Goal: Information Seeking & Learning: Learn about a topic

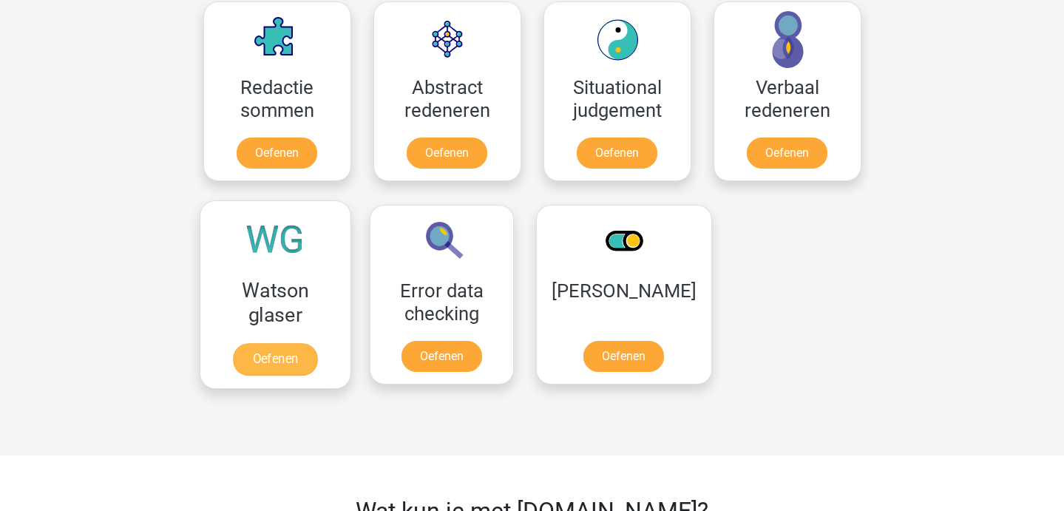
scroll to position [1102, 0]
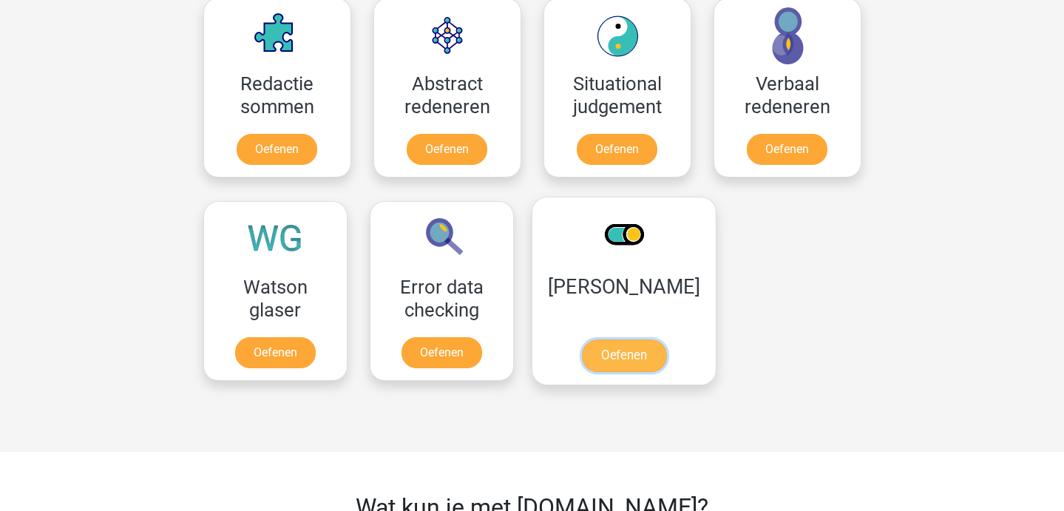
click at [629, 353] on link "Oefenen" at bounding box center [623, 355] width 84 height 33
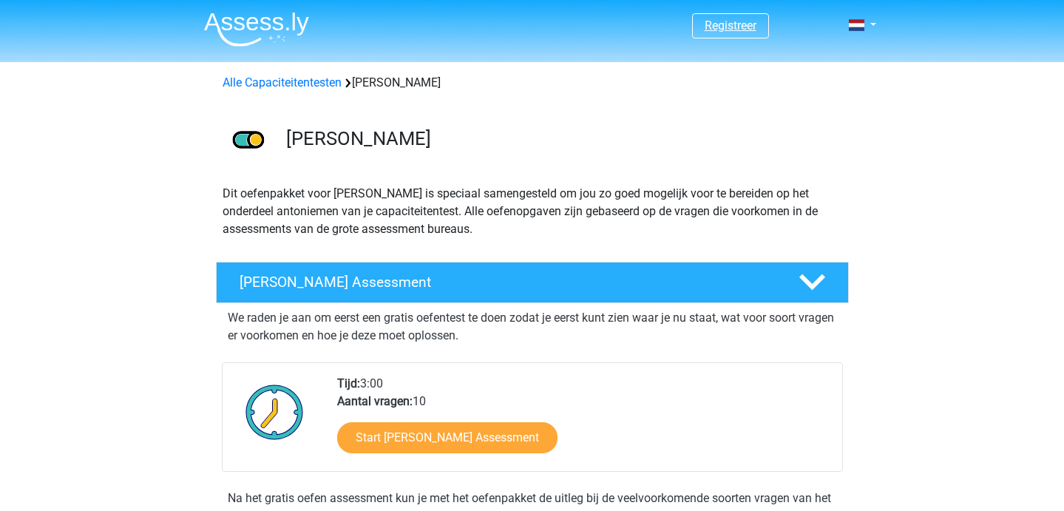
click at [728, 27] on link "Registreer" at bounding box center [730, 25] width 52 height 14
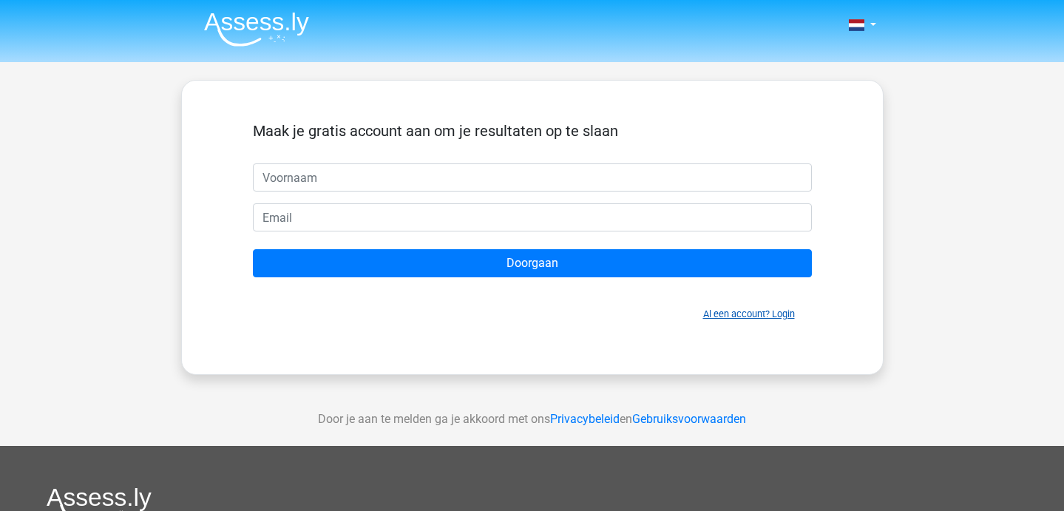
click at [733, 316] on link "Al een account? Login" at bounding box center [749, 313] width 92 height 11
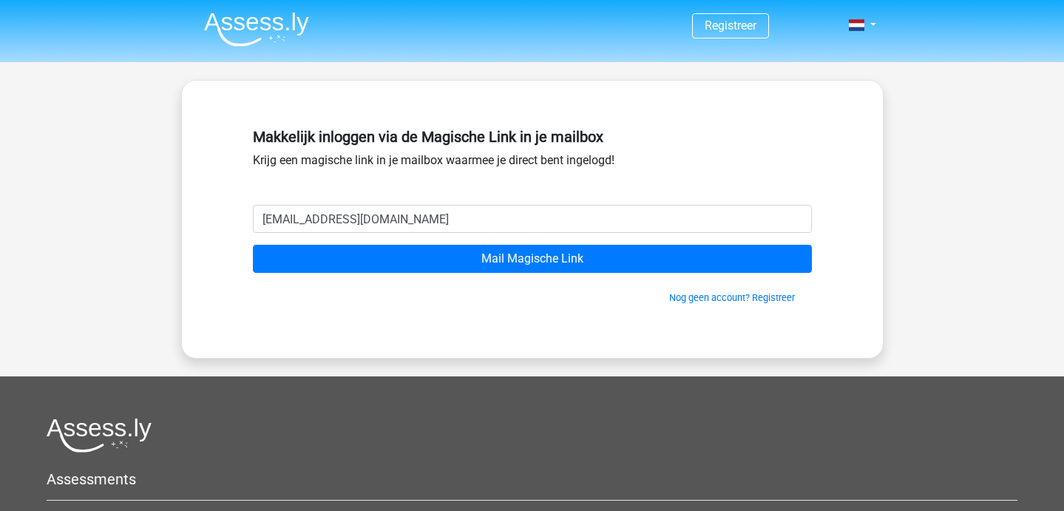
type input "[EMAIL_ADDRESS][DOMAIN_NAME]"
click at [253, 245] on input "Mail Magische Link" at bounding box center [532, 259] width 559 height 28
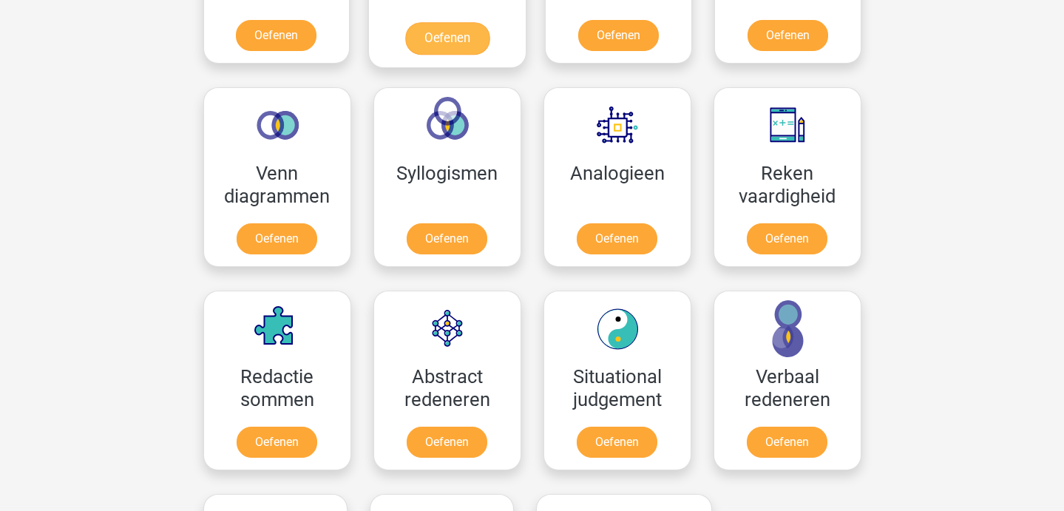
scroll to position [1070, 0]
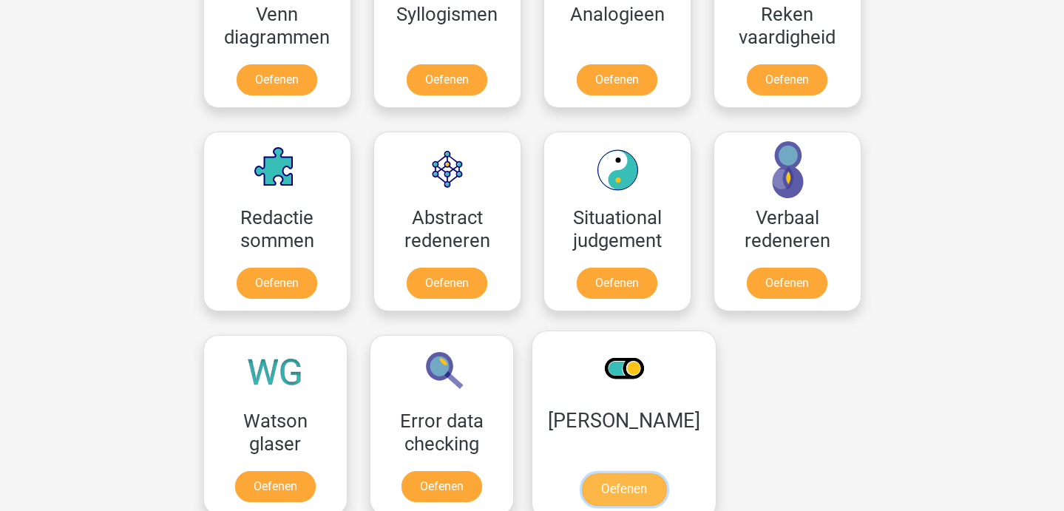
click at [615, 479] on link "Oefenen" at bounding box center [623, 489] width 84 height 33
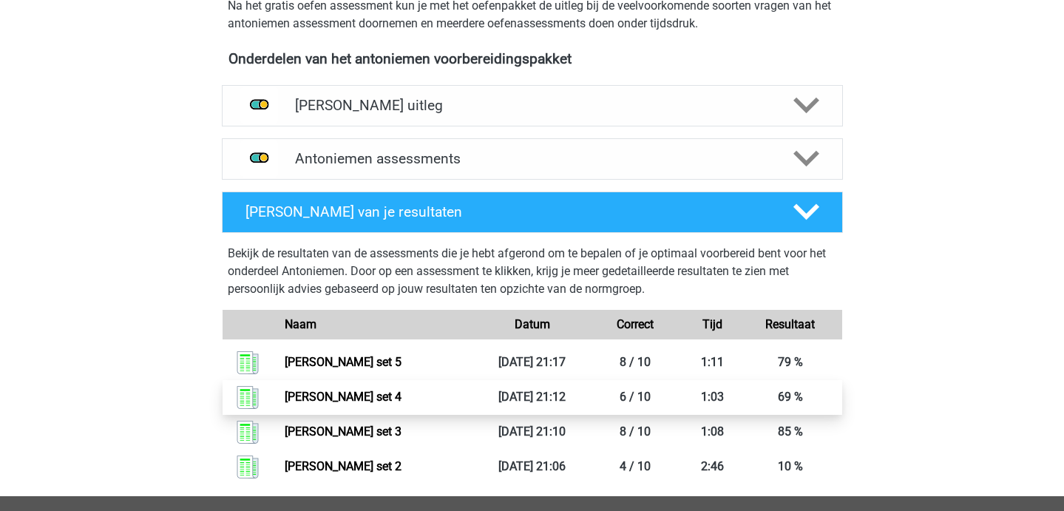
scroll to position [460, 0]
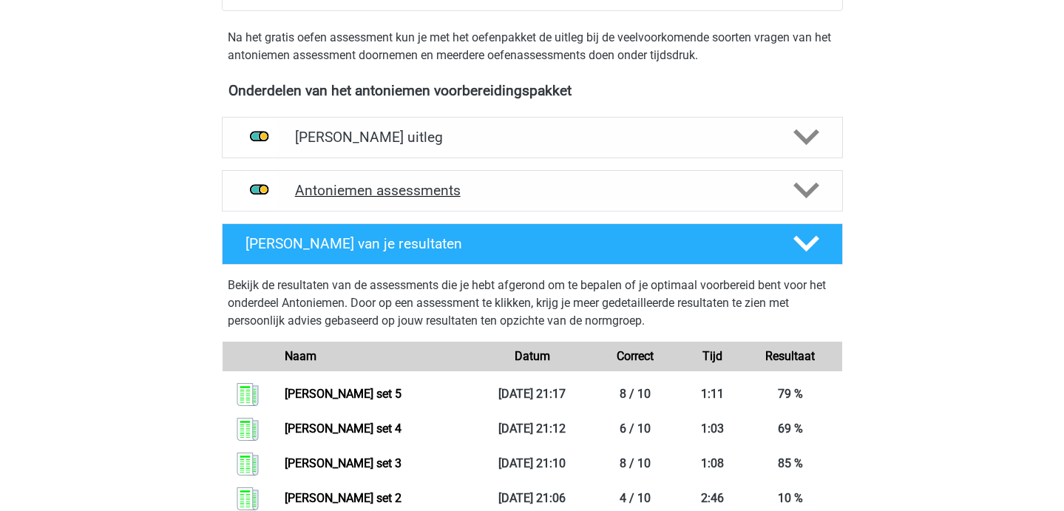
click at [435, 195] on h4 "Antoniemen assessments" at bounding box center [532, 190] width 475 height 17
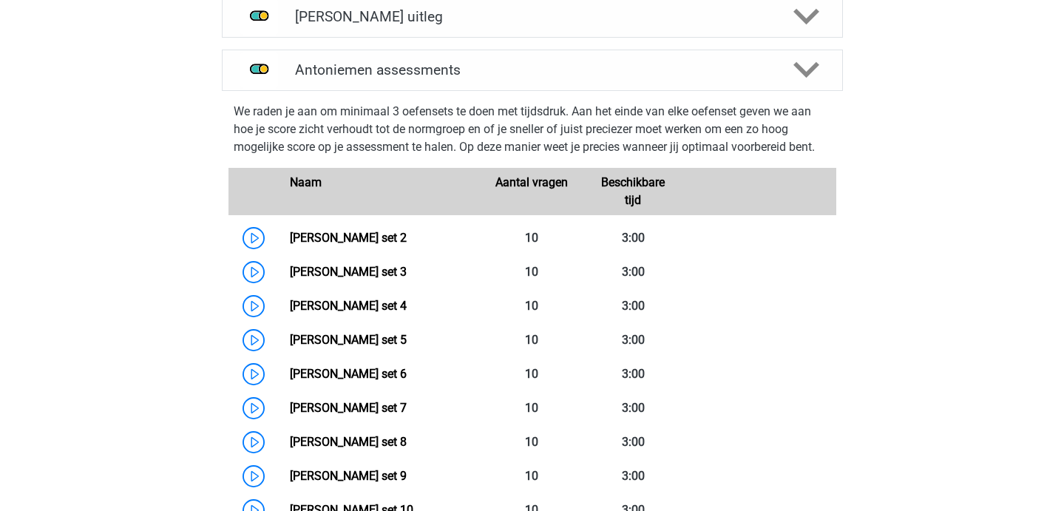
scroll to position [584, 0]
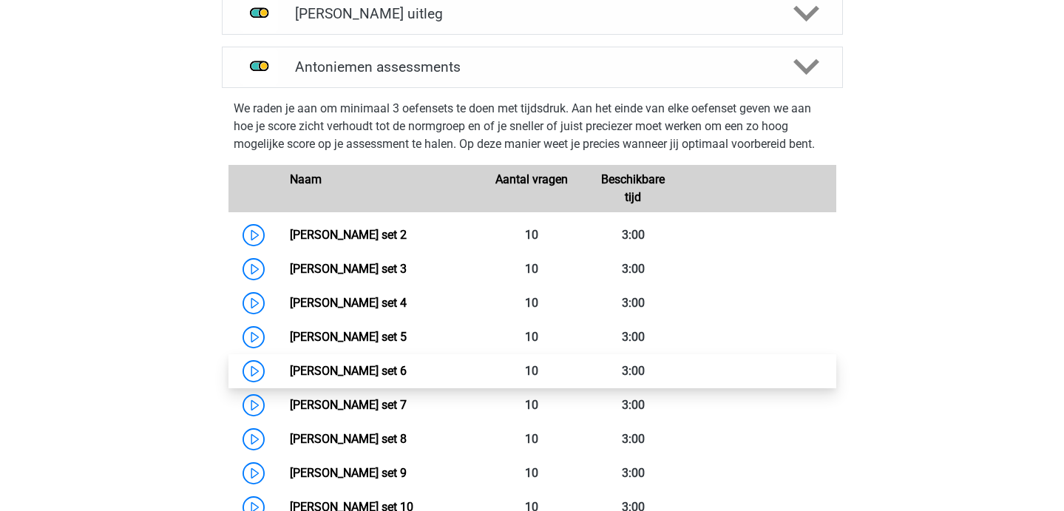
click at [290, 369] on link "[PERSON_NAME] set 6" at bounding box center [348, 371] width 117 height 14
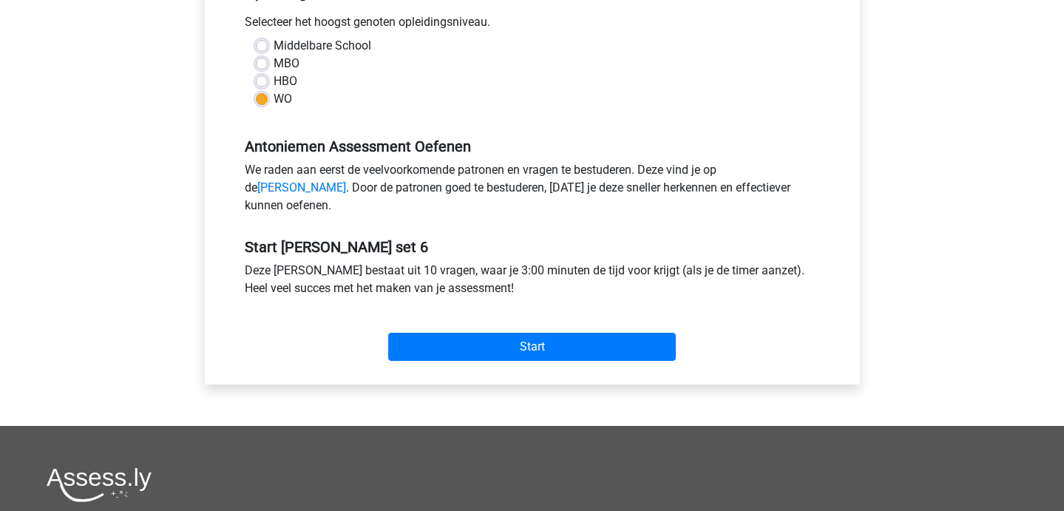
scroll to position [333, 0]
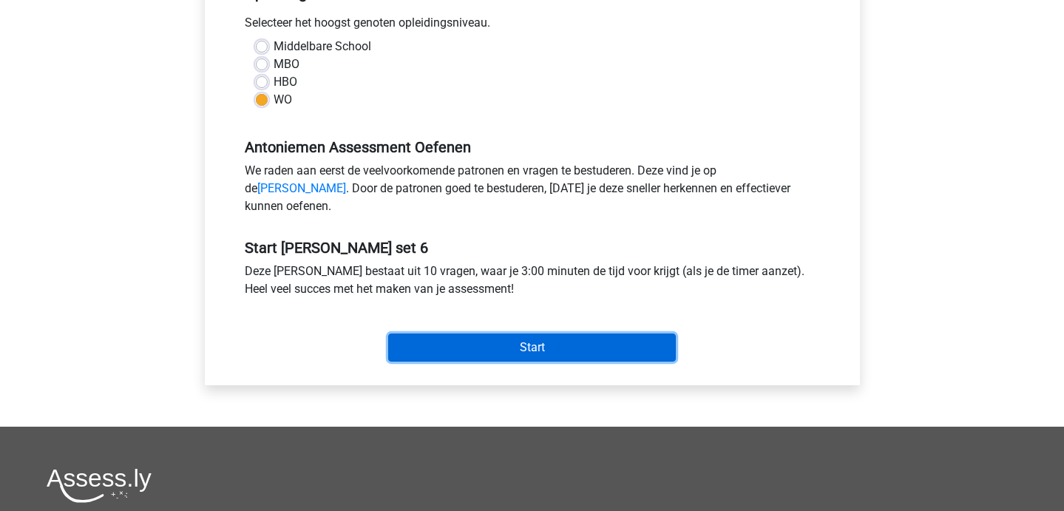
click at [451, 357] on input "Start" at bounding box center [532, 347] width 288 height 28
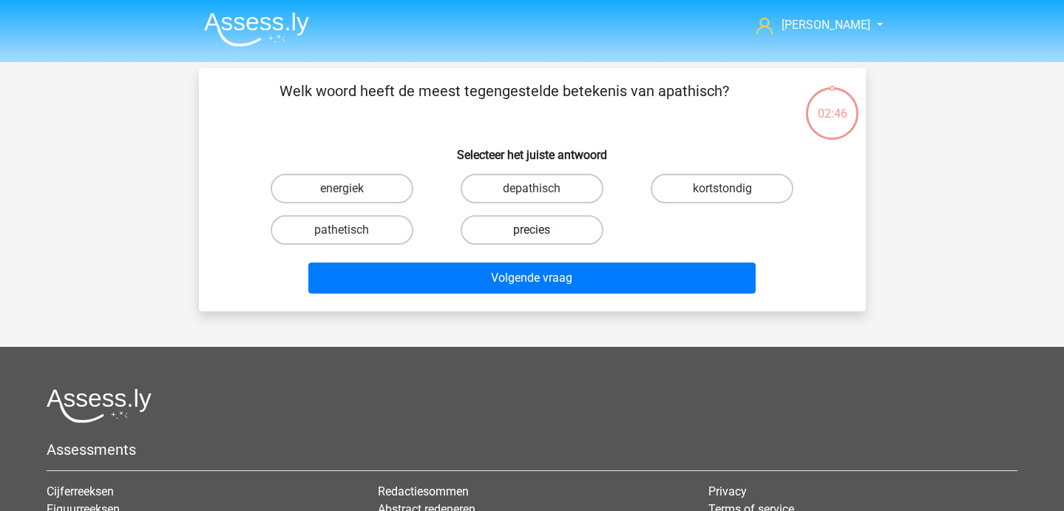
click at [500, 227] on label "precies" at bounding box center [531, 230] width 143 height 30
click at [531, 230] on input "precies" at bounding box center [536, 235] width 10 height 10
radio input "true"
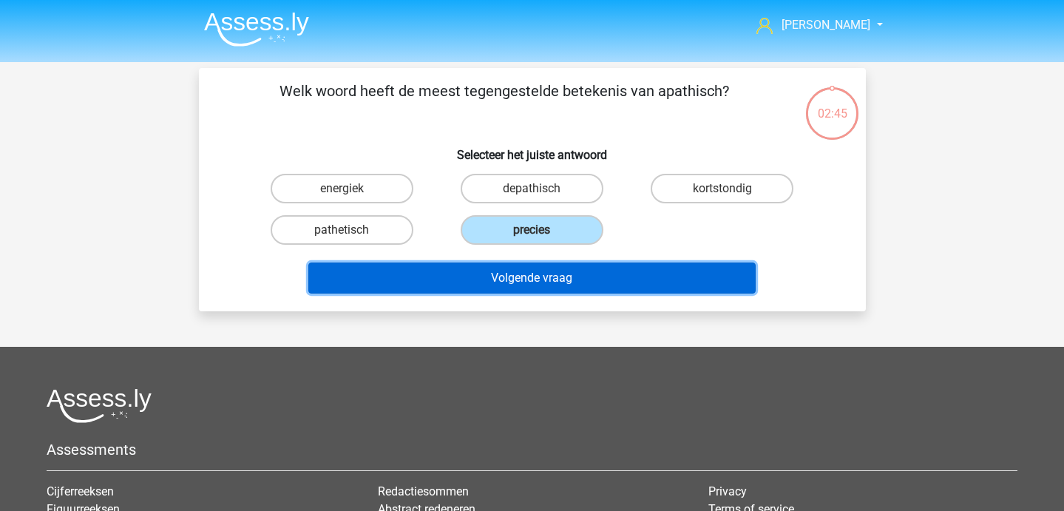
click at [508, 276] on button "Volgende vraag" at bounding box center [531, 277] width 447 height 31
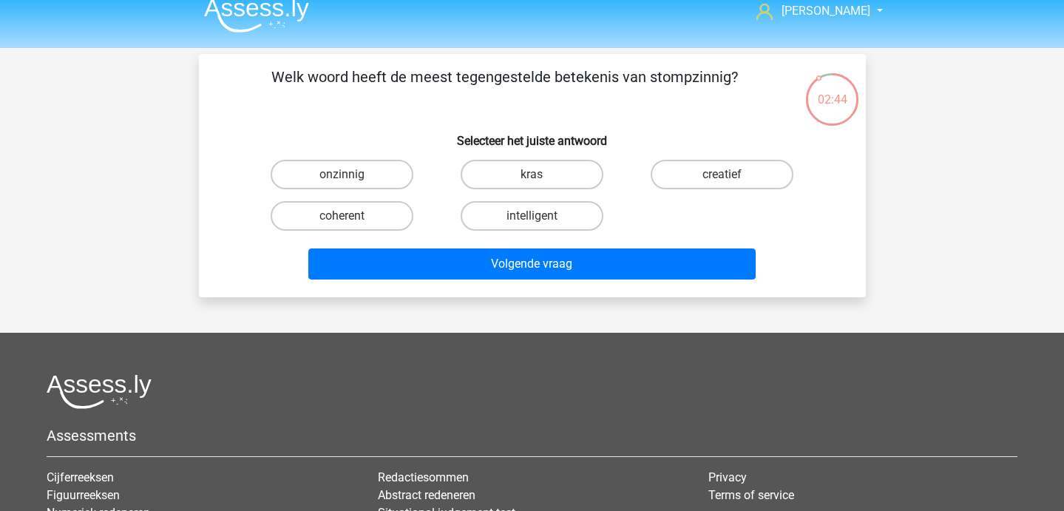
scroll to position [15, 0]
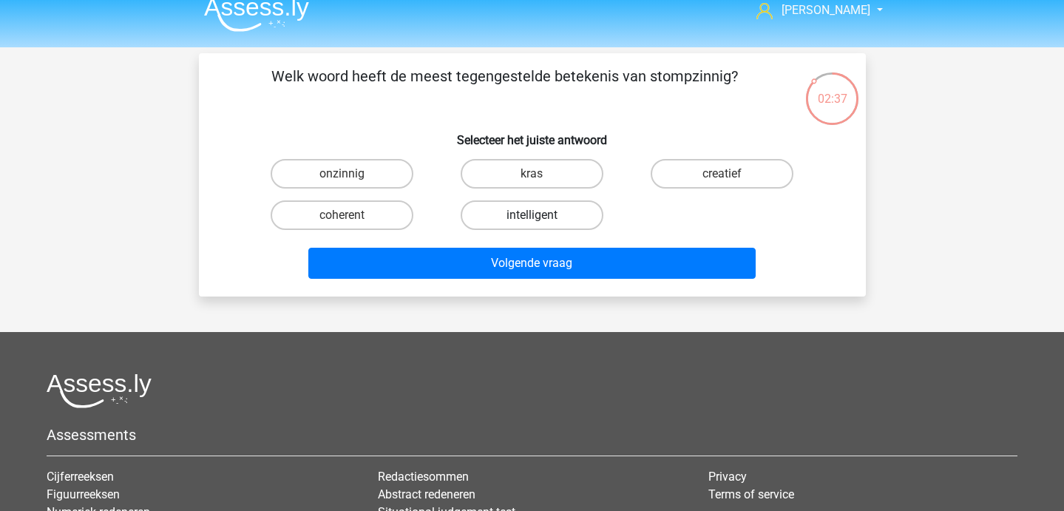
click at [554, 222] on label "intelligent" at bounding box center [531, 215] width 143 height 30
click at [541, 222] on input "intelligent" at bounding box center [536, 220] width 10 height 10
radio input "true"
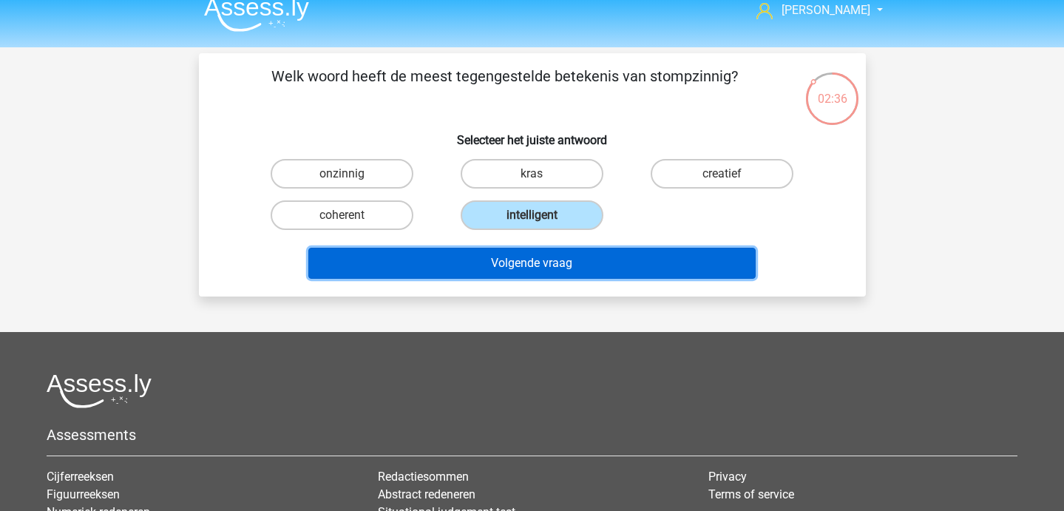
click at [557, 261] on button "Volgende vraag" at bounding box center [531, 263] width 447 height 31
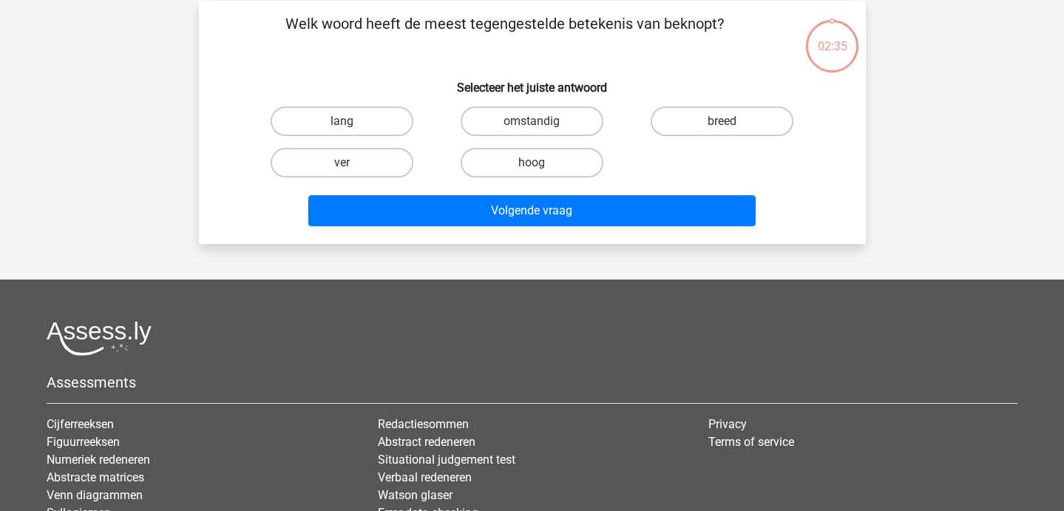
scroll to position [68, 0]
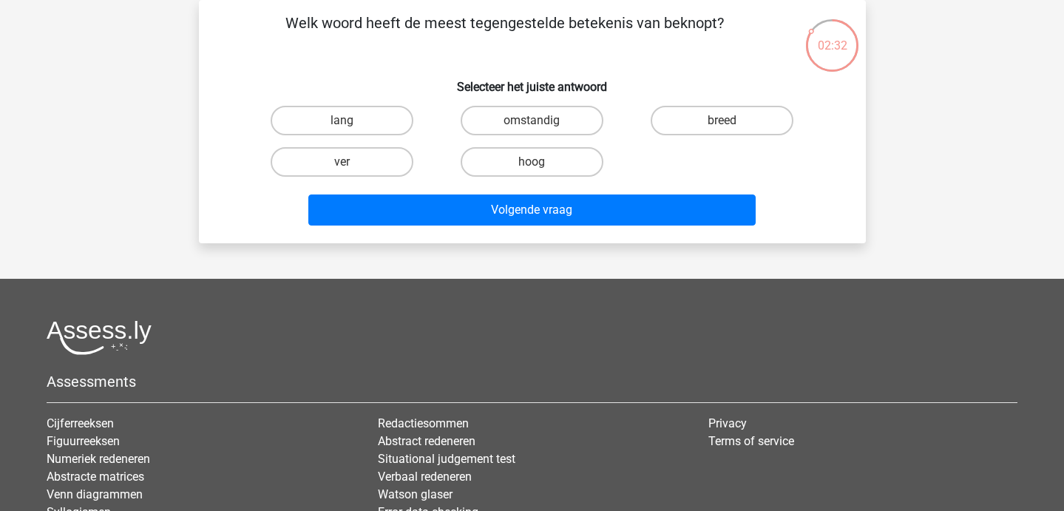
click at [347, 120] on input "lang" at bounding box center [346, 125] width 10 height 10
radio input "true"
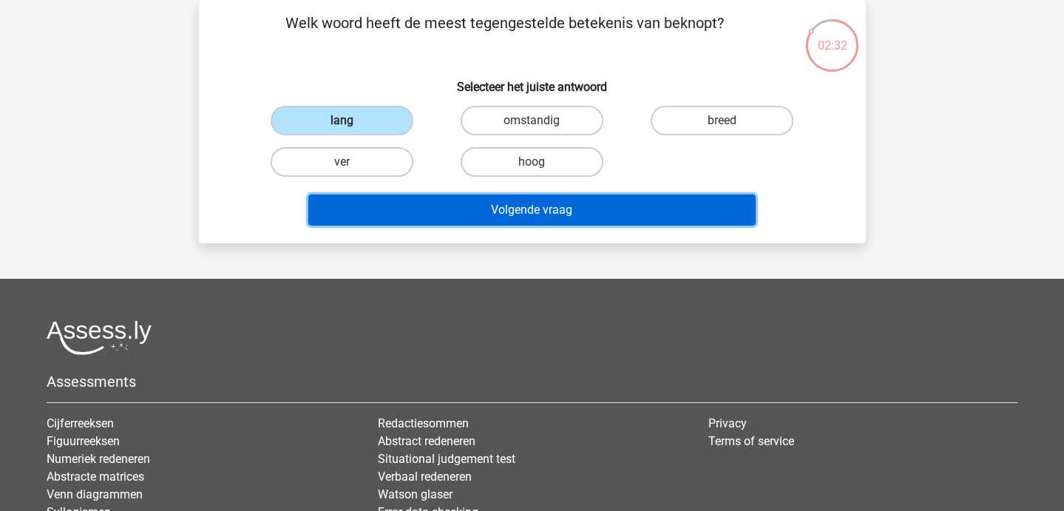
click at [438, 205] on button "Volgende vraag" at bounding box center [531, 209] width 447 height 31
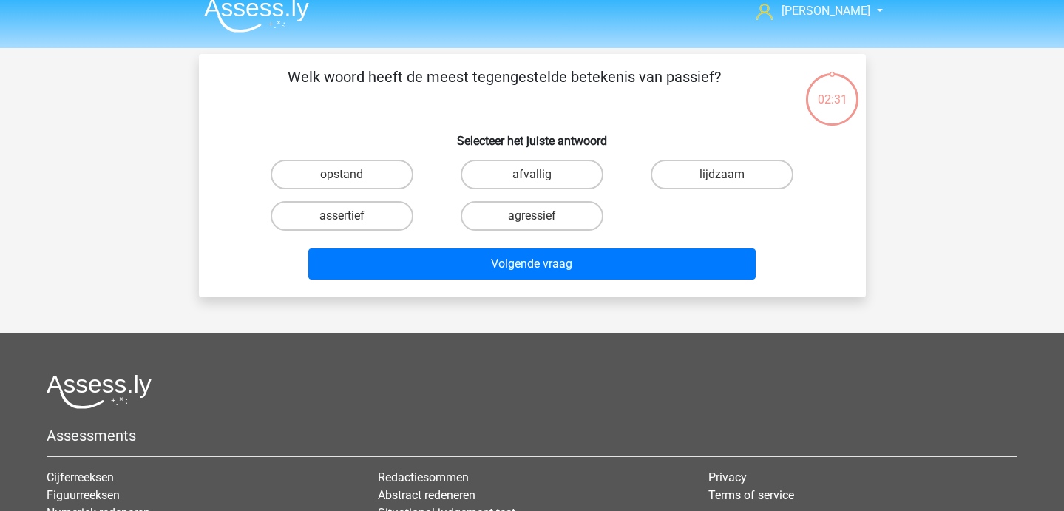
scroll to position [13, 0]
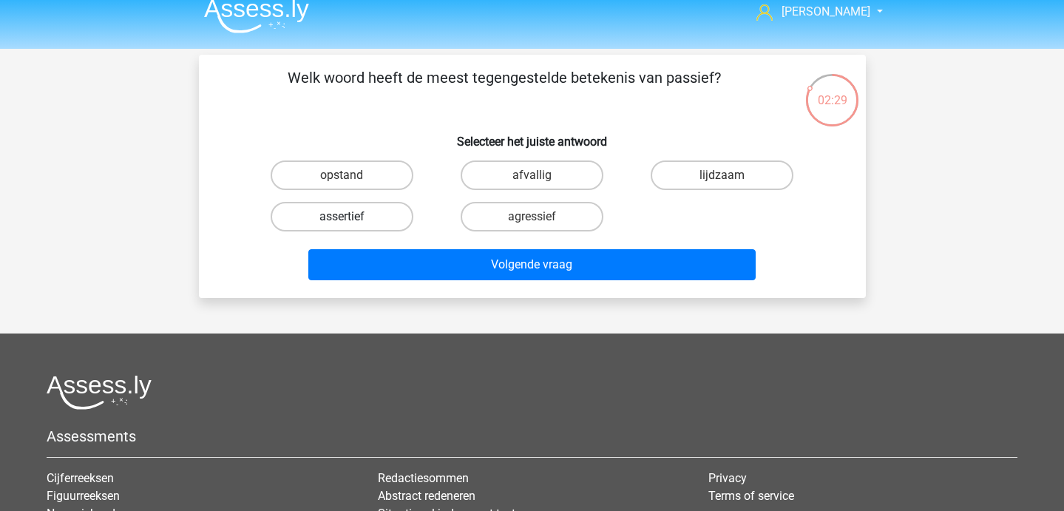
click at [381, 213] on label "assertief" at bounding box center [342, 217] width 143 height 30
click at [351, 217] on input "assertief" at bounding box center [346, 222] width 10 height 10
radio input "true"
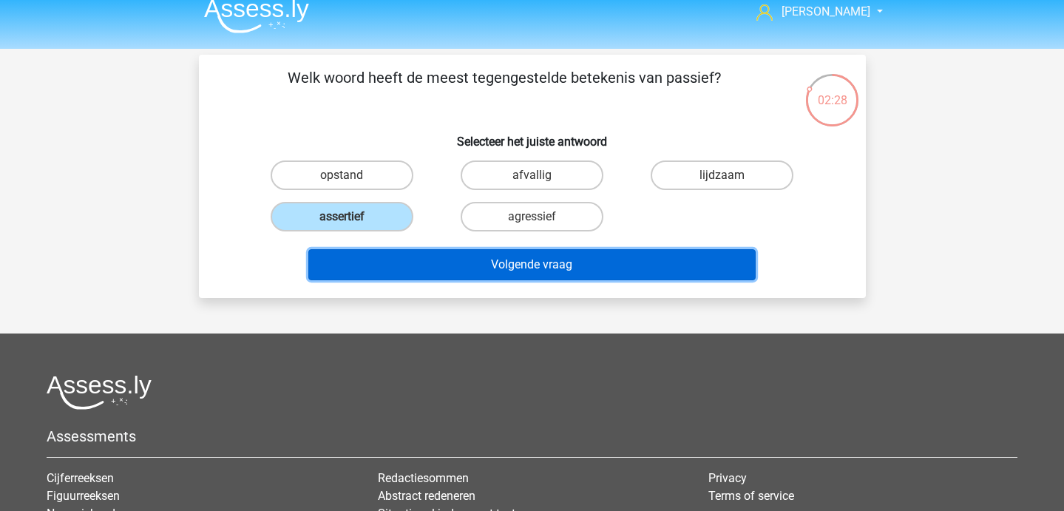
click at [424, 254] on button "Volgende vraag" at bounding box center [531, 264] width 447 height 31
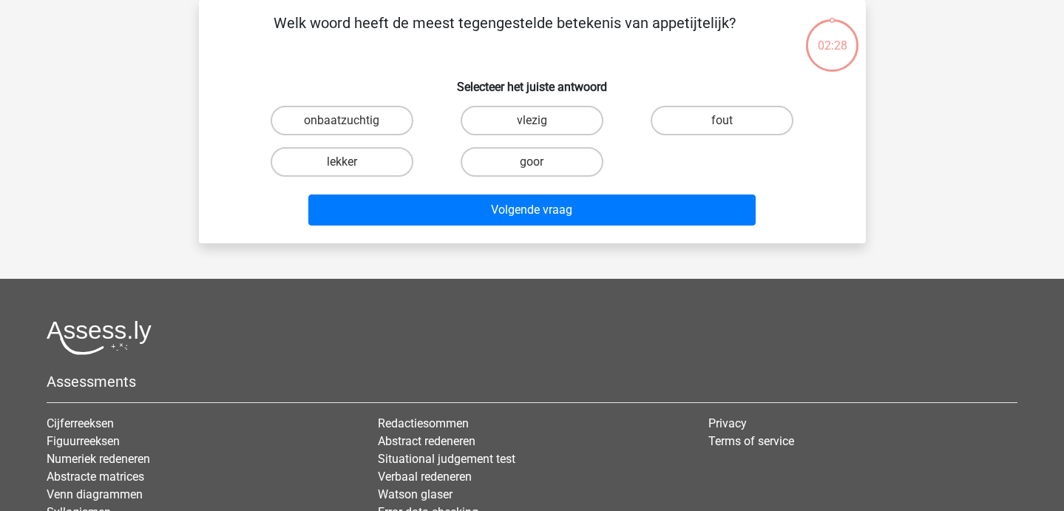
scroll to position [0, 0]
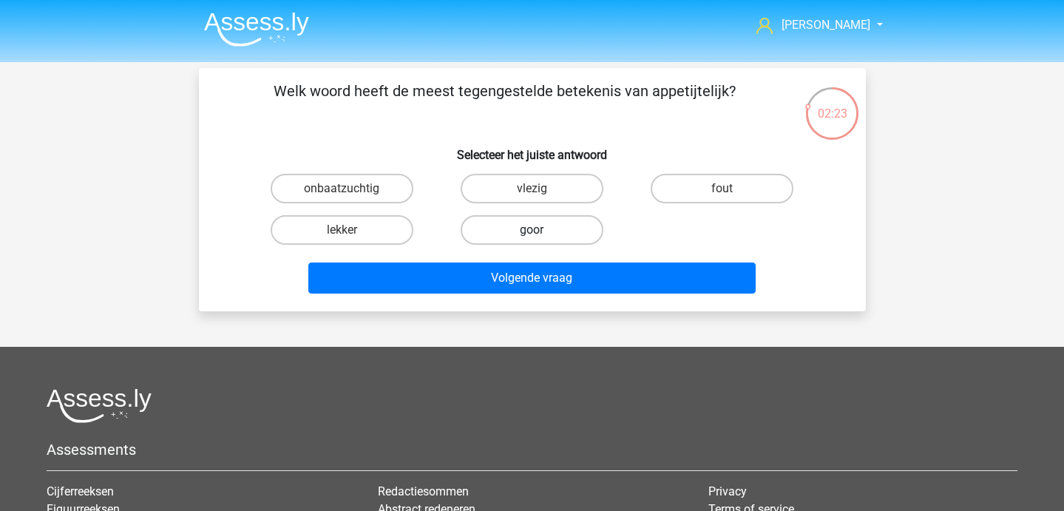
click at [501, 226] on label "goor" at bounding box center [531, 230] width 143 height 30
click at [531, 230] on input "goor" at bounding box center [536, 235] width 10 height 10
radio input "true"
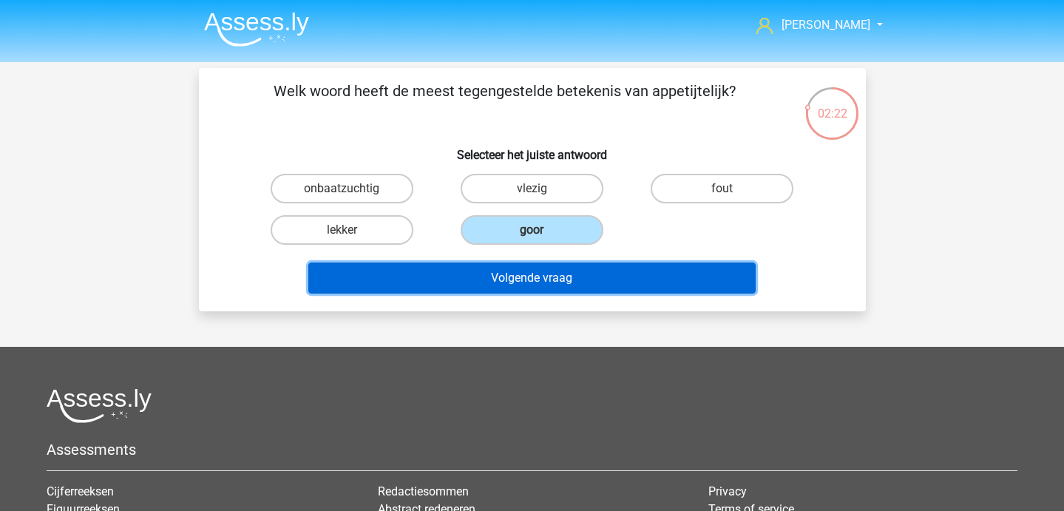
click at [517, 281] on button "Volgende vraag" at bounding box center [531, 277] width 447 height 31
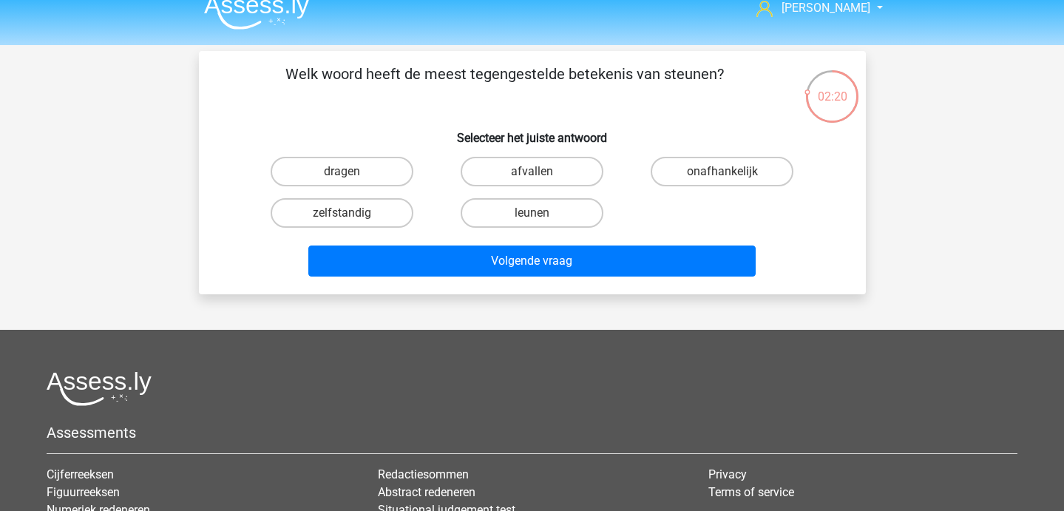
scroll to position [12, 0]
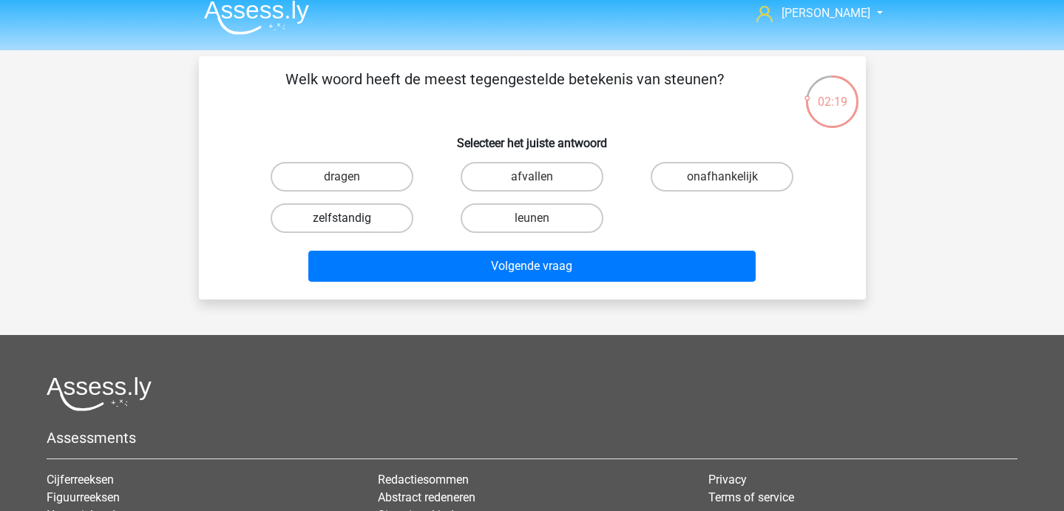
click at [381, 232] on label "zelfstandig" at bounding box center [342, 218] width 143 height 30
click at [351, 228] on input "zelfstandig" at bounding box center [346, 223] width 10 height 10
radio input "true"
click at [356, 170] on label "dragen" at bounding box center [342, 177] width 143 height 30
click at [351, 177] on input "dragen" at bounding box center [346, 182] width 10 height 10
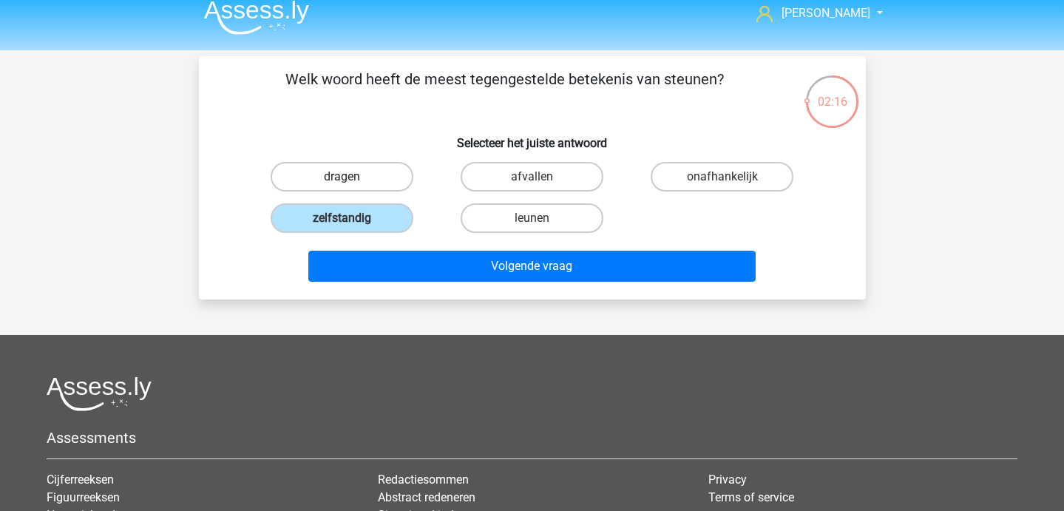
radio input "true"
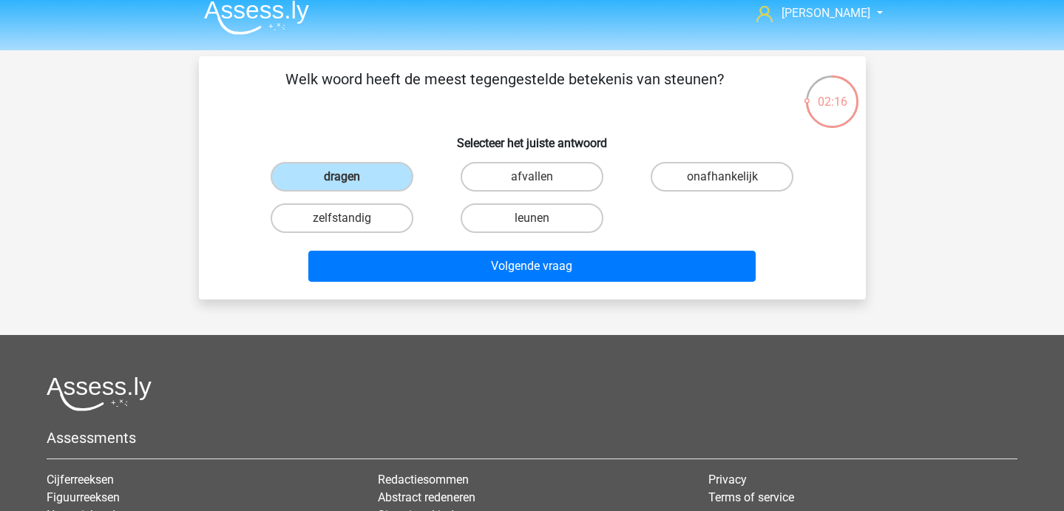
click at [395, 248] on div "Volgende vraag" at bounding box center [531, 263] width 619 height 49
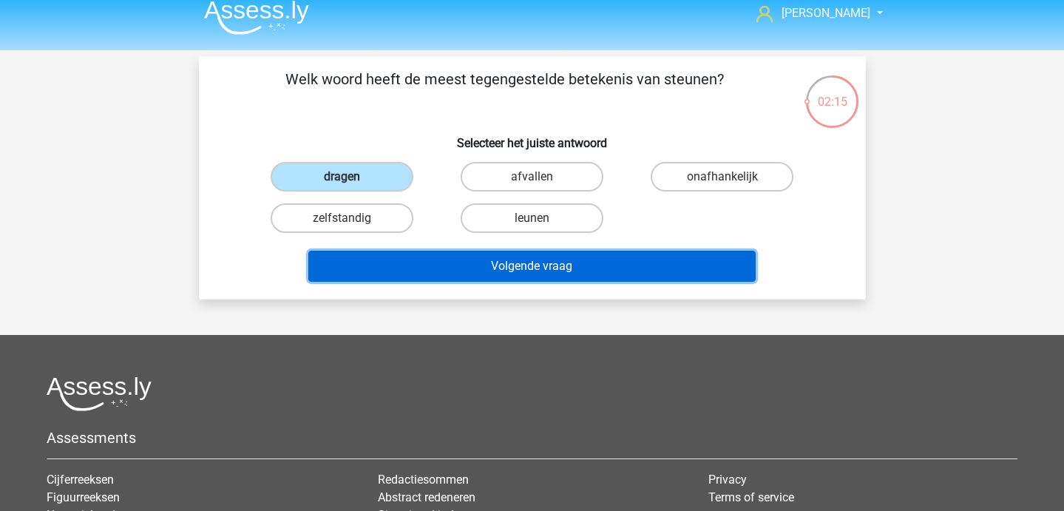
click at [398, 266] on button "Volgende vraag" at bounding box center [531, 266] width 447 height 31
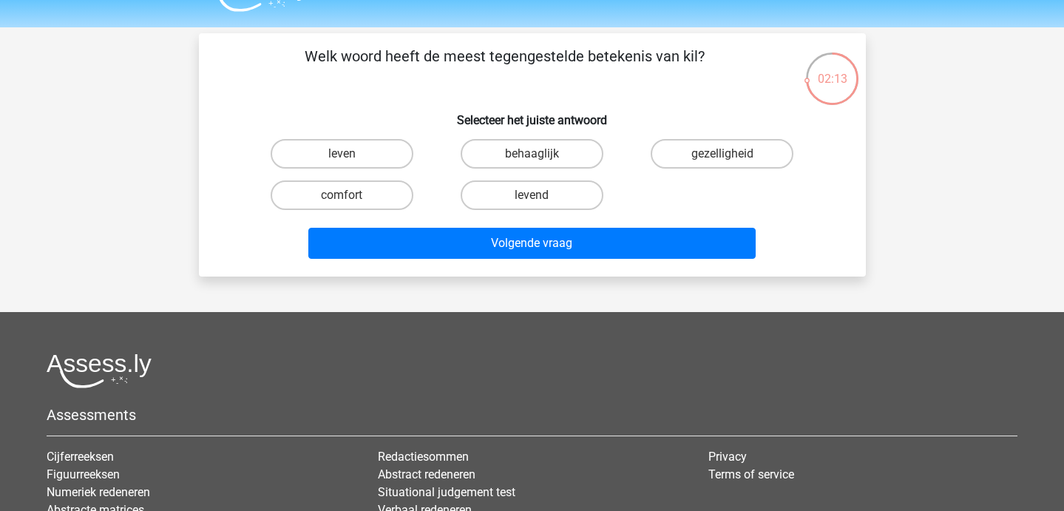
scroll to position [37, 0]
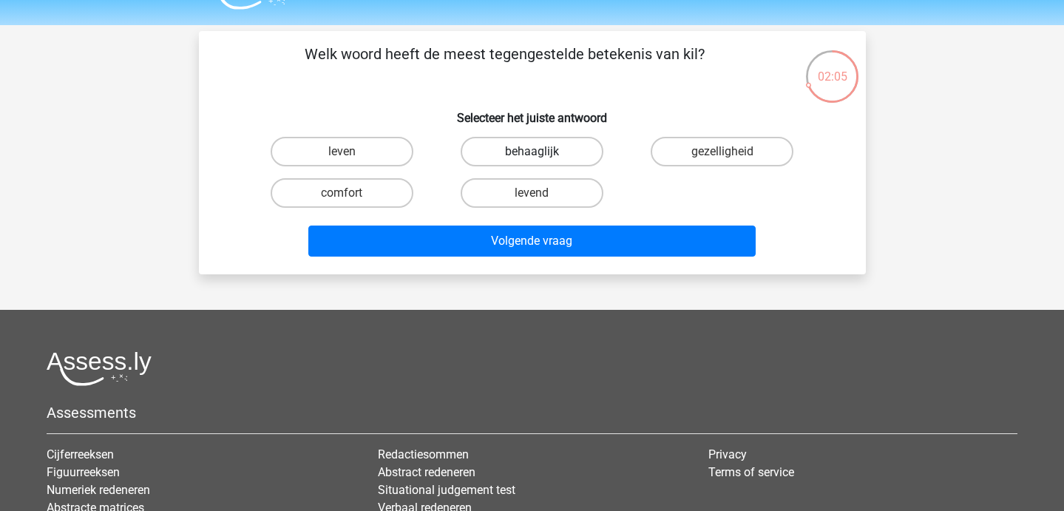
click at [553, 160] on label "behaaglijk" at bounding box center [531, 152] width 143 height 30
click at [541, 160] on input "behaaglijk" at bounding box center [536, 157] width 10 height 10
radio input "true"
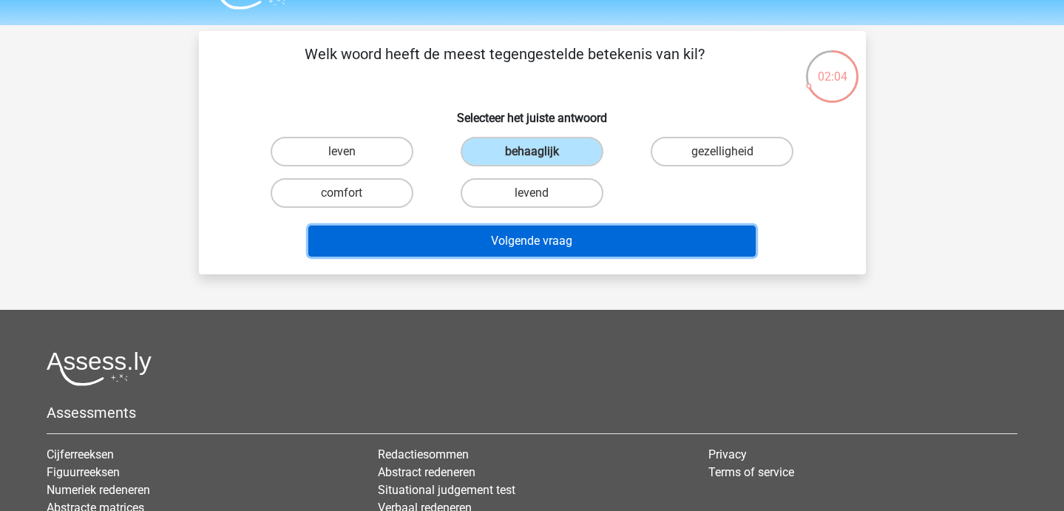
click at [539, 254] on button "Volgende vraag" at bounding box center [531, 240] width 447 height 31
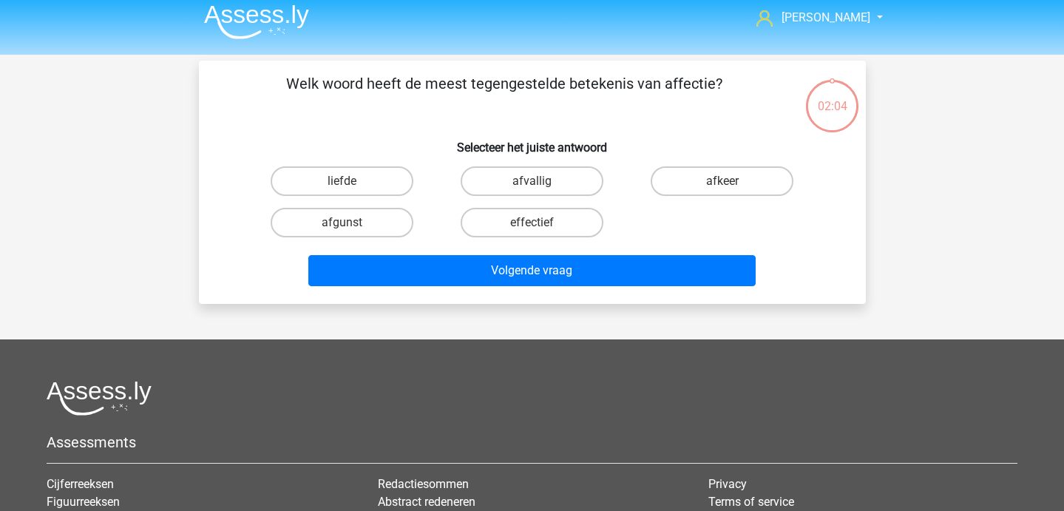
scroll to position [9, 0]
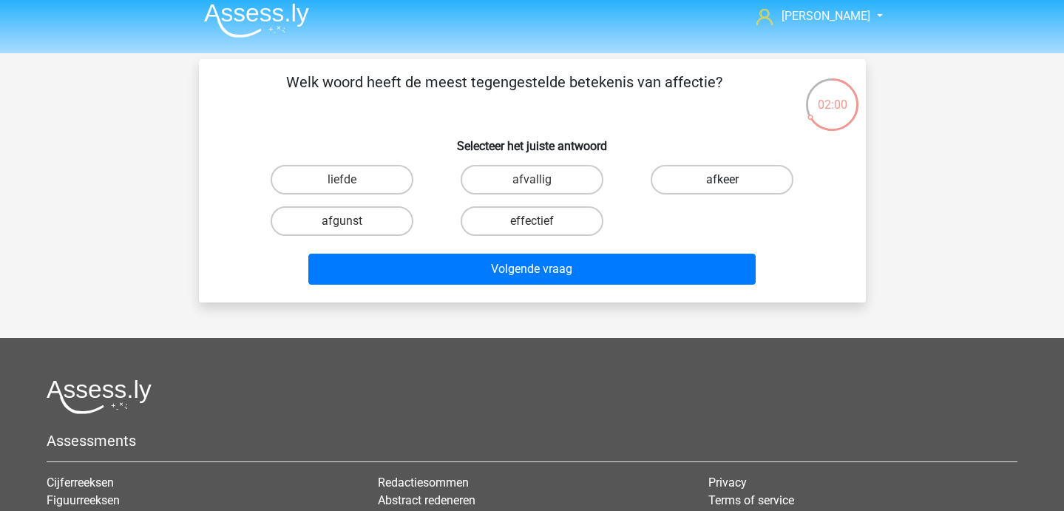
click at [687, 180] on label "afkeer" at bounding box center [721, 180] width 143 height 30
click at [722, 180] on input "afkeer" at bounding box center [727, 185] width 10 height 10
radio input "true"
click at [551, 186] on label "afvallig" at bounding box center [531, 180] width 143 height 30
click at [541, 186] on input "afvallig" at bounding box center [536, 185] width 10 height 10
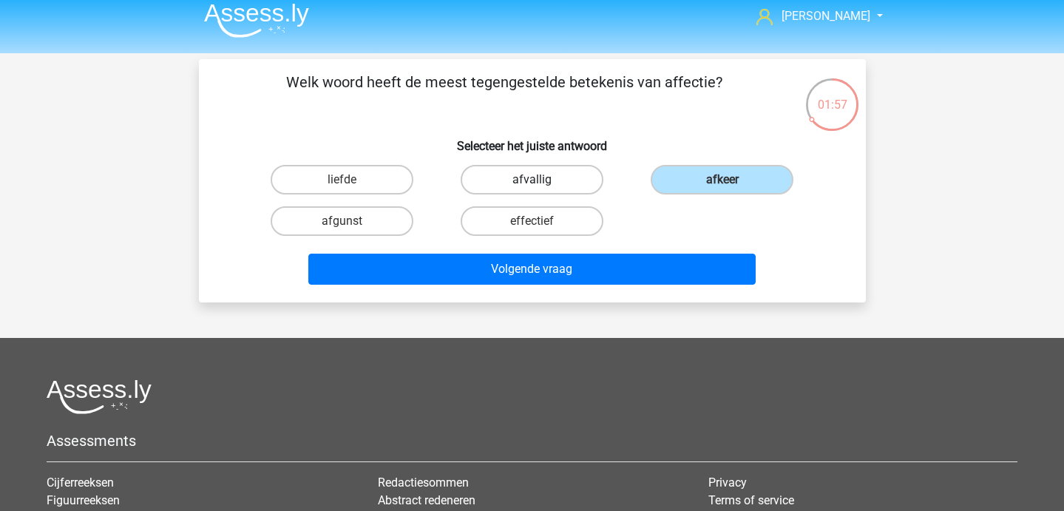
radio input "true"
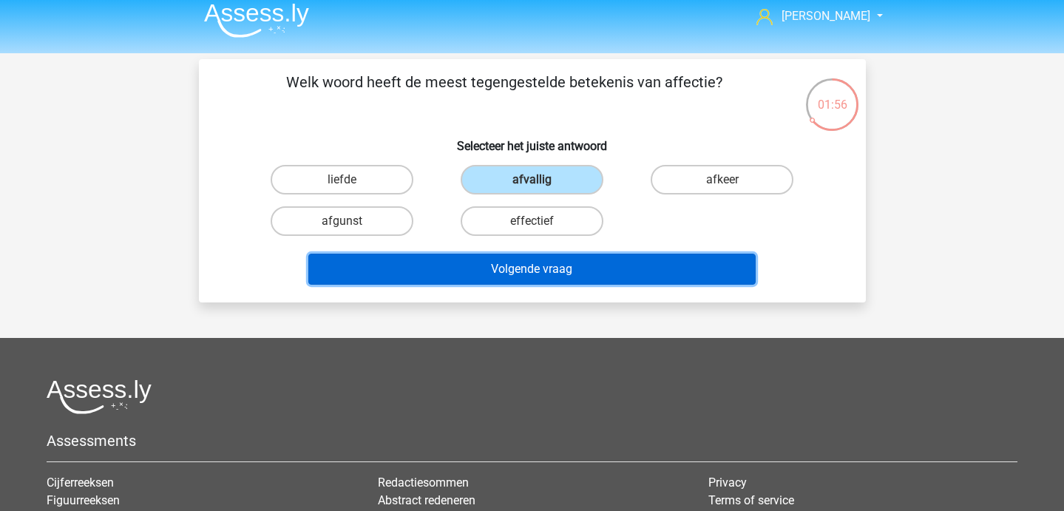
click at [556, 271] on button "Volgende vraag" at bounding box center [531, 269] width 447 height 31
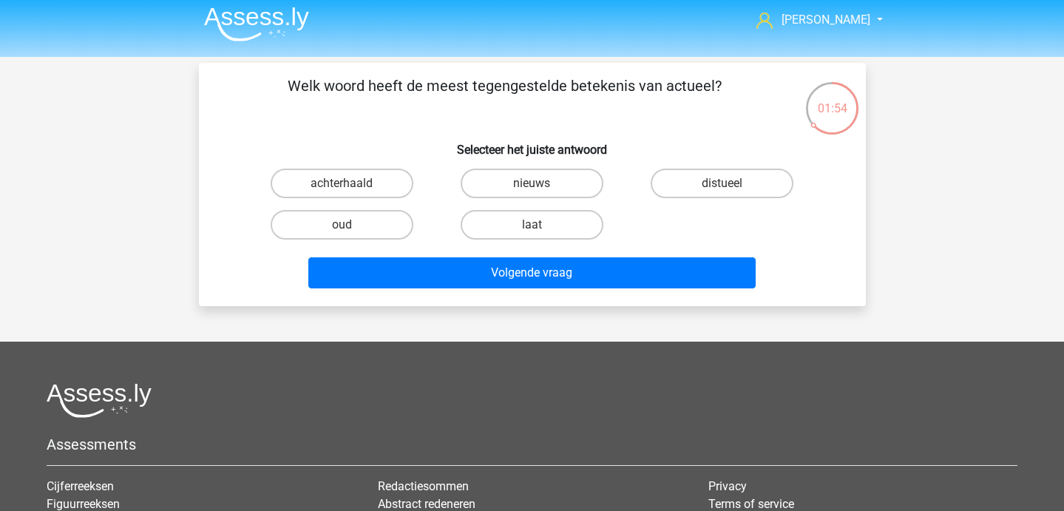
scroll to position [7, 0]
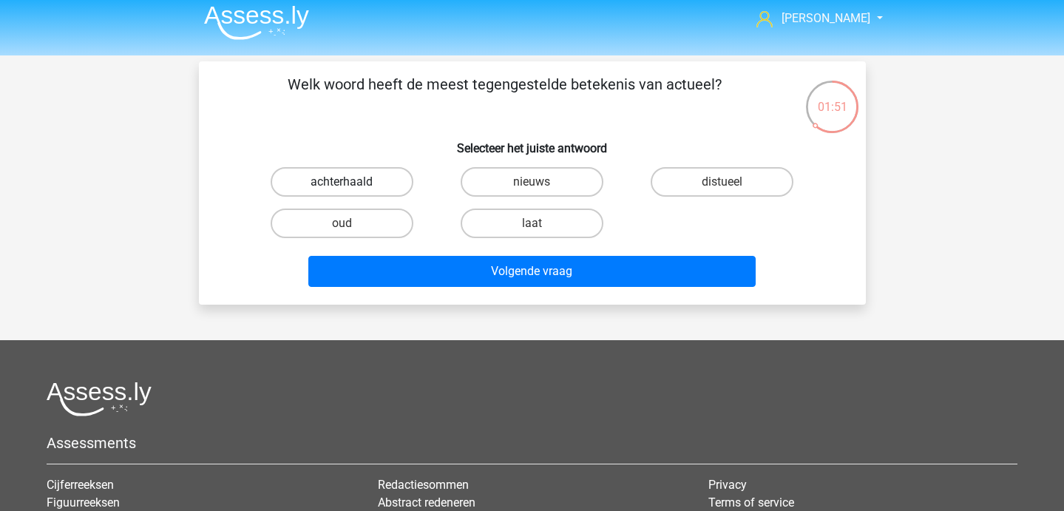
click at [333, 180] on label "achterhaald" at bounding box center [342, 182] width 143 height 30
click at [341, 182] on input "achterhaald" at bounding box center [346, 187] width 10 height 10
radio input "true"
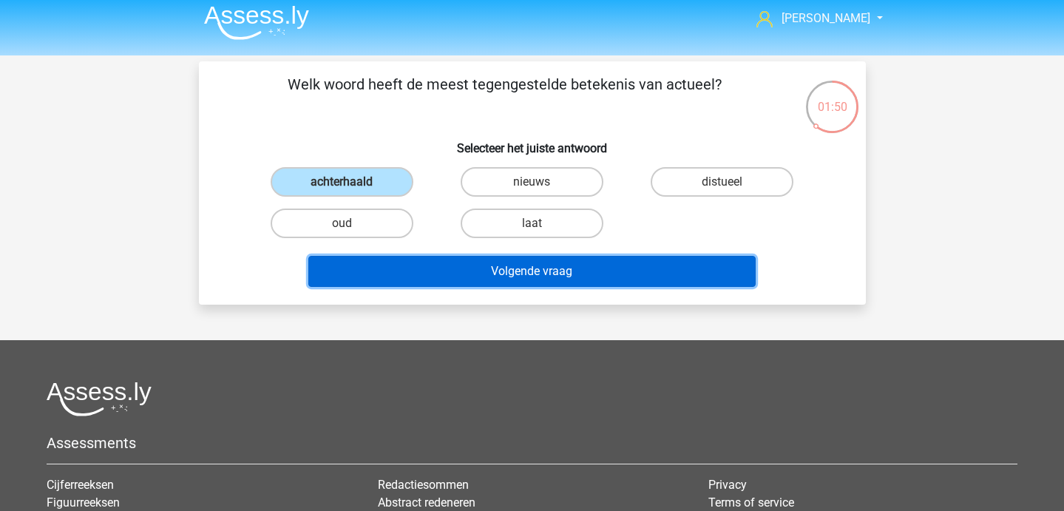
click at [432, 265] on button "Volgende vraag" at bounding box center [531, 271] width 447 height 31
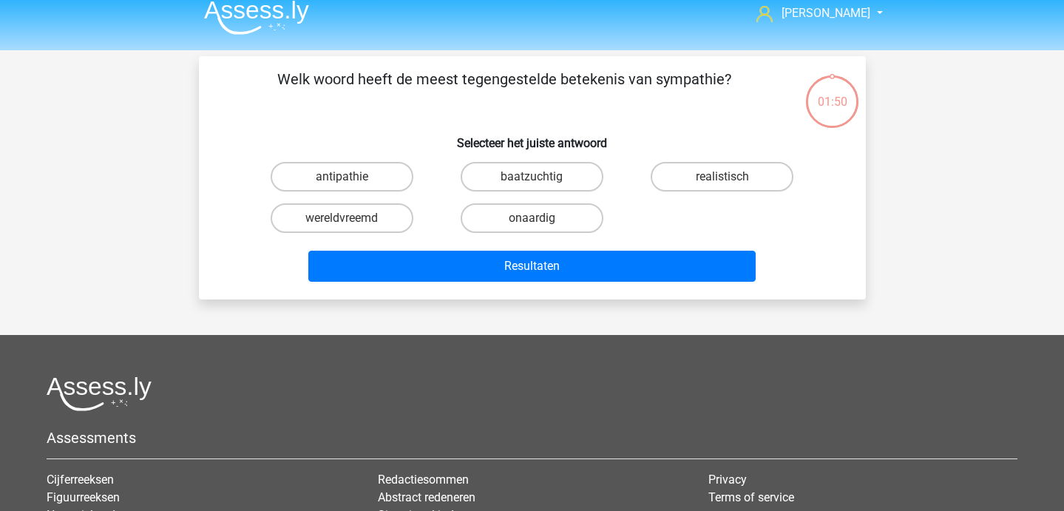
scroll to position [13, 0]
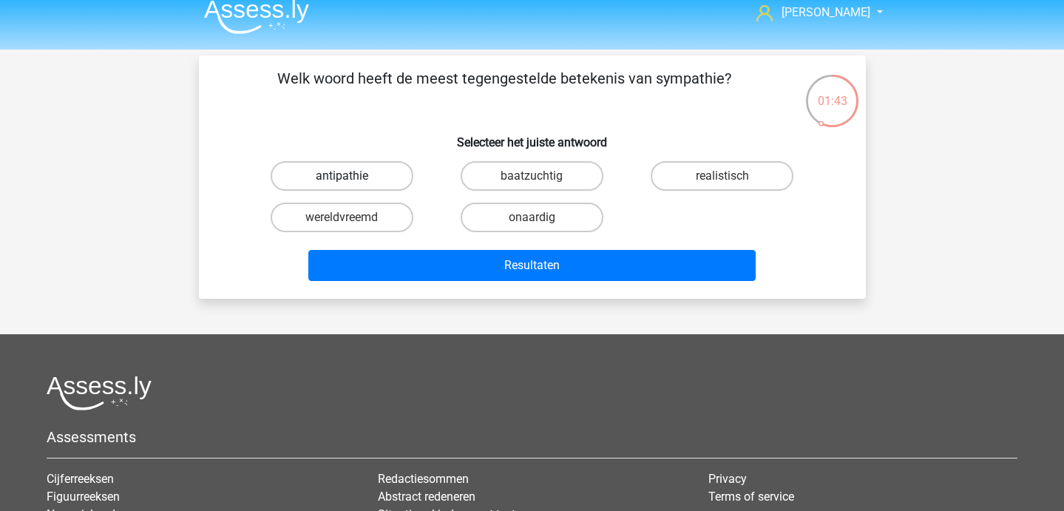
click at [381, 186] on label "antipathie" at bounding box center [342, 176] width 143 height 30
click at [351, 186] on input "antipathie" at bounding box center [346, 181] width 10 height 10
radio input "true"
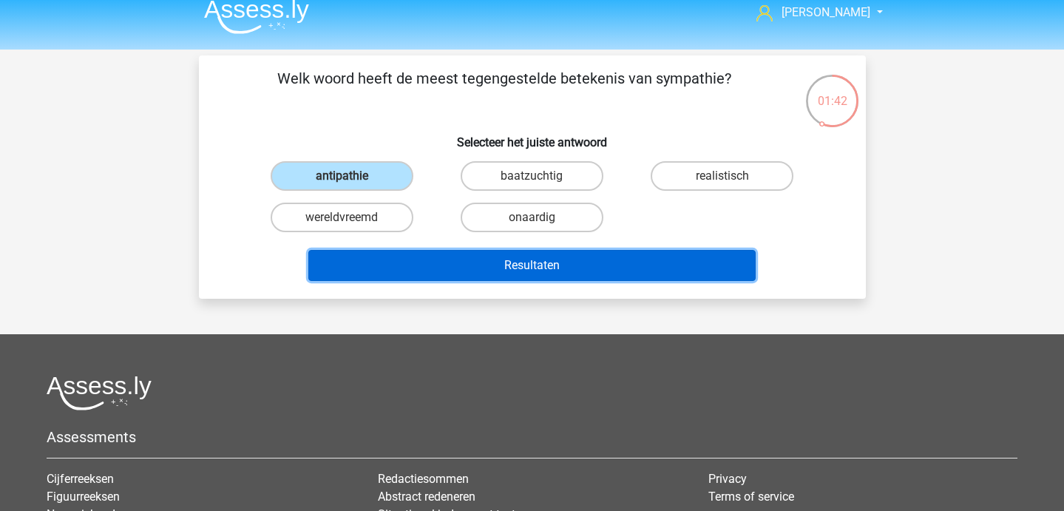
click at [428, 279] on button "Resultaten" at bounding box center [531, 265] width 447 height 31
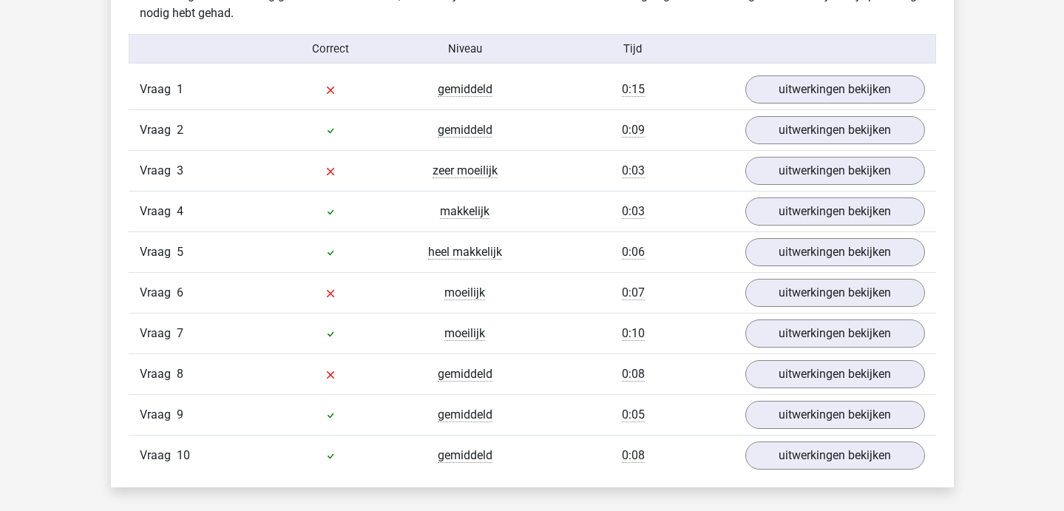
scroll to position [948, 0]
click at [769, 177] on link "uitwerkingen bekijken" at bounding box center [834, 171] width 206 height 33
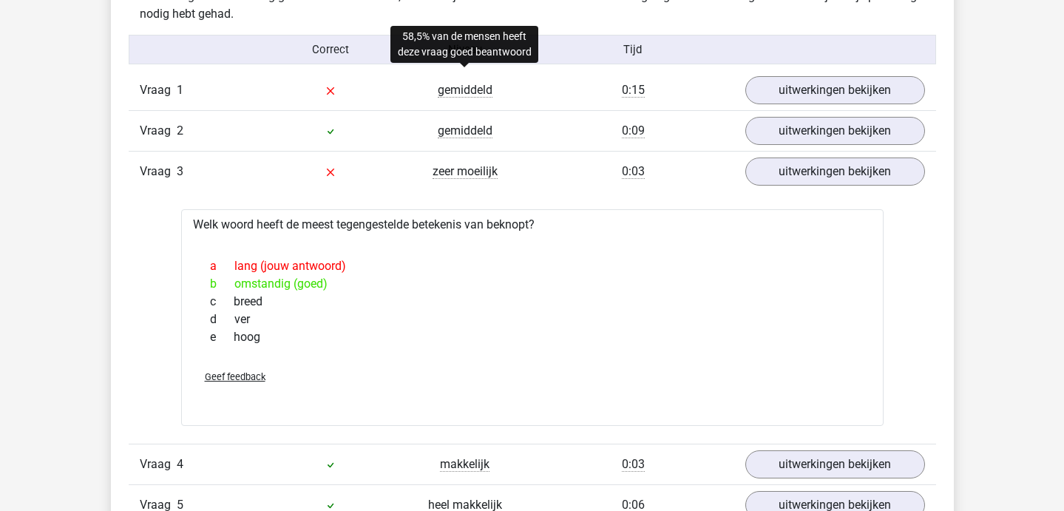
click at [466, 90] on span "gemiddeld" at bounding box center [465, 90] width 55 height 15
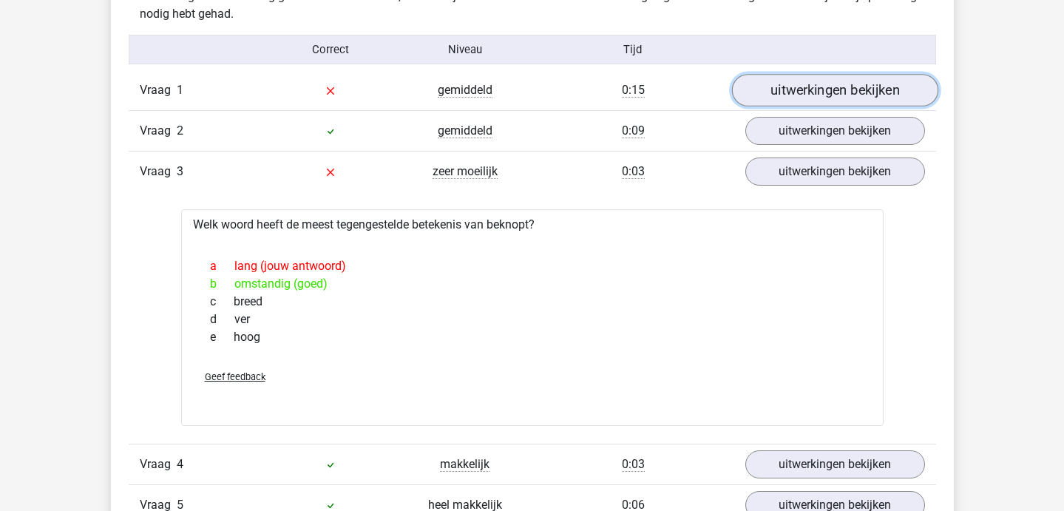
click at [796, 103] on link "uitwerkingen bekijken" at bounding box center [834, 90] width 206 height 33
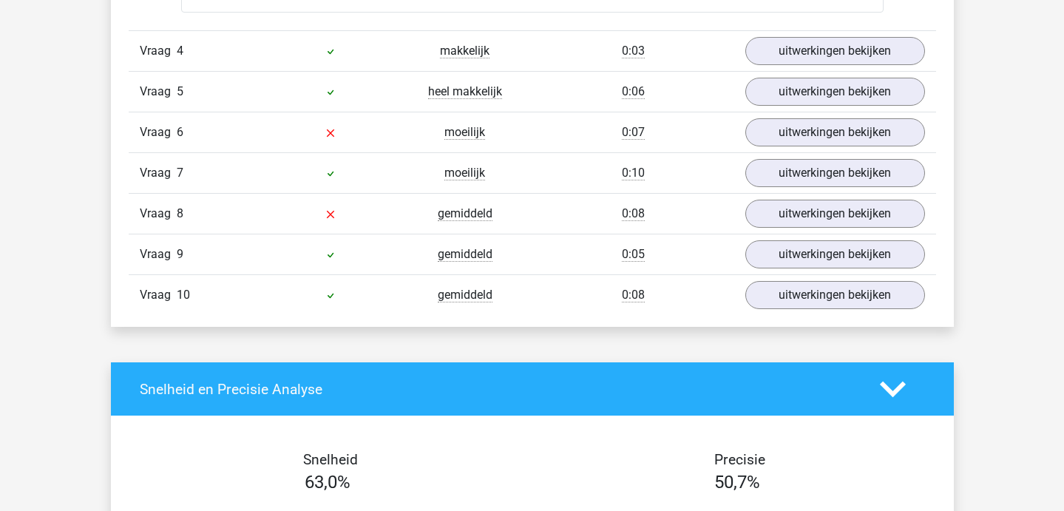
scroll to position [1592, 0]
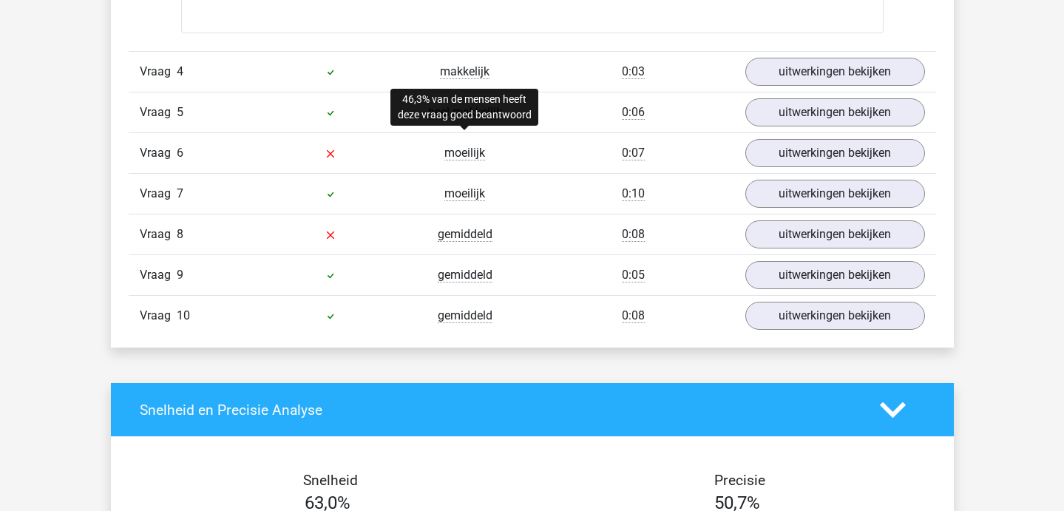
click at [472, 152] on span "moeilijk" at bounding box center [464, 153] width 41 height 15
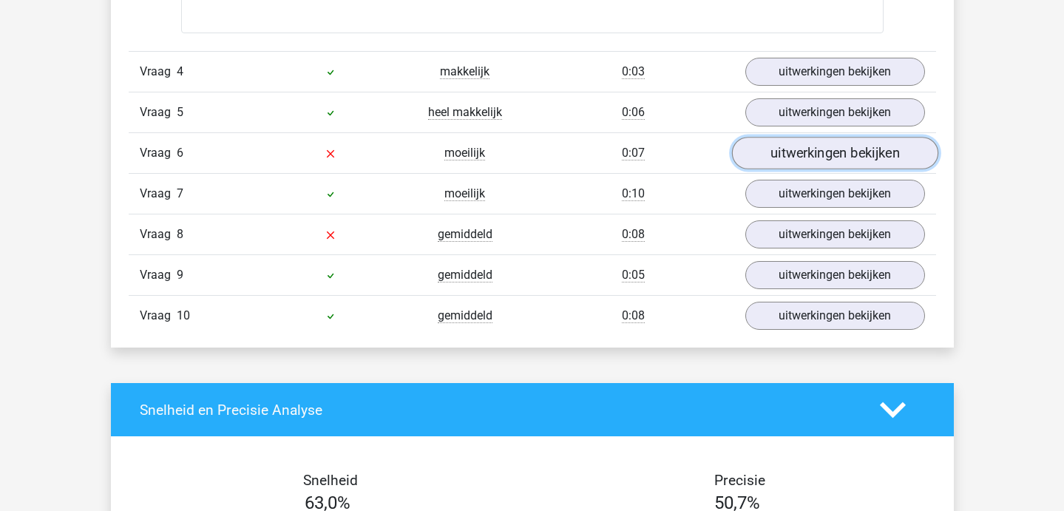
click at [812, 163] on link "uitwerkingen bekijken" at bounding box center [834, 153] width 206 height 33
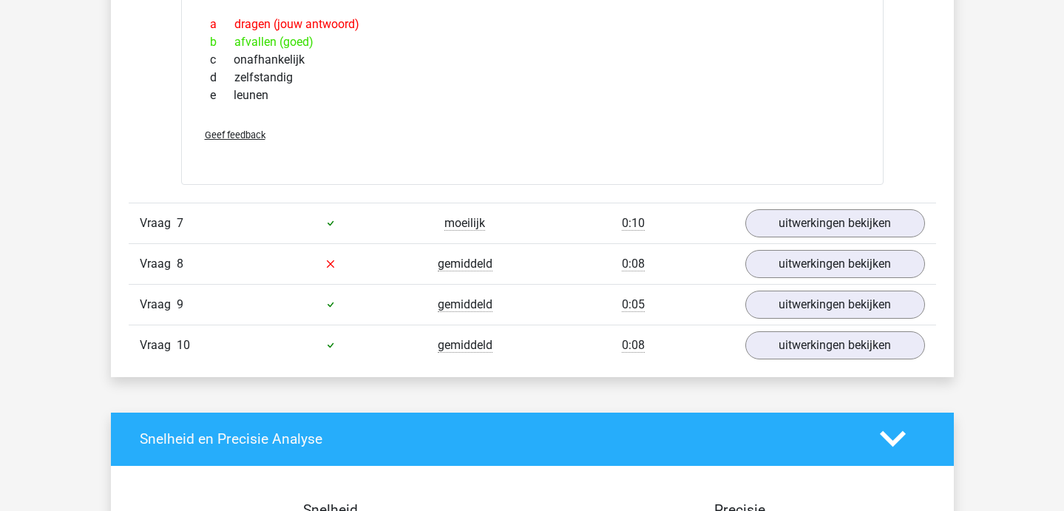
scroll to position [1815, 0]
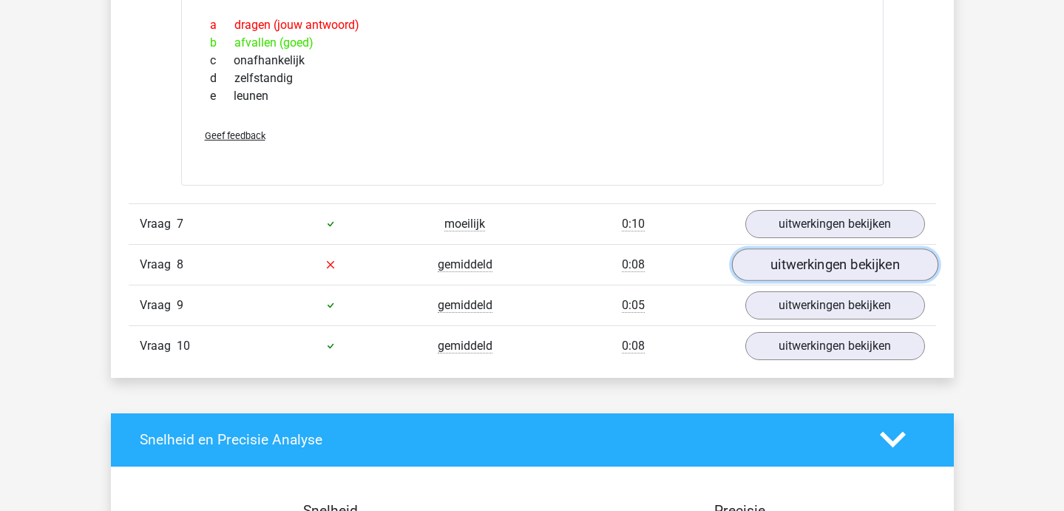
click at [793, 263] on link "uitwerkingen bekijken" at bounding box center [834, 264] width 206 height 33
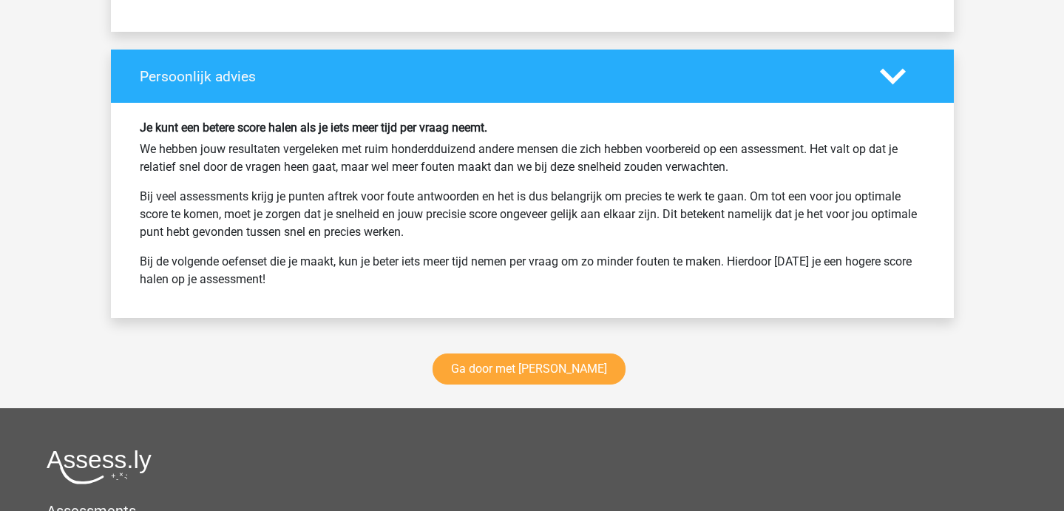
scroll to position [2926, 0]
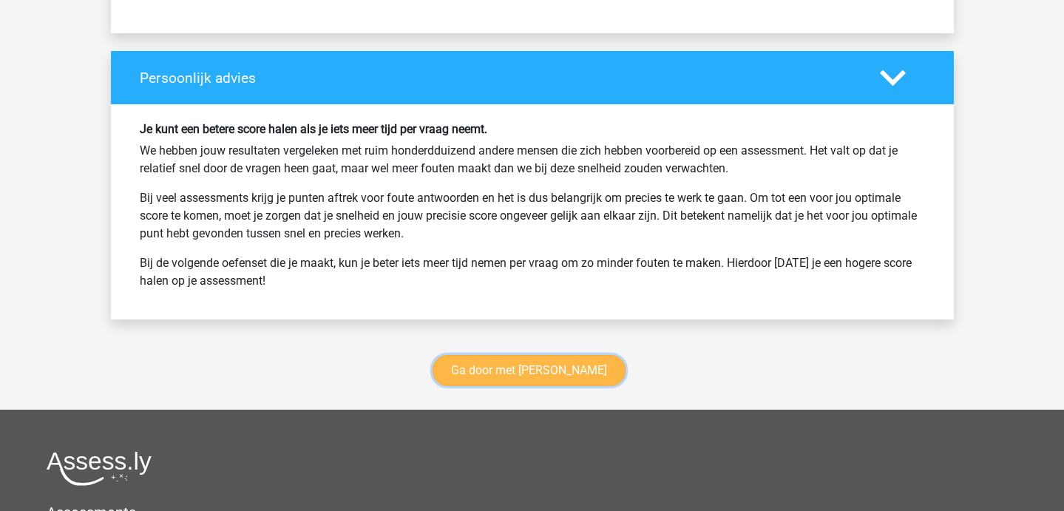
click at [526, 369] on link "Ga door met antoniemen" at bounding box center [528, 370] width 193 height 31
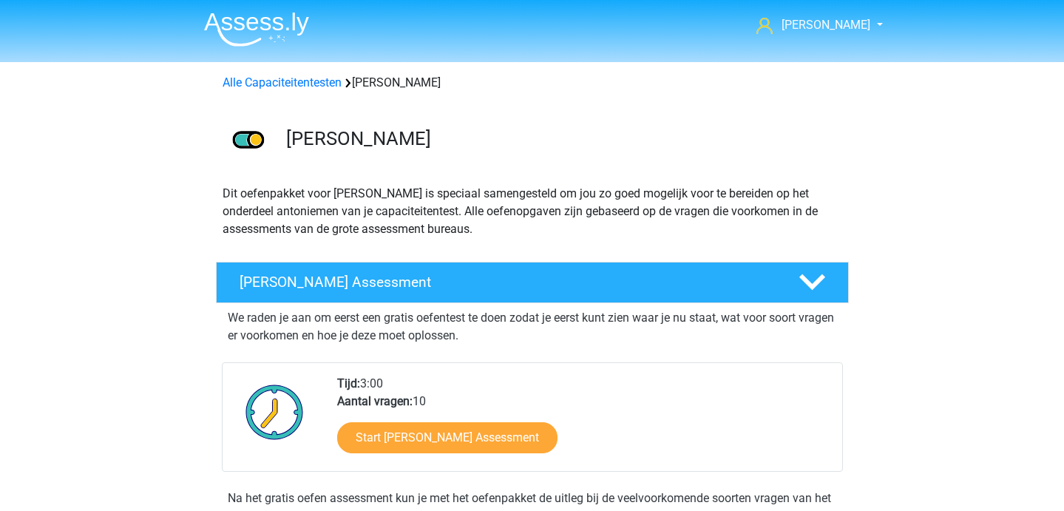
scroll to position [624, 0]
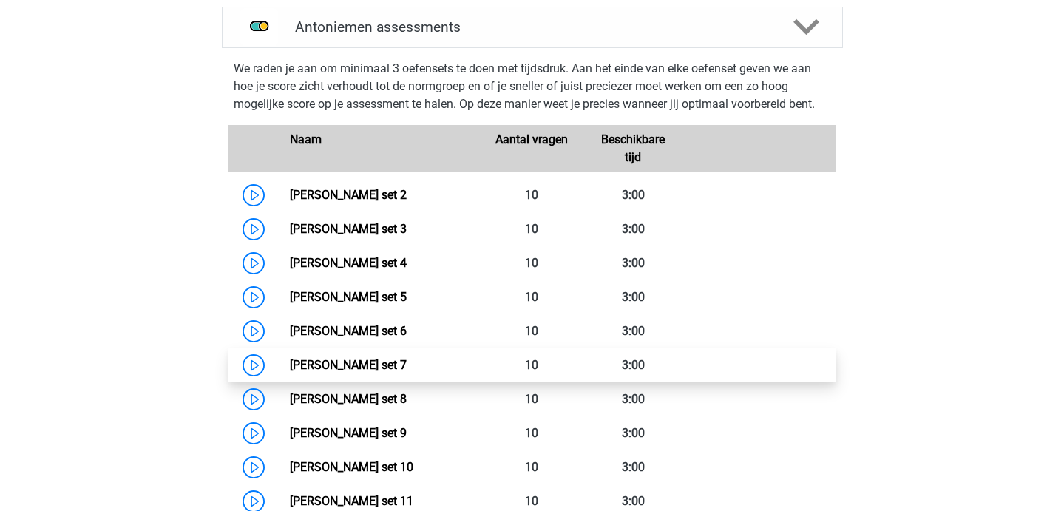
click at [290, 372] on link "Antoniemen set 7" at bounding box center [348, 365] width 117 height 14
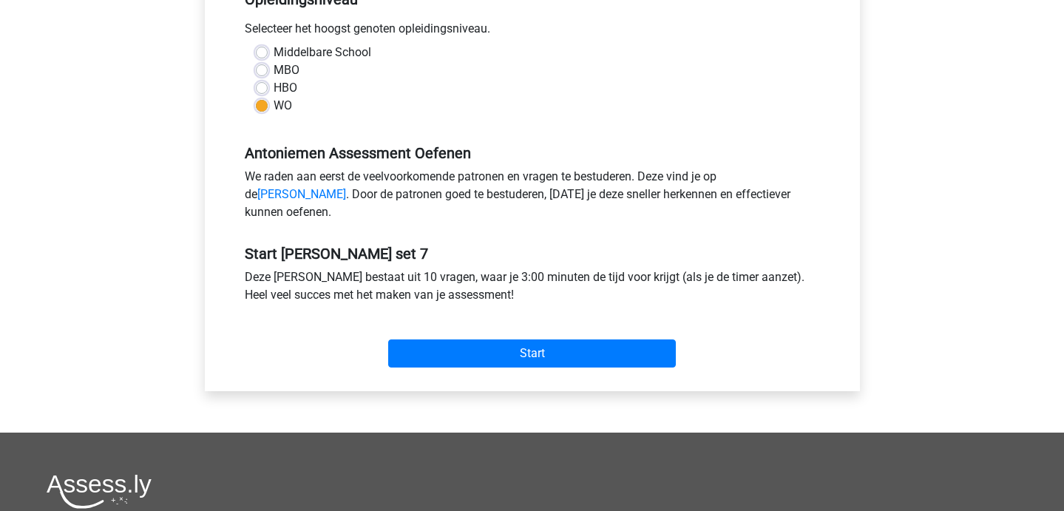
scroll to position [325, 0]
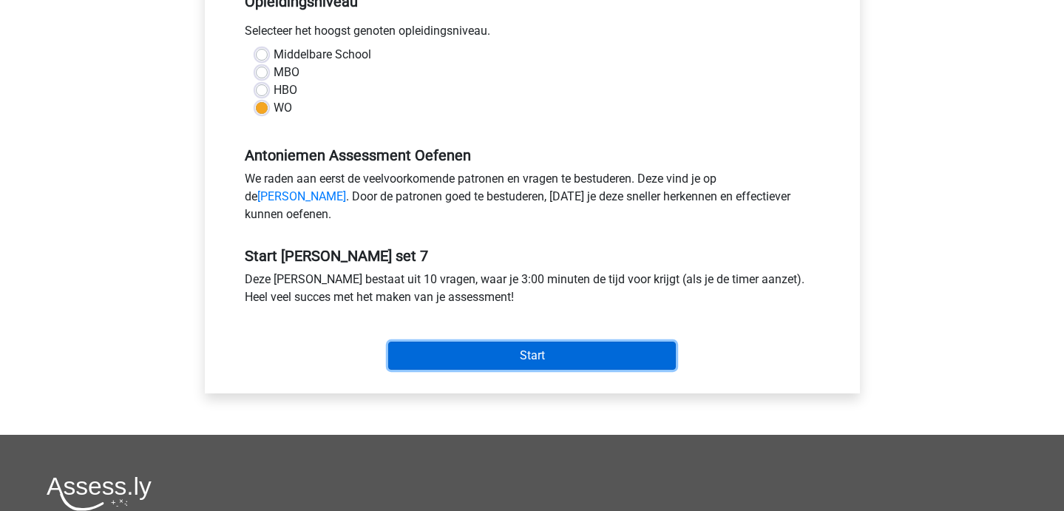
click at [464, 370] on input "Start" at bounding box center [532, 355] width 288 height 28
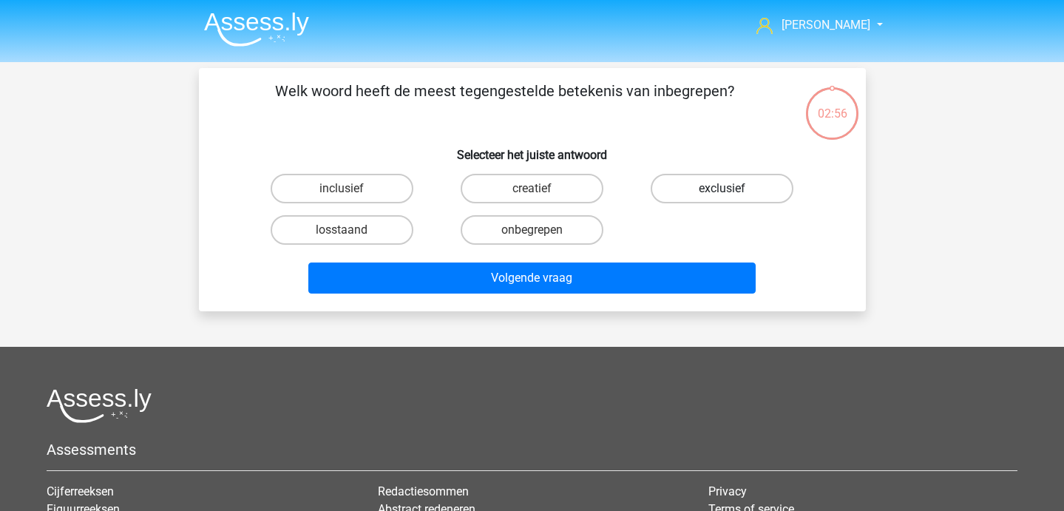
click at [750, 175] on label "exclusief" at bounding box center [721, 189] width 143 height 30
click at [732, 188] on input "exclusief" at bounding box center [727, 193] width 10 height 10
radio input "true"
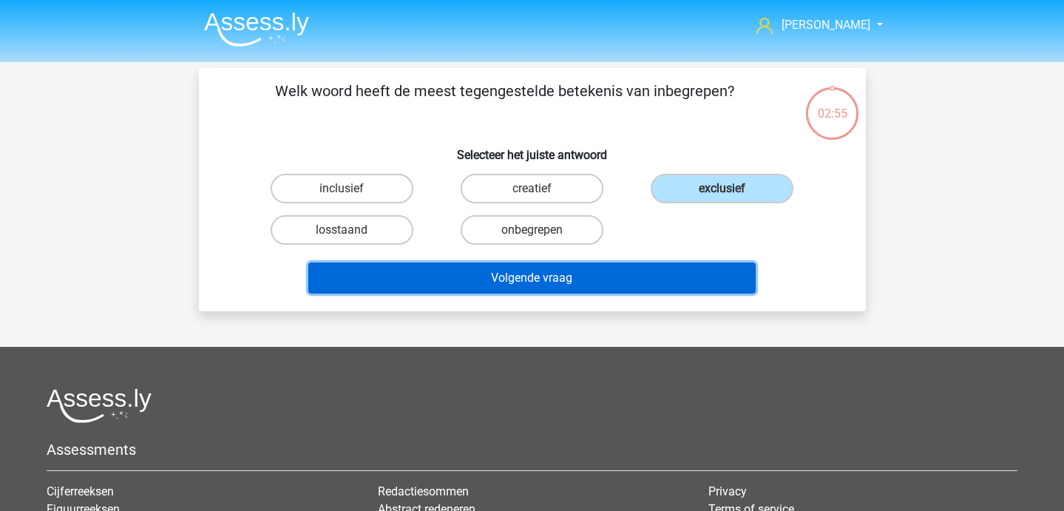
click at [520, 279] on button "Volgende vraag" at bounding box center [531, 277] width 447 height 31
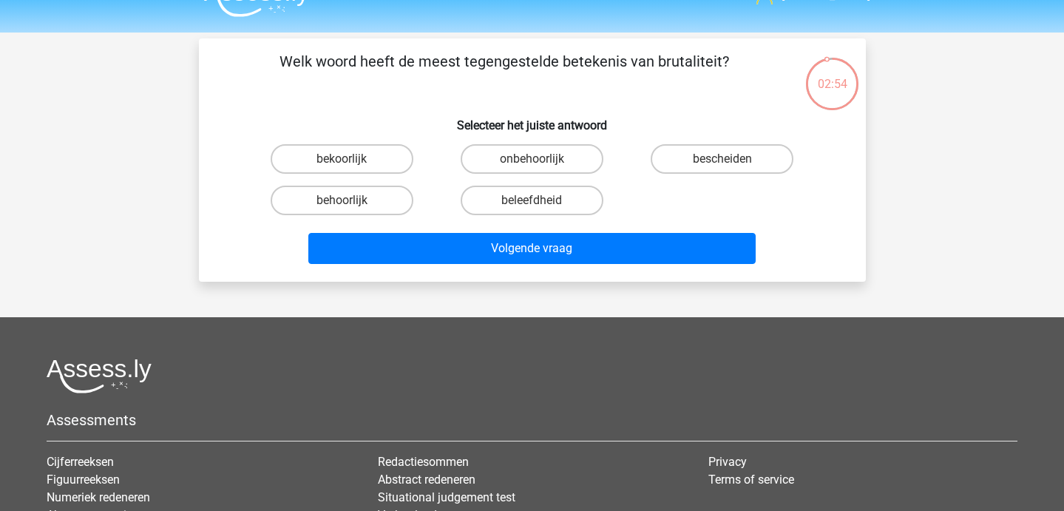
scroll to position [31, 0]
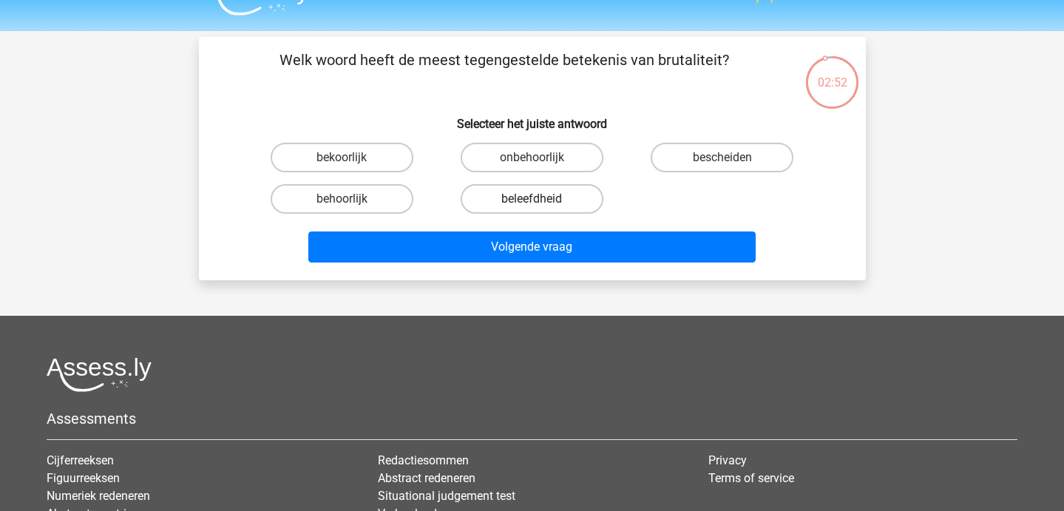
click at [548, 204] on label "beleefdheid" at bounding box center [531, 199] width 143 height 30
click at [541, 204] on input "beleefdheid" at bounding box center [536, 204] width 10 height 10
radio input "true"
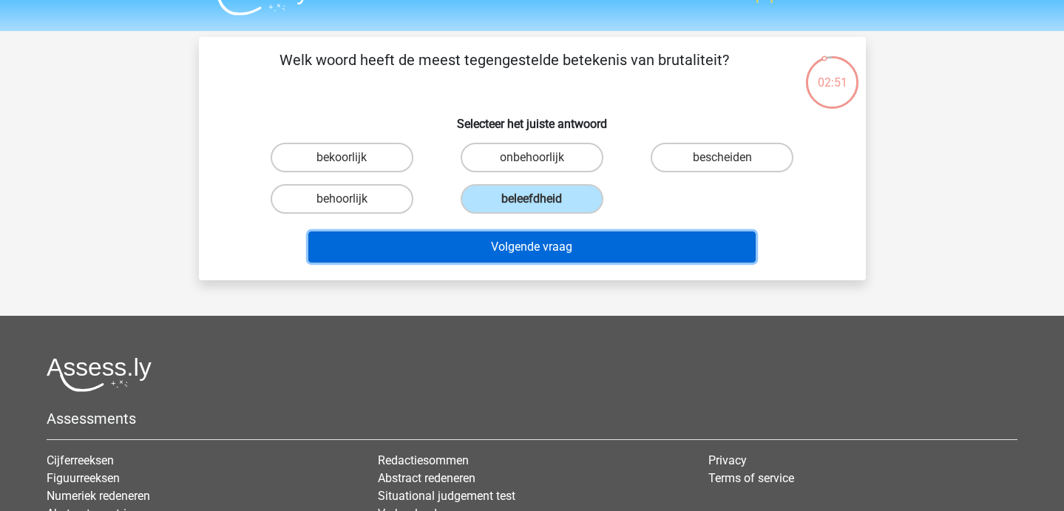
click at [548, 245] on button "Volgende vraag" at bounding box center [531, 246] width 447 height 31
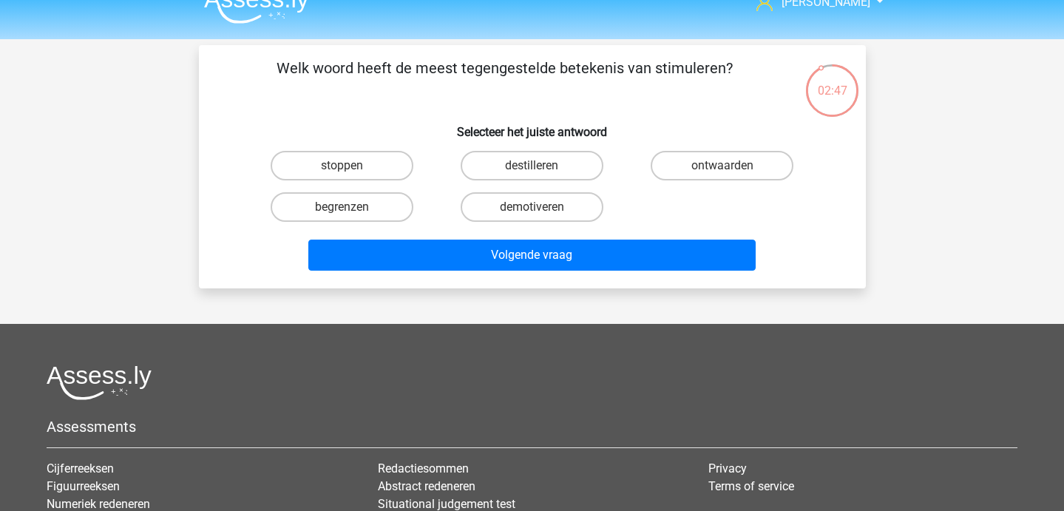
scroll to position [18, 0]
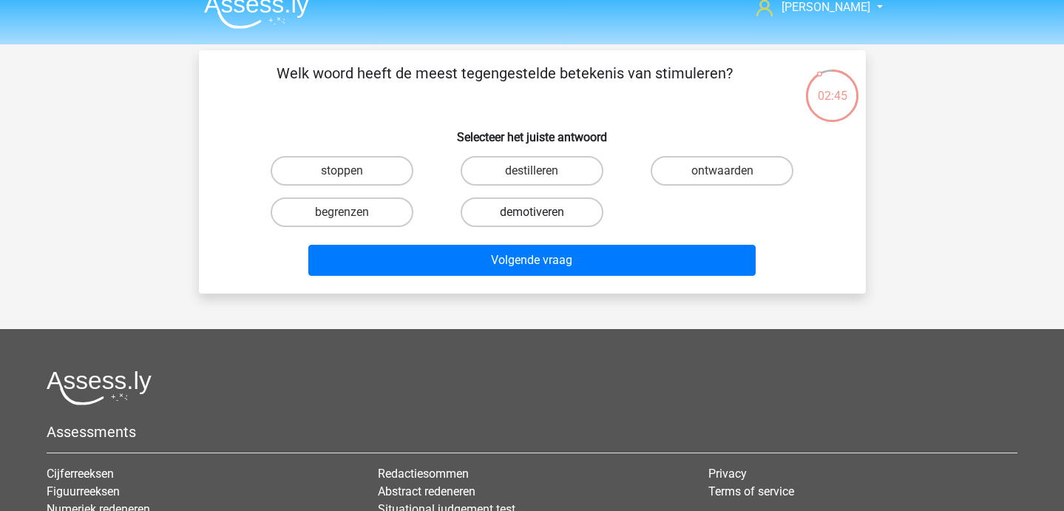
click at [486, 200] on label "demotiveren" at bounding box center [531, 212] width 143 height 30
click at [531, 212] on input "demotiveren" at bounding box center [536, 217] width 10 height 10
radio input "true"
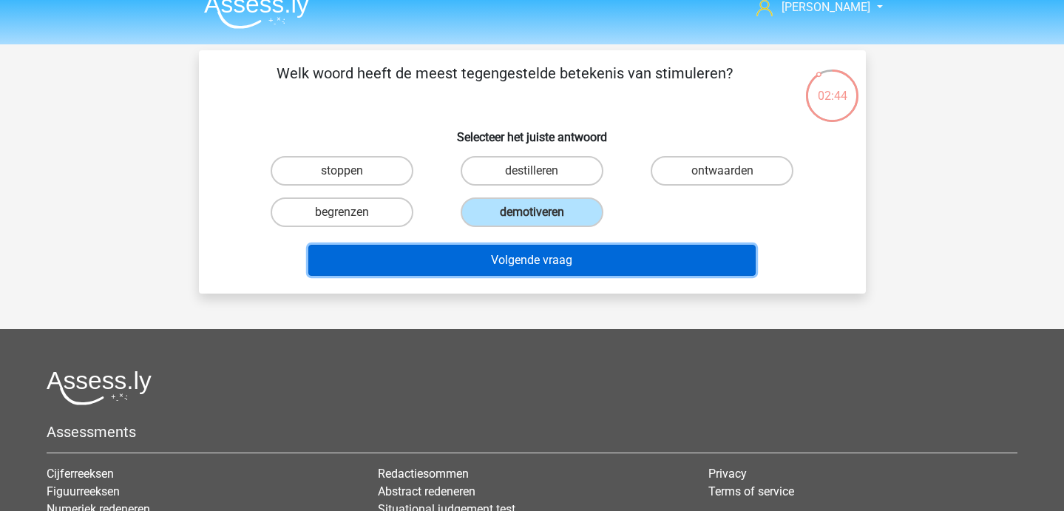
click at [505, 272] on button "Volgende vraag" at bounding box center [531, 260] width 447 height 31
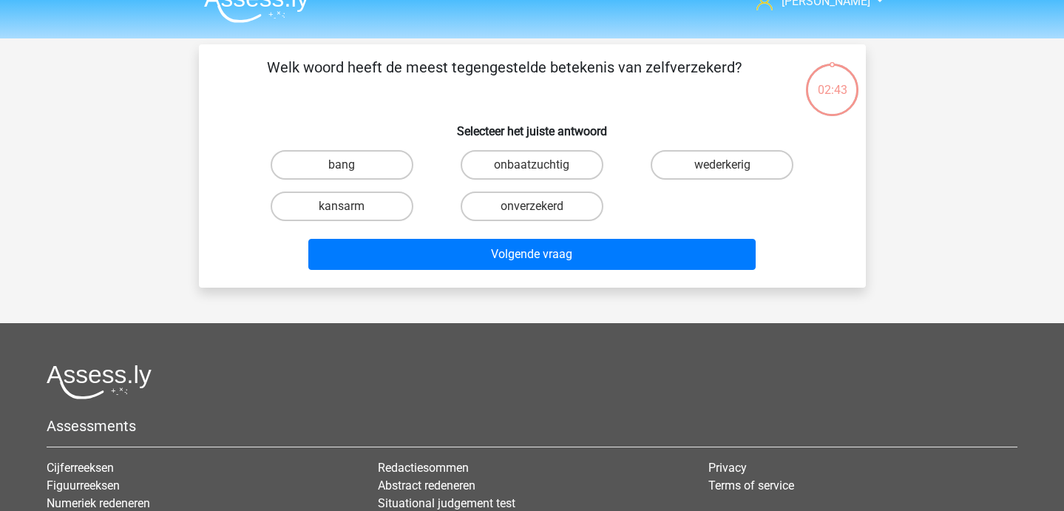
scroll to position [10, 0]
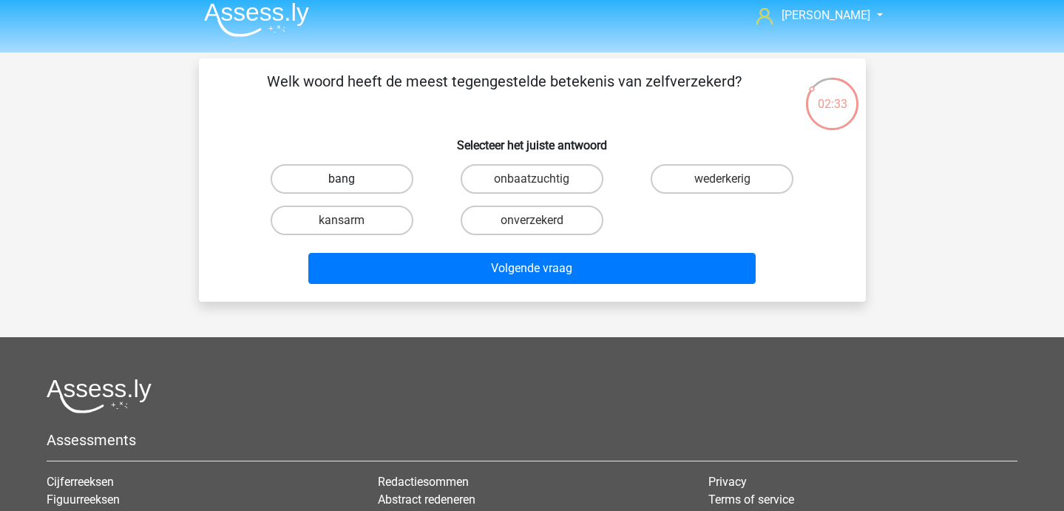
click at [333, 169] on label "bang" at bounding box center [342, 179] width 143 height 30
click at [341, 179] on input "bang" at bounding box center [346, 184] width 10 height 10
radio input "true"
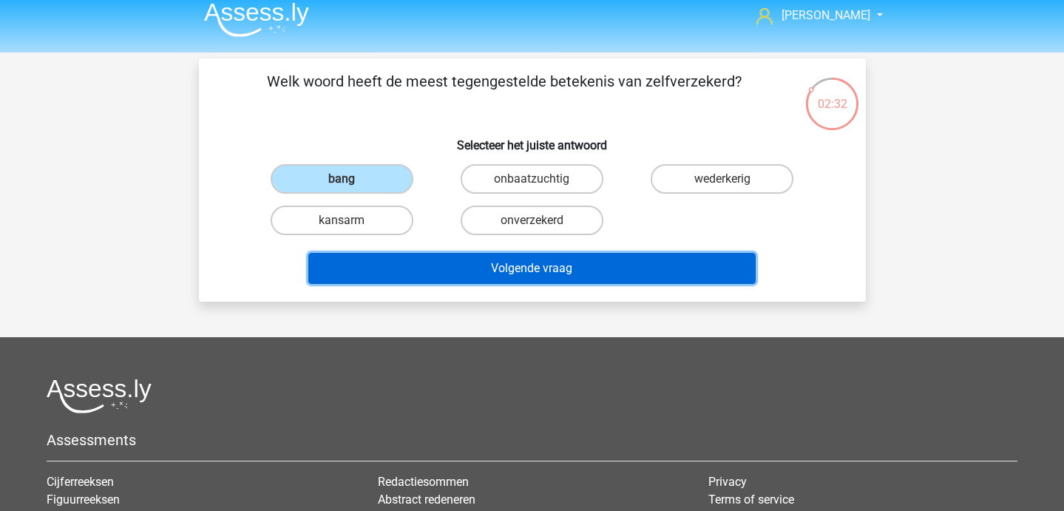
click at [449, 271] on button "Volgende vraag" at bounding box center [531, 268] width 447 height 31
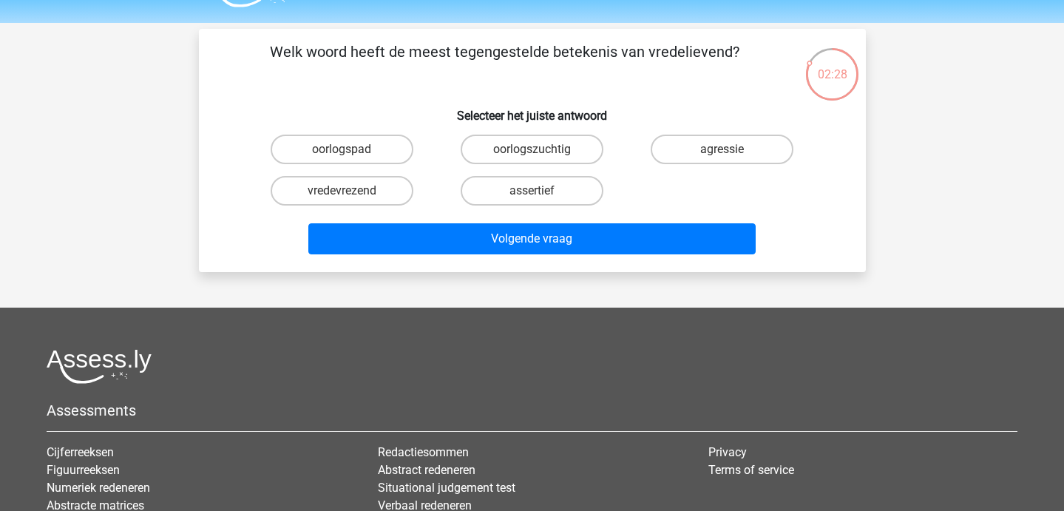
scroll to position [37, 0]
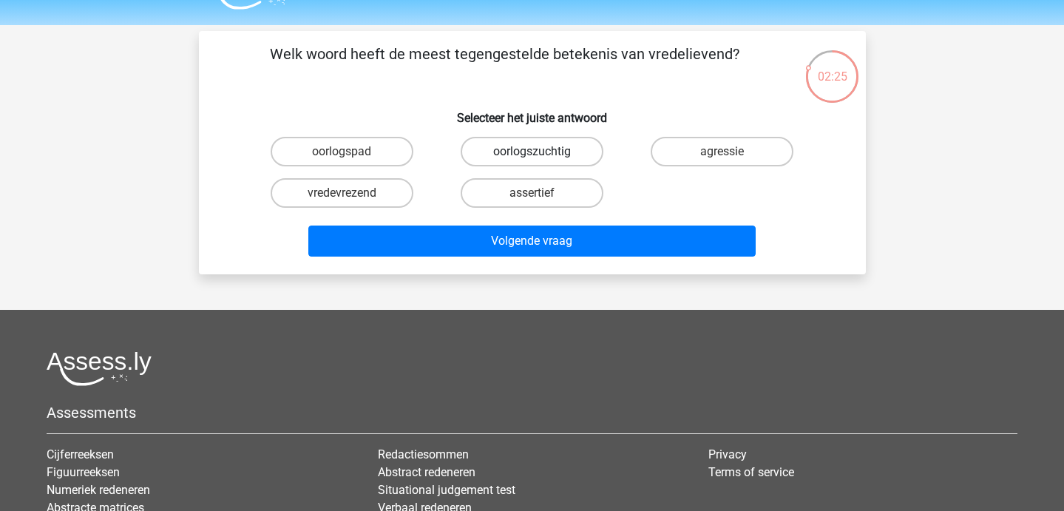
click at [523, 149] on label "oorlogszuchtig" at bounding box center [531, 152] width 143 height 30
click at [531, 152] on input "oorlogszuchtig" at bounding box center [536, 157] width 10 height 10
radio input "true"
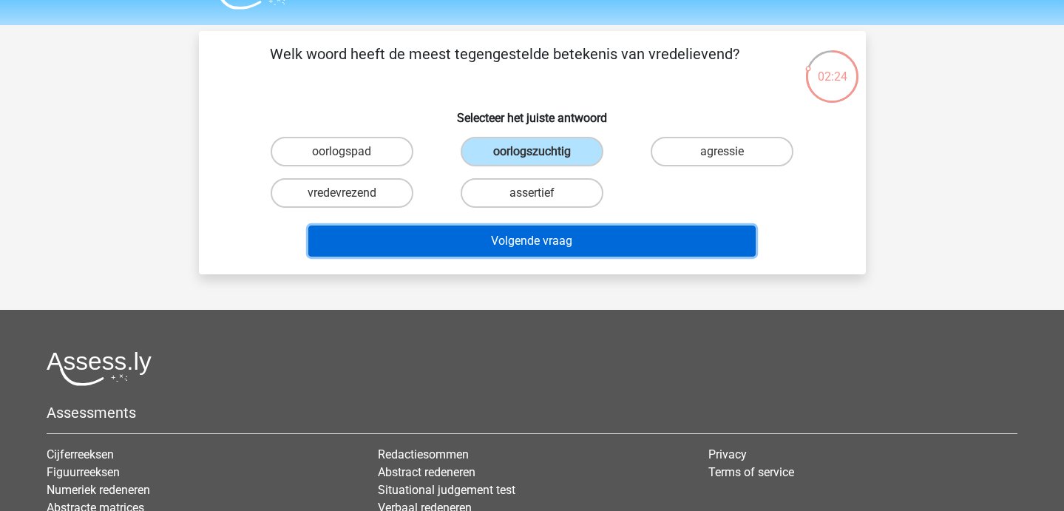
click at [524, 228] on button "Volgende vraag" at bounding box center [531, 240] width 447 height 31
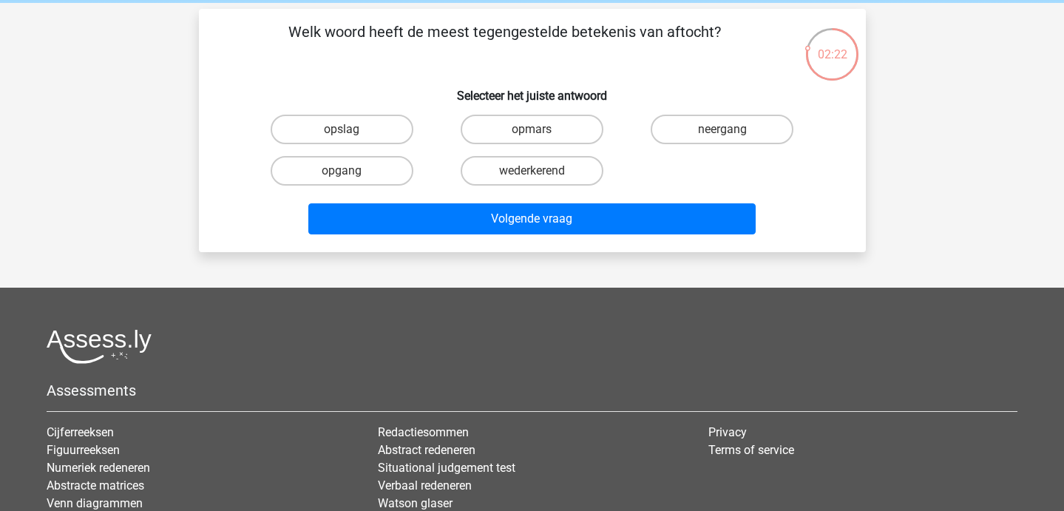
scroll to position [61, 0]
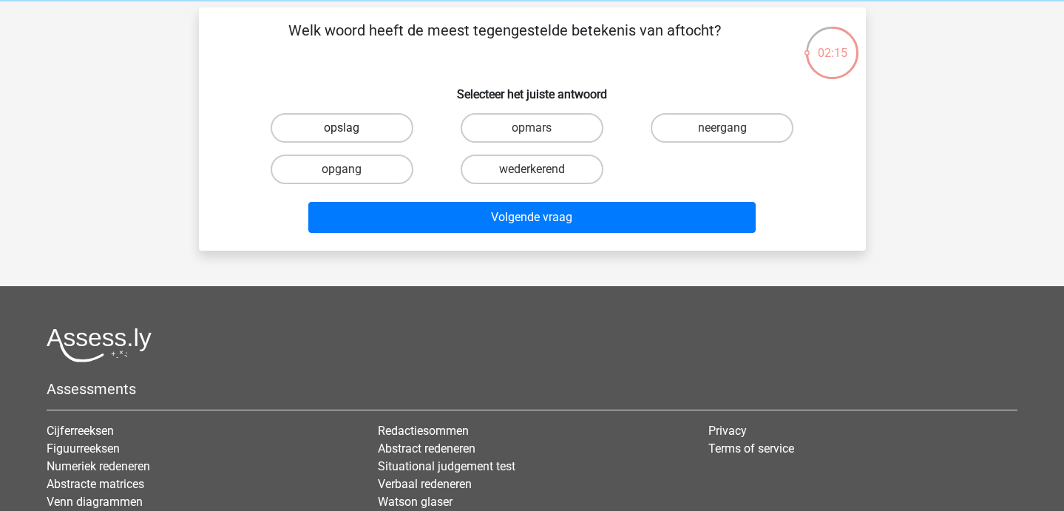
click at [369, 123] on label "opslag" at bounding box center [342, 128] width 143 height 30
click at [351, 128] on input "opslag" at bounding box center [346, 133] width 10 height 10
radio input "true"
click at [531, 126] on label "opmars" at bounding box center [531, 128] width 143 height 30
click at [531, 128] on input "opmars" at bounding box center [536, 133] width 10 height 10
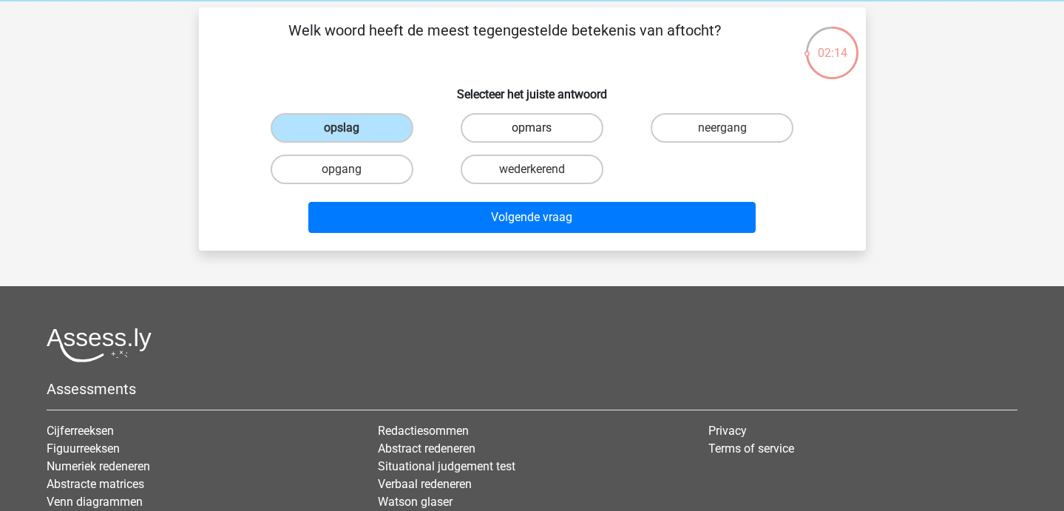
radio input "true"
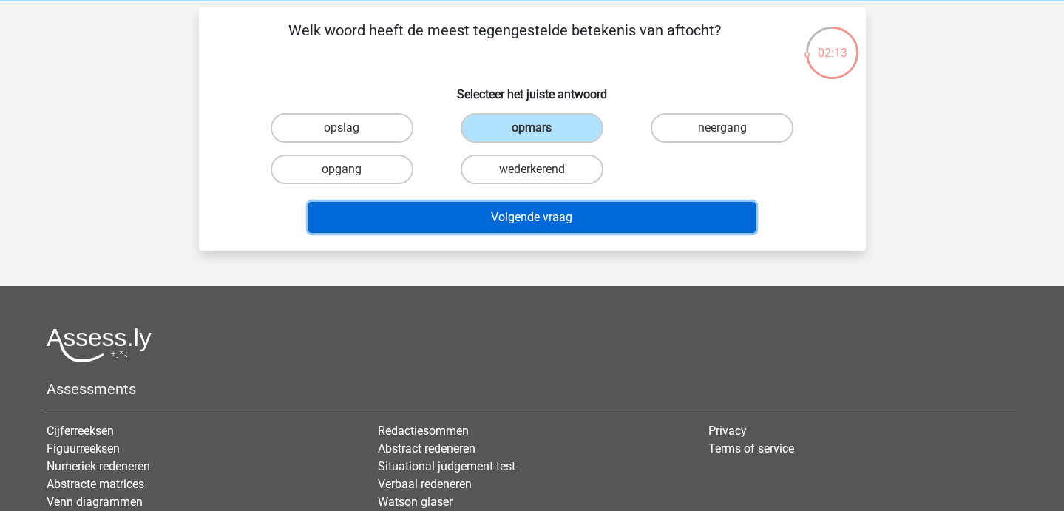
click at [531, 218] on button "Volgende vraag" at bounding box center [531, 217] width 447 height 31
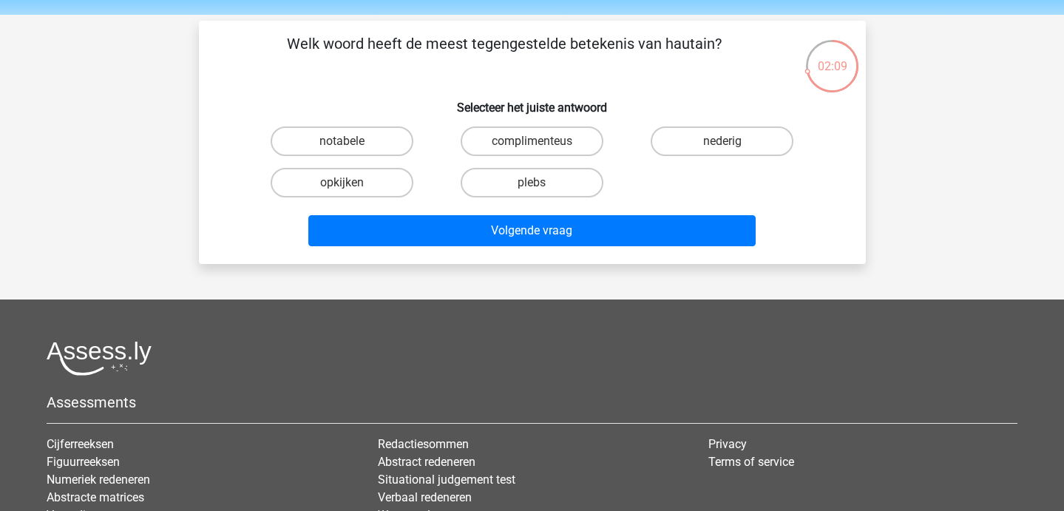
scroll to position [48, 0]
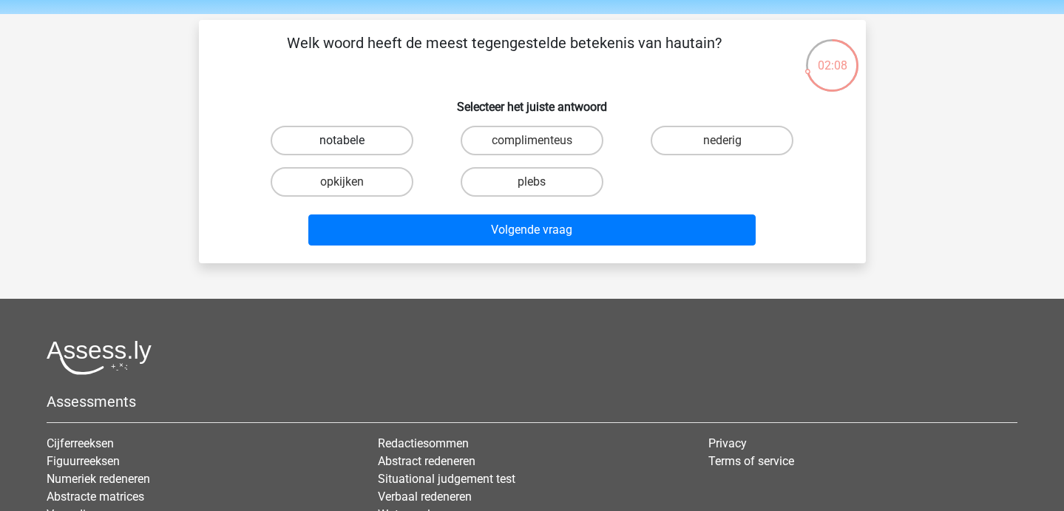
click at [378, 140] on label "notabele" at bounding box center [342, 141] width 143 height 30
click at [351, 140] on input "notabele" at bounding box center [346, 145] width 10 height 10
radio input "true"
click at [737, 135] on label "nederig" at bounding box center [721, 141] width 143 height 30
click at [732, 140] on input "nederig" at bounding box center [727, 145] width 10 height 10
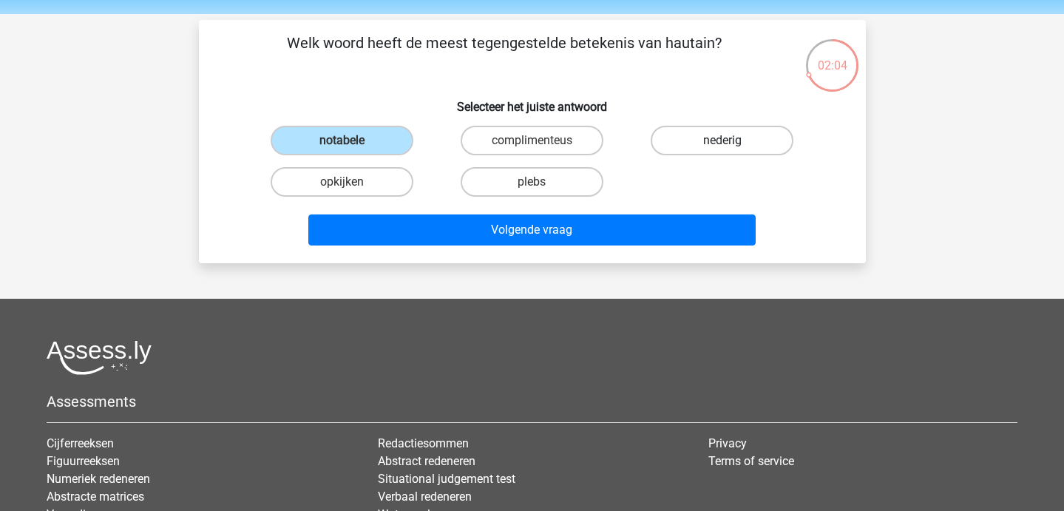
radio input "true"
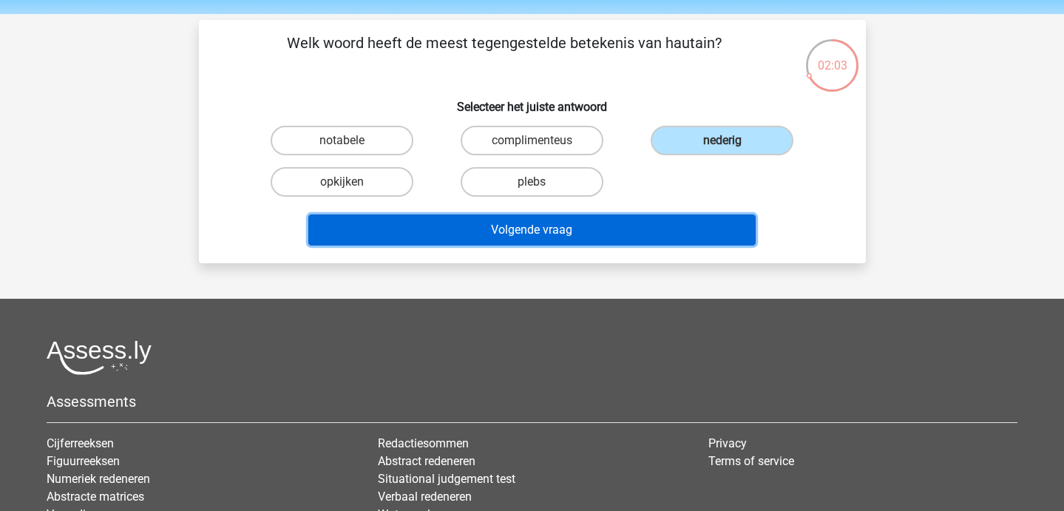
click at [668, 218] on button "Volgende vraag" at bounding box center [531, 229] width 447 height 31
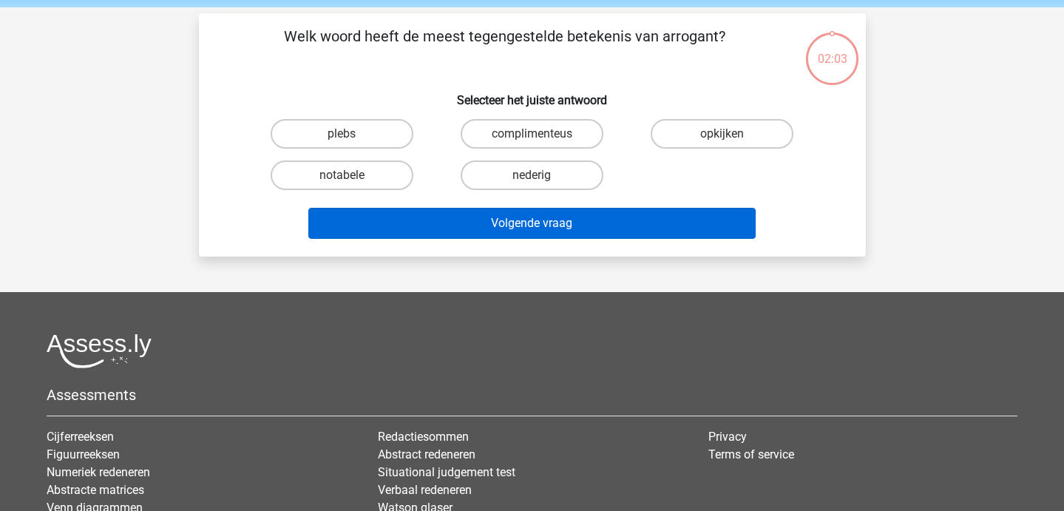
scroll to position [43, 0]
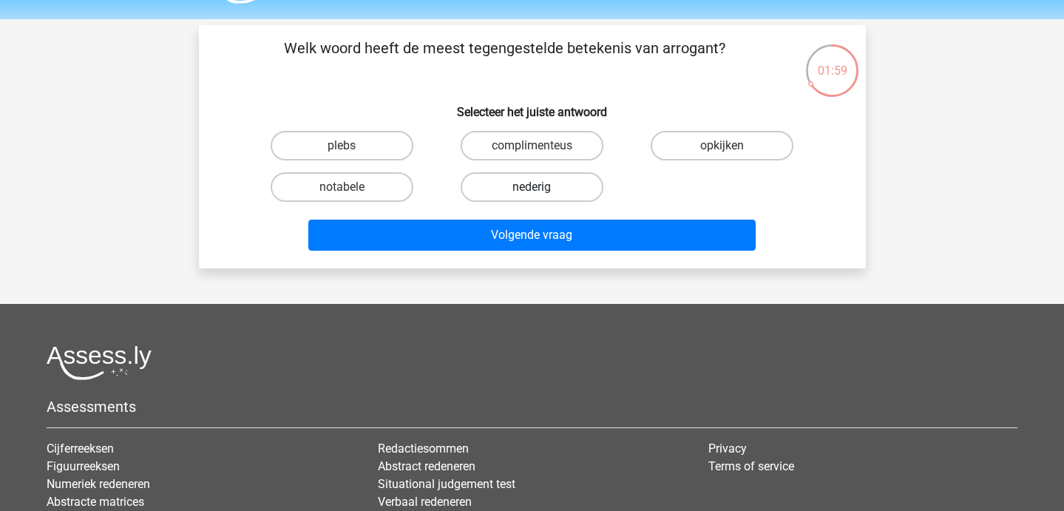
click at [511, 183] on label "nederig" at bounding box center [531, 187] width 143 height 30
click at [531, 187] on input "nederig" at bounding box center [536, 192] width 10 height 10
radio input "true"
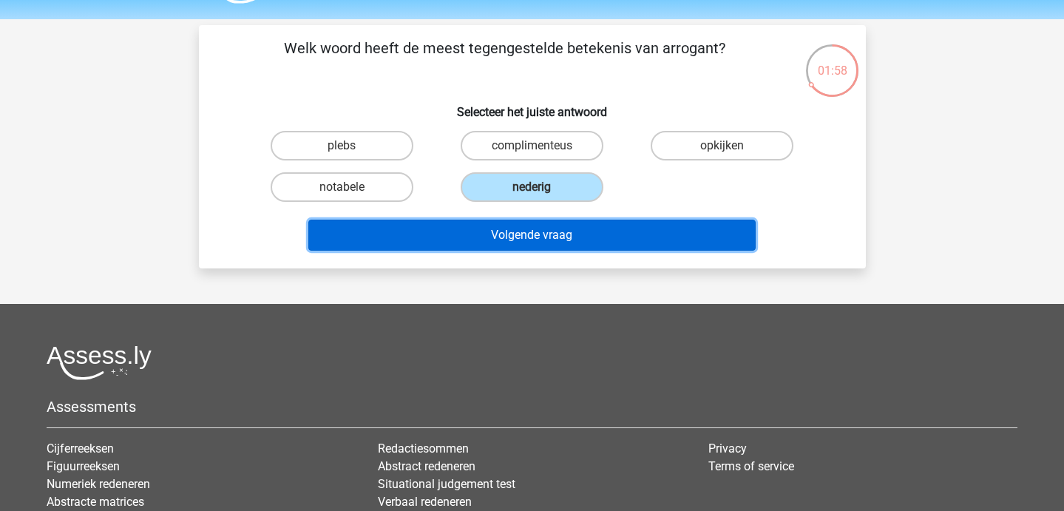
click at [520, 243] on button "Volgende vraag" at bounding box center [531, 235] width 447 height 31
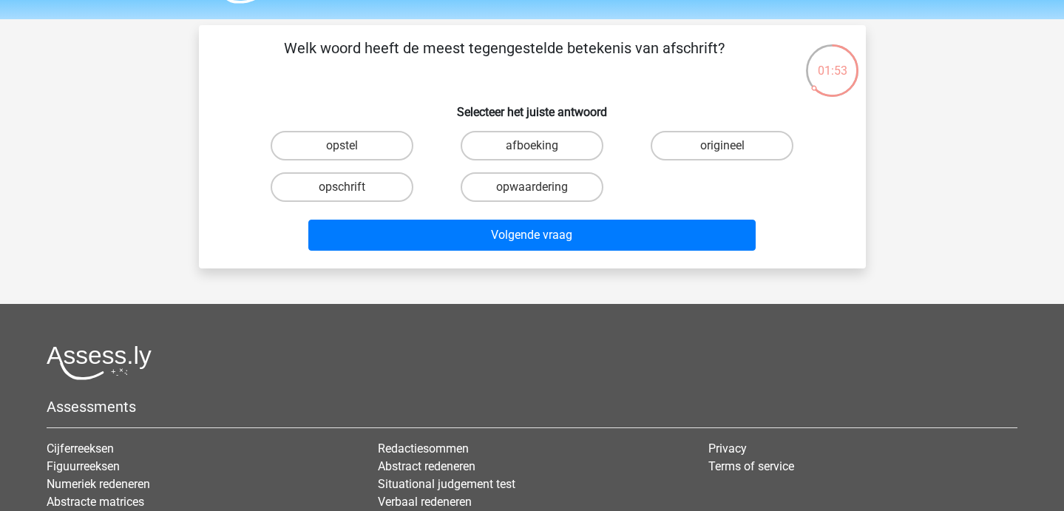
scroll to position [47, 0]
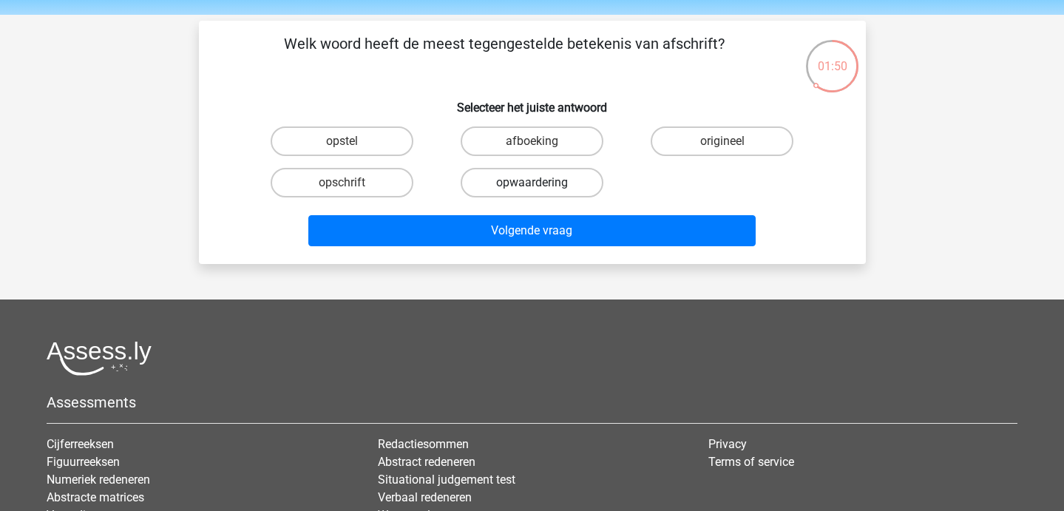
click at [554, 187] on label "opwaardering" at bounding box center [531, 183] width 143 height 30
click at [541, 187] on input "opwaardering" at bounding box center [536, 188] width 10 height 10
radio input "true"
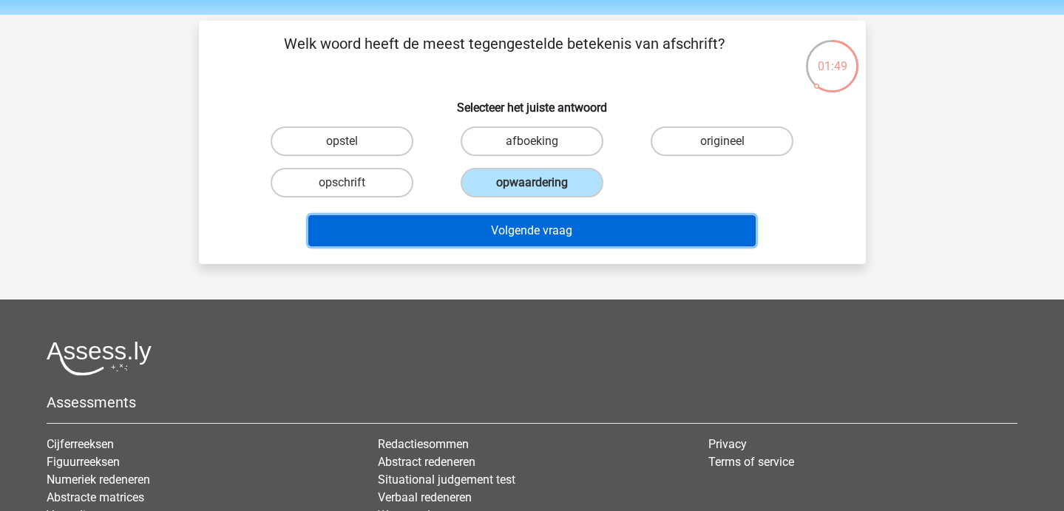
click at [556, 234] on button "Volgende vraag" at bounding box center [531, 230] width 447 height 31
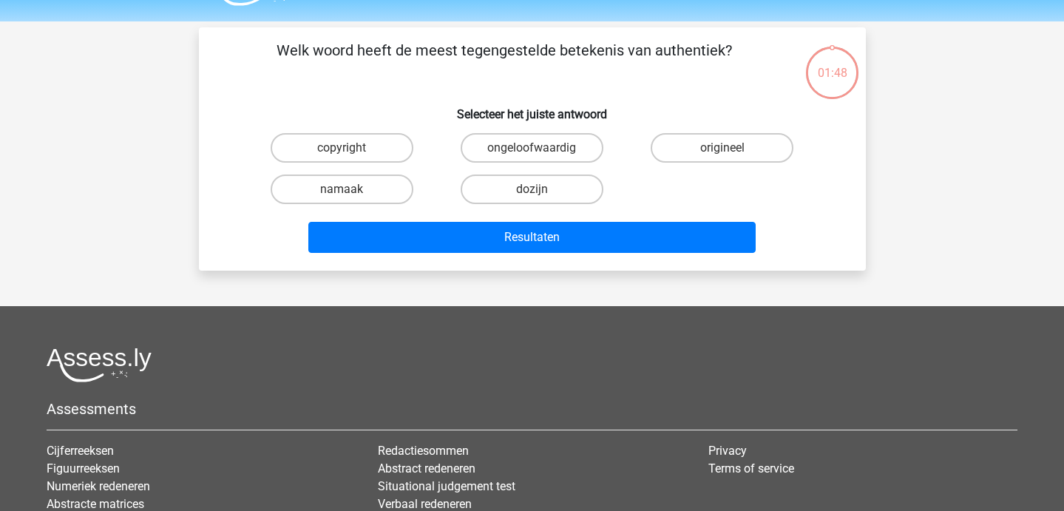
scroll to position [42, 0]
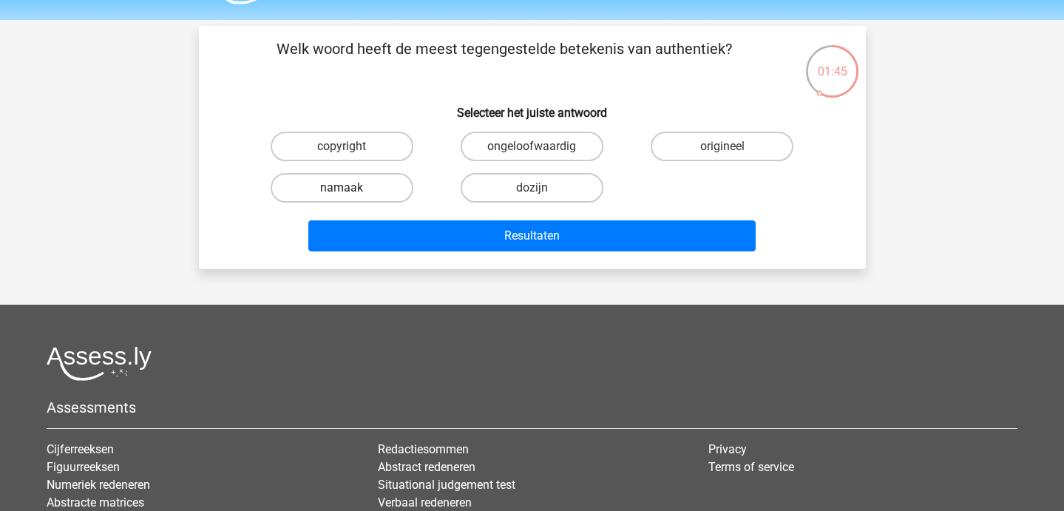
click at [334, 188] on label "namaak" at bounding box center [342, 188] width 143 height 30
click at [341, 188] on input "namaak" at bounding box center [346, 193] width 10 height 10
radio input "true"
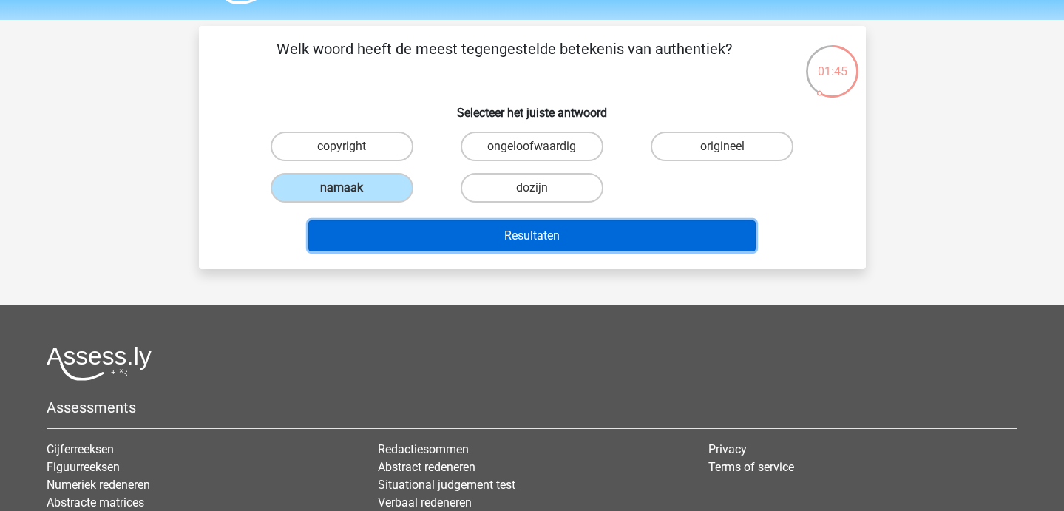
click at [450, 239] on button "Resultaten" at bounding box center [531, 235] width 447 height 31
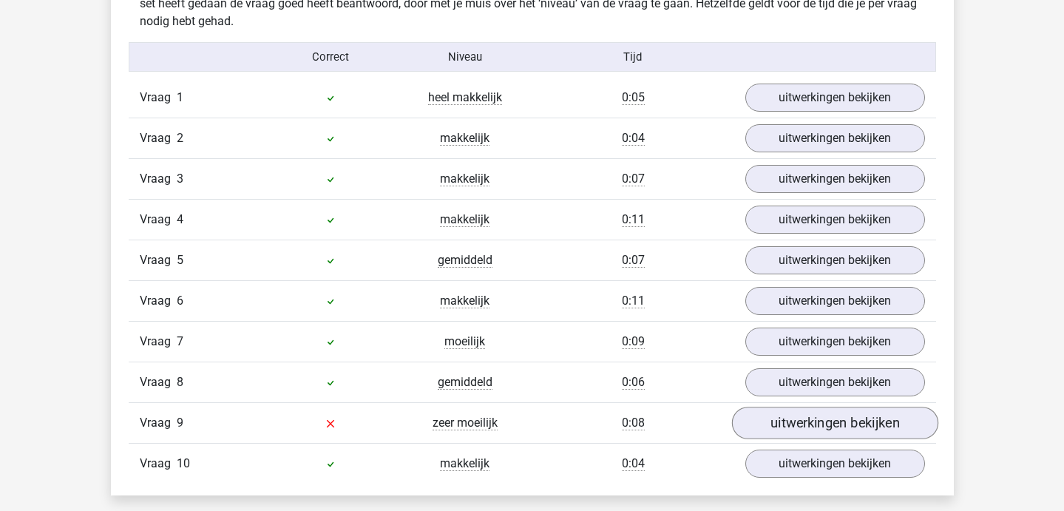
scroll to position [1042, 0]
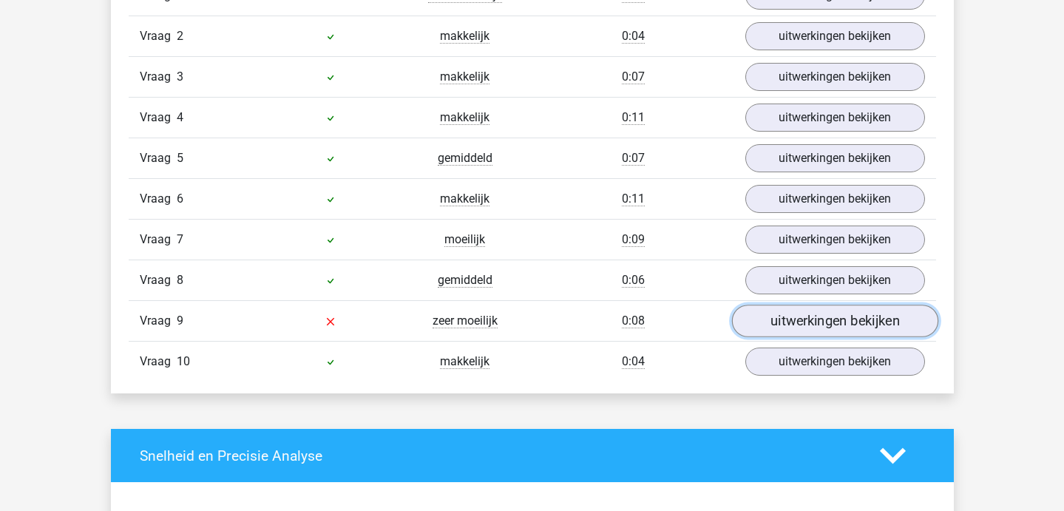
click at [824, 325] on link "uitwerkingen bekijken" at bounding box center [834, 321] width 206 height 33
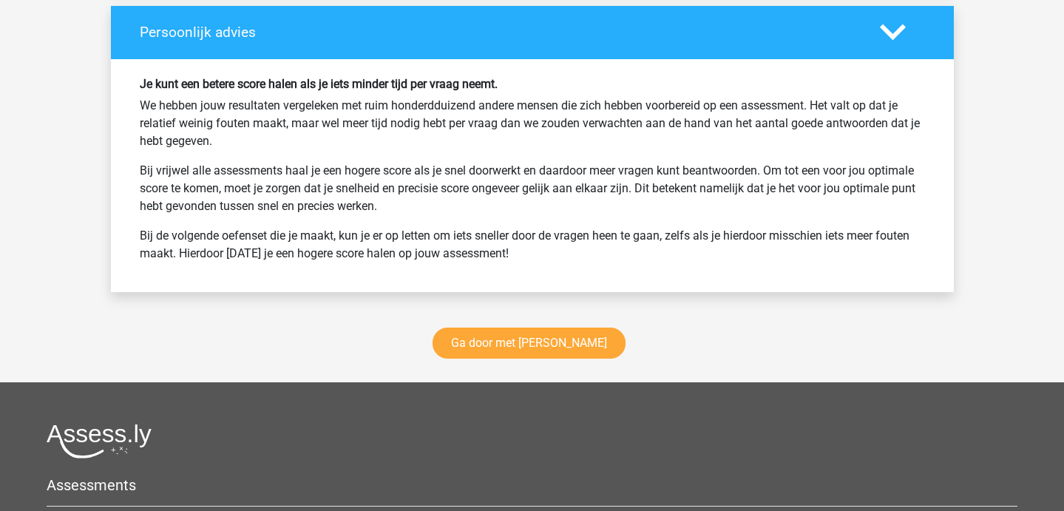
scroll to position [2217, 0]
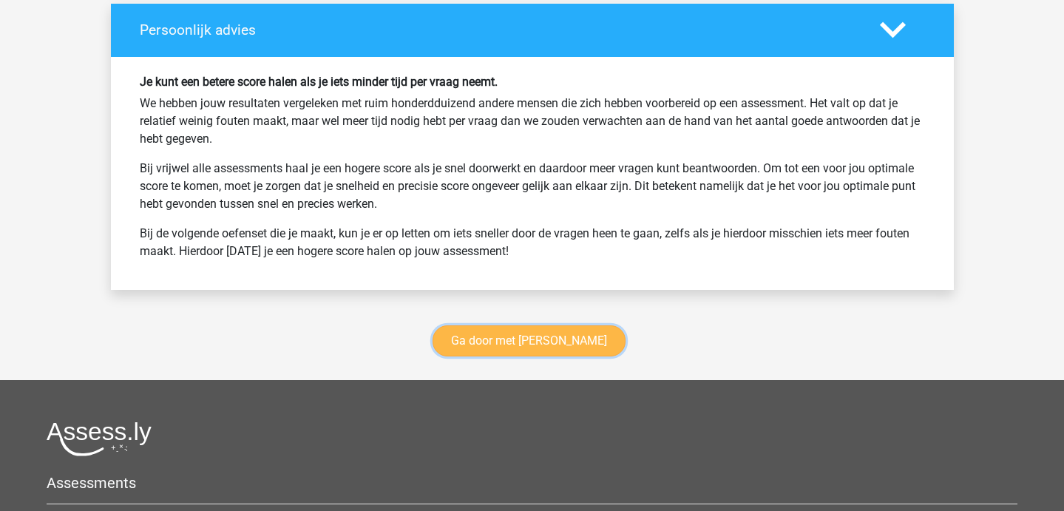
click at [532, 348] on link "Ga door met [PERSON_NAME]" at bounding box center [528, 340] width 193 height 31
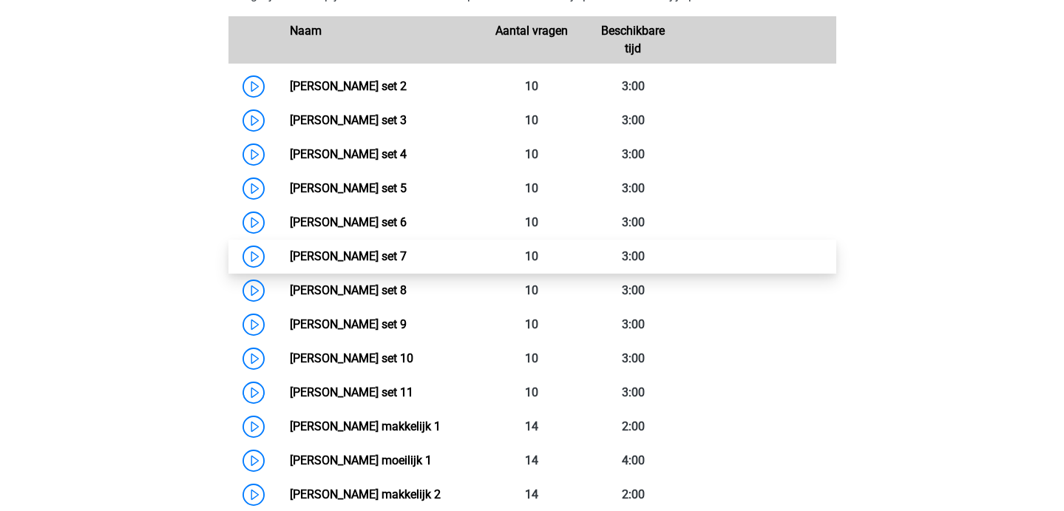
scroll to position [733, 0]
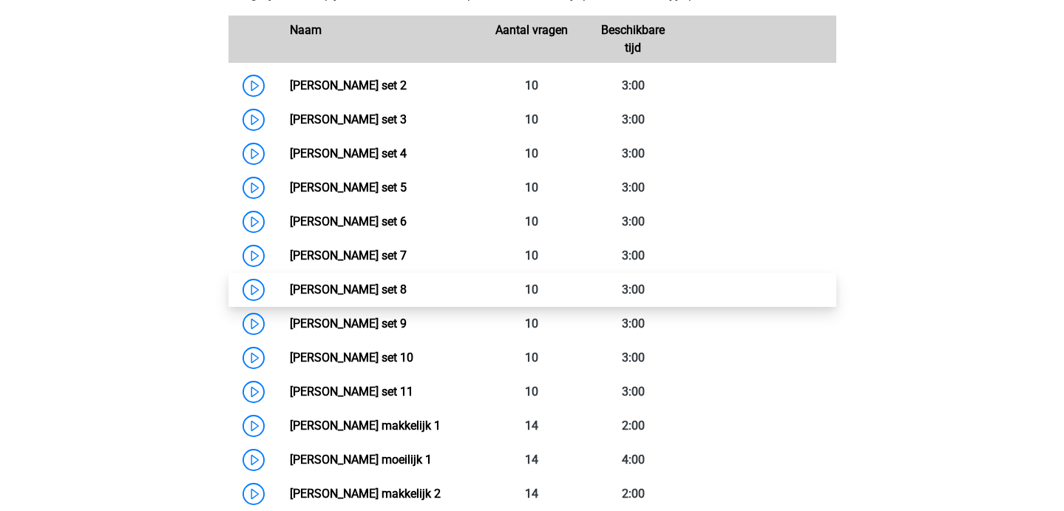
click at [290, 294] on link "[PERSON_NAME] set 8" at bounding box center [348, 289] width 117 height 14
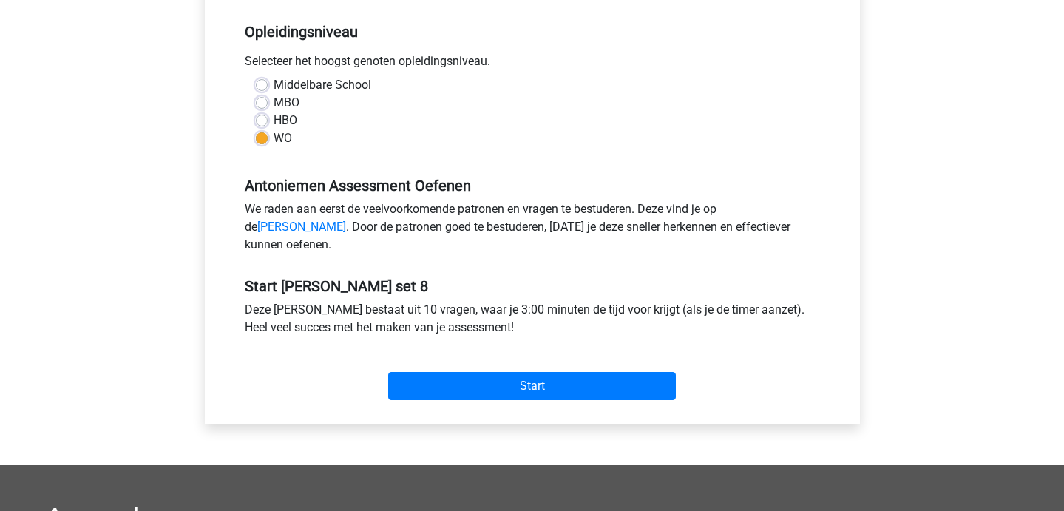
scroll to position [337, 0]
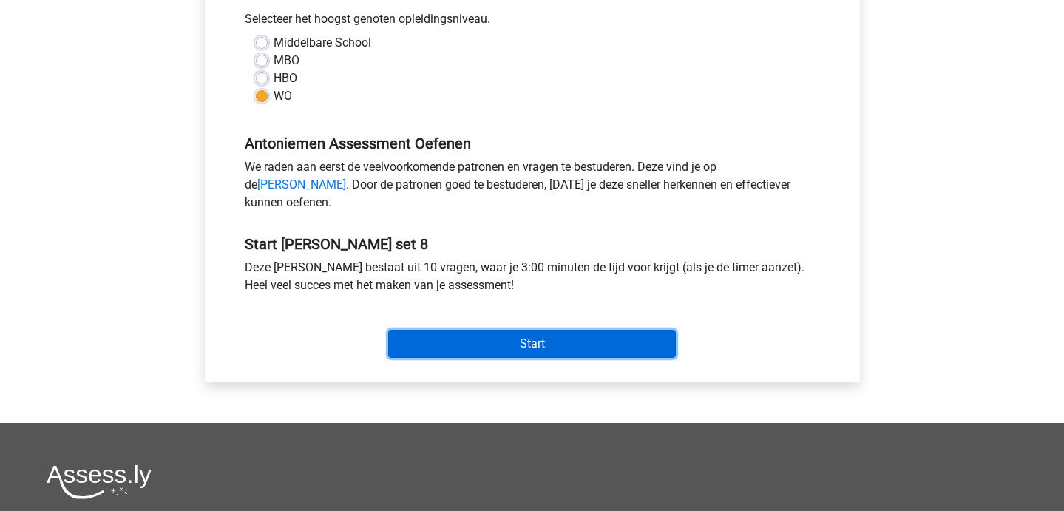
click at [429, 354] on input "Start" at bounding box center [532, 344] width 288 height 28
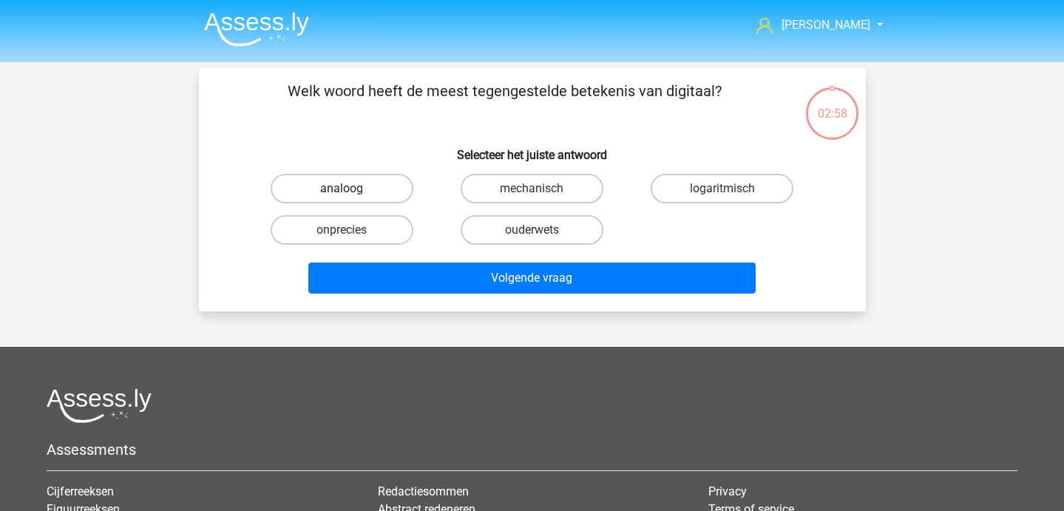
click at [339, 200] on label "analoog" at bounding box center [342, 189] width 143 height 30
click at [341, 198] on input "analoog" at bounding box center [346, 193] width 10 height 10
radio input "true"
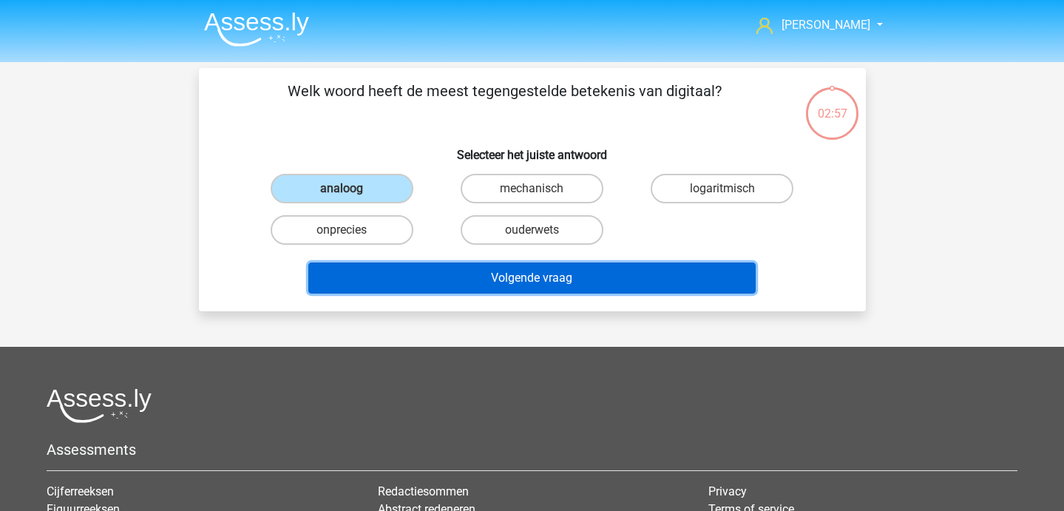
click at [395, 278] on button "Volgende vraag" at bounding box center [531, 277] width 447 height 31
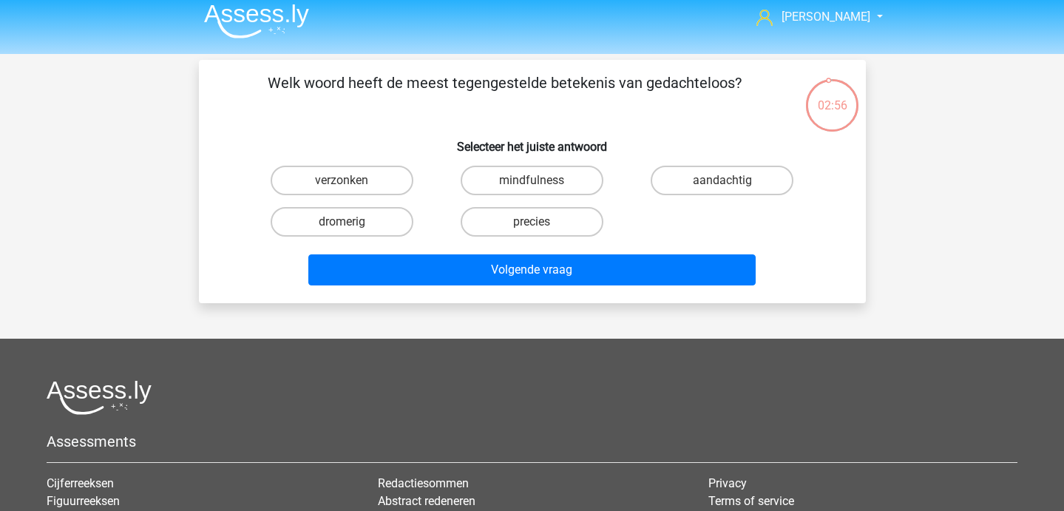
scroll to position [10, 0]
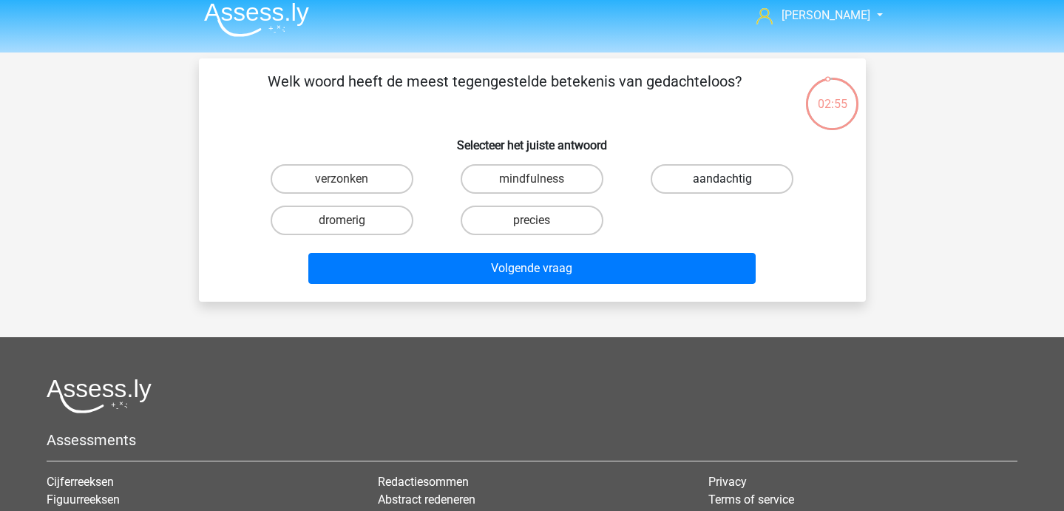
click at [700, 181] on label "aandachtig" at bounding box center [721, 179] width 143 height 30
click at [722, 181] on input "aandachtig" at bounding box center [727, 184] width 10 height 10
radio input "true"
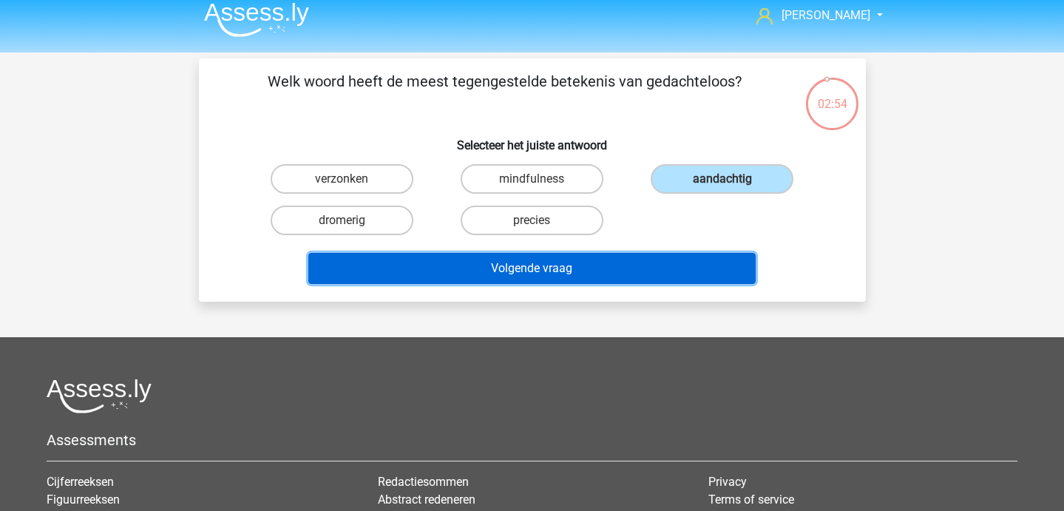
click at [639, 282] on button "Volgende vraag" at bounding box center [531, 268] width 447 height 31
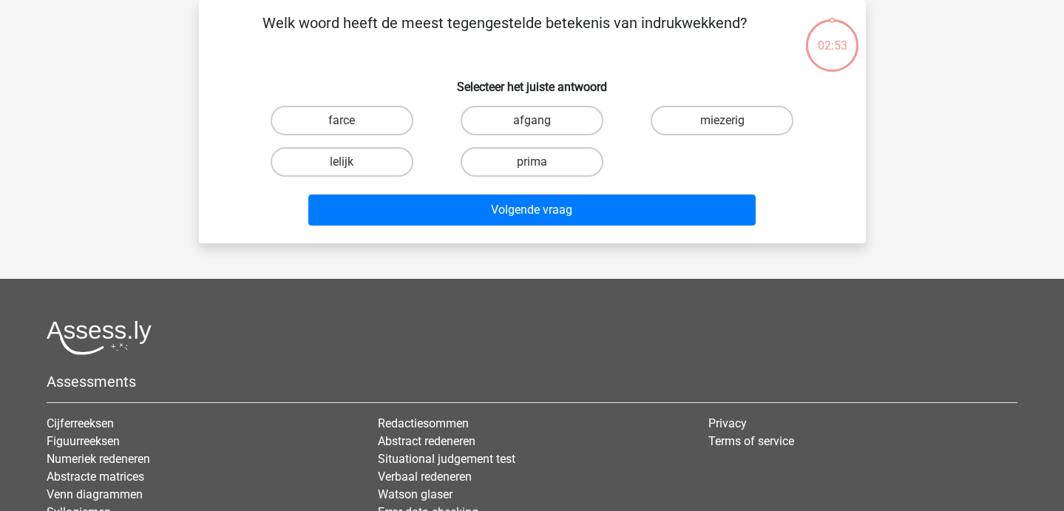
scroll to position [0, 0]
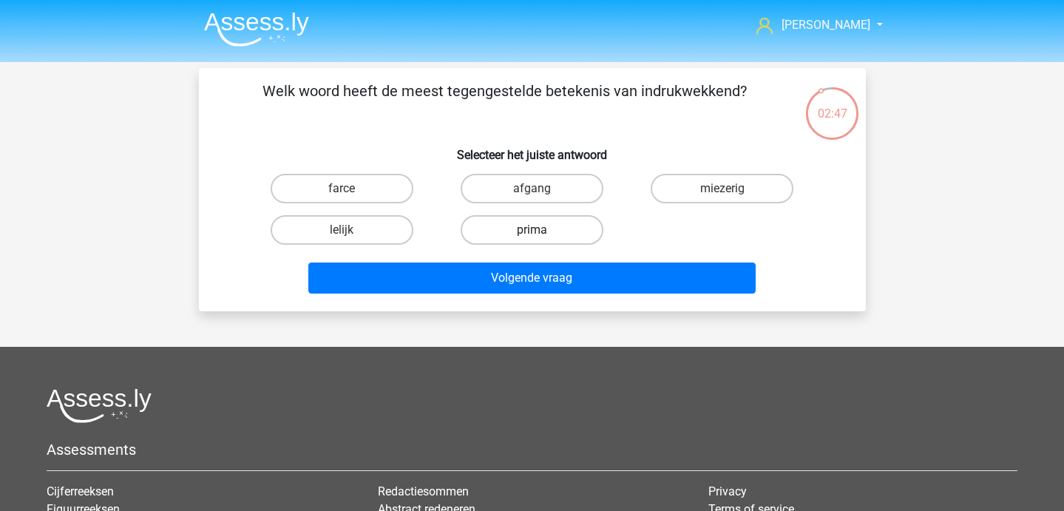
click at [517, 239] on label "prima" at bounding box center [531, 230] width 143 height 30
click at [531, 239] on input "prima" at bounding box center [536, 235] width 10 height 10
radio input "true"
click at [516, 293] on div "Volgende vraag" at bounding box center [532, 280] width 571 height 37
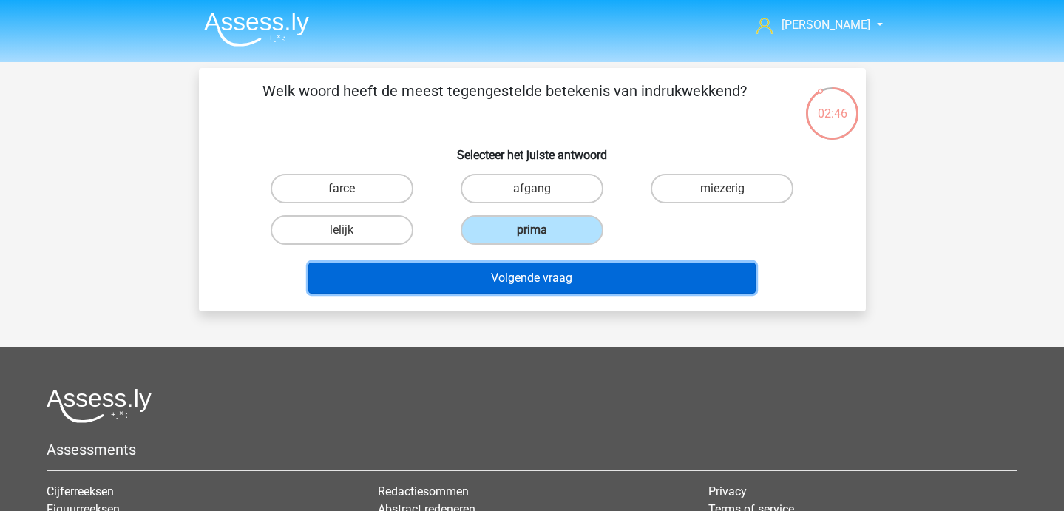
click at [501, 279] on button "Volgende vraag" at bounding box center [531, 277] width 447 height 31
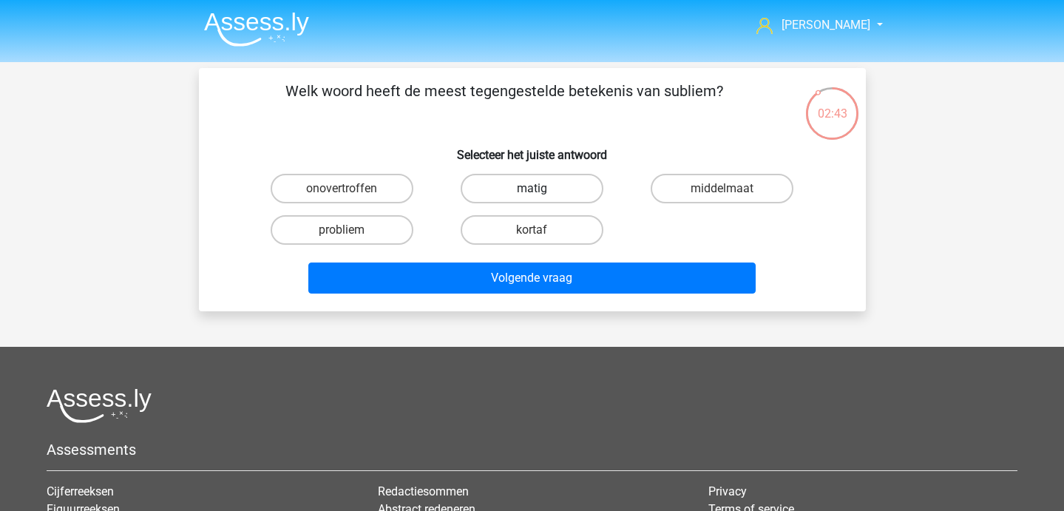
click at [527, 179] on label "matig" at bounding box center [531, 189] width 143 height 30
click at [531, 188] on input "matig" at bounding box center [536, 193] width 10 height 10
radio input "true"
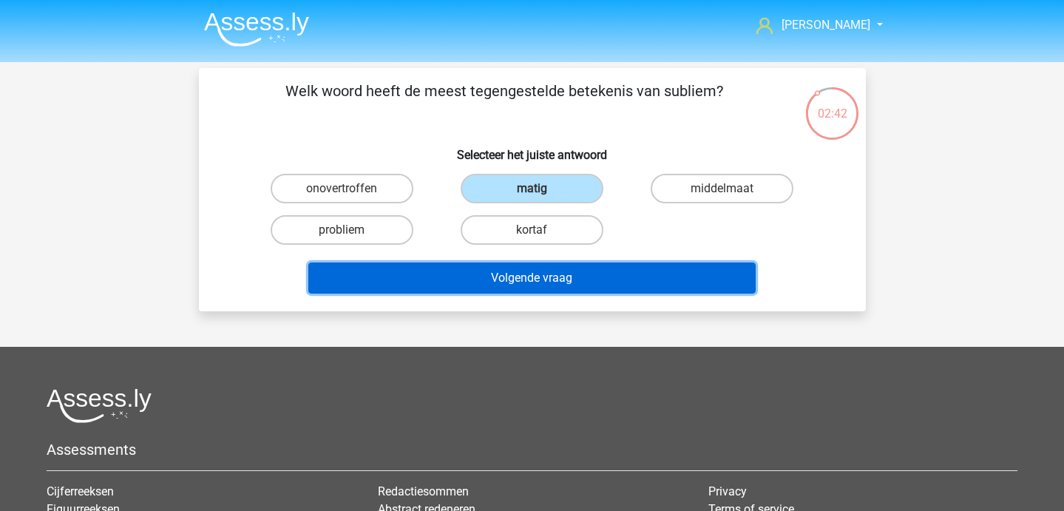
click at [528, 278] on button "Volgende vraag" at bounding box center [531, 277] width 447 height 31
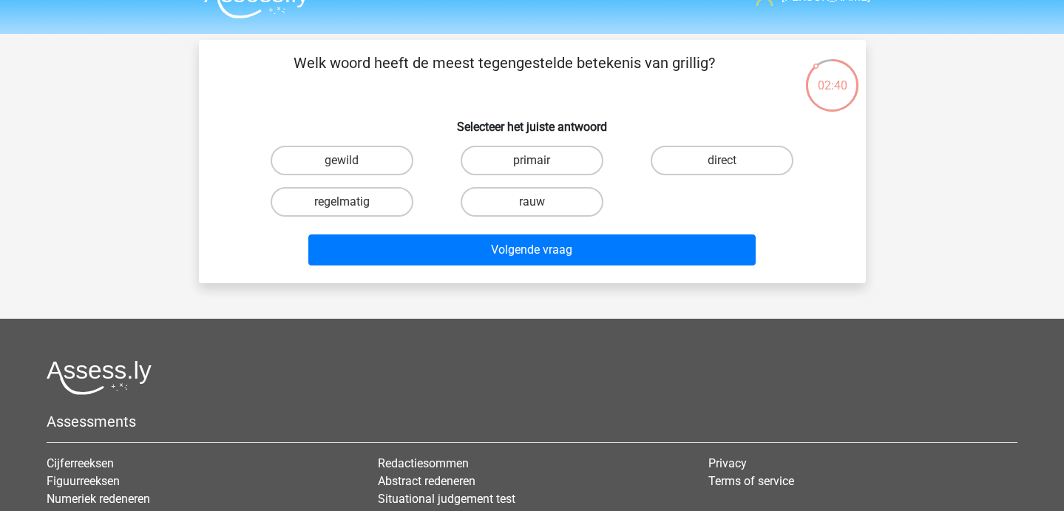
scroll to position [25, 0]
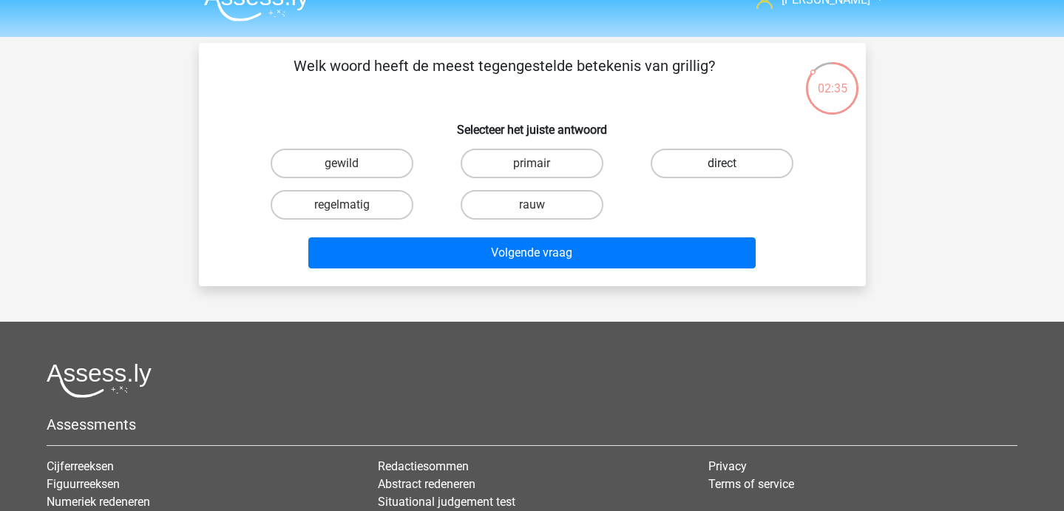
click at [684, 157] on label "direct" at bounding box center [721, 164] width 143 height 30
click at [722, 163] on input "direct" at bounding box center [727, 168] width 10 height 10
radio input "true"
click at [364, 208] on label "regelmatig" at bounding box center [342, 205] width 143 height 30
click at [351, 208] on input "regelmatig" at bounding box center [346, 210] width 10 height 10
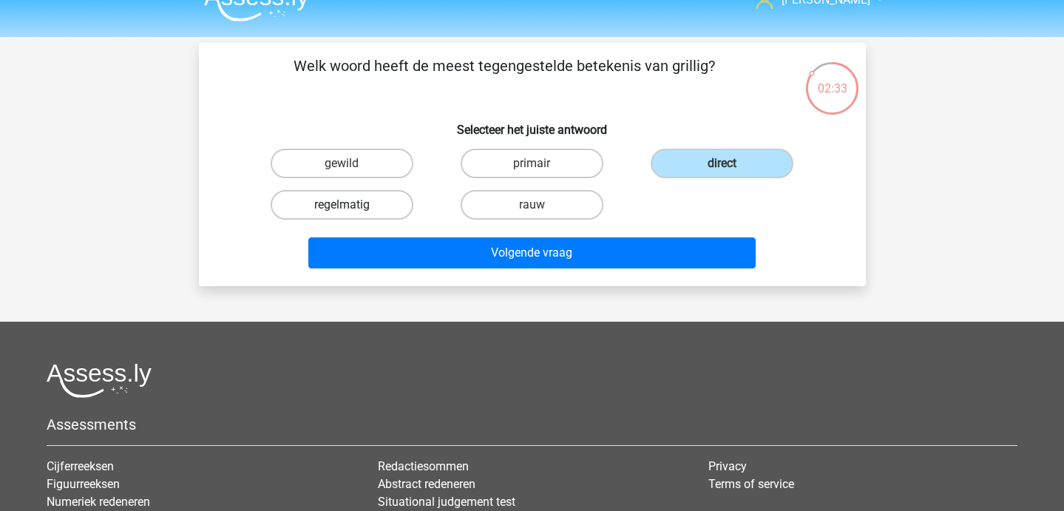
radio input "true"
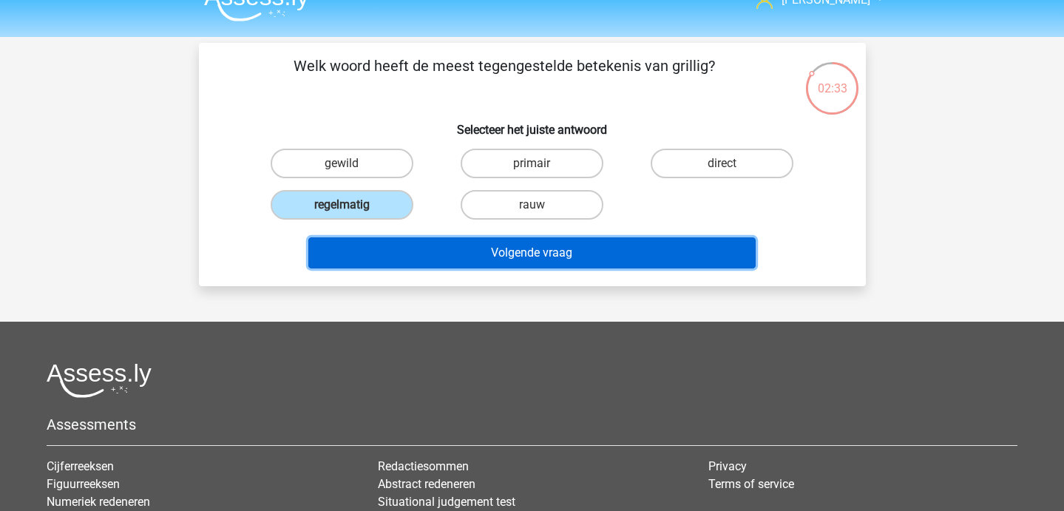
click at [392, 253] on button "Volgende vraag" at bounding box center [531, 252] width 447 height 31
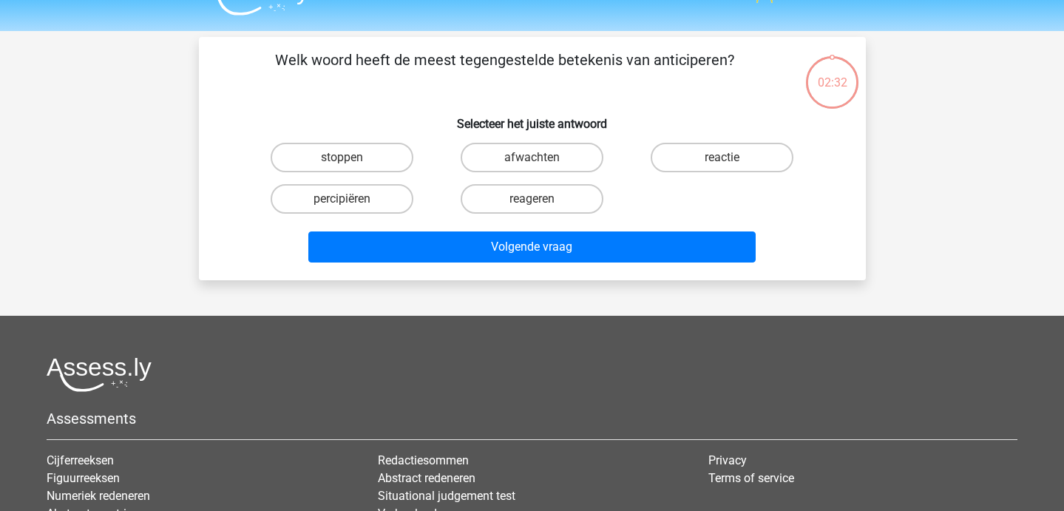
scroll to position [26, 0]
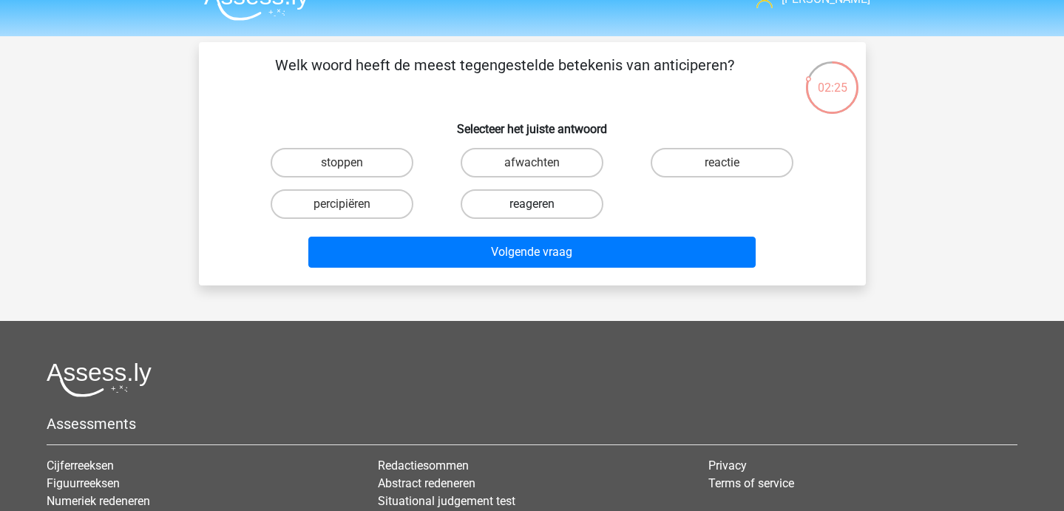
click at [567, 209] on label "reageren" at bounding box center [531, 204] width 143 height 30
click at [541, 209] on input "reageren" at bounding box center [536, 209] width 10 height 10
radio input "true"
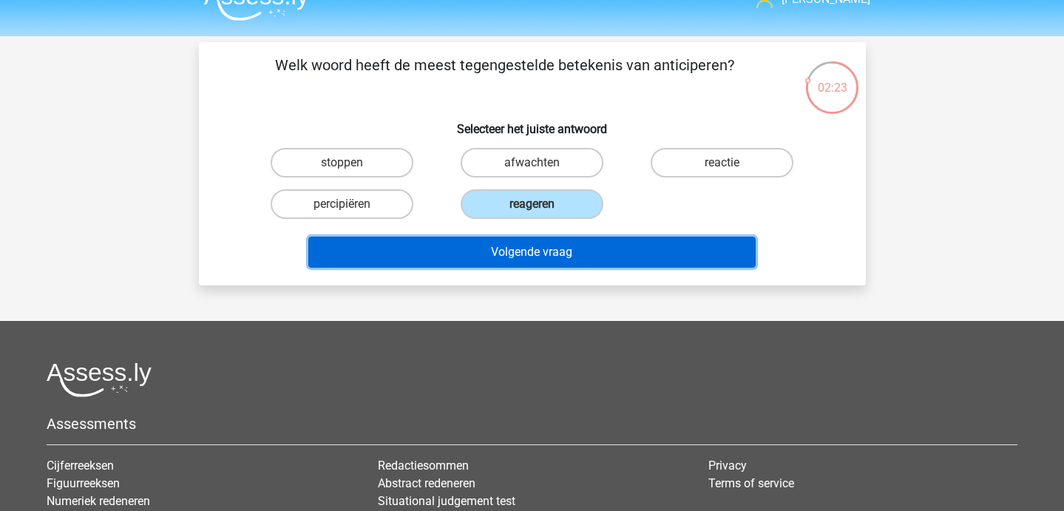
click at [553, 261] on button "Volgende vraag" at bounding box center [531, 252] width 447 height 31
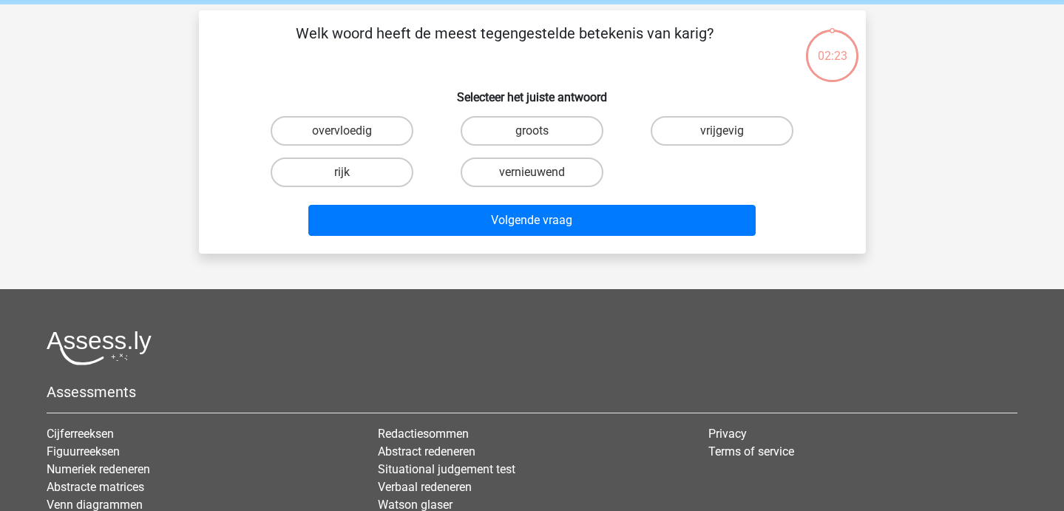
scroll to position [68, 0]
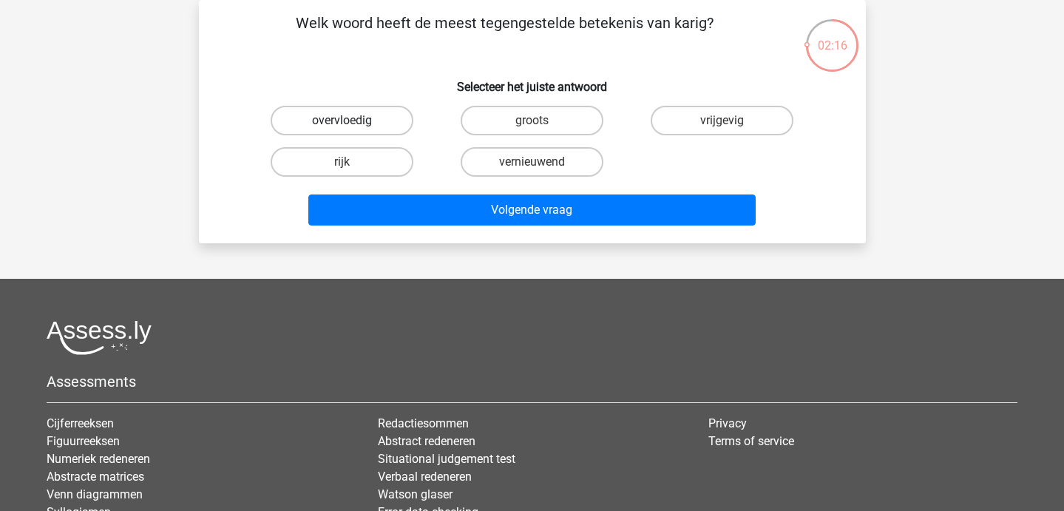
click at [373, 135] on label "overvloedig" at bounding box center [342, 121] width 143 height 30
click at [351, 130] on input "overvloedig" at bounding box center [346, 125] width 10 height 10
radio input "true"
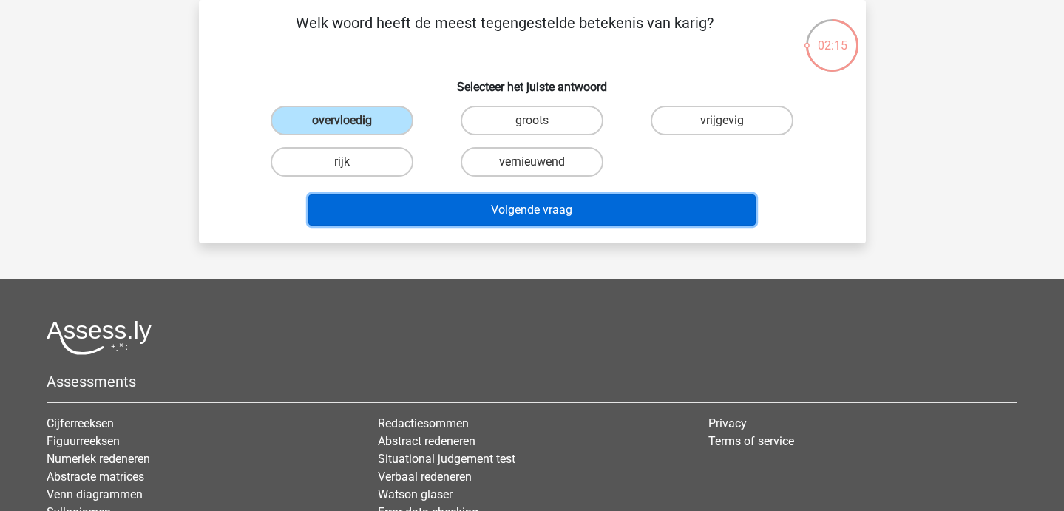
click at [438, 212] on button "Volgende vraag" at bounding box center [531, 209] width 447 height 31
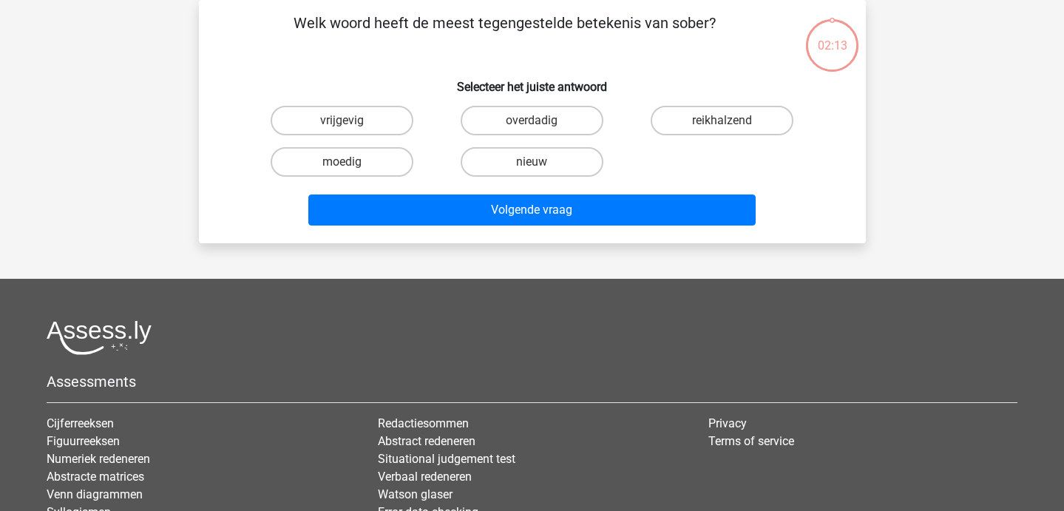
scroll to position [38, 0]
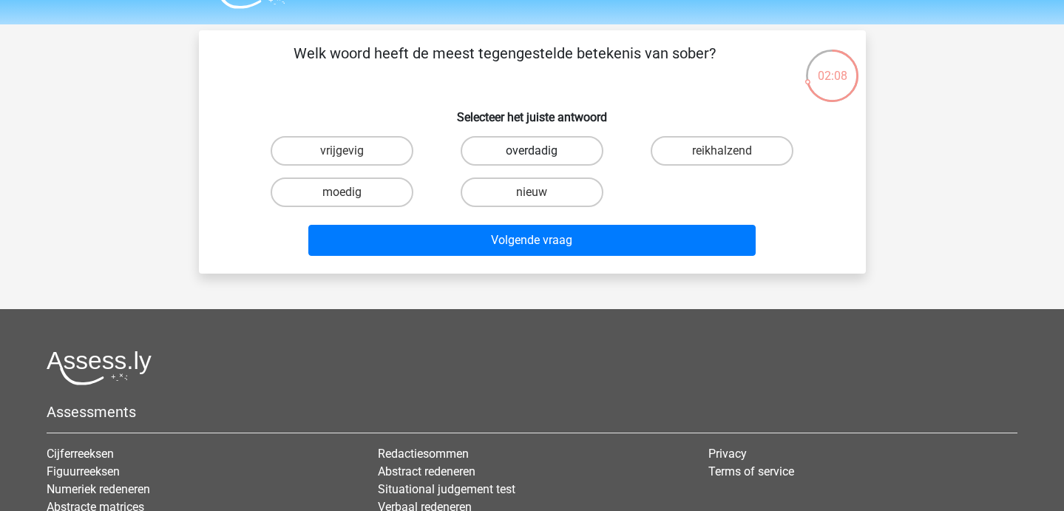
click at [529, 157] on label "overdadig" at bounding box center [531, 151] width 143 height 30
click at [531, 157] on input "overdadig" at bounding box center [536, 156] width 10 height 10
radio input "true"
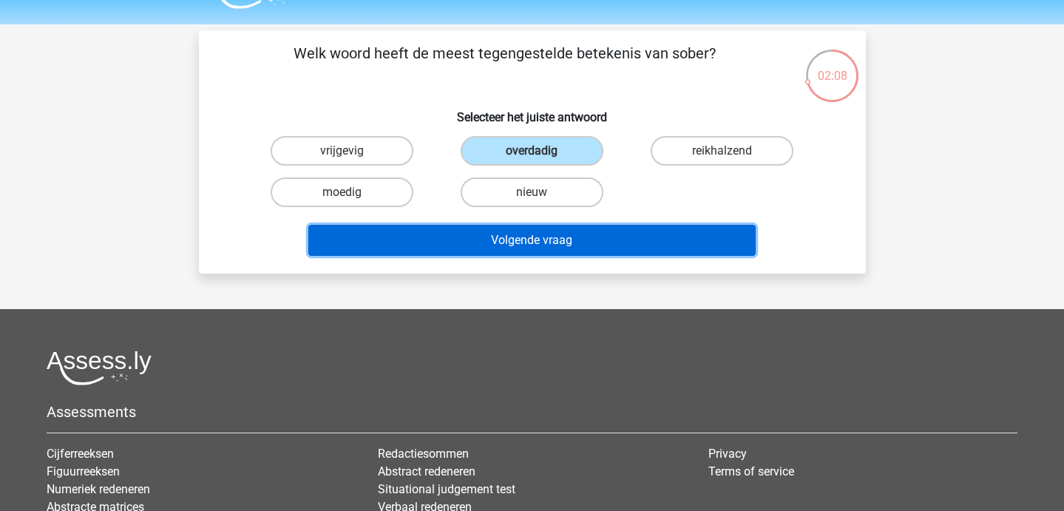
click at [530, 243] on button "Volgende vraag" at bounding box center [531, 240] width 447 height 31
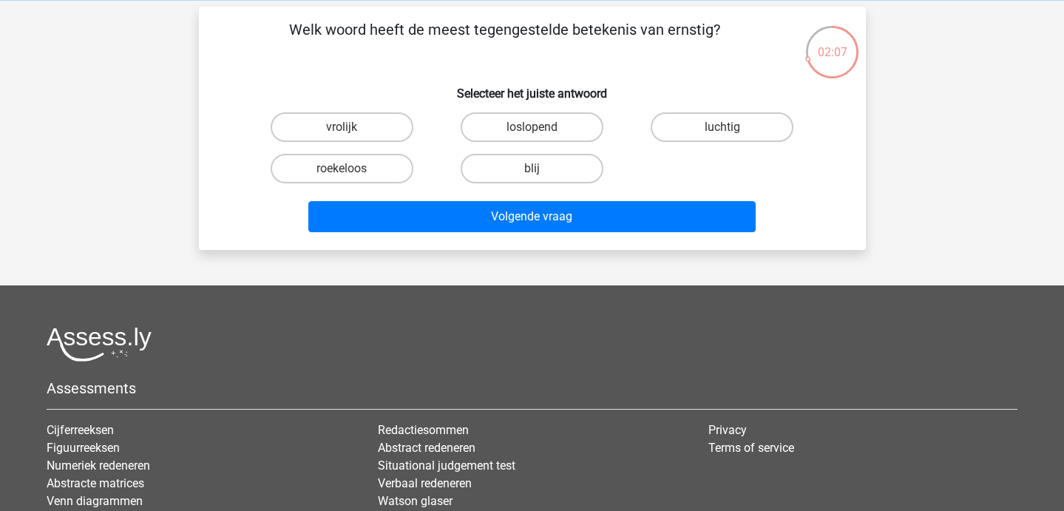
scroll to position [62, 0]
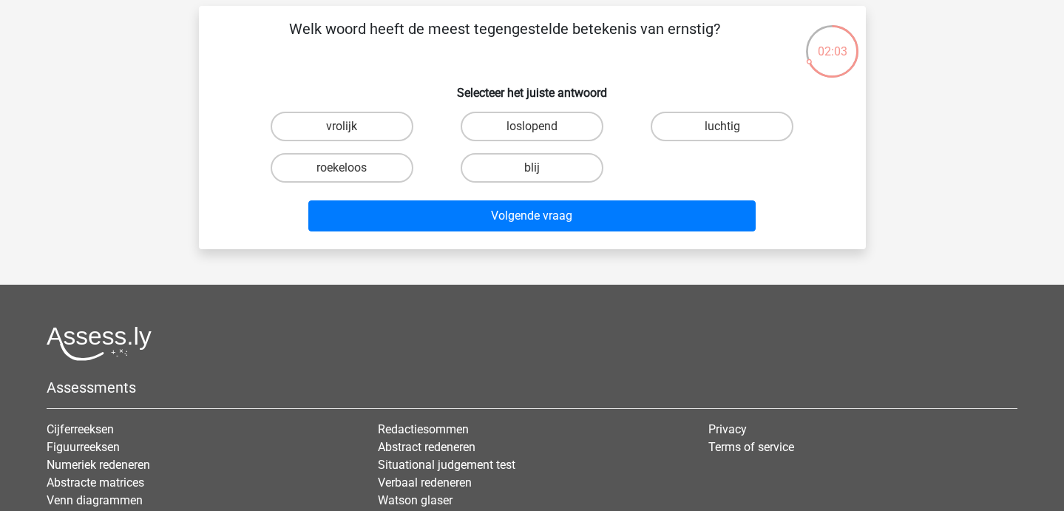
click at [754, 142] on div "luchtig" at bounding box center [722, 126] width 190 height 41
click at [745, 130] on label "luchtig" at bounding box center [721, 127] width 143 height 30
click at [732, 130] on input "luchtig" at bounding box center [727, 131] width 10 height 10
radio input "true"
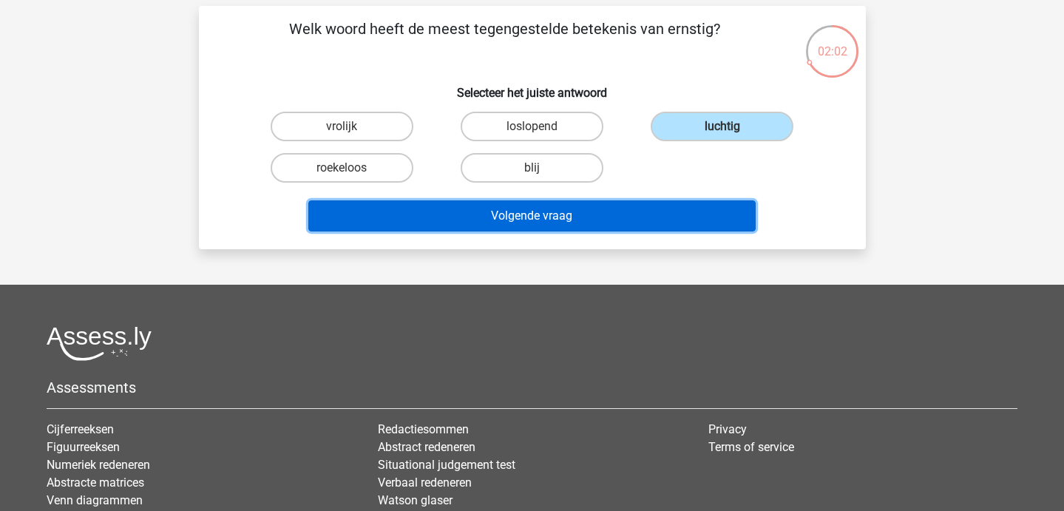
click at [665, 208] on button "Volgende vraag" at bounding box center [531, 215] width 447 height 31
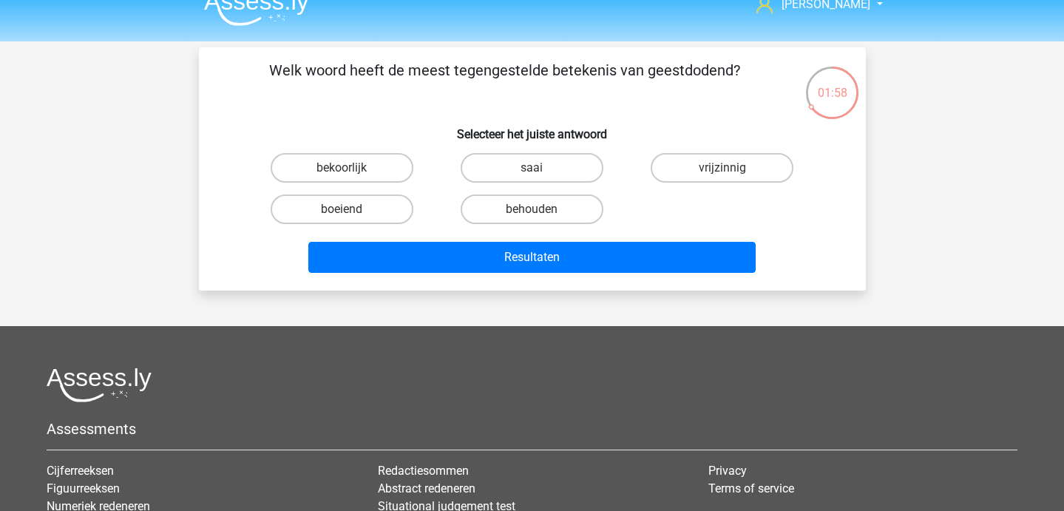
scroll to position [21, 0]
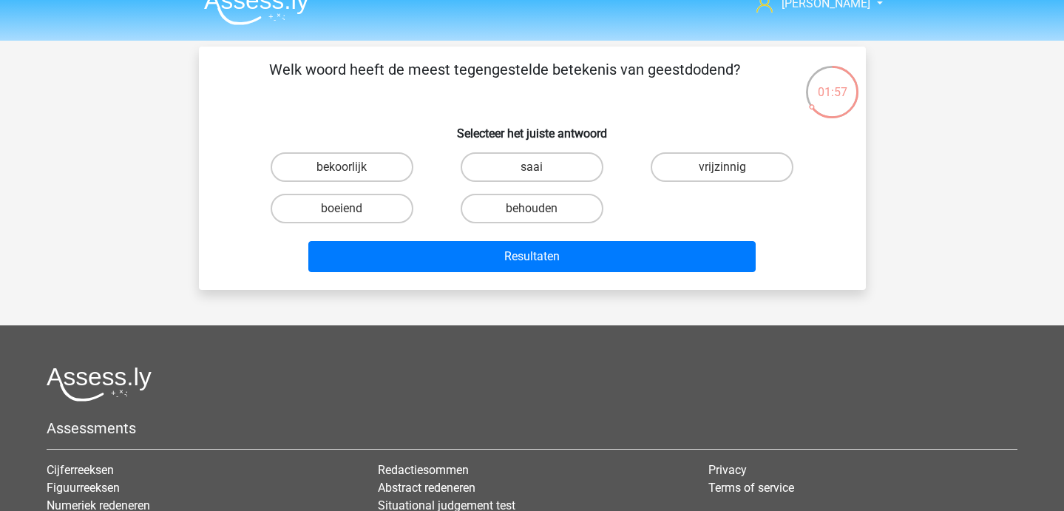
click at [342, 211] on input "boeiend" at bounding box center [346, 213] width 10 height 10
radio input "true"
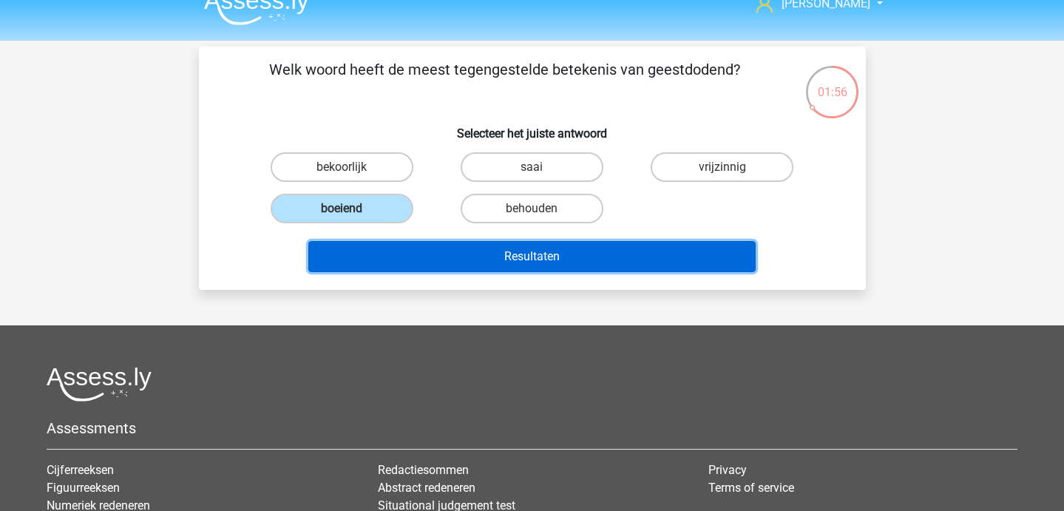
click at [414, 255] on button "Resultaten" at bounding box center [531, 256] width 447 height 31
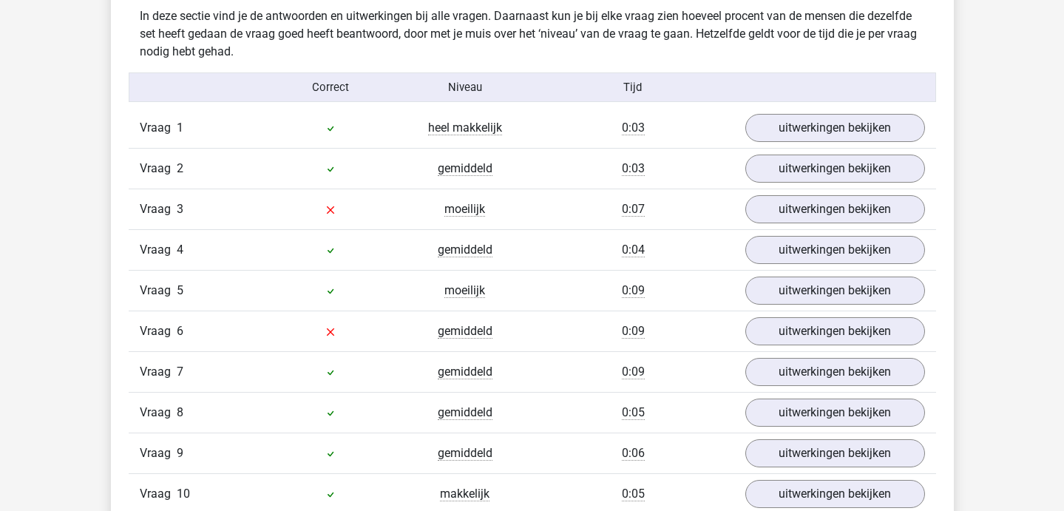
scroll to position [909, 0]
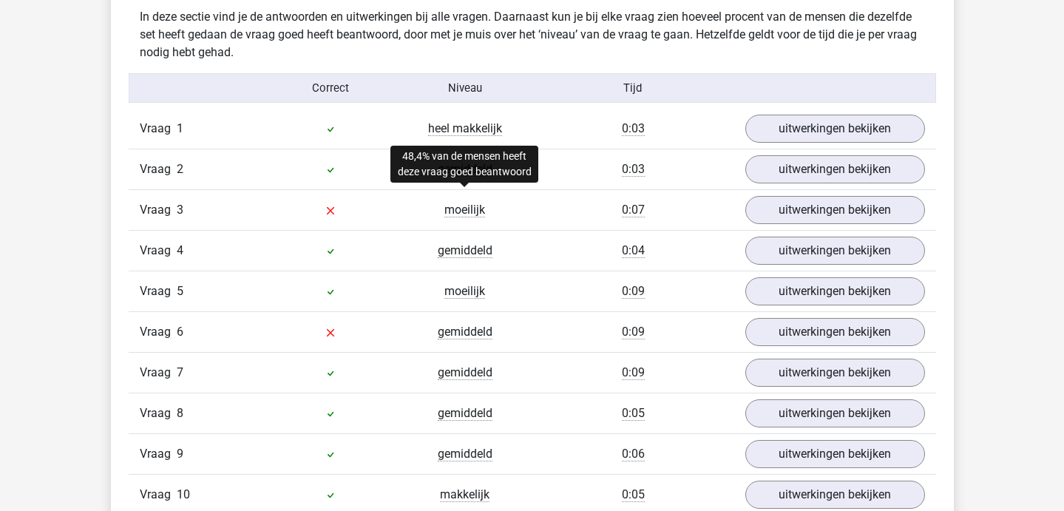
click at [458, 214] on span "moeilijk" at bounding box center [464, 210] width 41 height 15
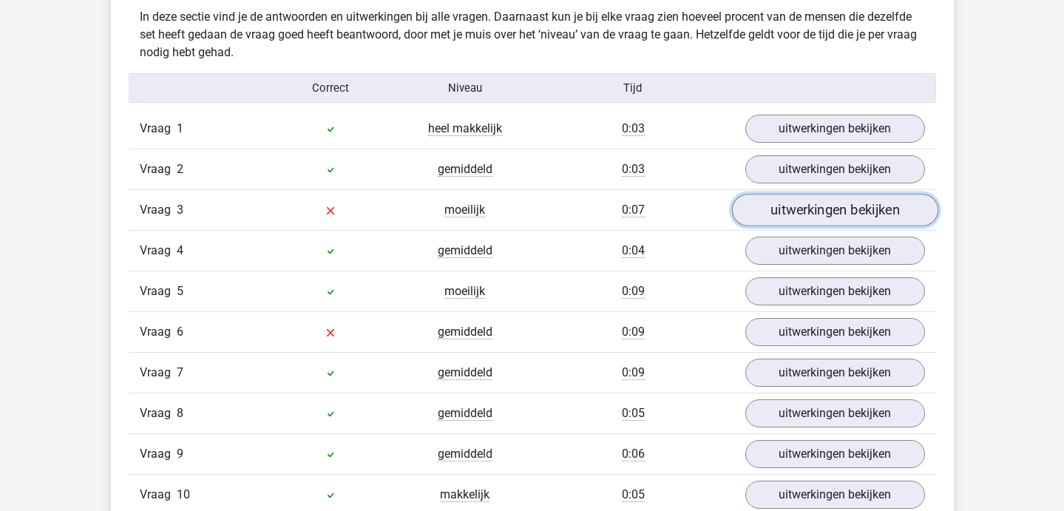
click at [761, 205] on link "uitwerkingen bekijken" at bounding box center [834, 210] width 206 height 33
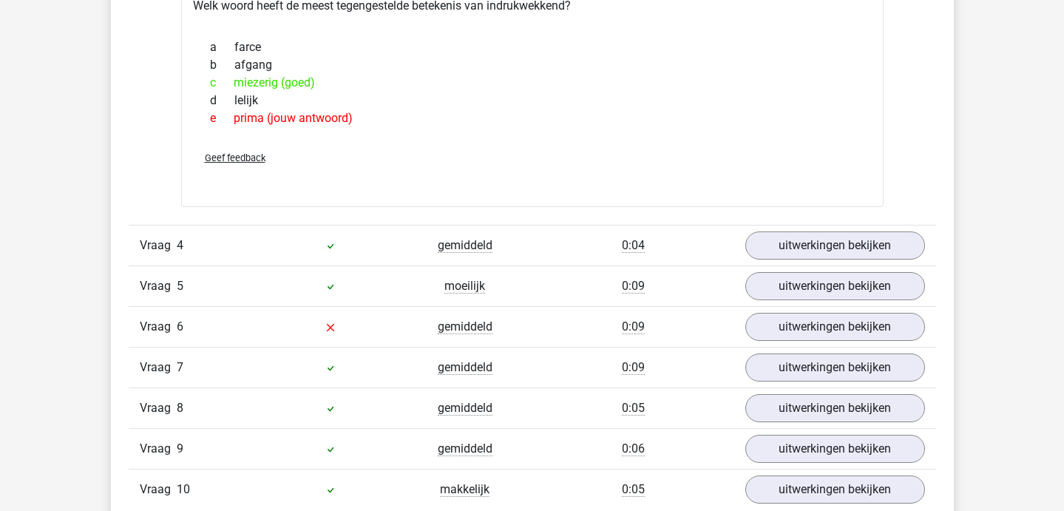
scroll to position [1166, 0]
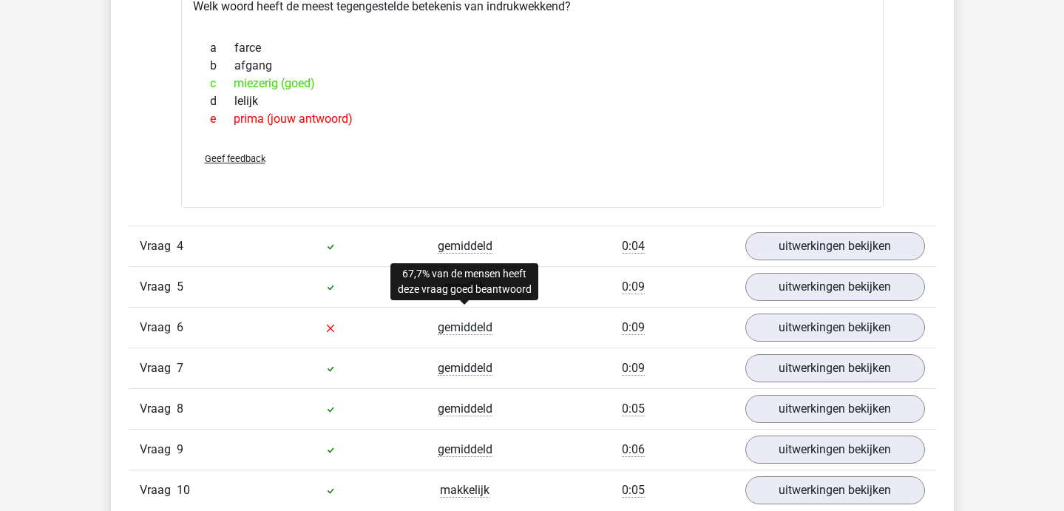
click at [465, 327] on span "gemiddeld" at bounding box center [465, 327] width 55 height 15
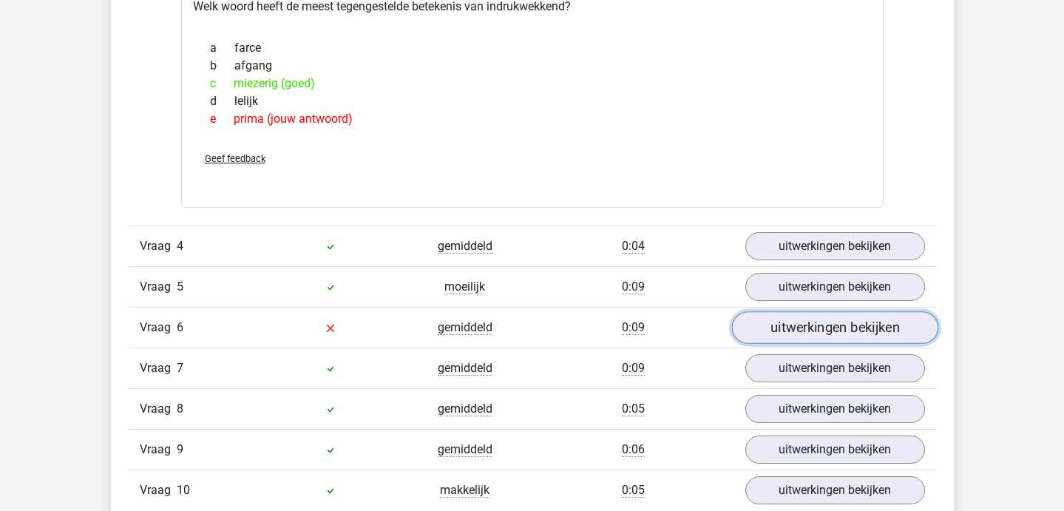
click at [873, 328] on link "uitwerkingen bekijken" at bounding box center [834, 327] width 206 height 33
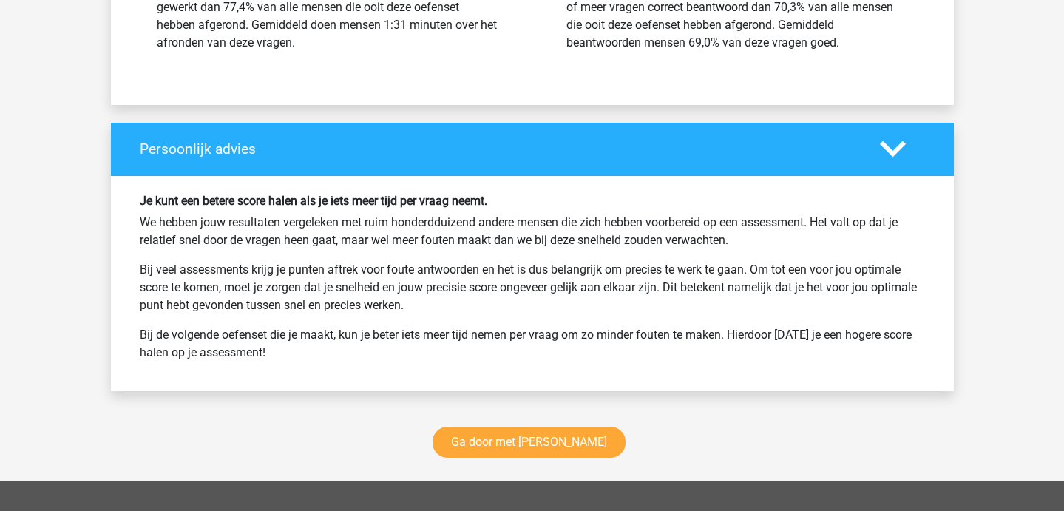
scroll to position [2403, 0]
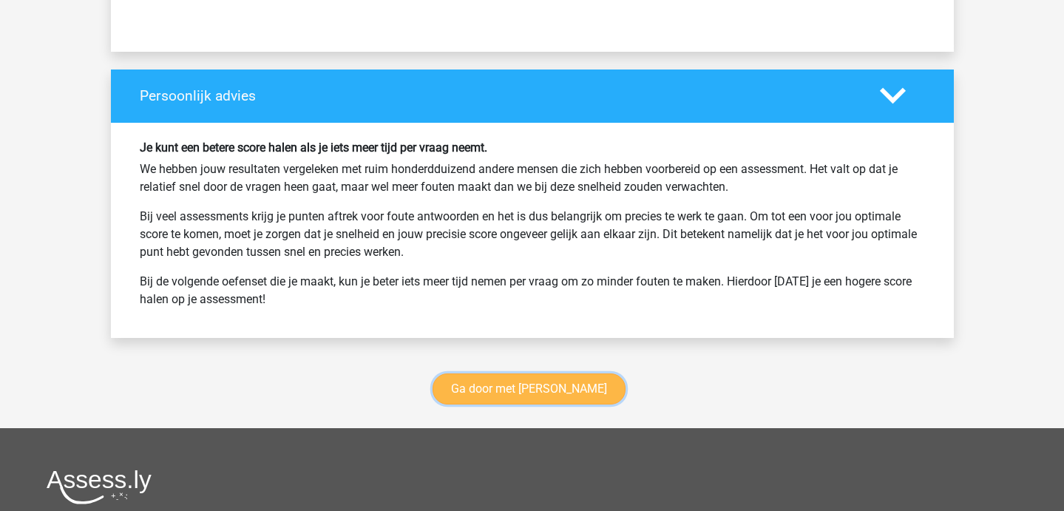
click at [520, 378] on link "Ga door met [PERSON_NAME]" at bounding box center [528, 388] width 193 height 31
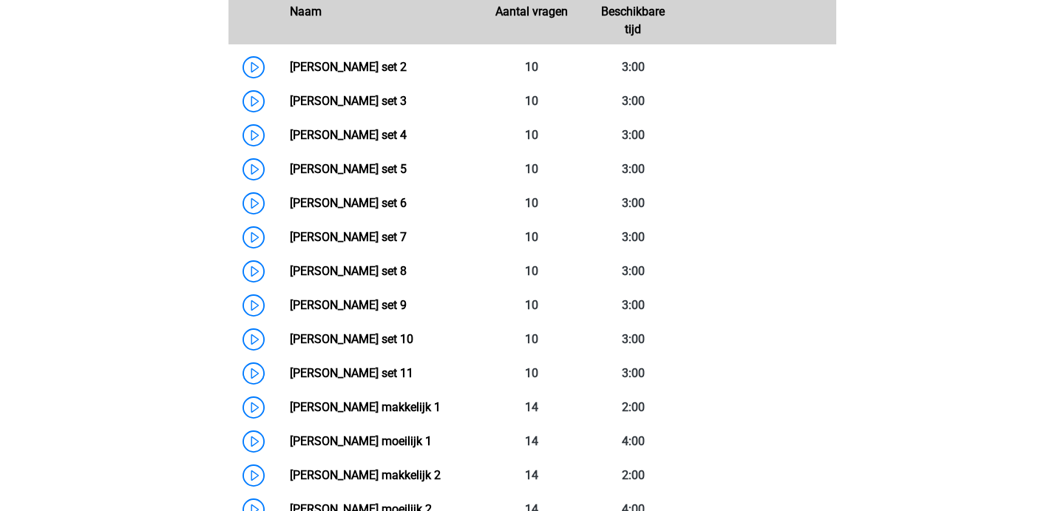
scroll to position [768, 0]
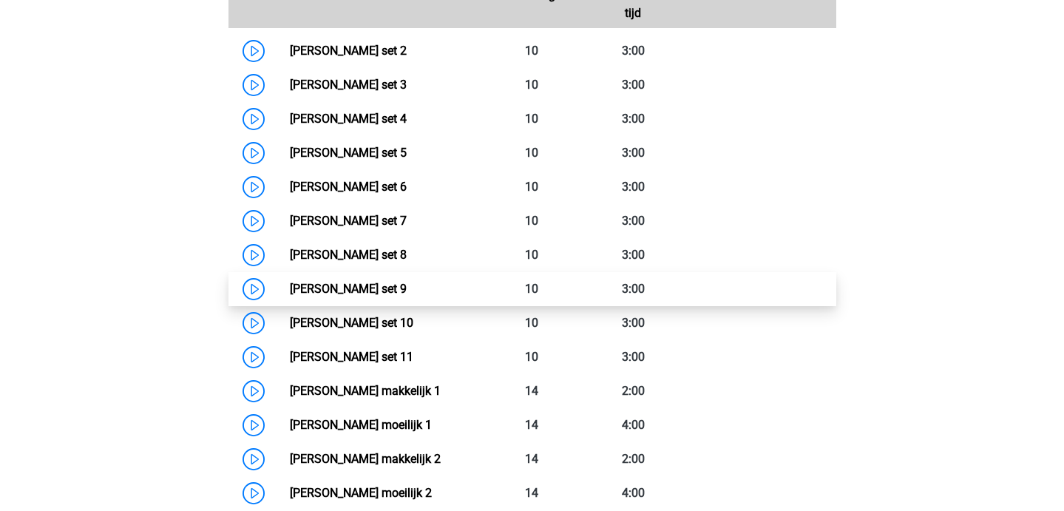
click at [290, 291] on link "[PERSON_NAME] set 9" at bounding box center [348, 289] width 117 height 14
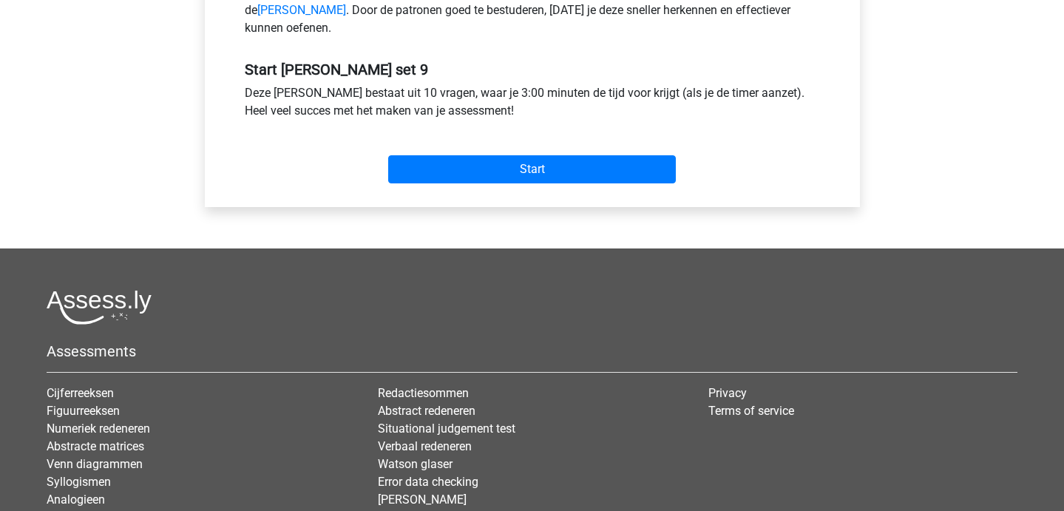
scroll to position [538, 0]
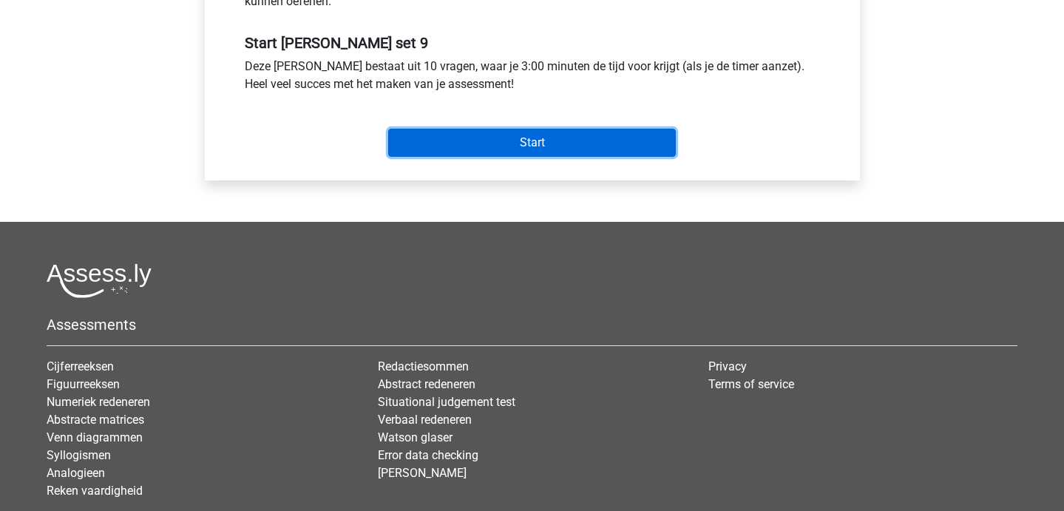
click at [496, 157] on input "Start" at bounding box center [532, 143] width 288 height 28
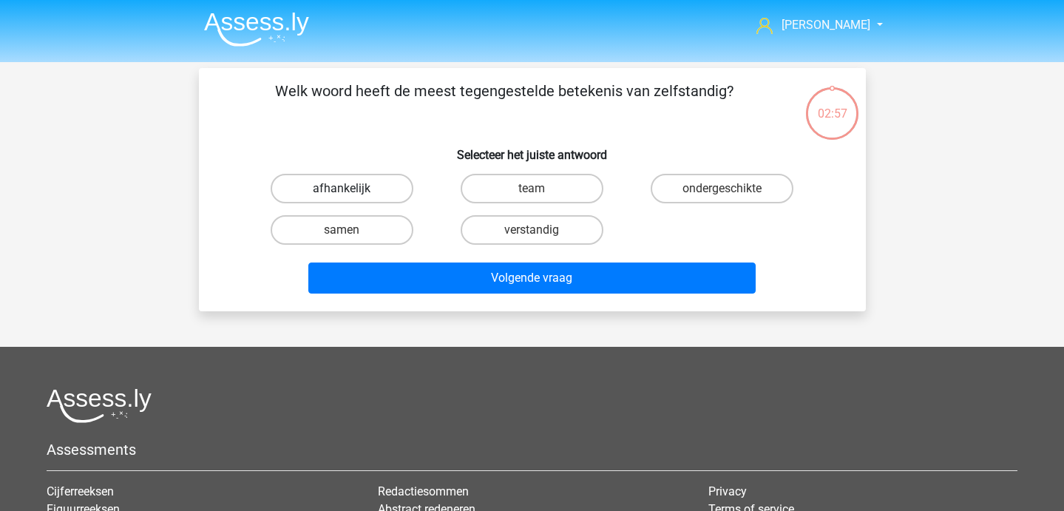
click at [345, 183] on label "afhankelijk" at bounding box center [342, 189] width 143 height 30
click at [345, 188] on input "afhankelijk" at bounding box center [346, 193] width 10 height 10
radio input "true"
click at [470, 262] on div "Volgende vraag" at bounding box center [531, 275] width 619 height 49
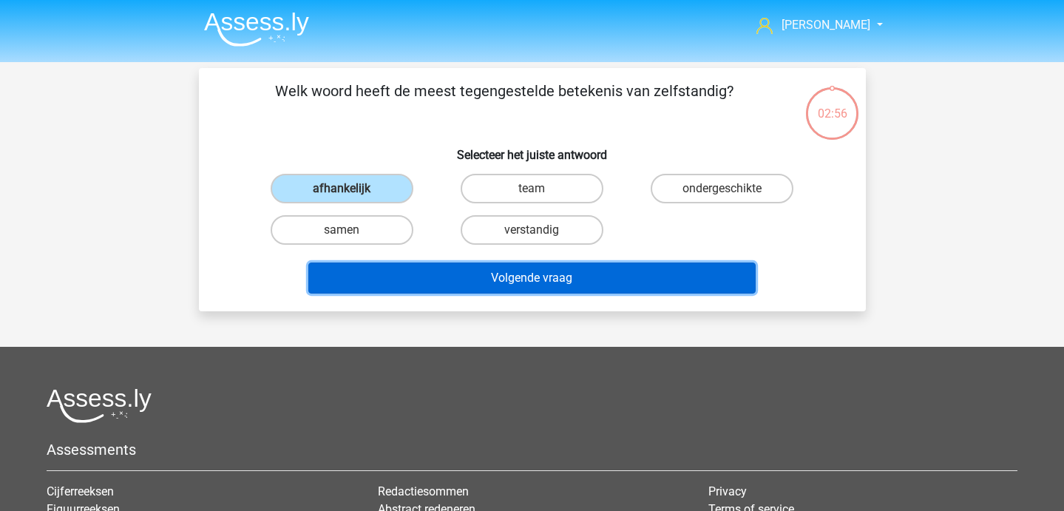
click at [472, 280] on button "Volgende vraag" at bounding box center [531, 277] width 447 height 31
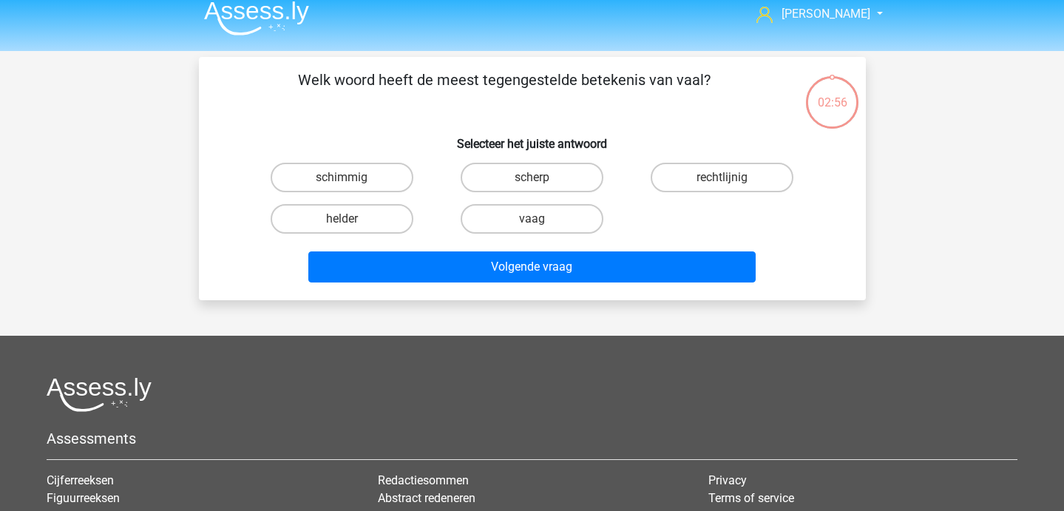
scroll to position [1, 0]
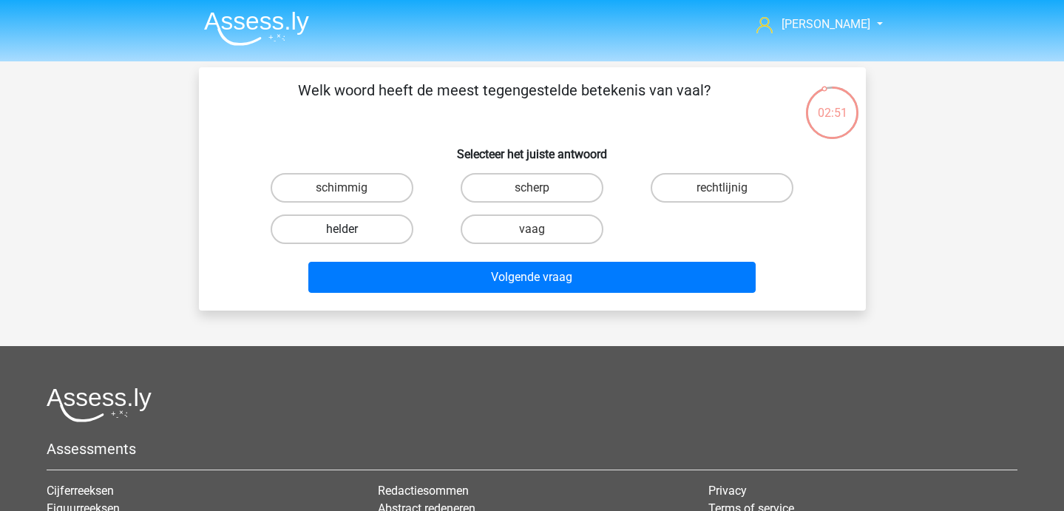
click at [352, 221] on label "helder" at bounding box center [342, 229] width 143 height 30
click at [351, 229] on input "helder" at bounding box center [346, 234] width 10 height 10
radio input "true"
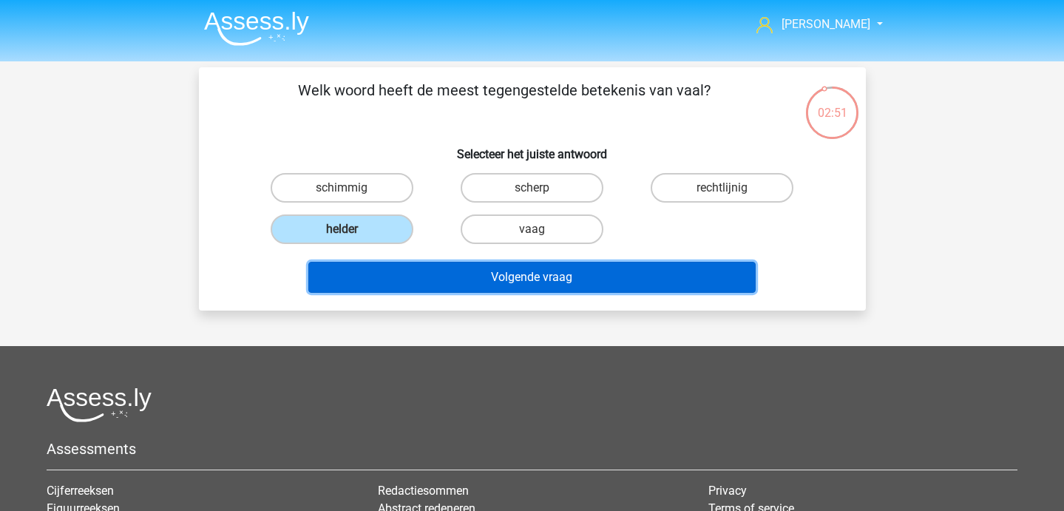
click at [421, 285] on button "Volgende vraag" at bounding box center [531, 277] width 447 height 31
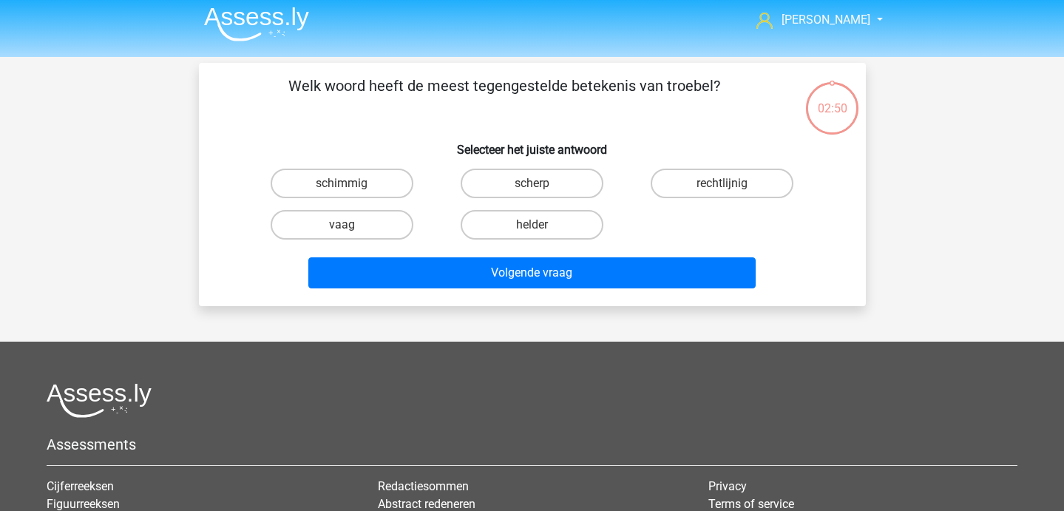
scroll to position [4, 0]
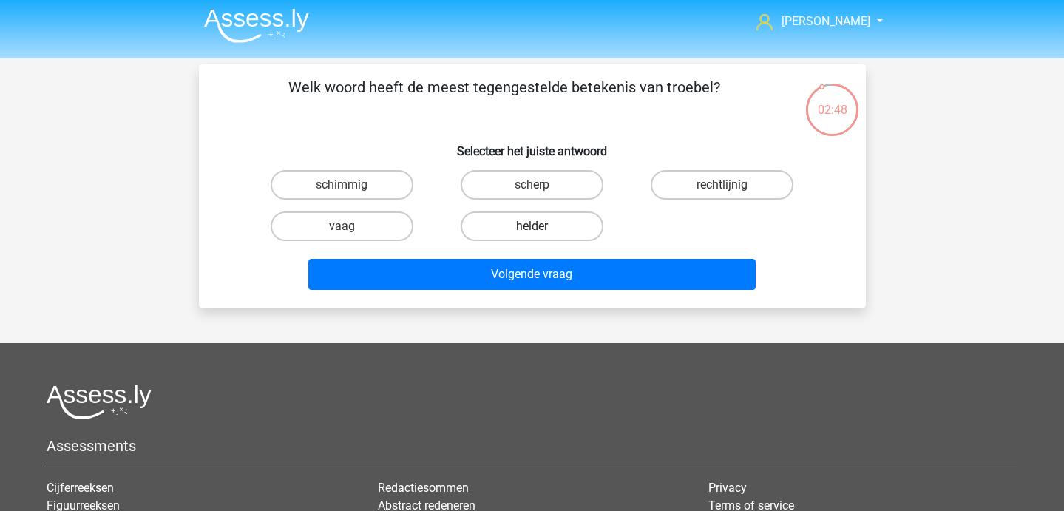
click at [523, 213] on label "helder" at bounding box center [531, 226] width 143 height 30
click at [531, 226] on input "helder" at bounding box center [536, 231] width 10 height 10
radio input "true"
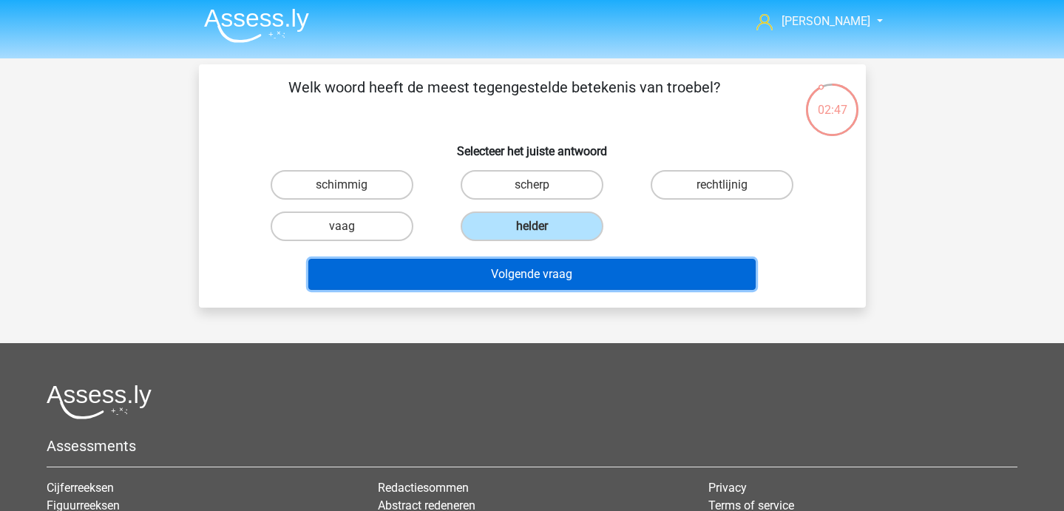
click at [534, 271] on button "Volgende vraag" at bounding box center [531, 274] width 447 height 31
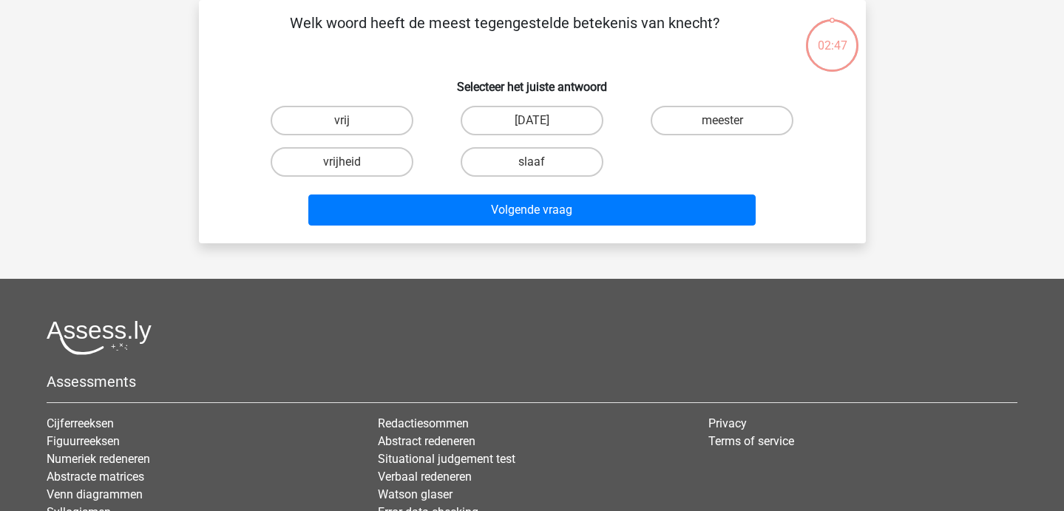
scroll to position [0, 0]
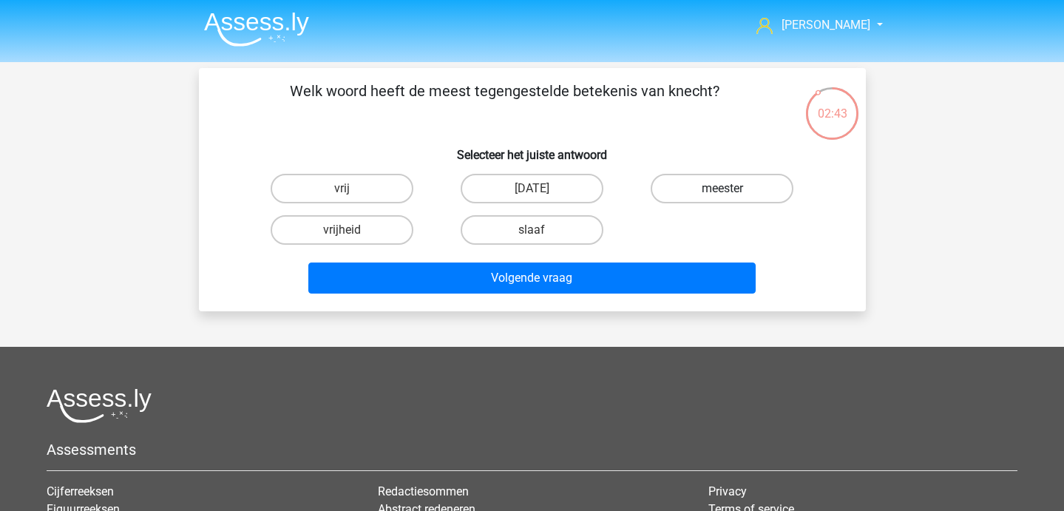
click at [709, 183] on label "meester" at bounding box center [721, 189] width 143 height 30
click at [722, 188] on input "meester" at bounding box center [727, 193] width 10 height 10
radio input "true"
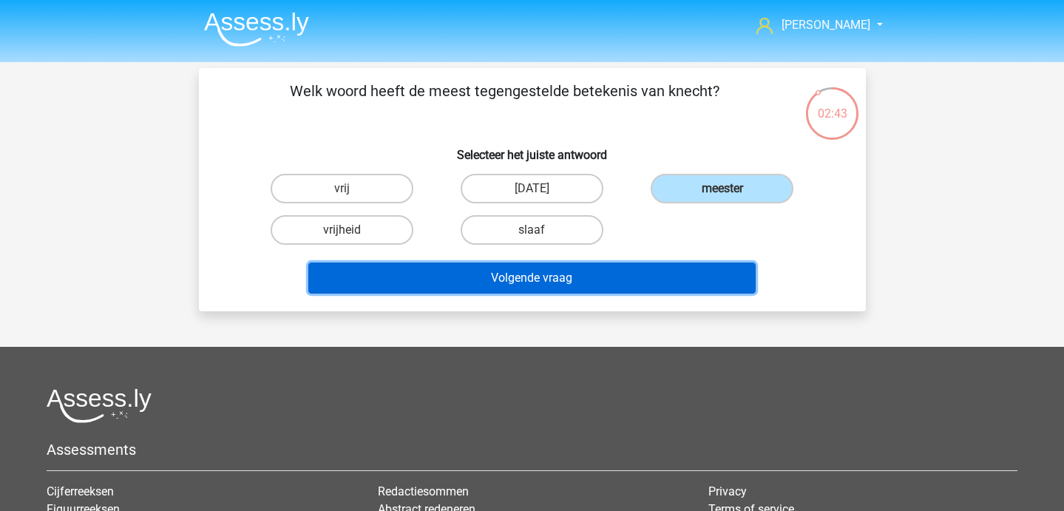
click at [638, 275] on button "Volgende vraag" at bounding box center [531, 277] width 447 height 31
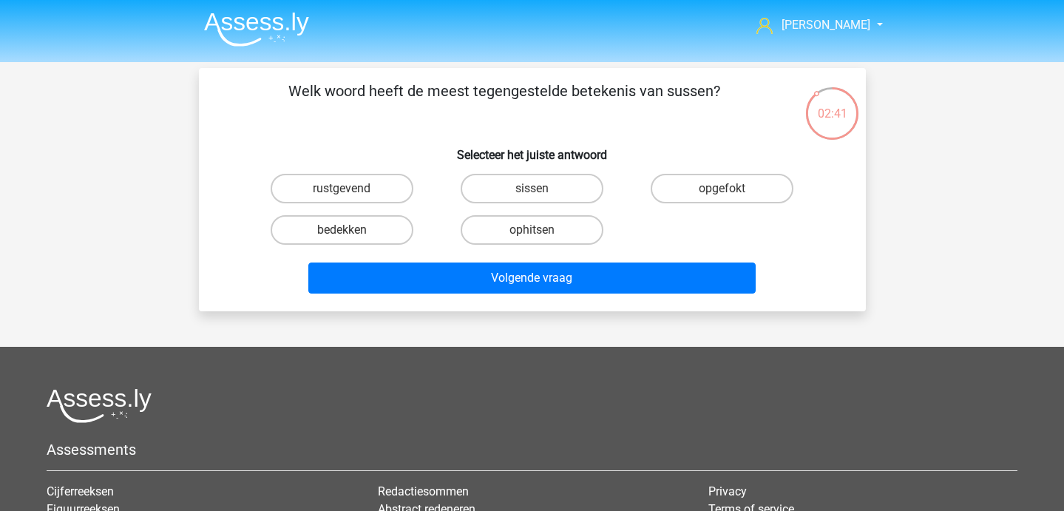
scroll to position [1, 0]
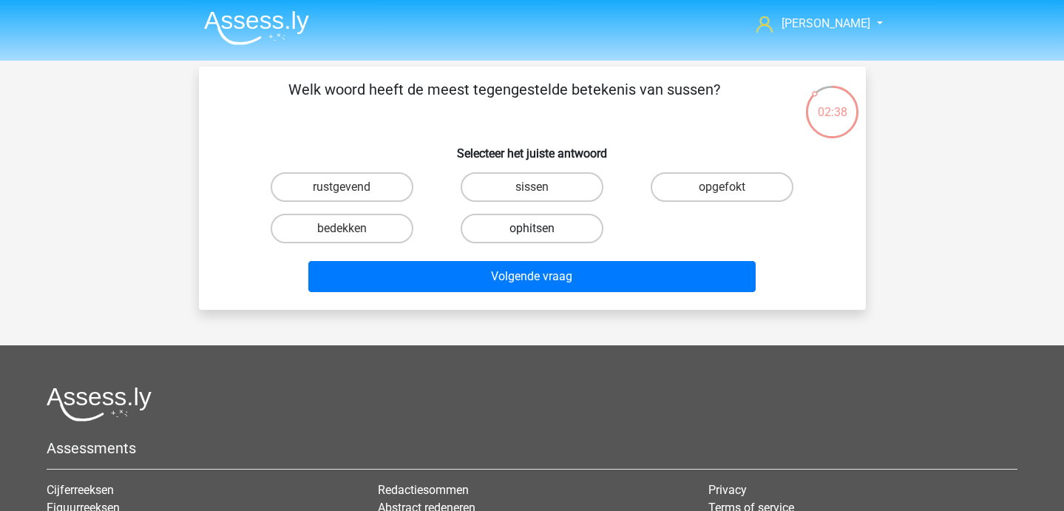
click at [510, 232] on label "ophitsen" at bounding box center [531, 229] width 143 height 30
click at [531, 232] on input "ophitsen" at bounding box center [536, 233] width 10 height 10
radio input "true"
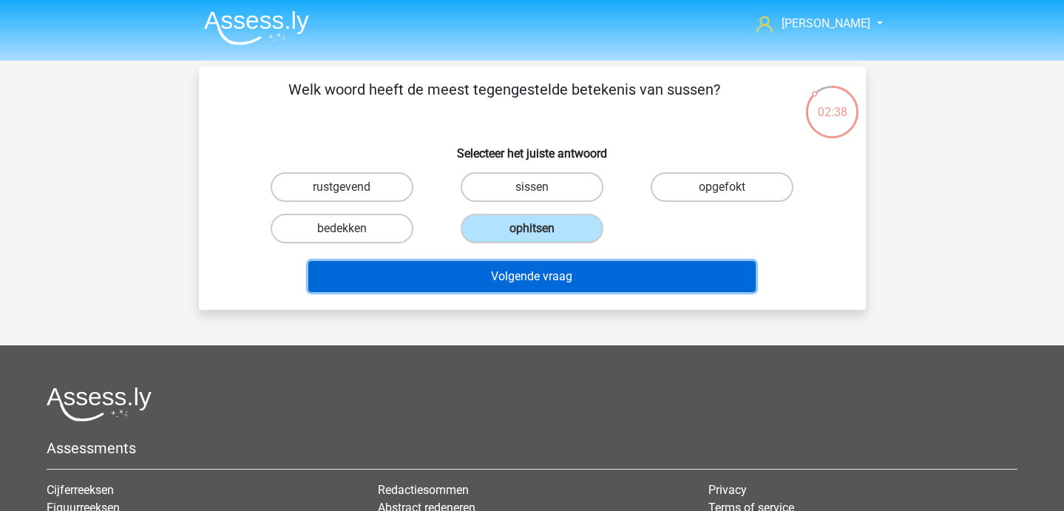
click at [510, 290] on button "Volgende vraag" at bounding box center [531, 276] width 447 height 31
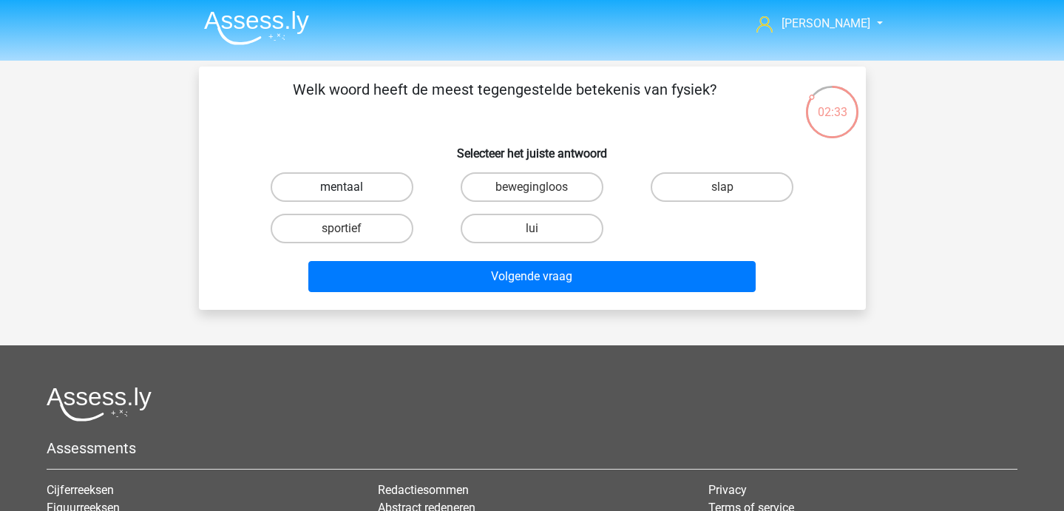
click at [336, 176] on label "mentaal" at bounding box center [342, 187] width 143 height 30
click at [341, 187] on input "mentaal" at bounding box center [346, 192] width 10 height 10
radio input "true"
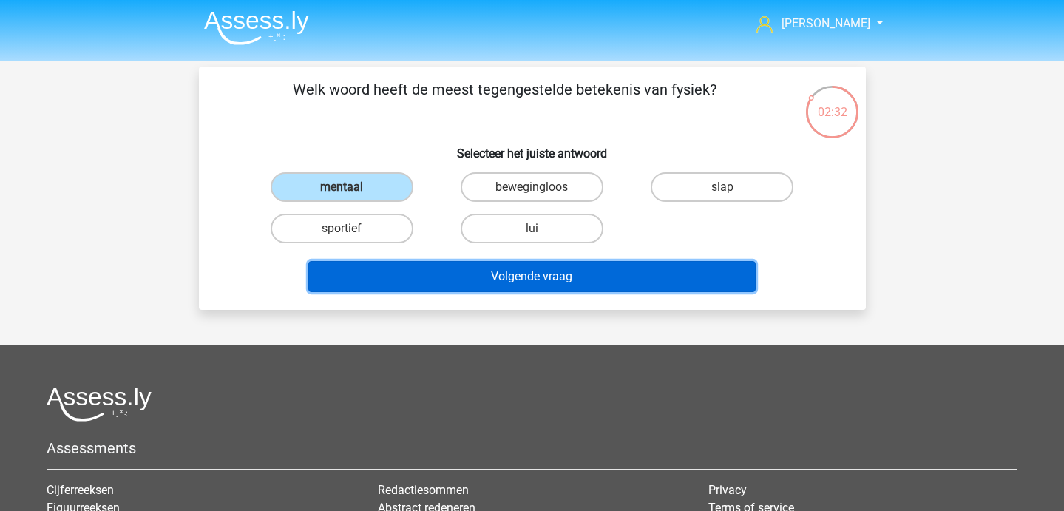
click at [413, 286] on button "Volgende vraag" at bounding box center [531, 276] width 447 height 31
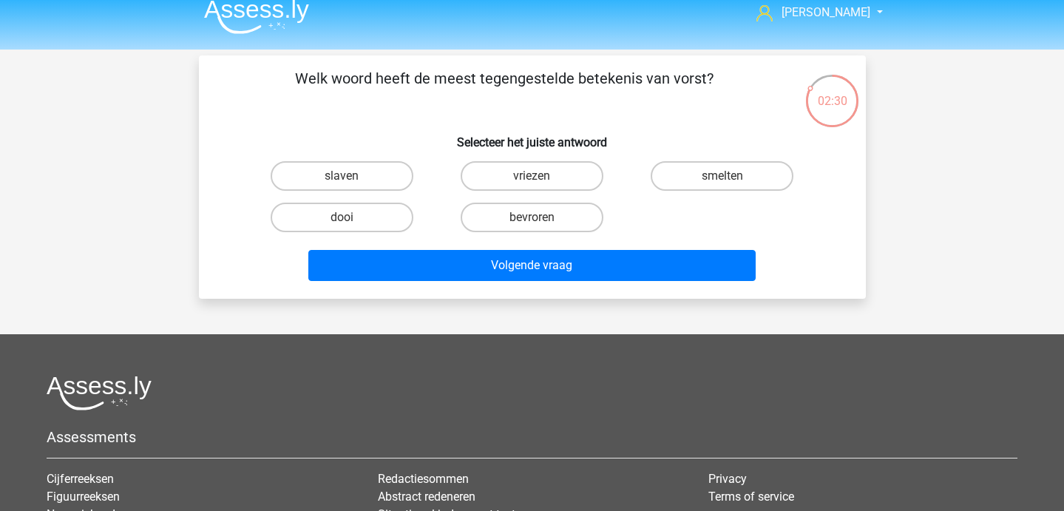
scroll to position [0, 0]
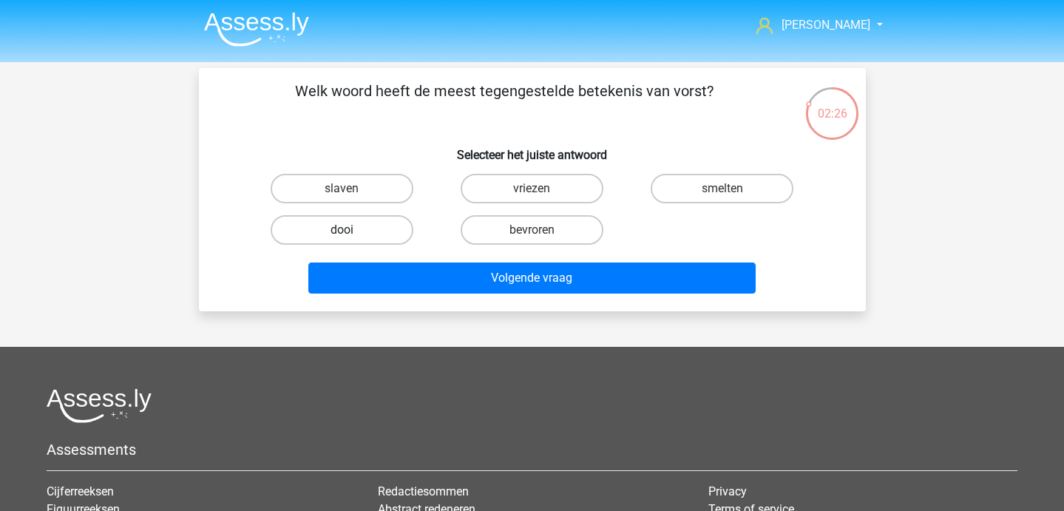
click at [353, 237] on label "dooi" at bounding box center [342, 230] width 143 height 30
click at [351, 237] on input "dooi" at bounding box center [346, 235] width 10 height 10
radio input "true"
click at [412, 295] on div "Volgende vraag" at bounding box center [532, 280] width 571 height 37
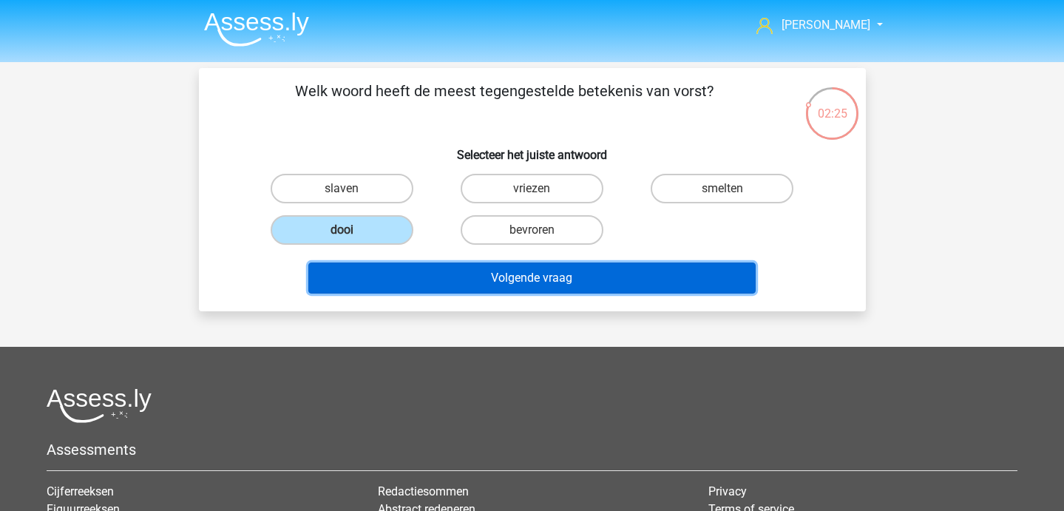
click at [437, 279] on button "Volgende vraag" at bounding box center [531, 277] width 447 height 31
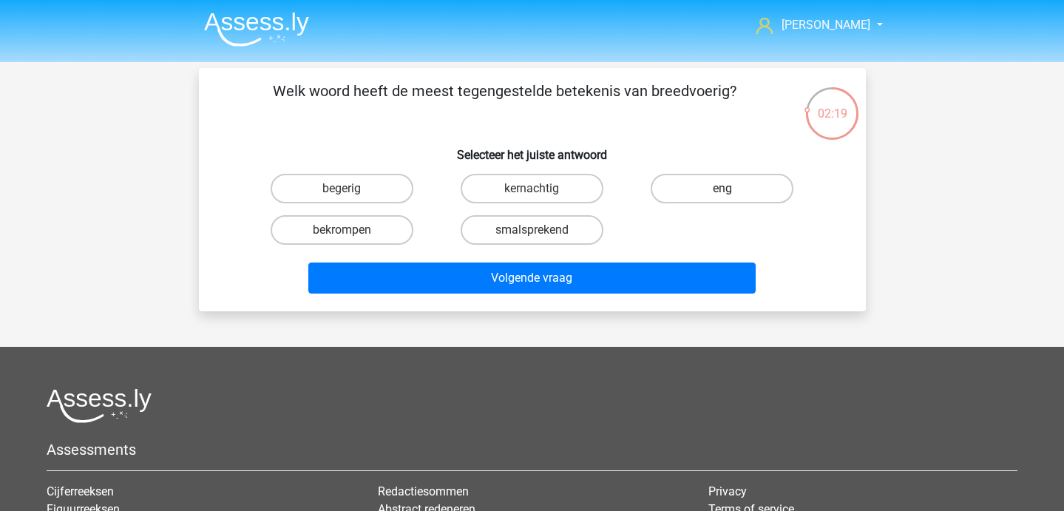
click at [678, 202] on label "eng" at bounding box center [721, 189] width 143 height 30
click at [722, 198] on input "eng" at bounding box center [727, 193] width 10 height 10
radio input "true"
click at [528, 237] on label "smalsprekend" at bounding box center [531, 230] width 143 height 30
click at [531, 237] on input "smalsprekend" at bounding box center [536, 235] width 10 height 10
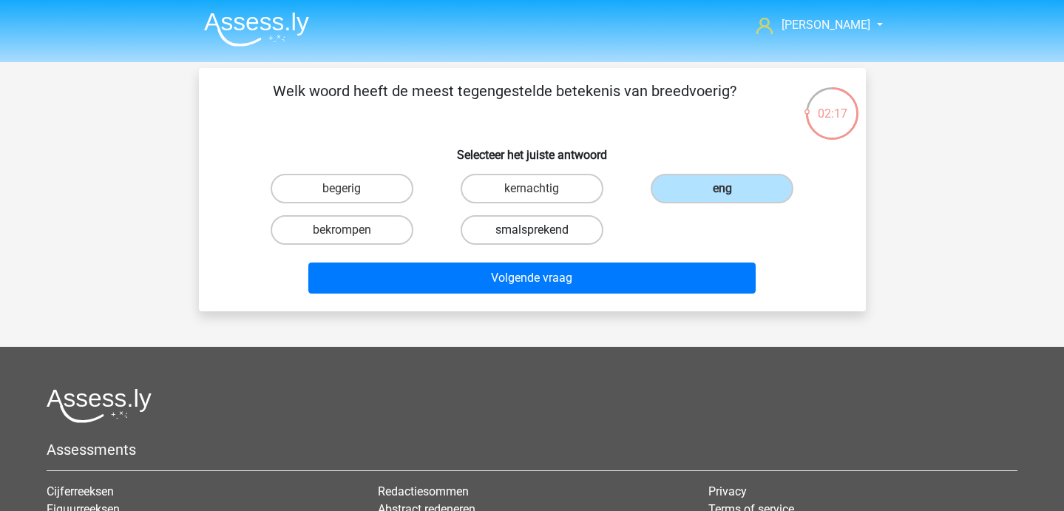
radio input "true"
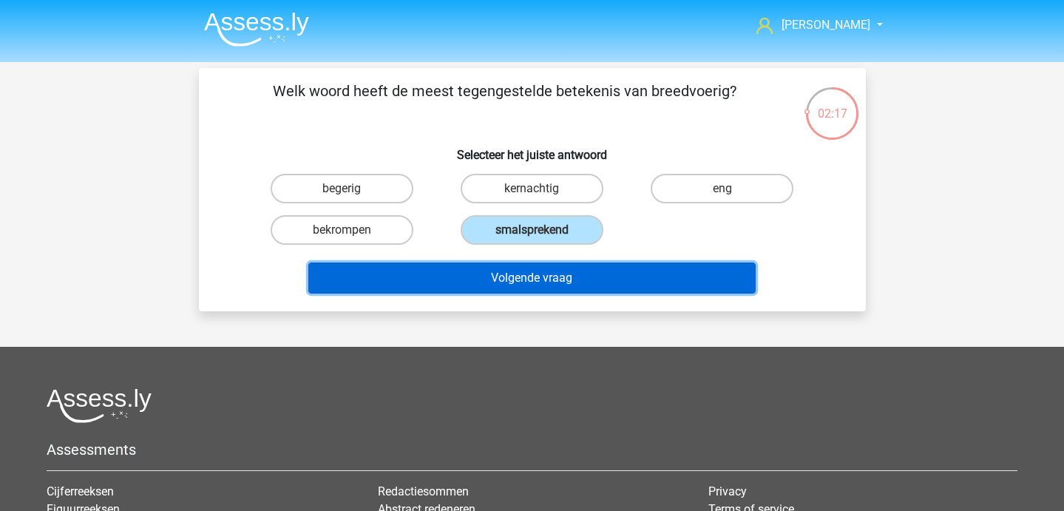
click at [521, 269] on button "Volgende vraag" at bounding box center [531, 277] width 447 height 31
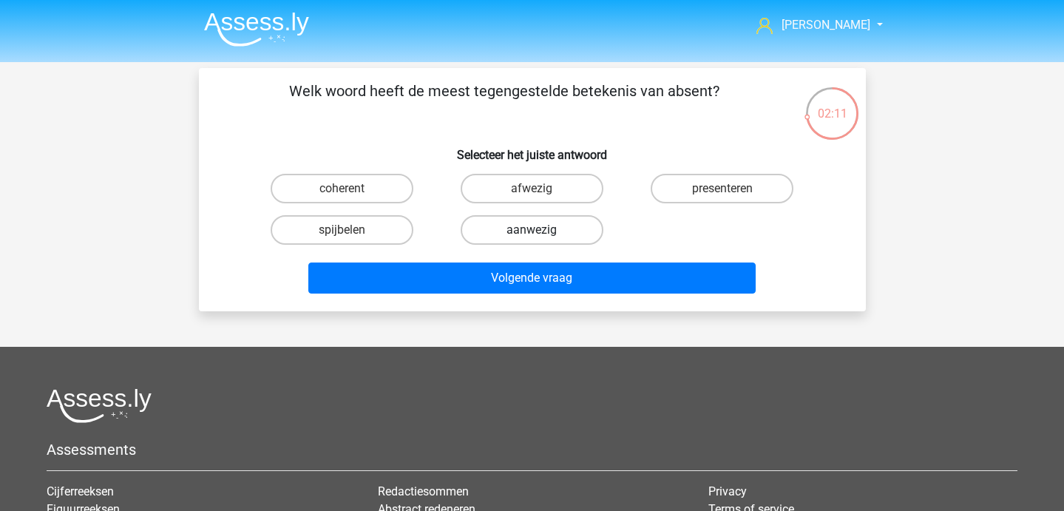
click at [528, 238] on label "aanwezig" at bounding box center [531, 230] width 143 height 30
click at [531, 238] on input "aanwezig" at bounding box center [536, 235] width 10 height 10
radio input "true"
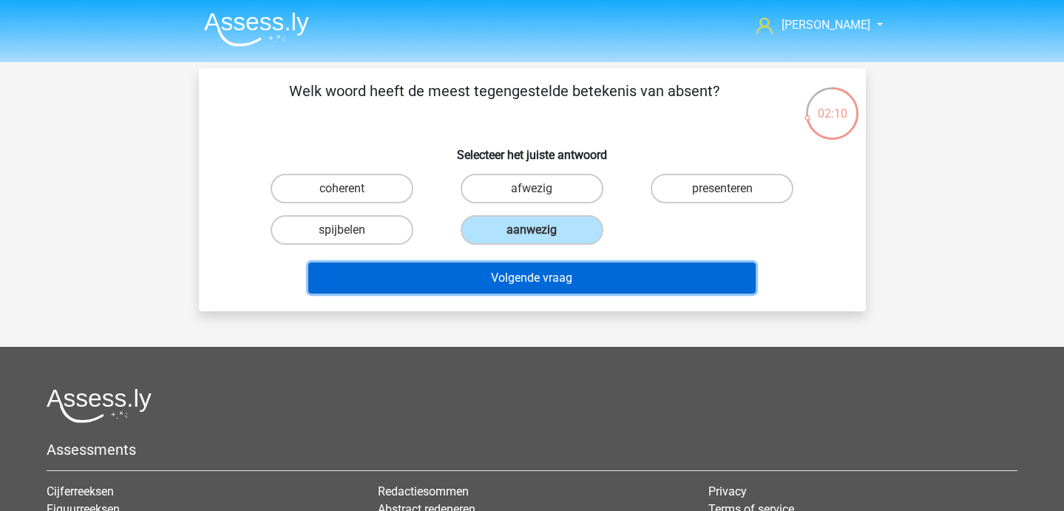
click at [528, 275] on button "Volgende vraag" at bounding box center [531, 277] width 447 height 31
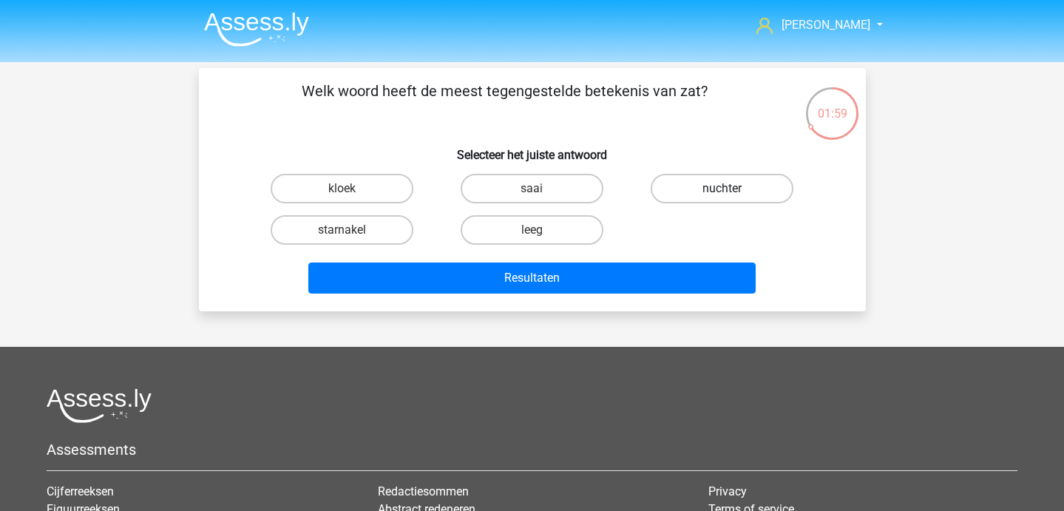
click at [686, 191] on label "nuchter" at bounding box center [721, 189] width 143 height 30
click at [722, 191] on input "nuchter" at bounding box center [727, 193] width 10 height 10
radio input "true"
click at [641, 260] on div "Resultaten" at bounding box center [531, 275] width 619 height 49
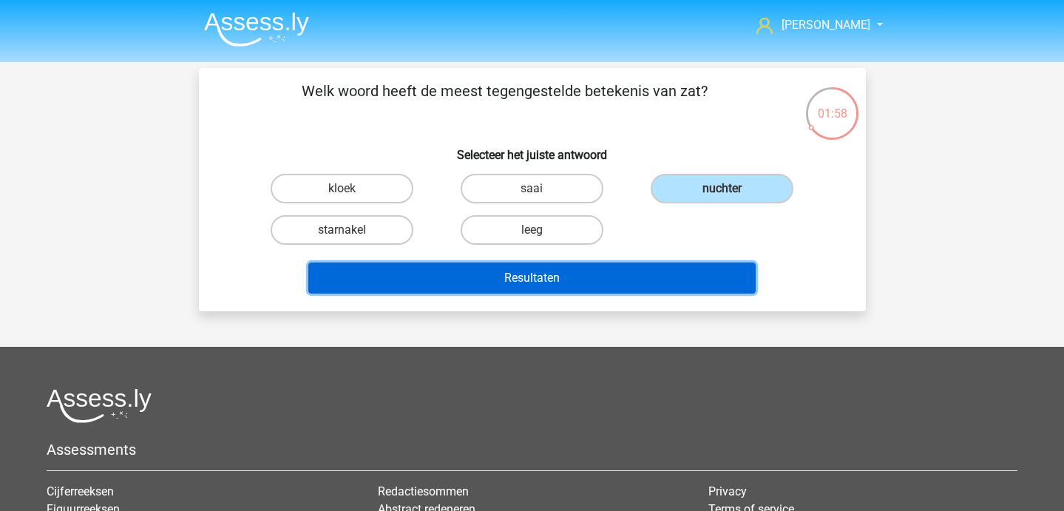
click at [605, 279] on button "Resultaten" at bounding box center [531, 277] width 447 height 31
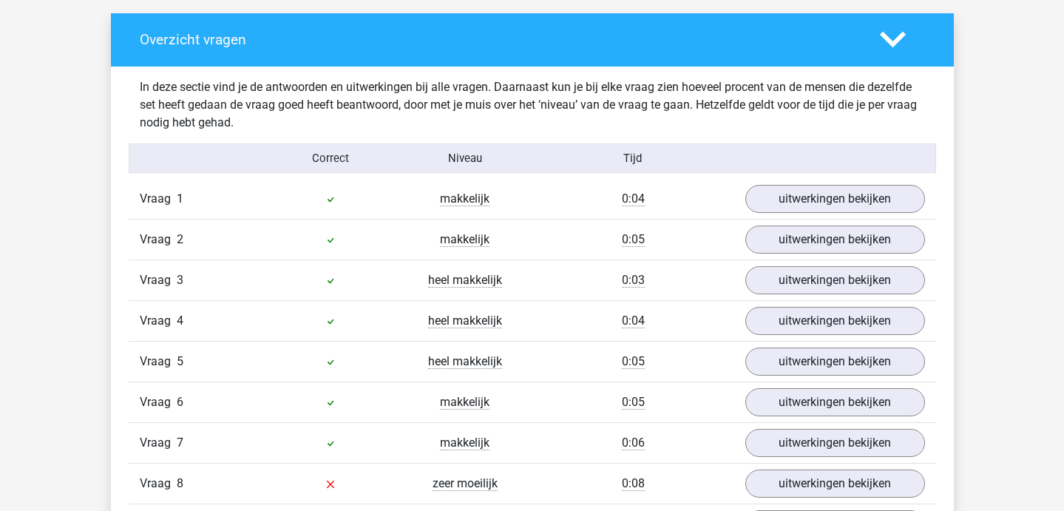
scroll to position [971, 0]
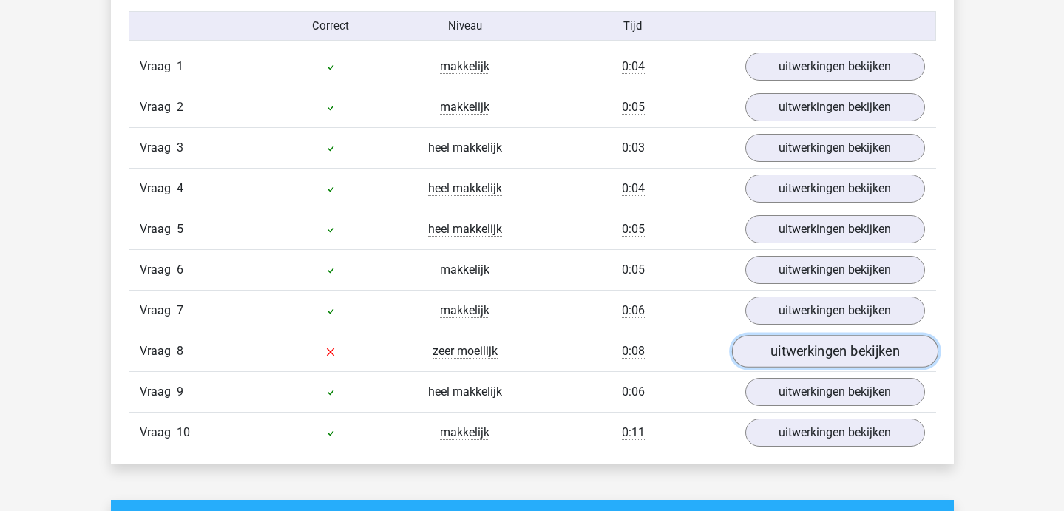
click at [777, 347] on link "uitwerkingen bekijken" at bounding box center [834, 351] width 206 height 33
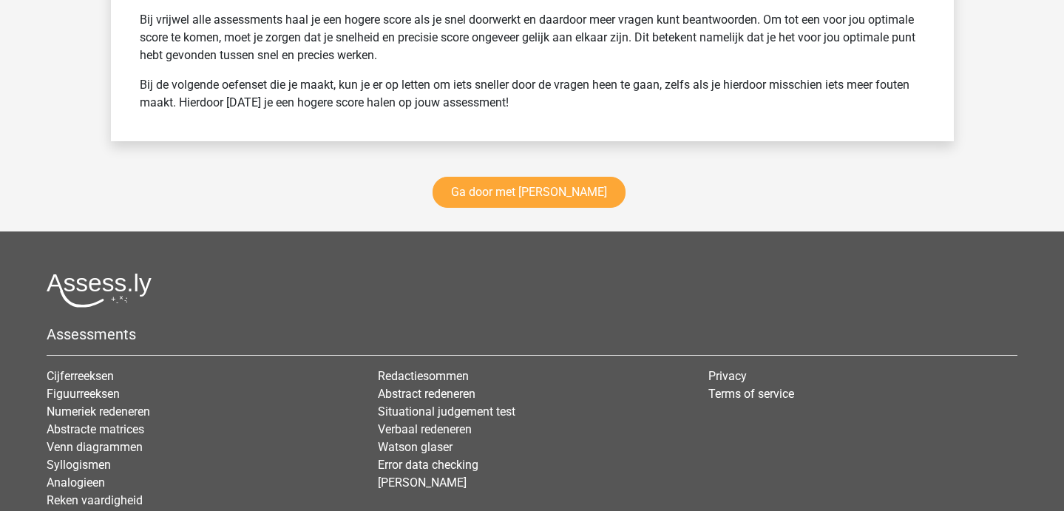
scroll to position [2379, 0]
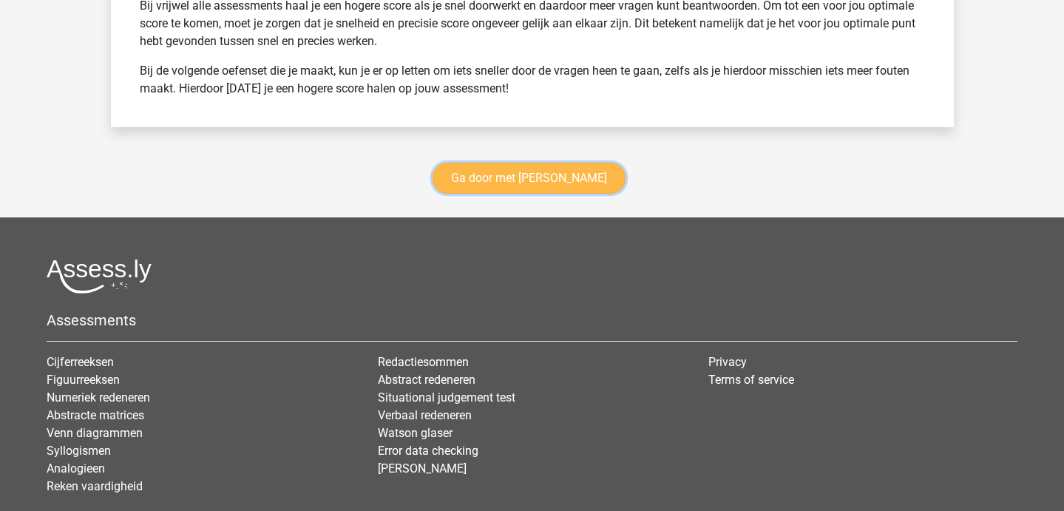
click at [534, 176] on link "Ga door met antoniemen" at bounding box center [528, 178] width 193 height 31
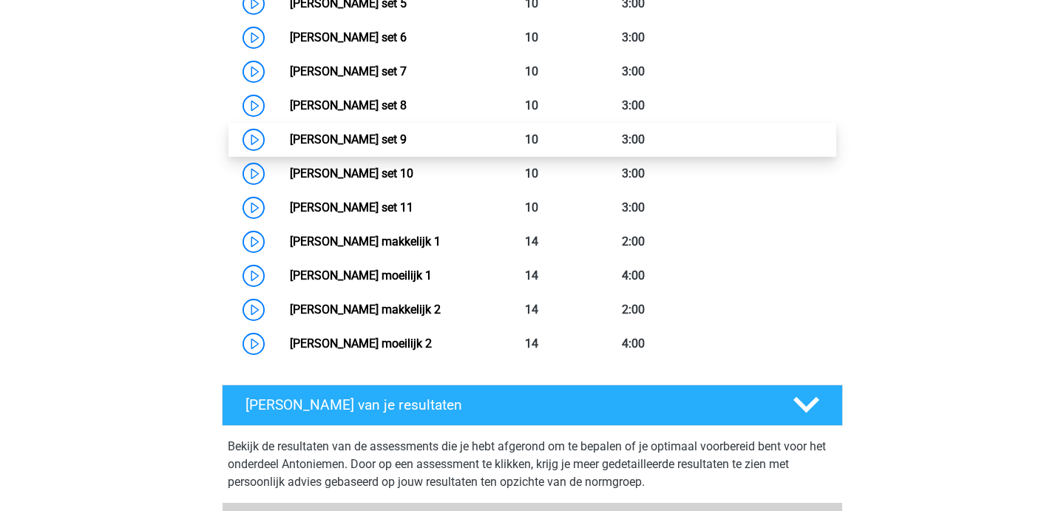
scroll to position [898, 0]
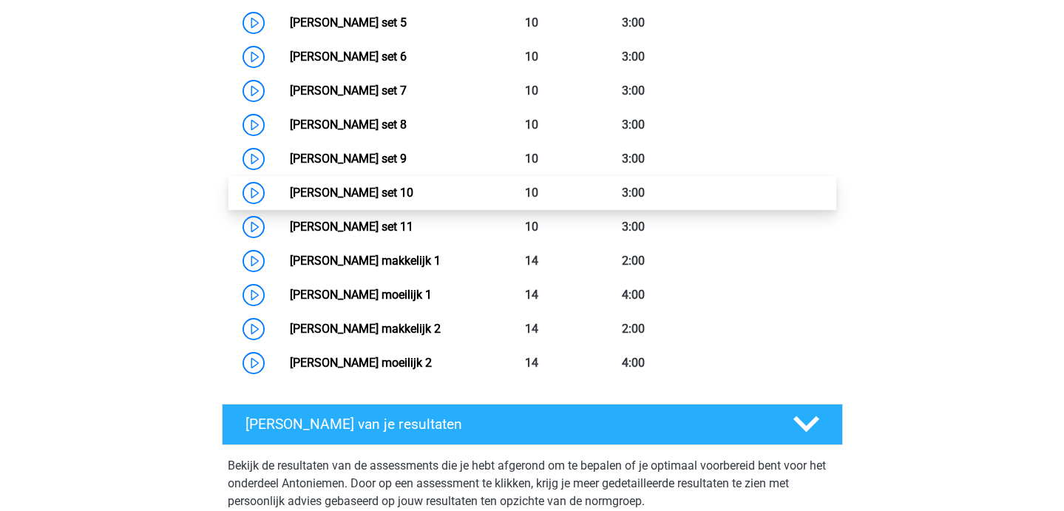
click at [290, 188] on link "[PERSON_NAME] set 10" at bounding box center [351, 193] width 123 height 14
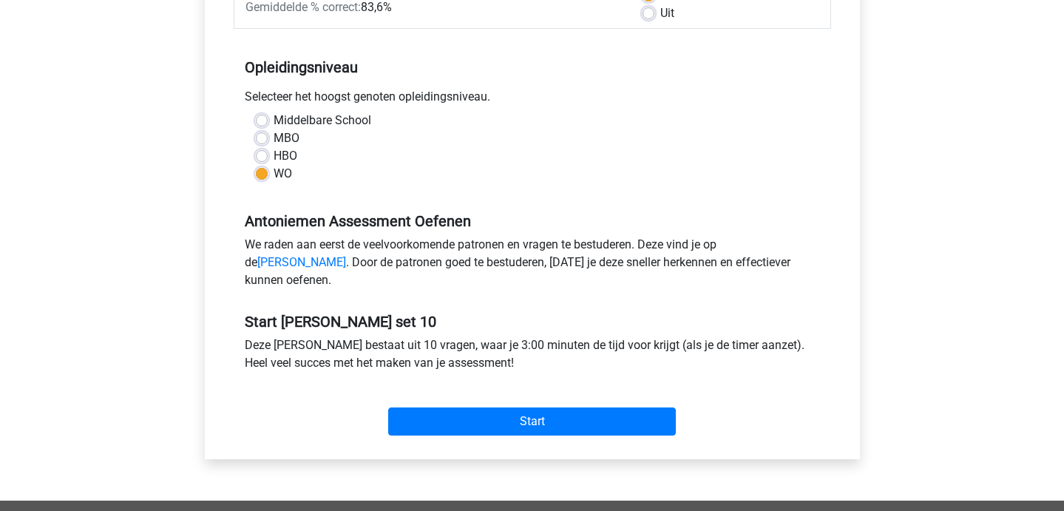
scroll to position [262, 0]
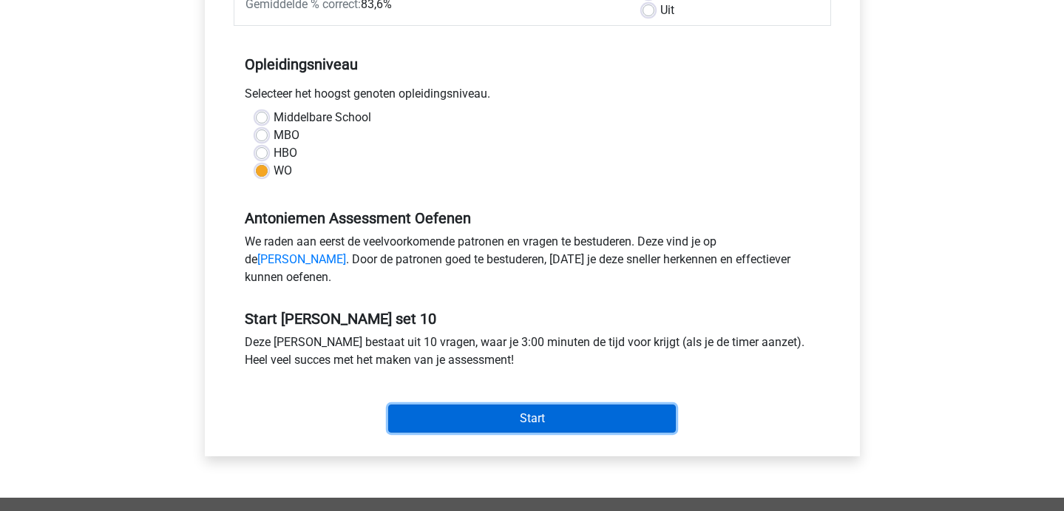
click at [472, 432] on input "Start" at bounding box center [532, 418] width 288 height 28
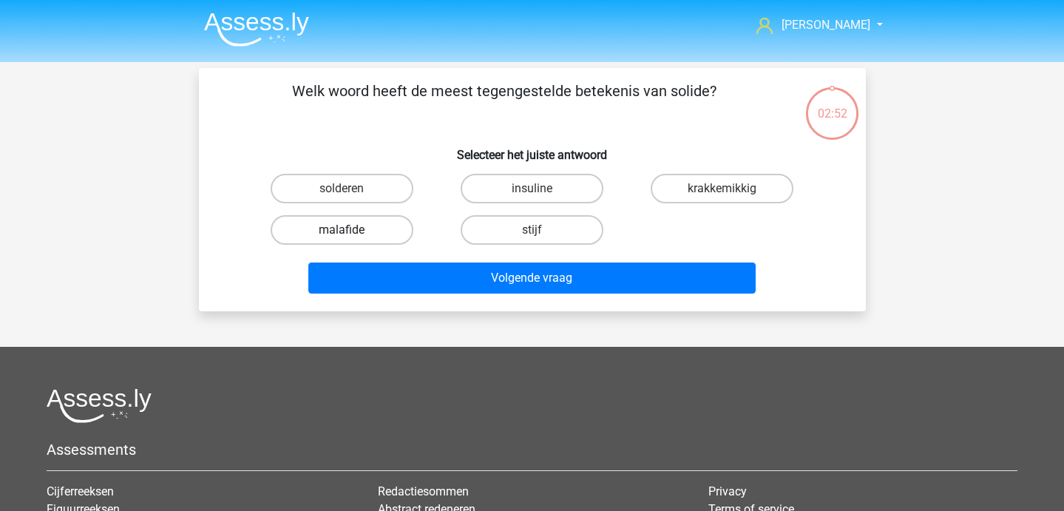
click at [353, 233] on label "malafide" at bounding box center [342, 230] width 143 height 30
click at [351, 233] on input "malafide" at bounding box center [346, 235] width 10 height 10
radio input "true"
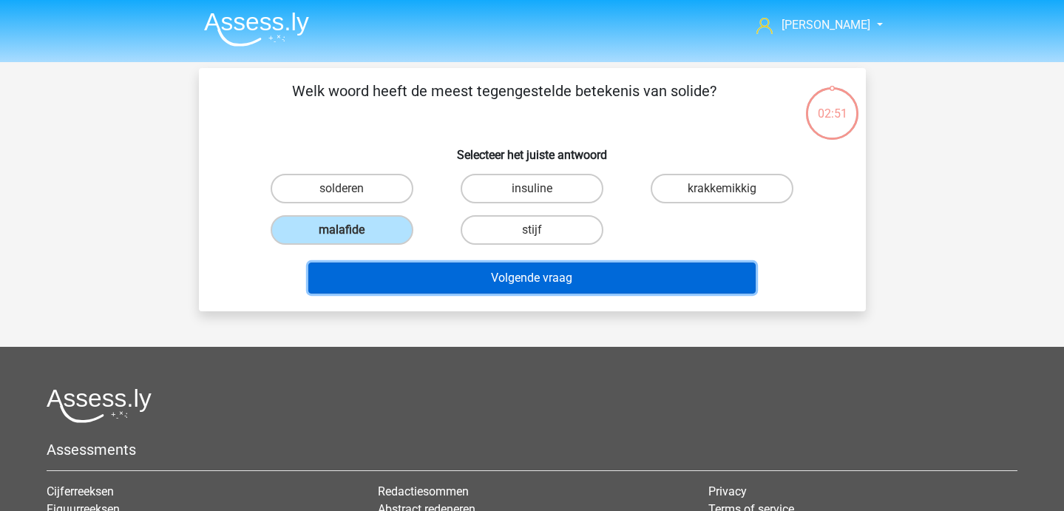
click at [390, 268] on button "Volgende vraag" at bounding box center [531, 277] width 447 height 31
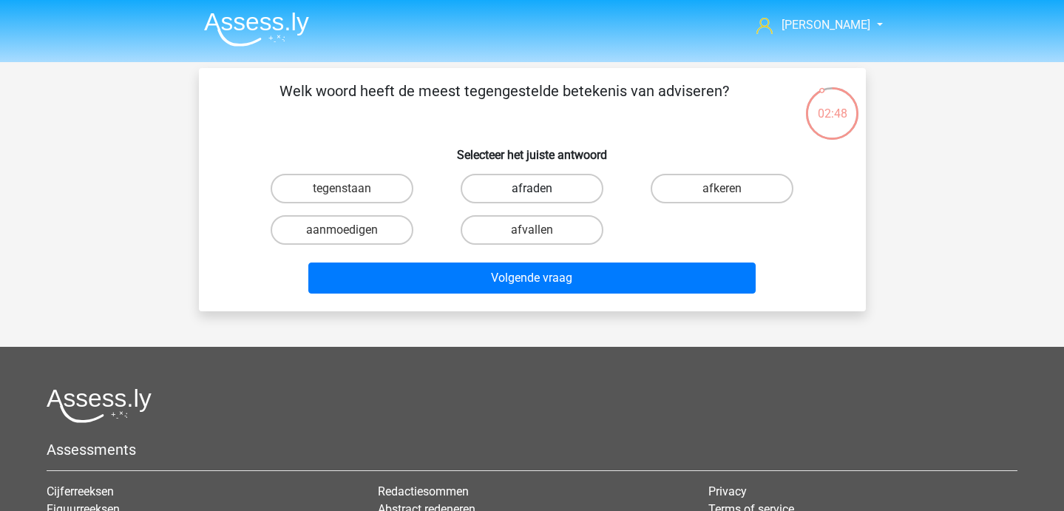
click at [526, 186] on label "afraden" at bounding box center [531, 189] width 143 height 30
click at [531, 188] on input "afraden" at bounding box center [536, 193] width 10 height 10
radio input "true"
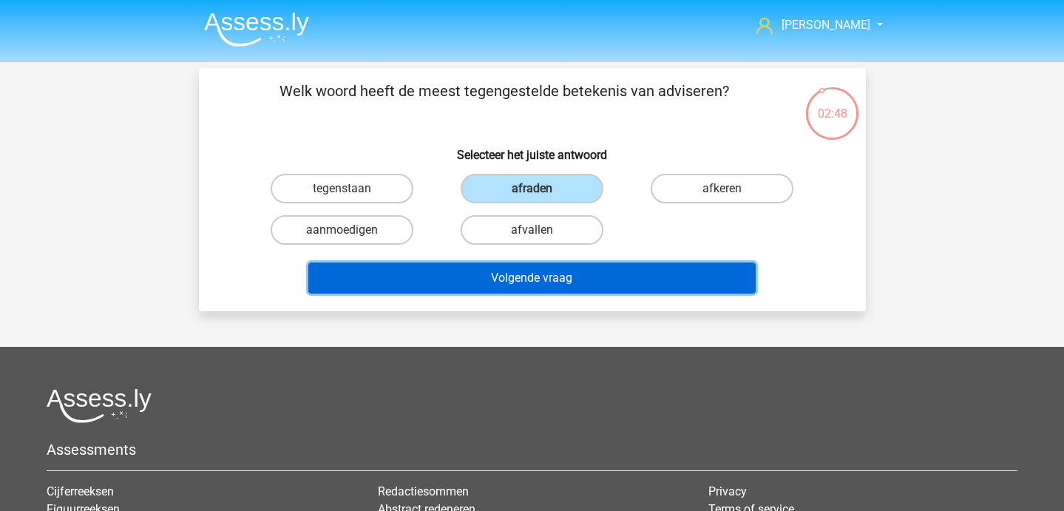
click at [524, 274] on button "Volgende vraag" at bounding box center [531, 277] width 447 height 31
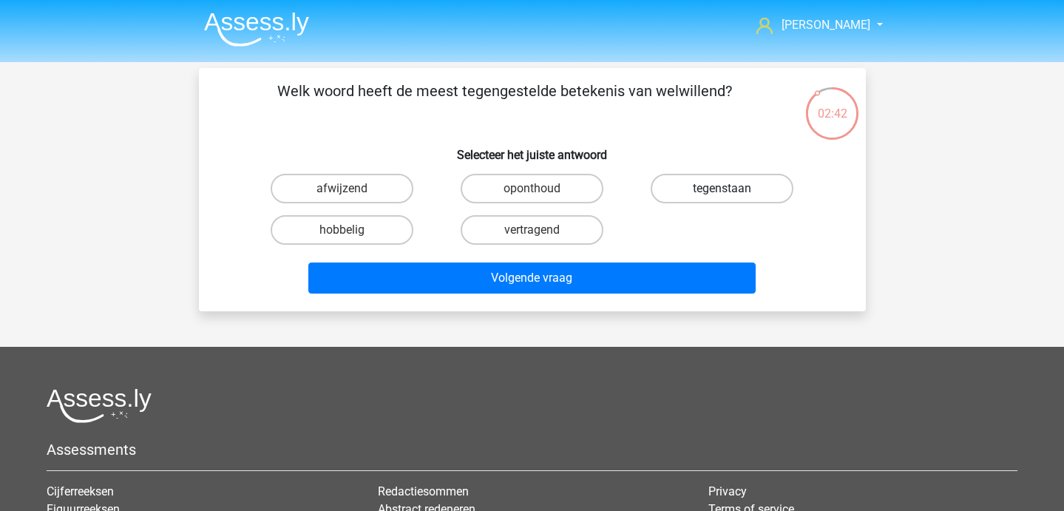
click at [685, 200] on label "tegenstaan" at bounding box center [721, 189] width 143 height 30
click at [722, 198] on input "tegenstaan" at bounding box center [727, 193] width 10 height 10
radio input "true"
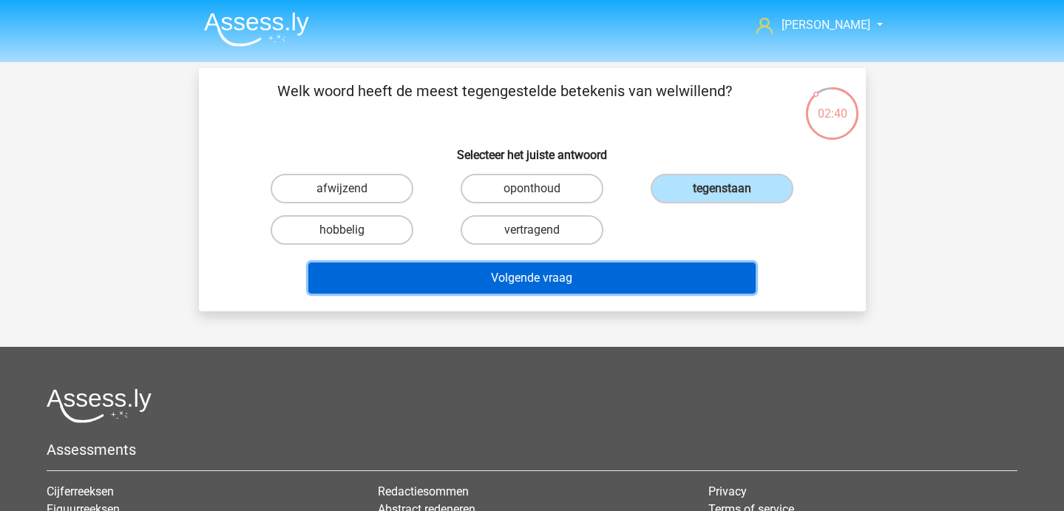
click at [523, 274] on button "Volgende vraag" at bounding box center [531, 277] width 447 height 31
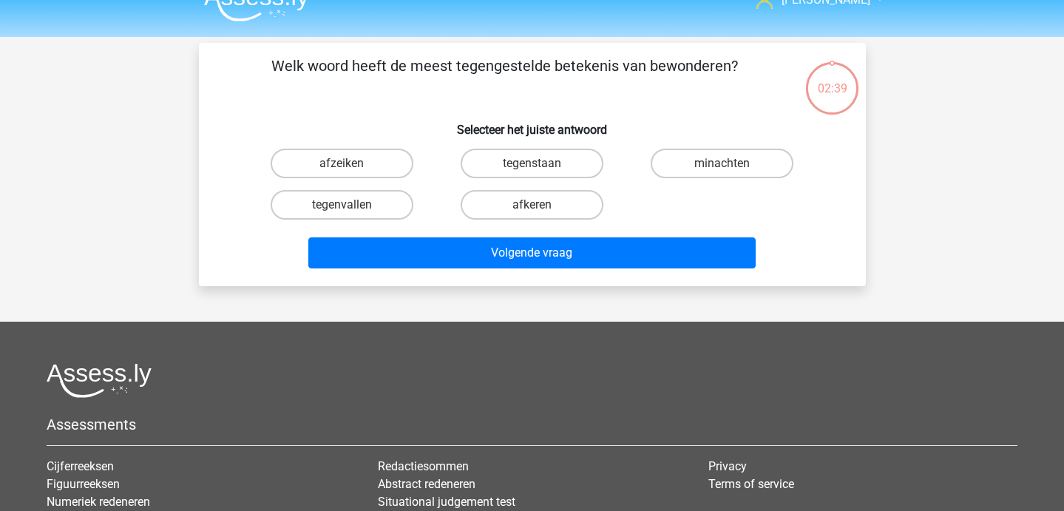
scroll to position [10, 0]
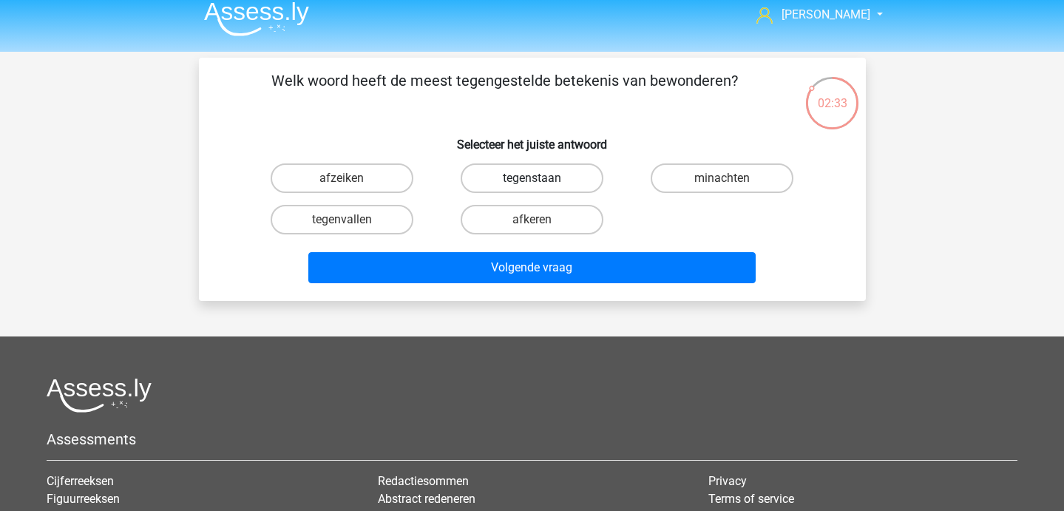
click at [523, 186] on label "tegenstaan" at bounding box center [531, 178] width 143 height 30
click at [531, 186] on input "tegenstaan" at bounding box center [536, 183] width 10 height 10
radio input "true"
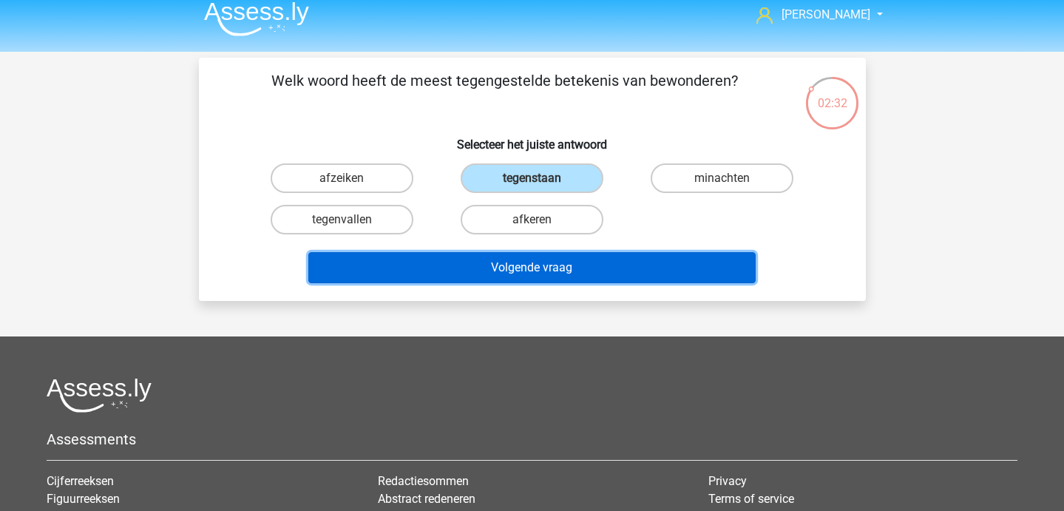
click at [523, 271] on button "Volgende vraag" at bounding box center [531, 267] width 447 height 31
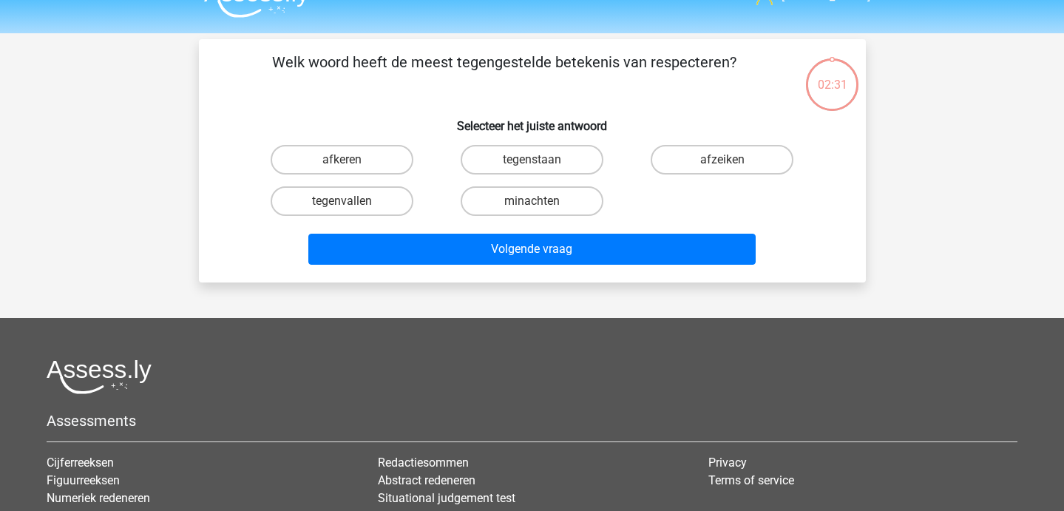
scroll to position [0, 0]
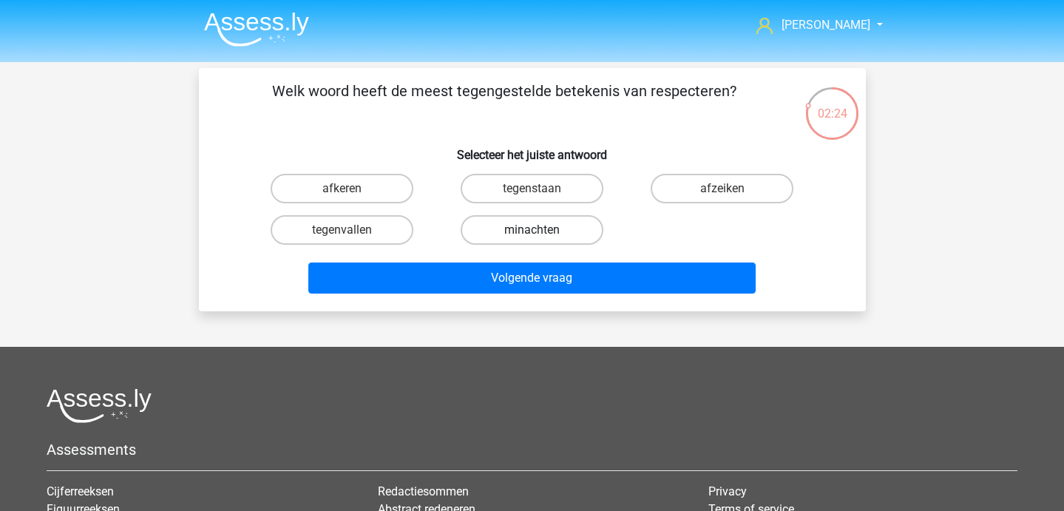
click at [565, 225] on label "minachten" at bounding box center [531, 230] width 143 height 30
click at [541, 230] on input "minachten" at bounding box center [536, 235] width 10 height 10
radio input "true"
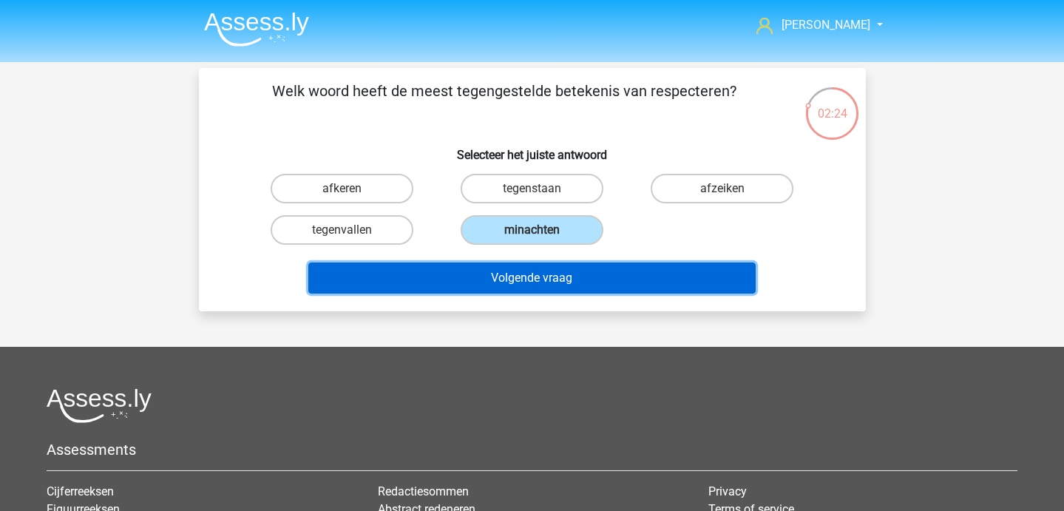
click at [569, 272] on button "Volgende vraag" at bounding box center [531, 277] width 447 height 31
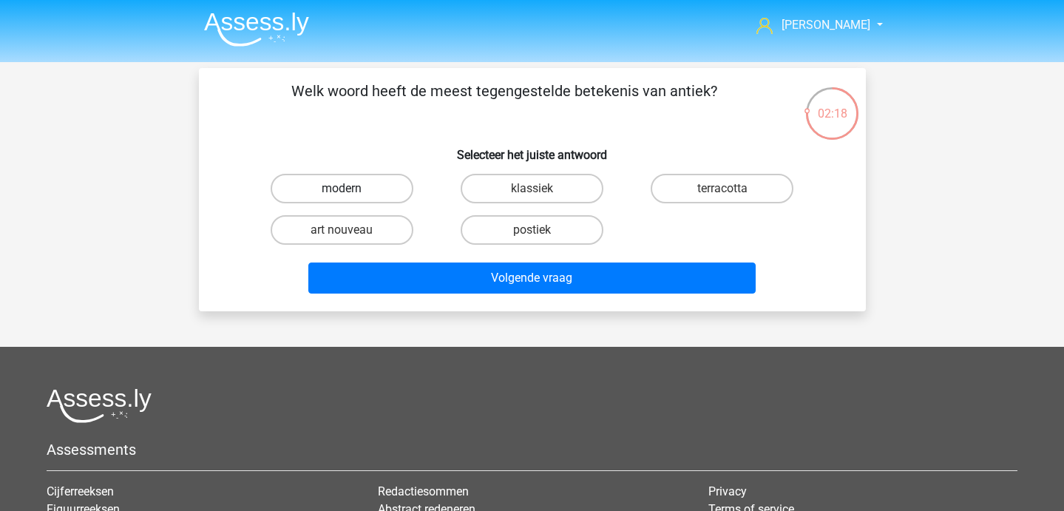
click at [348, 200] on label "modern" at bounding box center [342, 189] width 143 height 30
click at [348, 198] on input "modern" at bounding box center [346, 193] width 10 height 10
radio input "true"
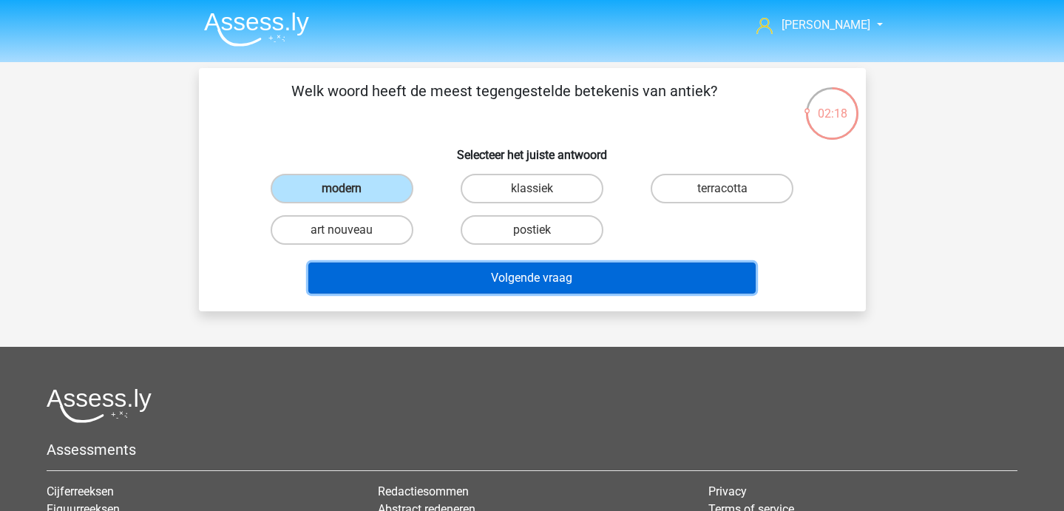
click at [417, 273] on button "Volgende vraag" at bounding box center [531, 277] width 447 height 31
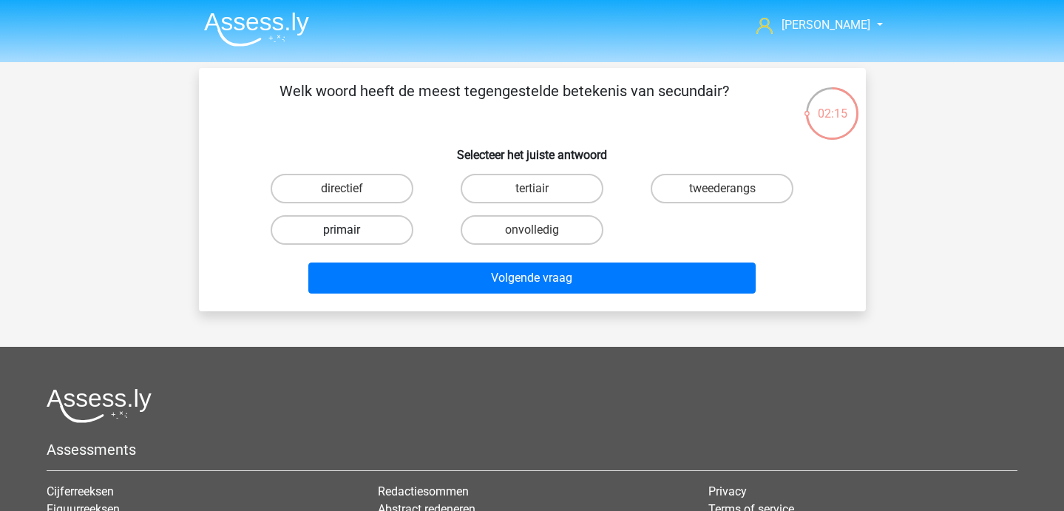
click at [355, 229] on label "primair" at bounding box center [342, 230] width 143 height 30
click at [351, 230] on input "primair" at bounding box center [346, 235] width 10 height 10
radio input "true"
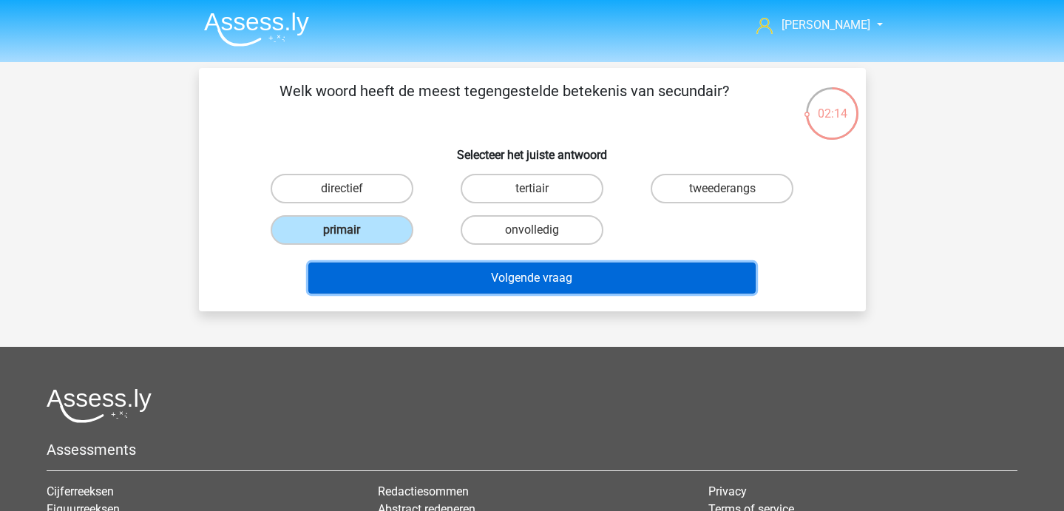
click at [472, 283] on button "Volgende vraag" at bounding box center [531, 277] width 447 height 31
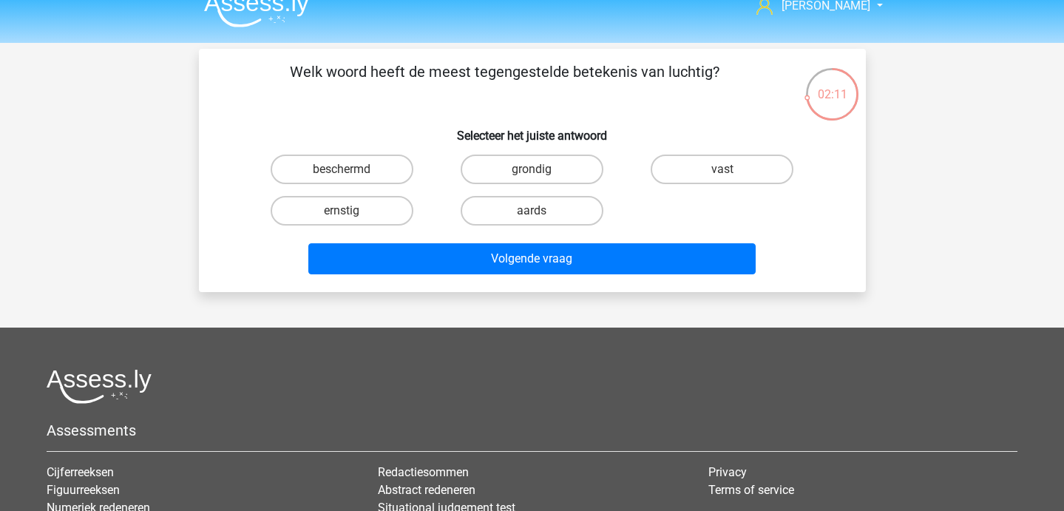
scroll to position [20, 0]
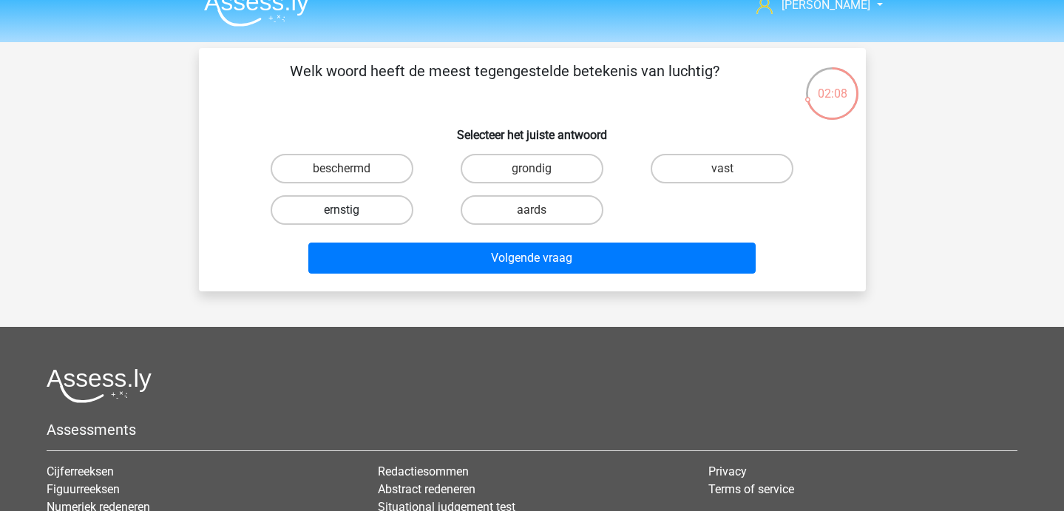
click at [375, 220] on label "ernstig" at bounding box center [342, 210] width 143 height 30
click at [351, 220] on input "ernstig" at bounding box center [346, 215] width 10 height 10
radio input "true"
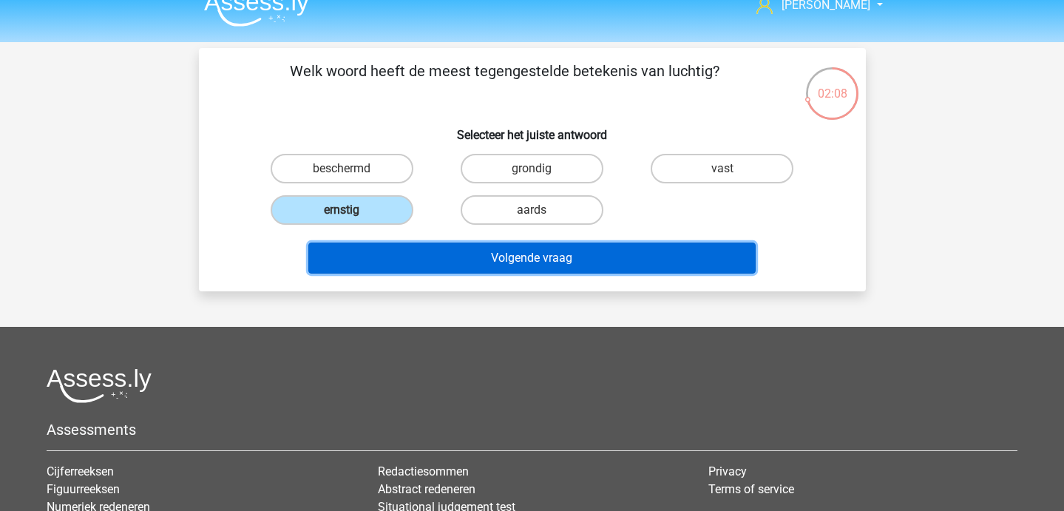
click at [407, 254] on button "Volgende vraag" at bounding box center [531, 257] width 447 height 31
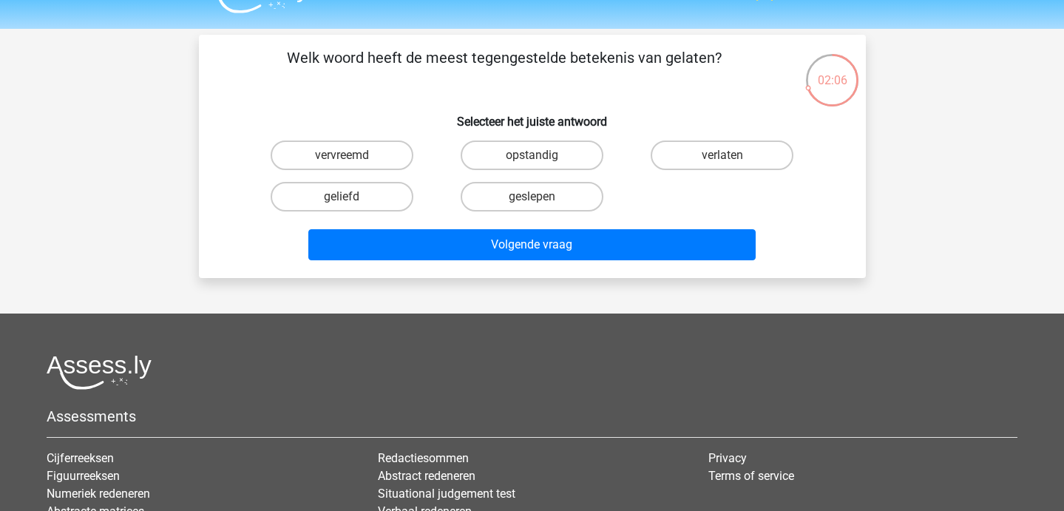
scroll to position [0, 0]
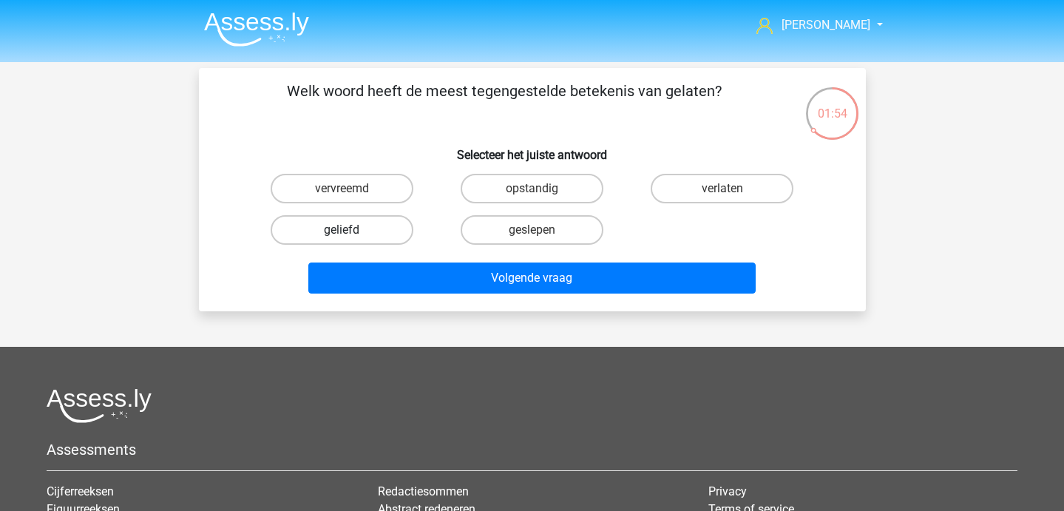
click at [380, 228] on label "geliefd" at bounding box center [342, 230] width 143 height 30
click at [351, 230] on input "geliefd" at bounding box center [346, 235] width 10 height 10
radio input "true"
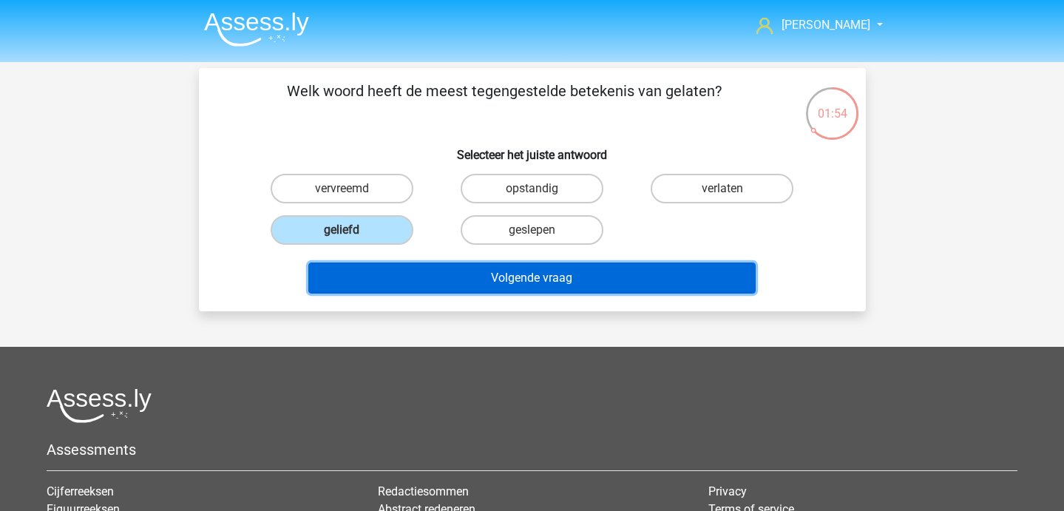
click at [409, 265] on button "Volgende vraag" at bounding box center [531, 277] width 447 height 31
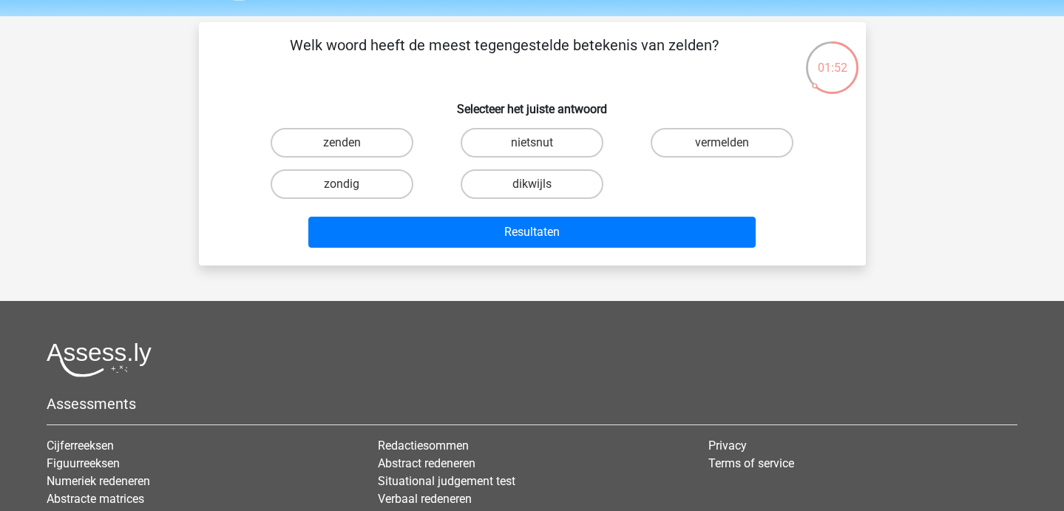
scroll to position [45, 0]
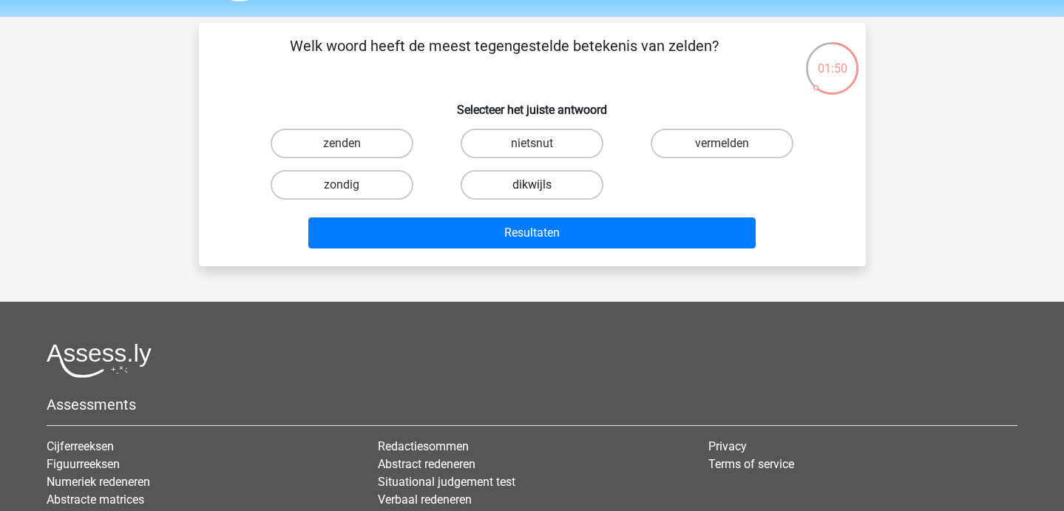
click at [540, 184] on label "dikwijls" at bounding box center [531, 185] width 143 height 30
click at [540, 185] on input "dikwijls" at bounding box center [536, 190] width 10 height 10
radio input "true"
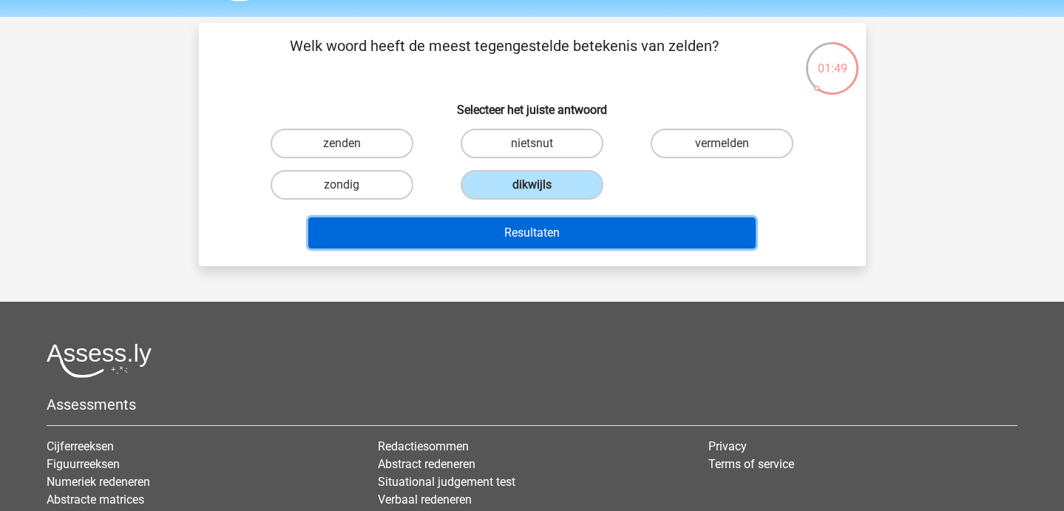
click at [551, 245] on button "Resultaten" at bounding box center [531, 232] width 447 height 31
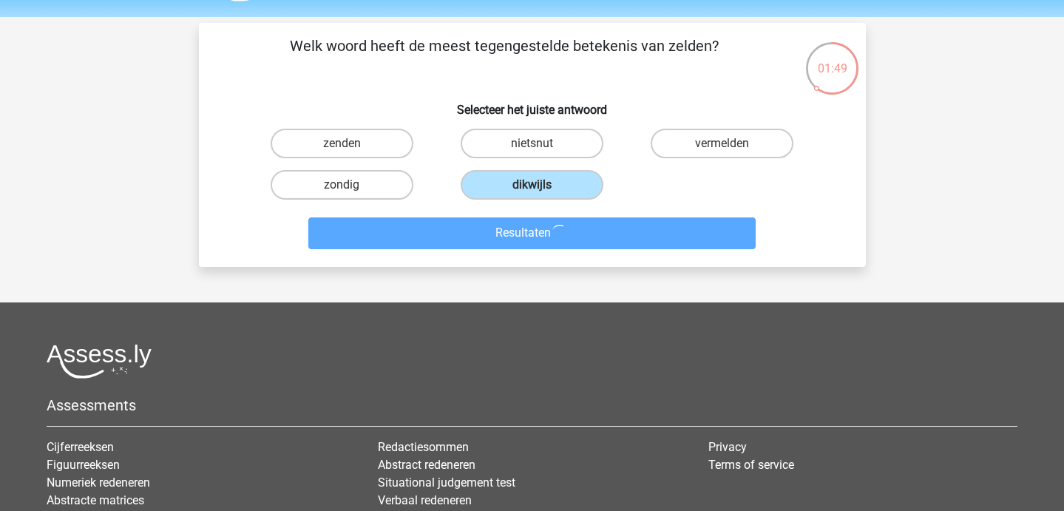
scroll to position [0, 0]
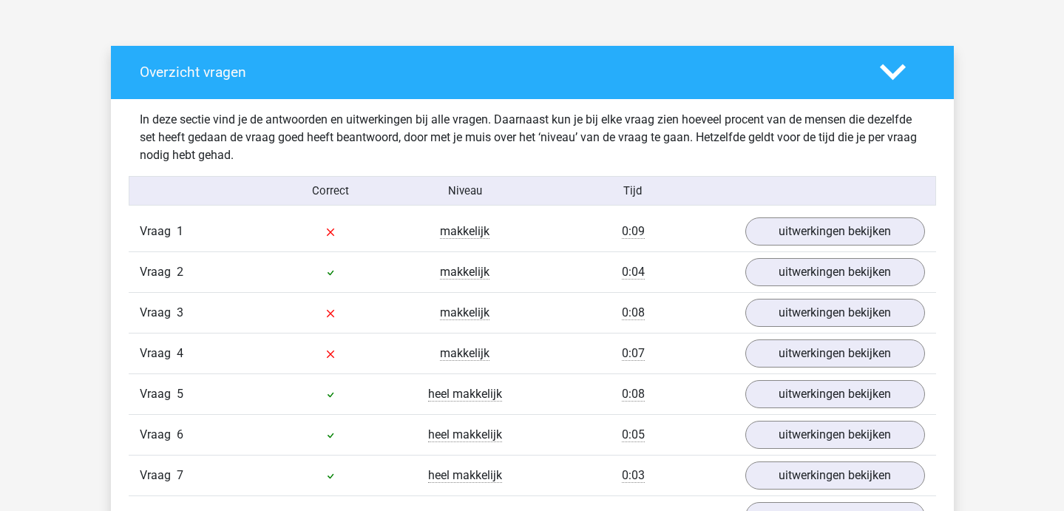
scroll to position [770, 0]
click at [833, 223] on link "uitwerkingen bekijken" at bounding box center [834, 230] width 206 height 33
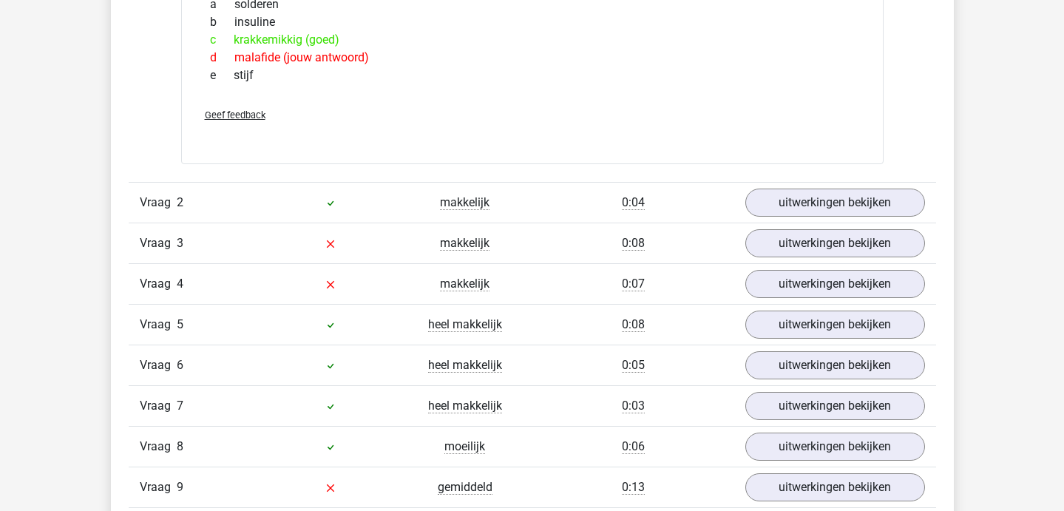
scroll to position [1112, 0]
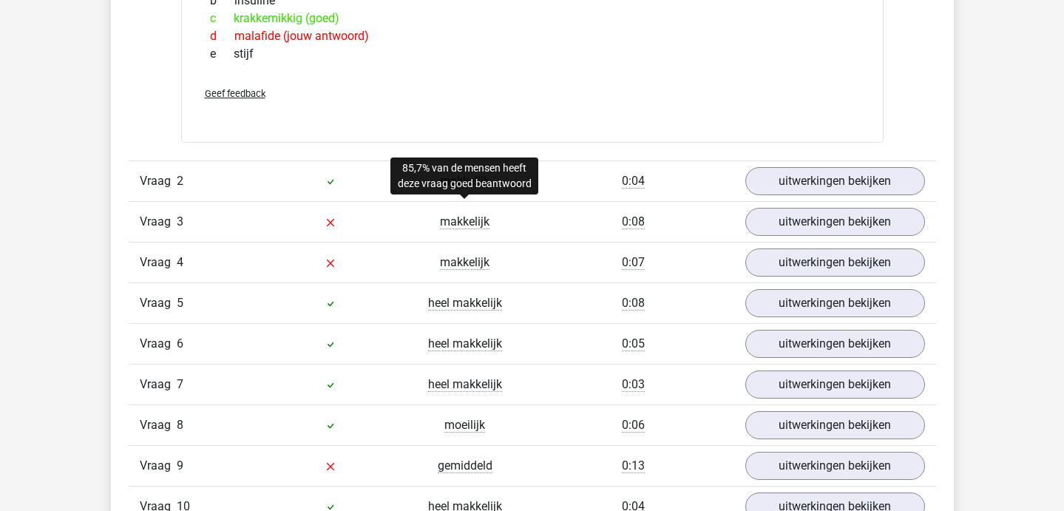
click at [446, 223] on span "makkelijk" at bounding box center [465, 221] width 50 height 15
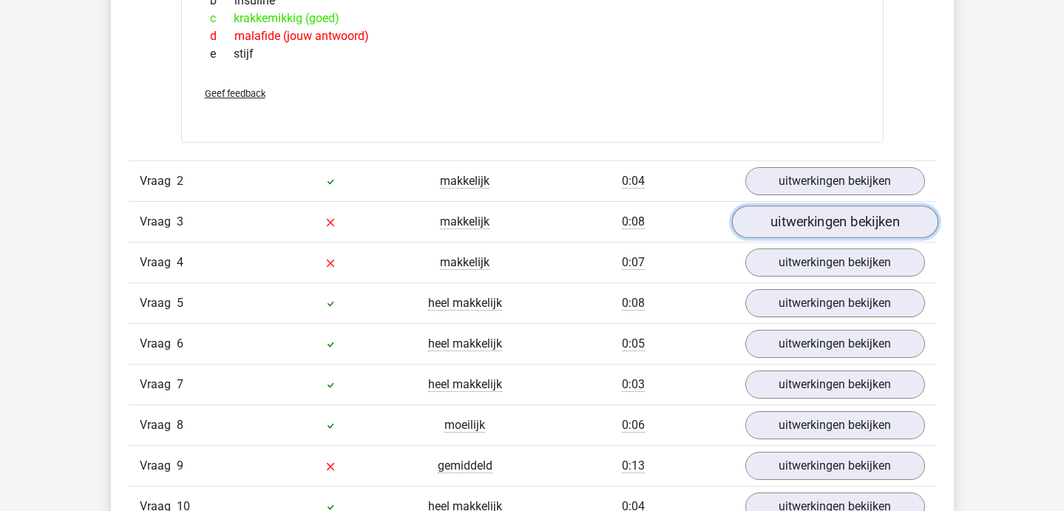
click at [764, 226] on link "uitwerkingen bekijken" at bounding box center [834, 221] width 206 height 33
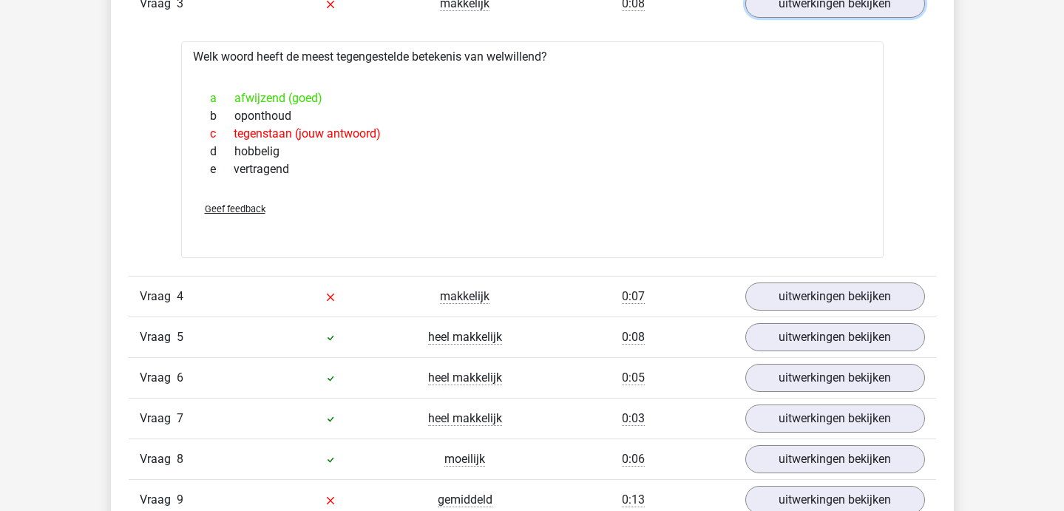
scroll to position [1365, 0]
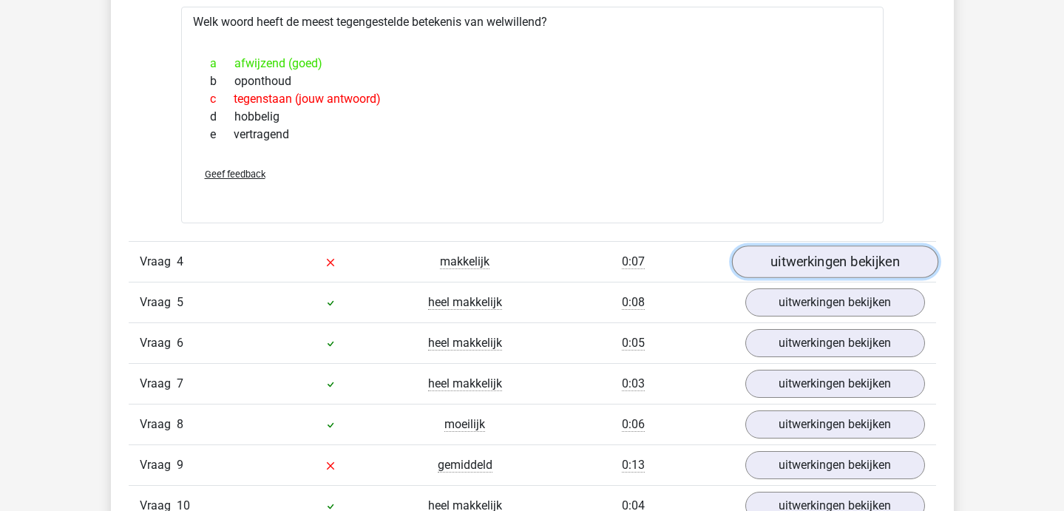
click at [781, 254] on link "uitwerkingen bekijken" at bounding box center [834, 262] width 206 height 33
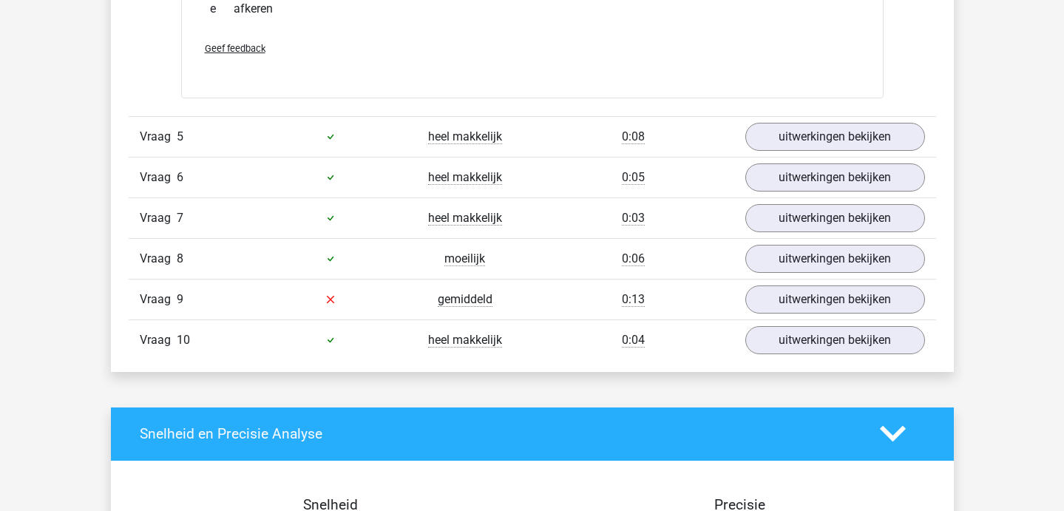
scroll to position [1783, 0]
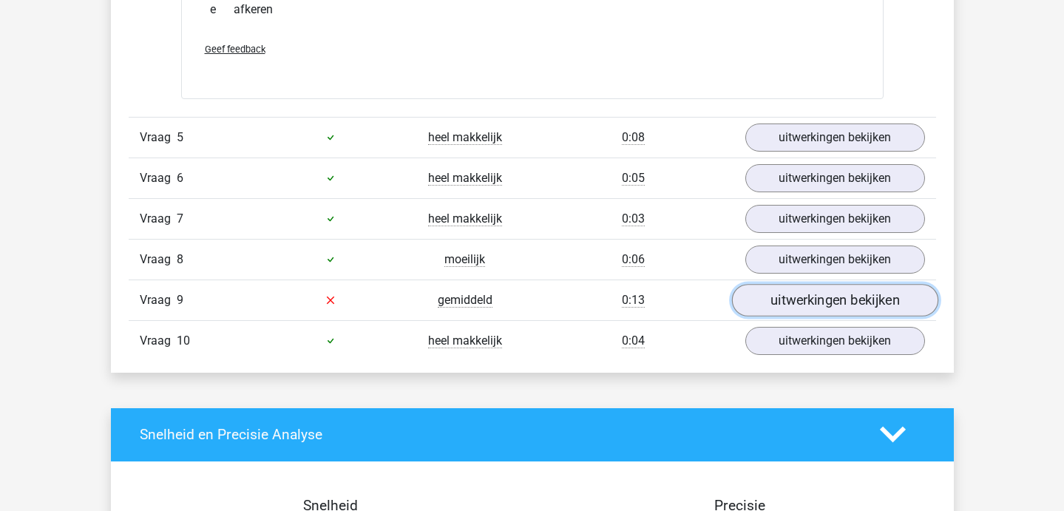
click at [772, 307] on link "uitwerkingen bekijken" at bounding box center [834, 300] width 206 height 33
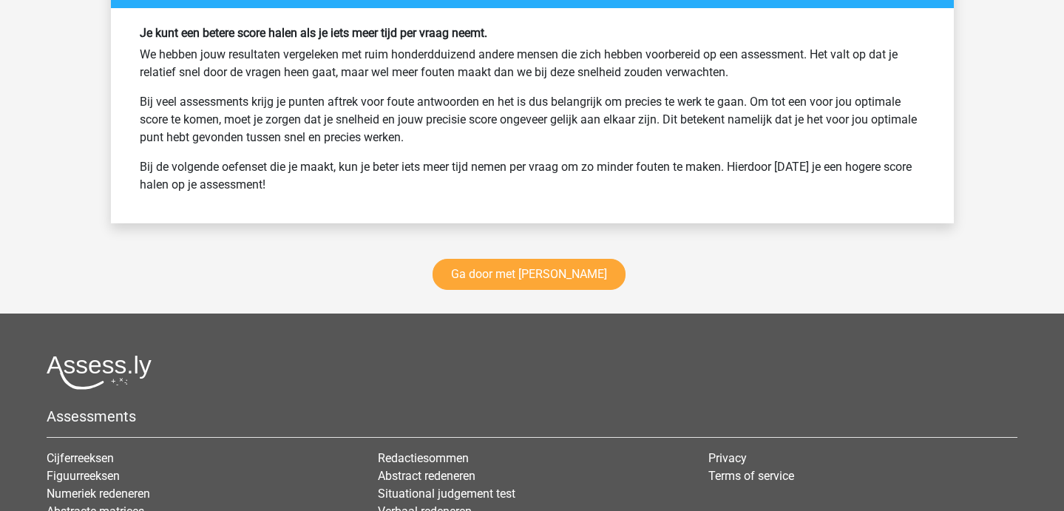
scroll to position [2993, 0]
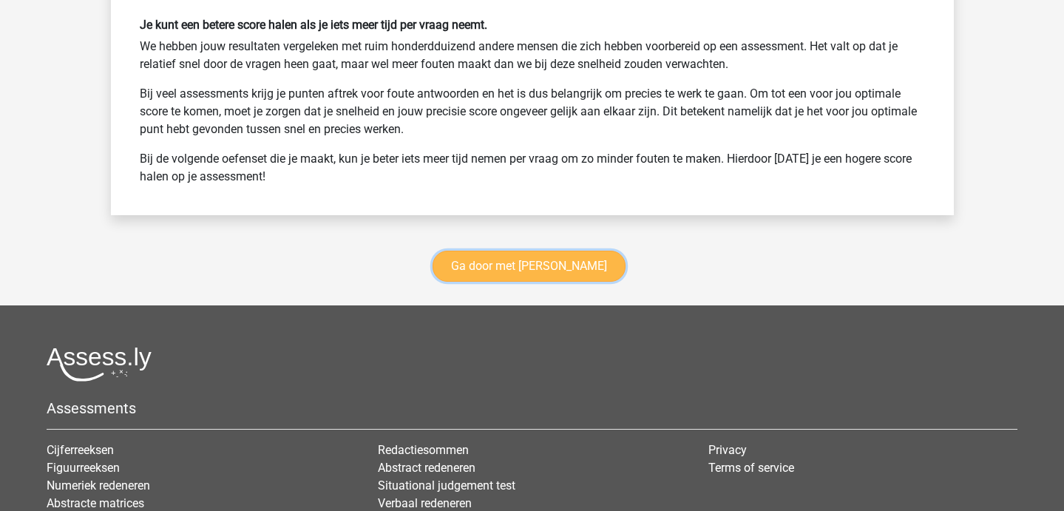
click at [571, 269] on link "Ga door met [PERSON_NAME]" at bounding box center [528, 266] width 193 height 31
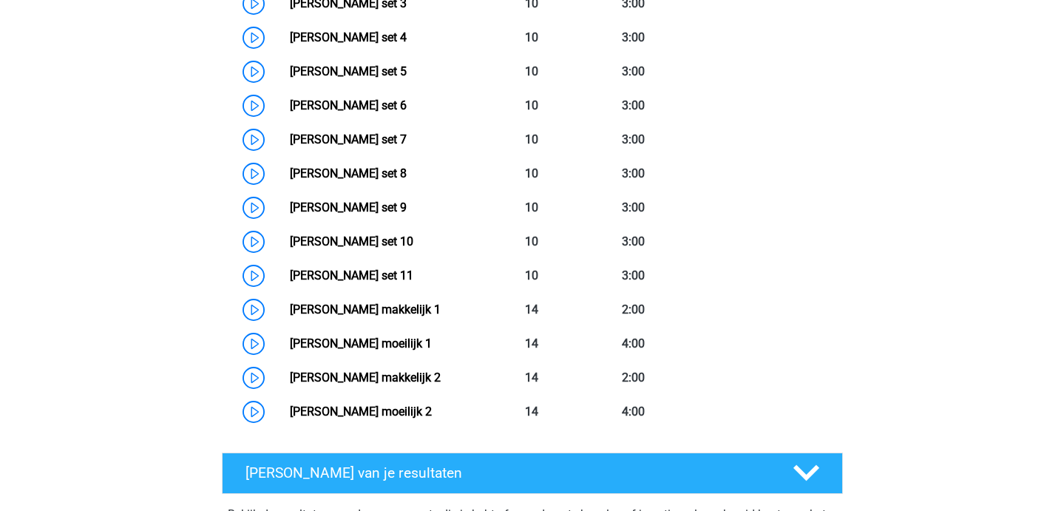
scroll to position [850, 0]
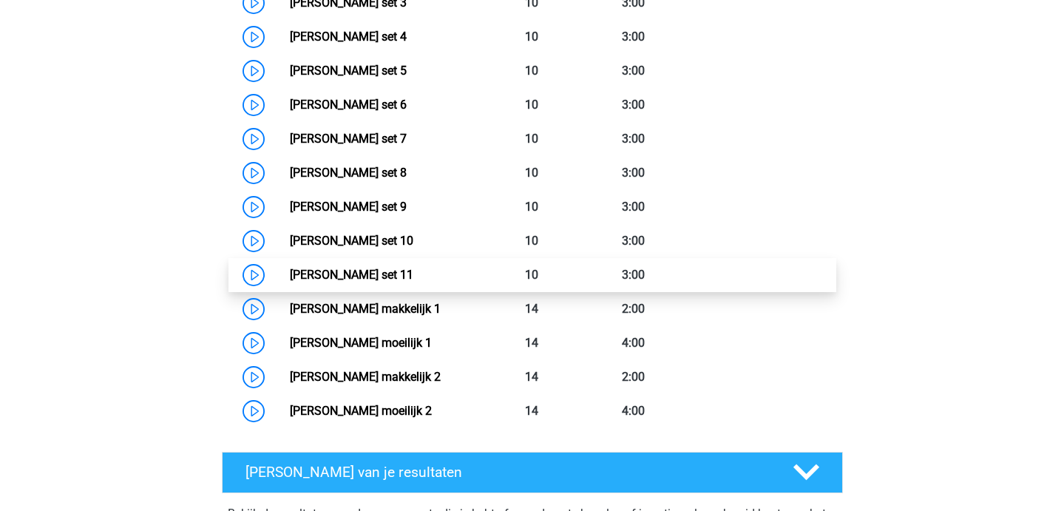
click at [290, 277] on link "[PERSON_NAME] set 11" at bounding box center [351, 275] width 123 height 14
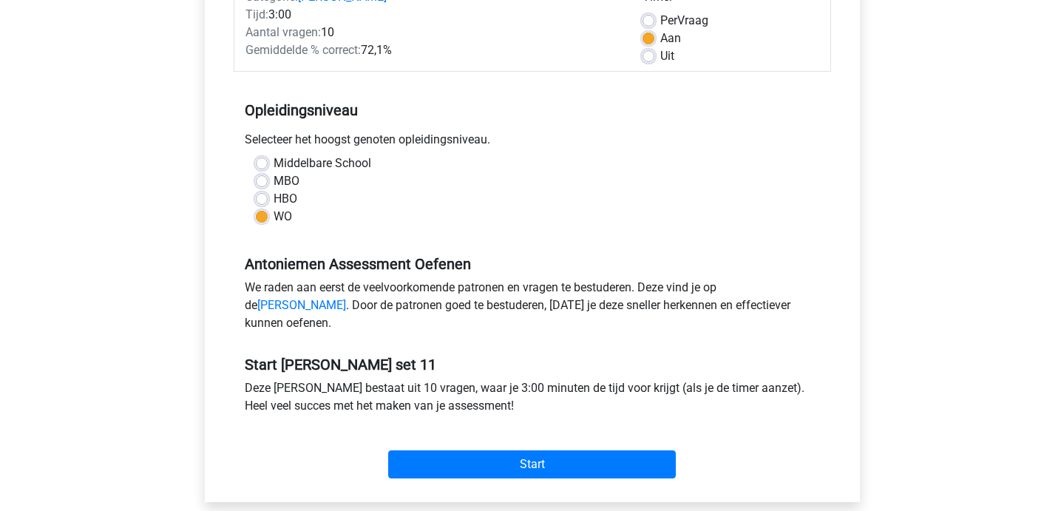
scroll to position [307, 0]
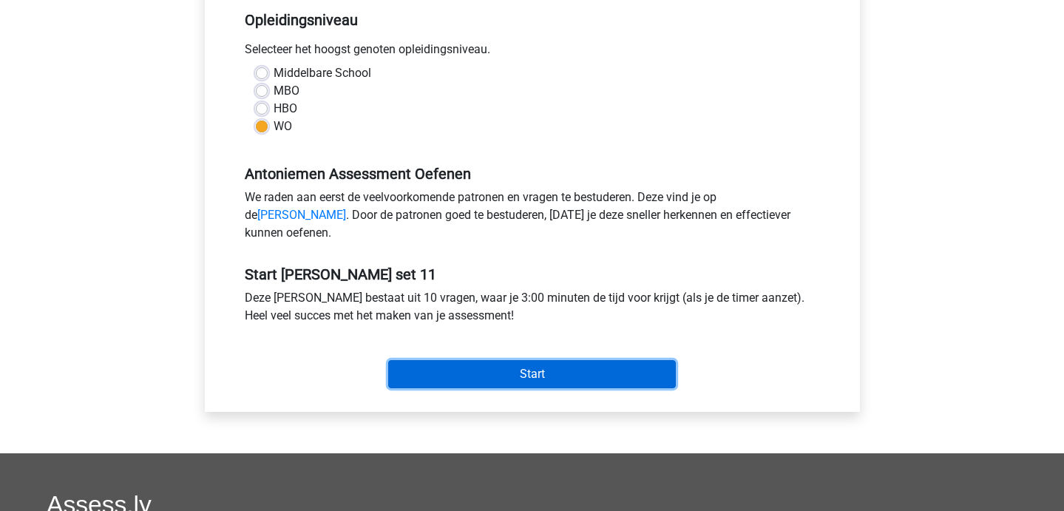
click at [565, 388] on input "Start" at bounding box center [532, 374] width 288 height 28
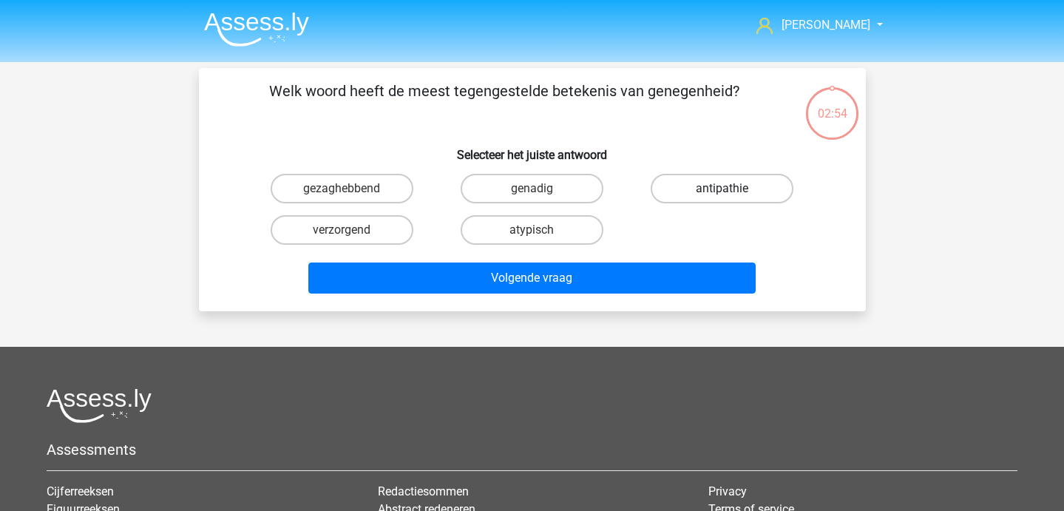
click at [694, 190] on label "antipathie" at bounding box center [721, 189] width 143 height 30
click at [722, 190] on input "antipathie" at bounding box center [727, 193] width 10 height 10
radio input "true"
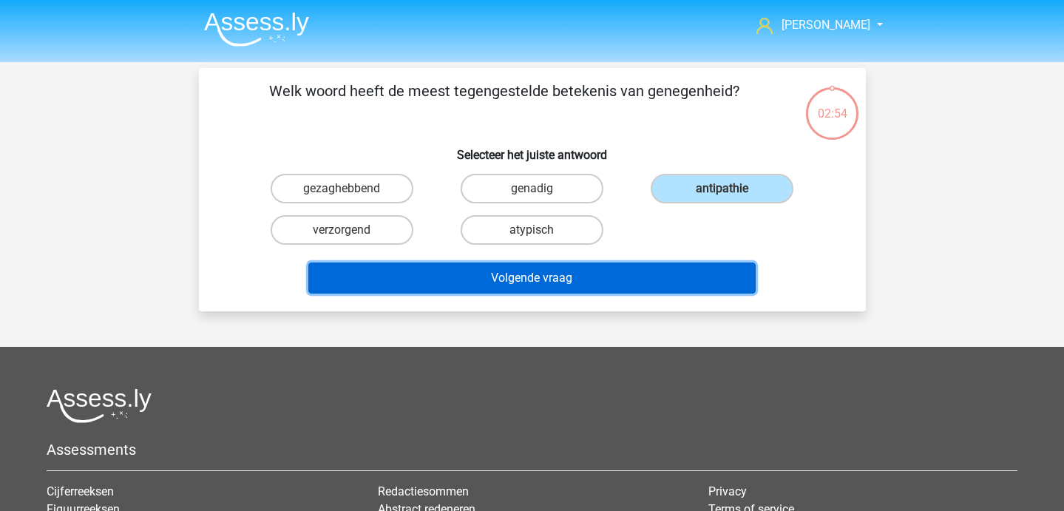
click at [641, 262] on button "Volgende vraag" at bounding box center [531, 277] width 447 height 31
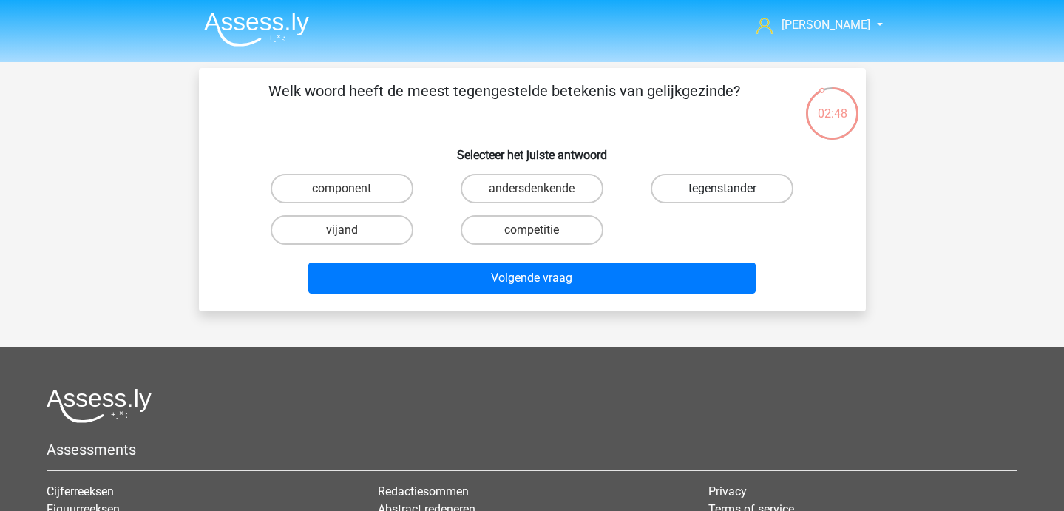
click at [711, 196] on label "tegenstander" at bounding box center [721, 189] width 143 height 30
click at [722, 196] on input "tegenstander" at bounding box center [727, 193] width 10 height 10
radio input "true"
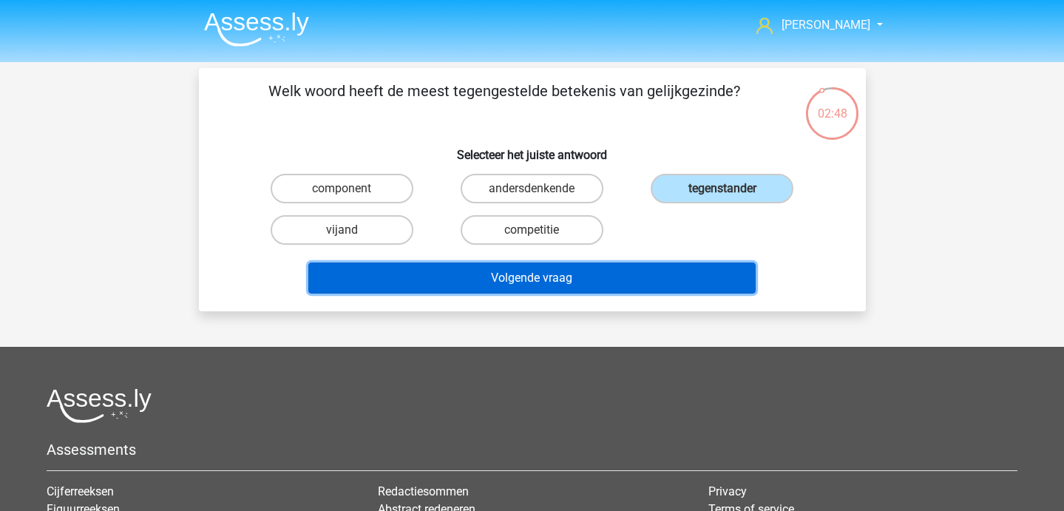
click at [664, 265] on button "Volgende vraag" at bounding box center [531, 277] width 447 height 31
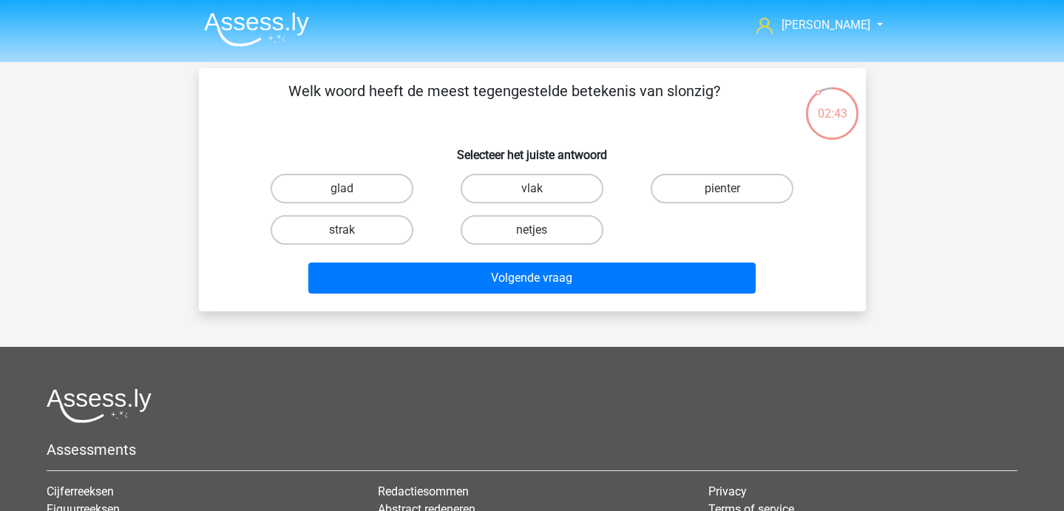
click at [537, 239] on input "netjes" at bounding box center [536, 235] width 10 height 10
radio input "true"
click at [537, 305] on div "Welk woord heeft de meest tegengestelde betekenis van slonzig? Selecteer het ju…" at bounding box center [532, 189] width 667 height 243
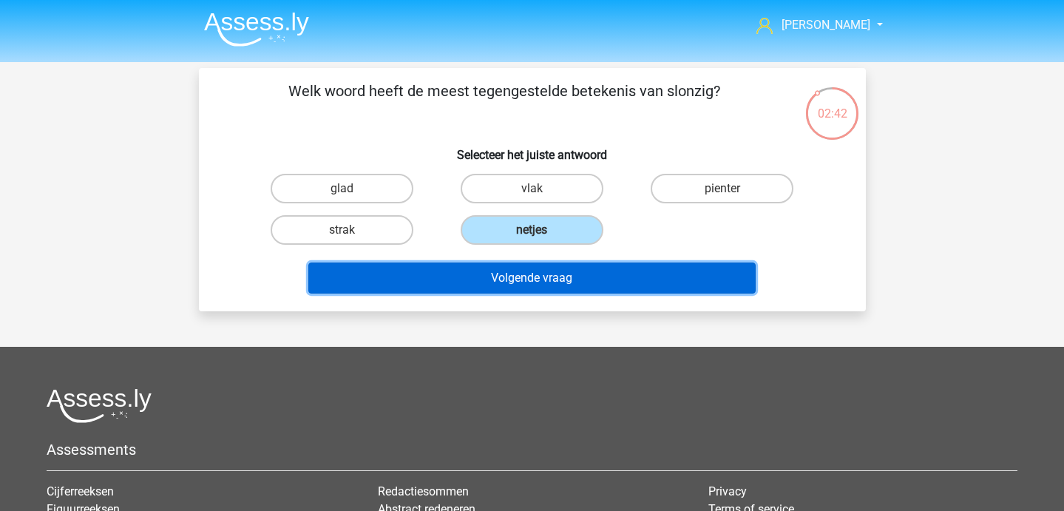
click at [540, 282] on button "Volgende vraag" at bounding box center [531, 277] width 447 height 31
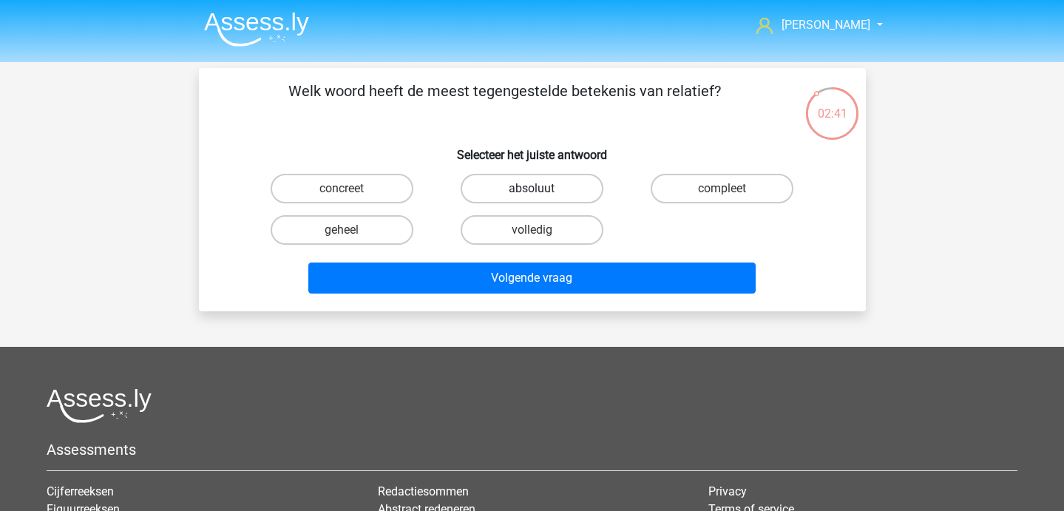
click at [554, 190] on label "absoluut" at bounding box center [531, 189] width 143 height 30
click at [541, 190] on input "absoluut" at bounding box center [536, 193] width 10 height 10
radio input "true"
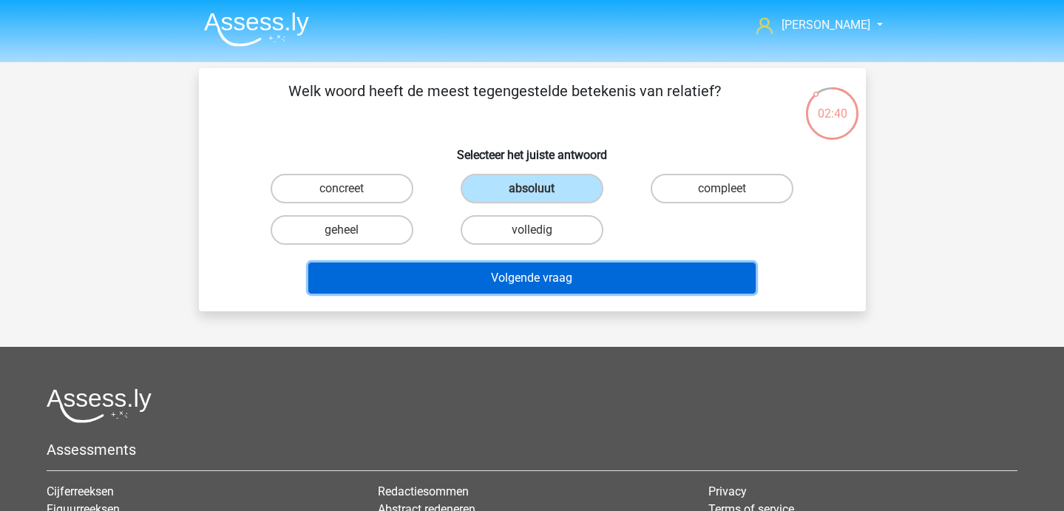
click at [554, 273] on button "Volgende vraag" at bounding box center [531, 277] width 447 height 31
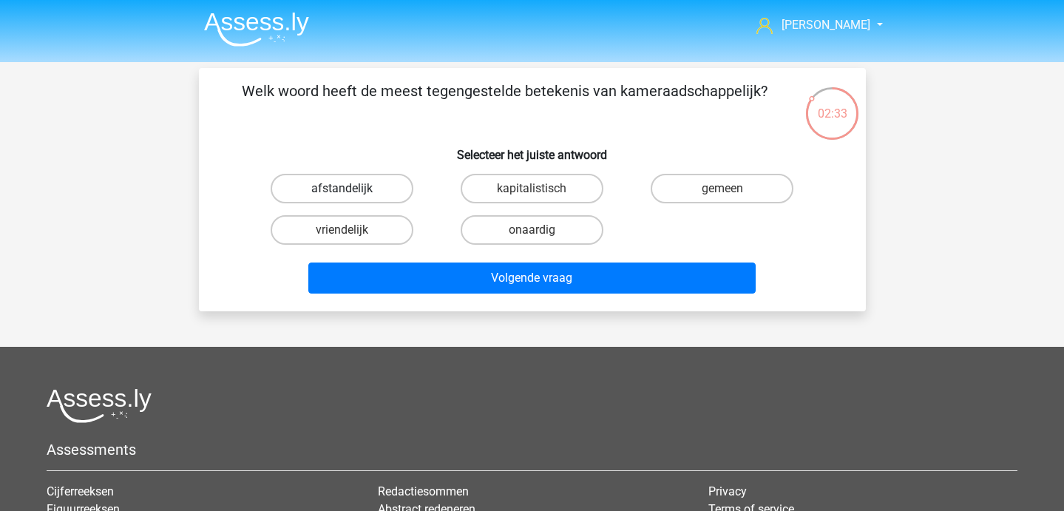
click at [369, 196] on label "afstandelijk" at bounding box center [342, 189] width 143 height 30
click at [351, 196] on input "afstandelijk" at bounding box center [346, 193] width 10 height 10
radio input "true"
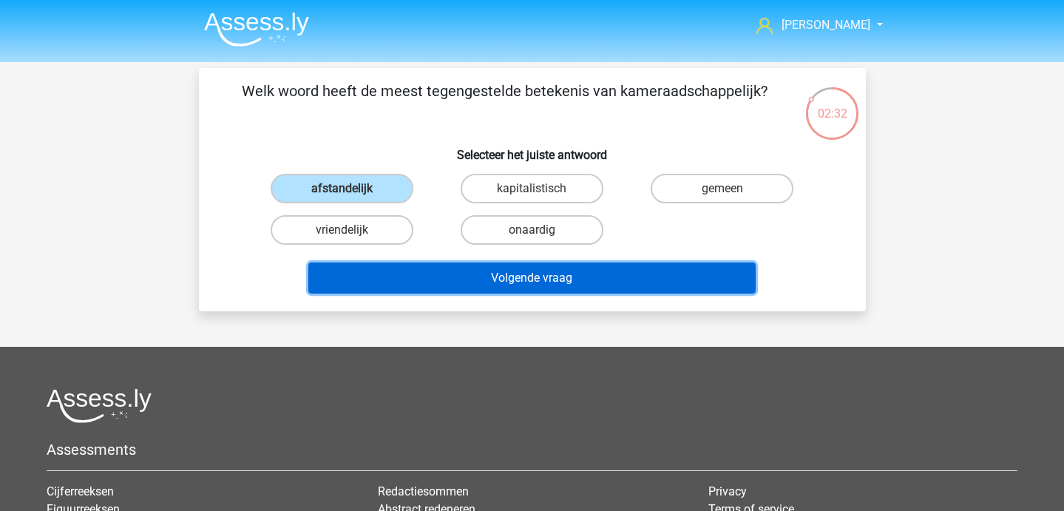
click at [426, 269] on button "Volgende vraag" at bounding box center [531, 277] width 447 height 31
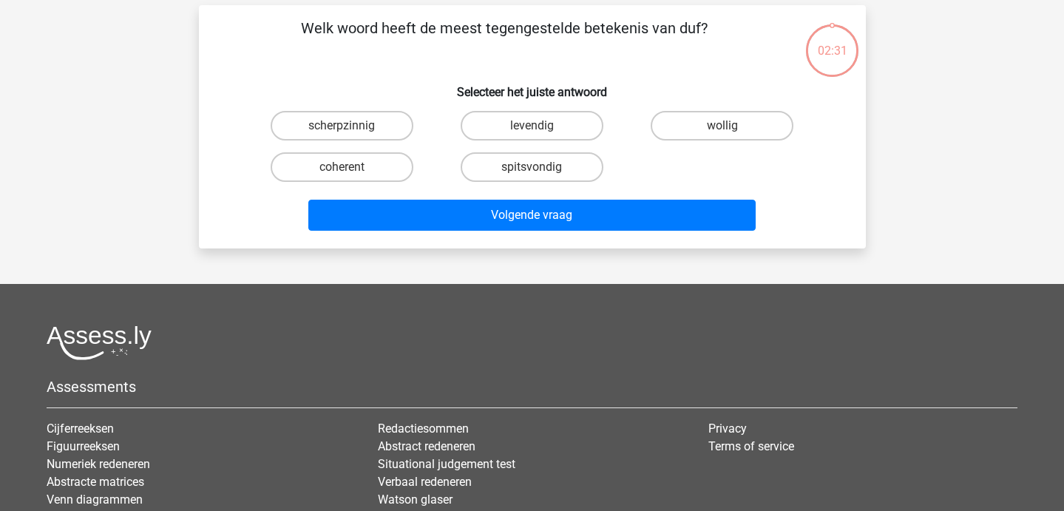
scroll to position [34, 0]
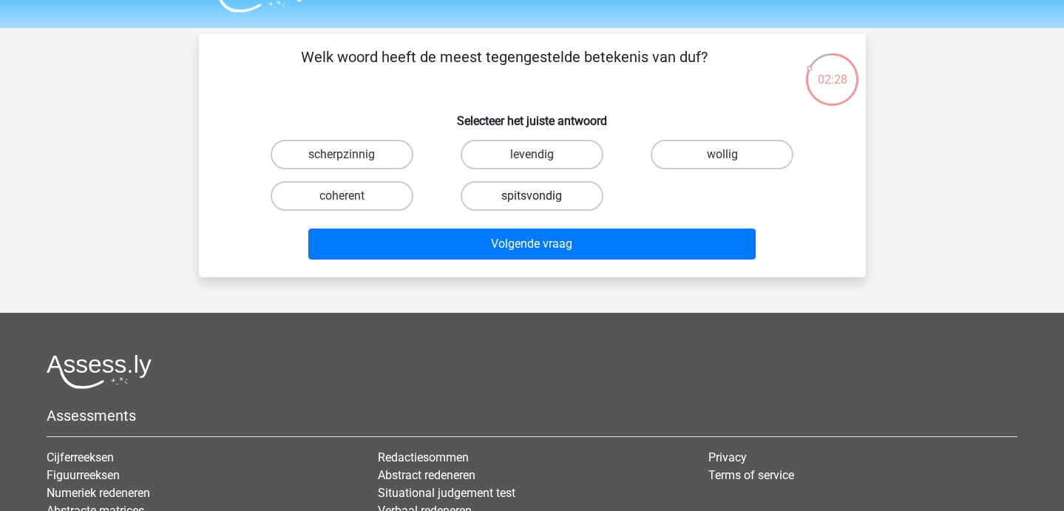
click at [565, 210] on label "spitsvondig" at bounding box center [531, 196] width 143 height 30
click at [541, 205] on input "spitsvondig" at bounding box center [536, 201] width 10 height 10
radio input "true"
click at [561, 154] on label "levendig" at bounding box center [531, 155] width 143 height 30
click at [541, 154] on input "levendig" at bounding box center [536, 159] width 10 height 10
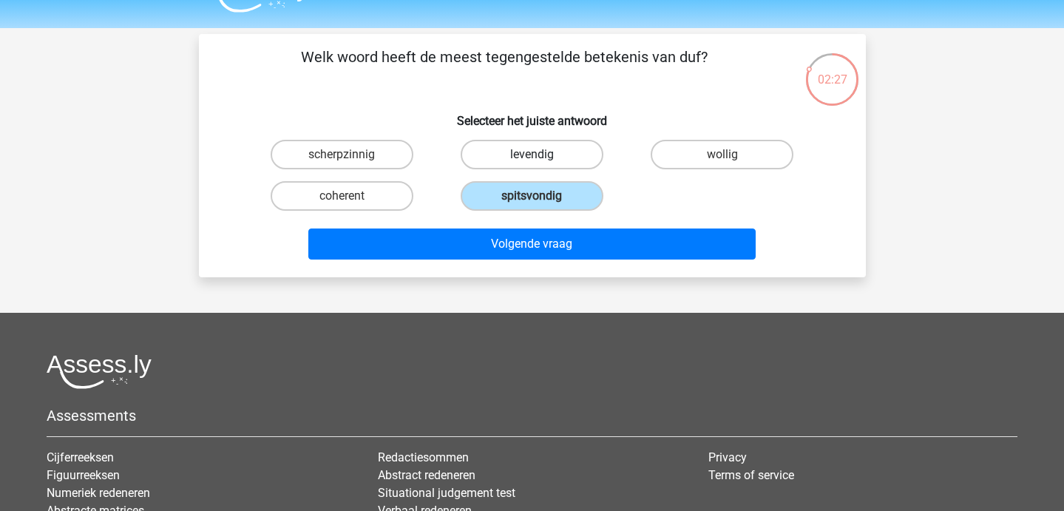
radio input "true"
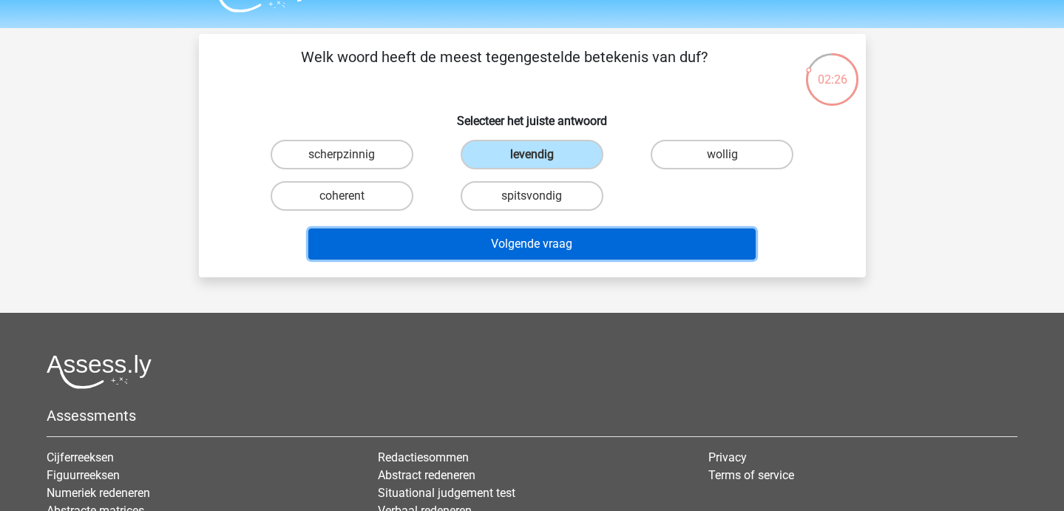
click at [561, 234] on button "Volgende vraag" at bounding box center [531, 243] width 447 height 31
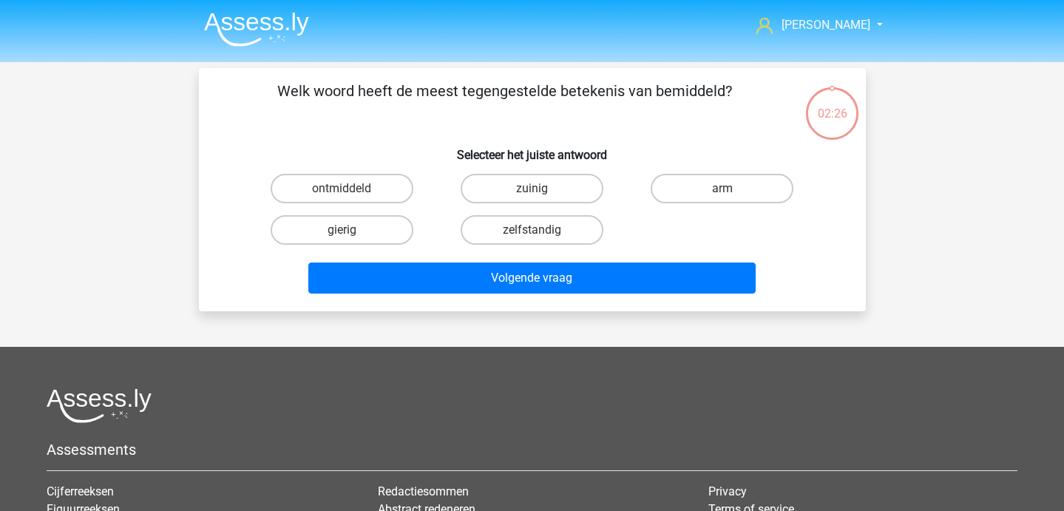
scroll to position [2, 0]
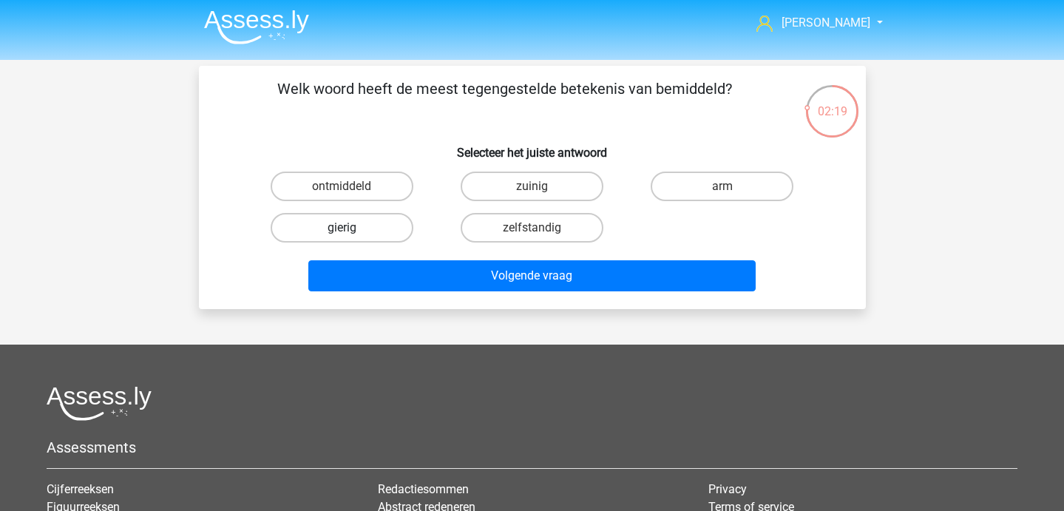
click at [339, 214] on label "gierig" at bounding box center [342, 228] width 143 height 30
click at [341, 228] on input "gierig" at bounding box center [346, 233] width 10 height 10
radio input "true"
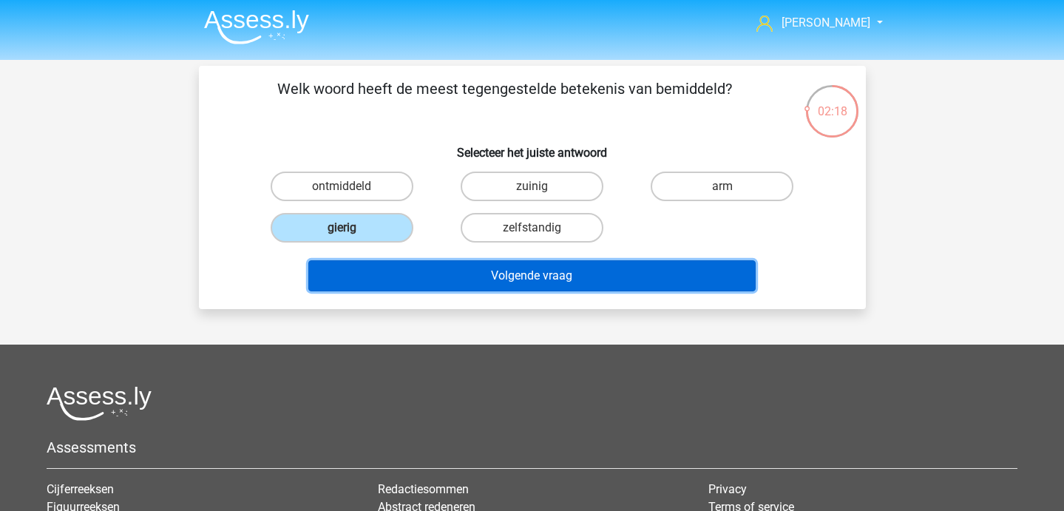
click at [449, 282] on button "Volgende vraag" at bounding box center [531, 275] width 447 height 31
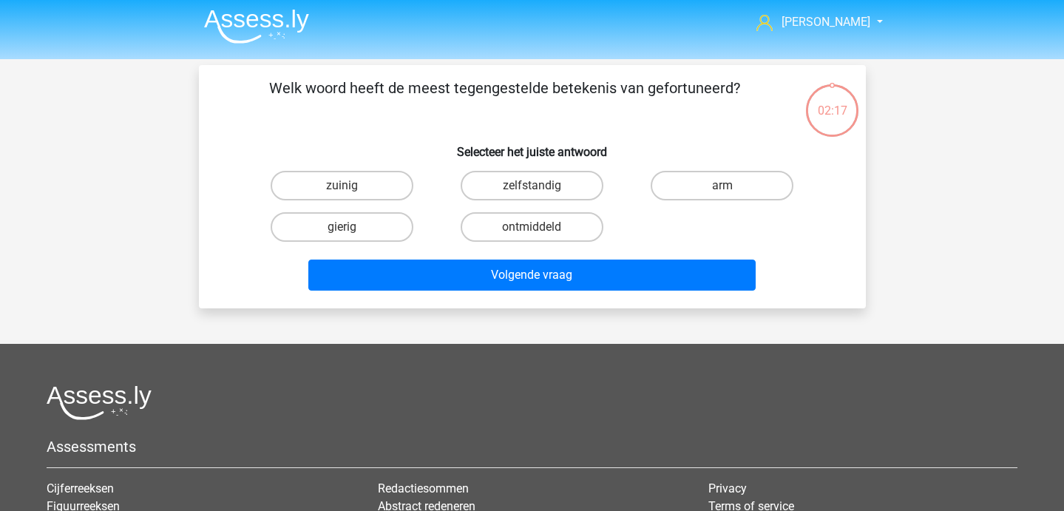
scroll to position [0, 0]
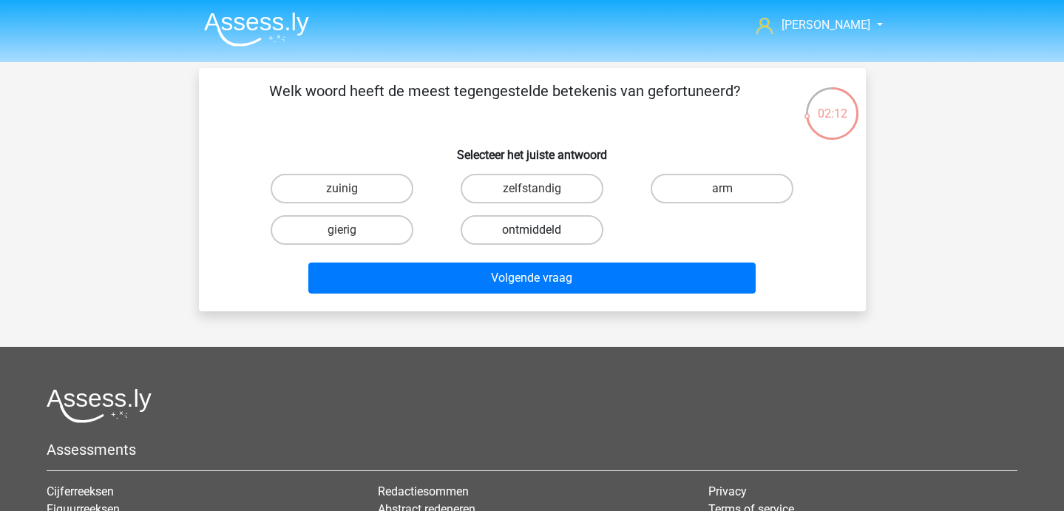
click at [488, 227] on label "ontmiddeld" at bounding box center [531, 230] width 143 height 30
click at [531, 230] on input "ontmiddeld" at bounding box center [536, 235] width 10 height 10
radio input "true"
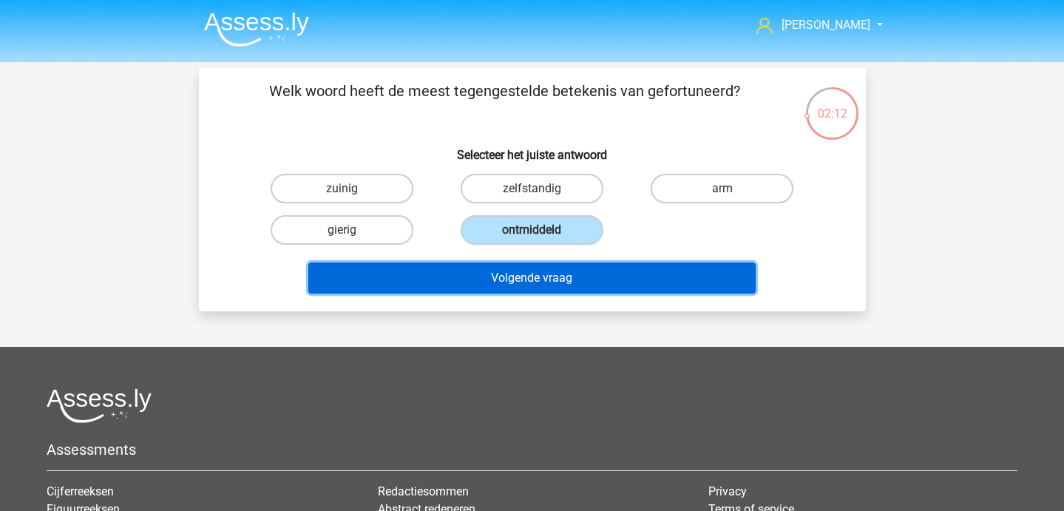
click at [507, 265] on button "Volgende vraag" at bounding box center [531, 277] width 447 height 31
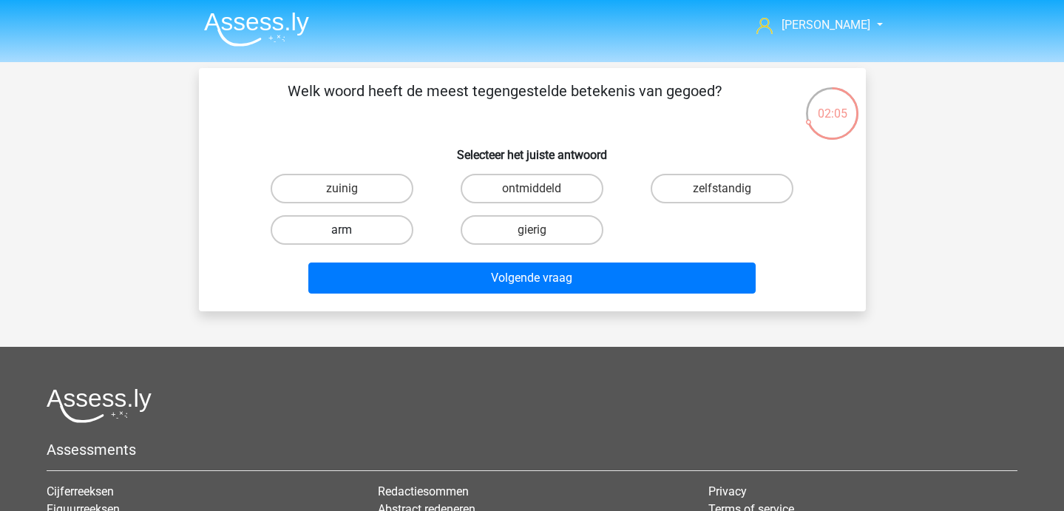
click at [355, 231] on label "arm" at bounding box center [342, 230] width 143 height 30
click at [351, 231] on input "arm" at bounding box center [346, 235] width 10 height 10
radio input "true"
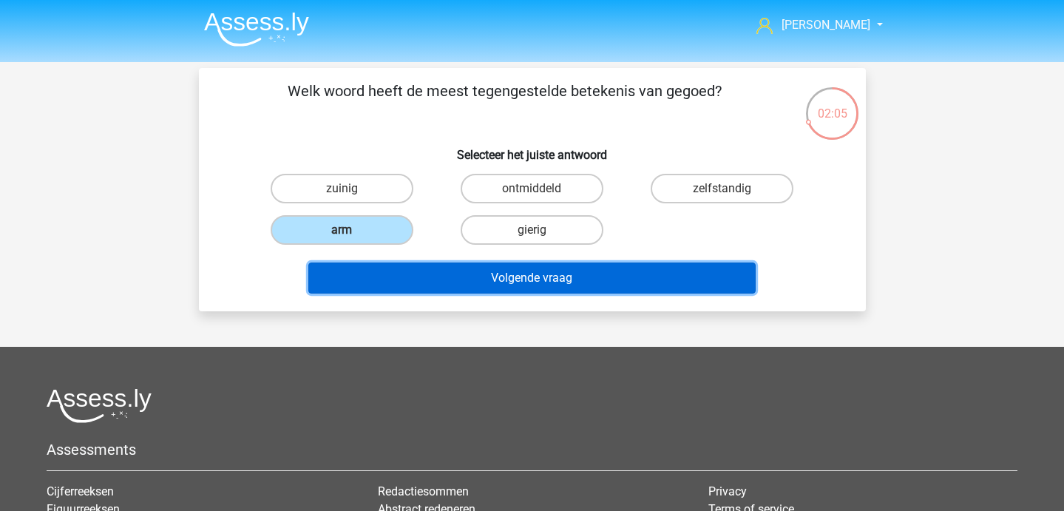
click at [401, 281] on button "Volgende vraag" at bounding box center [531, 277] width 447 height 31
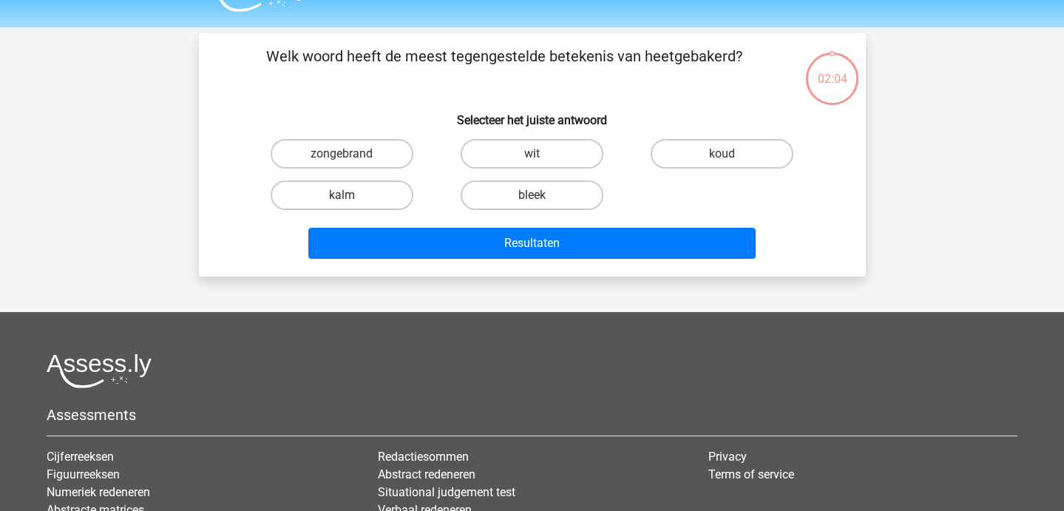
scroll to position [33, 0]
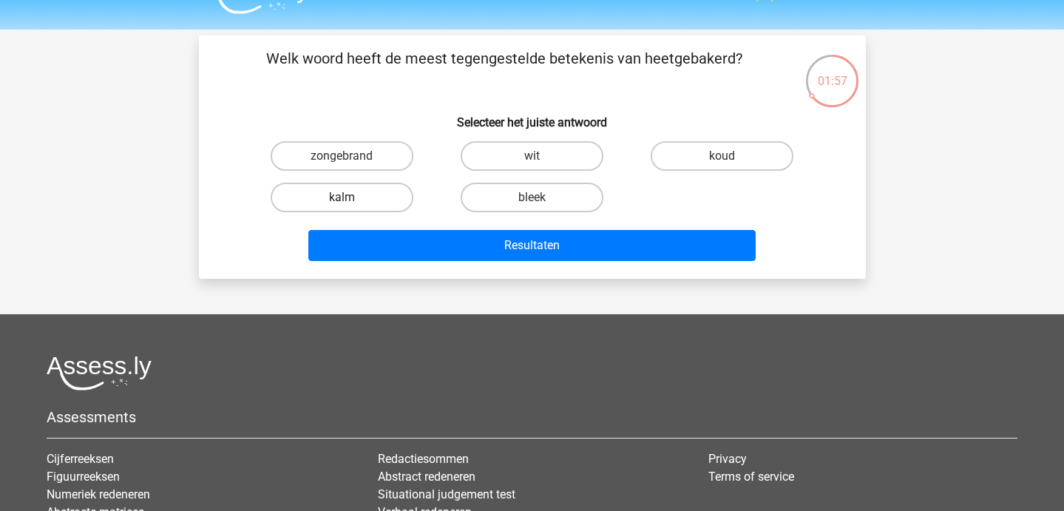
click at [356, 206] on label "kalm" at bounding box center [342, 198] width 143 height 30
click at [351, 206] on input "kalm" at bounding box center [346, 202] width 10 height 10
radio input "true"
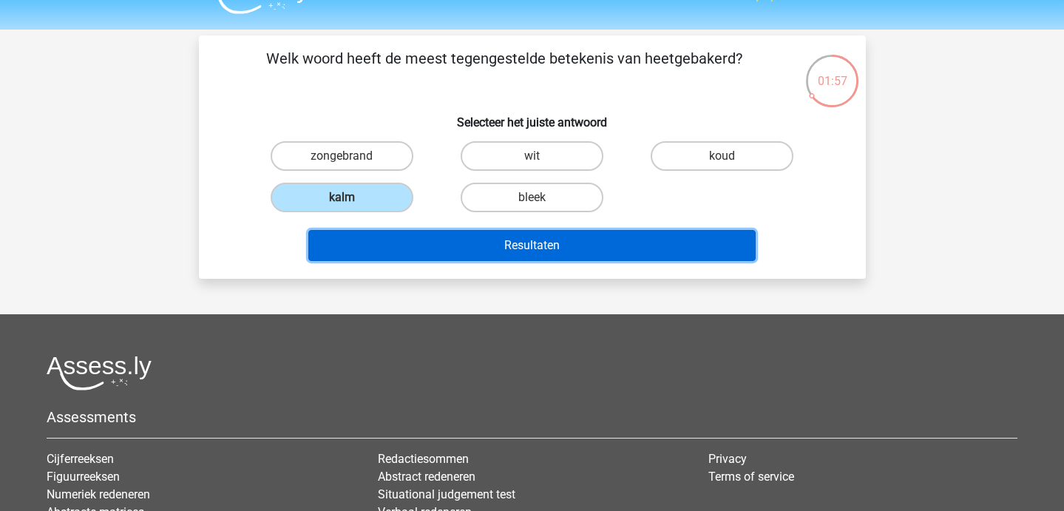
click at [369, 248] on button "Resultaten" at bounding box center [531, 245] width 447 height 31
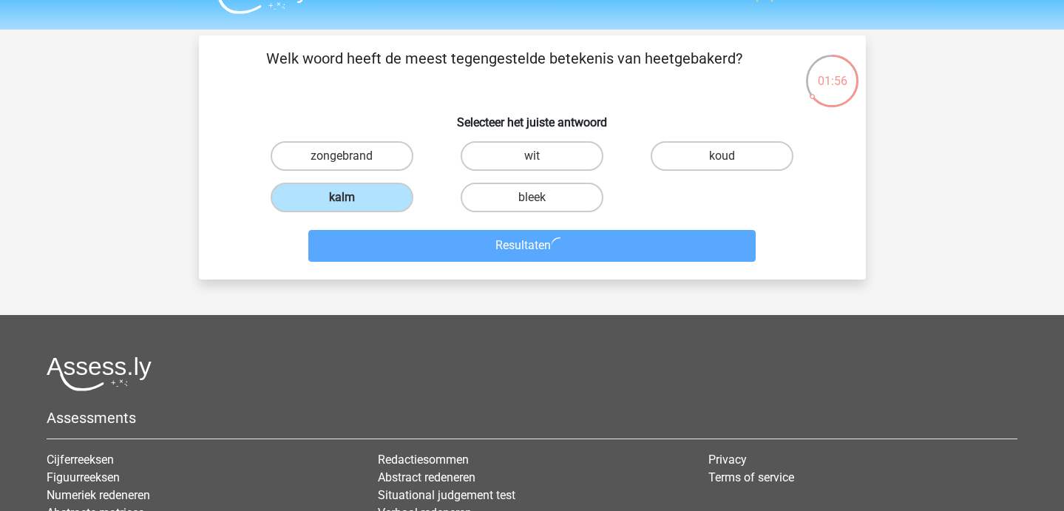
scroll to position [0, 0]
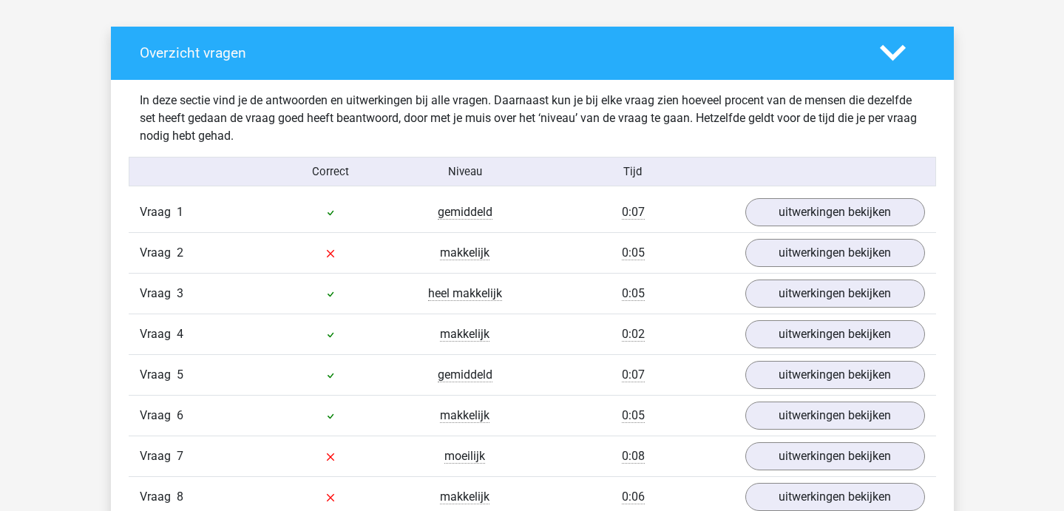
scroll to position [789, 0]
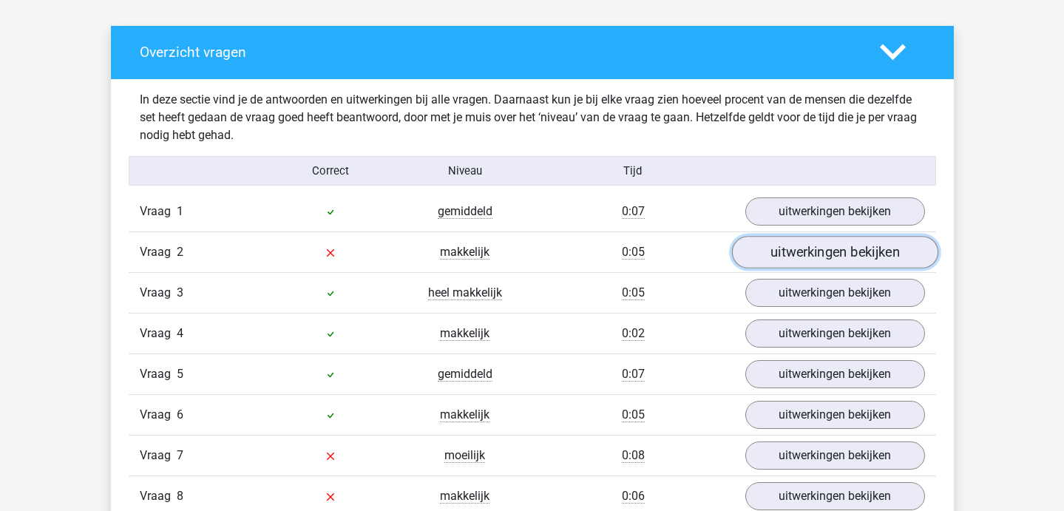
click at [759, 259] on link "uitwerkingen bekijken" at bounding box center [834, 252] width 206 height 33
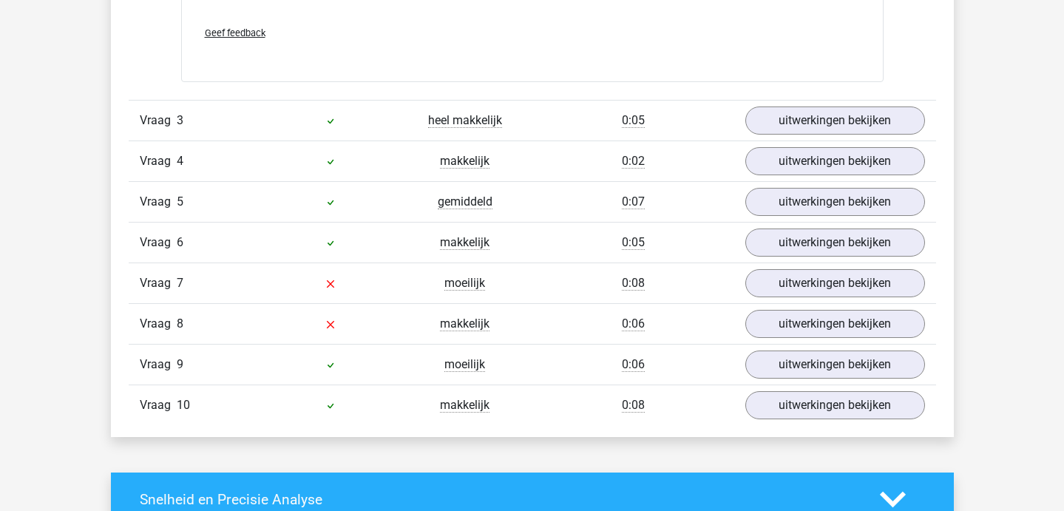
scroll to position [1213, 0]
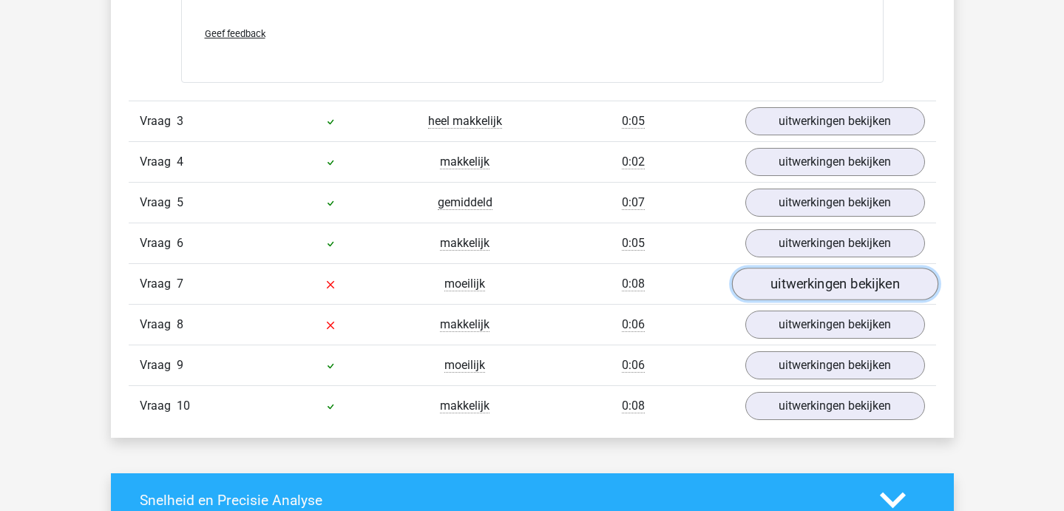
click at [806, 289] on link "uitwerkingen bekijken" at bounding box center [834, 284] width 206 height 33
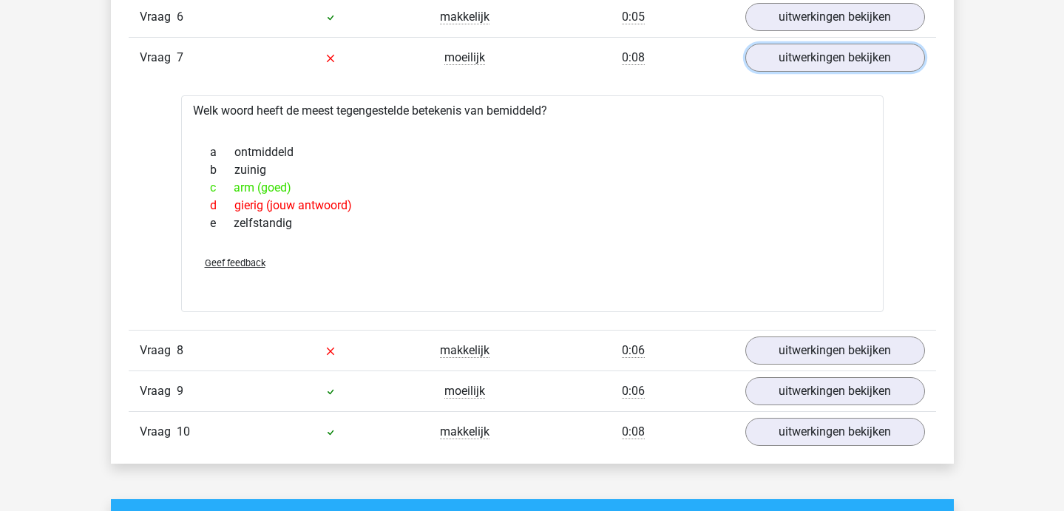
scroll to position [1442, 0]
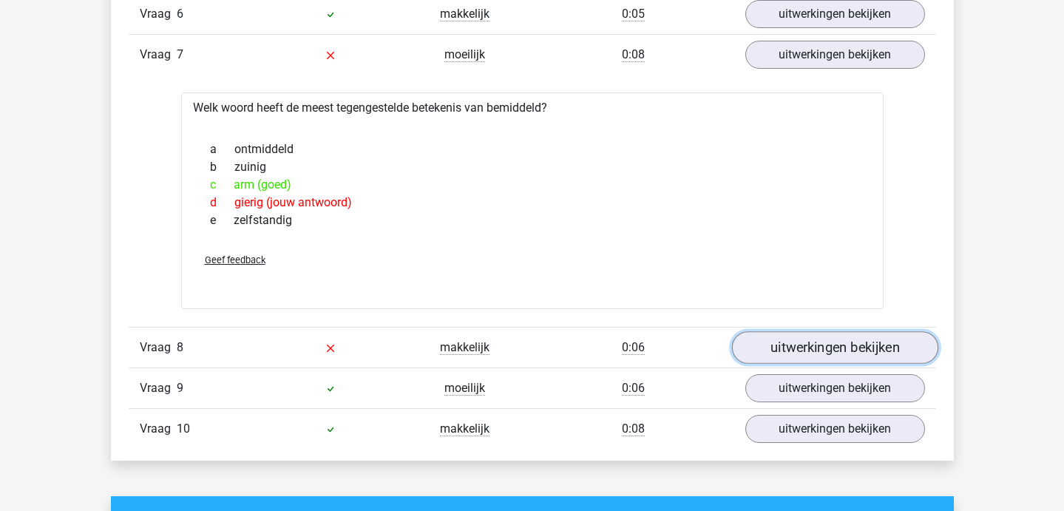
click at [810, 350] on link "uitwerkingen bekijken" at bounding box center [834, 348] width 206 height 33
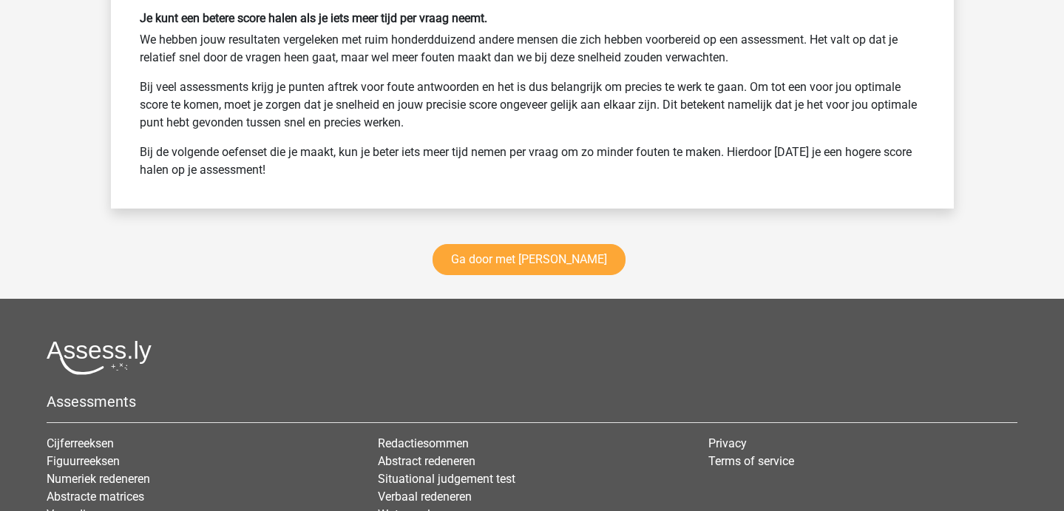
scroll to position [2747, 0]
click at [556, 261] on link "Ga door met antoniemen" at bounding box center [528, 260] width 193 height 31
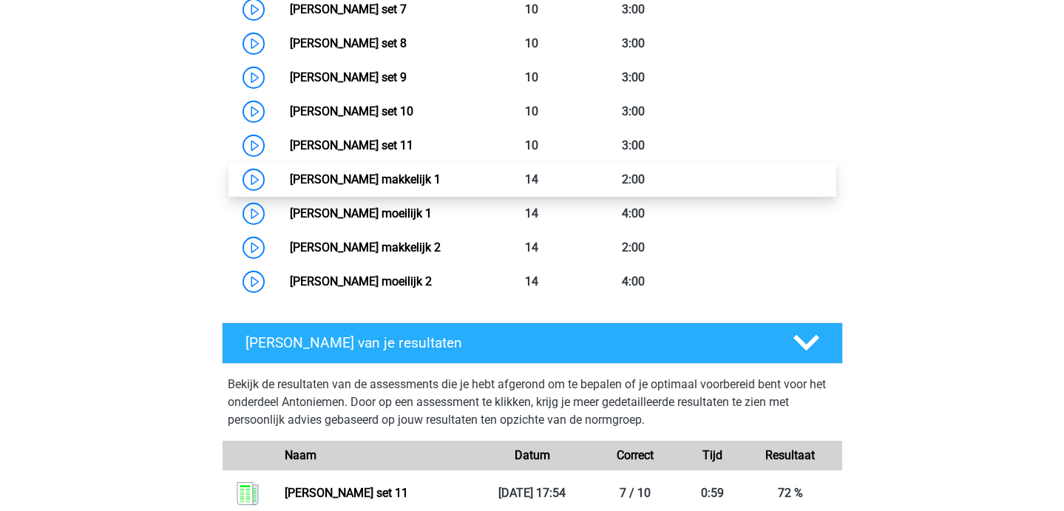
scroll to position [884, 0]
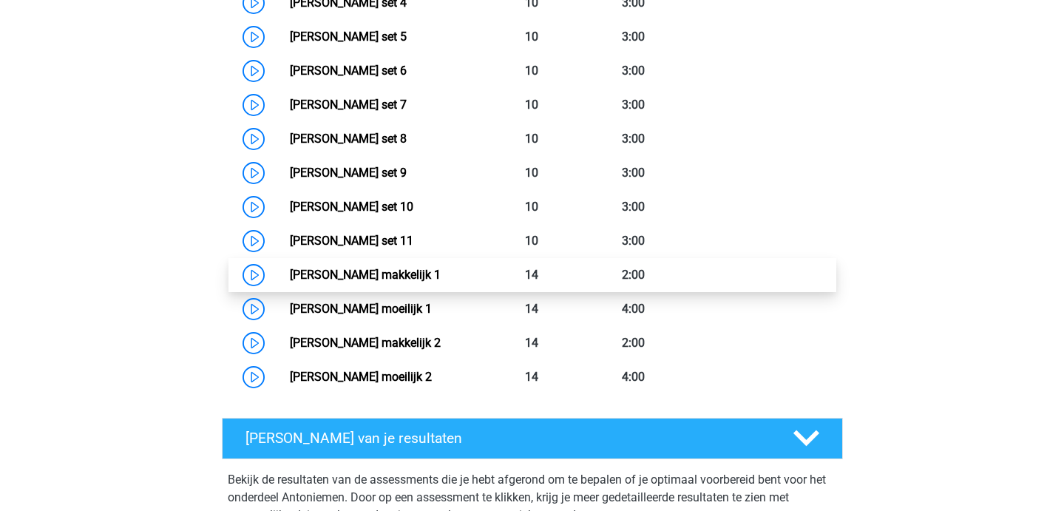
click at [290, 272] on link "[PERSON_NAME] makkelijk 1" at bounding box center [365, 275] width 151 height 14
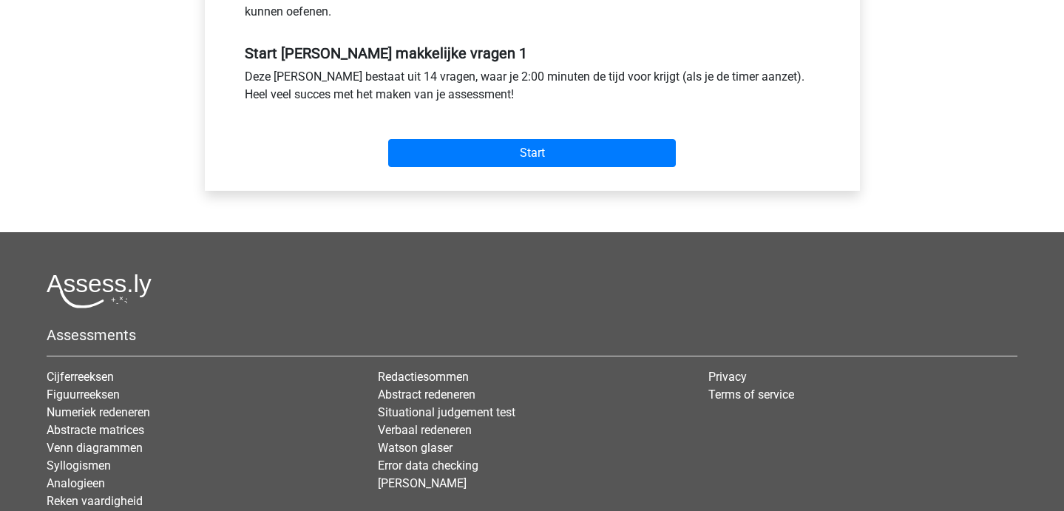
scroll to position [519, 0]
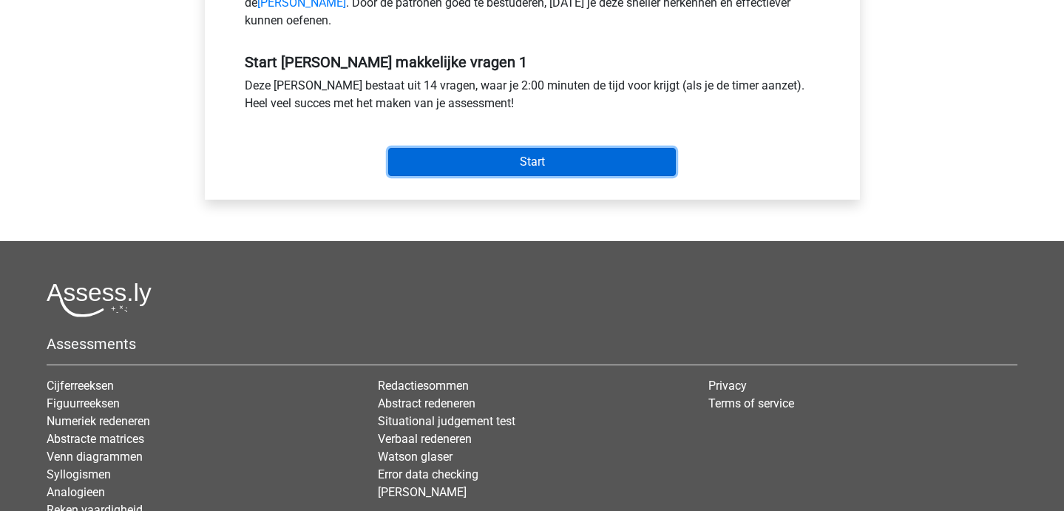
click at [545, 176] on input "Start" at bounding box center [532, 162] width 288 height 28
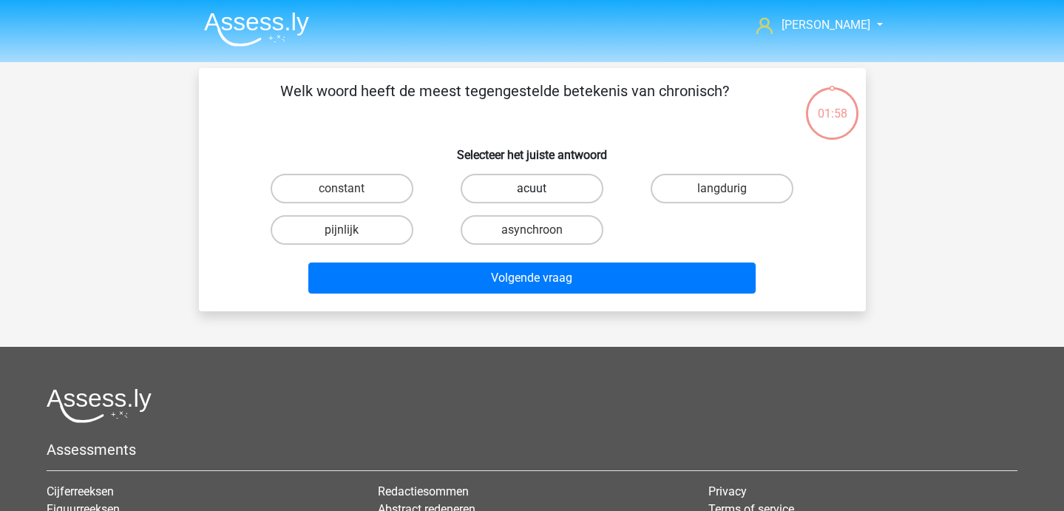
click at [520, 198] on label "acuut" at bounding box center [531, 189] width 143 height 30
click at [531, 198] on input "acuut" at bounding box center [536, 193] width 10 height 10
radio input "true"
click at [520, 254] on div "Volgende vraag" at bounding box center [531, 275] width 619 height 49
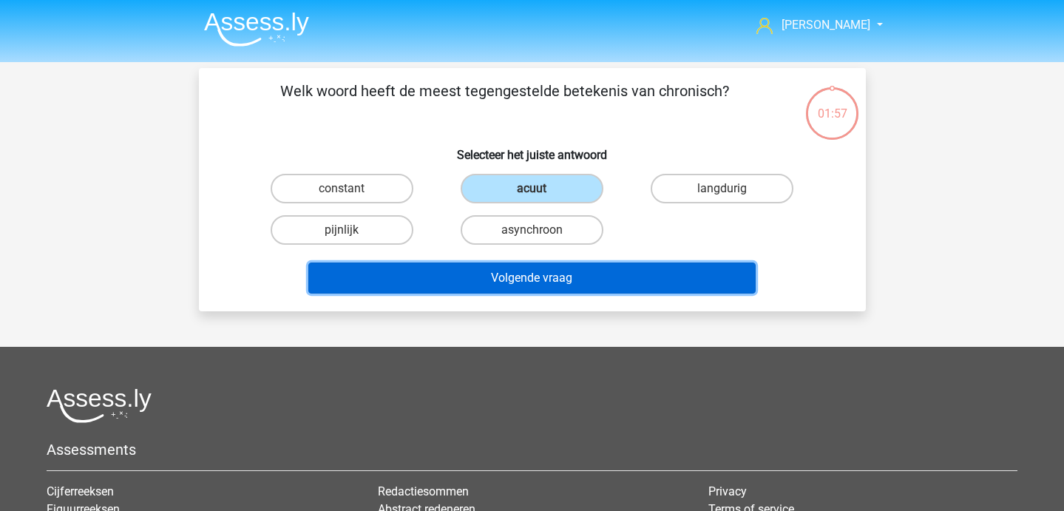
click at [521, 276] on button "Volgende vraag" at bounding box center [531, 277] width 447 height 31
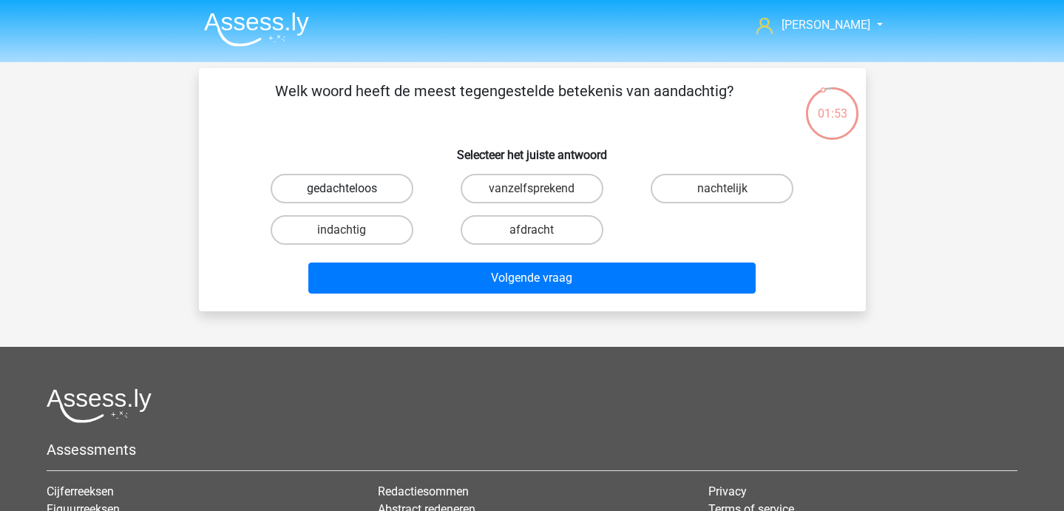
click at [361, 190] on label "gedachteloos" at bounding box center [342, 189] width 143 height 30
click at [351, 190] on input "gedachteloos" at bounding box center [346, 193] width 10 height 10
radio input "true"
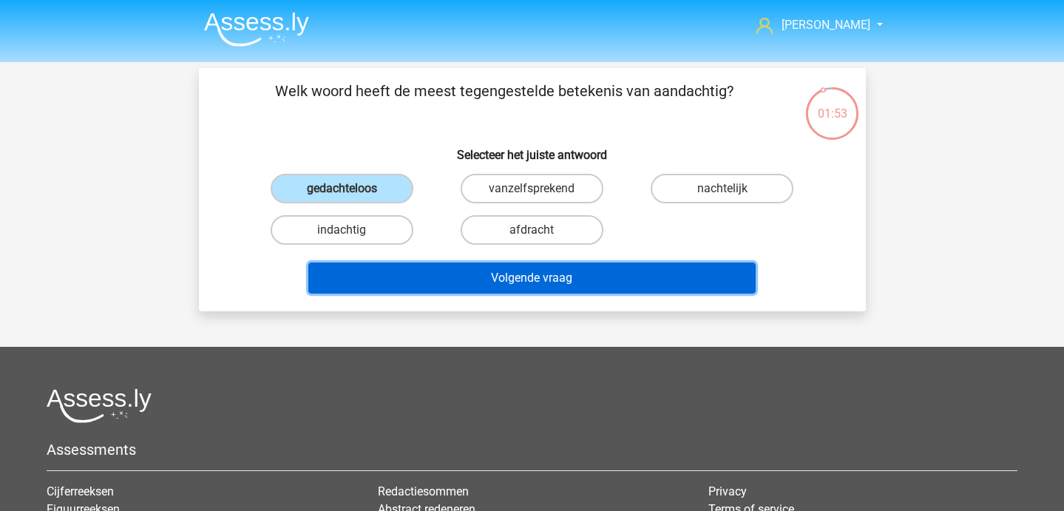
click at [393, 271] on button "Volgende vraag" at bounding box center [531, 277] width 447 height 31
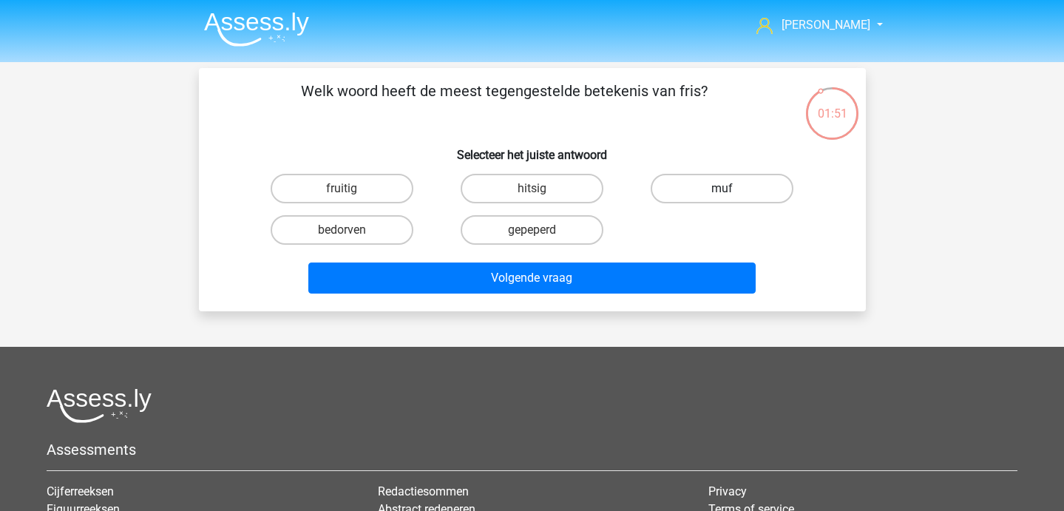
click at [732, 187] on label "muf" at bounding box center [721, 189] width 143 height 30
click at [732, 188] on input "muf" at bounding box center [727, 193] width 10 height 10
radio input "true"
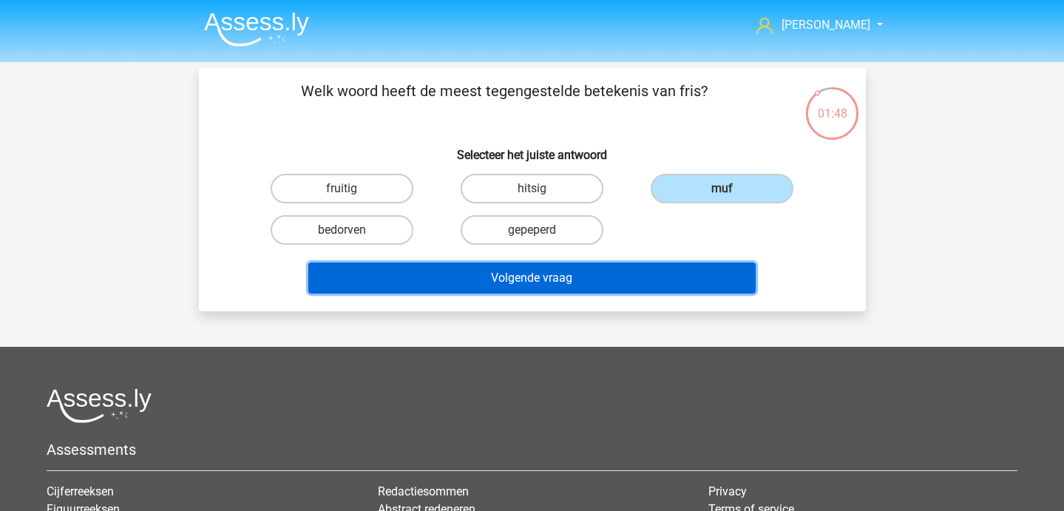
click at [575, 271] on button "Volgende vraag" at bounding box center [531, 277] width 447 height 31
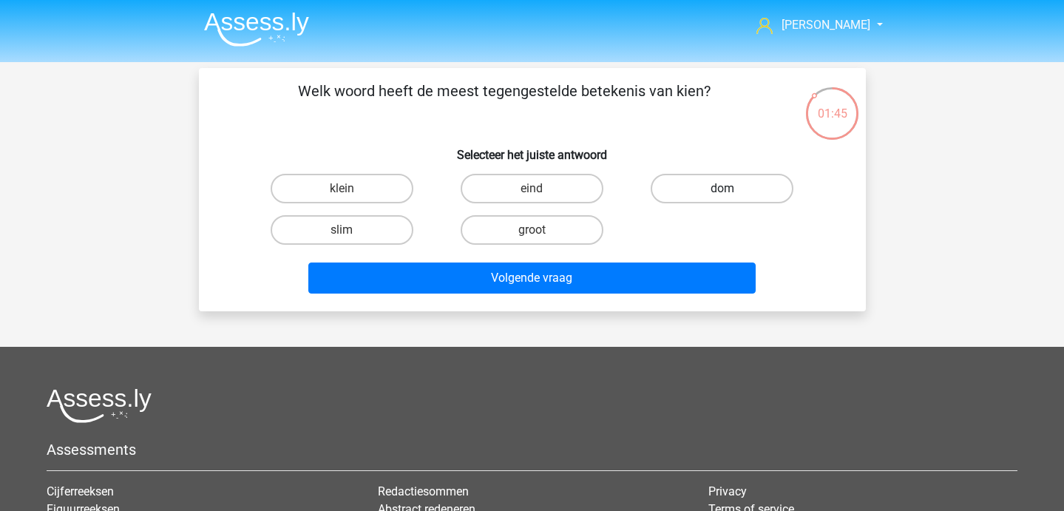
click at [722, 176] on label "dom" at bounding box center [721, 189] width 143 height 30
click at [722, 188] on input "dom" at bounding box center [727, 193] width 10 height 10
radio input "true"
click at [657, 256] on div "Volgende vraag" at bounding box center [531, 275] width 619 height 49
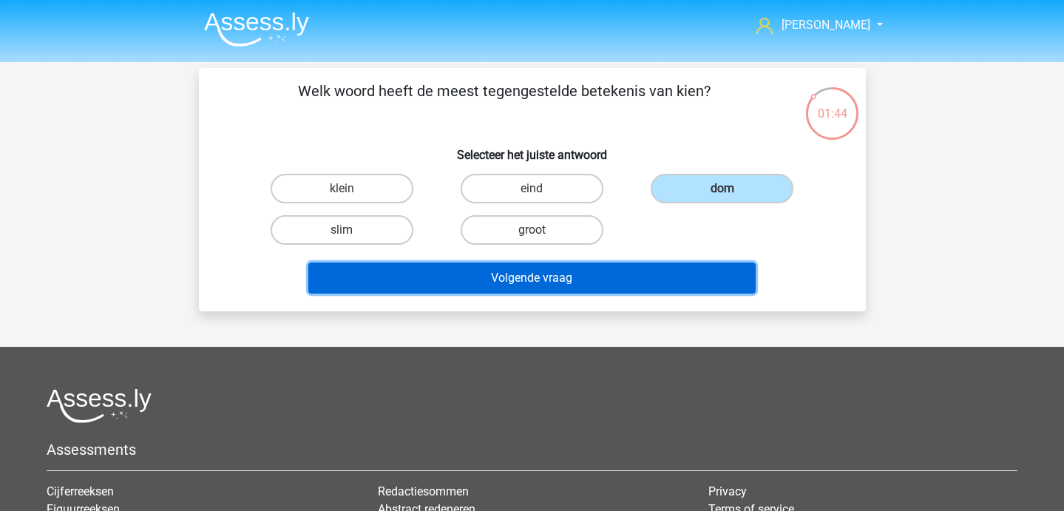
click at [649, 275] on button "Volgende vraag" at bounding box center [531, 277] width 447 height 31
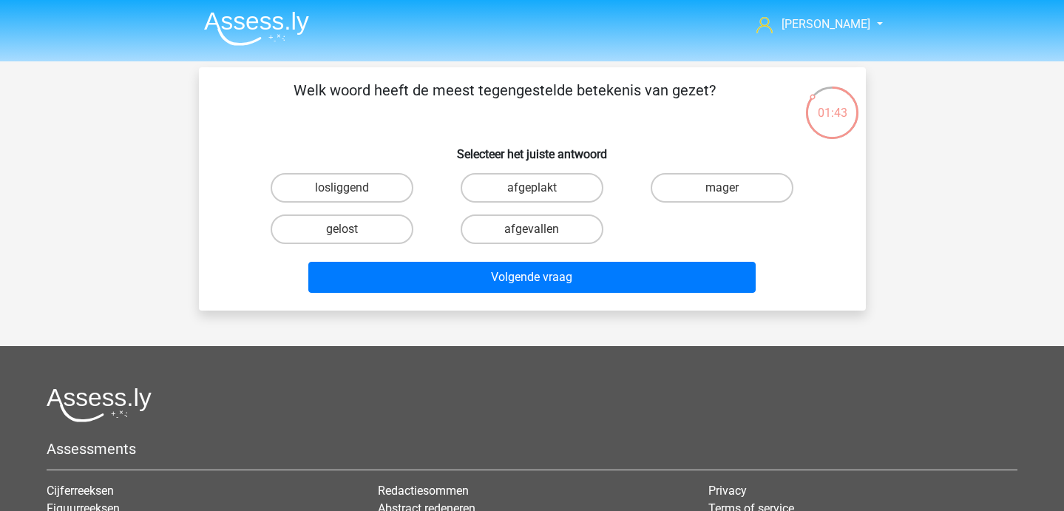
scroll to position [2, 0]
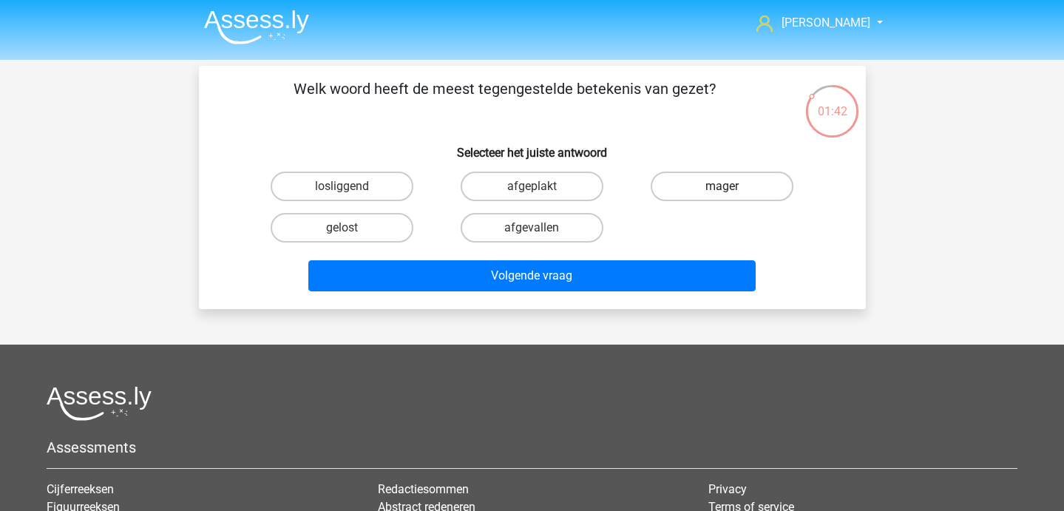
click at [693, 183] on label "mager" at bounding box center [721, 186] width 143 height 30
click at [722, 186] on input "mager" at bounding box center [727, 191] width 10 height 10
radio input "true"
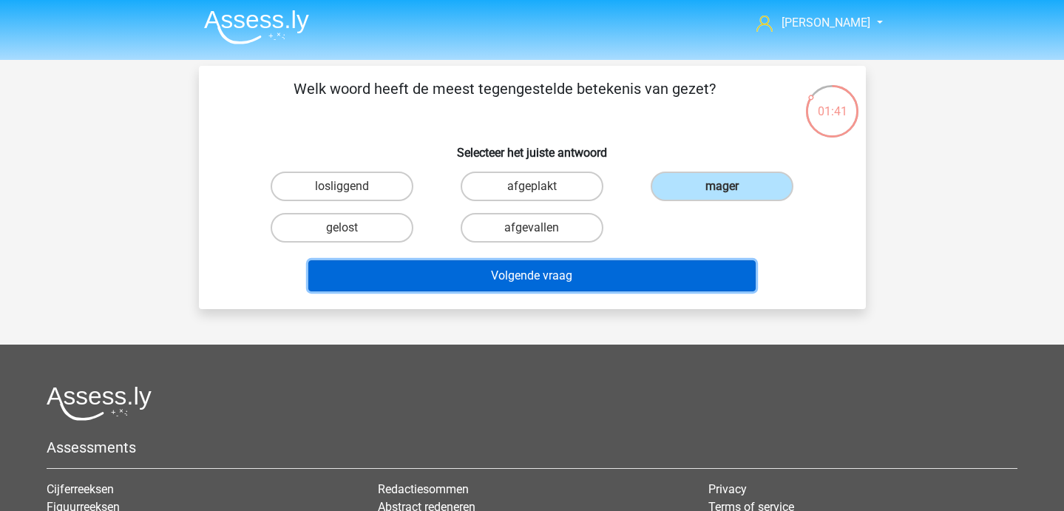
click at [596, 271] on button "Volgende vraag" at bounding box center [531, 275] width 447 height 31
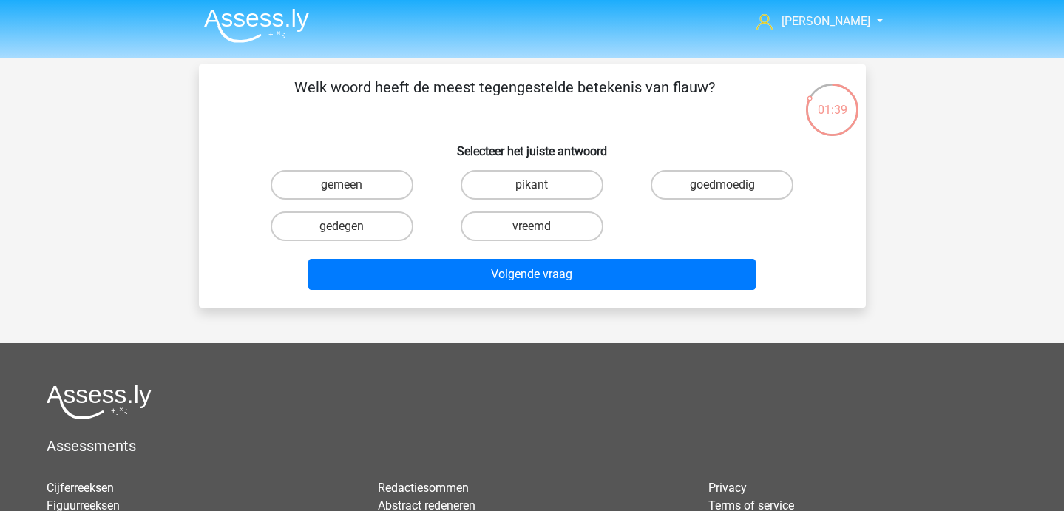
scroll to position [4, 0]
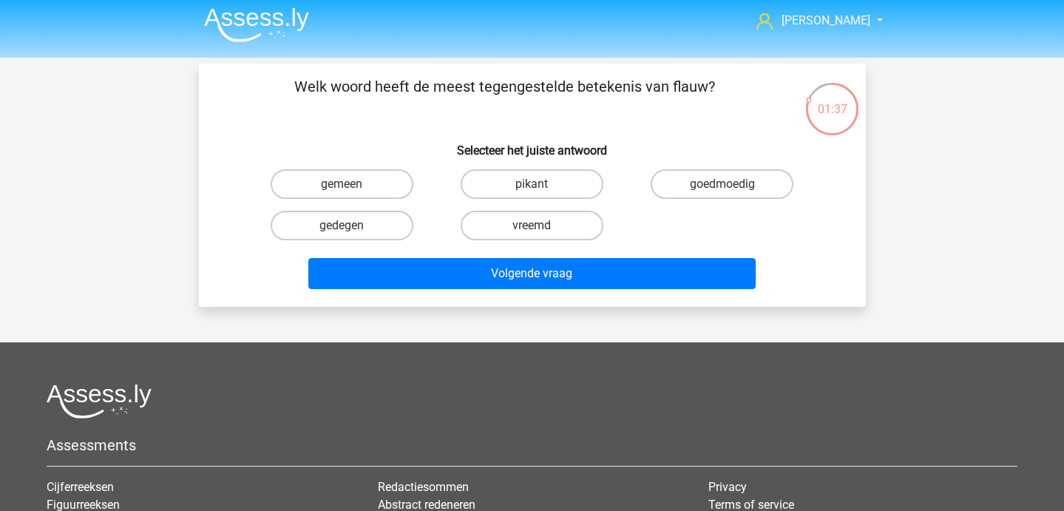
click at [538, 188] on input "pikant" at bounding box center [536, 189] width 10 height 10
radio input "true"
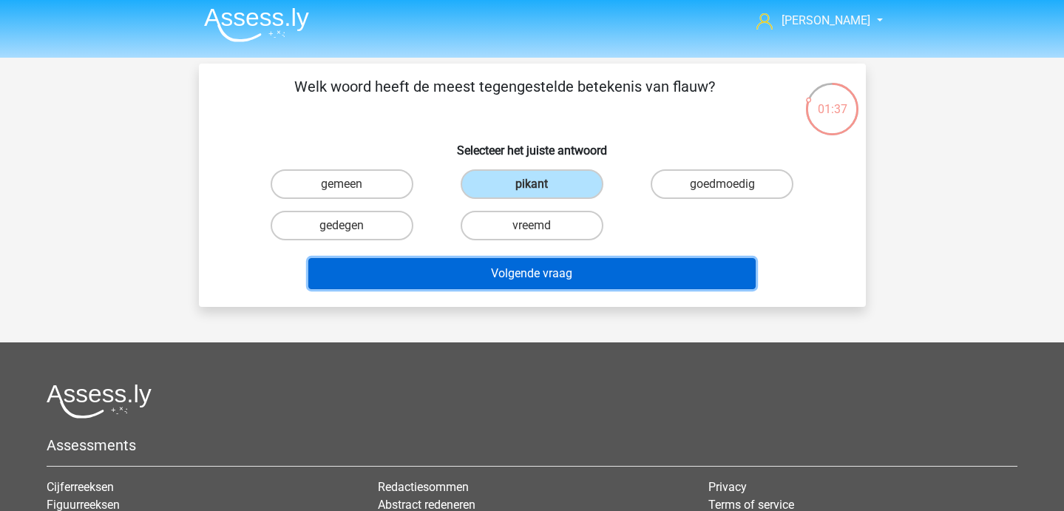
click at [540, 268] on button "Volgende vraag" at bounding box center [531, 273] width 447 height 31
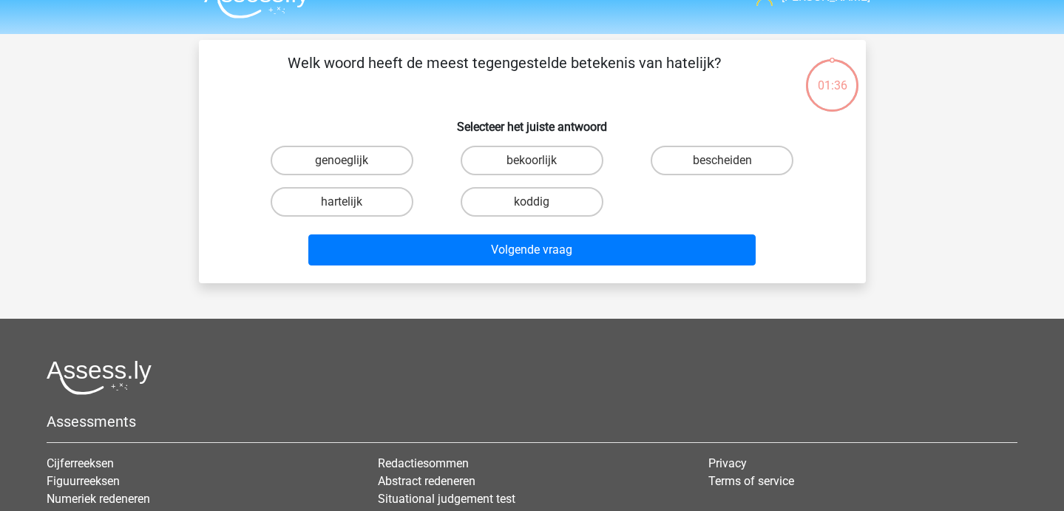
scroll to position [29, 0]
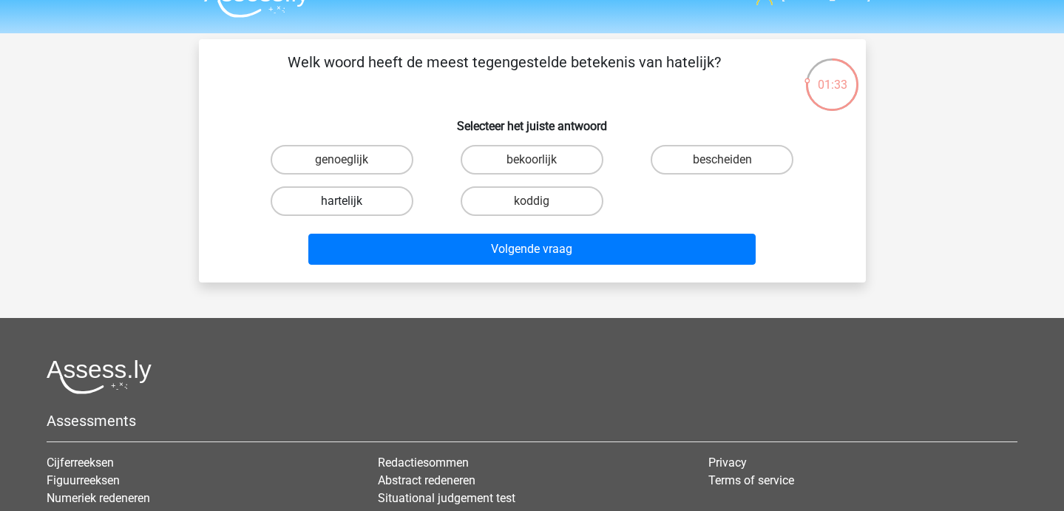
click at [384, 211] on label "hartelijk" at bounding box center [342, 201] width 143 height 30
click at [351, 211] on input "hartelijk" at bounding box center [346, 206] width 10 height 10
radio input "true"
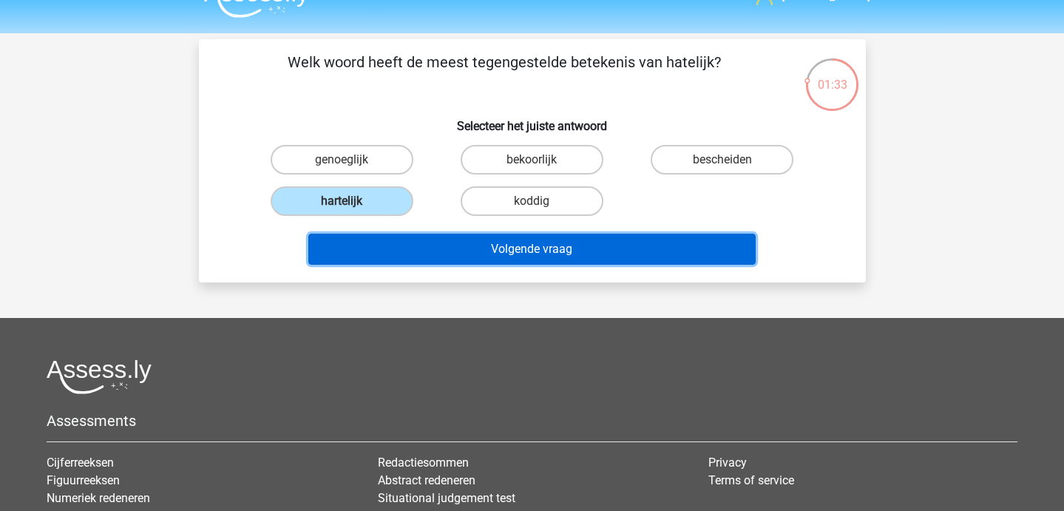
click at [398, 260] on button "Volgende vraag" at bounding box center [531, 249] width 447 height 31
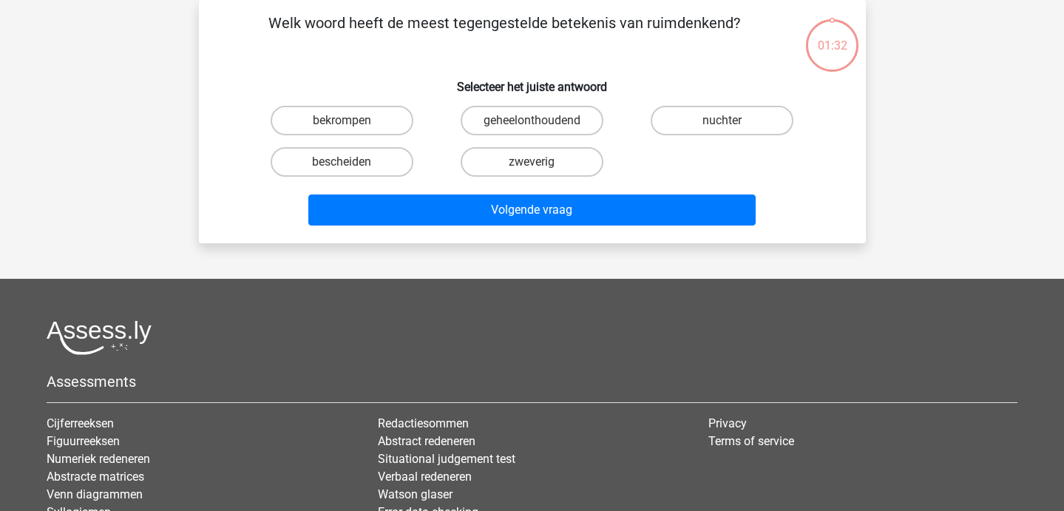
scroll to position [0, 0]
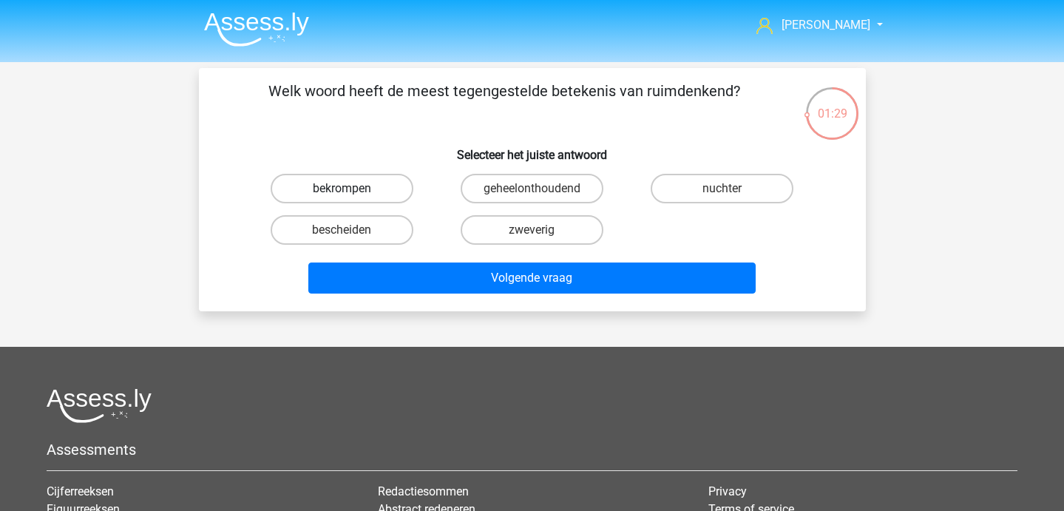
click at [336, 202] on label "bekrompen" at bounding box center [342, 189] width 143 height 30
click at [341, 198] on input "bekrompen" at bounding box center [346, 193] width 10 height 10
radio input "true"
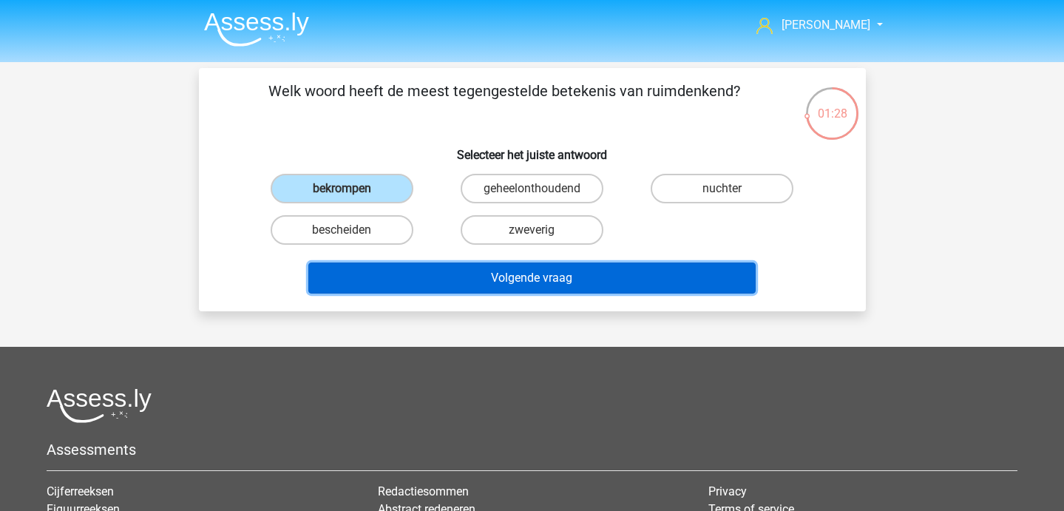
click at [415, 283] on button "Volgende vraag" at bounding box center [531, 277] width 447 height 31
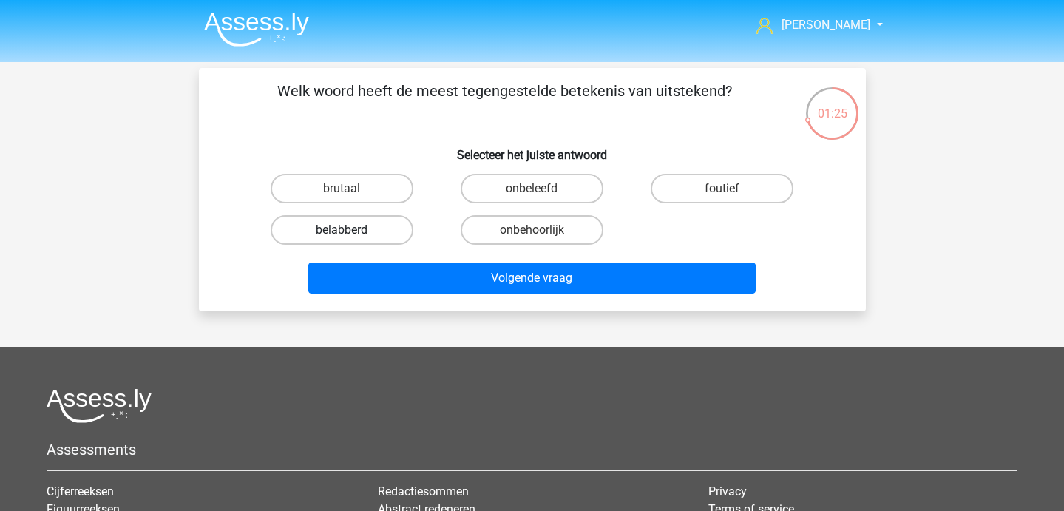
click at [364, 233] on label "belabberd" at bounding box center [342, 230] width 143 height 30
click at [351, 233] on input "belabberd" at bounding box center [346, 235] width 10 height 10
radio input "true"
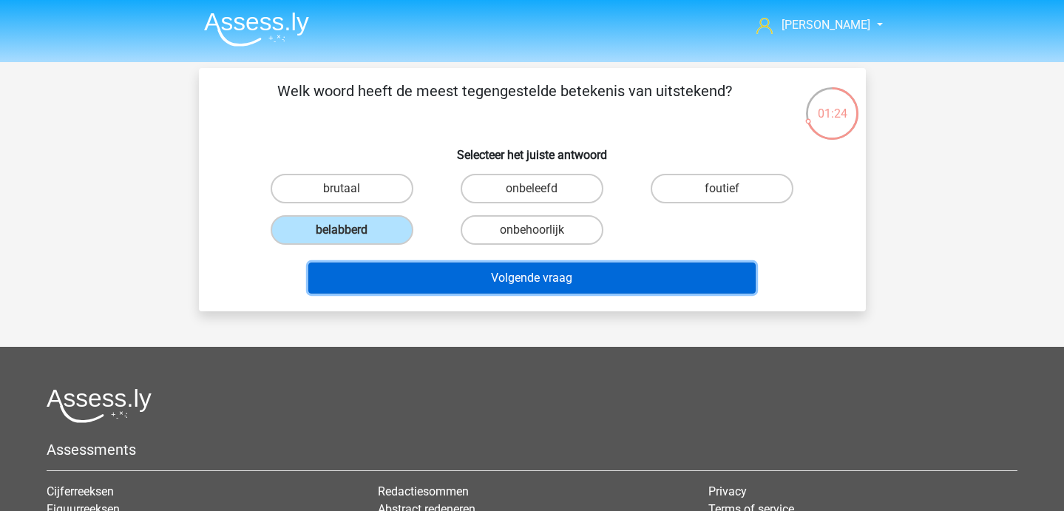
click at [463, 285] on button "Volgende vraag" at bounding box center [531, 277] width 447 height 31
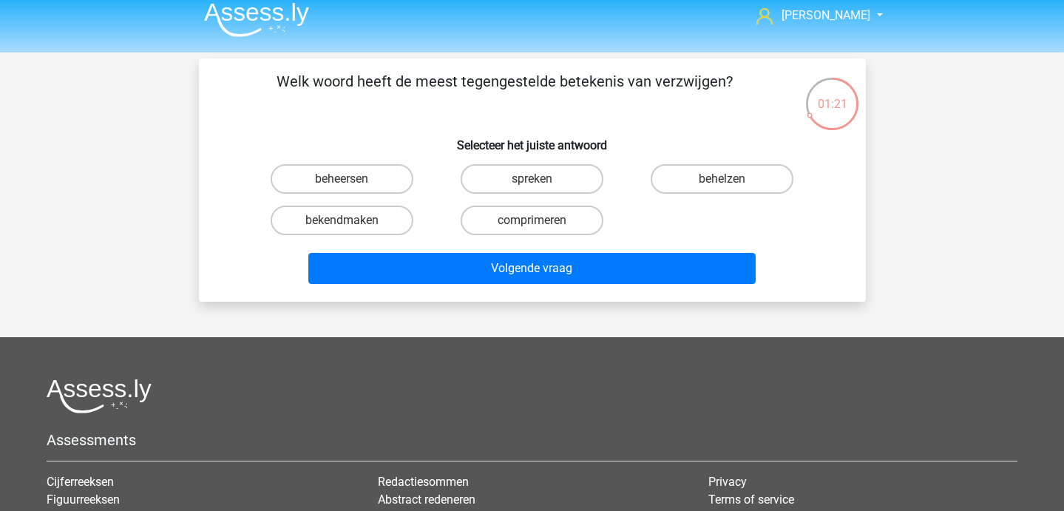
scroll to position [4, 0]
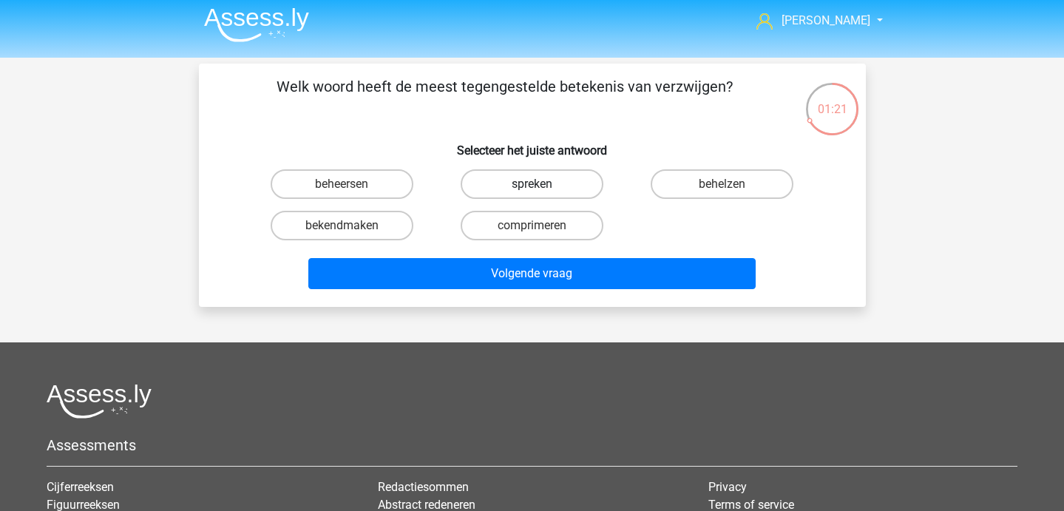
click at [557, 175] on label "spreken" at bounding box center [531, 184] width 143 height 30
click at [541, 184] on input "spreken" at bounding box center [536, 189] width 10 height 10
radio input "true"
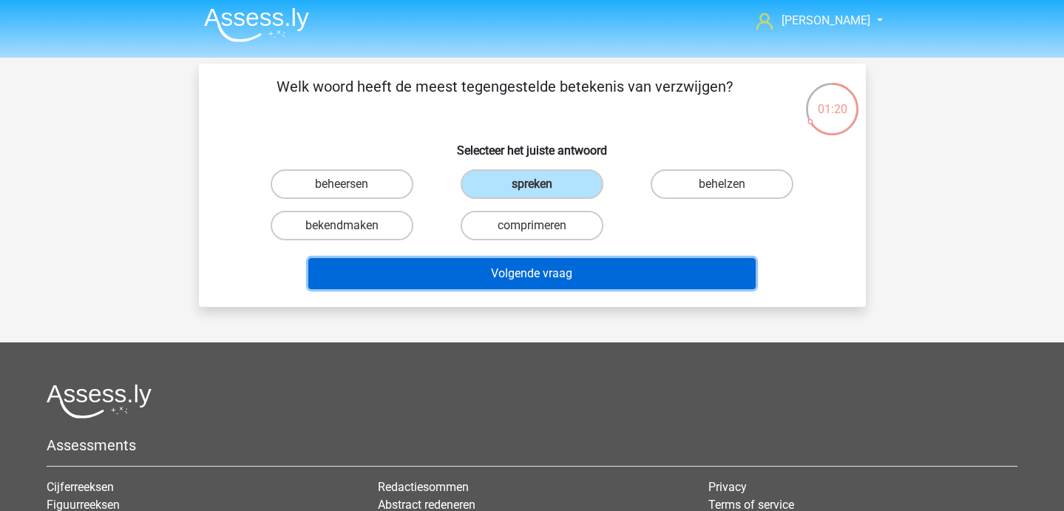
click at [562, 270] on button "Volgende vraag" at bounding box center [531, 273] width 447 height 31
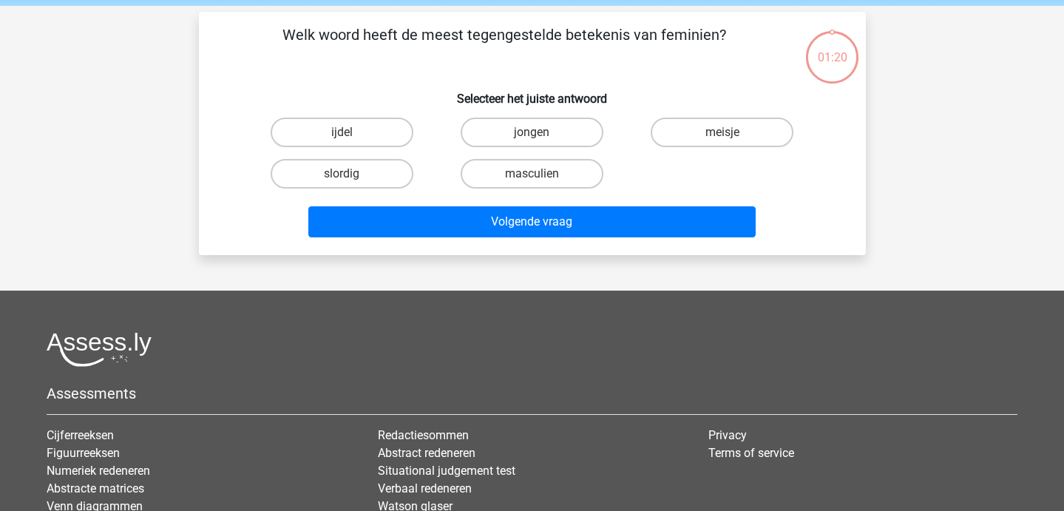
scroll to position [0, 0]
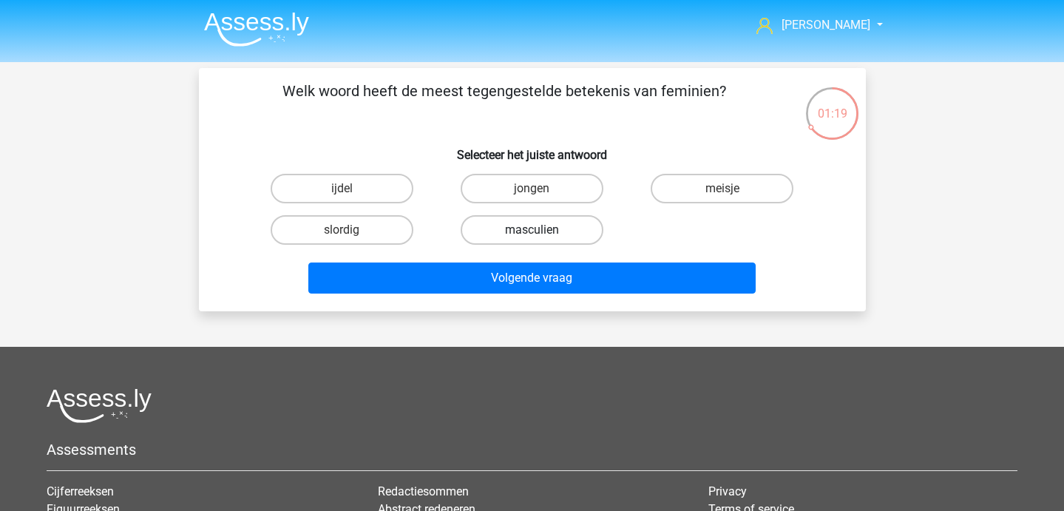
click at [555, 234] on label "masculien" at bounding box center [531, 230] width 143 height 30
click at [541, 234] on input "masculien" at bounding box center [536, 235] width 10 height 10
radio input "true"
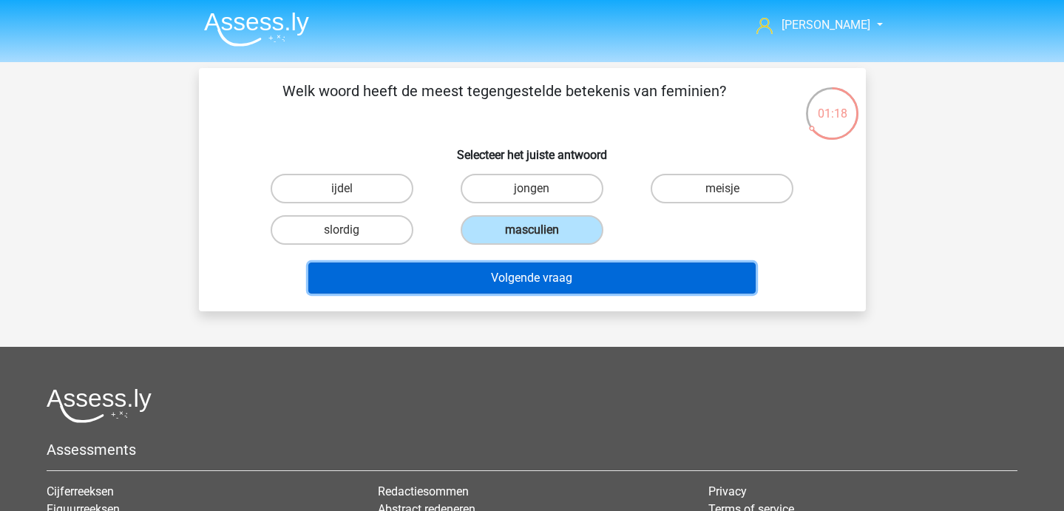
click at [555, 272] on button "Volgende vraag" at bounding box center [531, 277] width 447 height 31
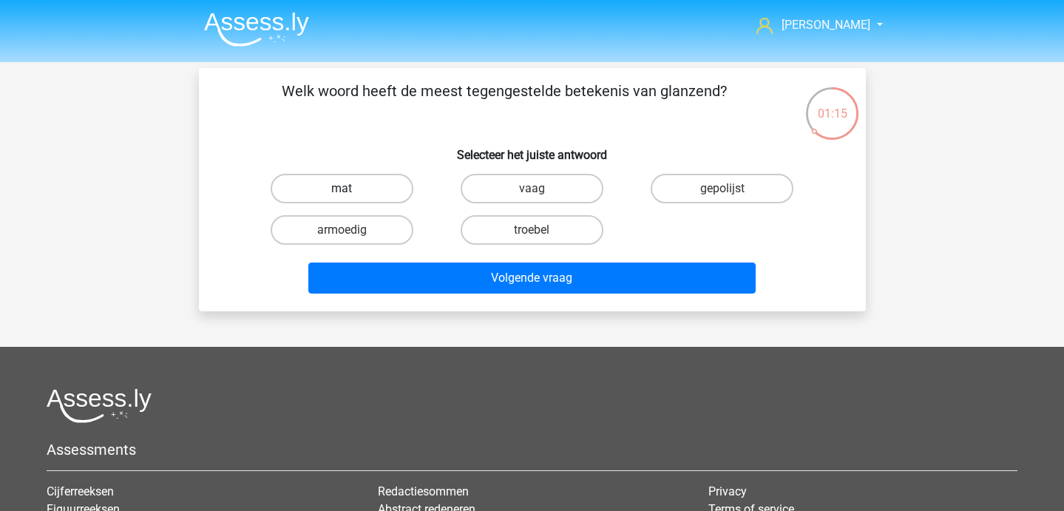
click at [329, 199] on label "mat" at bounding box center [342, 189] width 143 height 30
click at [341, 198] on input "mat" at bounding box center [346, 193] width 10 height 10
radio input "true"
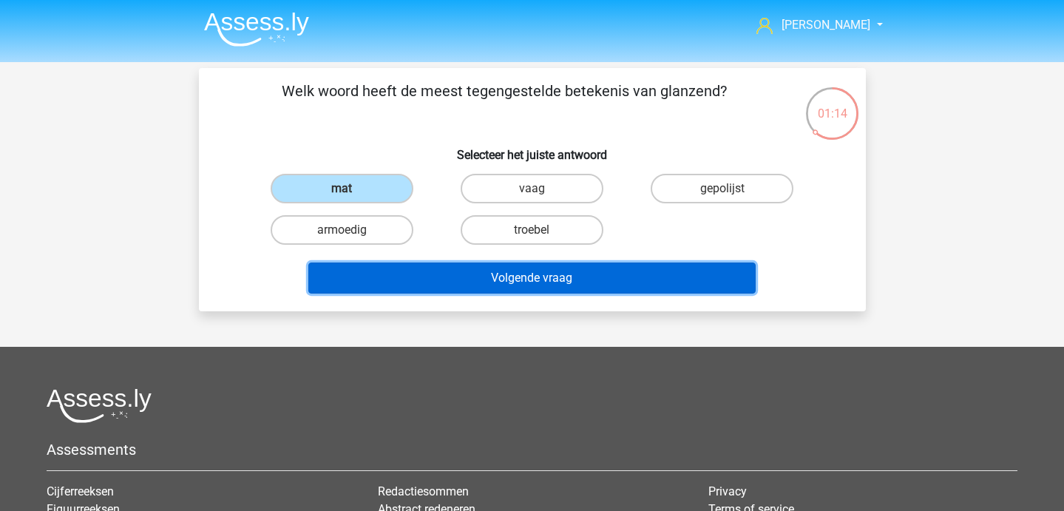
click at [382, 270] on button "Volgende vraag" at bounding box center [531, 277] width 447 height 31
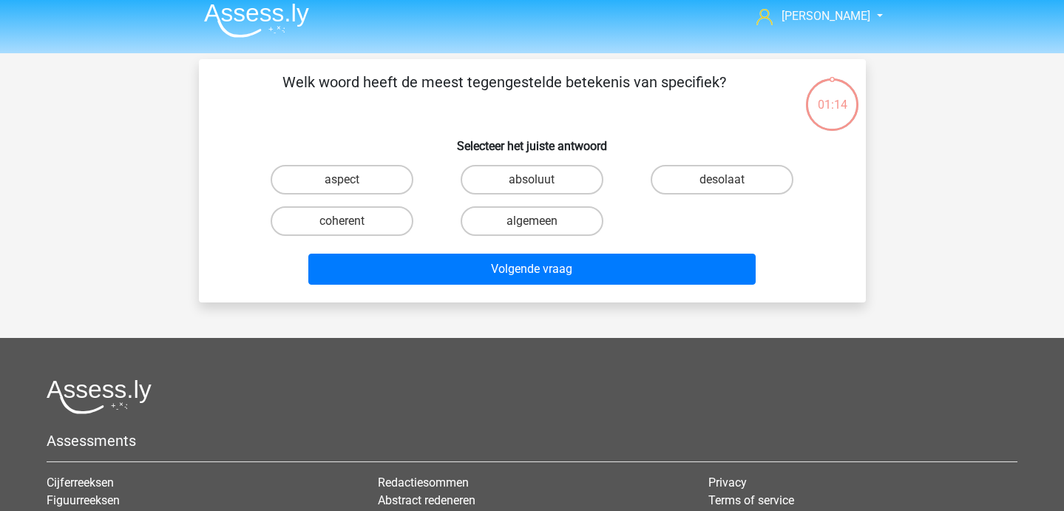
scroll to position [1, 0]
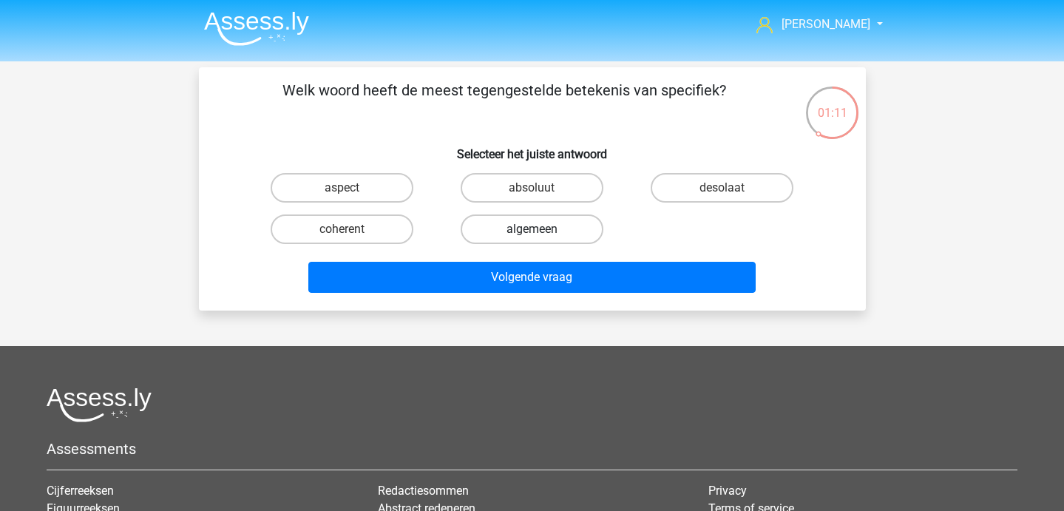
click at [540, 218] on label "algemeen" at bounding box center [531, 229] width 143 height 30
click at [540, 229] on input "algemeen" at bounding box center [536, 234] width 10 height 10
radio input "true"
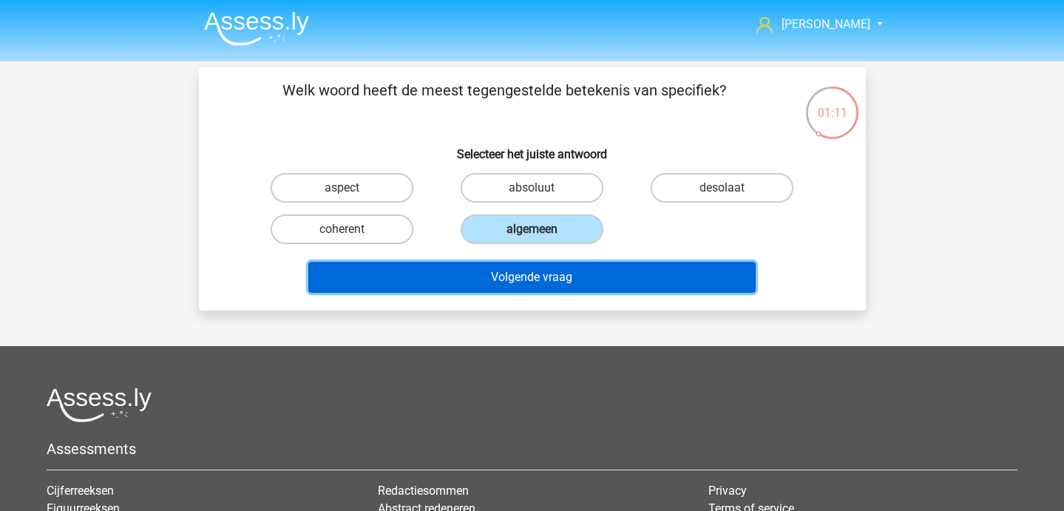
click at [543, 268] on button "Volgende vraag" at bounding box center [531, 277] width 447 height 31
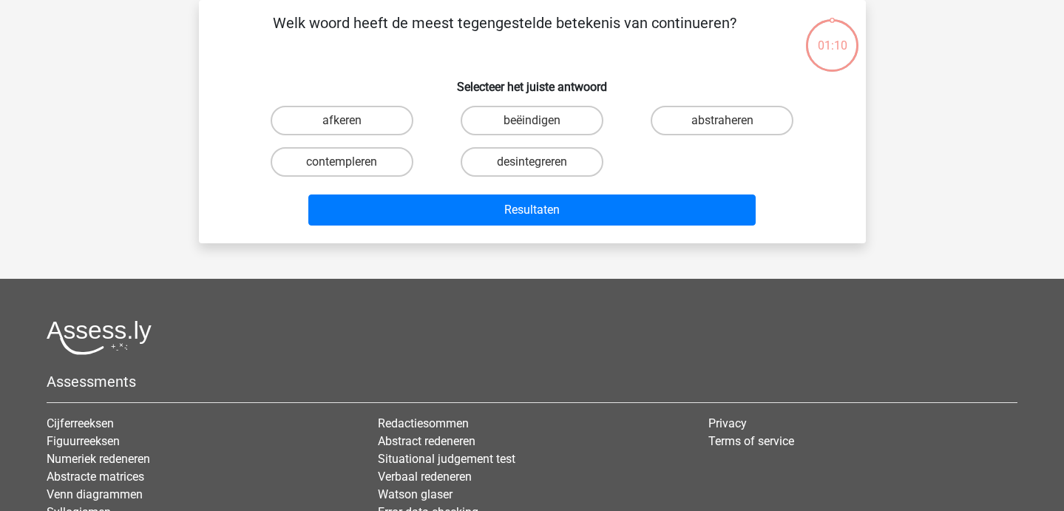
scroll to position [0, 0]
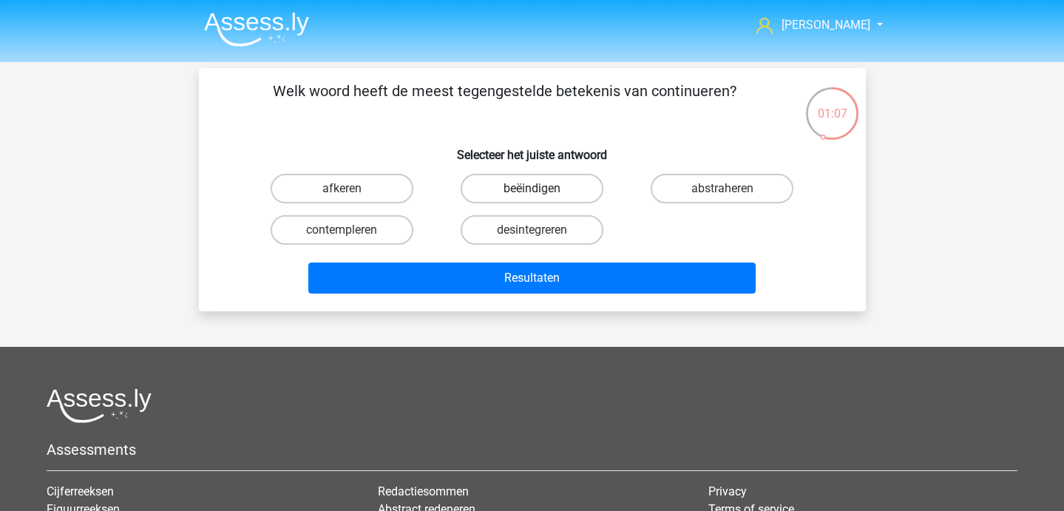
click at [526, 193] on label "beëindigen" at bounding box center [531, 189] width 143 height 30
click at [531, 193] on input "beëindigen" at bounding box center [536, 193] width 10 height 10
radio input "true"
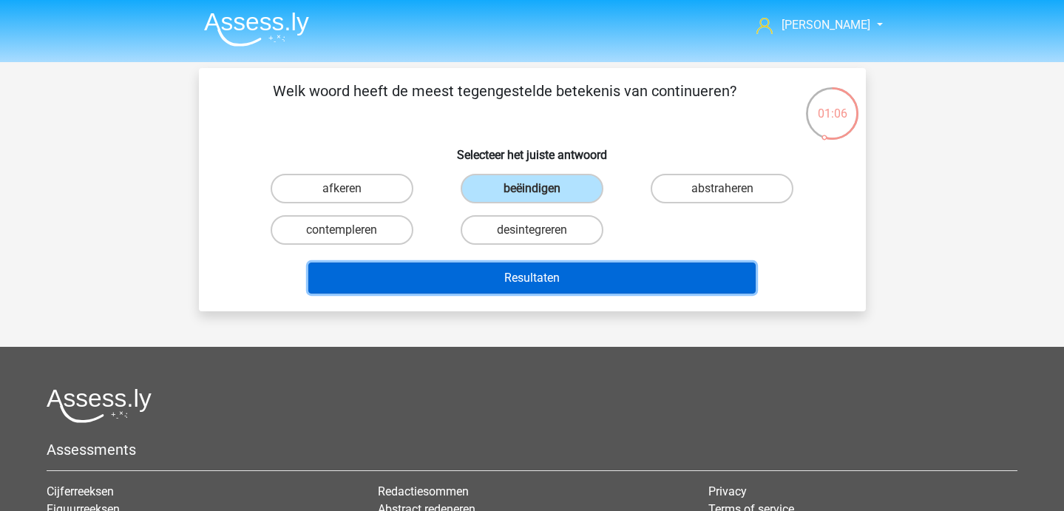
click at [539, 279] on button "Resultaten" at bounding box center [531, 277] width 447 height 31
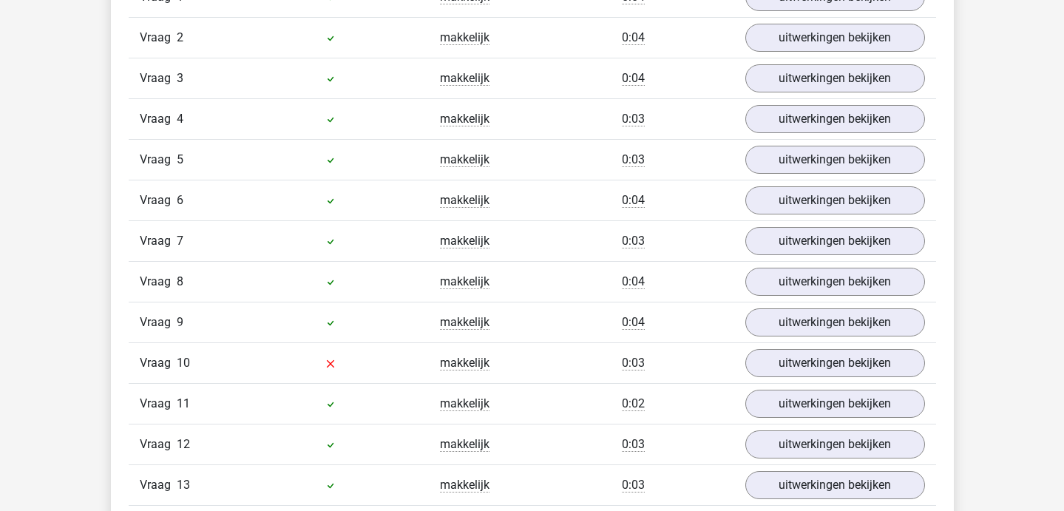
scroll to position [1048, 0]
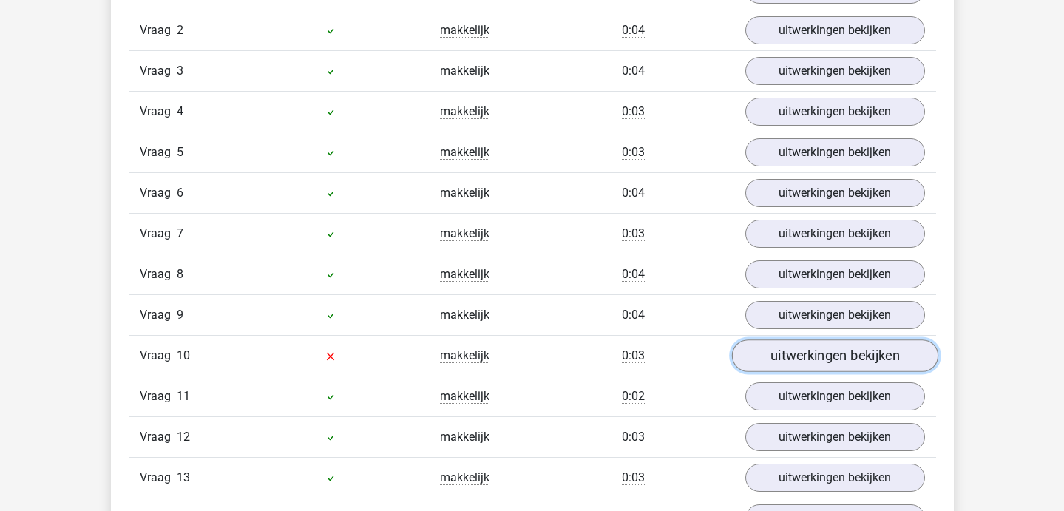
click at [792, 361] on link "uitwerkingen bekijken" at bounding box center [834, 355] width 206 height 33
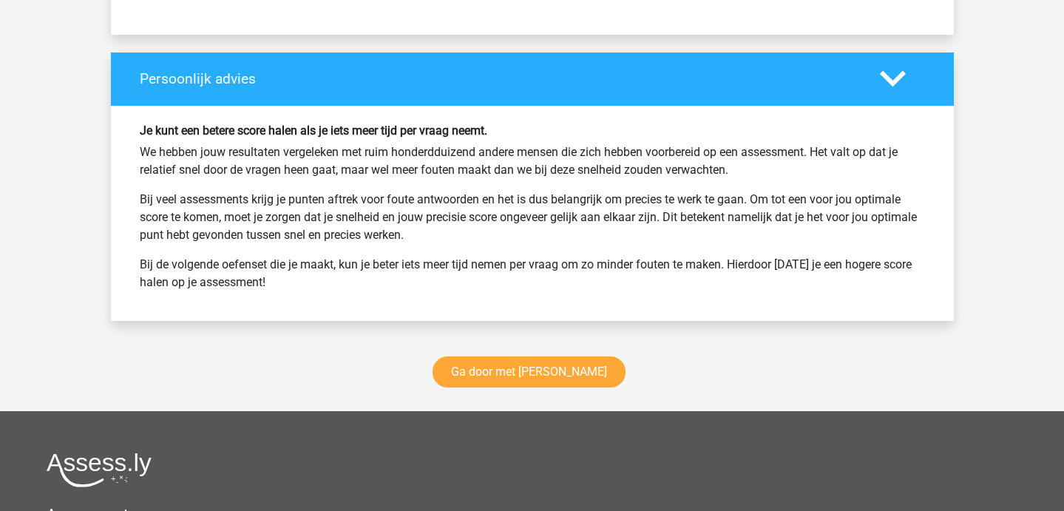
scroll to position [2351, 0]
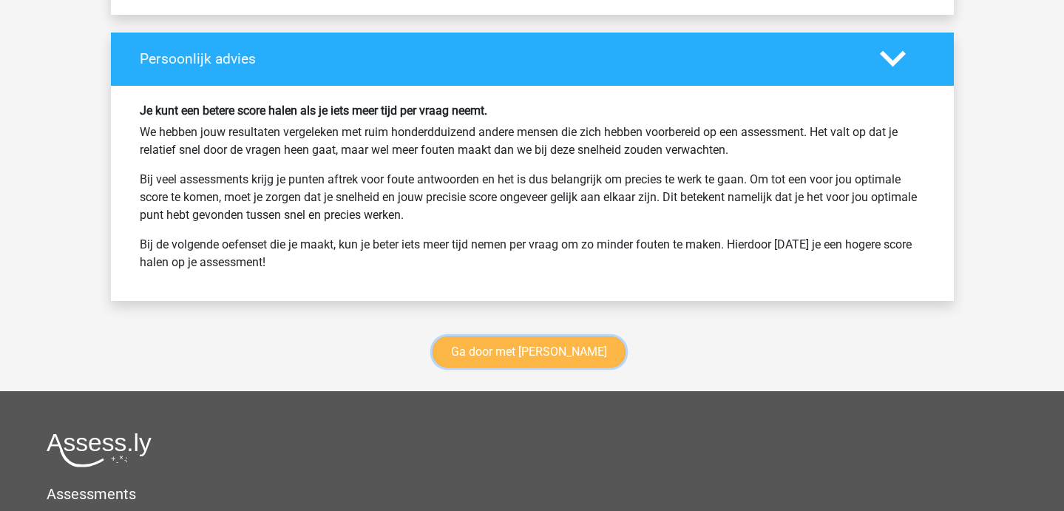
click at [540, 353] on link "Ga door met [PERSON_NAME]" at bounding box center [528, 351] width 193 height 31
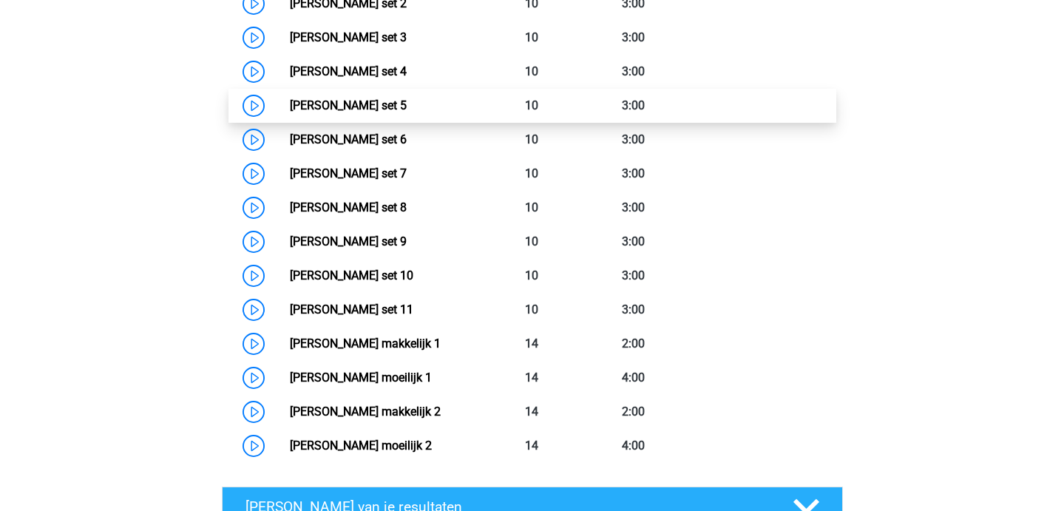
scroll to position [888, 0]
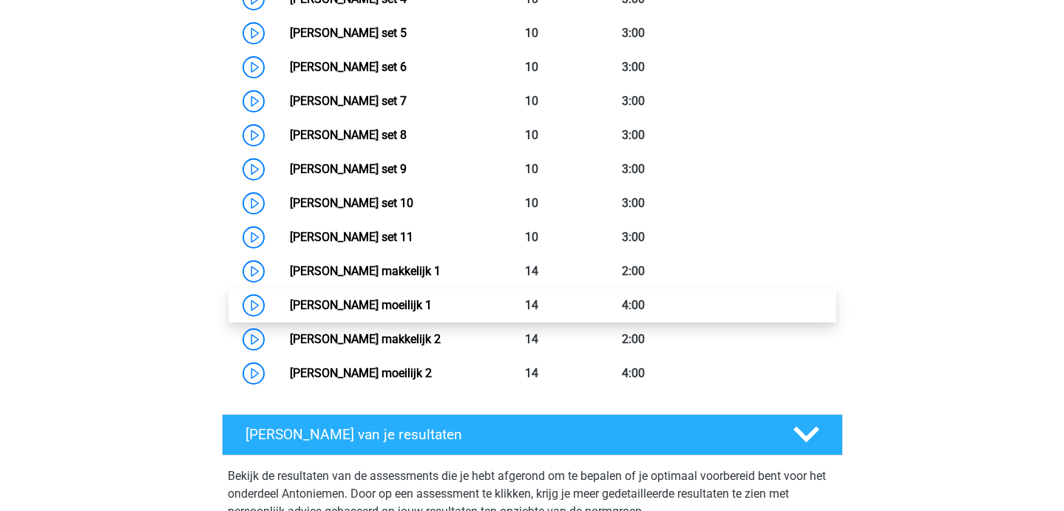
click at [290, 306] on link "[PERSON_NAME] moeilijk 1" at bounding box center [361, 305] width 142 height 14
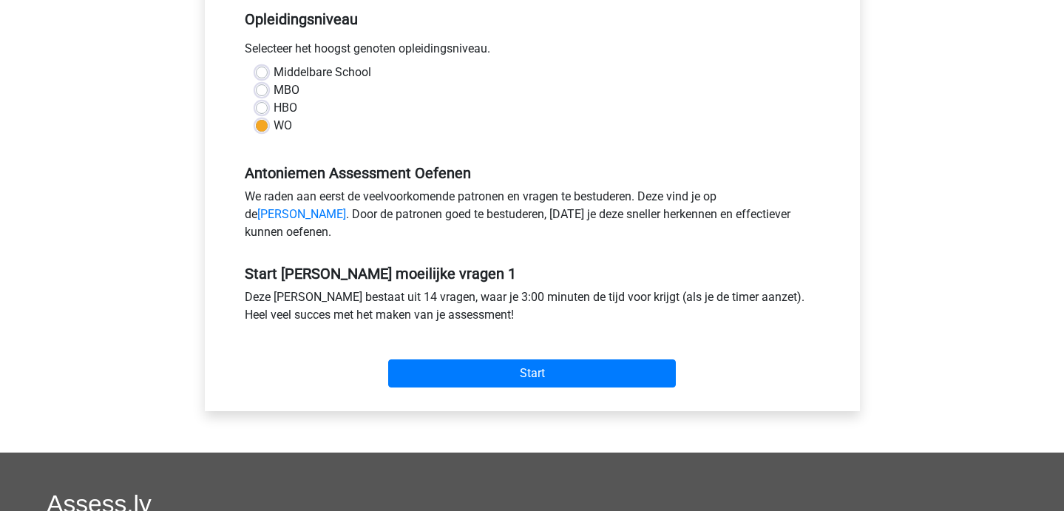
scroll to position [308, 0]
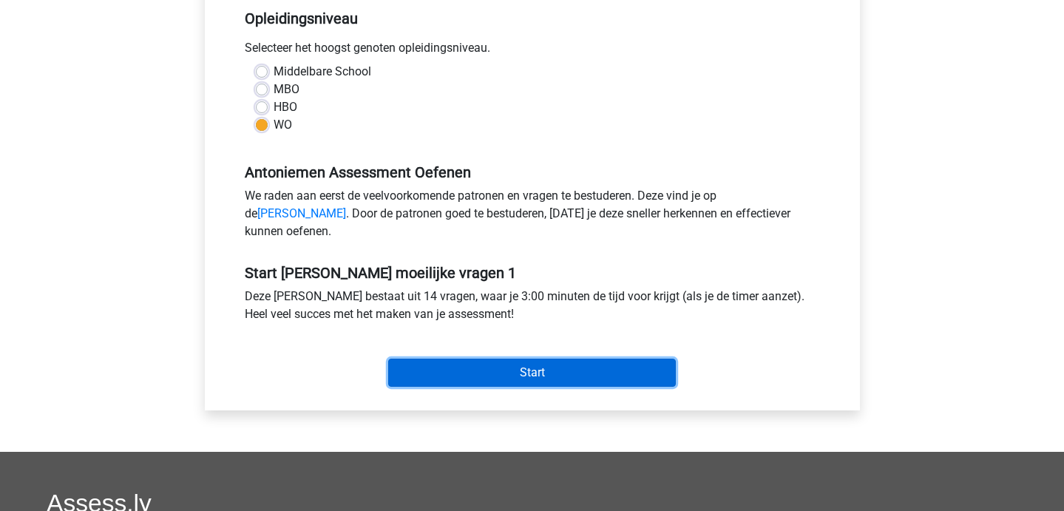
click at [489, 379] on input "Start" at bounding box center [532, 372] width 288 height 28
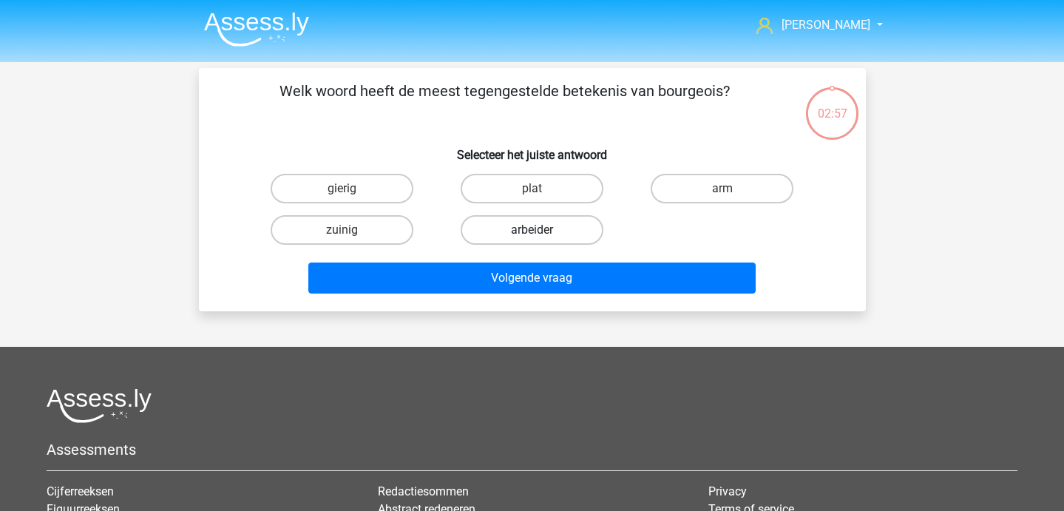
click at [503, 233] on label "arbeider" at bounding box center [531, 230] width 143 height 30
click at [531, 233] on input "arbeider" at bounding box center [536, 235] width 10 height 10
radio input "true"
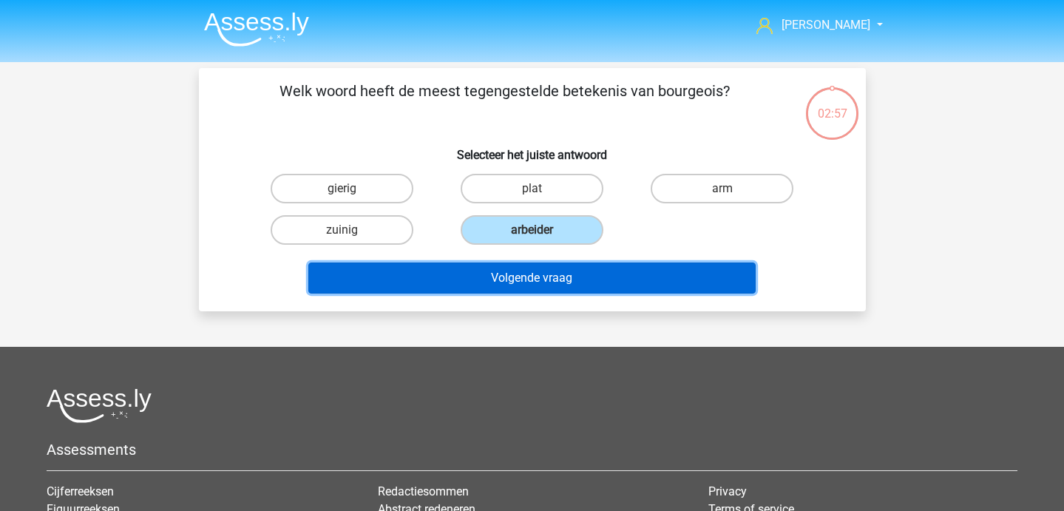
click at [505, 271] on button "Volgende vraag" at bounding box center [531, 277] width 447 height 31
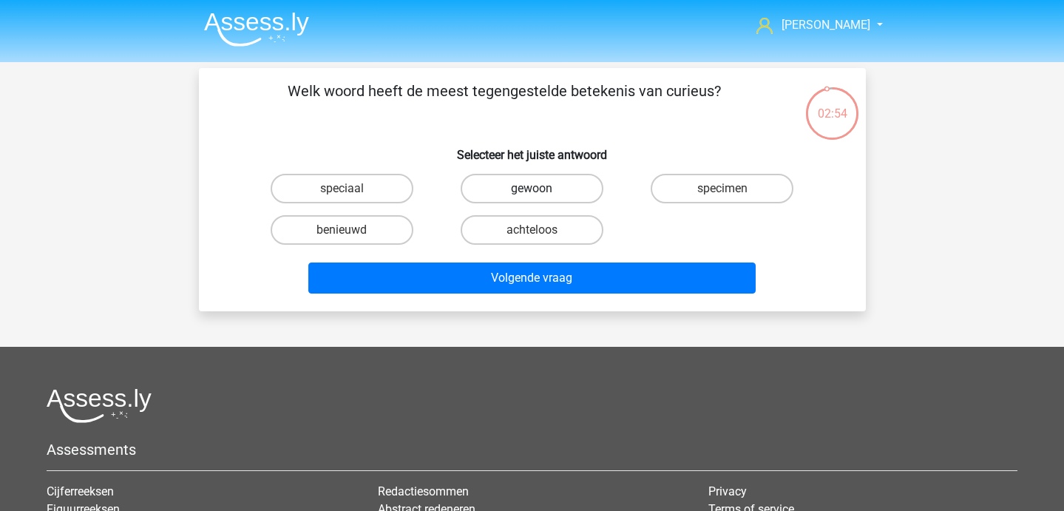
click at [536, 181] on label "gewoon" at bounding box center [531, 189] width 143 height 30
click at [536, 188] on input "gewoon" at bounding box center [536, 193] width 10 height 10
radio input "true"
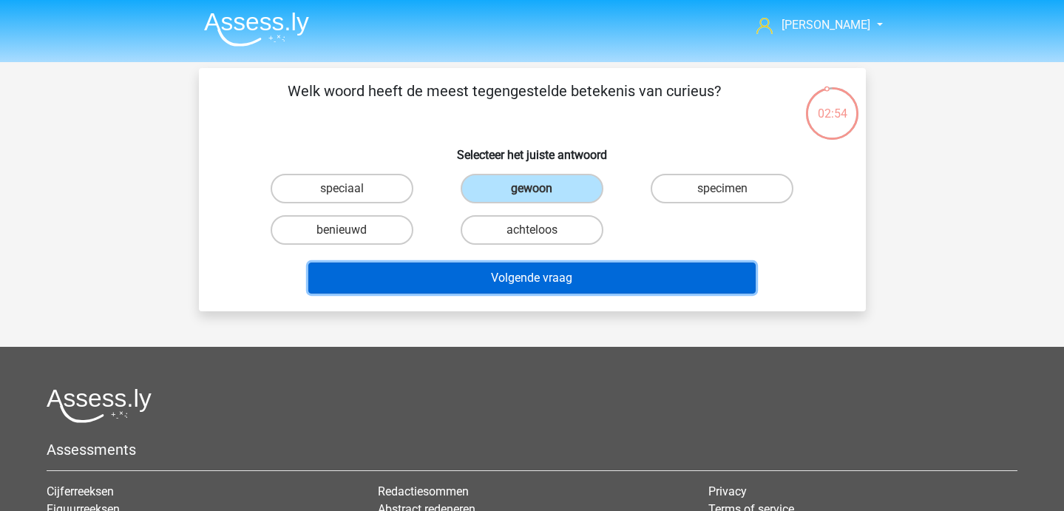
click at [544, 286] on button "Volgende vraag" at bounding box center [531, 277] width 447 height 31
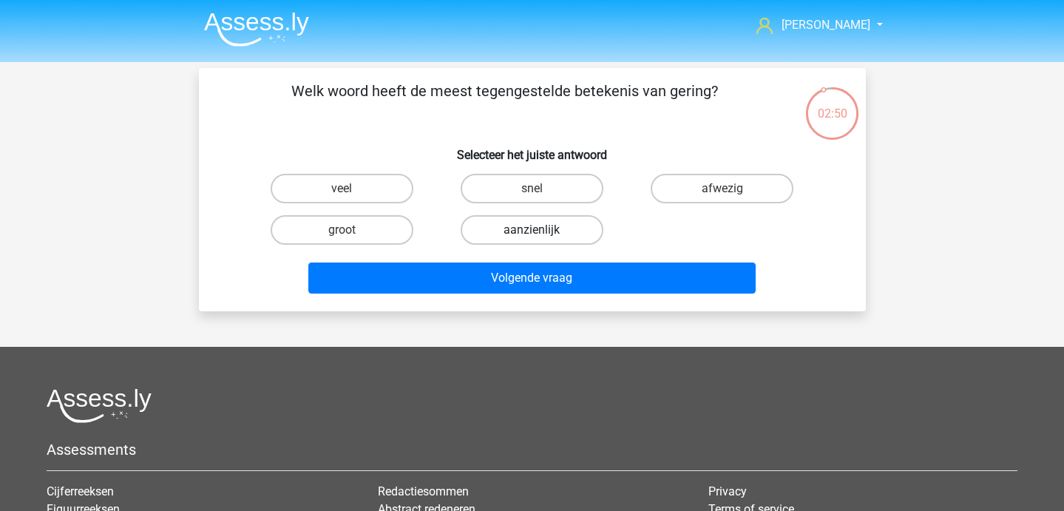
click at [497, 233] on label "aanzienlijk" at bounding box center [531, 230] width 143 height 30
click at [531, 233] on input "aanzienlijk" at bounding box center [536, 235] width 10 height 10
radio input "true"
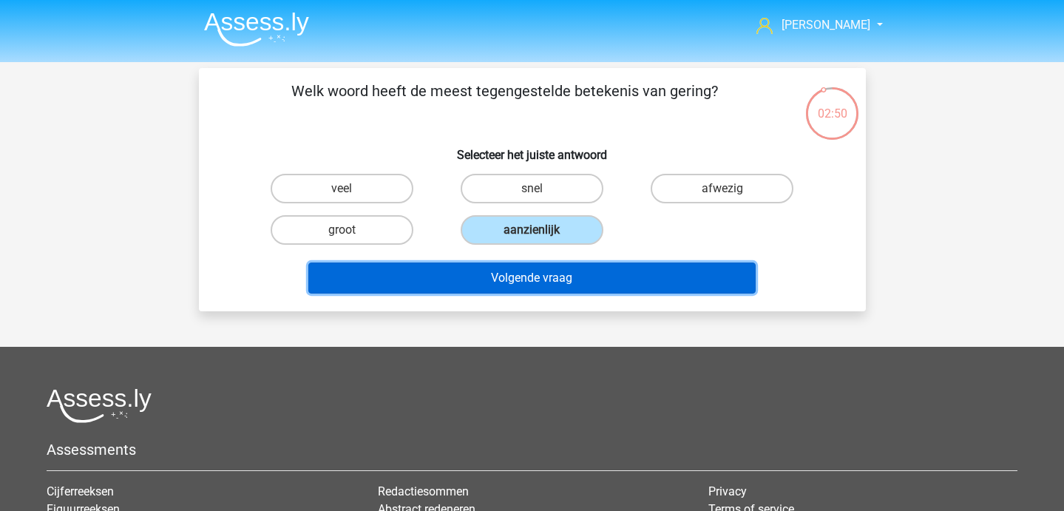
click at [499, 285] on button "Volgende vraag" at bounding box center [531, 277] width 447 height 31
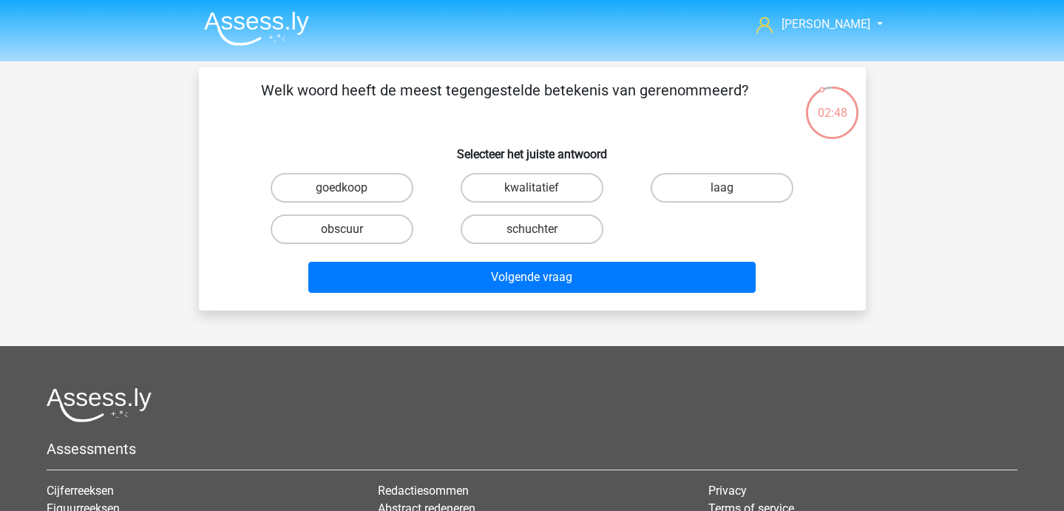
scroll to position [1, 0]
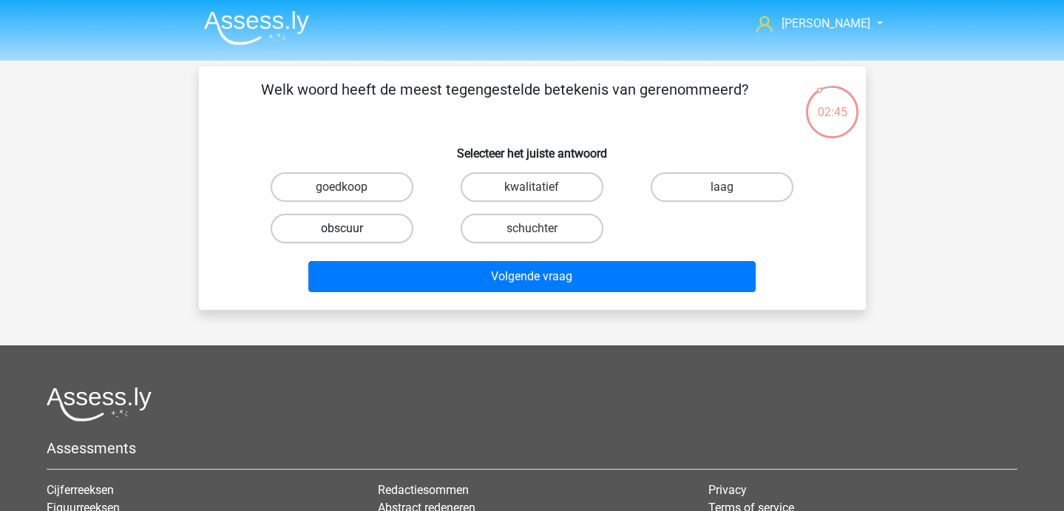
click at [375, 222] on label "obscuur" at bounding box center [342, 229] width 143 height 30
click at [351, 228] on input "obscuur" at bounding box center [346, 233] width 10 height 10
radio input "true"
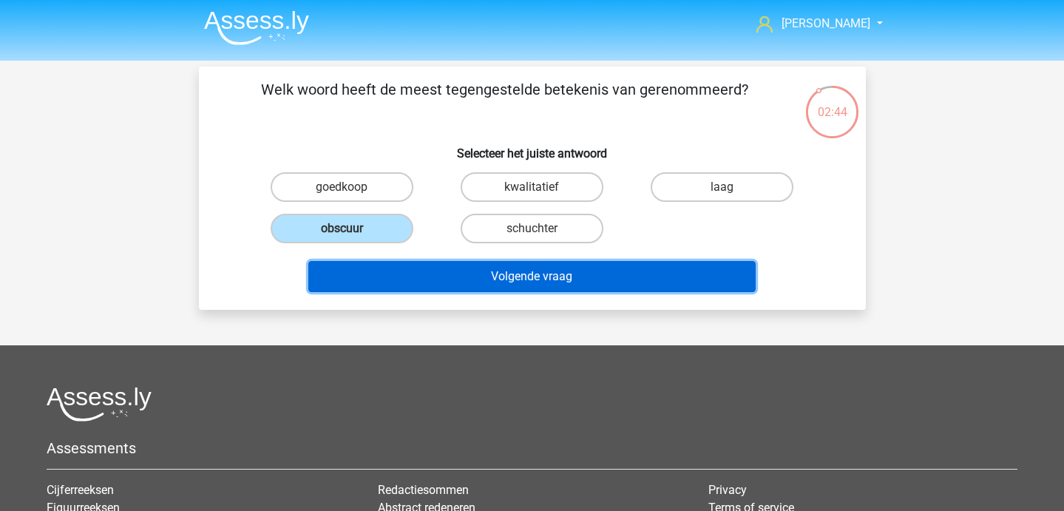
click at [413, 279] on button "Volgende vraag" at bounding box center [531, 276] width 447 height 31
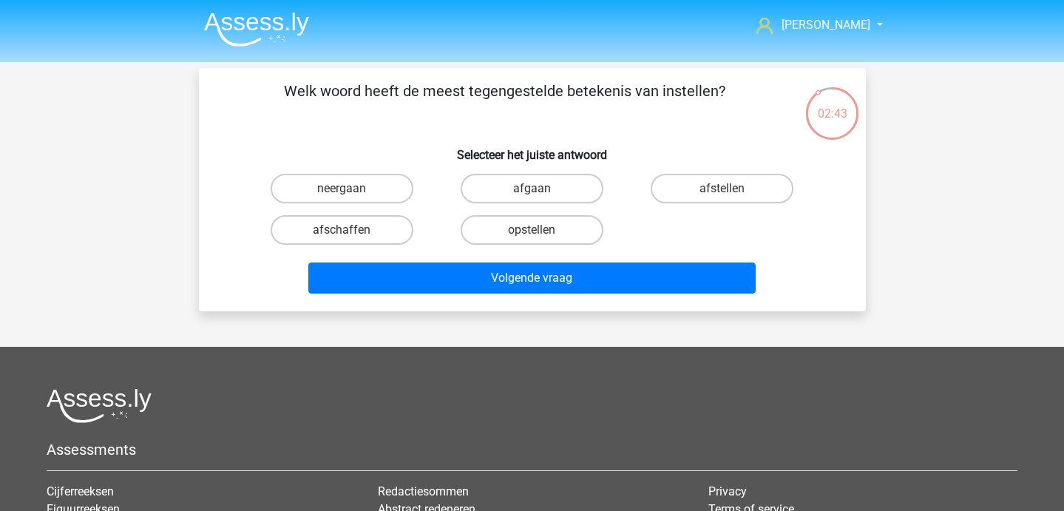
scroll to position [4, 0]
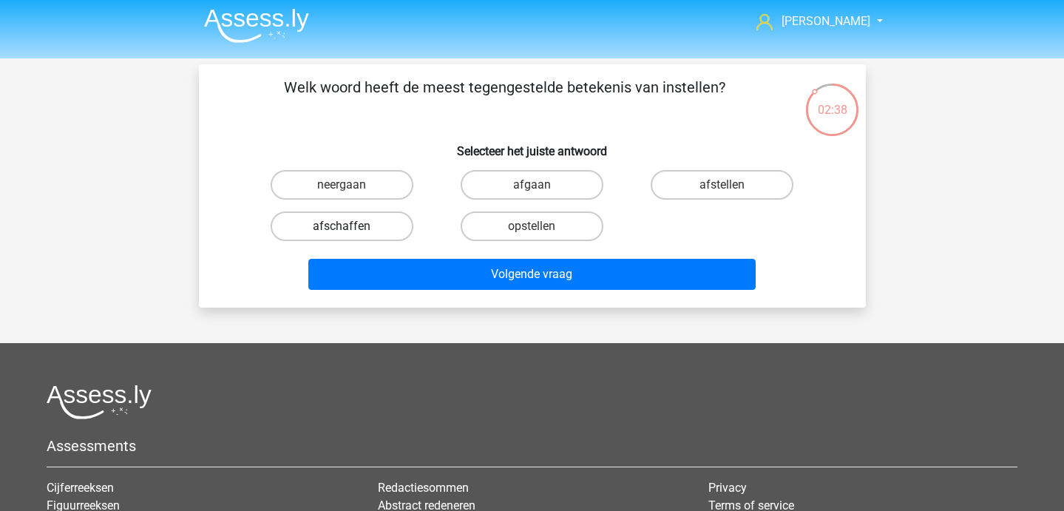
click at [390, 224] on label "afschaffen" at bounding box center [342, 226] width 143 height 30
click at [351, 226] on input "afschaffen" at bounding box center [346, 231] width 10 height 10
radio input "true"
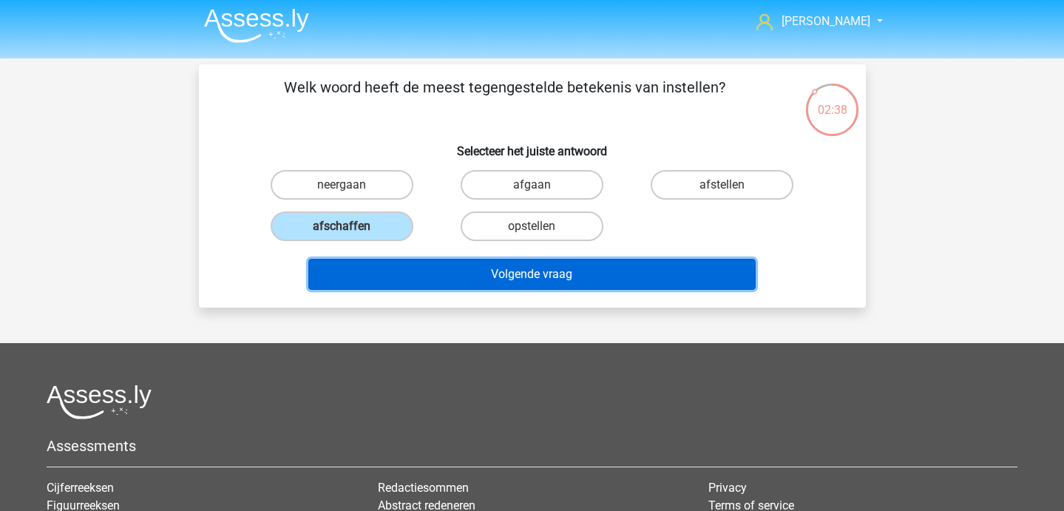
click at [435, 285] on button "Volgende vraag" at bounding box center [531, 274] width 447 height 31
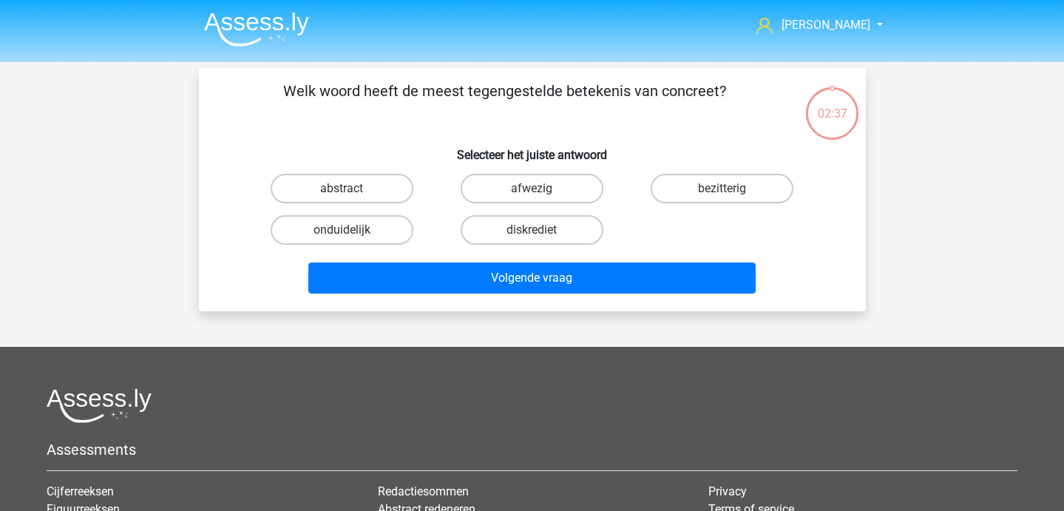
scroll to position [1, 0]
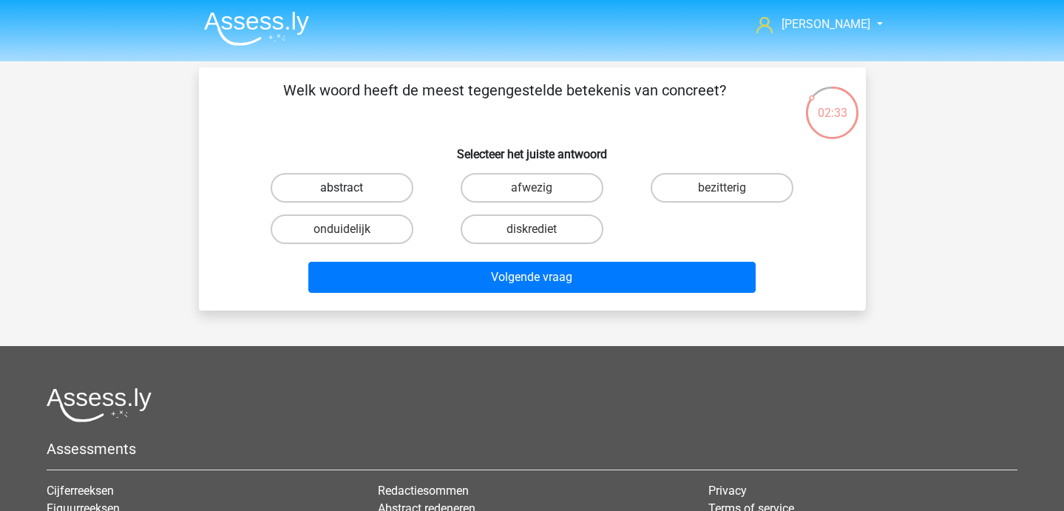
click at [362, 191] on label "abstract" at bounding box center [342, 188] width 143 height 30
click at [351, 191] on input "abstract" at bounding box center [346, 193] width 10 height 10
radio input "true"
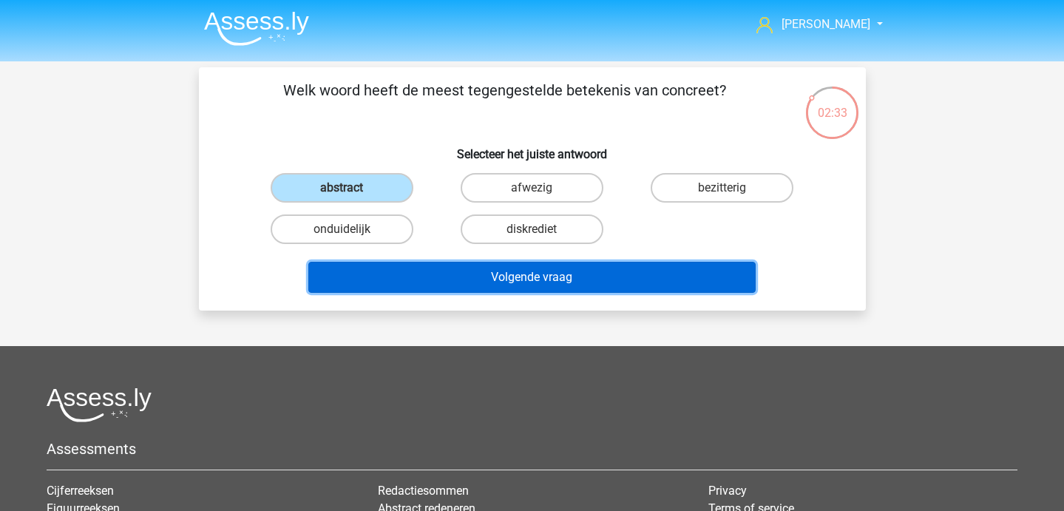
click at [385, 272] on button "Volgende vraag" at bounding box center [531, 277] width 447 height 31
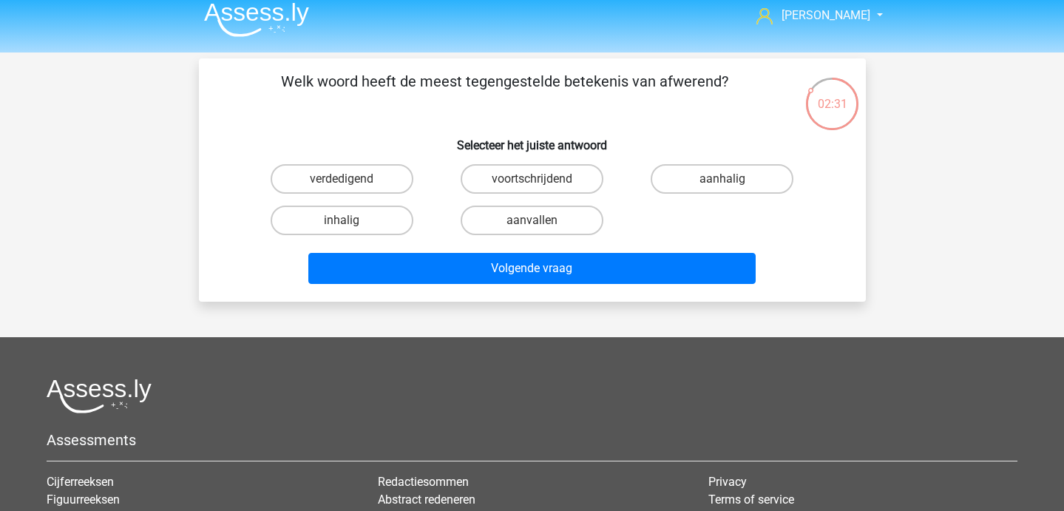
scroll to position [0, 0]
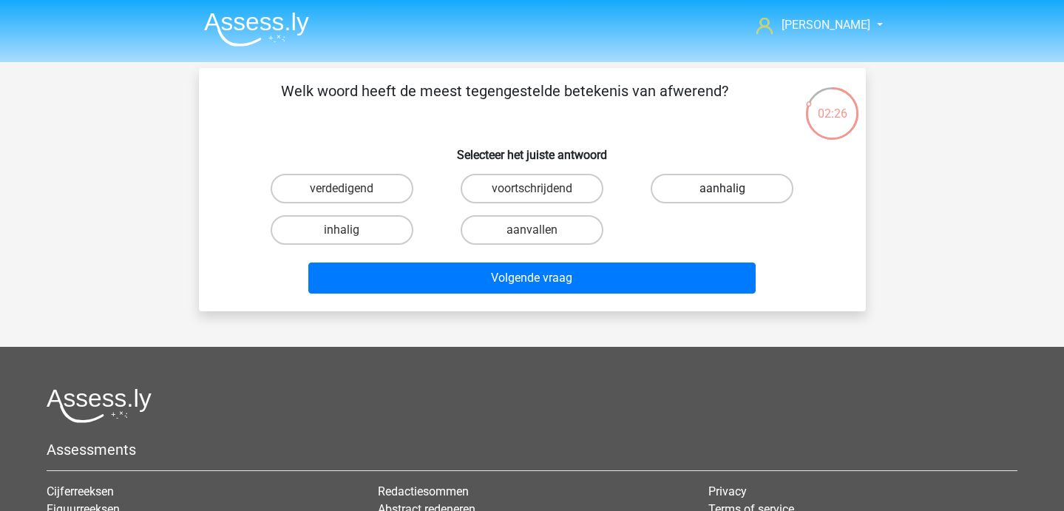
click at [700, 196] on label "aanhalig" at bounding box center [721, 189] width 143 height 30
click at [722, 196] on input "aanhalig" at bounding box center [727, 193] width 10 height 10
radio input "true"
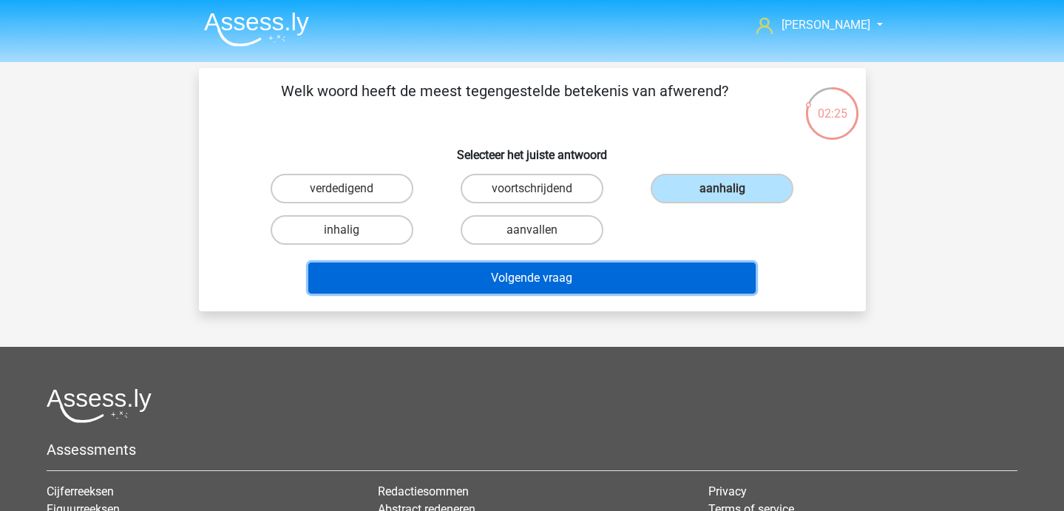
click at [647, 278] on button "Volgende vraag" at bounding box center [531, 277] width 447 height 31
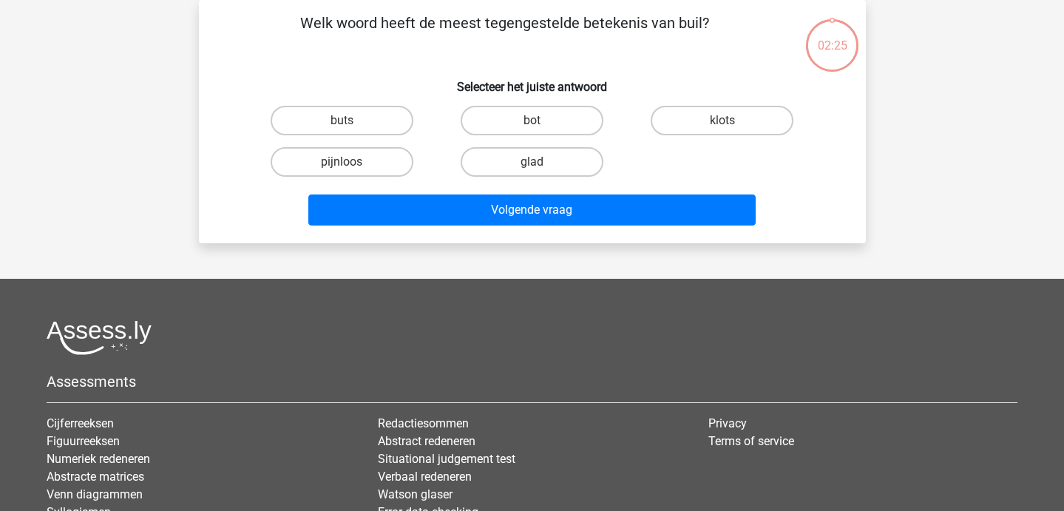
scroll to position [6, 0]
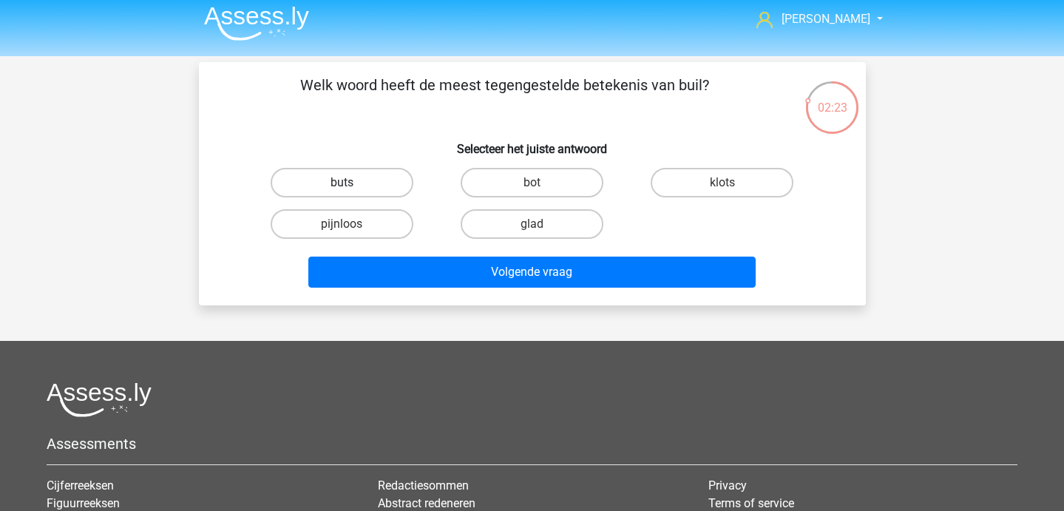
click at [361, 180] on label "buts" at bounding box center [342, 183] width 143 height 30
click at [351, 183] on input "buts" at bounding box center [346, 188] width 10 height 10
radio input "true"
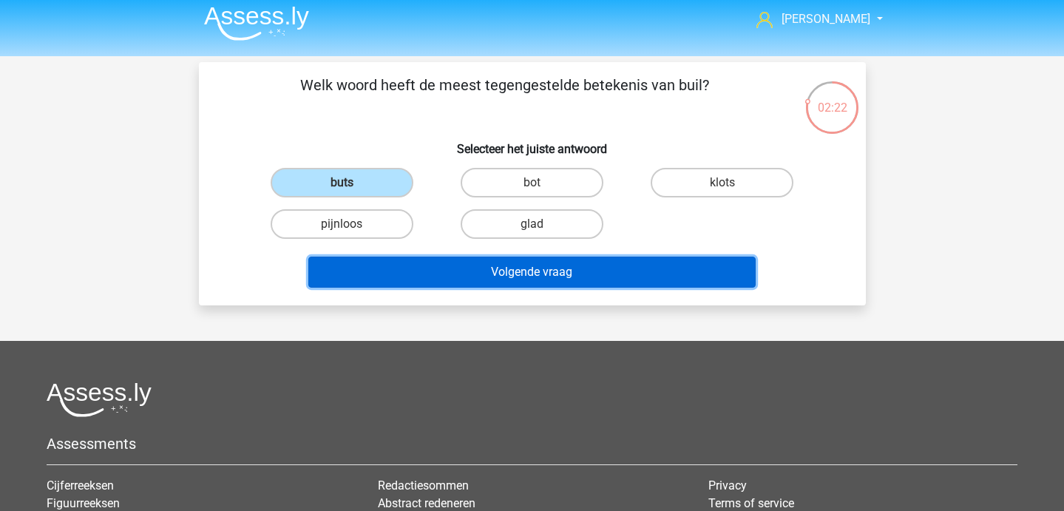
click at [443, 275] on button "Volgende vraag" at bounding box center [531, 271] width 447 height 31
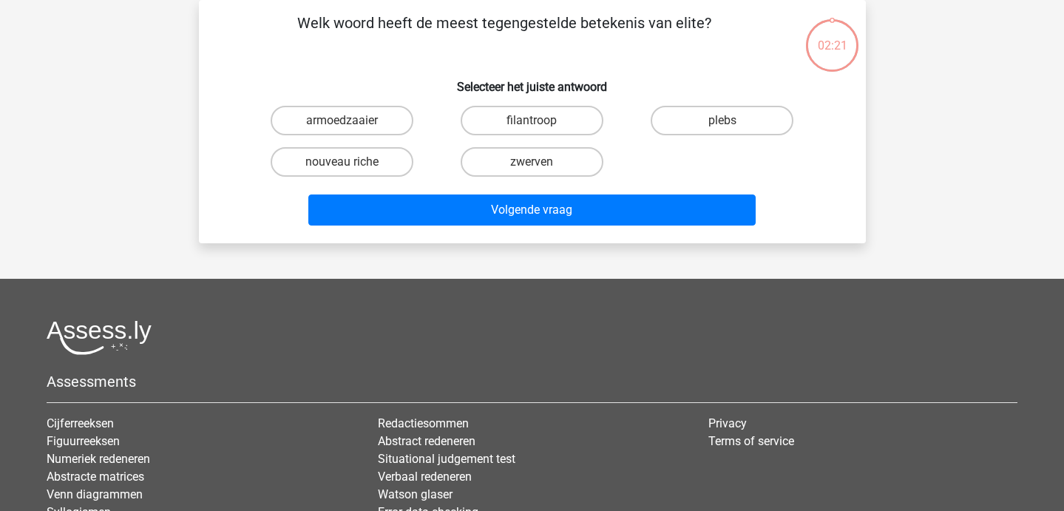
scroll to position [0, 0]
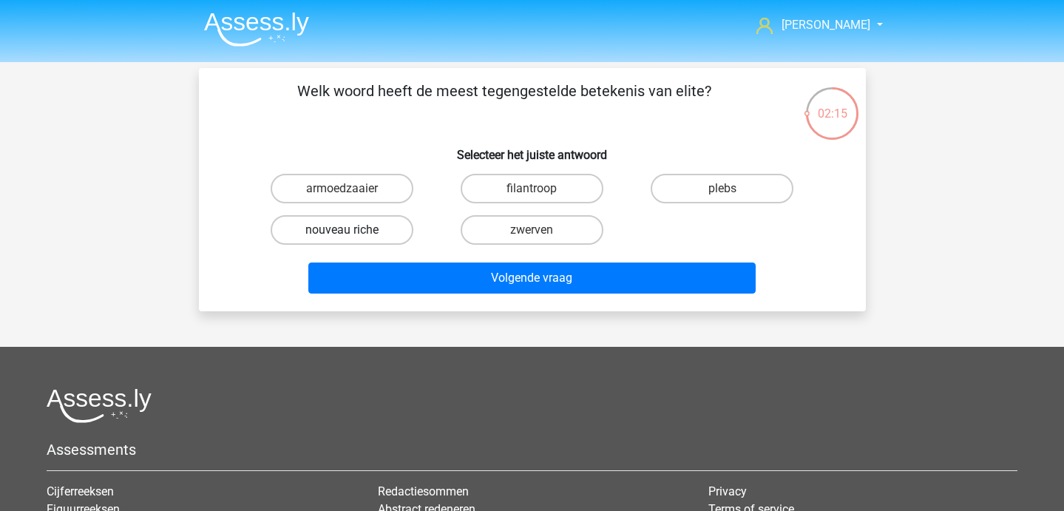
click at [379, 232] on label "nouveau riche" at bounding box center [342, 230] width 143 height 30
click at [351, 232] on input "nouveau riche" at bounding box center [346, 235] width 10 height 10
radio input "true"
click at [709, 192] on label "plebs" at bounding box center [721, 189] width 143 height 30
click at [722, 192] on input "plebs" at bounding box center [727, 193] width 10 height 10
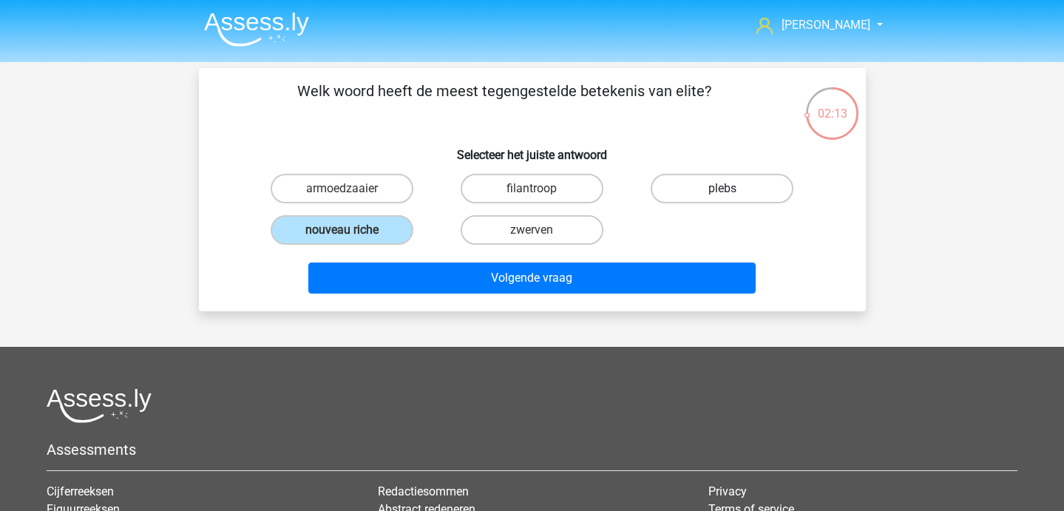
radio input "true"
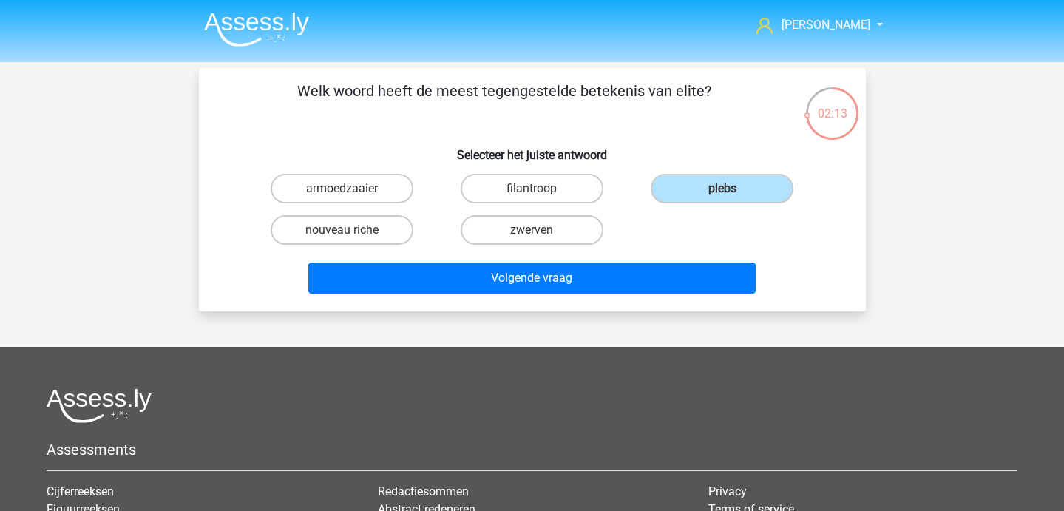
click at [624, 293] on div "Volgende vraag" at bounding box center [532, 280] width 571 height 37
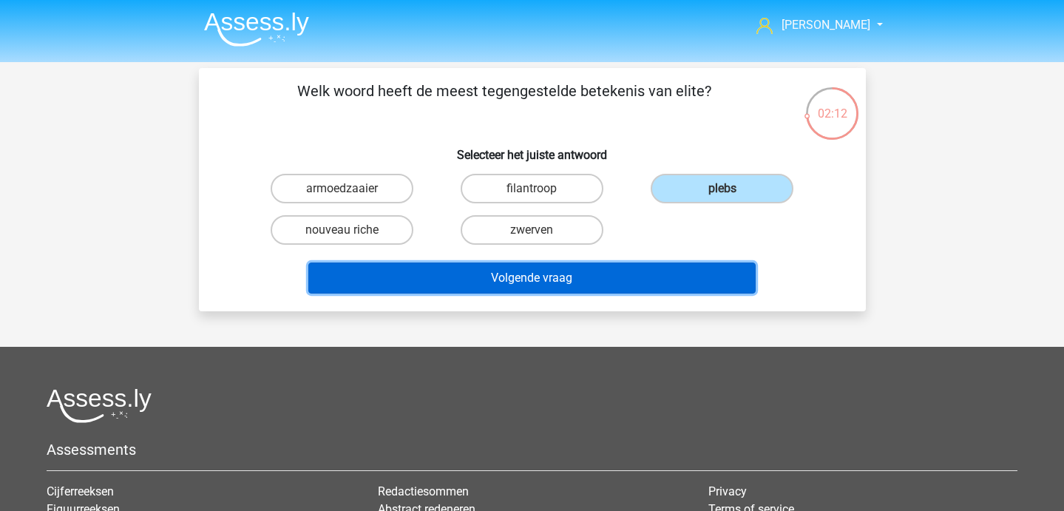
click at [596, 287] on button "Volgende vraag" at bounding box center [531, 277] width 447 height 31
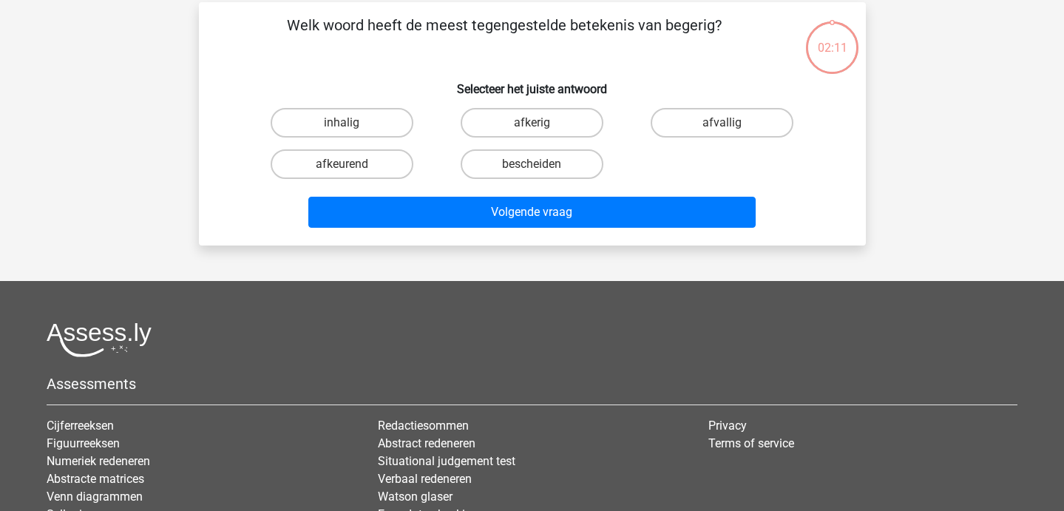
scroll to position [68, 0]
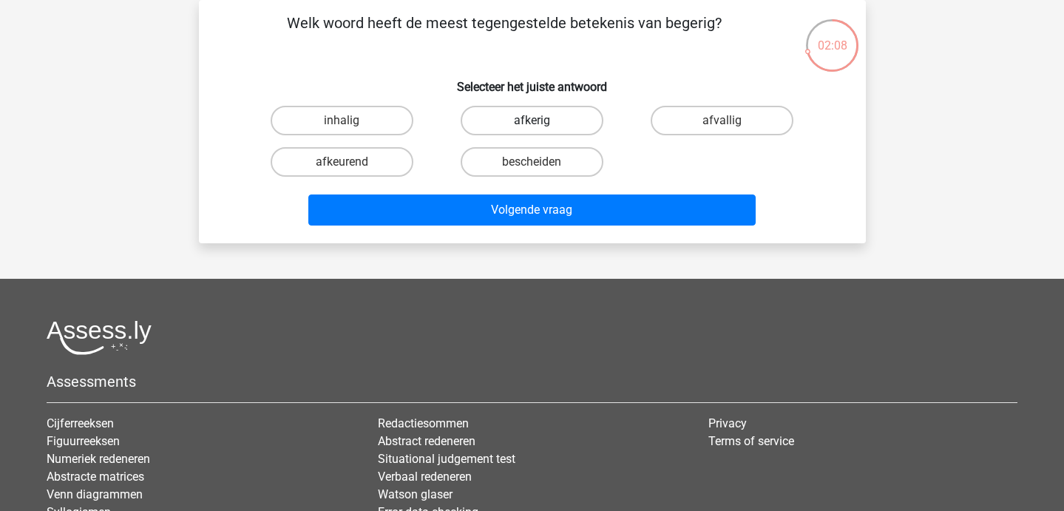
click at [560, 123] on label "afkerig" at bounding box center [531, 121] width 143 height 30
click at [541, 123] on input "afkerig" at bounding box center [536, 125] width 10 height 10
radio input "true"
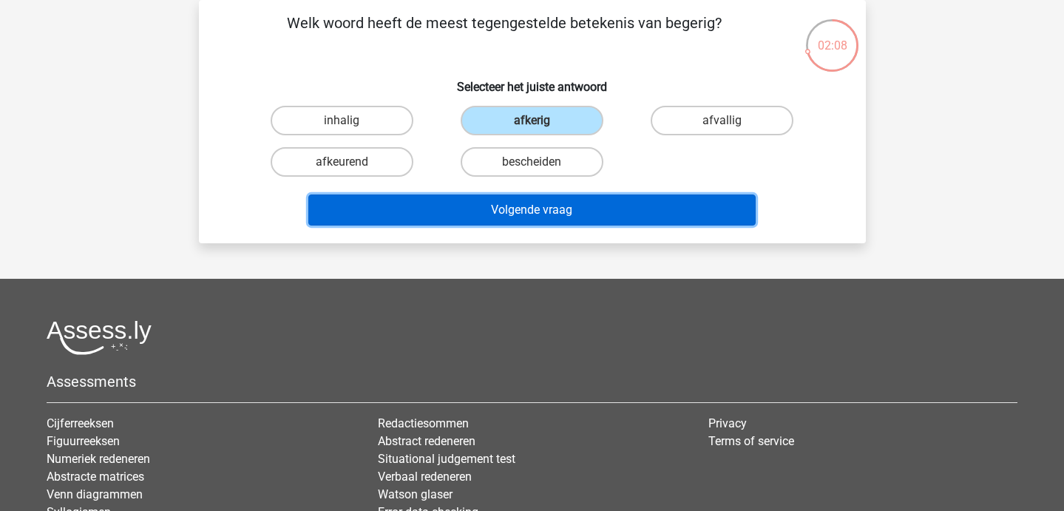
click at [564, 200] on button "Volgende vraag" at bounding box center [531, 209] width 447 height 31
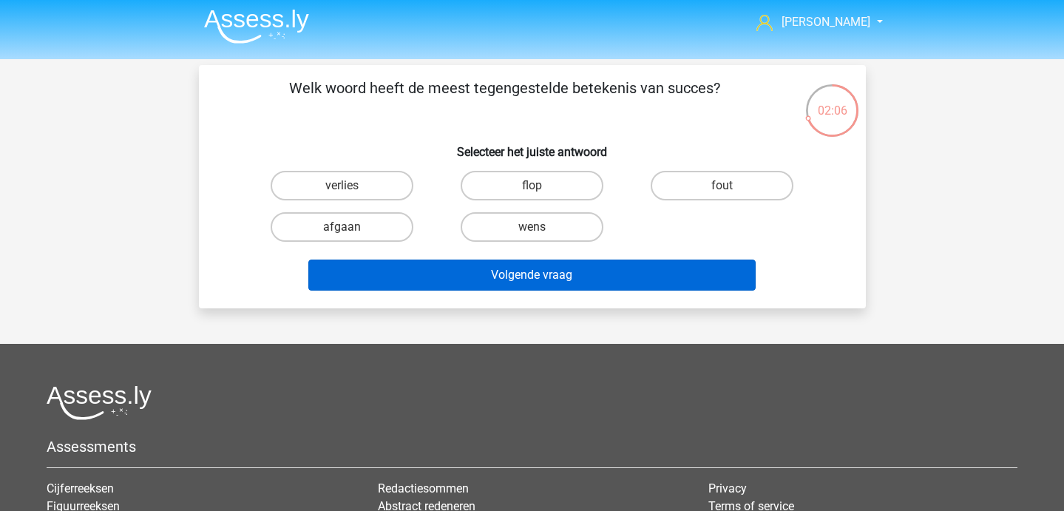
scroll to position [4, 0]
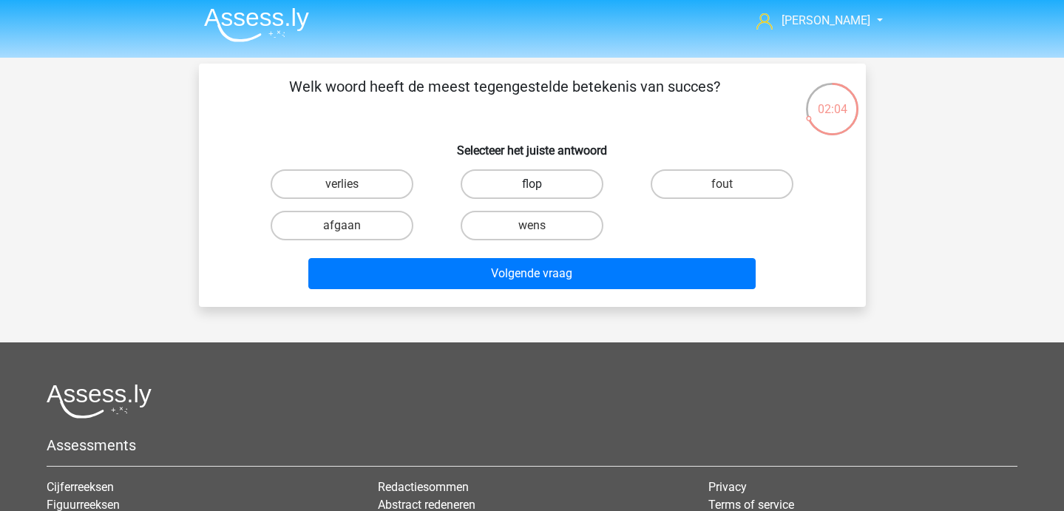
click at [534, 180] on label "flop" at bounding box center [531, 184] width 143 height 30
click at [534, 184] on input "flop" at bounding box center [536, 189] width 10 height 10
radio input "true"
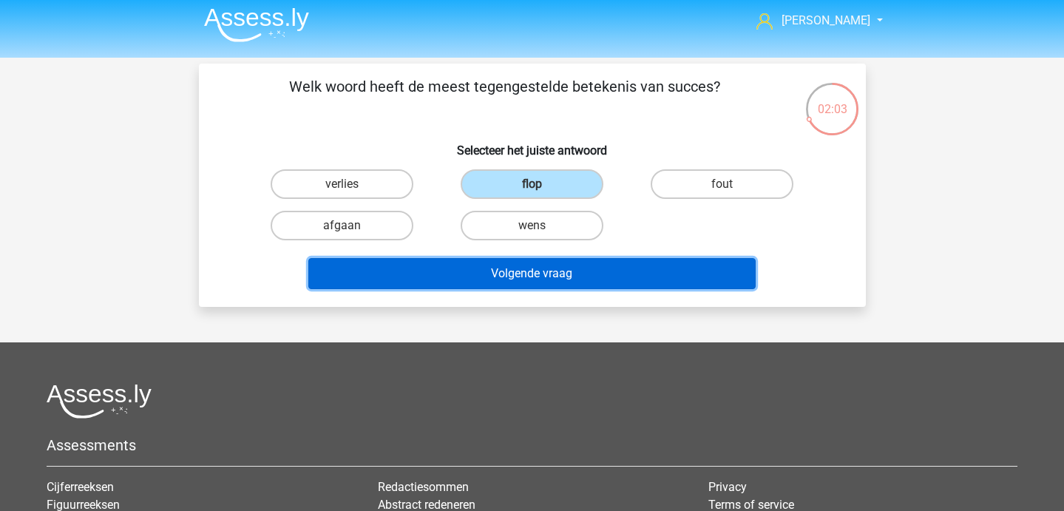
click at [528, 266] on button "Volgende vraag" at bounding box center [531, 273] width 447 height 31
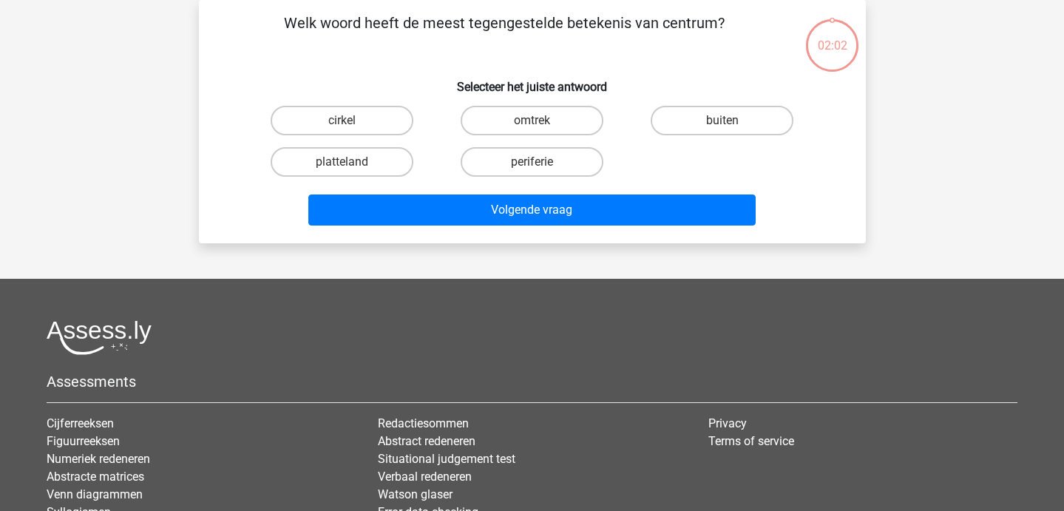
scroll to position [0, 0]
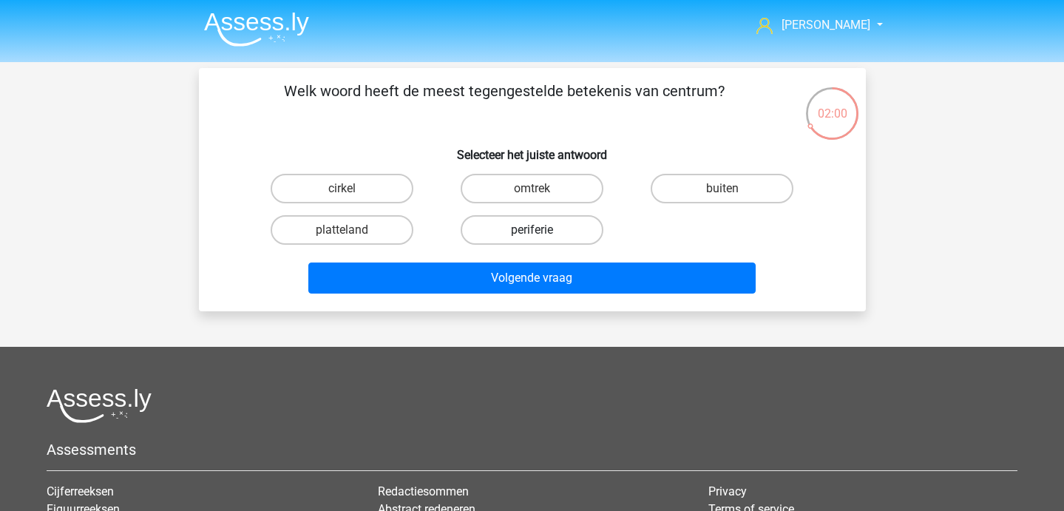
click at [497, 232] on label "periferie" at bounding box center [531, 230] width 143 height 30
click at [531, 232] on input "periferie" at bounding box center [536, 235] width 10 height 10
radio input "true"
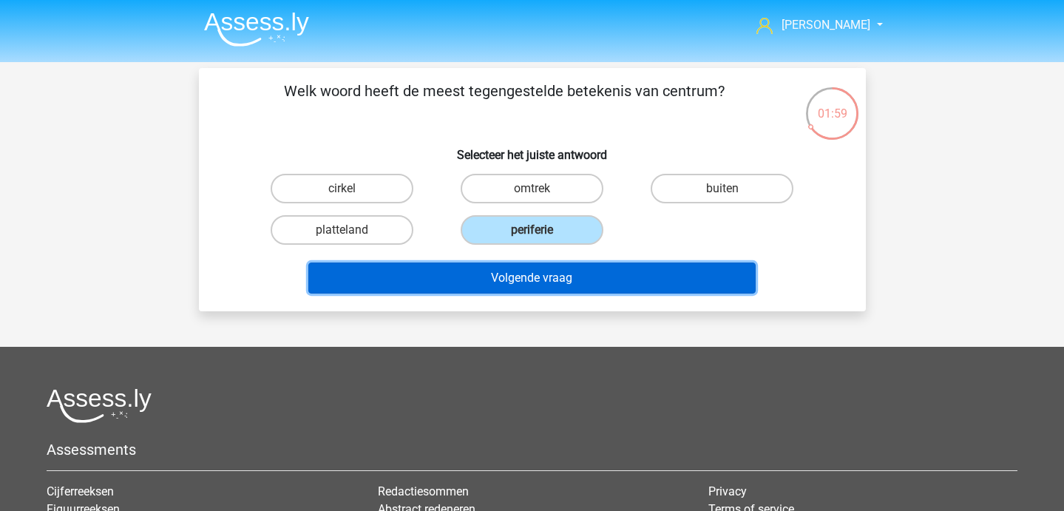
click at [486, 279] on button "Volgende vraag" at bounding box center [531, 277] width 447 height 31
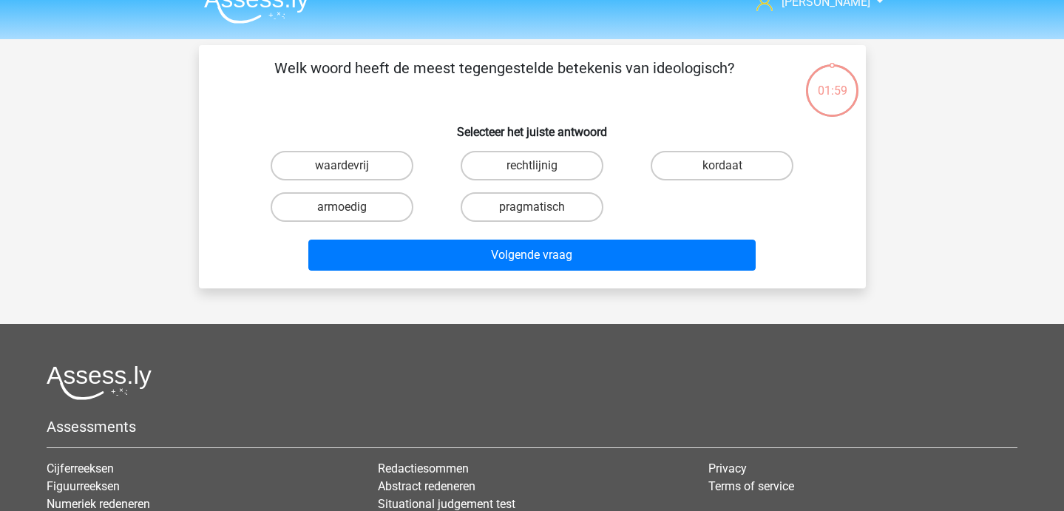
scroll to position [24, 0]
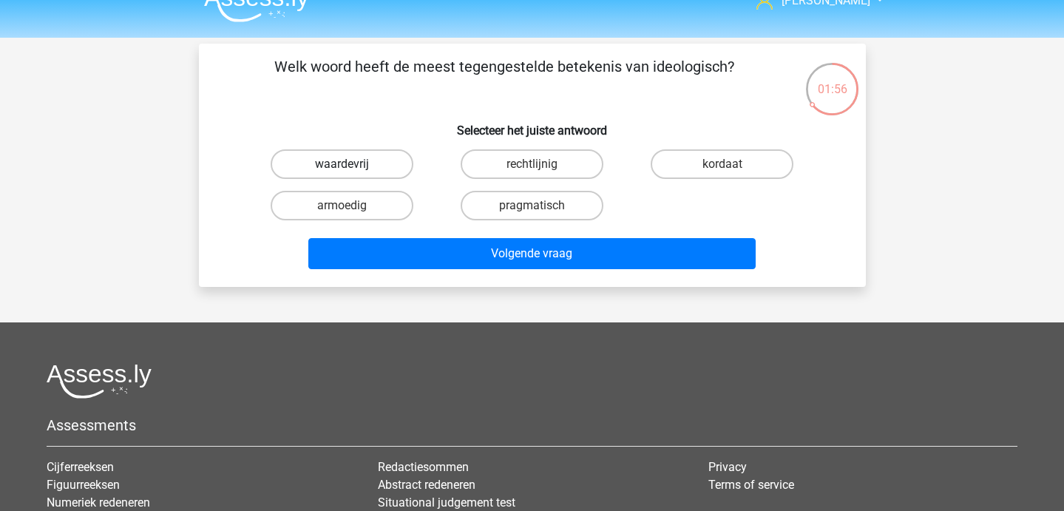
click at [363, 169] on label "waardevrij" at bounding box center [342, 164] width 143 height 30
click at [351, 169] on input "waardevrij" at bounding box center [346, 169] width 10 height 10
radio input "true"
click at [406, 275] on div "Welk woord heeft de meest tegengestelde betekenis van ideologisch? Selecteer he…" at bounding box center [532, 165] width 667 height 243
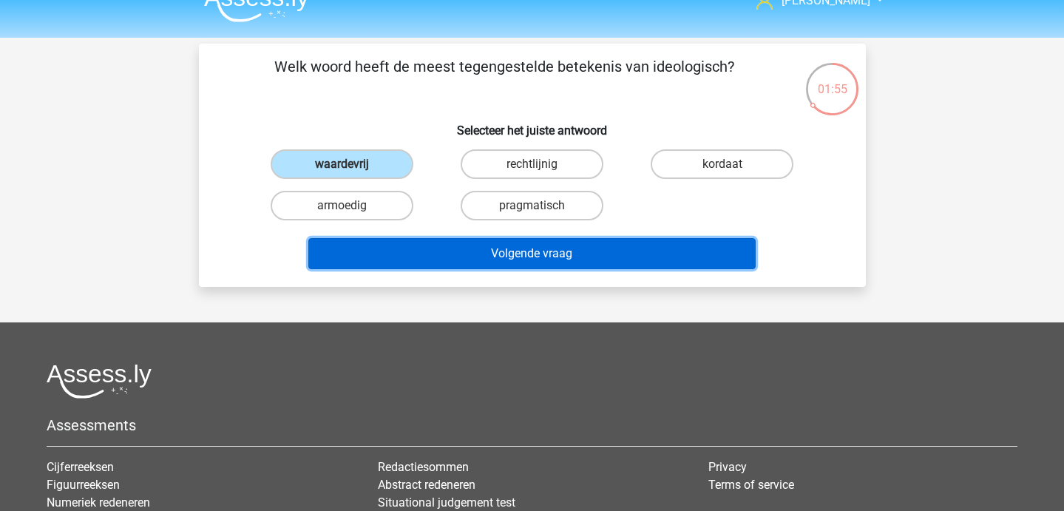
click at [420, 258] on button "Volgende vraag" at bounding box center [531, 253] width 447 height 31
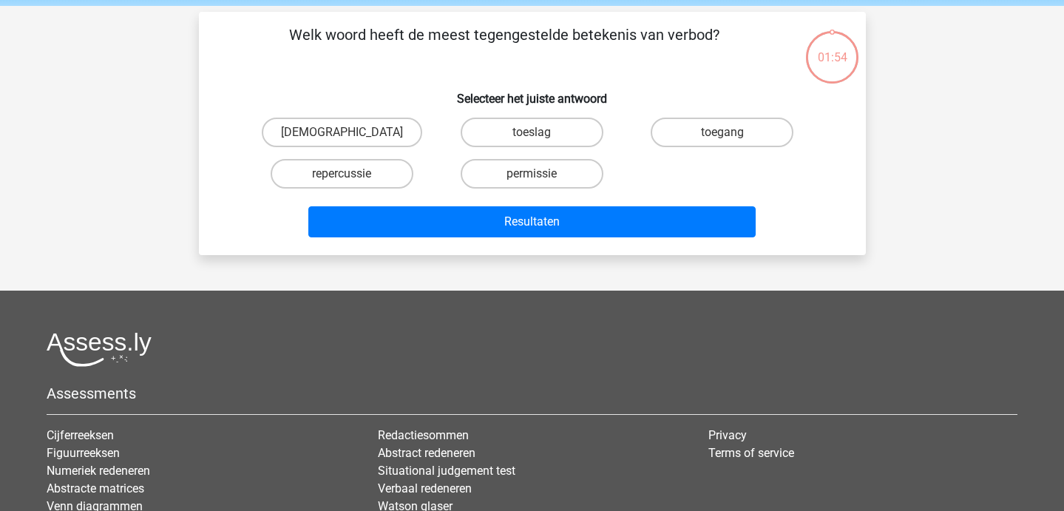
scroll to position [0, 0]
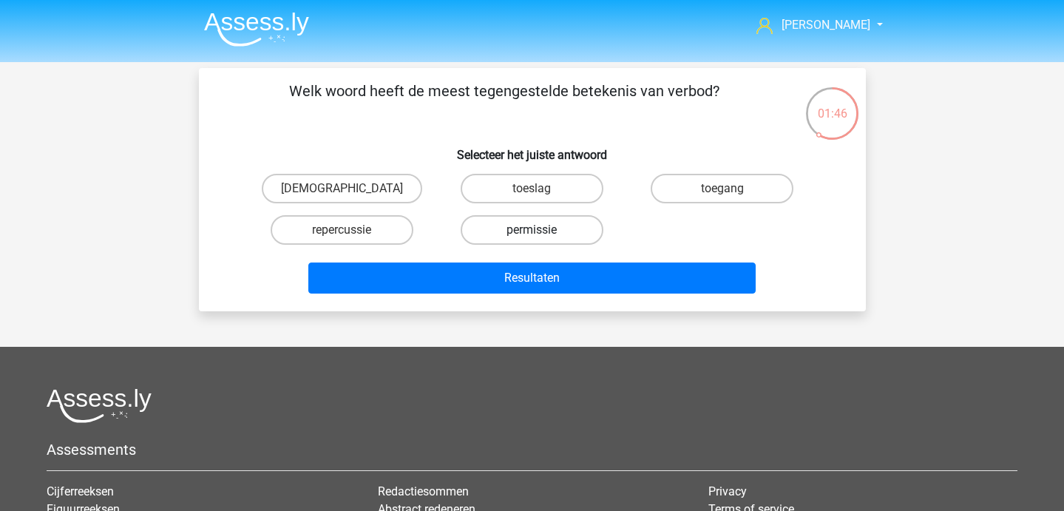
click at [551, 231] on label "permissie" at bounding box center [531, 230] width 143 height 30
click at [541, 231] on input "permissie" at bounding box center [536, 235] width 10 height 10
radio input "true"
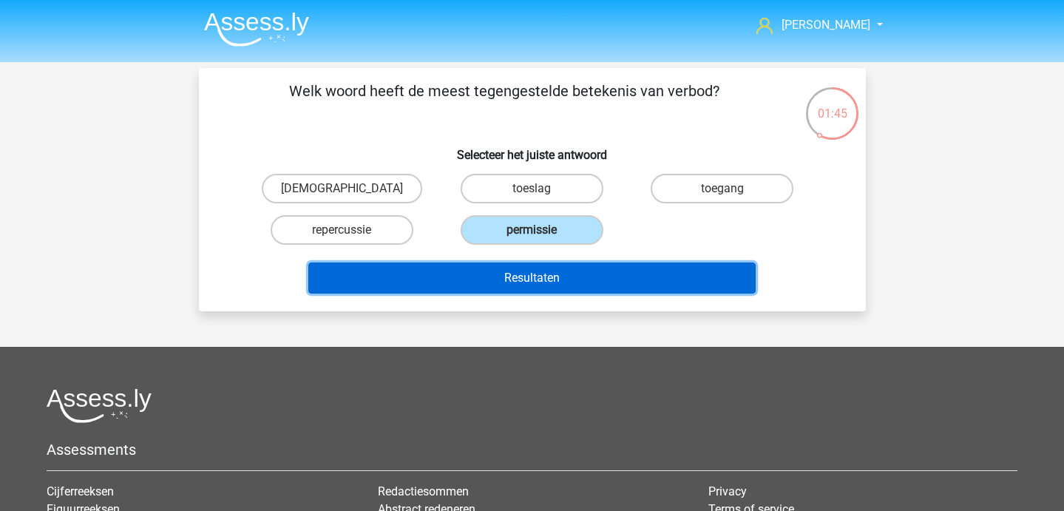
click at [545, 266] on button "Resultaten" at bounding box center [531, 277] width 447 height 31
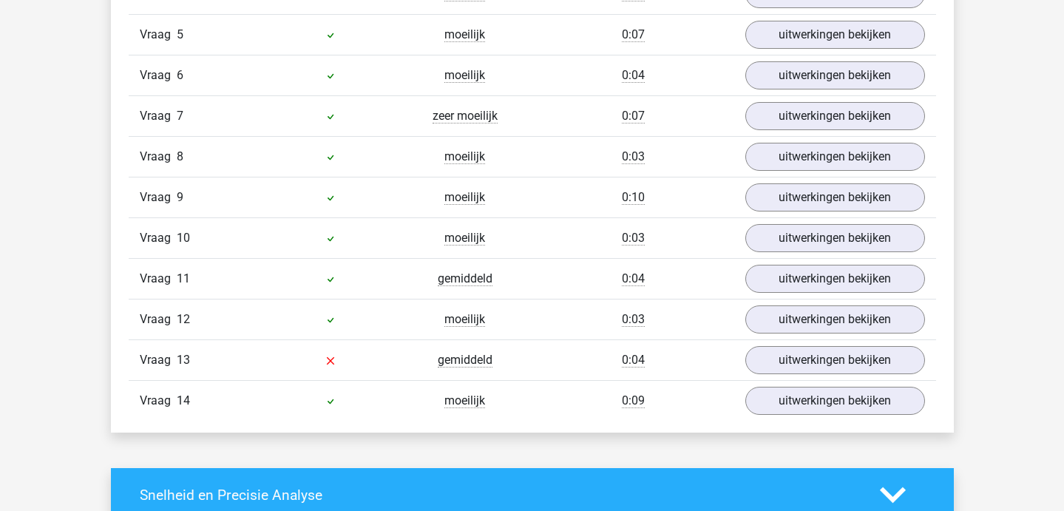
scroll to position [1188, 0]
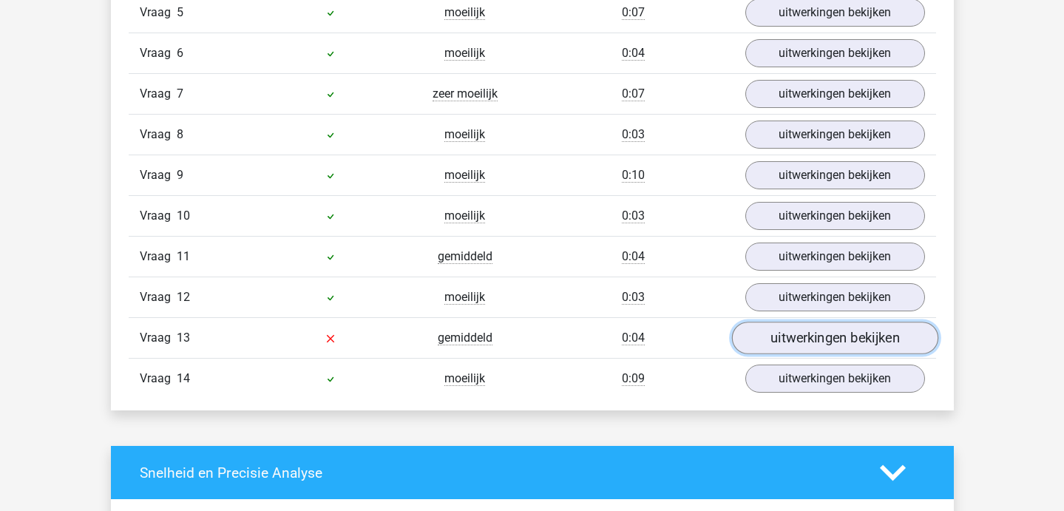
click at [758, 340] on link "uitwerkingen bekijken" at bounding box center [834, 338] width 206 height 33
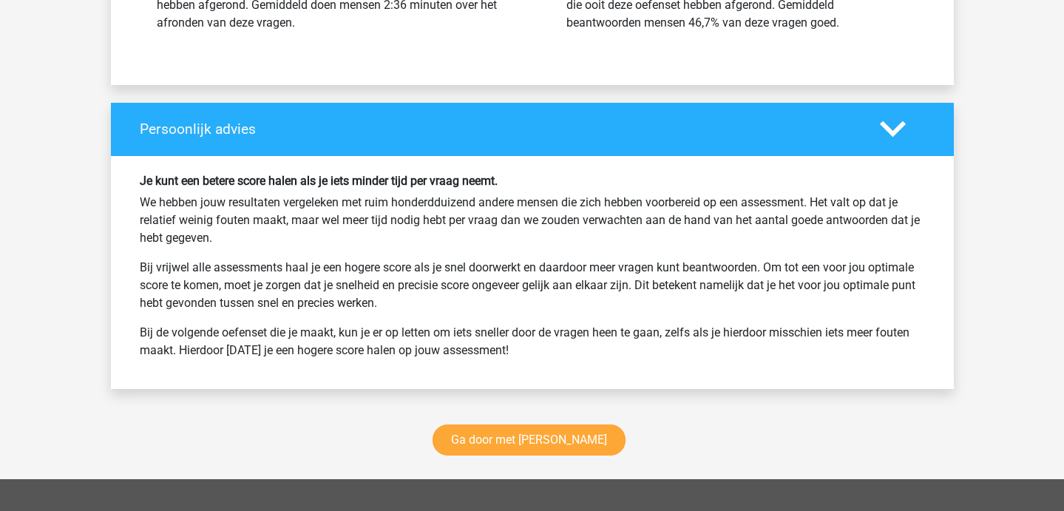
scroll to position [2281, 0]
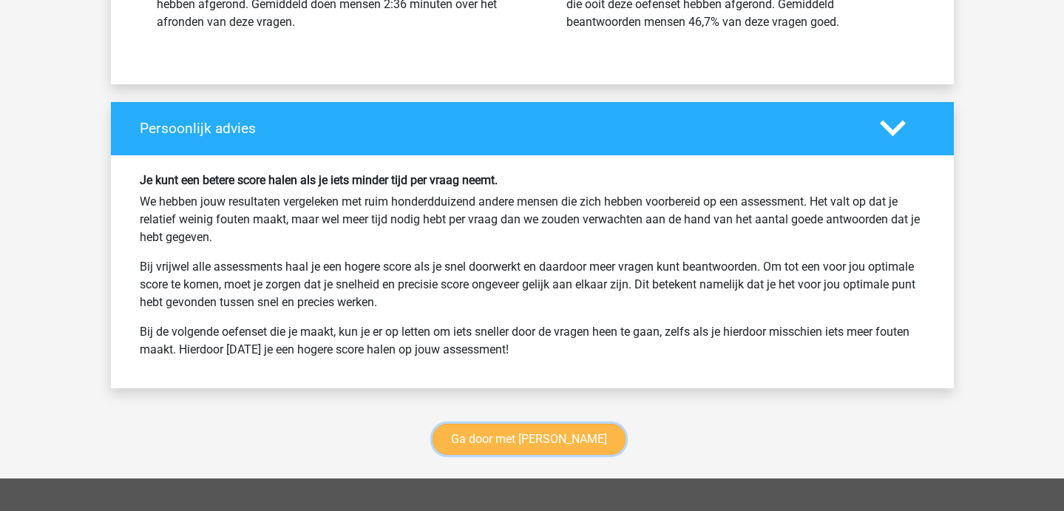
click at [542, 433] on link "Ga door met antoniemen" at bounding box center [528, 439] width 193 height 31
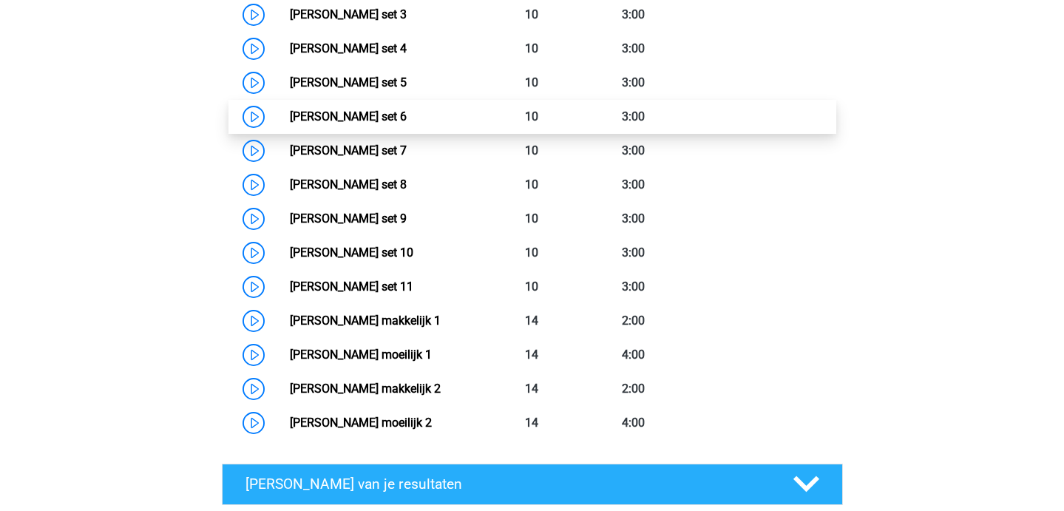
scroll to position [835, 0]
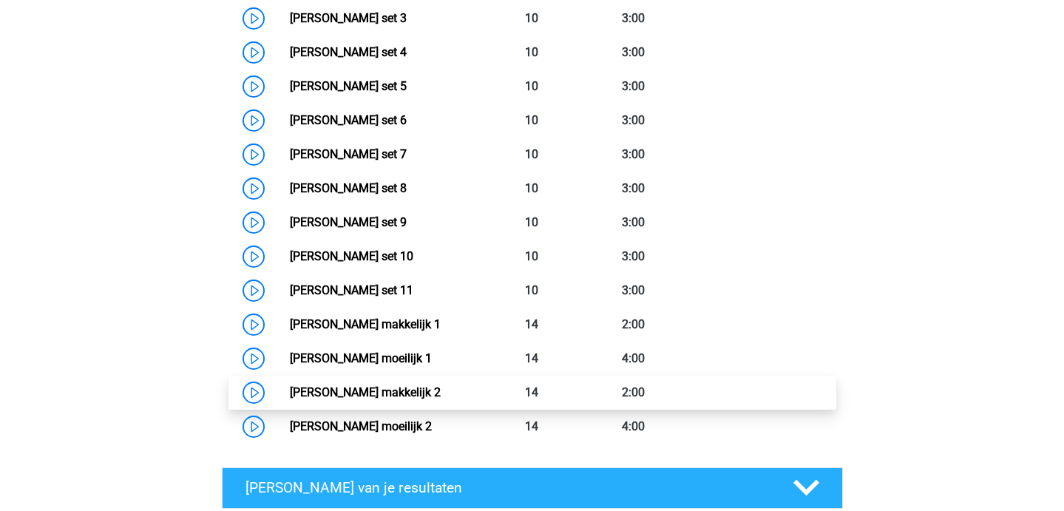
click at [290, 396] on link "[PERSON_NAME] makkelijk 2" at bounding box center [365, 392] width 151 height 14
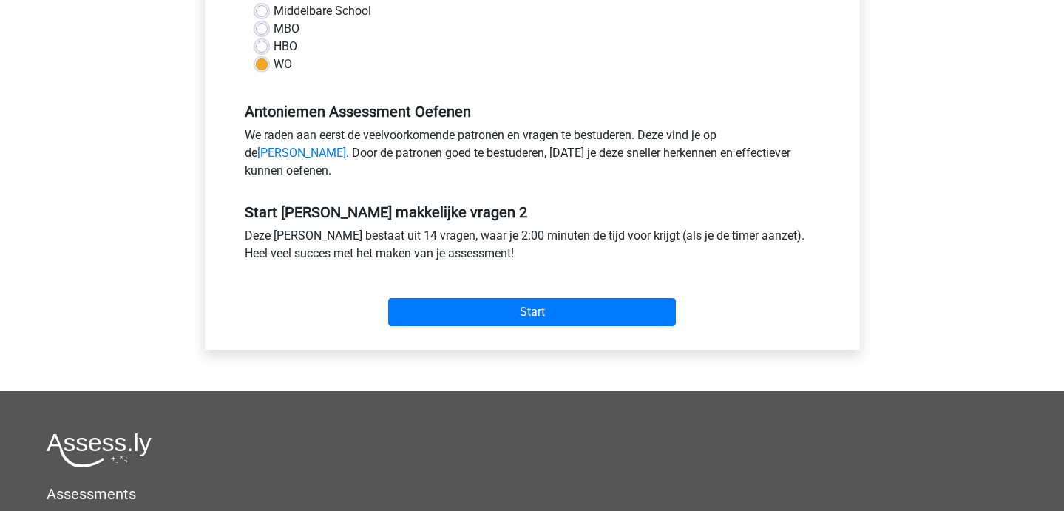
scroll to position [370, 0]
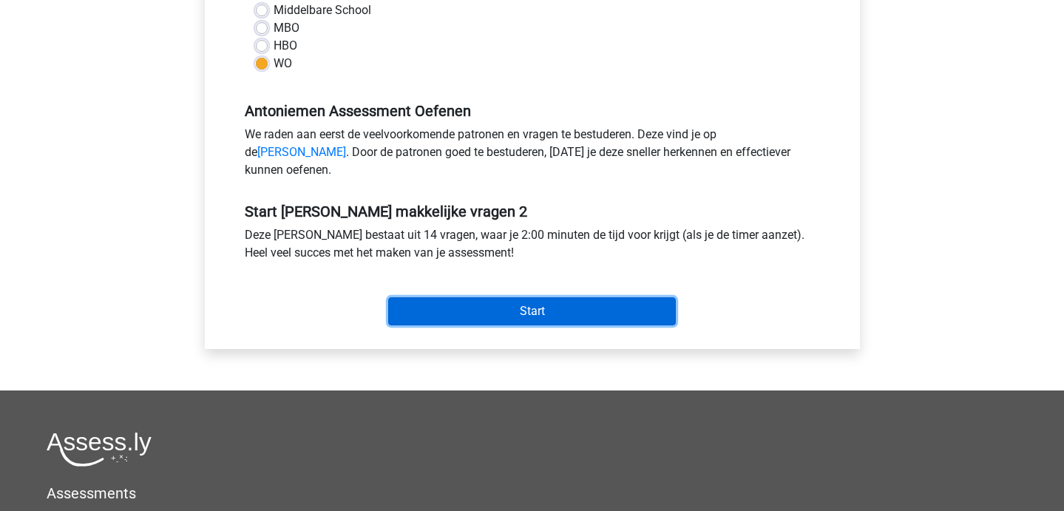
click at [475, 325] on input "Start" at bounding box center [532, 311] width 288 height 28
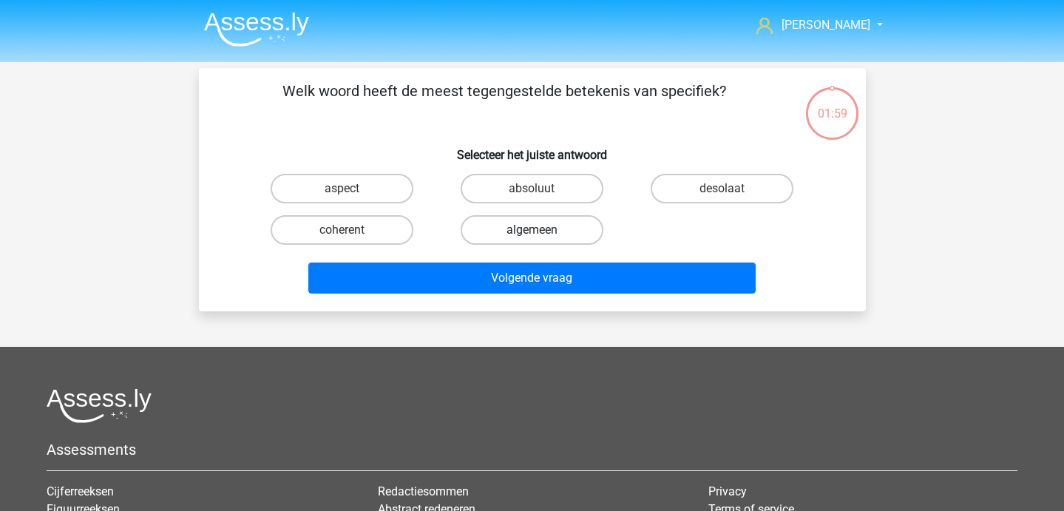
click at [551, 224] on label "algemeen" at bounding box center [531, 230] width 143 height 30
click at [541, 230] on input "algemeen" at bounding box center [536, 235] width 10 height 10
radio input "true"
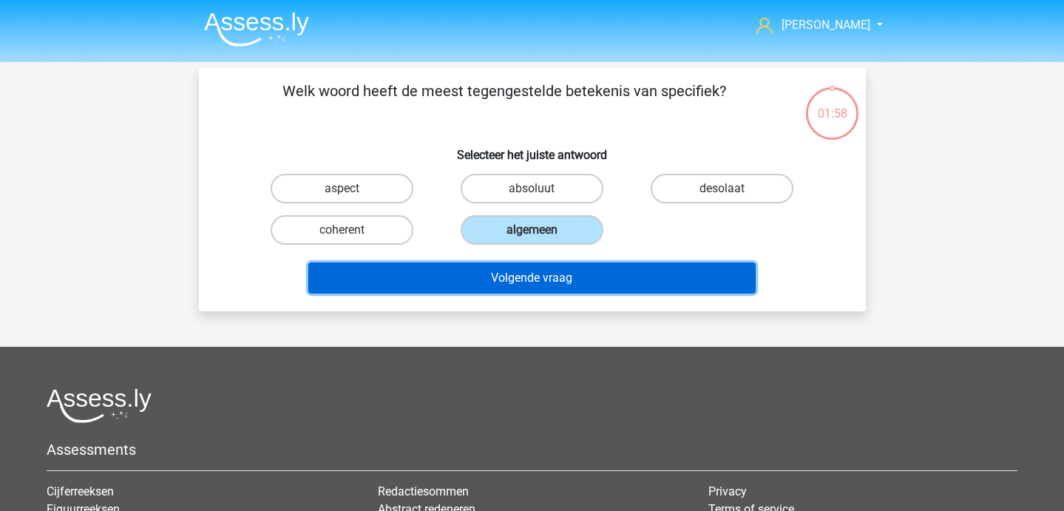
click at [554, 272] on button "Volgende vraag" at bounding box center [531, 277] width 447 height 31
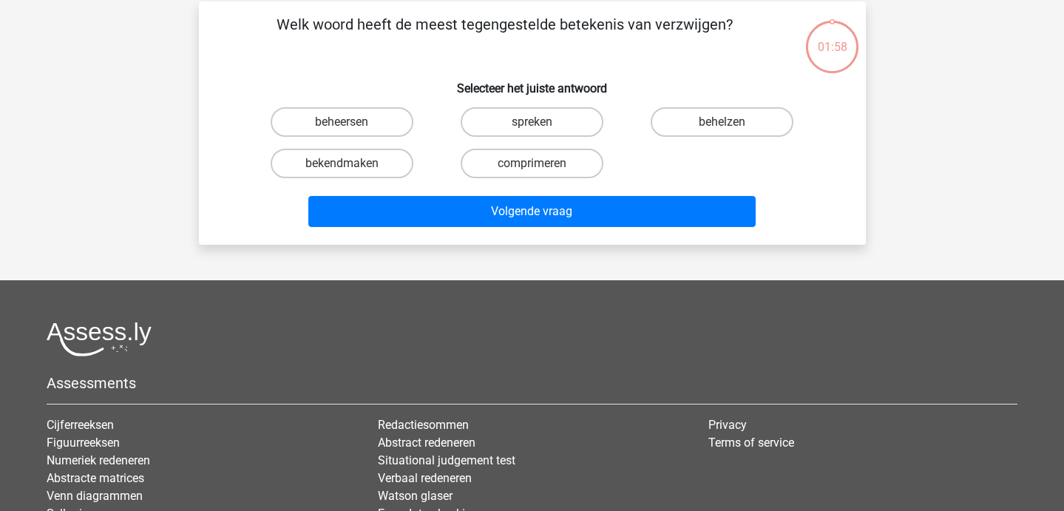
scroll to position [68, 0]
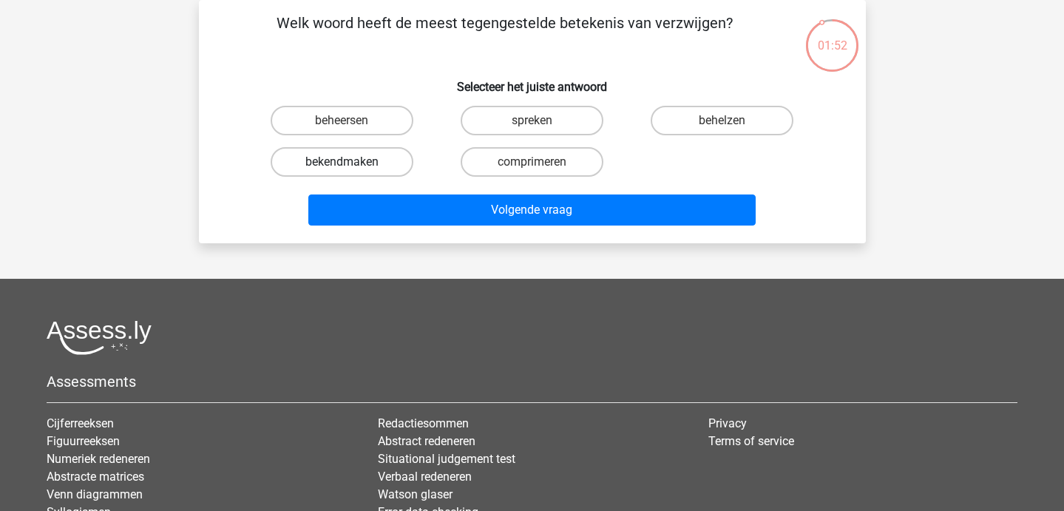
click at [355, 164] on label "bekendmaken" at bounding box center [342, 162] width 143 height 30
click at [351, 164] on input "bekendmaken" at bounding box center [346, 167] width 10 height 10
radio input "true"
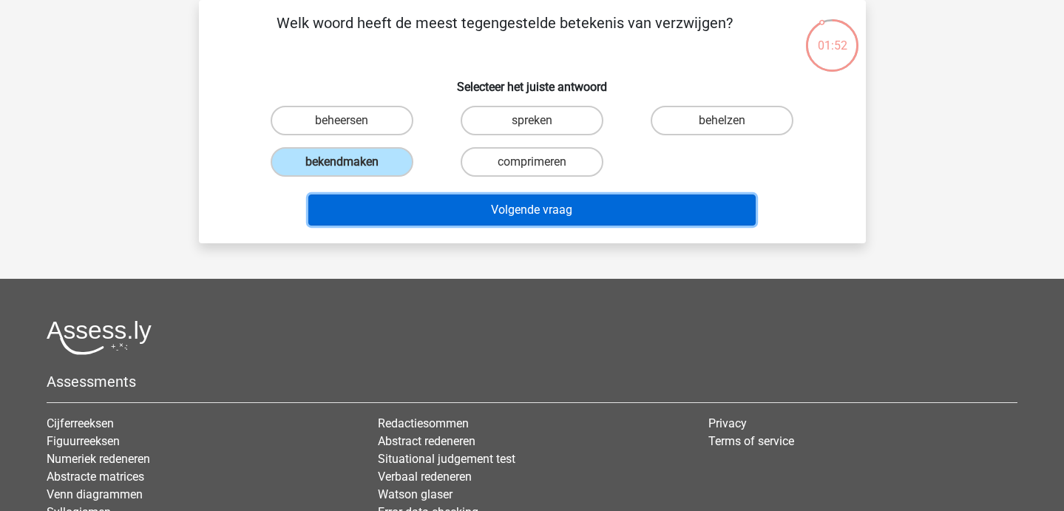
click at [381, 197] on button "Volgende vraag" at bounding box center [531, 209] width 447 height 31
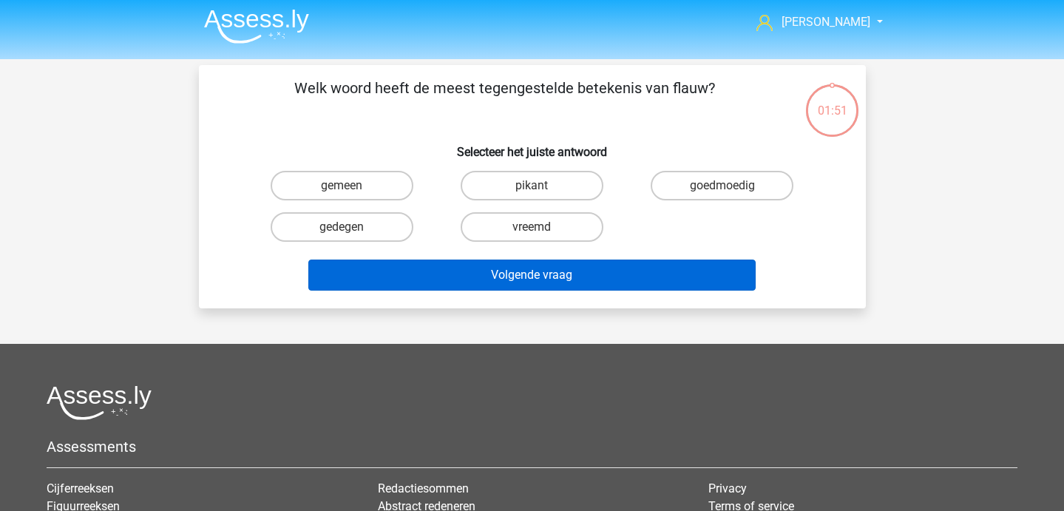
scroll to position [4, 0]
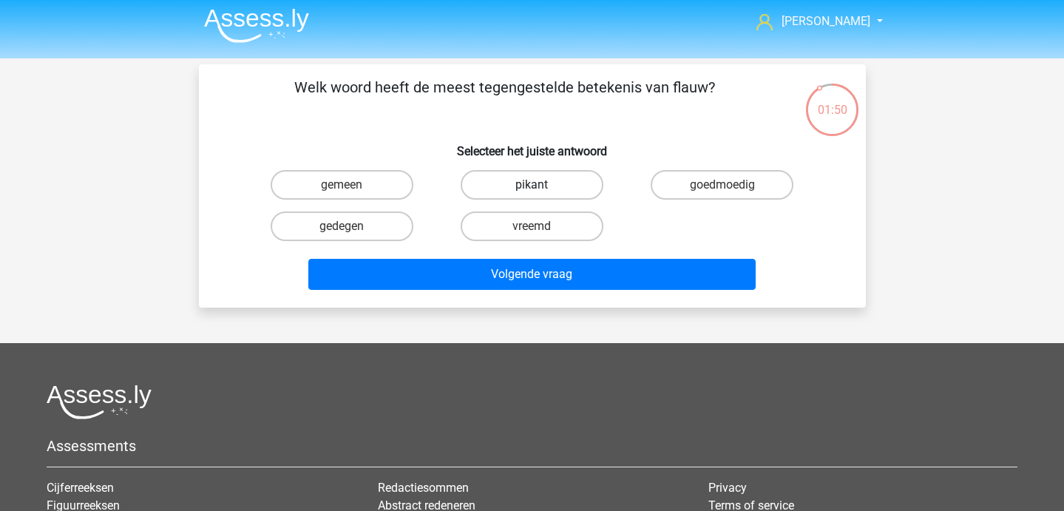
click at [494, 195] on label "pikant" at bounding box center [531, 185] width 143 height 30
click at [531, 194] on input "pikant" at bounding box center [536, 190] width 10 height 10
radio input "true"
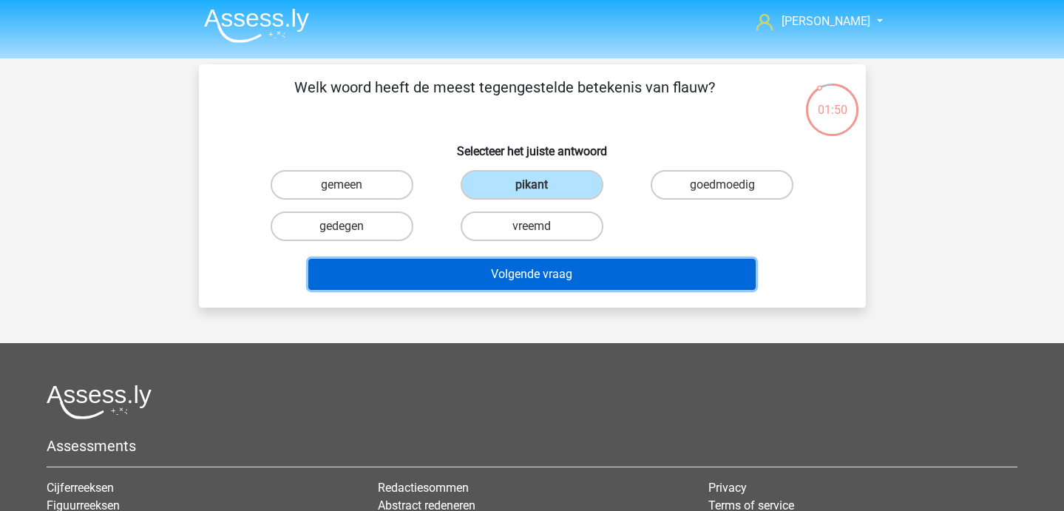
click at [492, 273] on button "Volgende vraag" at bounding box center [531, 274] width 447 height 31
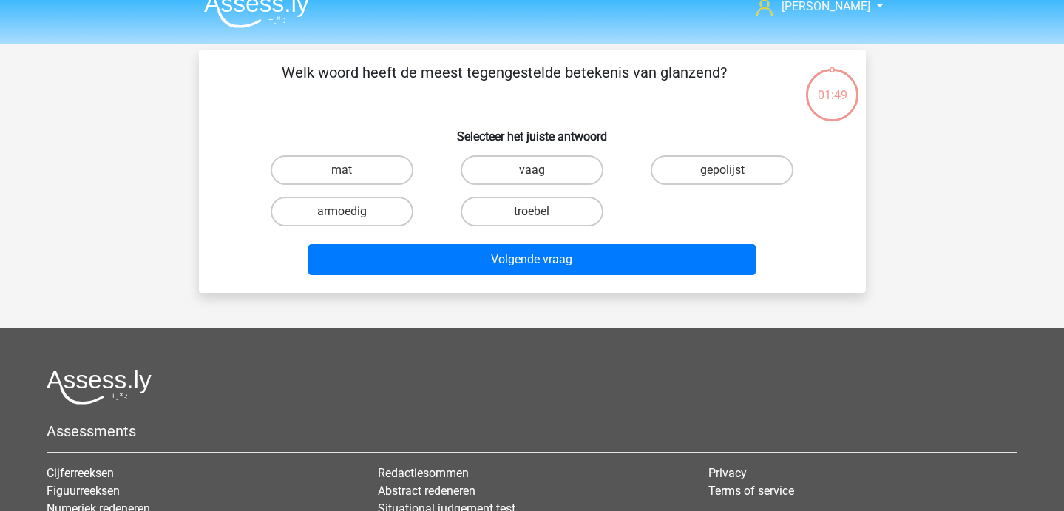
scroll to position [8, 0]
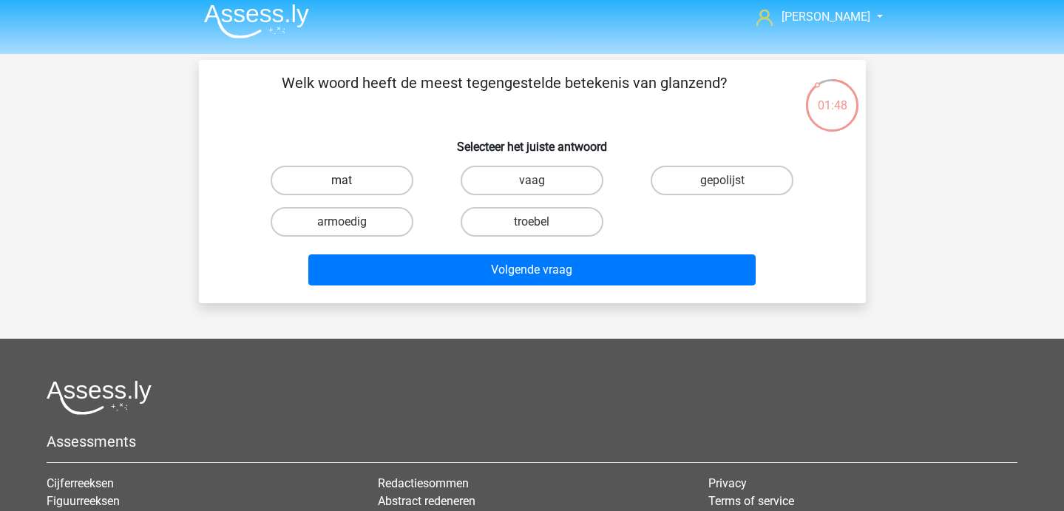
click at [364, 177] on label "mat" at bounding box center [342, 181] width 143 height 30
click at [351, 180] on input "mat" at bounding box center [346, 185] width 10 height 10
radio input "true"
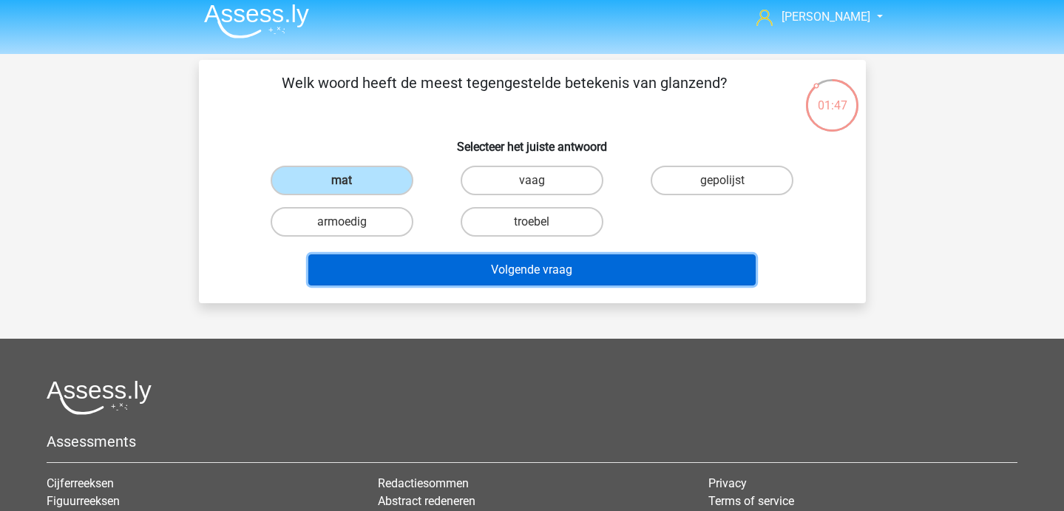
click at [412, 268] on button "Volgende vraag" at bounding box center [531, 269] width 447 height 31
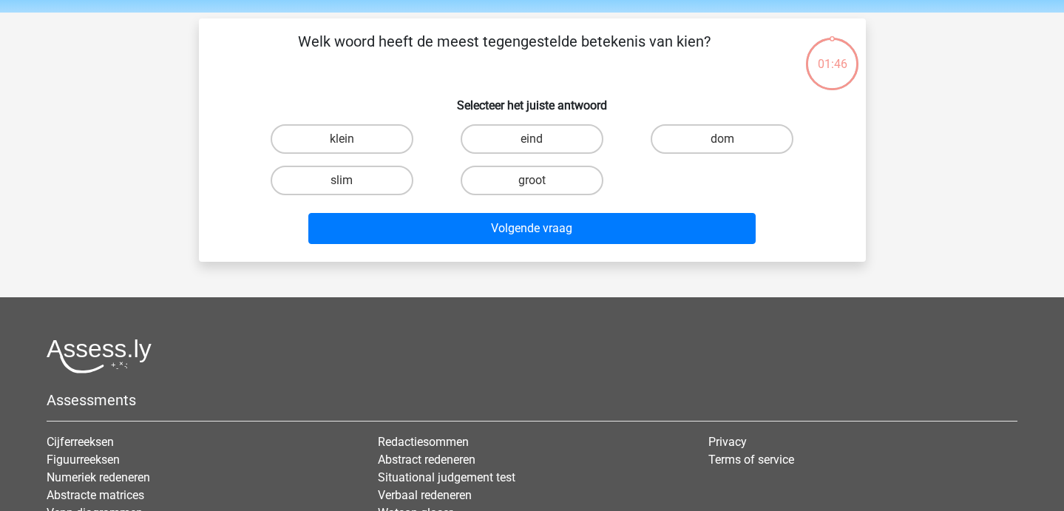
scroll to position [28, 0]
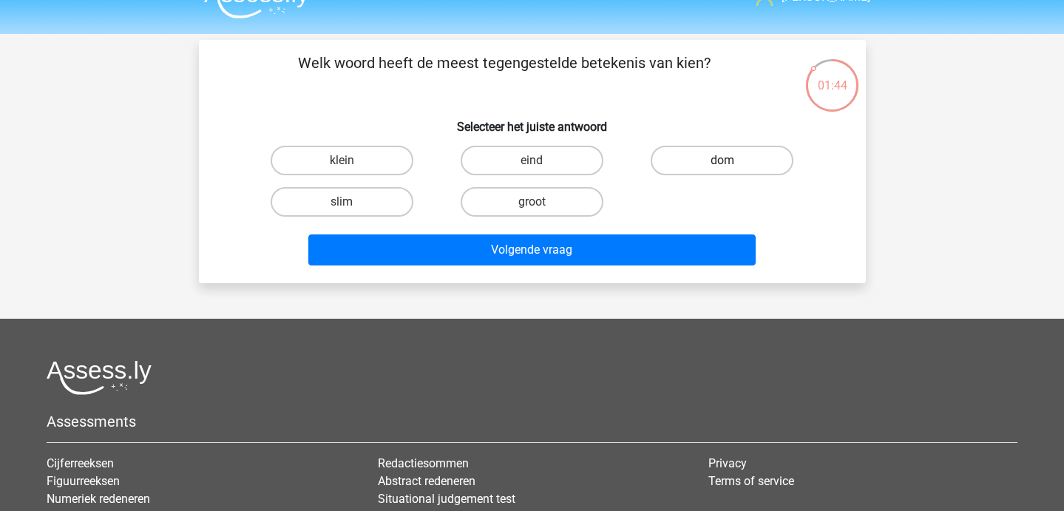
click at [720, 171] on label "dom" at bounding box center [721, 161] width 143 height 30
click at [722, 170] on input "dom" at bounding box center [727, 165] width 10 height 10
radio input "true"
click at [665, 223] on div "Volgende vraag" at bounding box center [531, 246] width 619 height 49
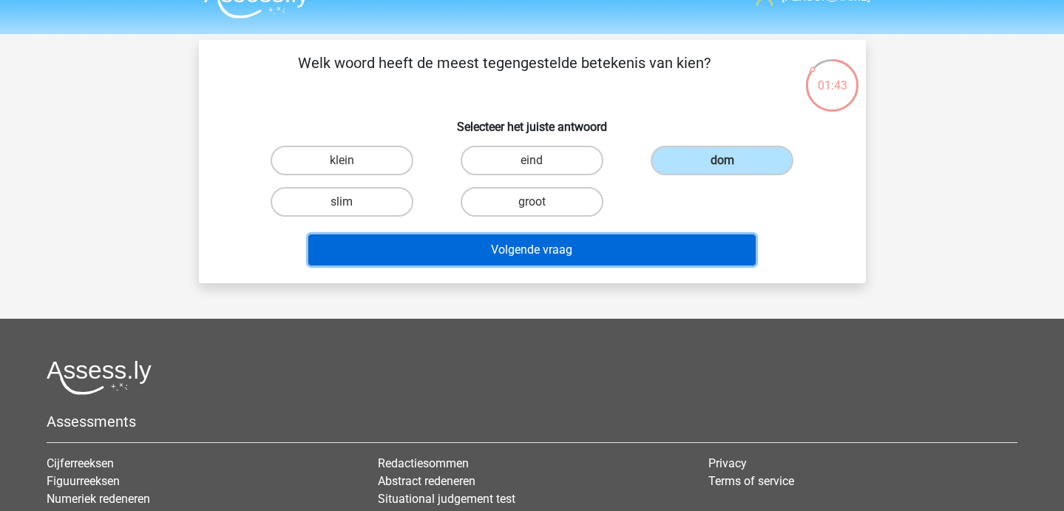
click at [639, 250] on button "Volgende vraag" at bounding box center [531, 249] width 447 height 31
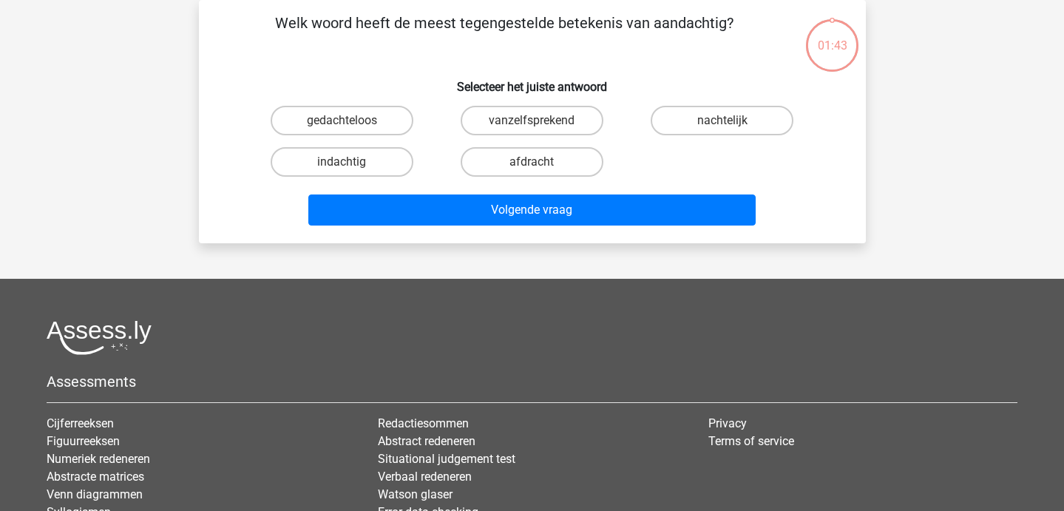
scroll to position [0, 0]
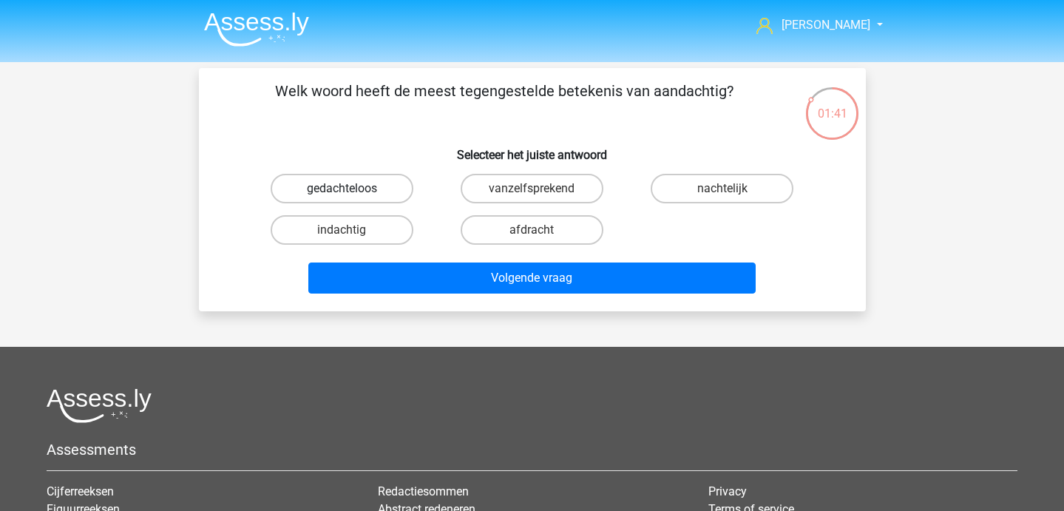
click at [398, 190] on label "gedachteloos" at bounding box center [342, 189] width 143 height 30
click at [351, 190] on input "gedachteloos" at bounding box center [346, 193] width 10 height 10
radio input "true"
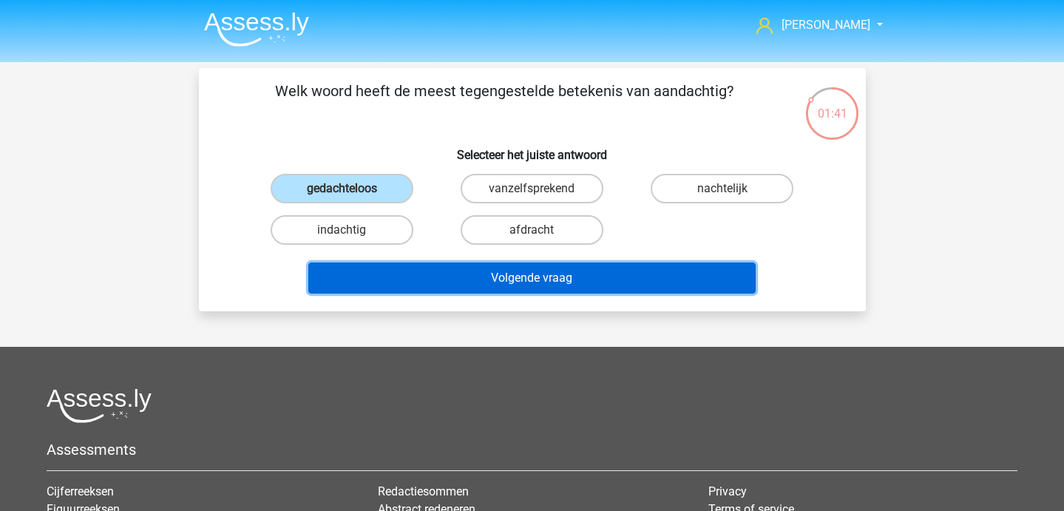
click at [443, 268] on button "Volgende vraag" at bounding box center [531, 277] width 447 height 31
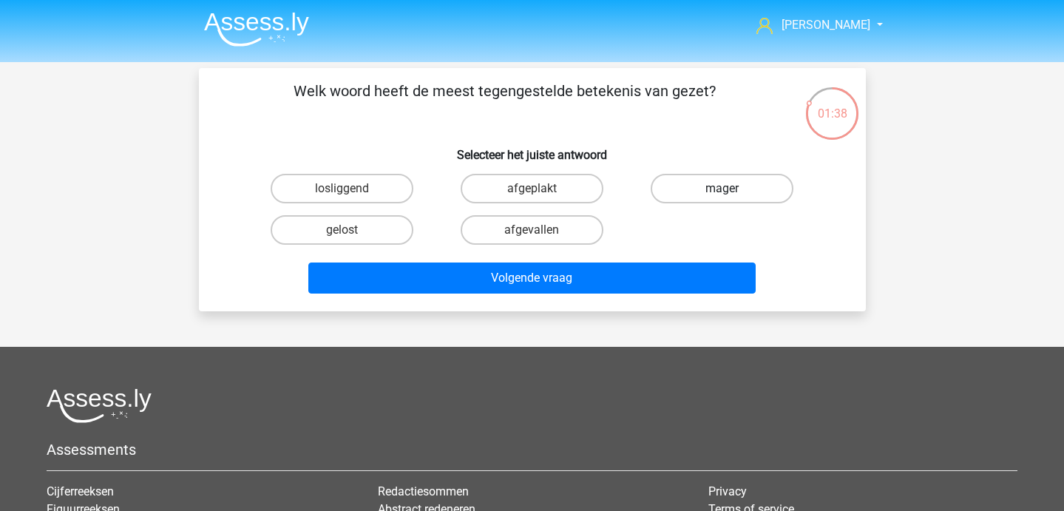
click at [698, 189] on label "mager" at bounding box center [721, 189] width 143 height 30
click at [722, 189] on input "mager" at bounding box center [727, 193] width 10 height 10
radio input "true"
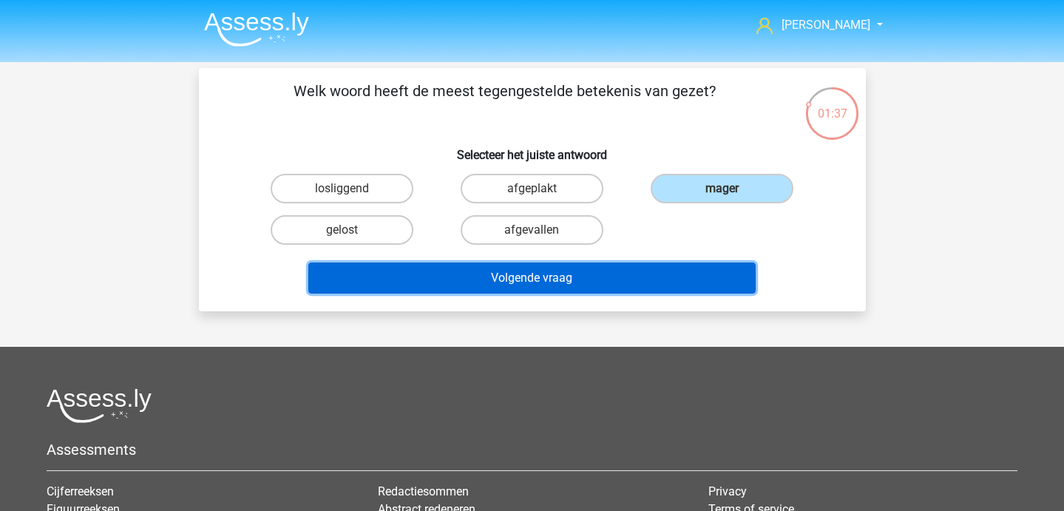
click at [648, 287] on button "Volgende vraag" at bounding box center [531, 277] width 447 height 31
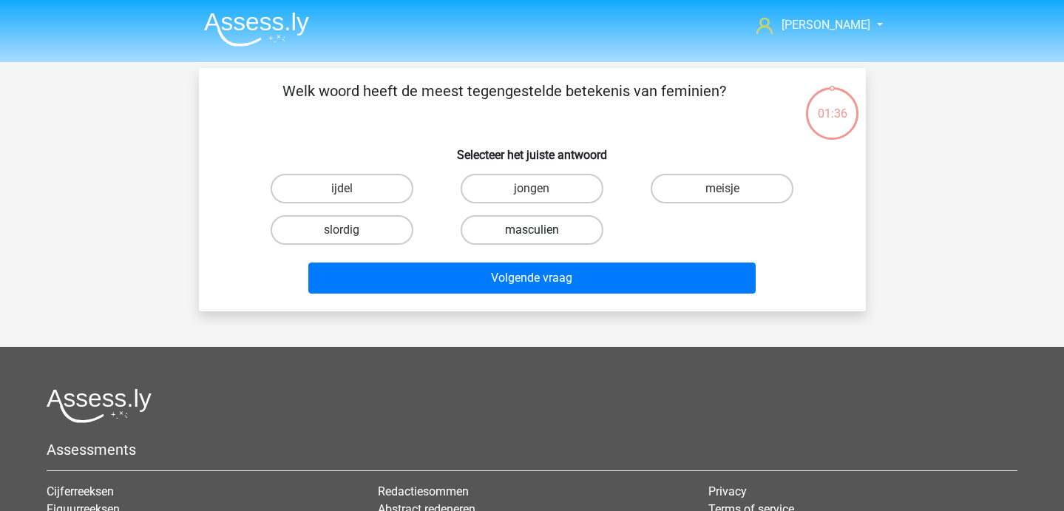
click at [539, 224] on label "masculien" at bounding box center [531, 230] width 143 height 30
click at [539, 230] on input "masculien" at bounding box center [536, 235] width 10 height 10
radio input "true"
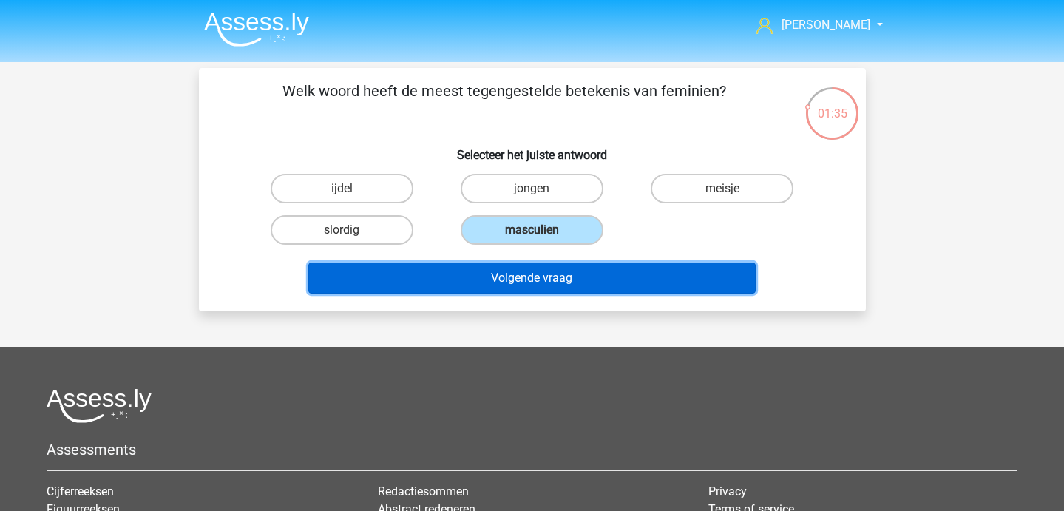
click at [548, 278] on button "Volgende vraag" at bounding box center [531, 277] width 447 height 31
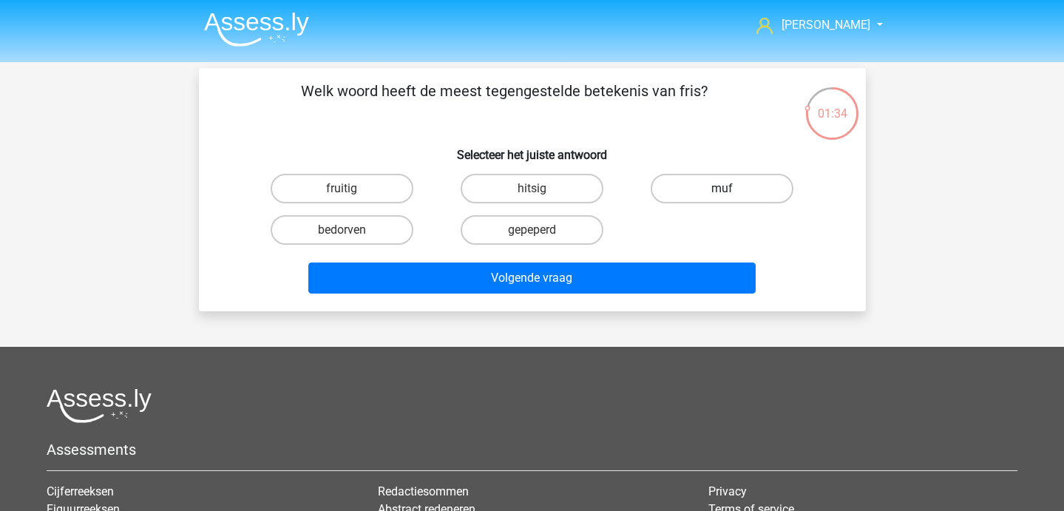
click at [714, 191] on label "muf" at bounding box center [721, 189] width 143 height 30
click at [722, 191] on input "muf" at bounding box center [727, 193] width 10 height 10
radio input "true"
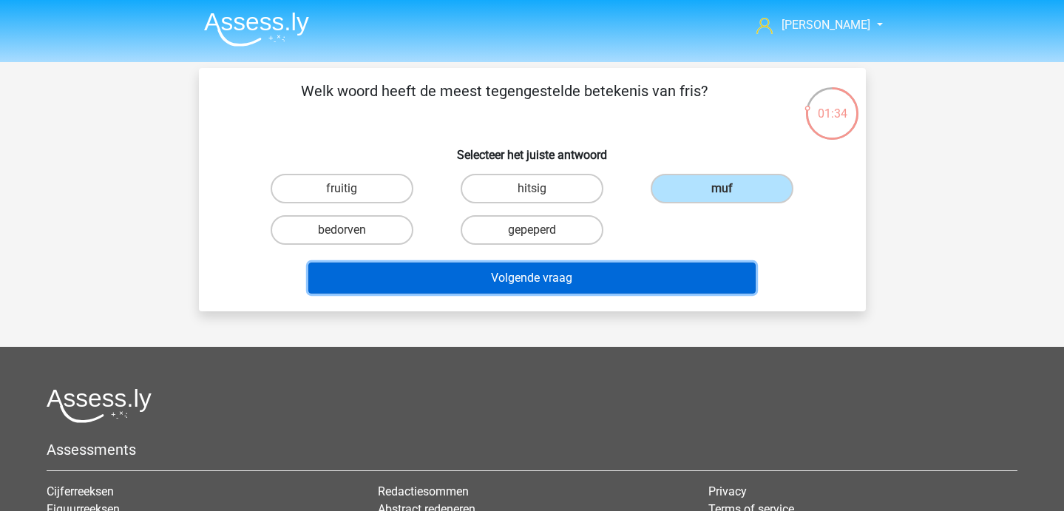
click at [560, 273] on button "Volgende vraag" at bounding box center [531, 277] width 447 height 31
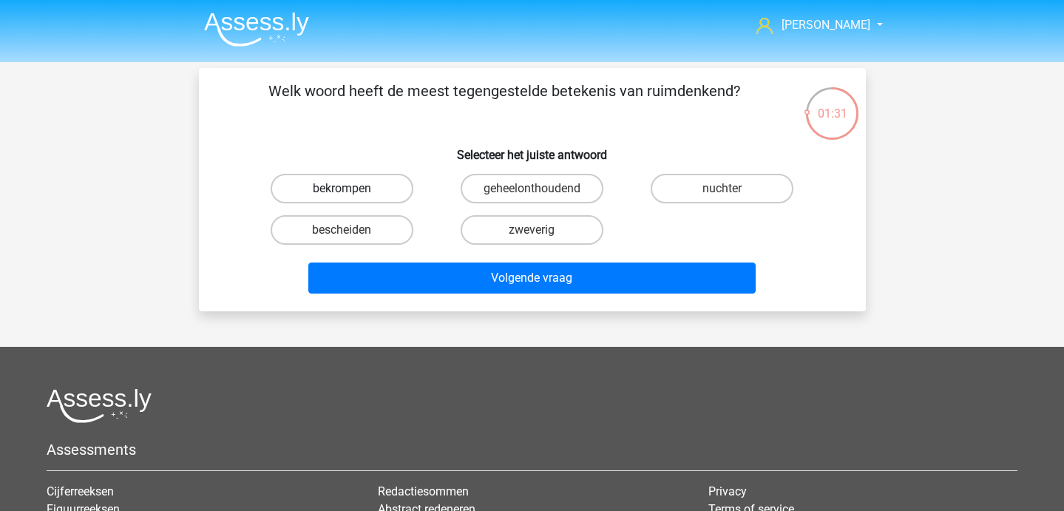
click at [379, 194] on label "bekrompen" at bounding box center [342, 189] width 143 height 30
click at [351, 194] on input "bekrompen" at bounding box center [346, 193] width 10 height 10
radio input "true"
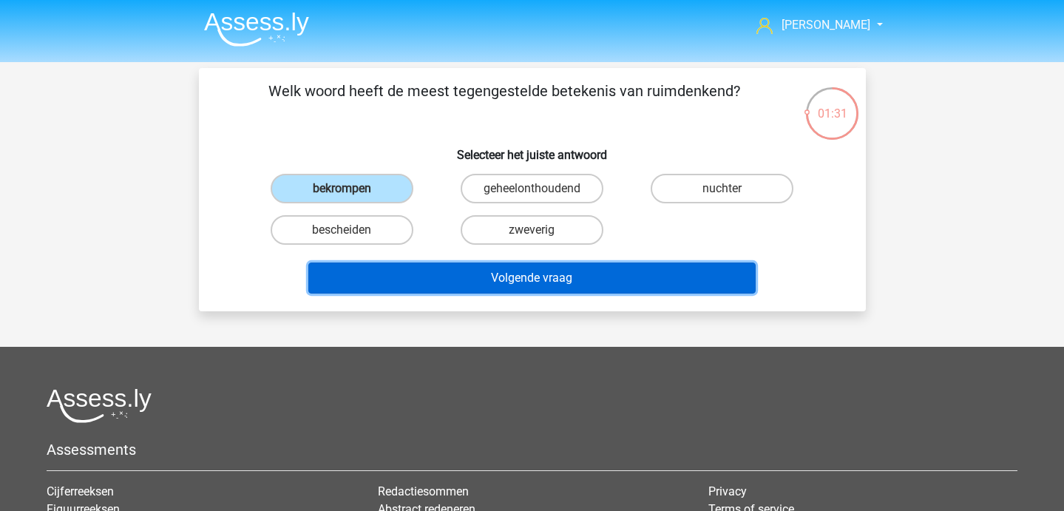
click at [458, 292] on button "Volgende vraag" at bounding box center [531, 277] width 447 height 31
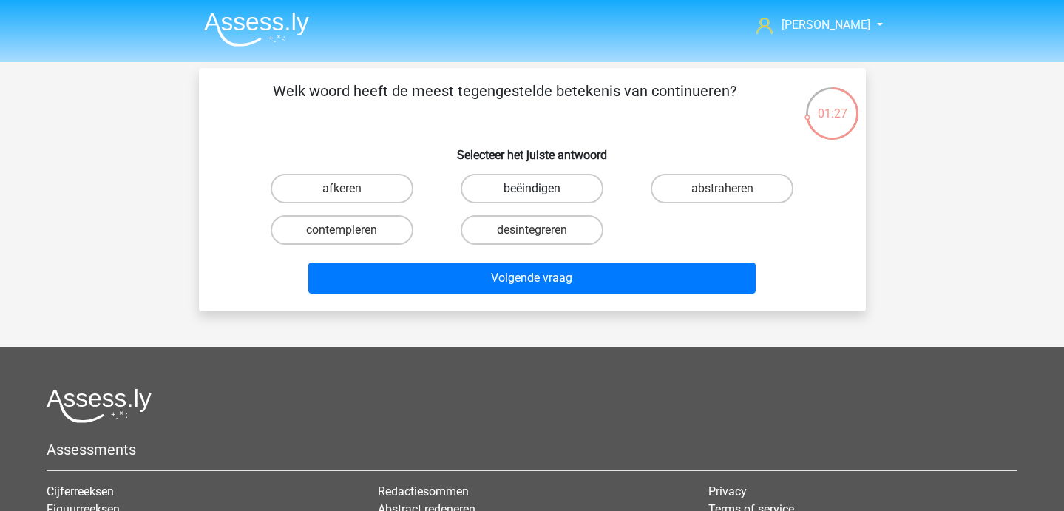
click at [552, 188] on label "beëindigen" at bounding box center [531, 189] width 143 height 30
click at [541, 188] on input "beëindigen" at bounding box center [536, 193] width 10 height 10
radio input "true"
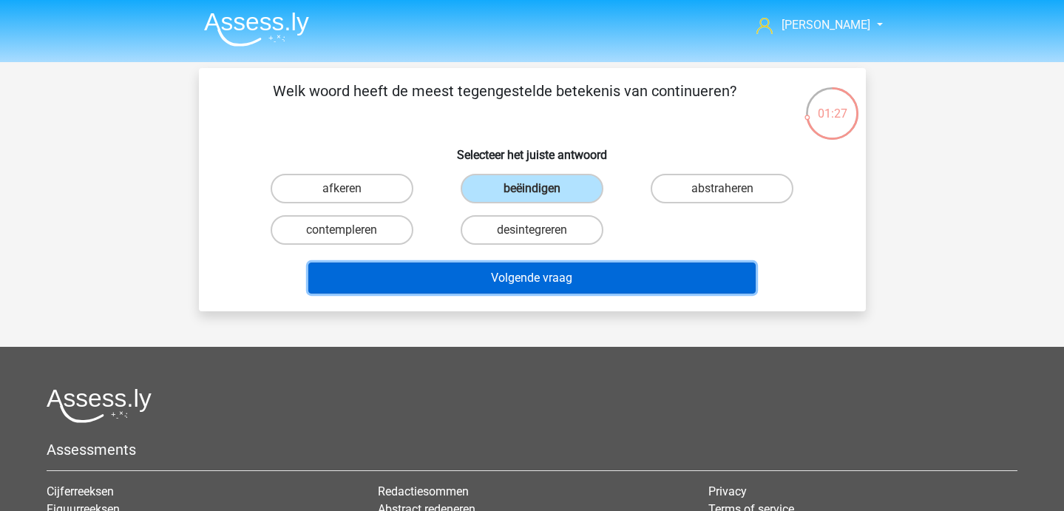
click at [542, 275] on button "Volgende vraag" at bounding box center [531, 277] width 447 height 31
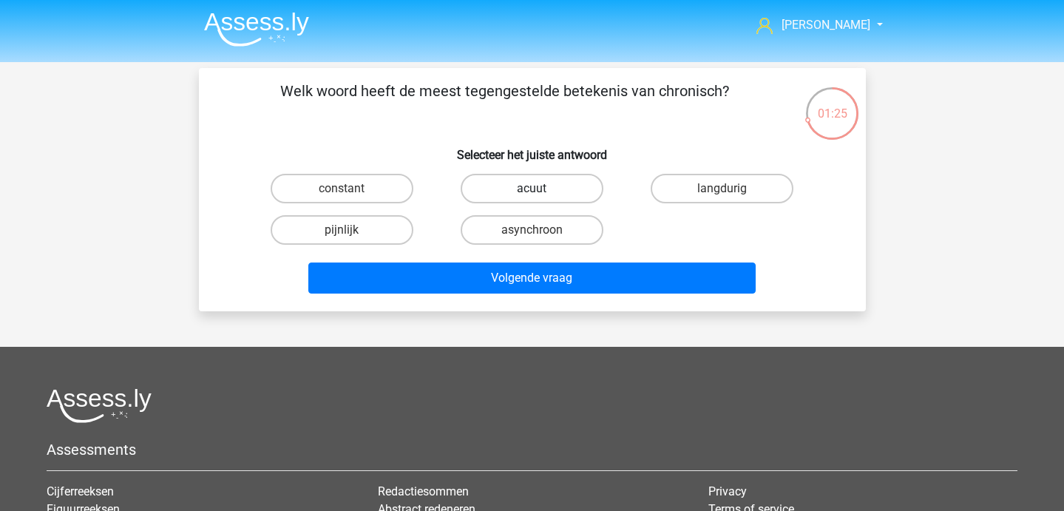
click at [489, 182] on label "acuut" at bounding box center [531, 189] width 143 height 30
click at [531, 188] on input "acuut" at bounding box center [536, 193] width 10 height 10
radio input "true"
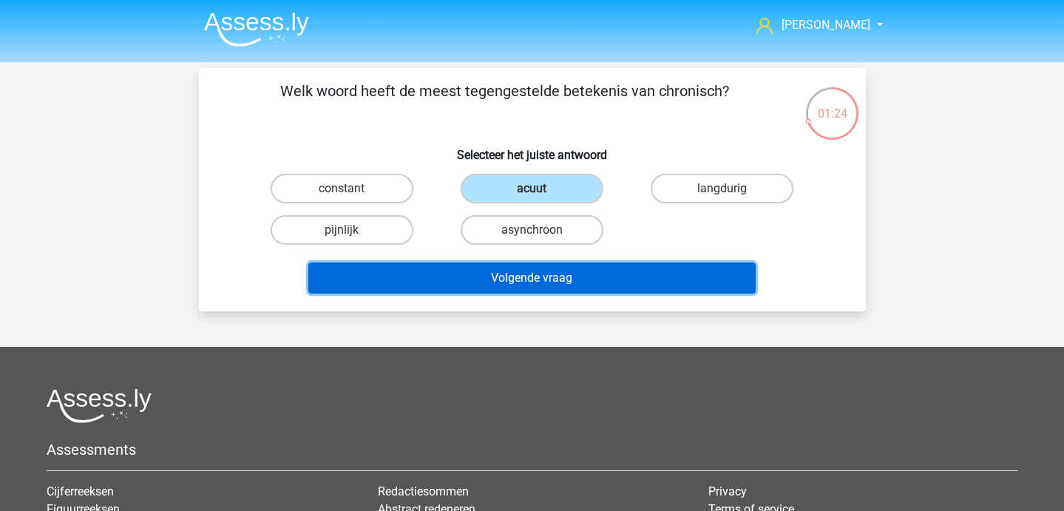
click at [509, 277] on button "Volgende vraag" at bounding box center [531, 277] width 447 height 31
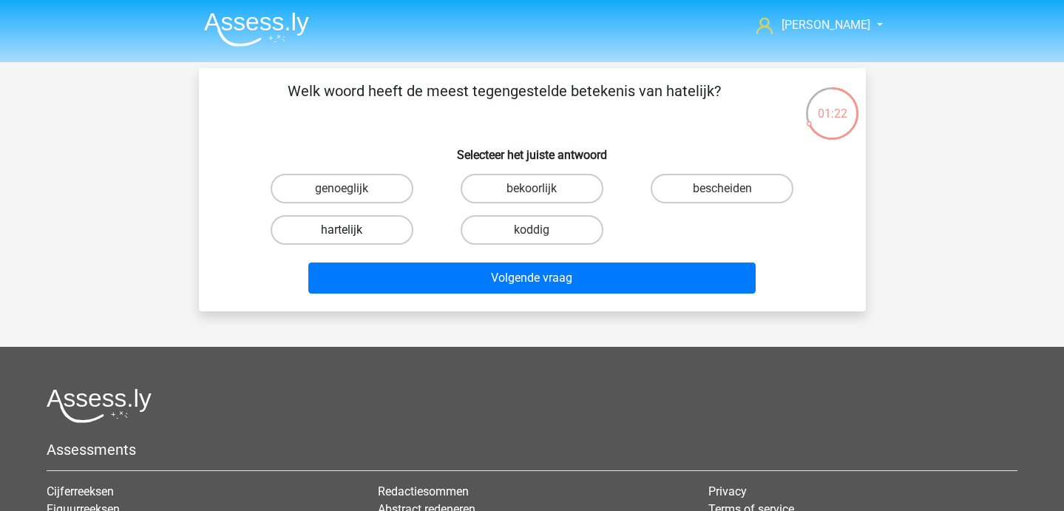
click at [373, 235] on label "hartelijk" at bounding box center [342, 230] width 143 height 30
click at [351, 235] on input "hartelijk" at bounding box center [346, 235] width 10 height 10
radio input "true"
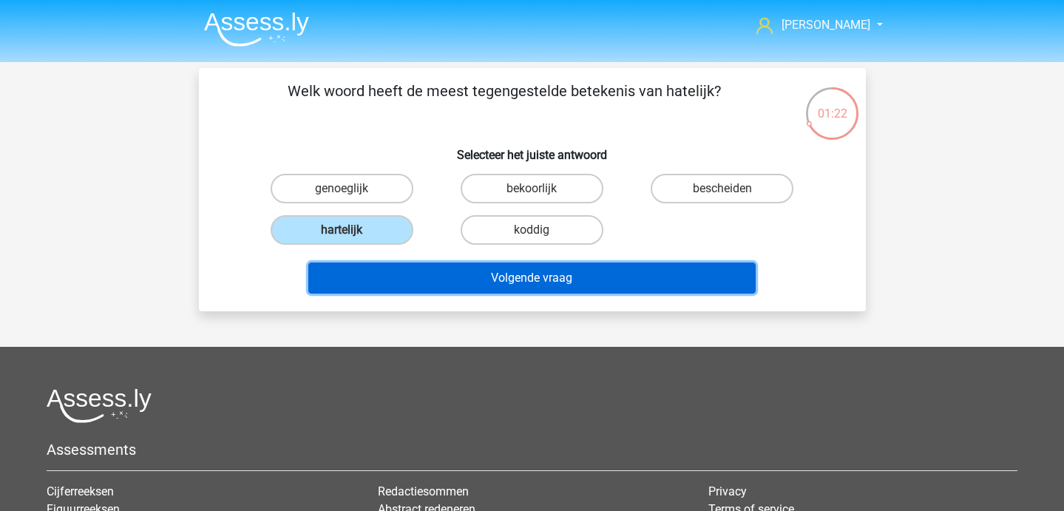
click at [443, 276] on button "Volgende vraag" at bounding box center [531, 277] width 447 height 31
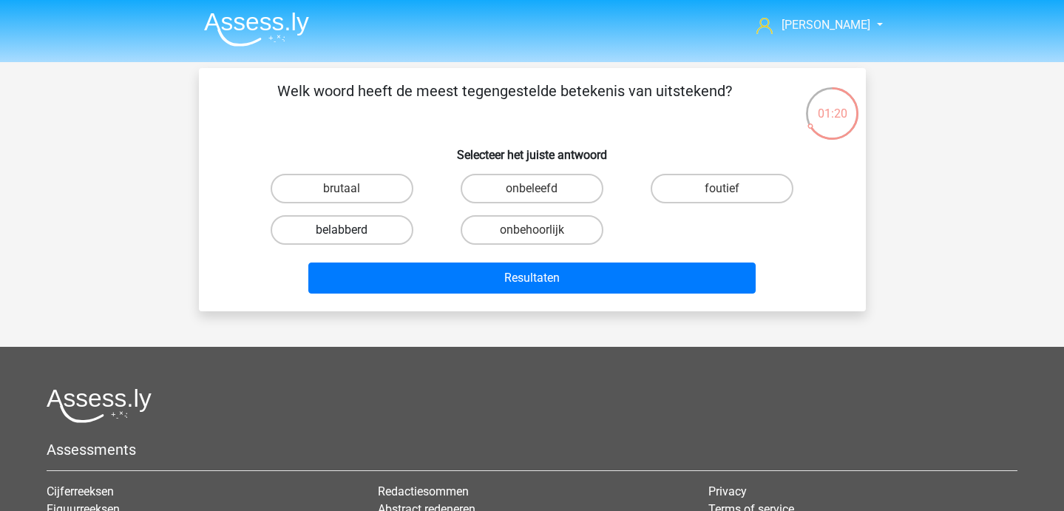
click at [380, 234] on label "belabberd" at bounding box center [342, 230] width 143 height 30
click at [351, 234] on input "belabberd" at bounding box center [346, 235] width 10 height 10
radio input "true"
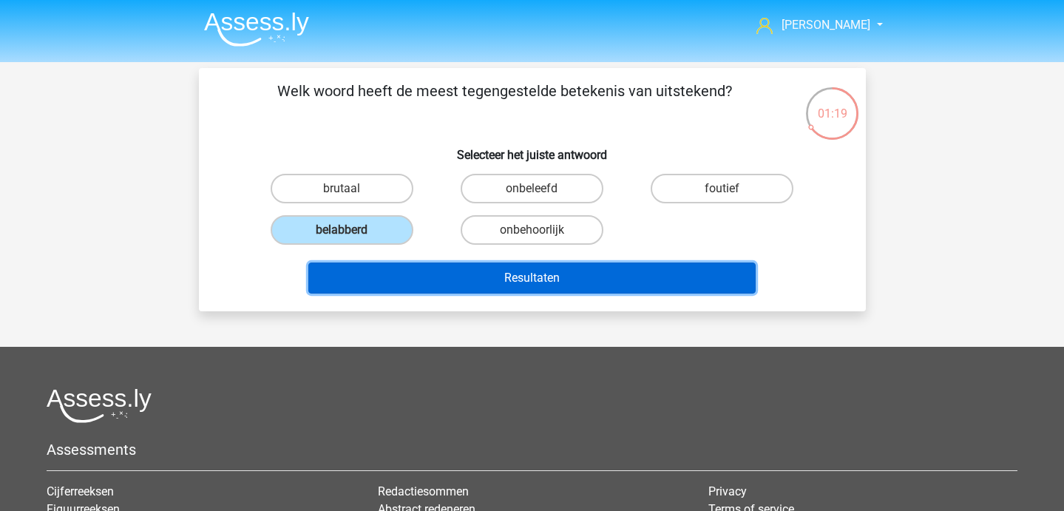
click at [419, 273] on button "Resultaten" at bounding box center [531, 277] width 447 height 31
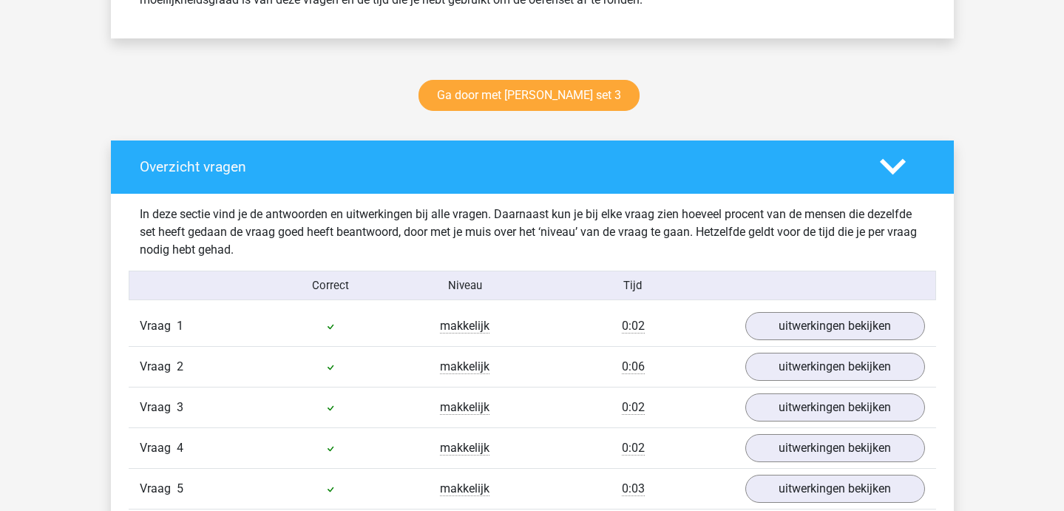
scroll to position [652, 0]
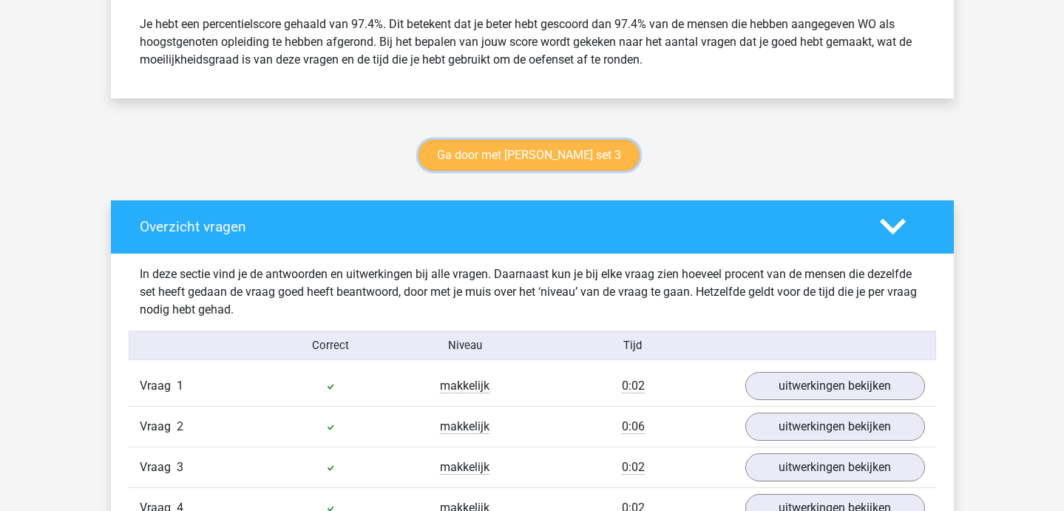
click at [572, 152] on link "Ga door met [PERSON_NAME] set 3" at bounding box center [528, 155] width 221 height 31
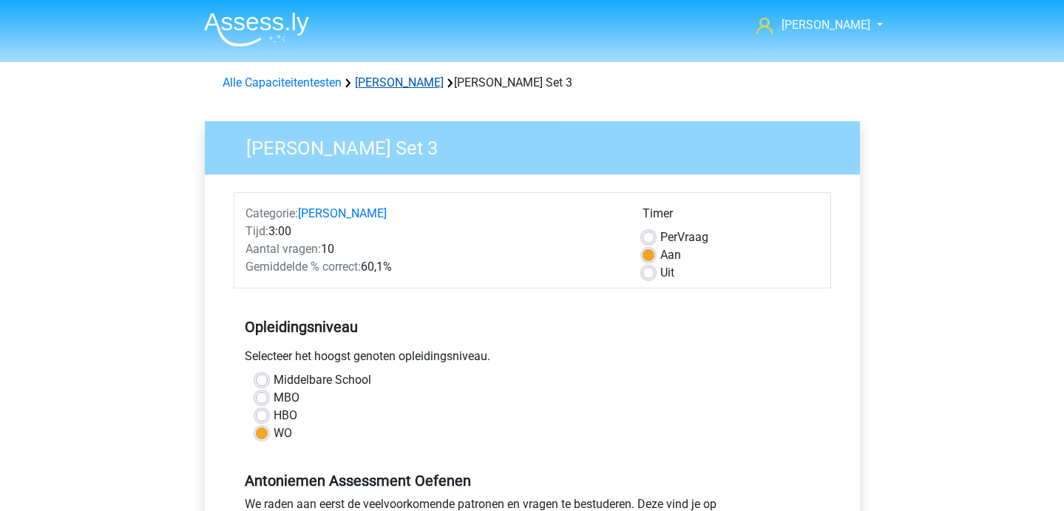
click at [400, 87] on link "[PERSON_NAME]" at bounding box center [399, 82] width 89 height 14
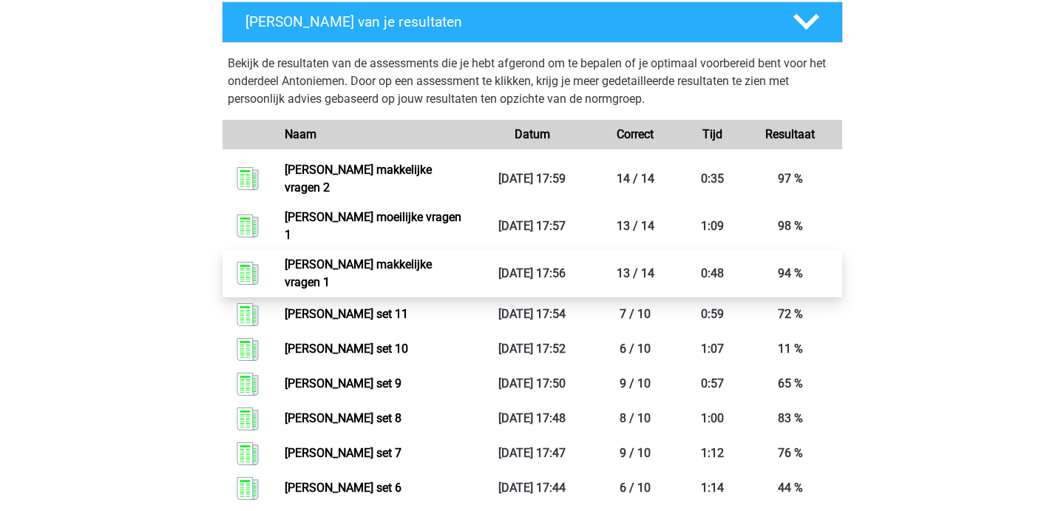
scroll to position [492, 0]
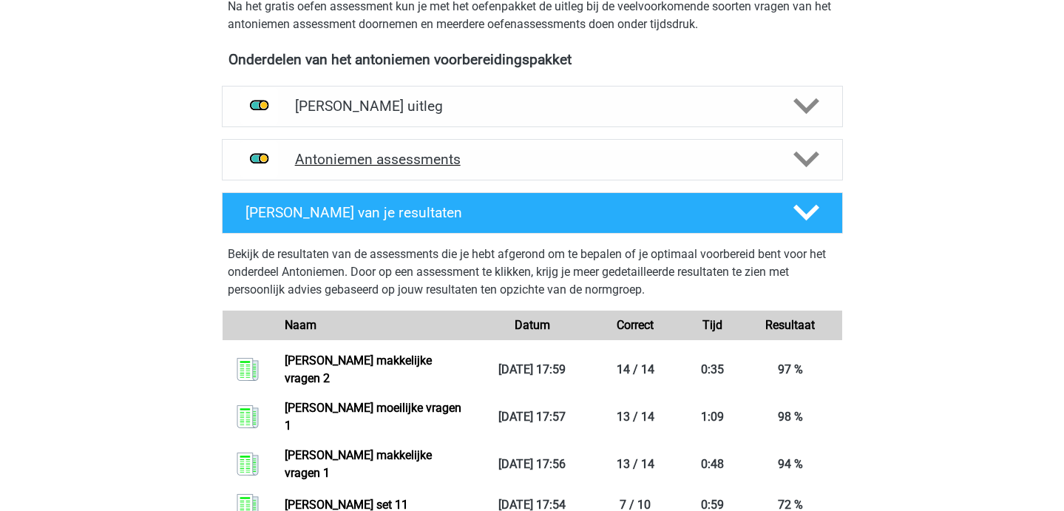
click at [480, 149] on div "Antoniemen assessments" at bounding box center [532, 159] width 621 height 41
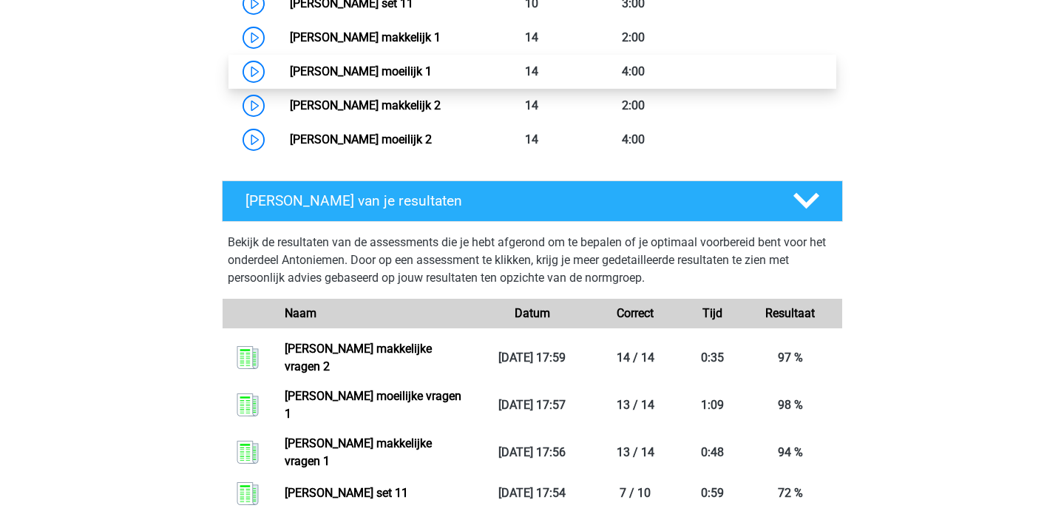
scroll to position [1119, 0]
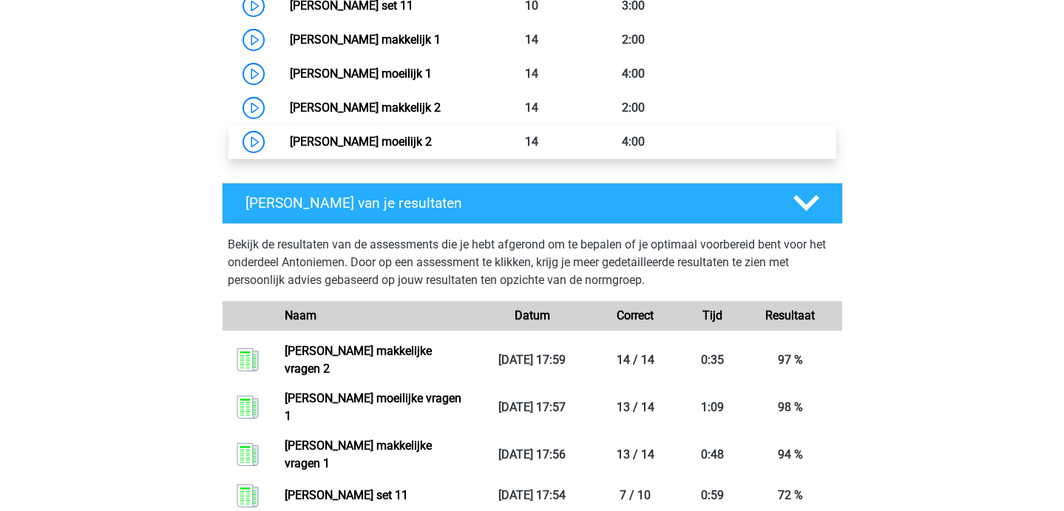
click at [290, 135] on link "[PERSON_NAME] moeilijk 2" at bounding box center [361, 142] width 142 height 14
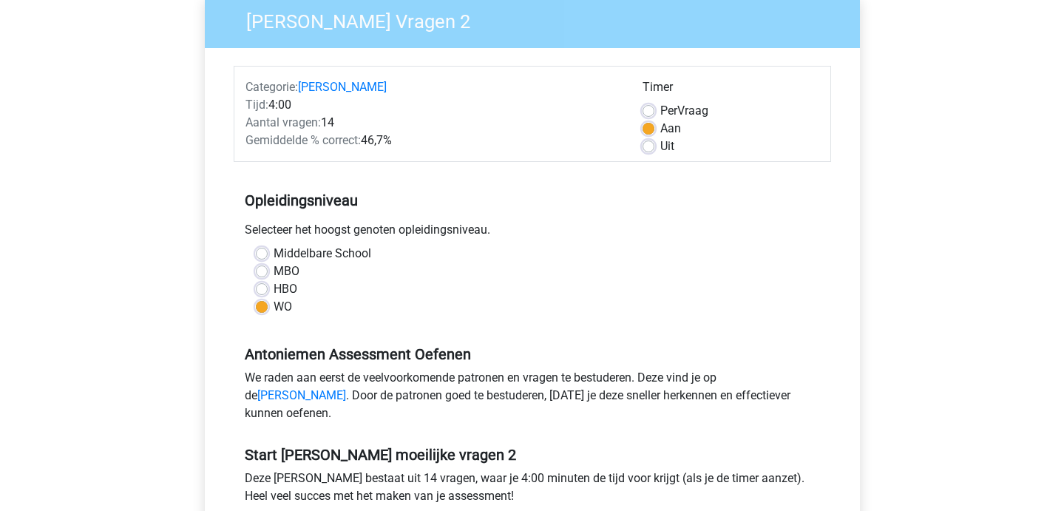
scroll to position [293, 0]
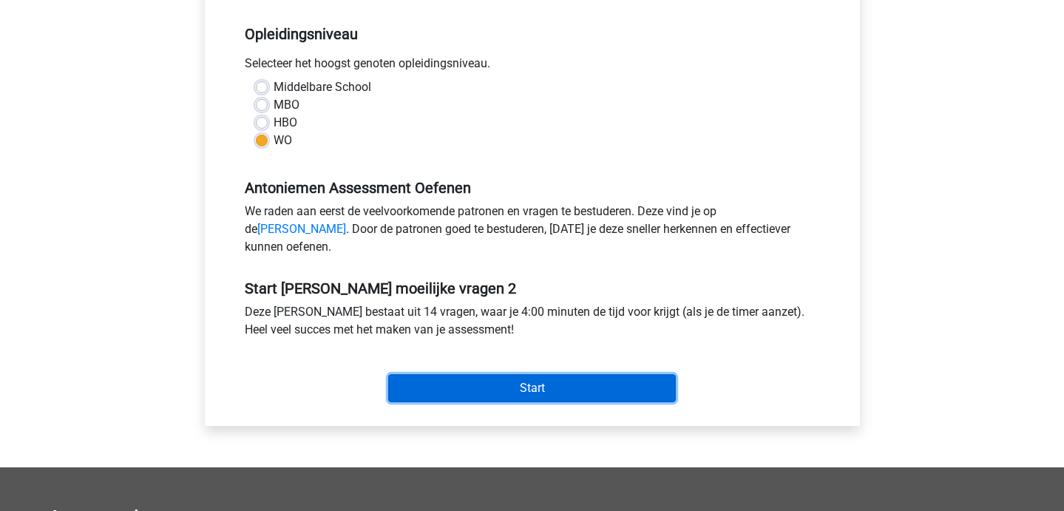
click at [540, 401] on input "Start" at bounding box center [532, 388] width 288 height 28
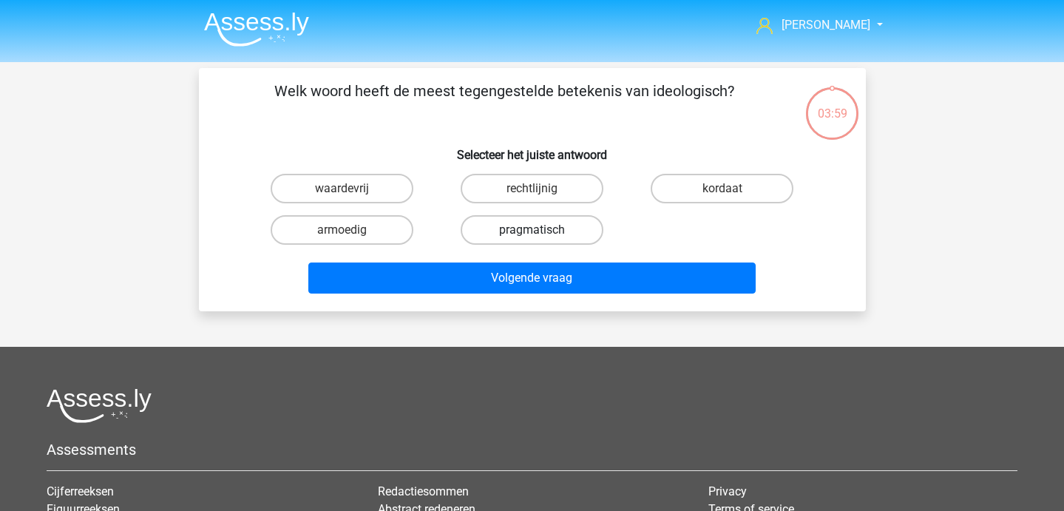
click at [534, 227] on label "pragmatisch" at bounding box center [531, 230] width 143 height 30
click at [534, 230] on input "pragmatisch" at bounding box center [536, 235] width 10 height 10
radio input "true"
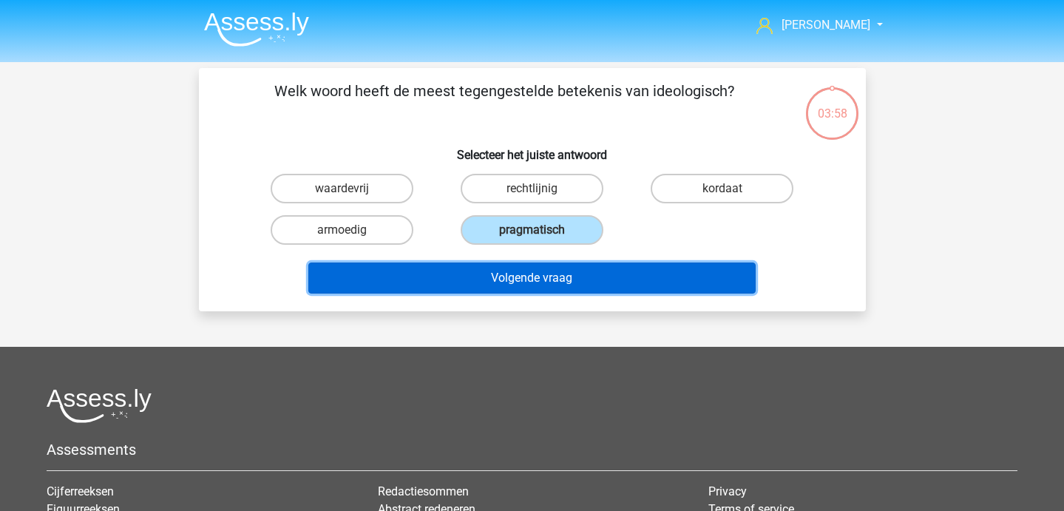
click at [546, 281] on button "Volgende vraag" at bounding box center [531, 277] width 447 height 31
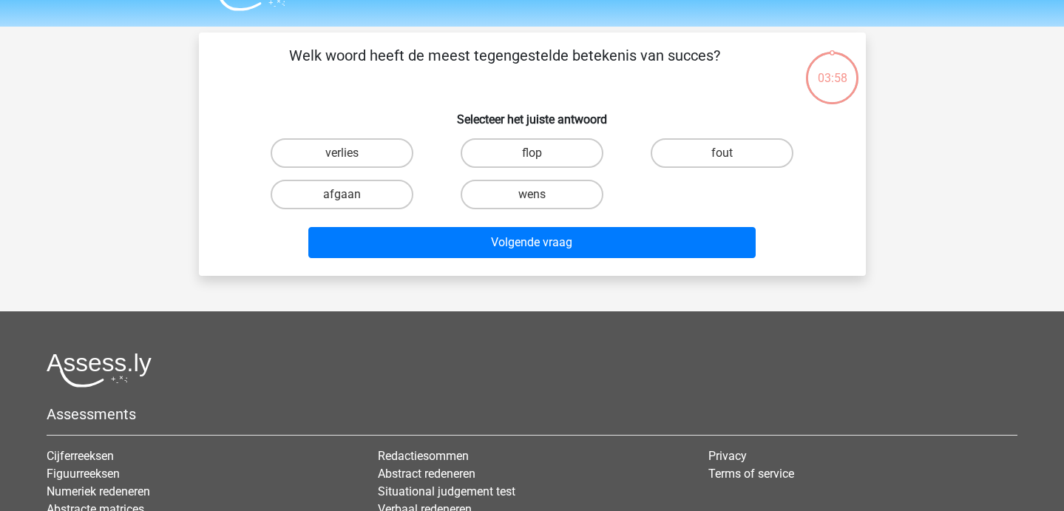
scroll to position [68, 0]
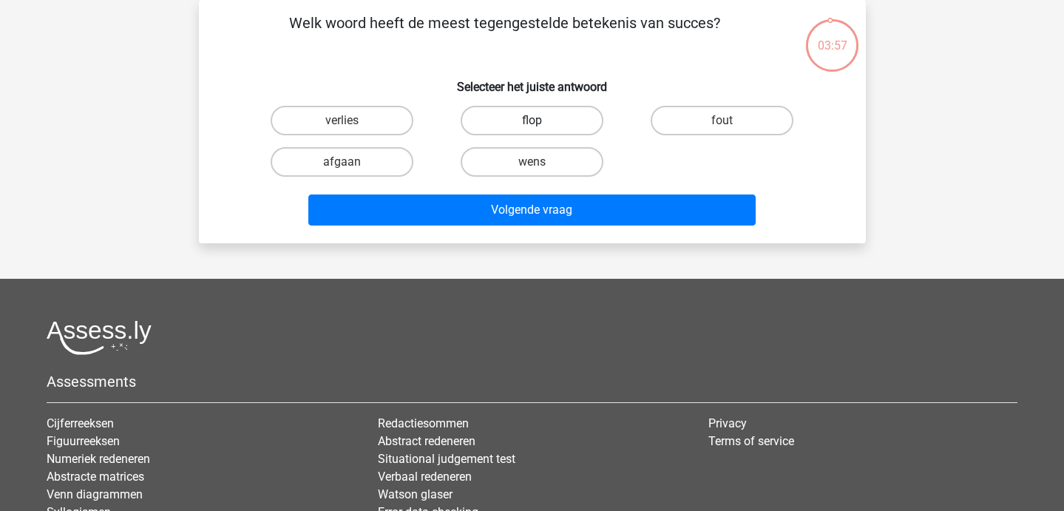
click at [545, 132] on label "flop" at bounding box center [531, 121] width 143 height 30
click at [541, 130] on input "flop" at bounding box center [536, 125] width 10 height 10
radio input "true"
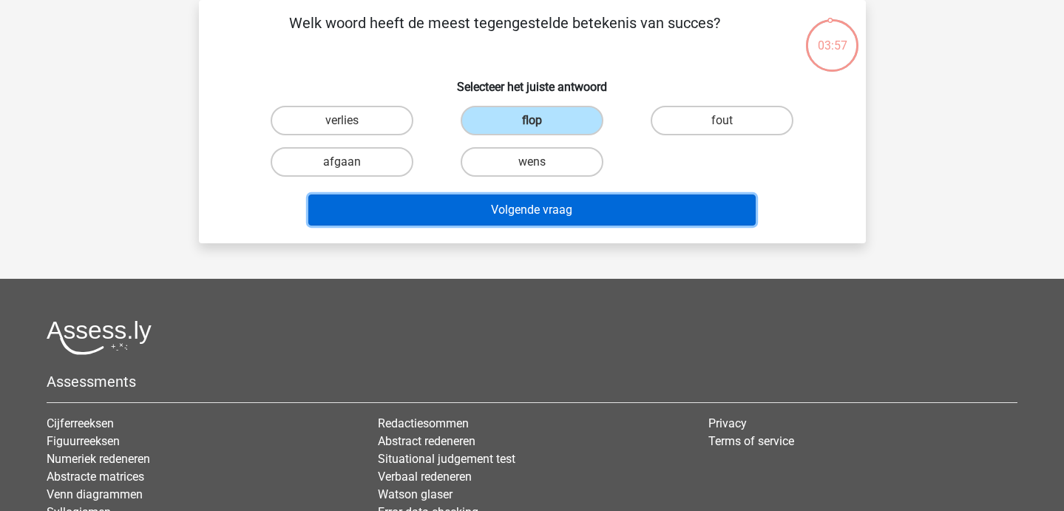
click at [554, 205] on button "Volgende vraag" at bounding box center [531, 209] width 447 height 31
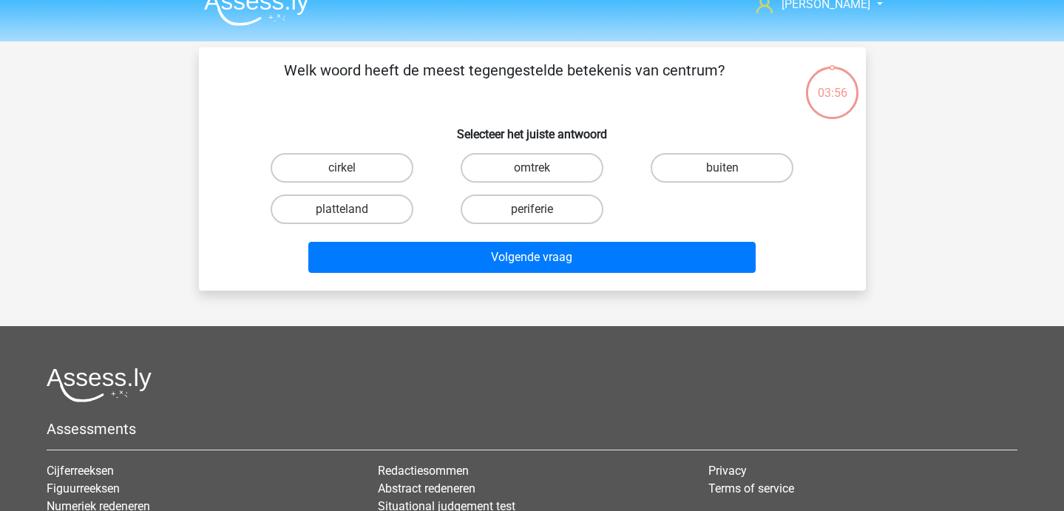
scroll to position [0, 0]
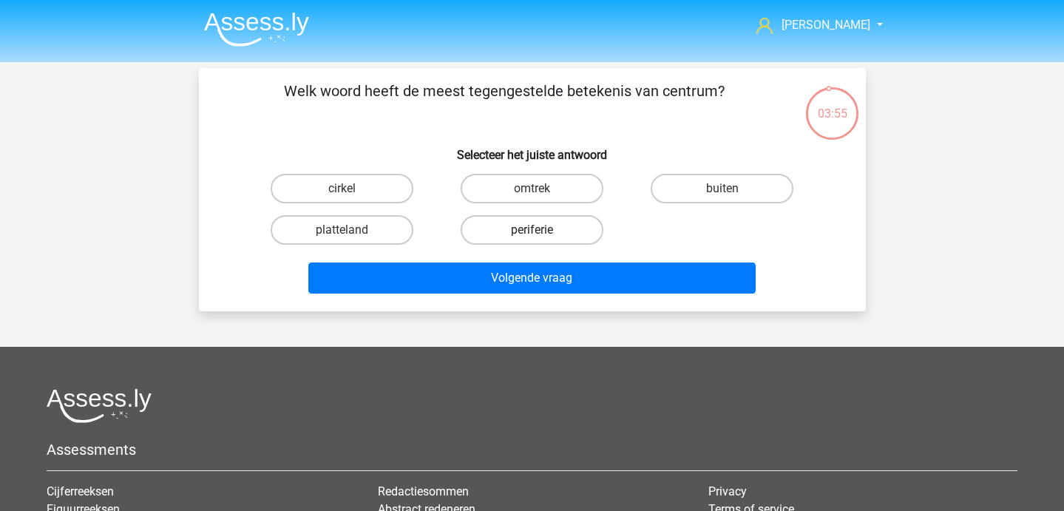
click at [478, 226] on label "periferie" at bounding box center [531, 230] width 143 height 30
click at [531, 230] on input "periferie" at bounding box center [536, 235] width 10 height 10
radio input "true"
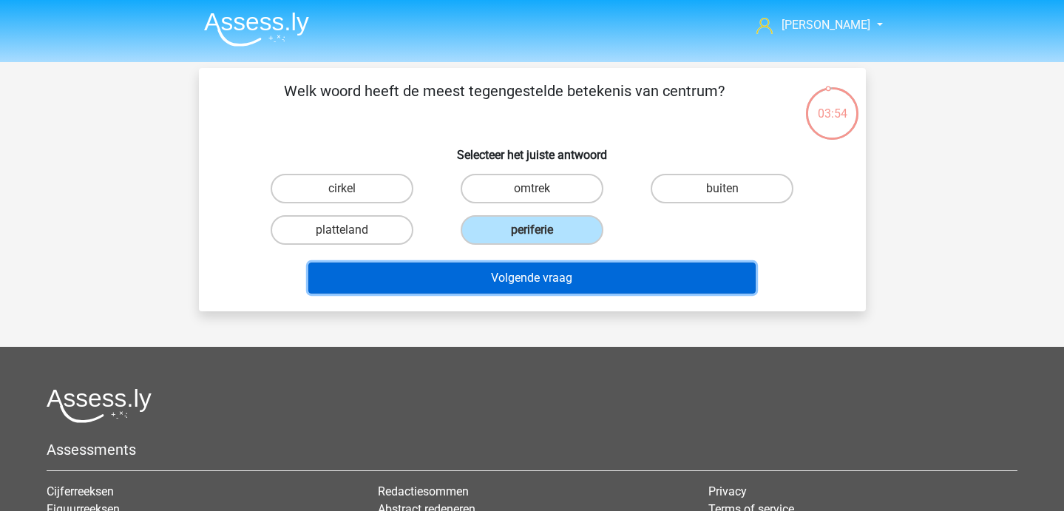
click at [480, 276] on button "Volgende vraag" at bounding box center [531, 277] width 447 height 31
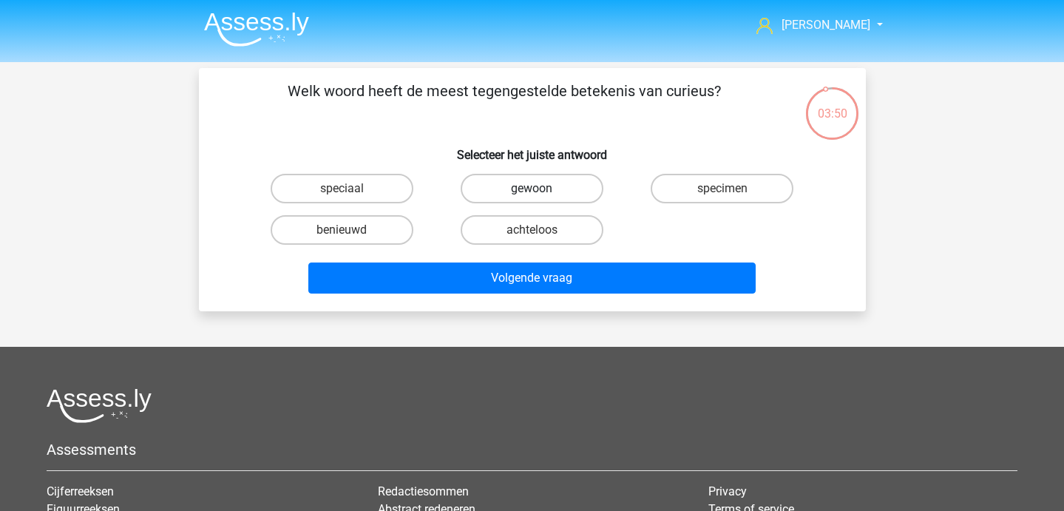
click at [572, 191] on label "gewoon" at bounding box center [531, 189] width 143 height 30
click at [541, 191] on input "gewoon" at bounding box center [536, 193] width 10 height 10
radio input "true"
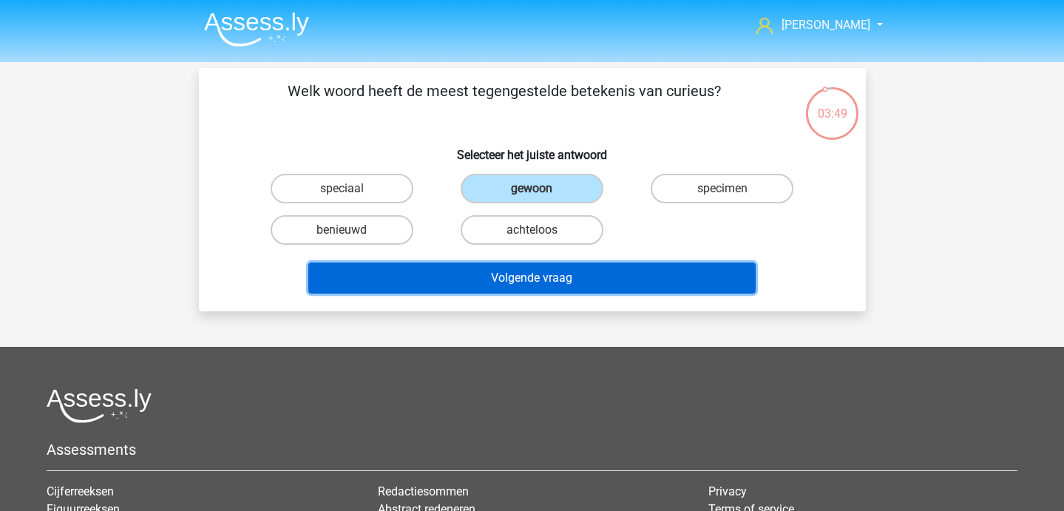
click at [574, 264] on button "Volgende vraag" at bounding box center [531, 277] width 447 height 31
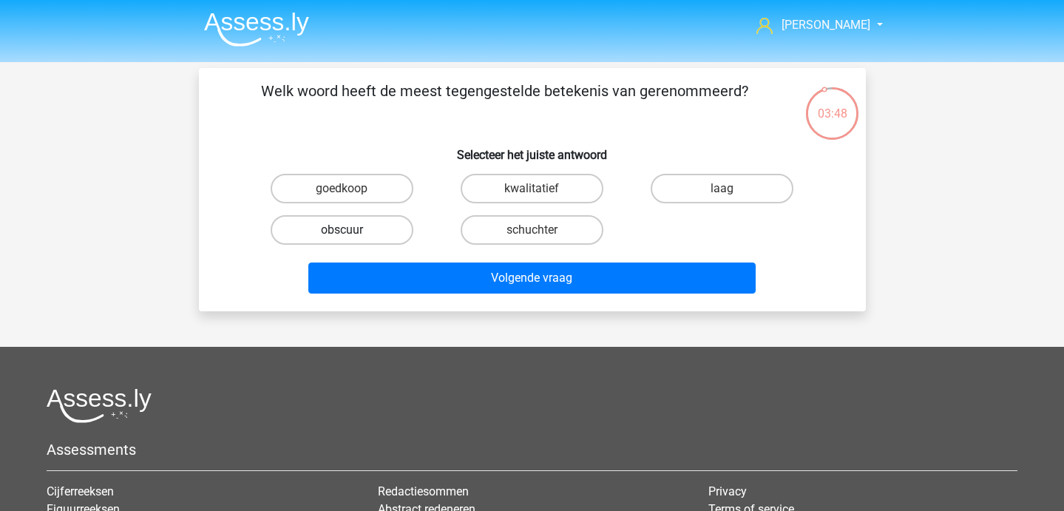
click at [377, 229] on label "obscuur" at bounding box center [342, 230] width 143 height 30
click at [351, 230] on input "obscuur" at bounding box center [346, 235] width 10 height 10
radio input "true"
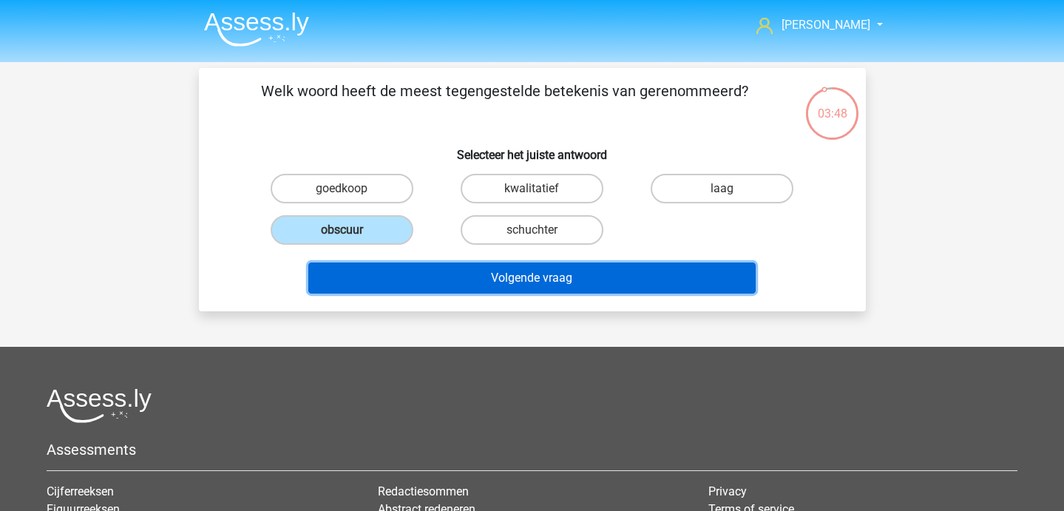
click at [414, 279] on button "Volgende vraag" at bounding box center [531, 277] width 447 height 31
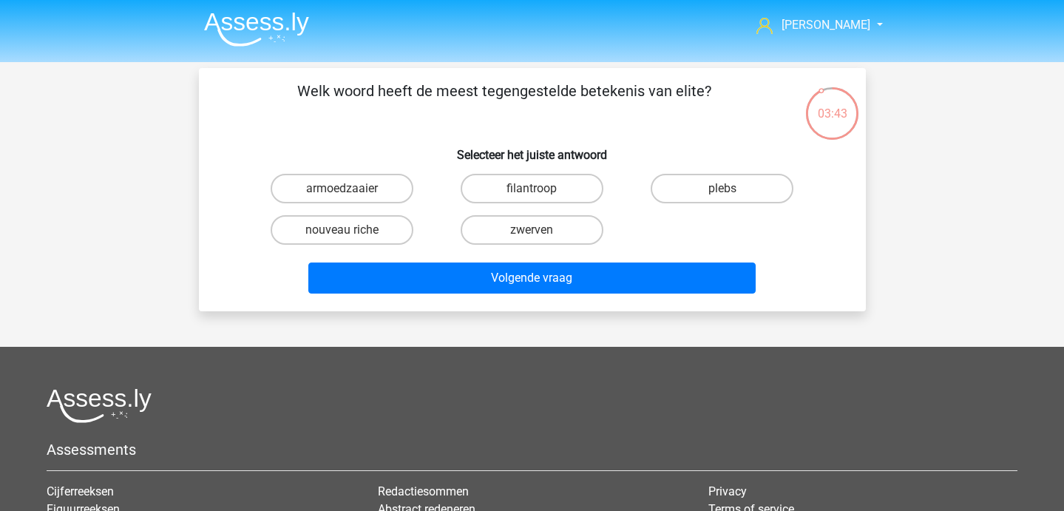
click at [694, 172] on div "plebs" at bounding box center [722, 188] width 190 height 41
click at [676, 191] on label "plebs" at bounding box center [721, 189] width 143 height 30
click at [722, 191] on input "plebs" at bounding box center [727, 193] width 10 height 10
radio input "true"
click at [641, 254] on div "Volgende vraag" at bounding box center [531, 275] width 619 height 49
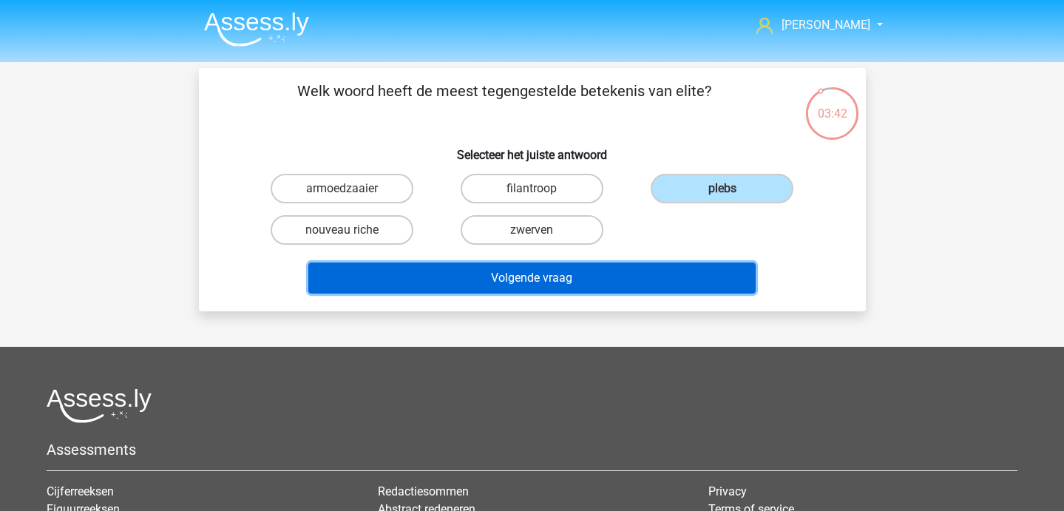
click at [636, 278] on button "Volgende vraag" at bounding box center [531, 277] width 447 height 31
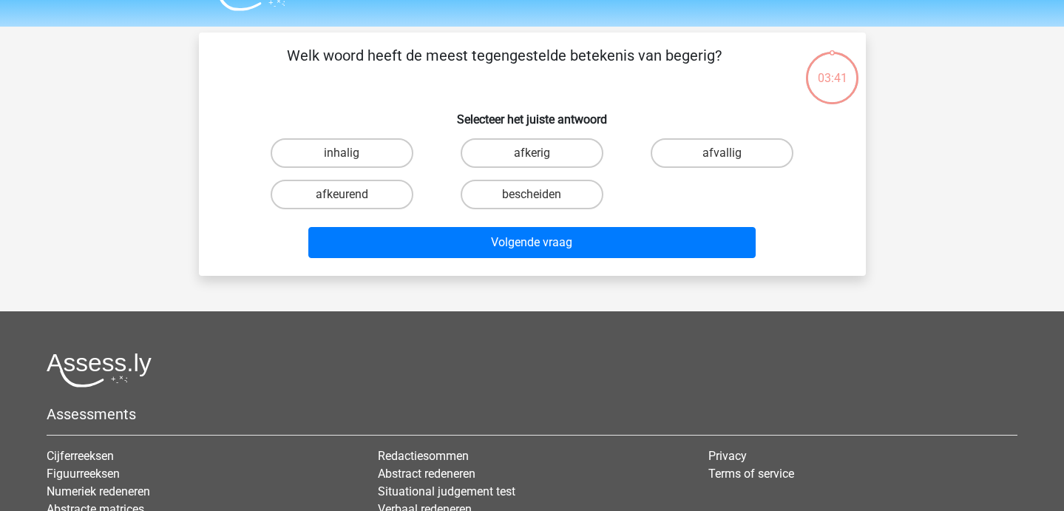
scroll to position [68, 0]
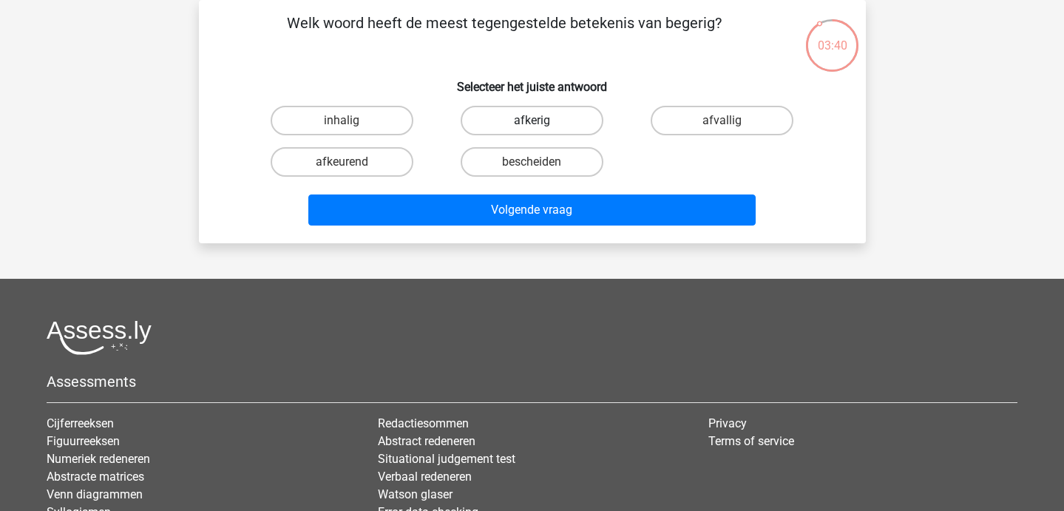
click at [551, 132] on label "afkerig" at bounding box center [531, 121] width 143 height 30
click at [541, 130] on input "afkerig" at bounding box center [536, 125] width 10 height 10
radio input "true"
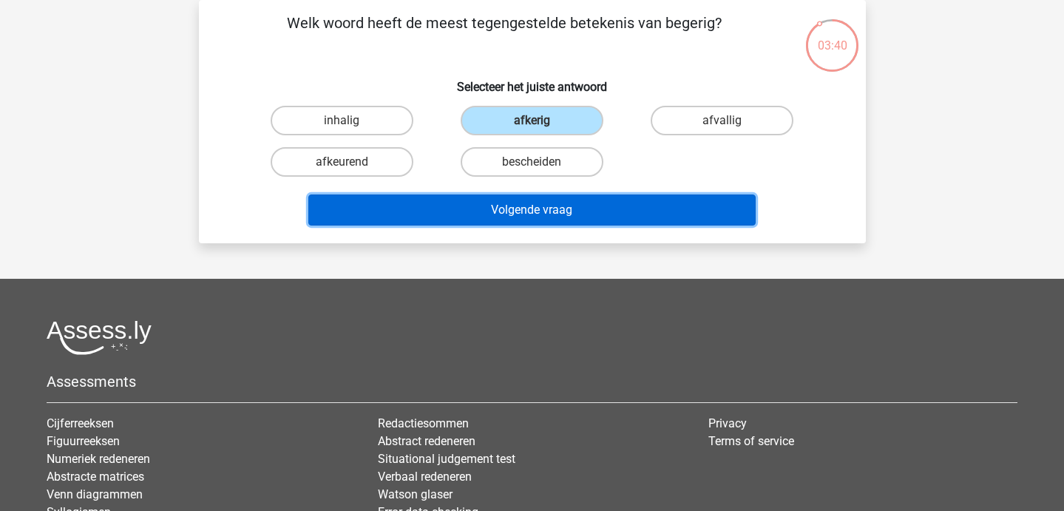
click at [562, 208] on button "Volgende vraag" at bounding box center [531, 209] width 447 height 31
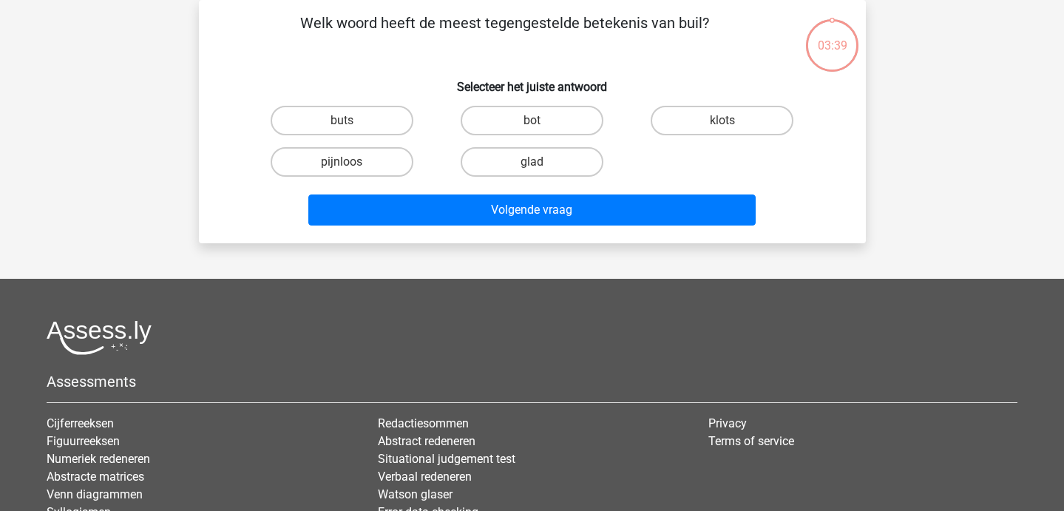
scroll to position [0, 0]
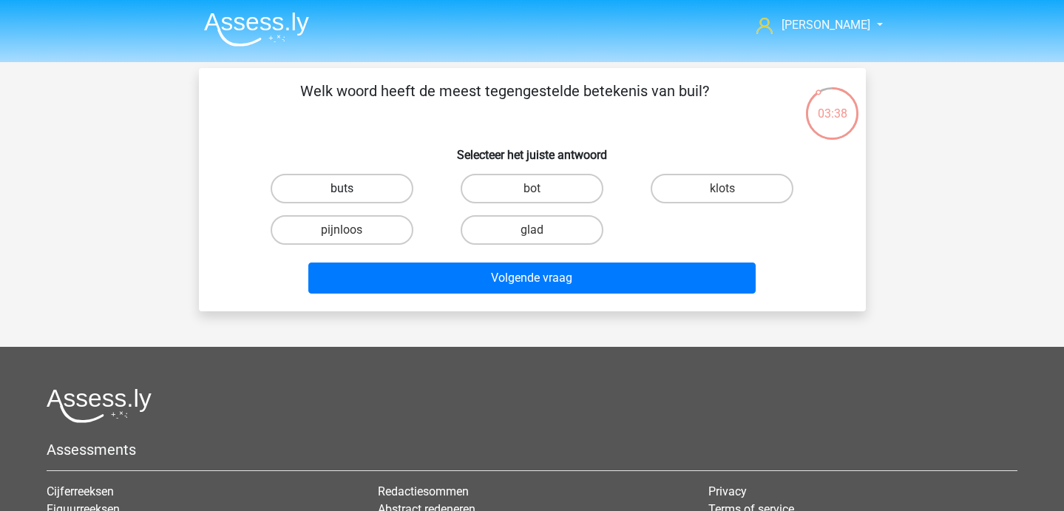
click at [399, 194] on label "buts" at bounding box center [342, 189] width 143 height 30
click at [351, 194] on input "buts" at bounding box center [346, 193] width 10 height 10
radio input "true"
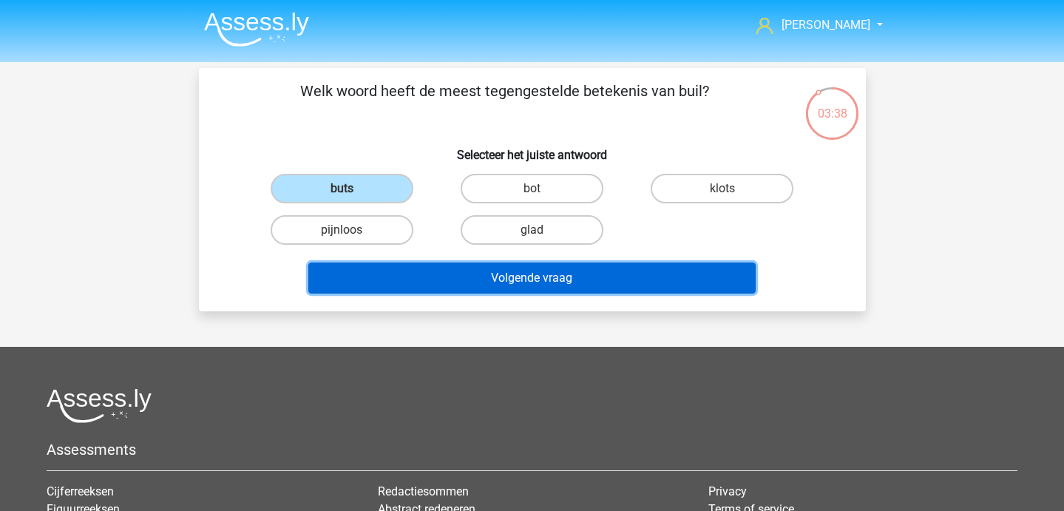
click at [469, 274] on button "Volgende vraag" at bounding box center [531, 277] width 447 height 31
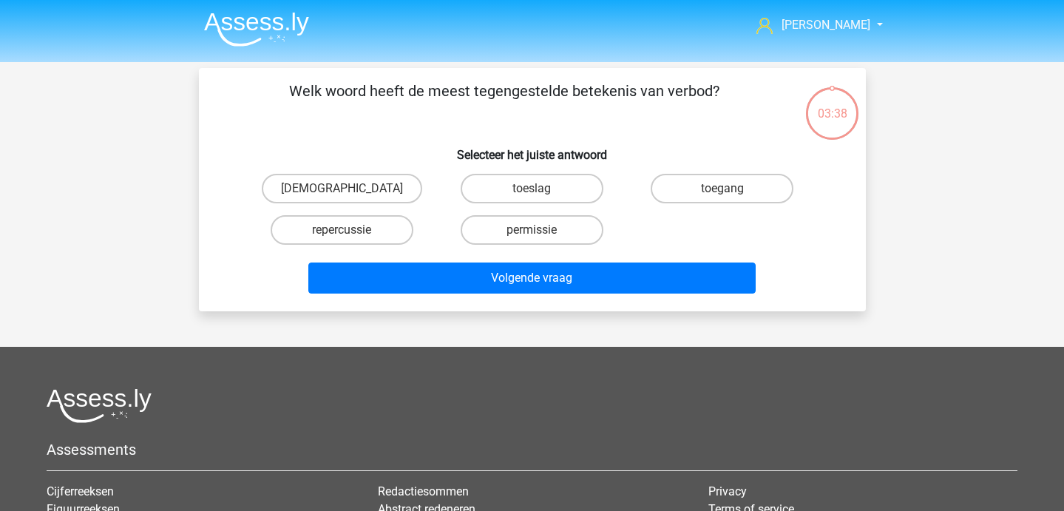
scroll to position [68, 0]
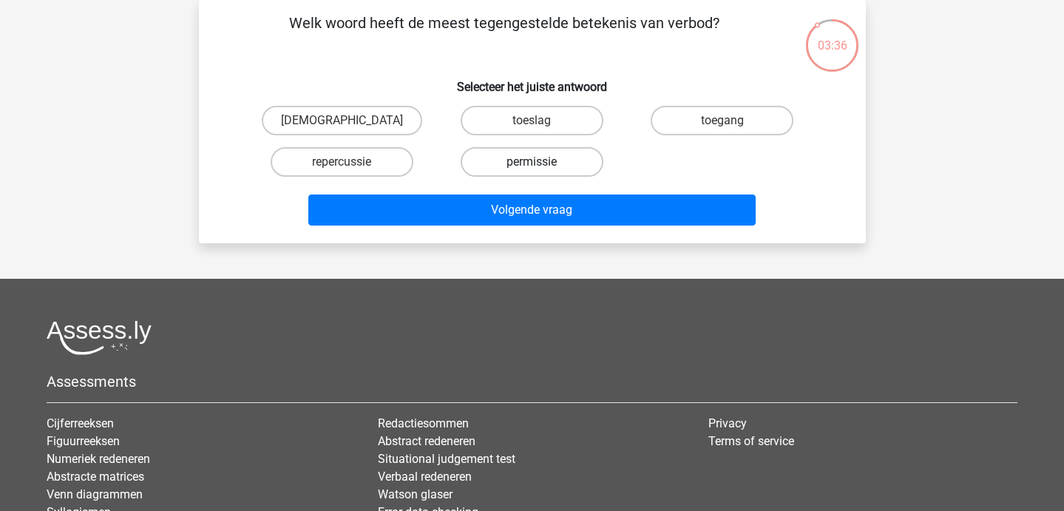
click at [511, 163] on label "permissie" at bounding box center [531, 162] width 143 height 30
click at [531, 163] on input "permissie" at bounding box center [536, 167] width 10 height 10
radio input "true"
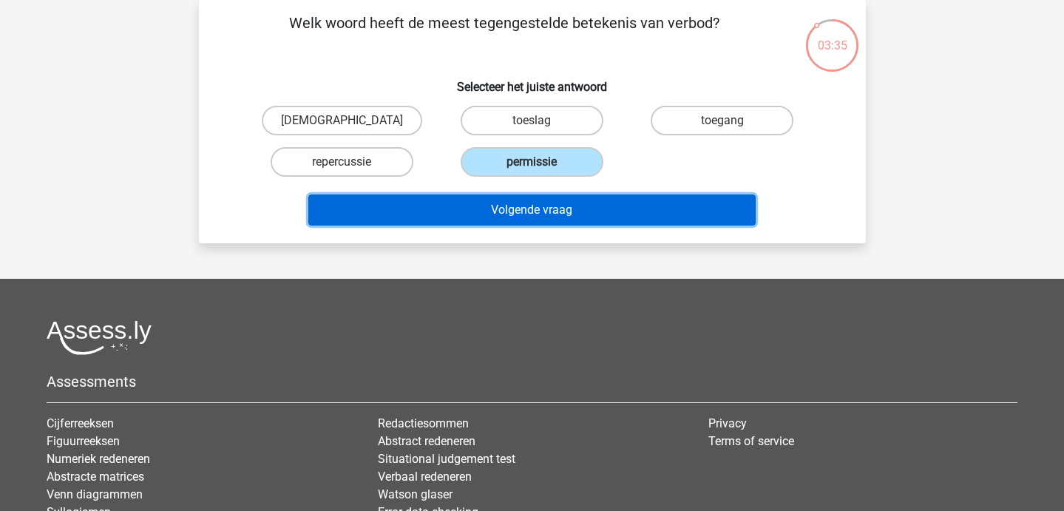
click at [511, 208] on button "Volgende vraag" at bounding box center [531, 209] width 447 height 31
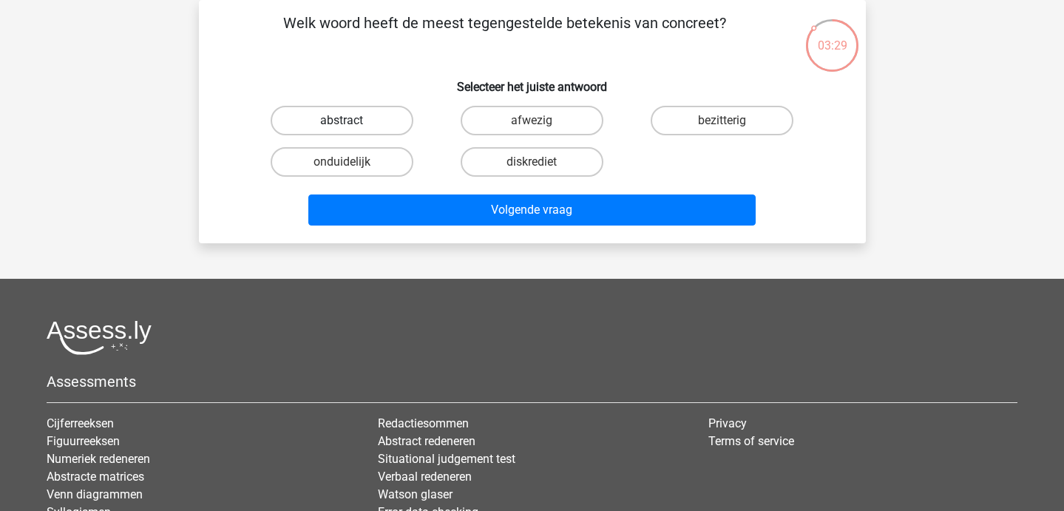
click at [396, 131] on label "abstract" at bounding box center [342, 121] width 143 height 30
click at [351, 130] on input "abstract" at bounding box center [346, 125] width 10 height 10
radio input "true"
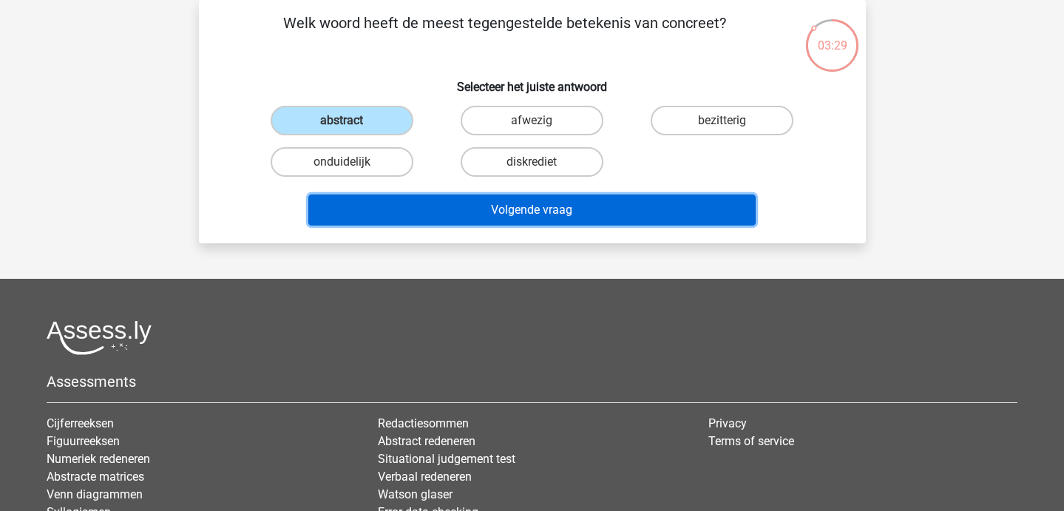
click at [436, 209] on button "Volgende vraag" at bounding box center [531, 209] width 447 height 31
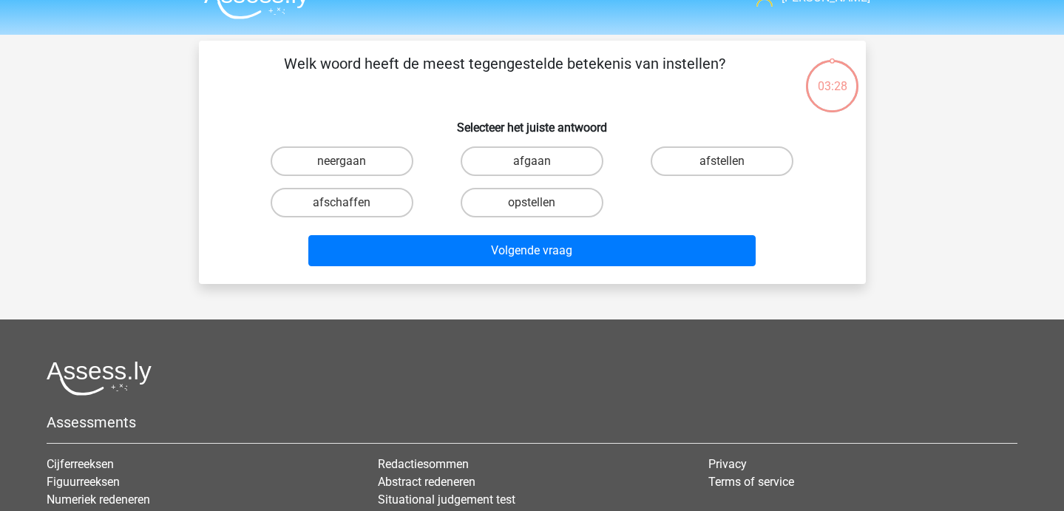
scroll to position [28, 0]
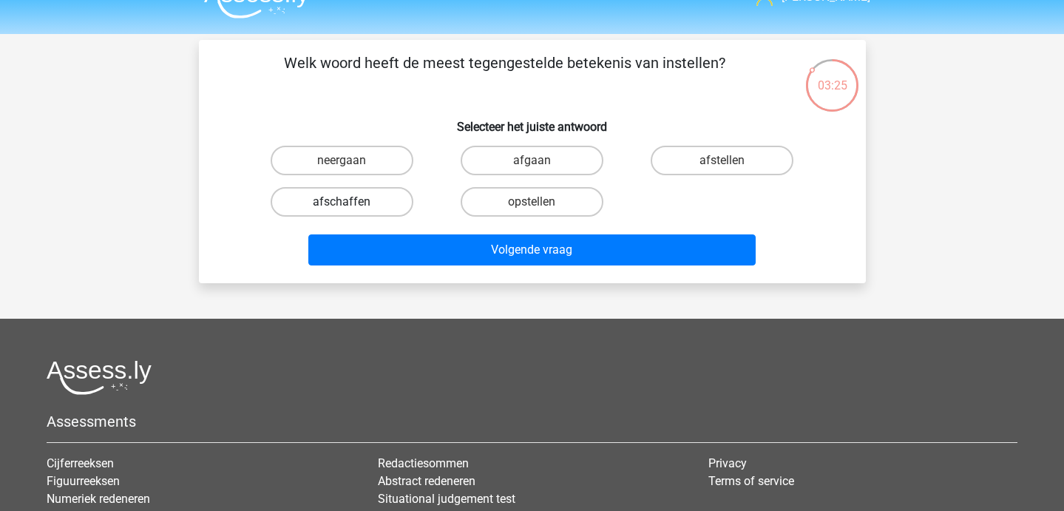
click at [368, 200] on label "afschaffen" at bounding box center [342, 202] width 143 height 30
click at [351, 202] on input "afschaffen" at bounding box center [346, 207] width 10 height 10
radio input "true"
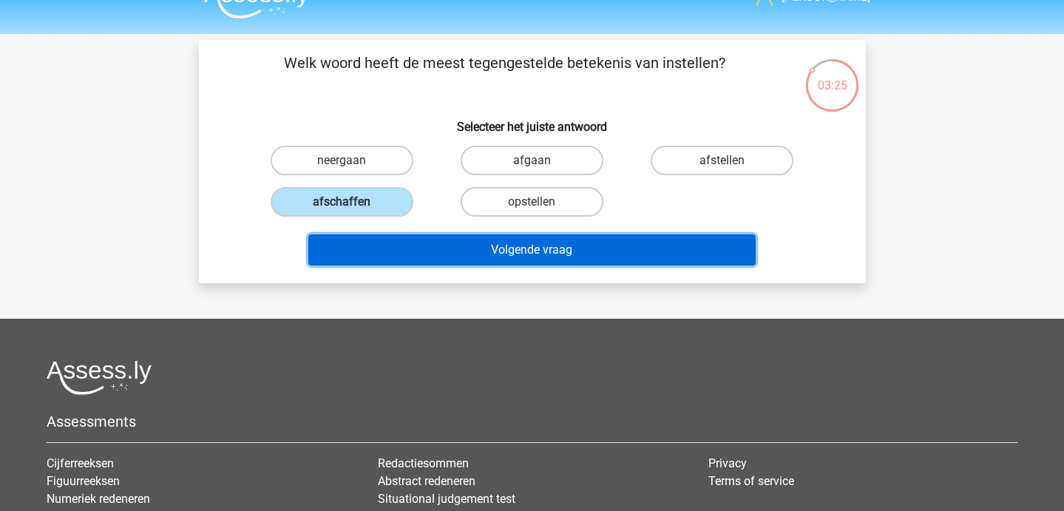
click at [396, 245] on button "Volgende vraag" at bounding box center [531, 249] width 447 height 31
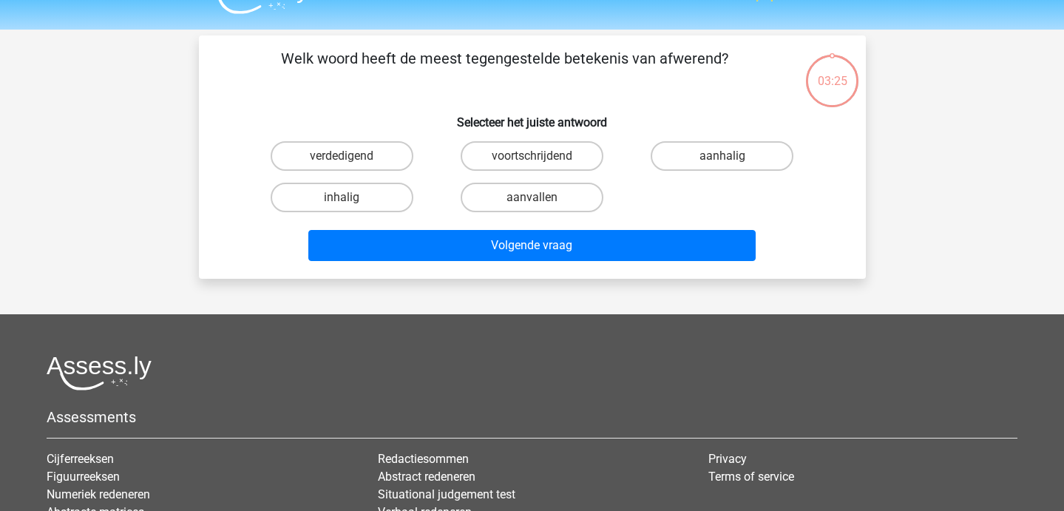
scroll to position [25, 0]
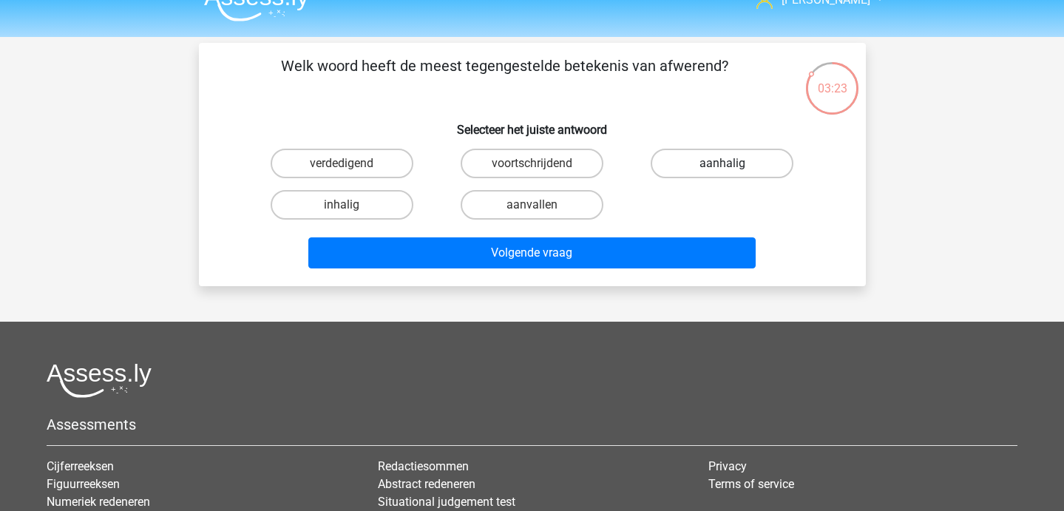
click at [676, 177] on label "aanhalig" at bounding box center [721, 164] width 143 height 30
click at [722, 173] on input "aanhalig" at bounding box center [727, 168] width 10 height 10
radio input "true"
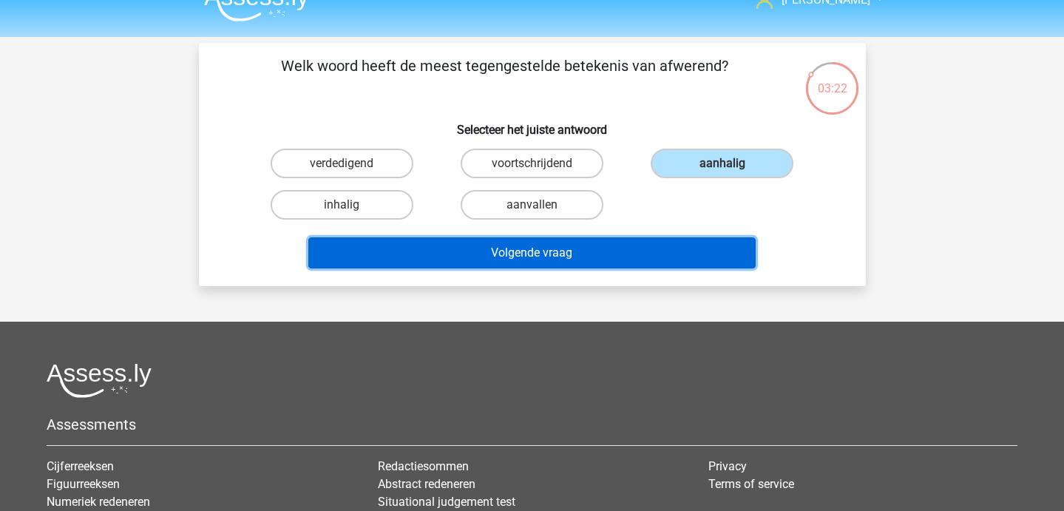
click at [602, 259] on button "Volgende vraag" at bounding box center [531, 252] width 447 height 31
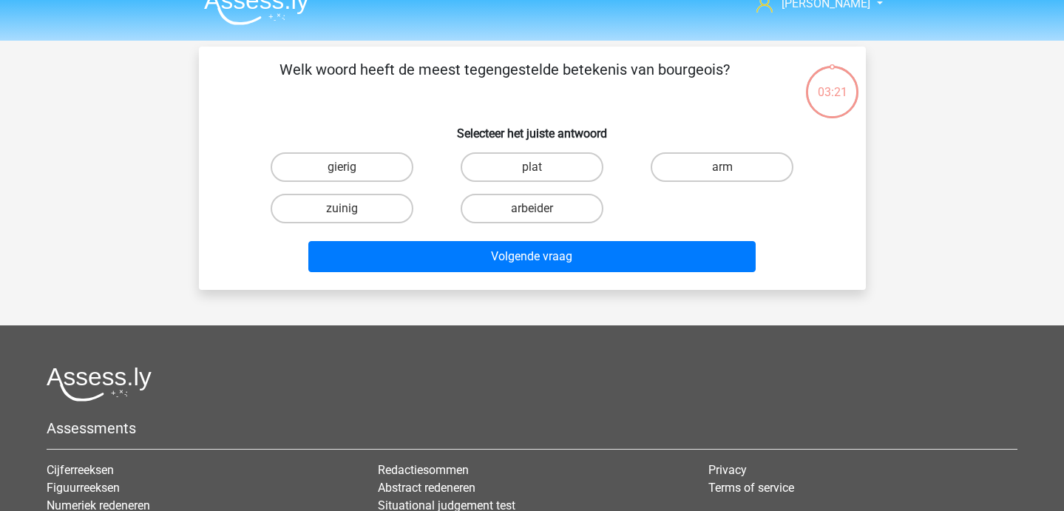
scroll to position [22, 0]
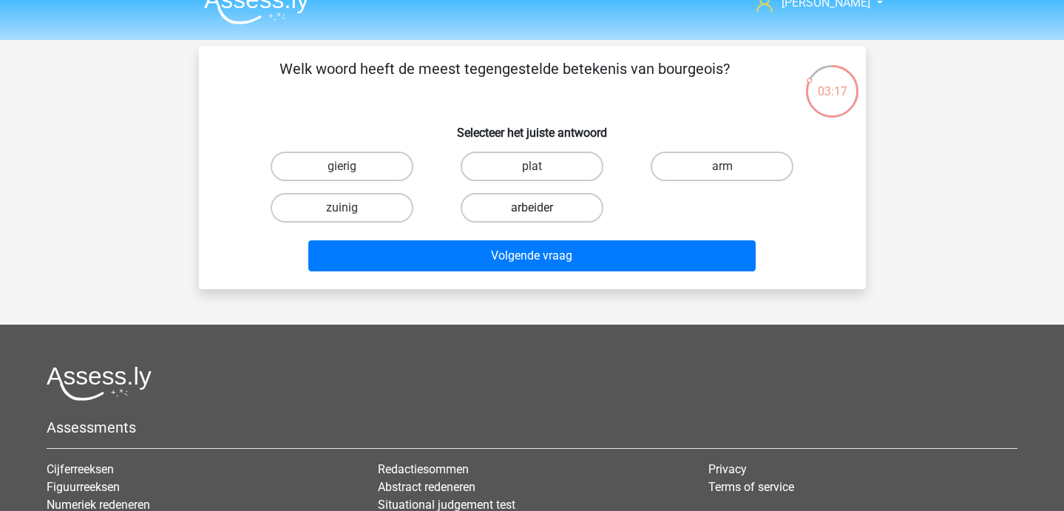
click at [543, 208] on label "arbeider" at bounding box center [531, 208] width 143 height 30
click at [541, 208] on input "arbeider" at bounding box center [536, 213] width 10 height 10
radio input "true"
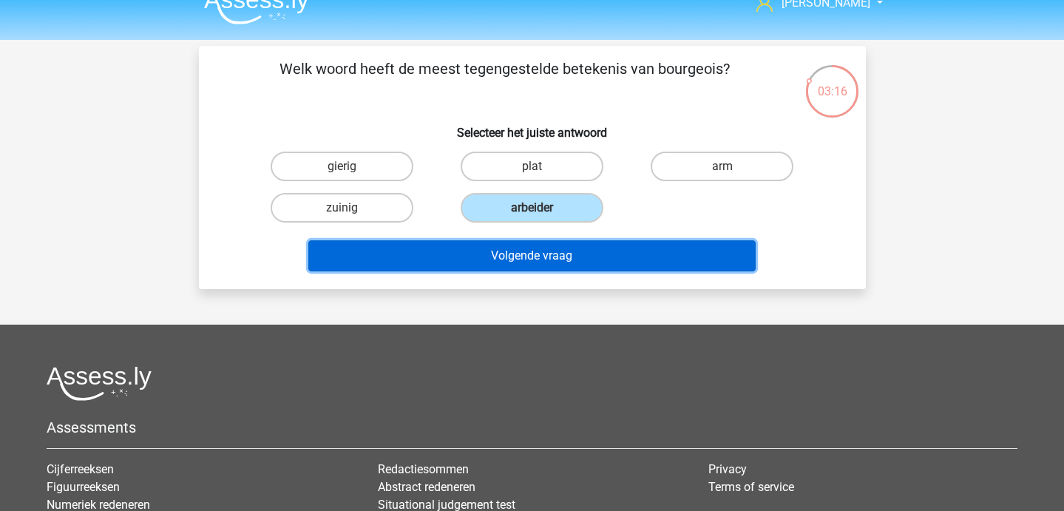
click at [548, 250] on button "Volgende vraag" at bounding box center [531, 255] width 447 height 31
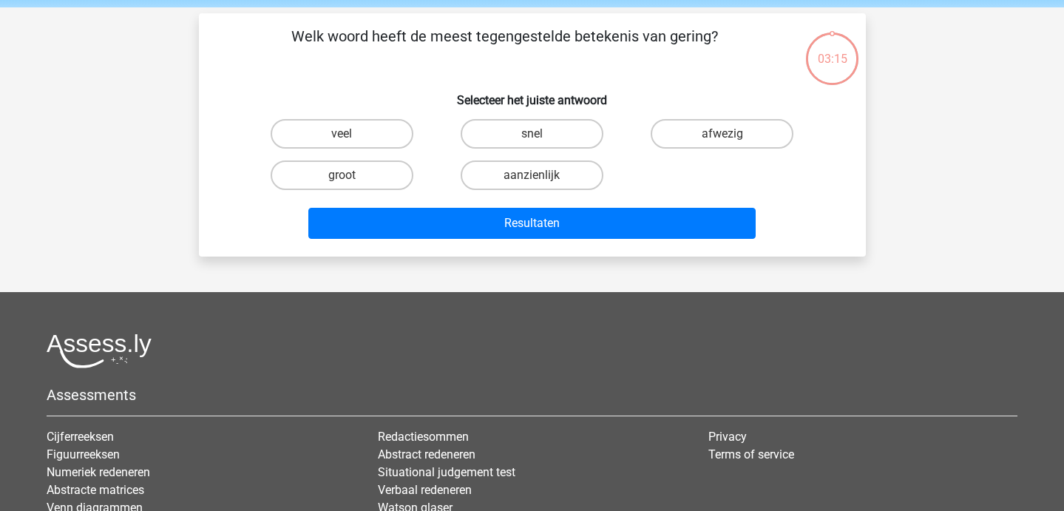
scroll to position [68, 0]
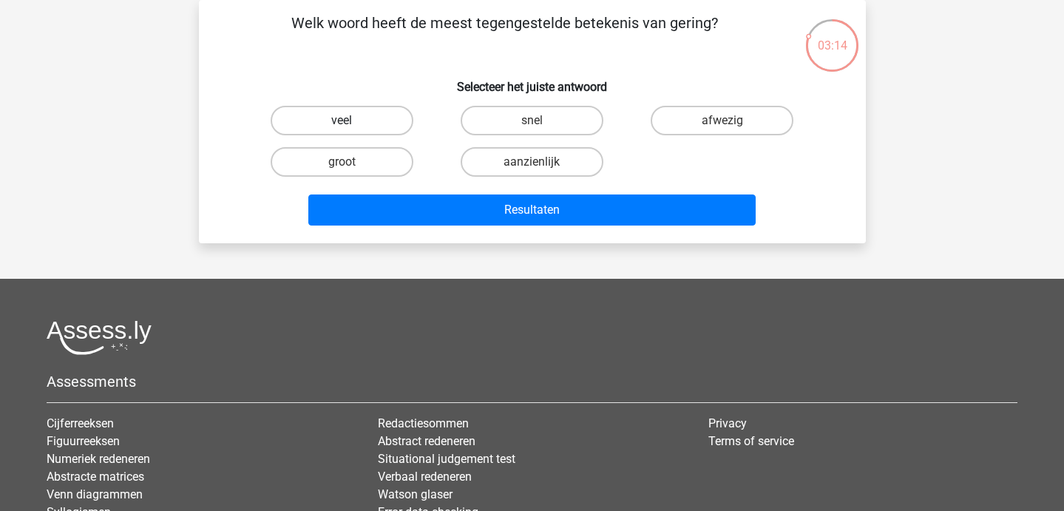
click at [378, 133] on label "veel" at bounding box center [342, 121] width 143 height 30
click at [351, 130] on input "veel" at bounding box center [346, 125] width 10 height 10
radio input "true"
click at [488, 158] on label "aanzienlijk" at bounding box center [531, 162] width 143 height 30
click at [531, 162] on input "aanzienlijk" at bounding box center [536, 167] width 10 height 10
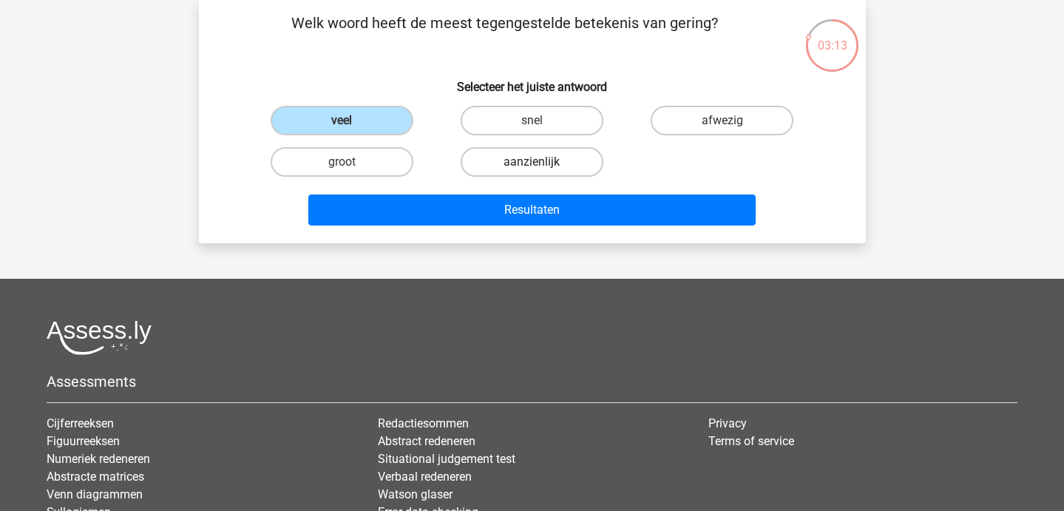
radio input "true"
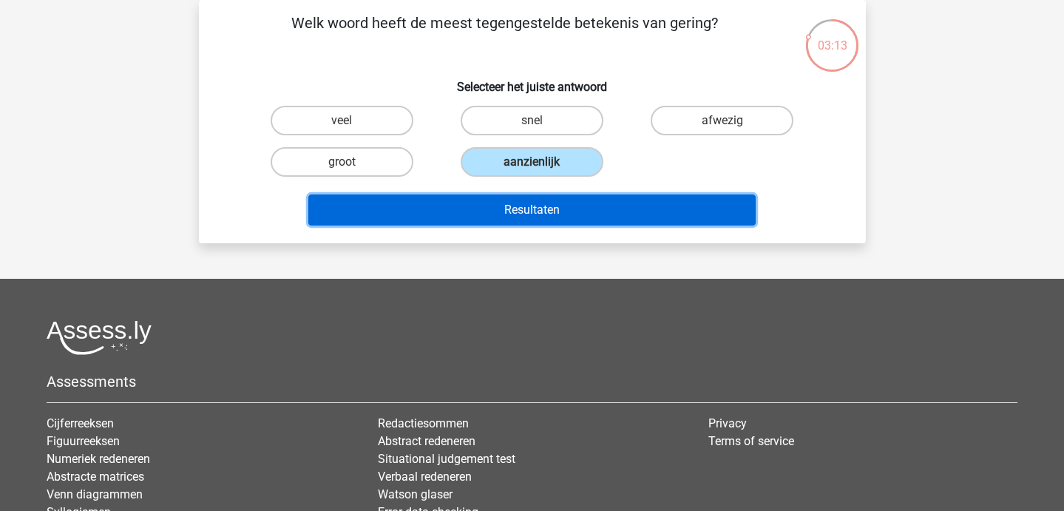
click at [488, 206] on button "Resultaten" at bounding box center [531, 209] width 447 height 31
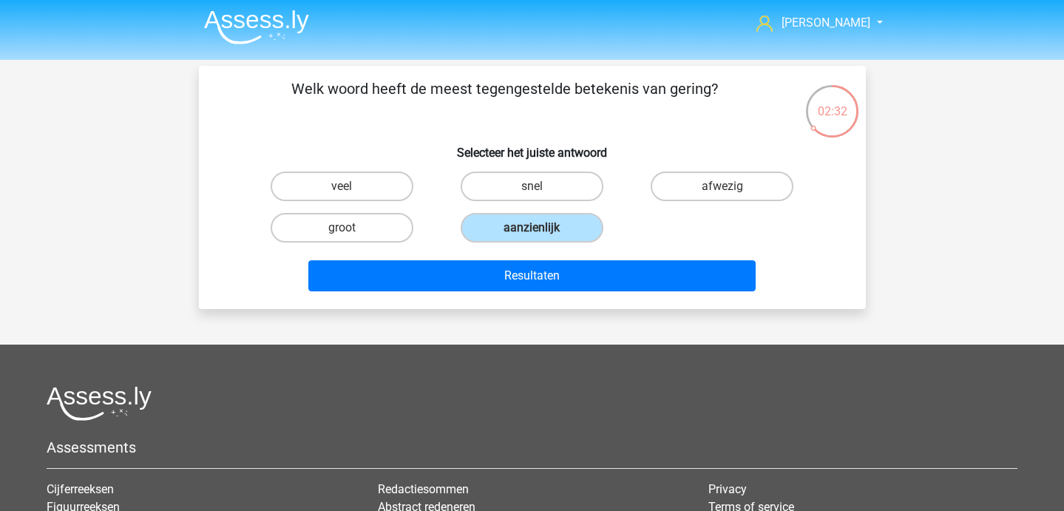
scroll to position [0, 0]
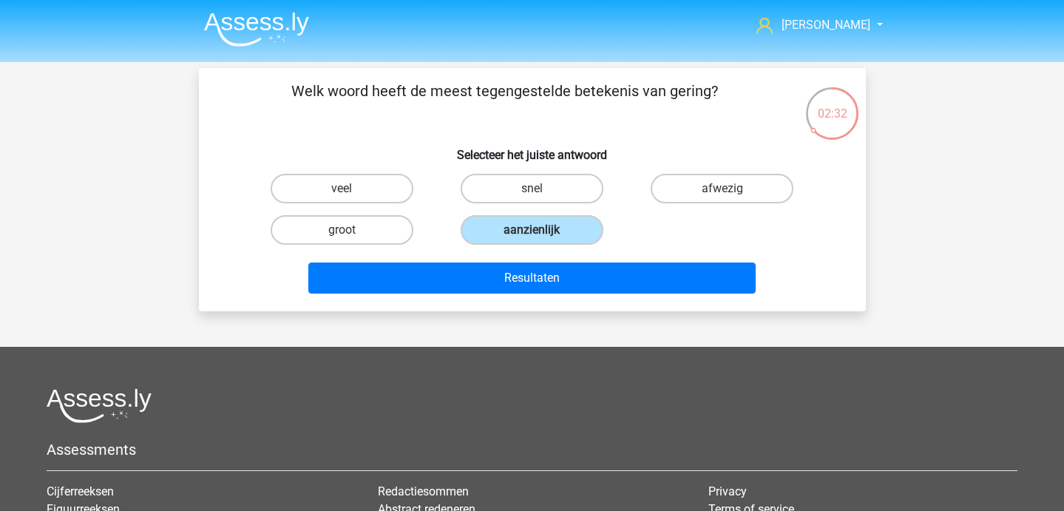
click at [241, 32] on img at bounding box center [256, 29] width 105 height 35
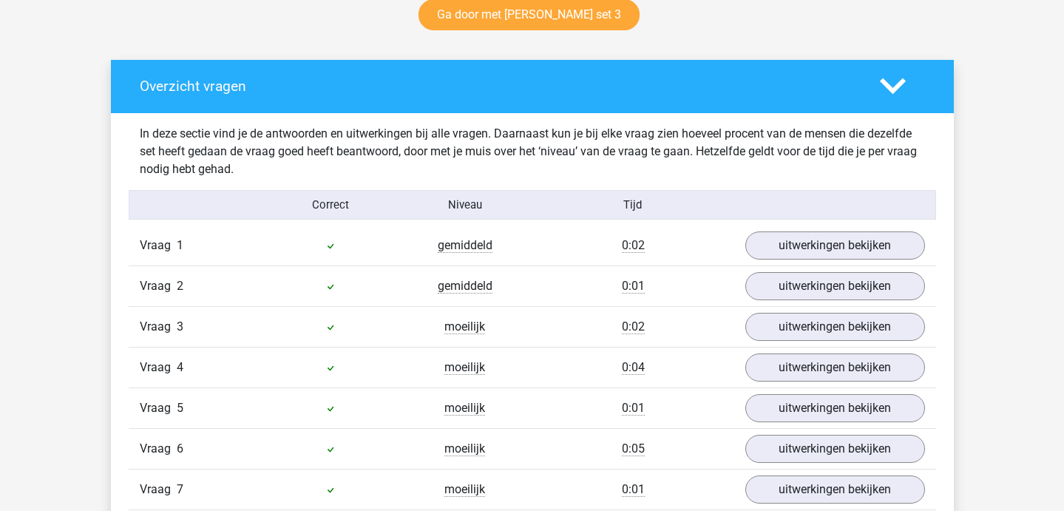
scroll to position [840, 0]
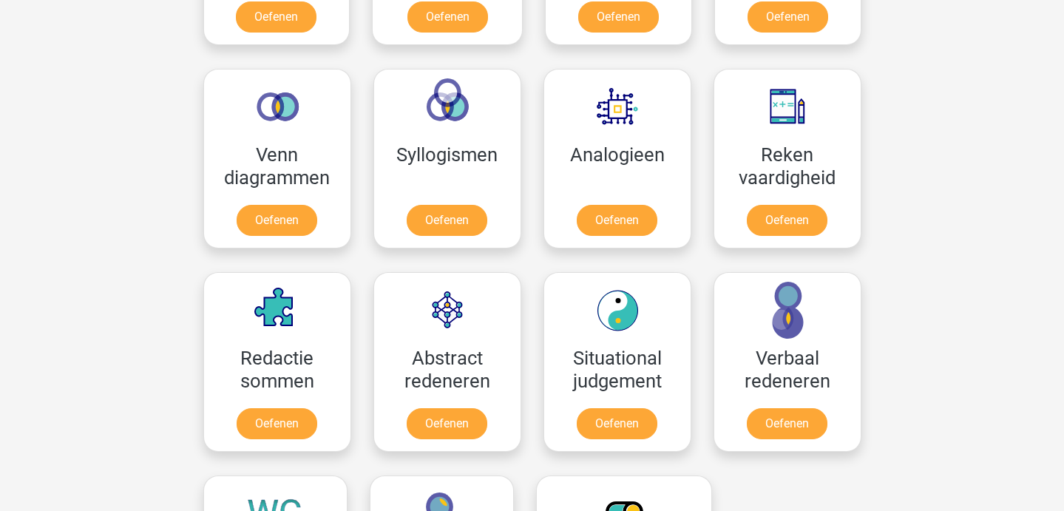
scroll to position [827, 0]
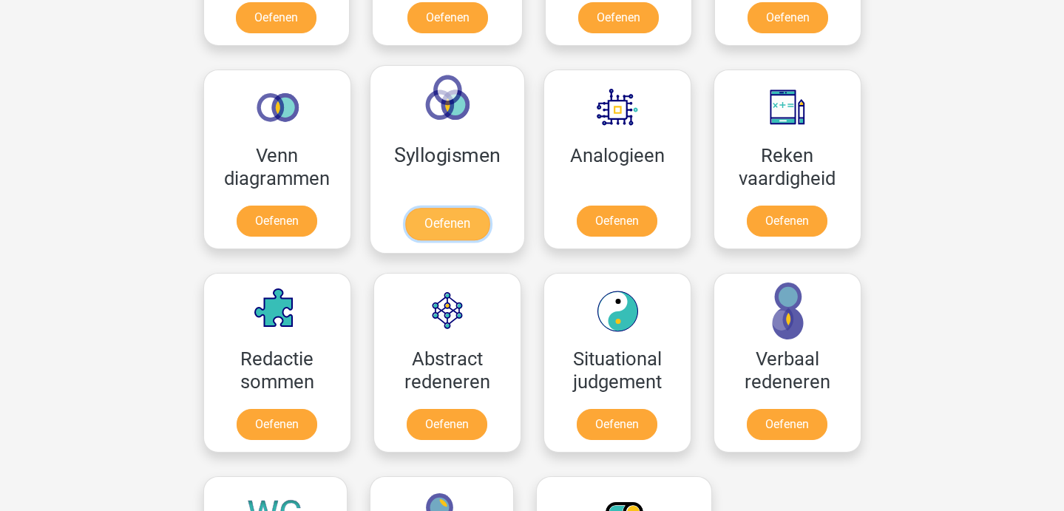
click at [434, 224] on link "Oefenen" at bounding box center [446, 224] width 84 height 33
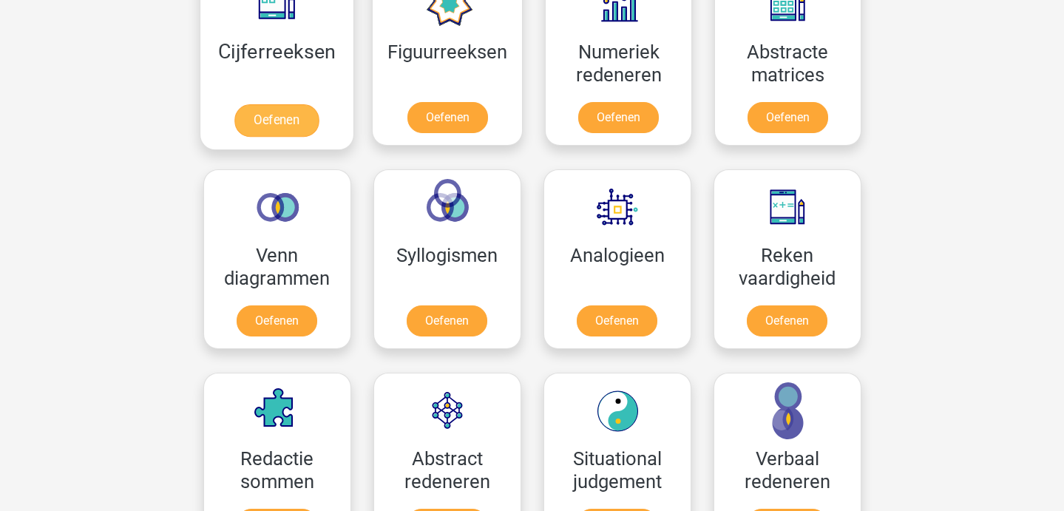
scroll to position [733, 0]
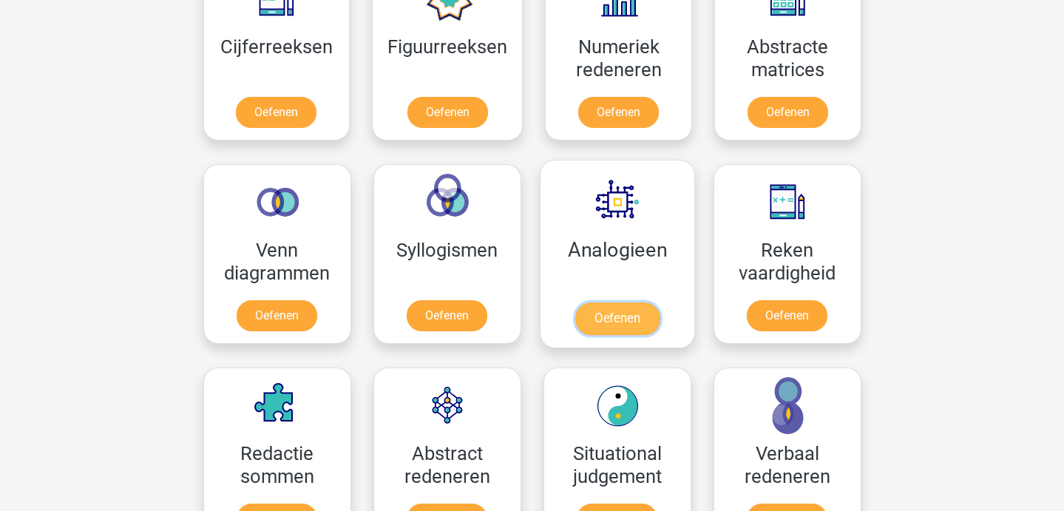
click at [591, 316] on link "Oefenen" at bounding box center [616, 318] width 84 height 33
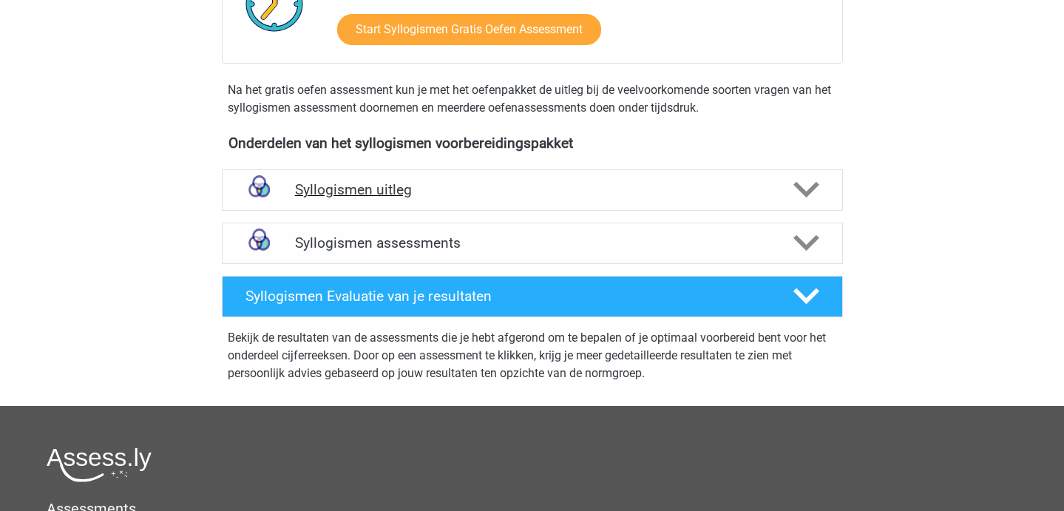
scroll to position [404, 0]
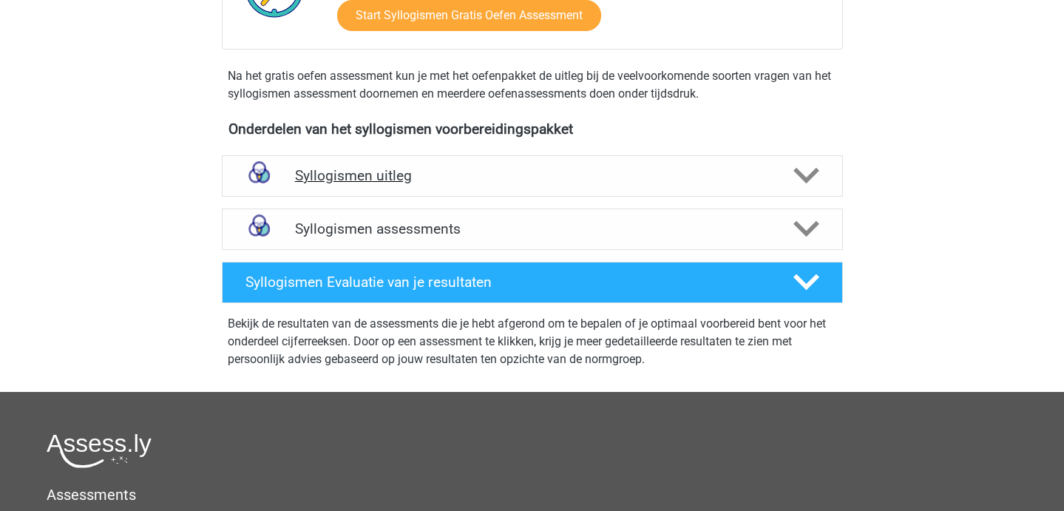
click at [367, 184] on div "Syllogismen uitleg" at bounding box center [532, 175] width 621 height 41
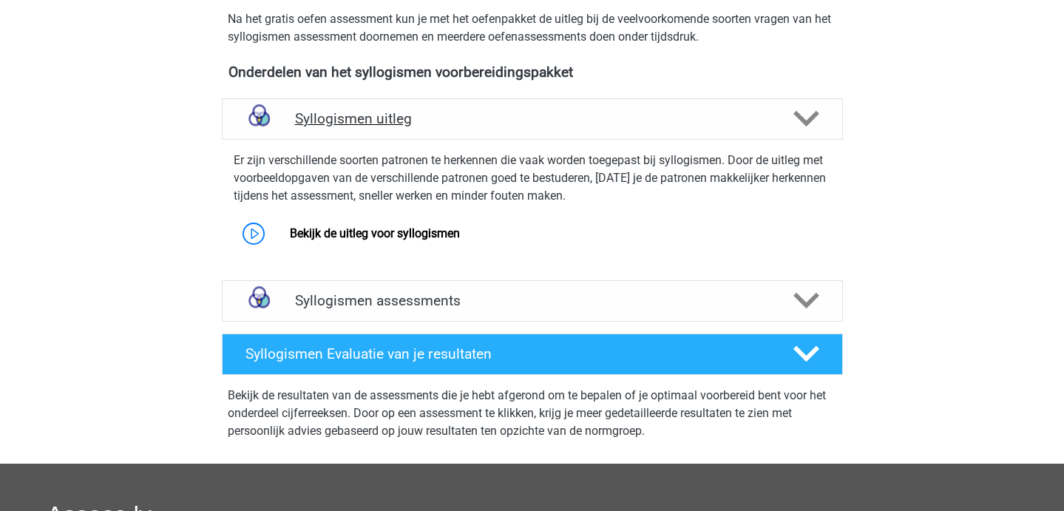
scroll to position [460, 0]
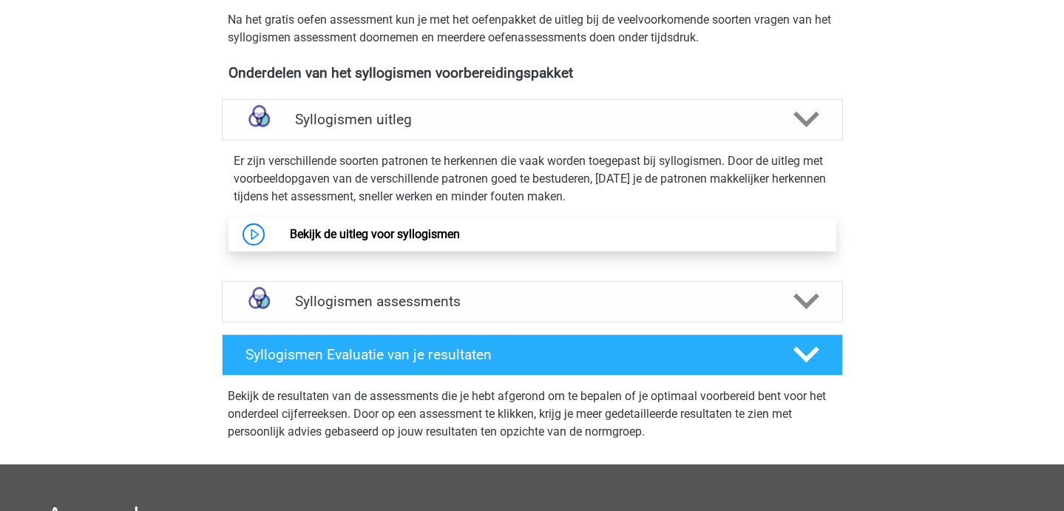
click at [349, 241] on link "Bekijk de uitleg voor syllogismen" at bounding box center [375, 234] width 170 height 14
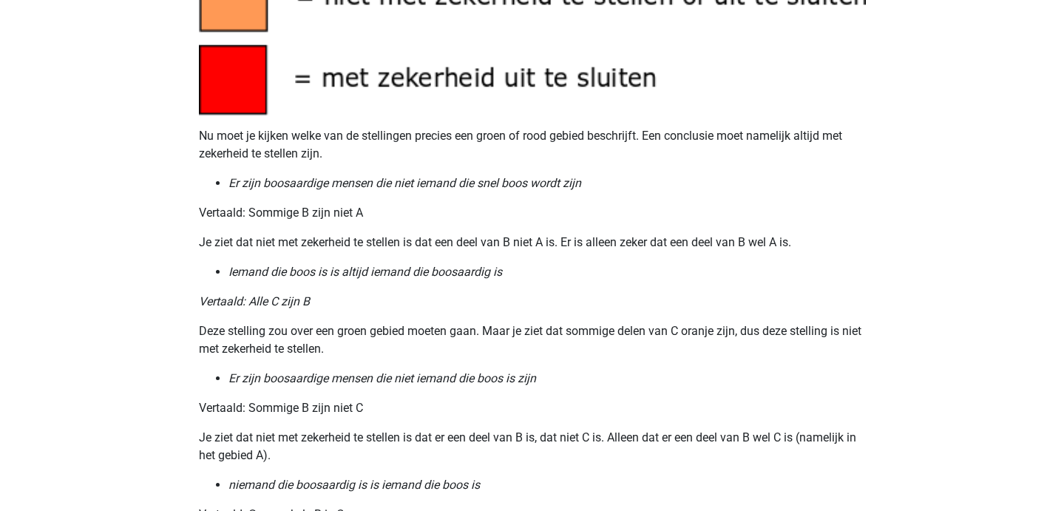
scroll to position [1543, 0]
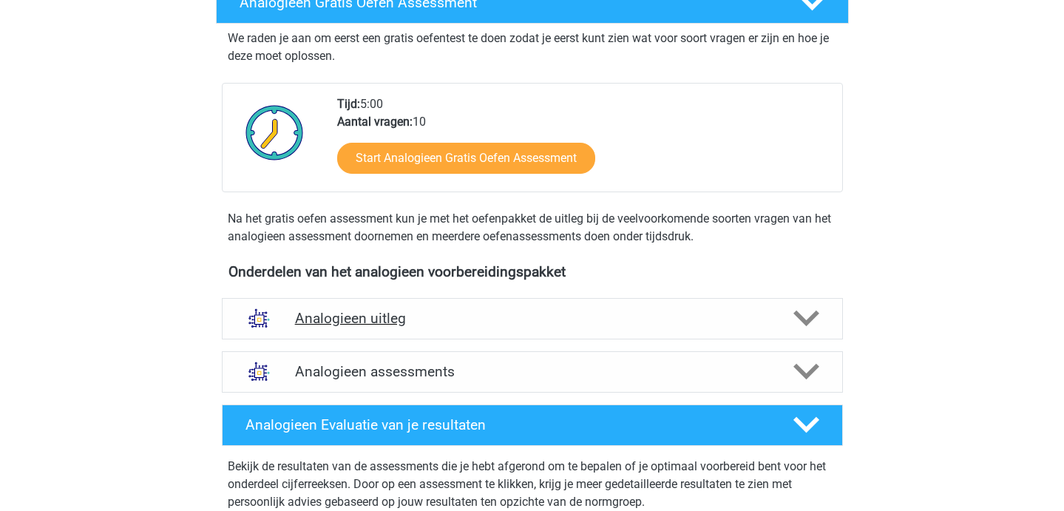
click at [415, 335] on div "Analogieen uitleg" at bounding box center [532, 318] width 621 height 41
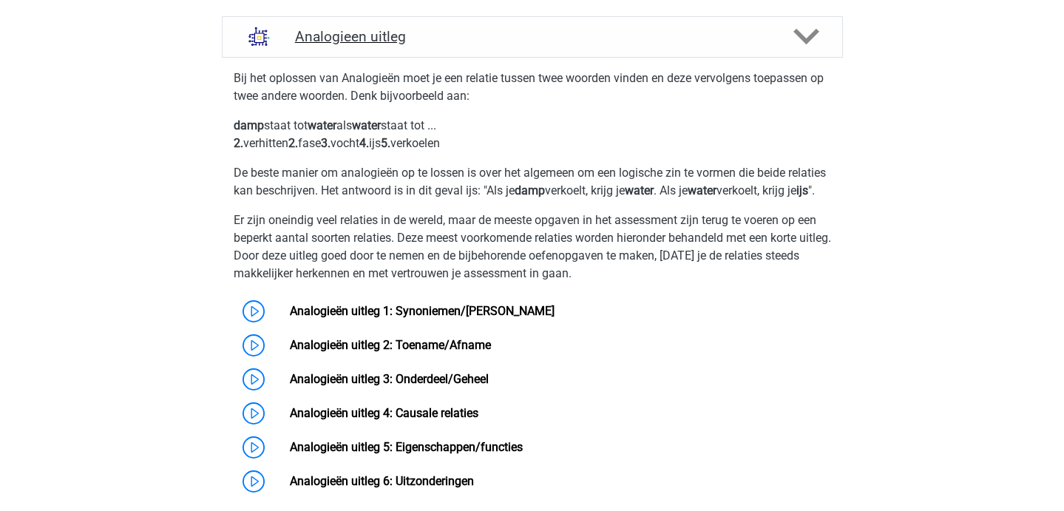
scroll to position [577, 0]
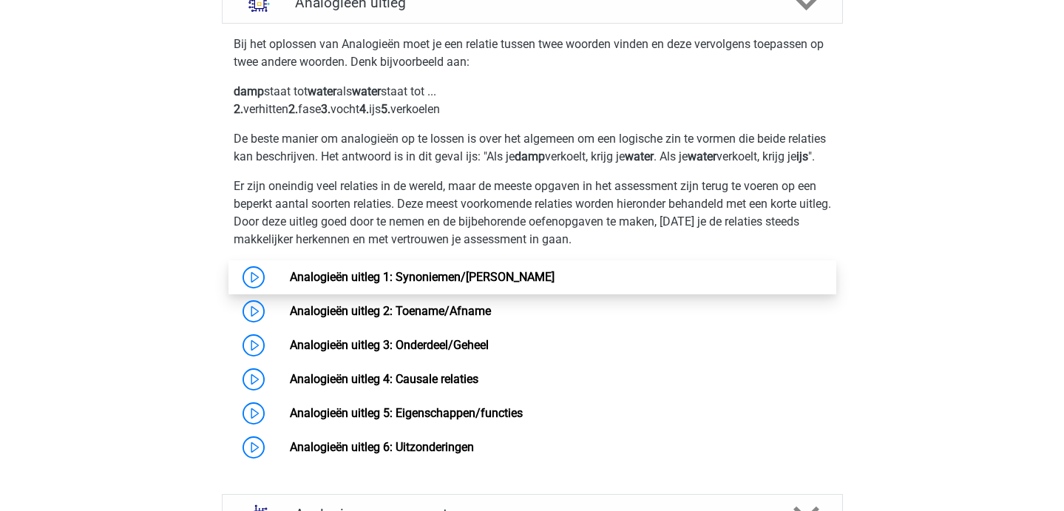
click at [363, 284] on link "Analogieën uitleg 1: Synoniemen/[PERSON_NAME]" at bounding box center [422, 277] width 265 height 14
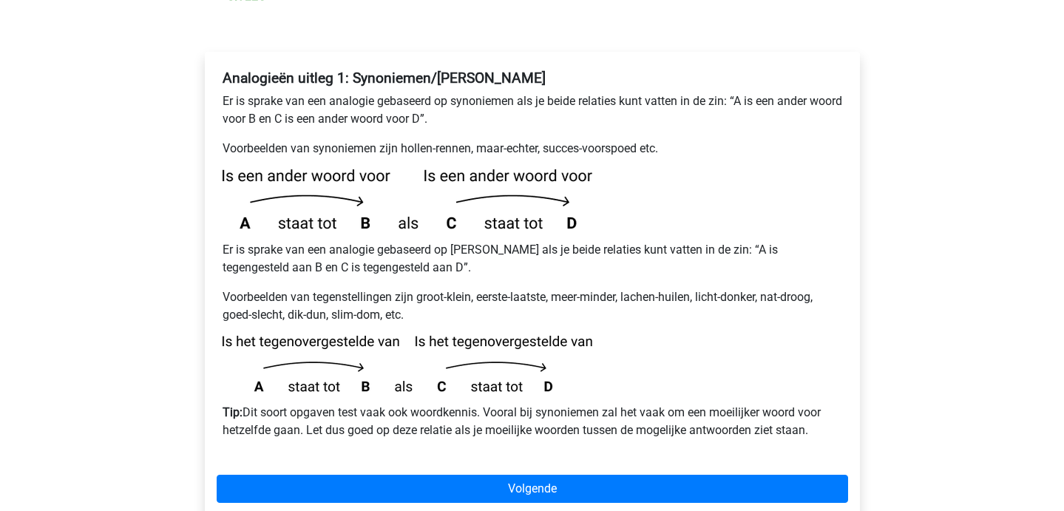
scroll to position [242, 0]
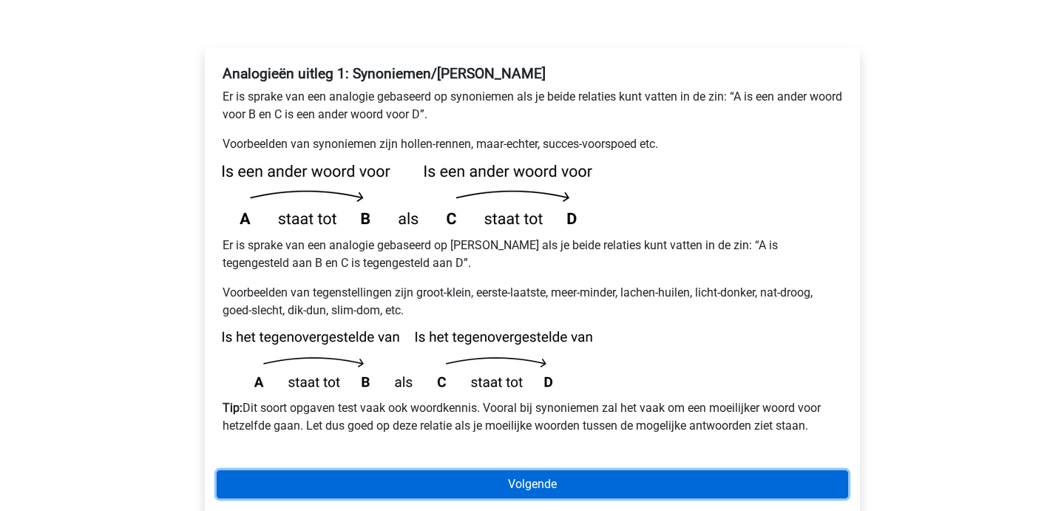
click at [329, 470] on link "Volgende" at bounding box center [532, 484] width 631 height 28
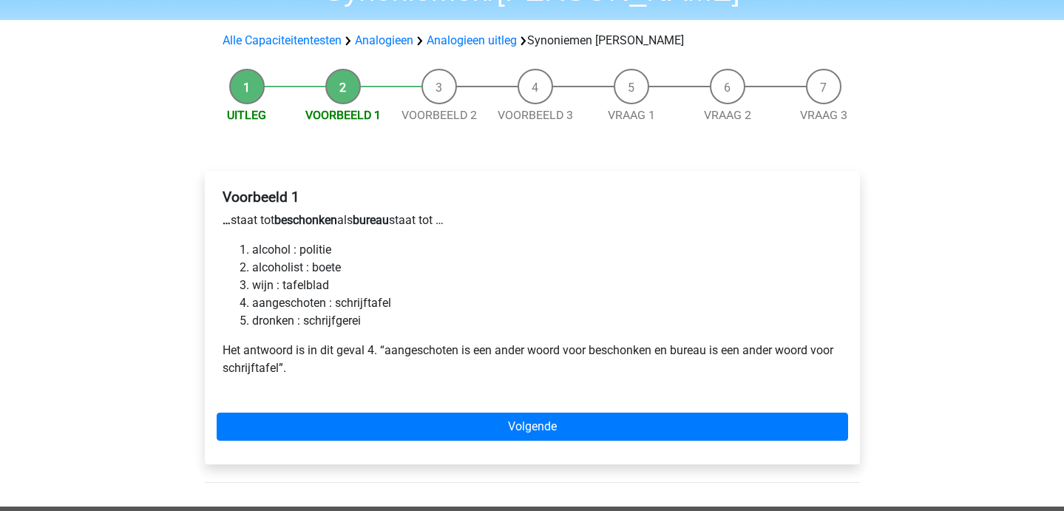
scroll to position [118, 0]
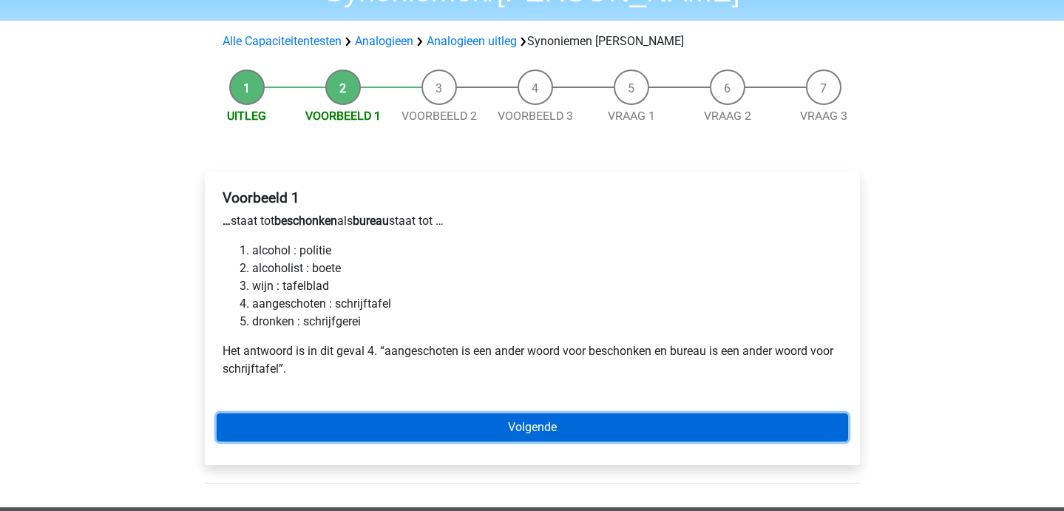
click at [387, 413] on link "Volgende" at bounding box center [532, 427] width 631 height 28
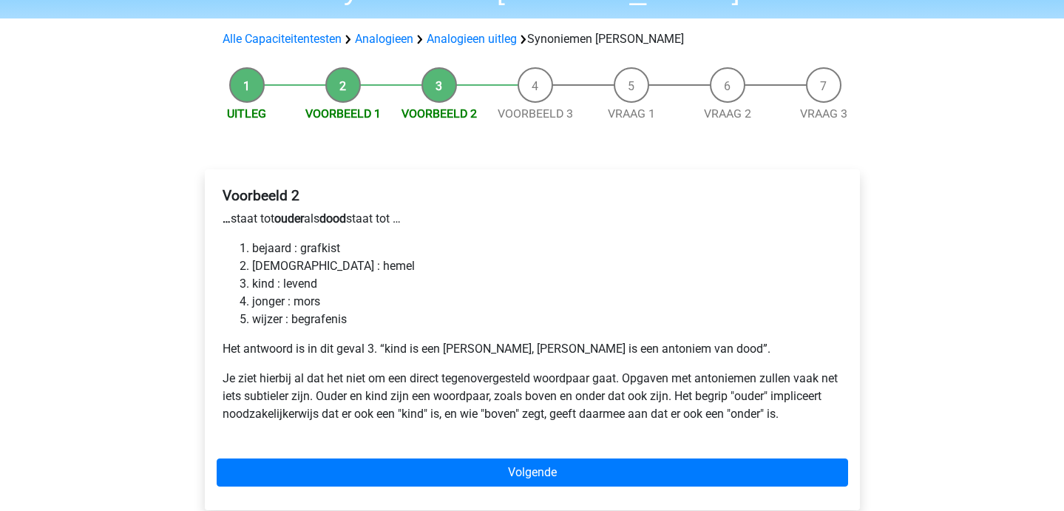
scroll to position [122, 0]
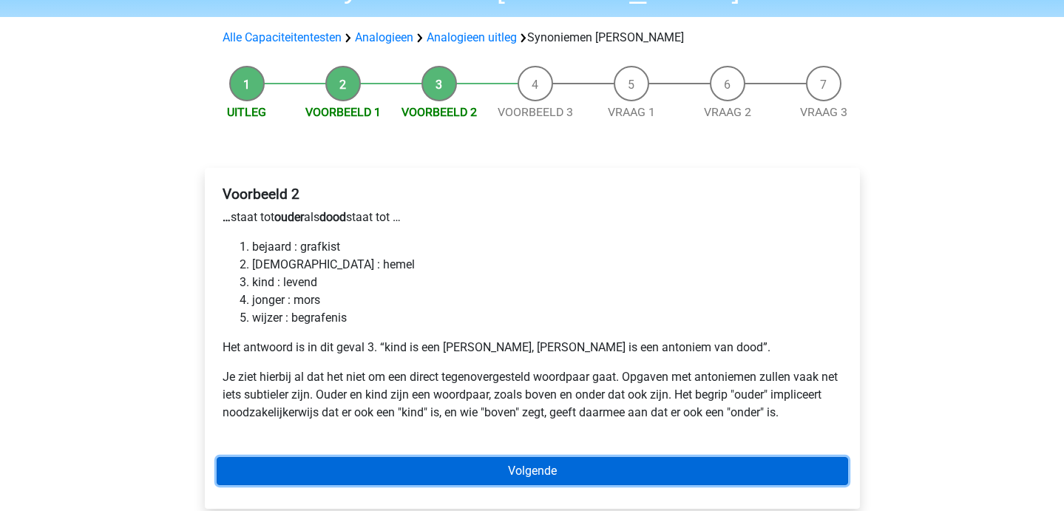
click at [473, 457] on link "Volgende" at bounding box center [532, 471] width 631 height 28
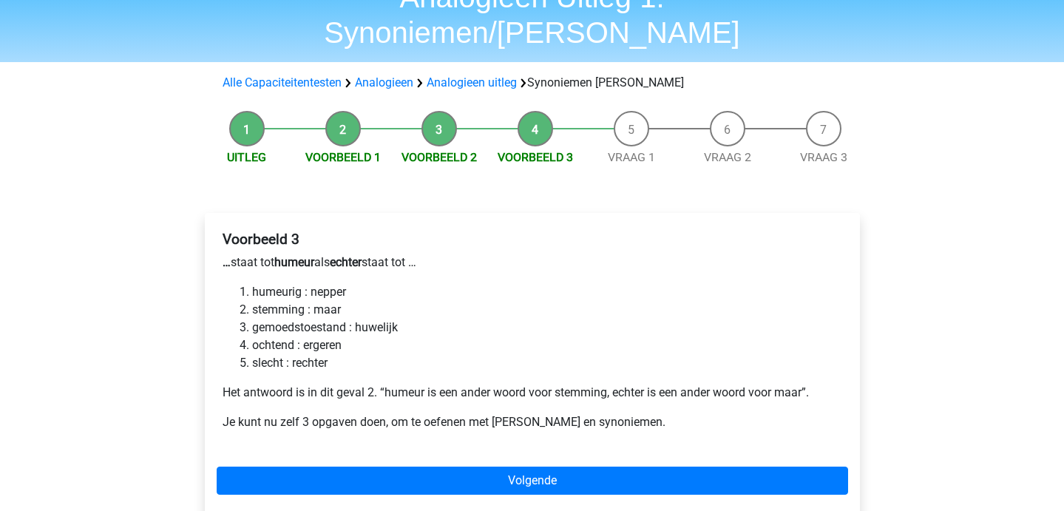
scroll to position [75, 0]
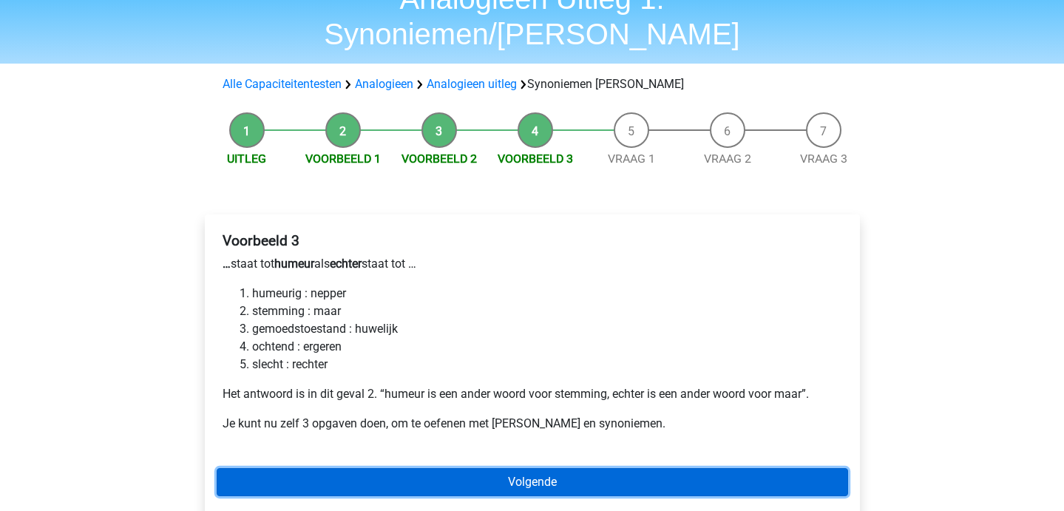
click at [473, 468] on link "Volgende" at bounding box center [532, 482] width 631 height 28
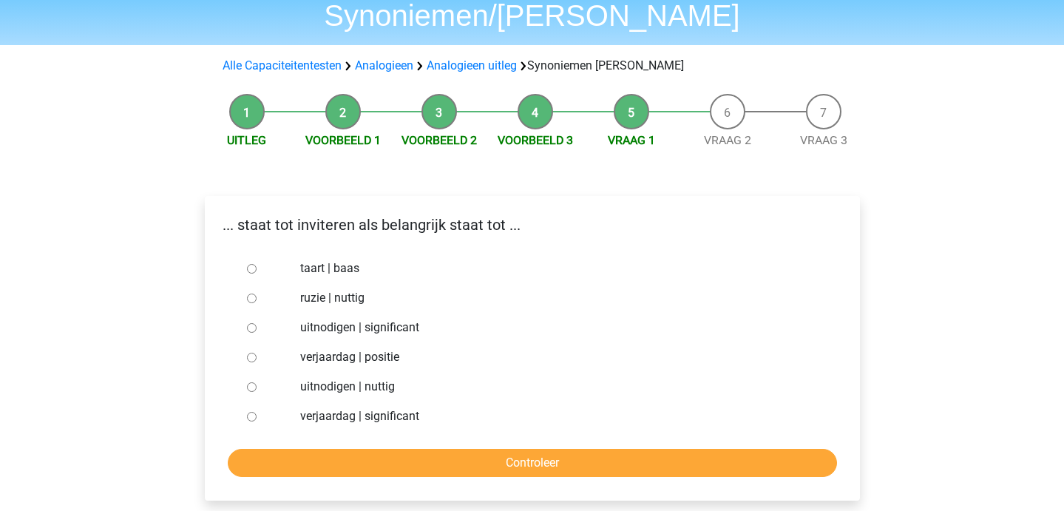
scroll to position [95, 0]
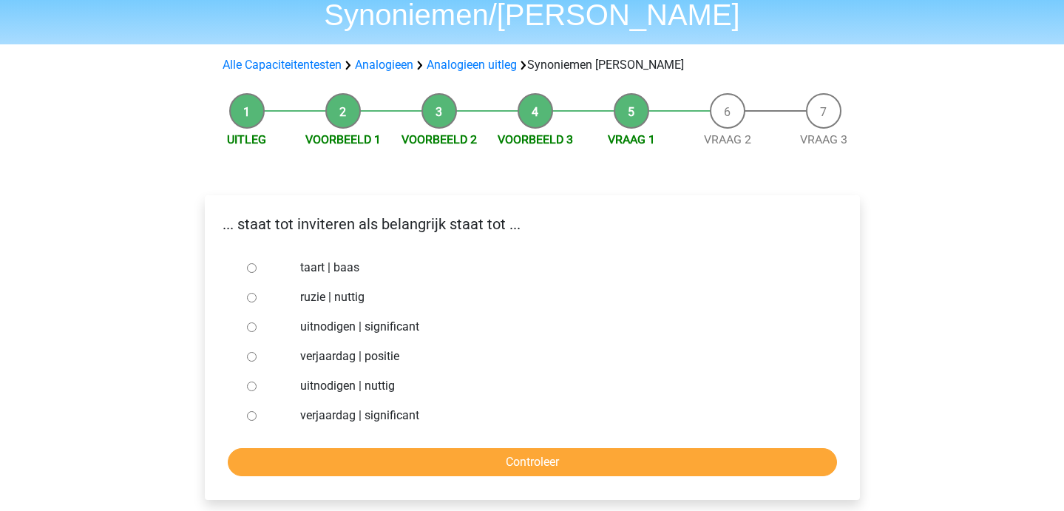
click at [251, 322] on input "uitnodigen | significant" at bounding box center [252, 327] width 10 height 10
radio input "true"
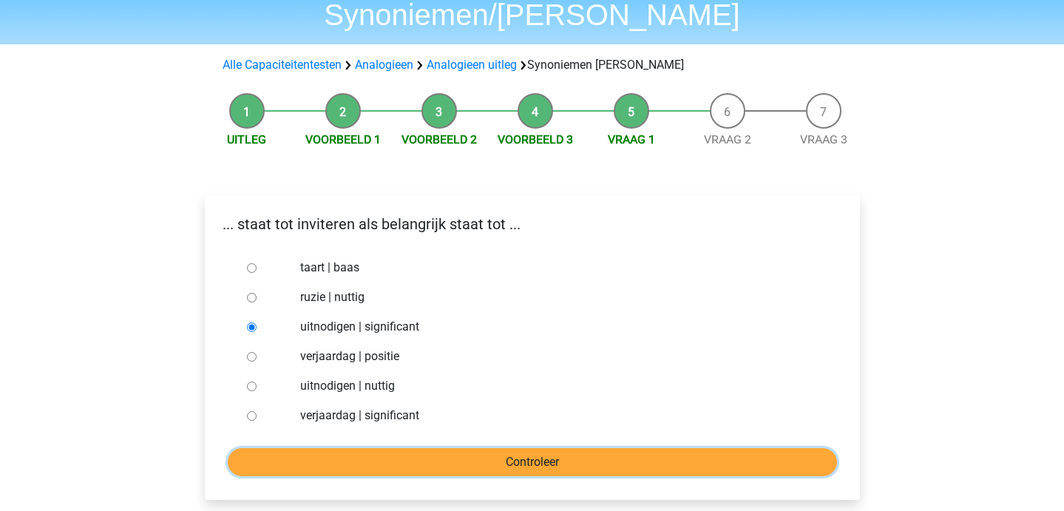
click at [296, 448] on input "Controleer" at bounding box center [532, 462] width 609 height 28
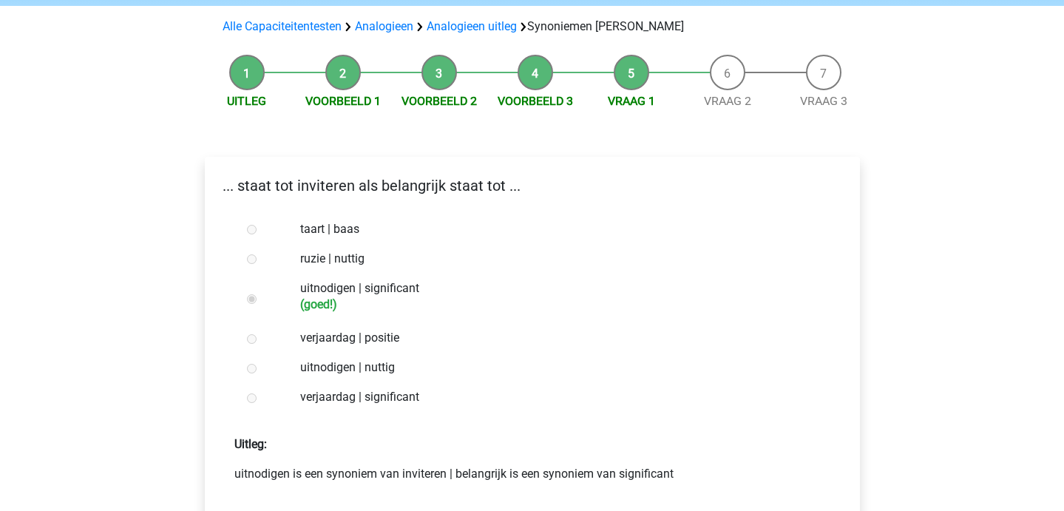
scroll to position [143, 0]
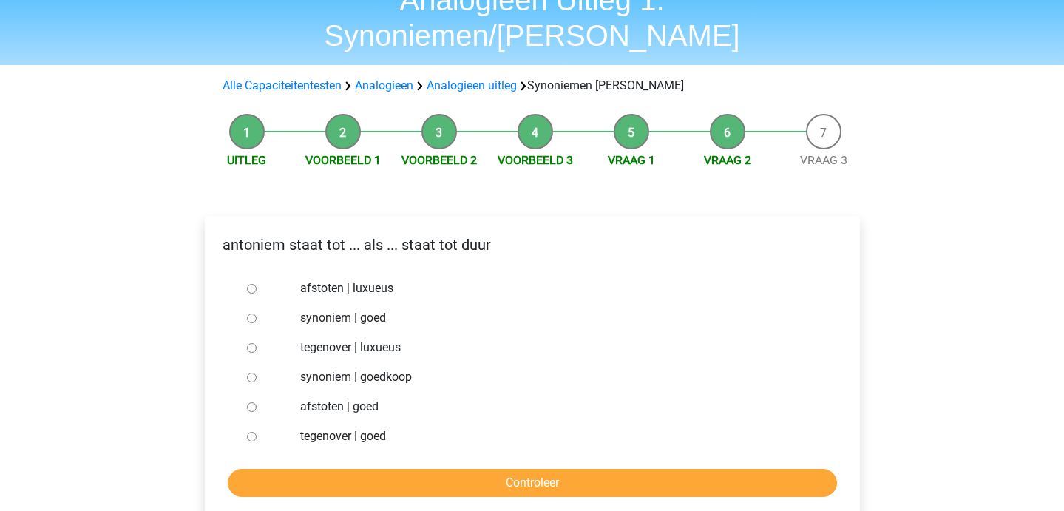
scroll to position [75, 0]
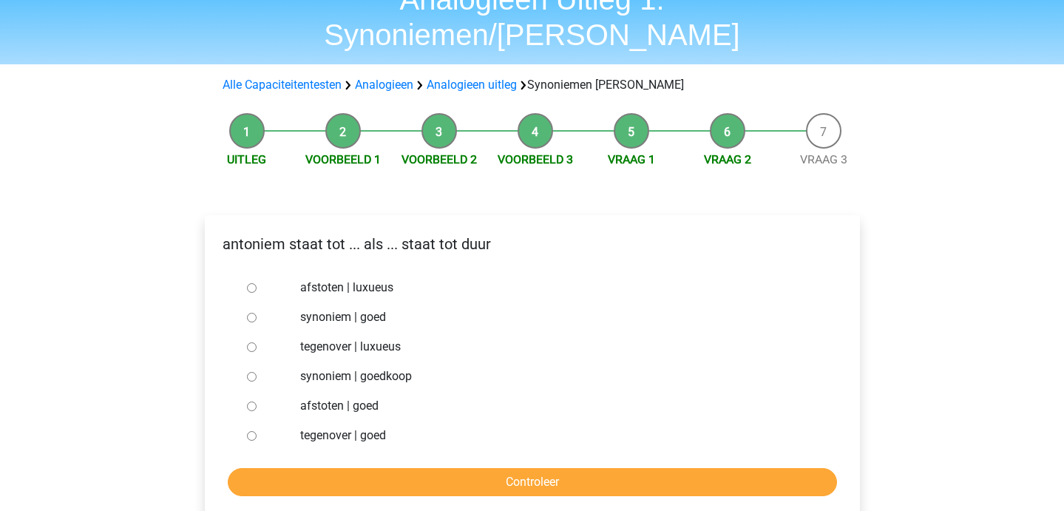
click at [376, 367] on label "synoniem | goedkoop" at bounding box center [555, 376] width 511 height 18
click at [256, 372] on input "synoniem | goedkoop" at bounding box center [252, 377] width 10 height 10
radio input "true"
click at [322, 462] on div "antoniem staat tot ... als ... staat tot duur afstoten | luxueus synoniem | goe…" at bounding box center [532, 367] width 655 height 305
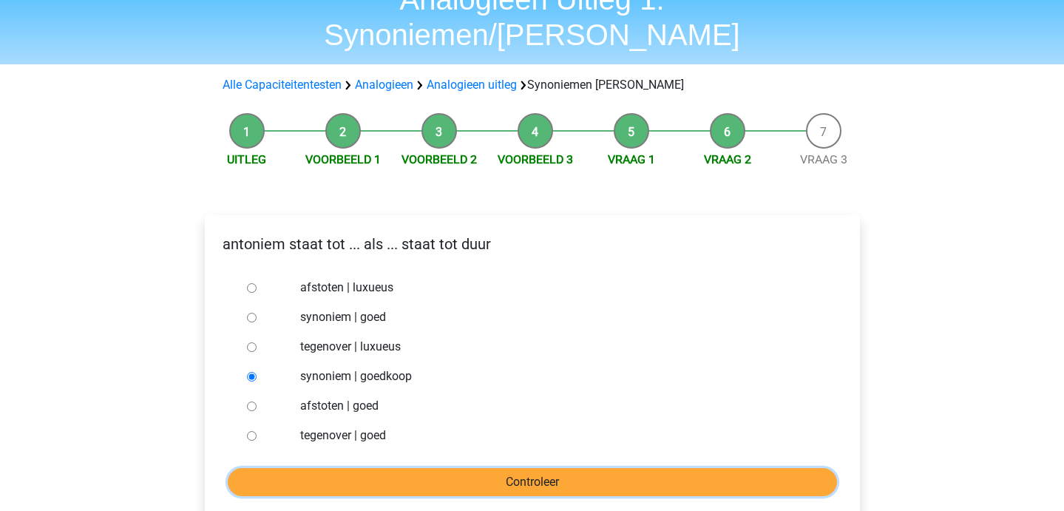
click at [304, 468] on input "Controleer" at bounding box center [532, 482] width 609 height 28
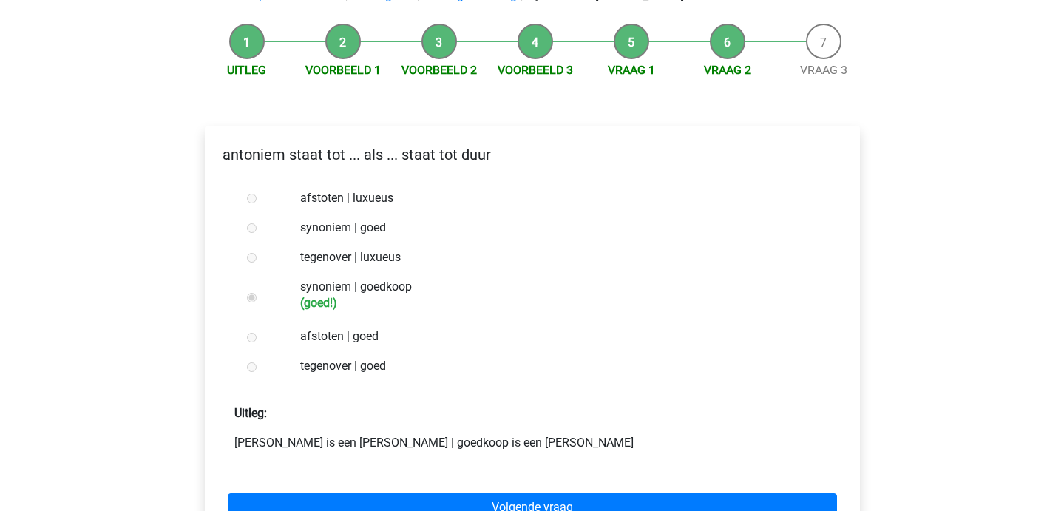
scroll to position [181, 0]
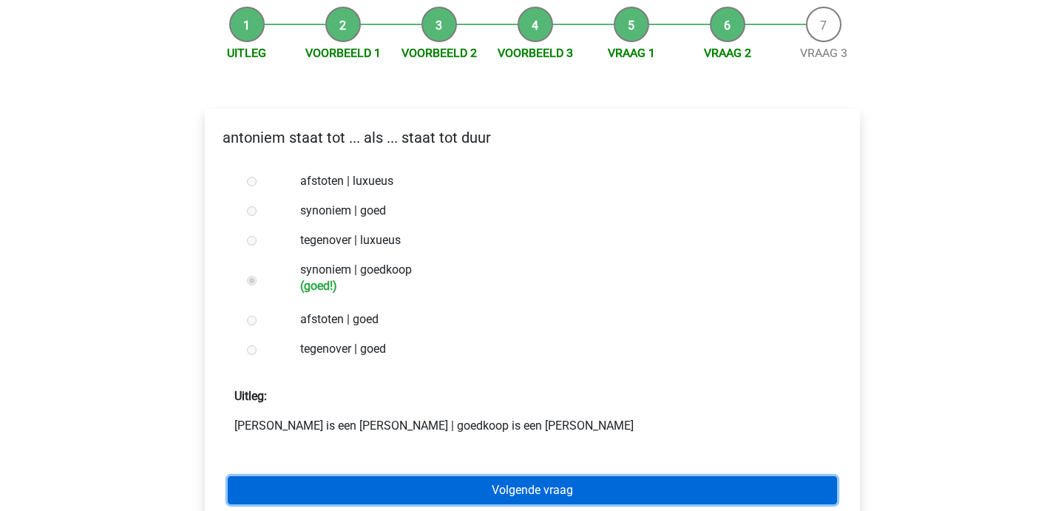
click at [378, 476] on link "Volgende vraag" at bounding box center [532, 490] width 609 height 28
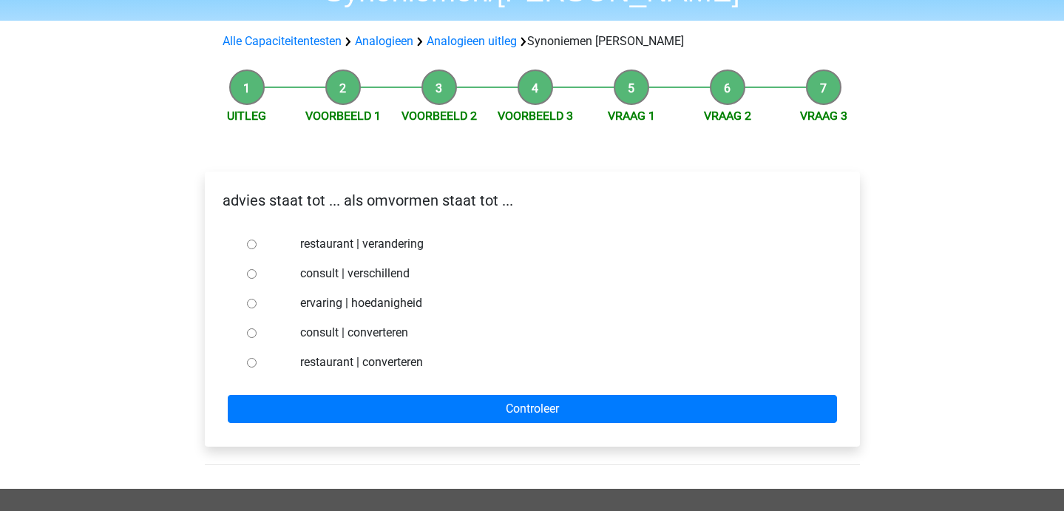
scroll to position [120, 0]
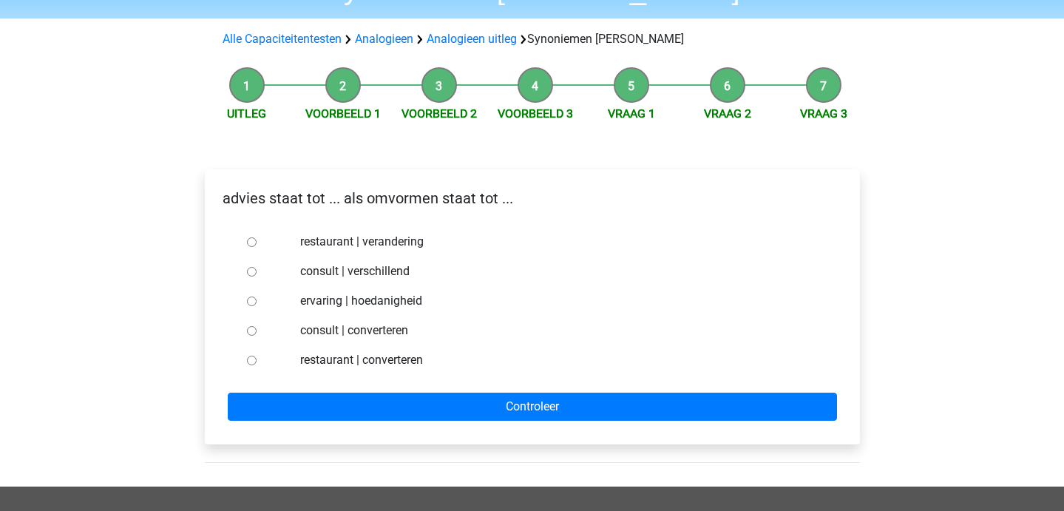
click at [253, 326] on input "consult | converteren" at bounding box center [252, 331] width 10 height 10
radio input "true"
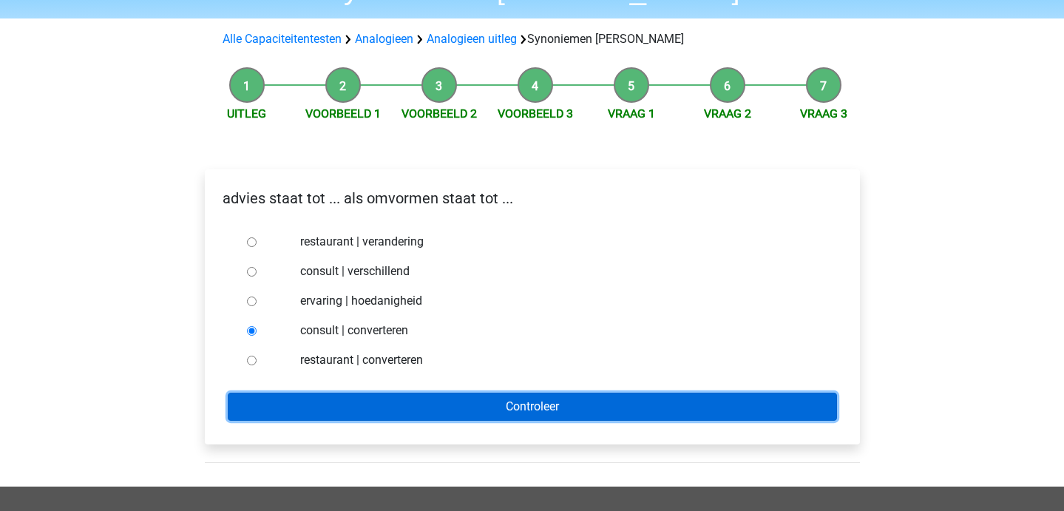
click at [298, 392] on input "Controleer" at bounding box center [532, 406] width 609 height 28
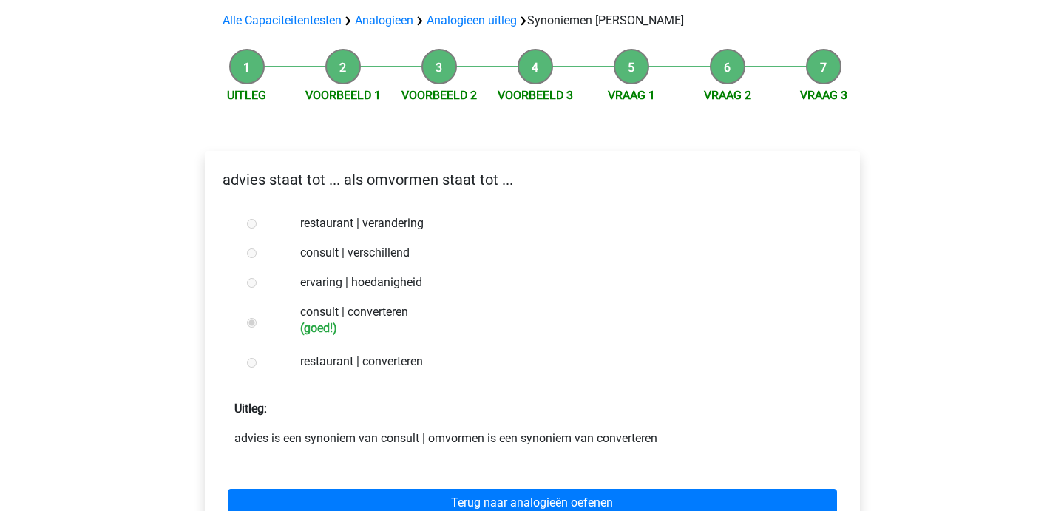
scroll to position [140, 0]
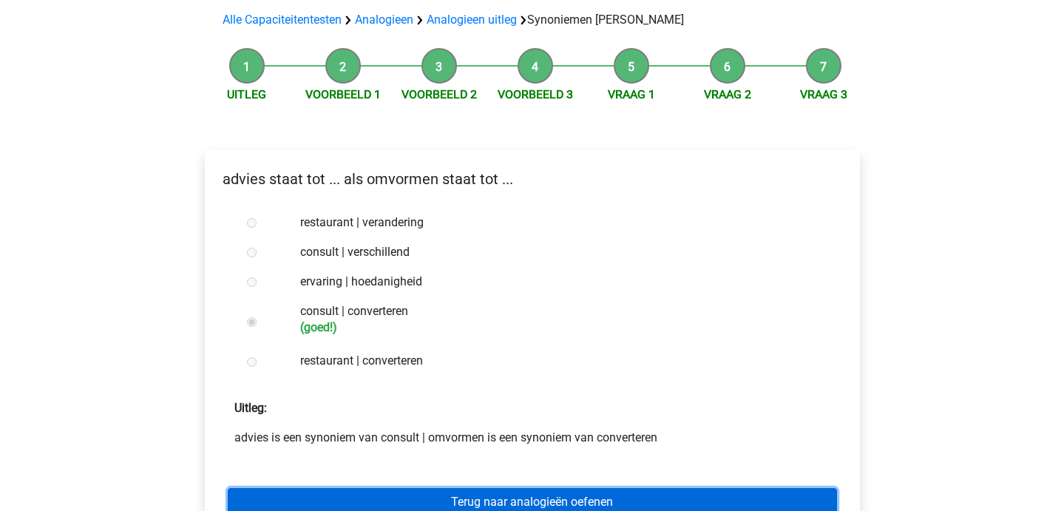
click at [347, 488] on link "Terug naar analogieën oefenen" at bounding box center [532, 502] width 609 height 28
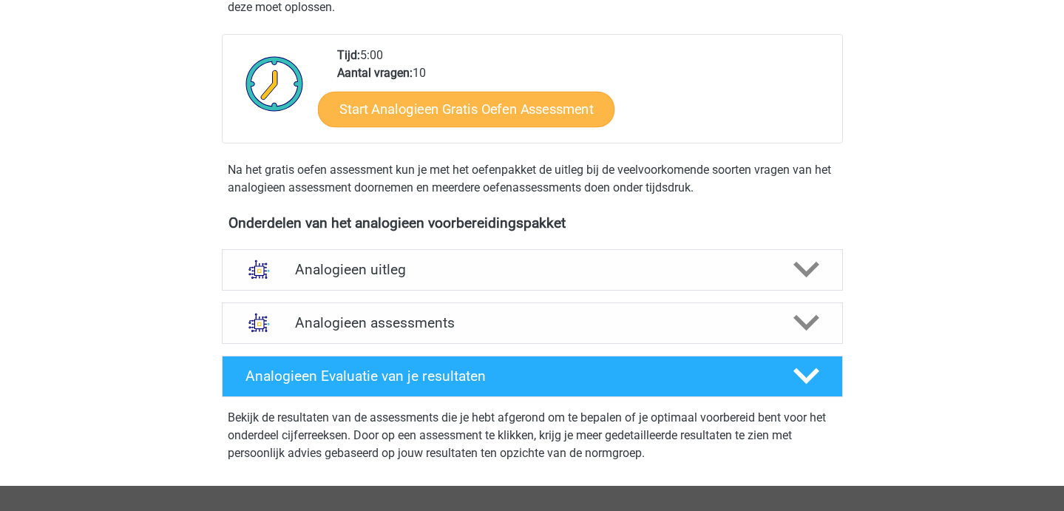
scroll to position [311, 0]
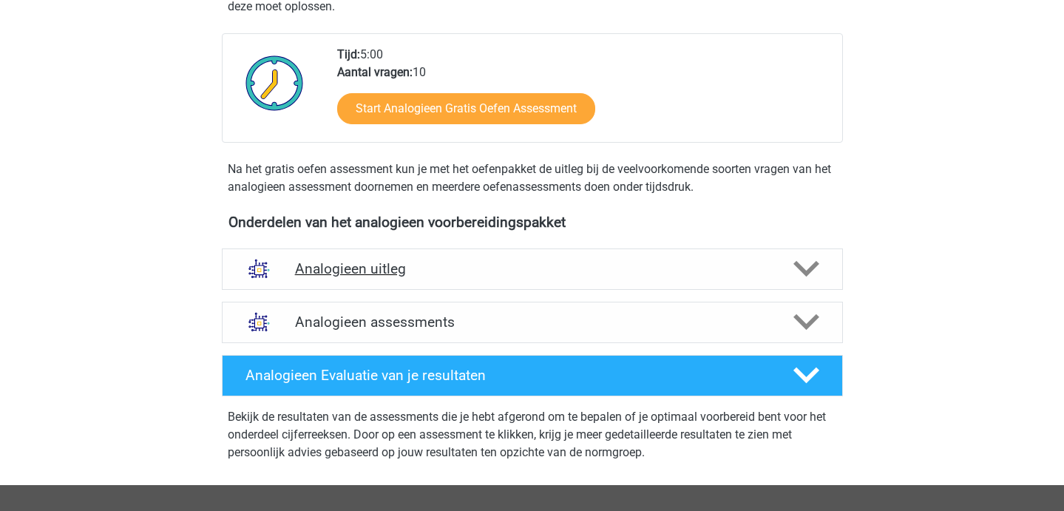
click at [409, 277] on div "Analogieen uitleg" at bounding box center [532, 268] width 621 height 41
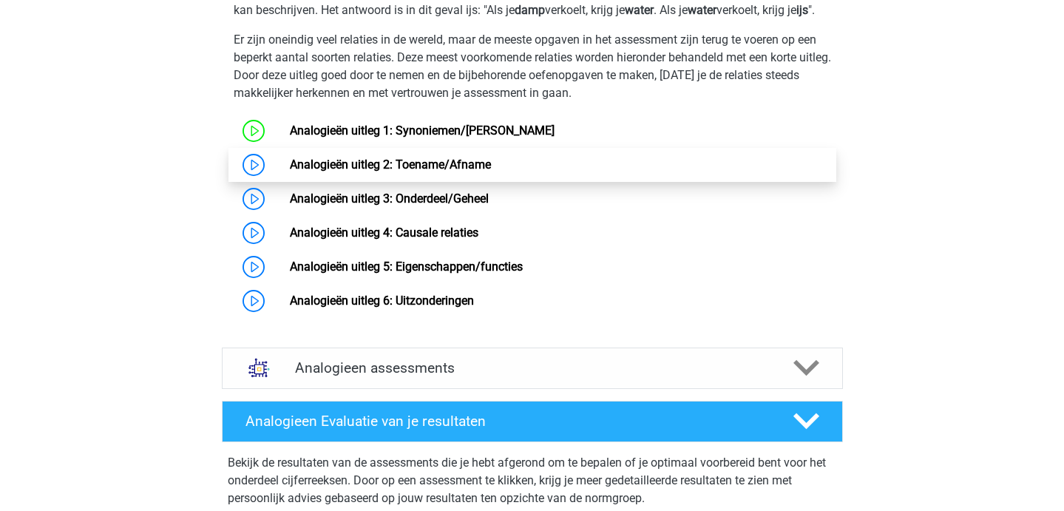
scroll to position [733, 0]
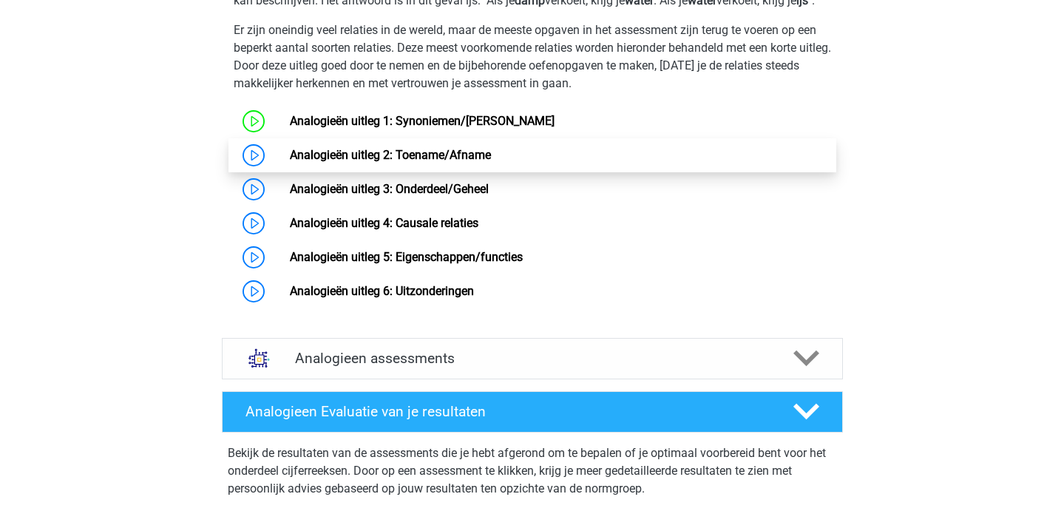
click at [340, 162] on link "Analogieën uitleg 2: Toename/Afname" at bounding box center [390, 155] width 201 height 14
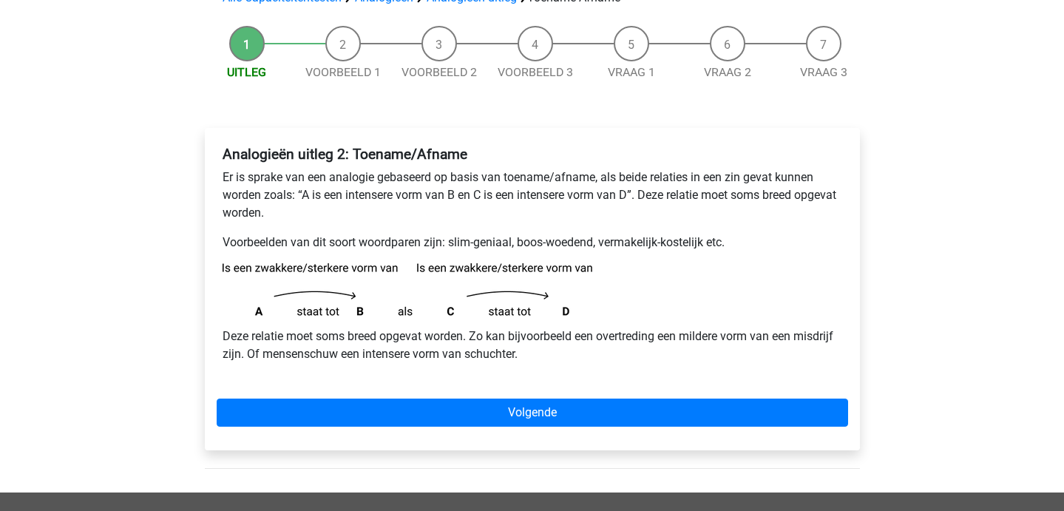
scroll to position [126, 0]
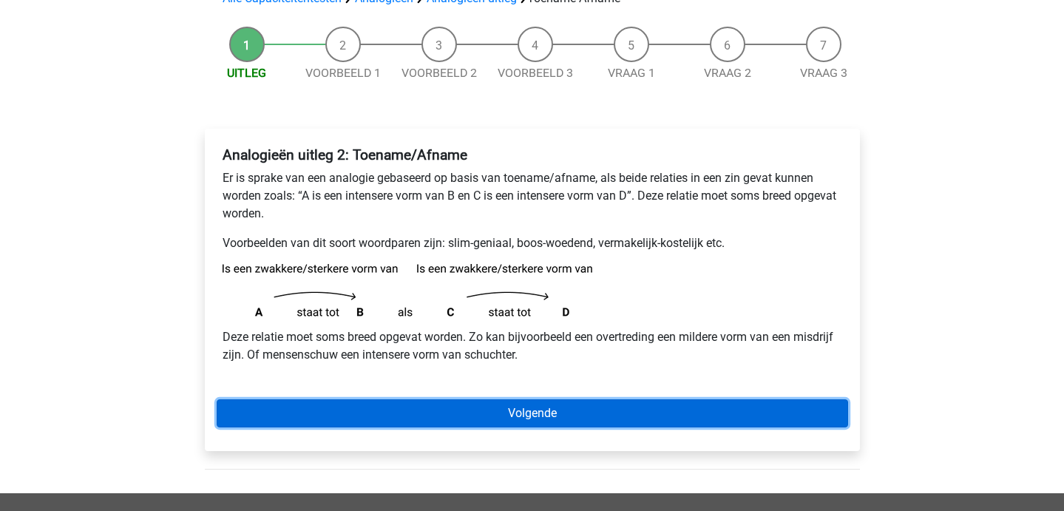
click at [545, 415] on link "Volgende" at bounding box center [532, 413] width 631 height 28
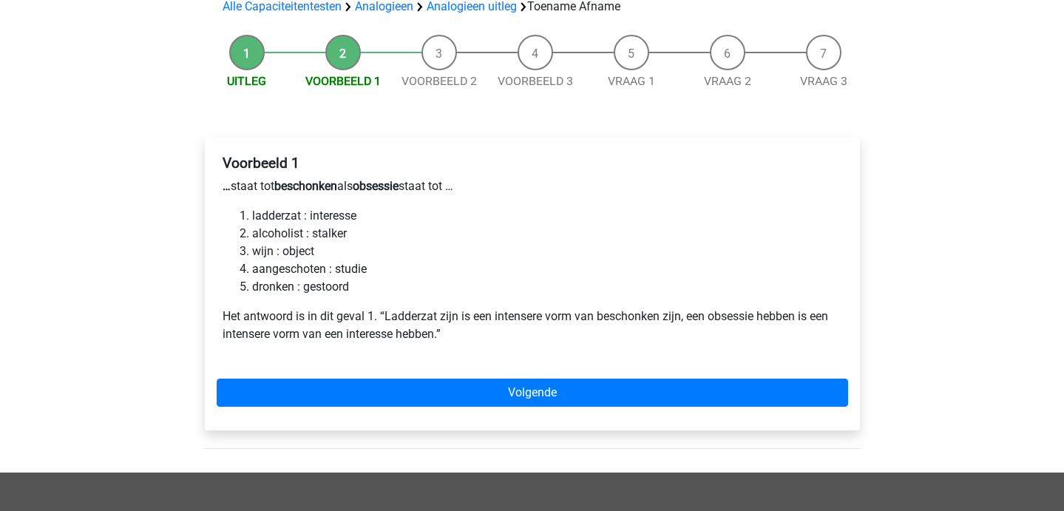
scroll to position [117, 0]
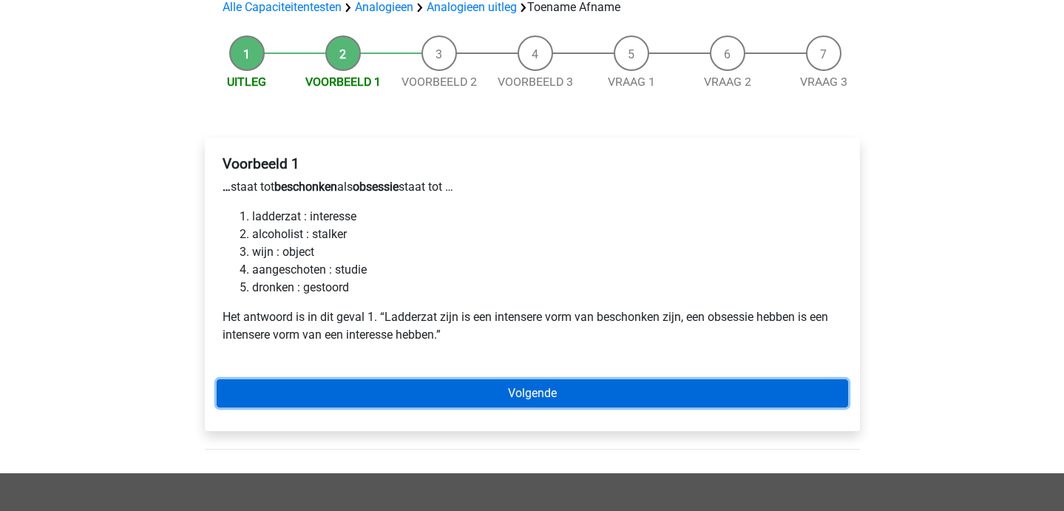
click at [312, 383] on link "Volgende" at bounding box center [532, 393] width 631 height 28
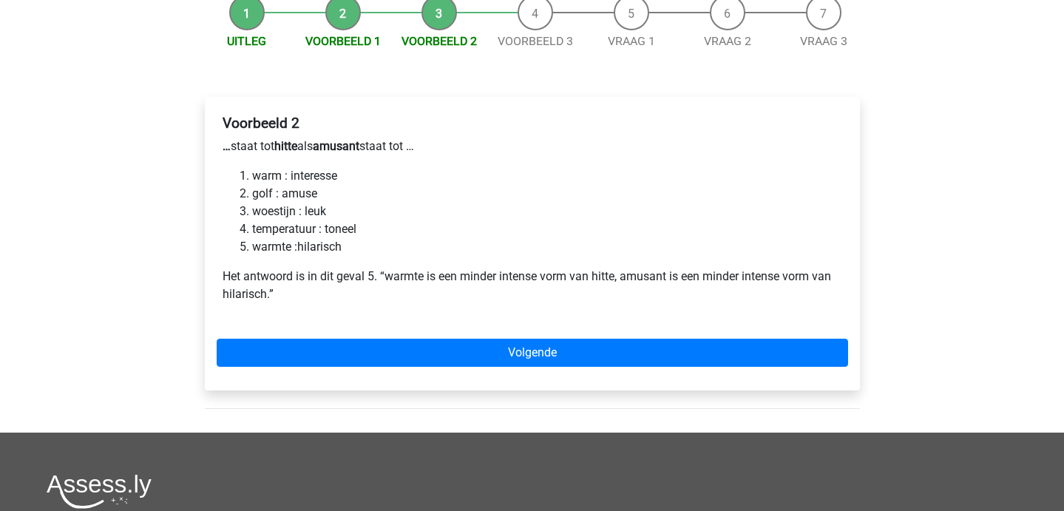
scroll to position [191, 0]
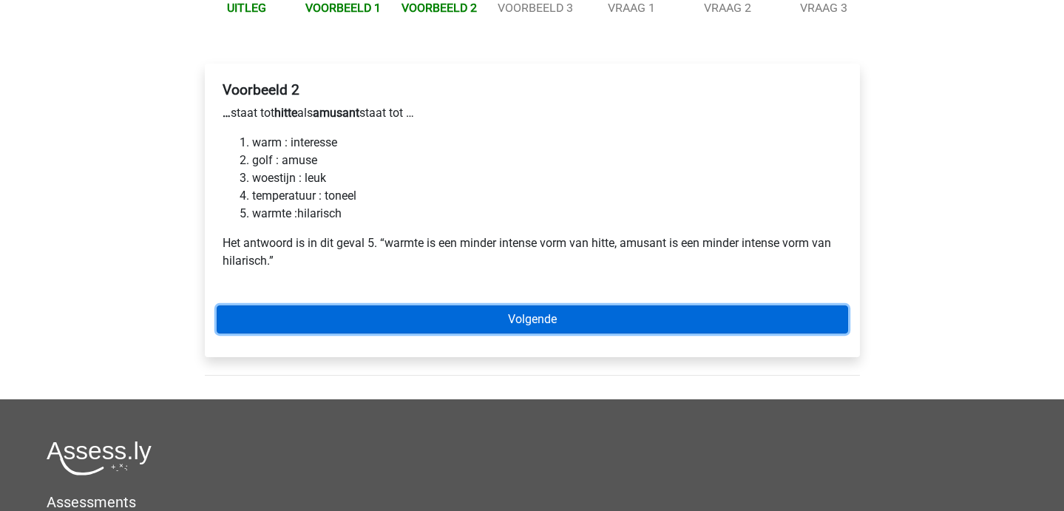
click at [286, 320] on link "Volgende" at bounding box center [532, 319] width 631 height 28
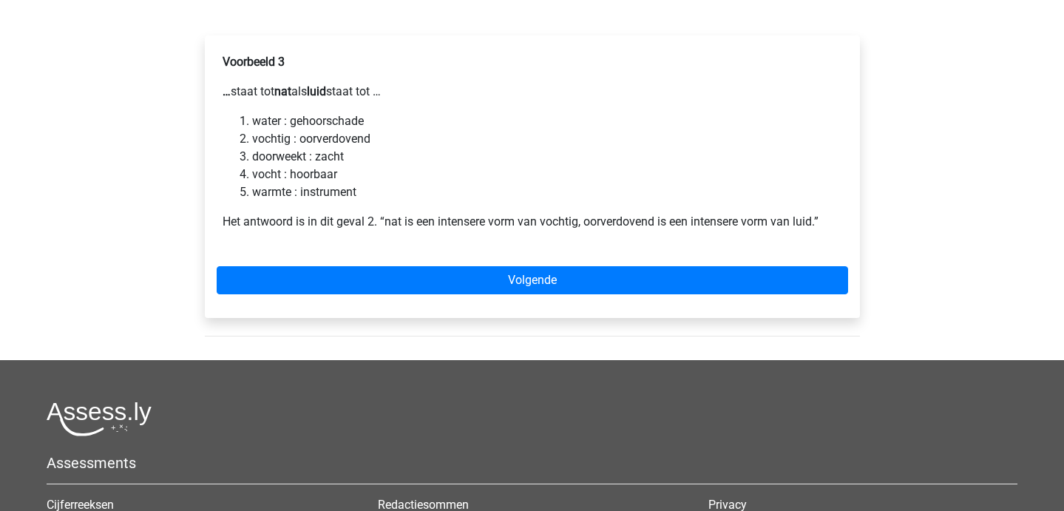
scroll to position [218, 0]
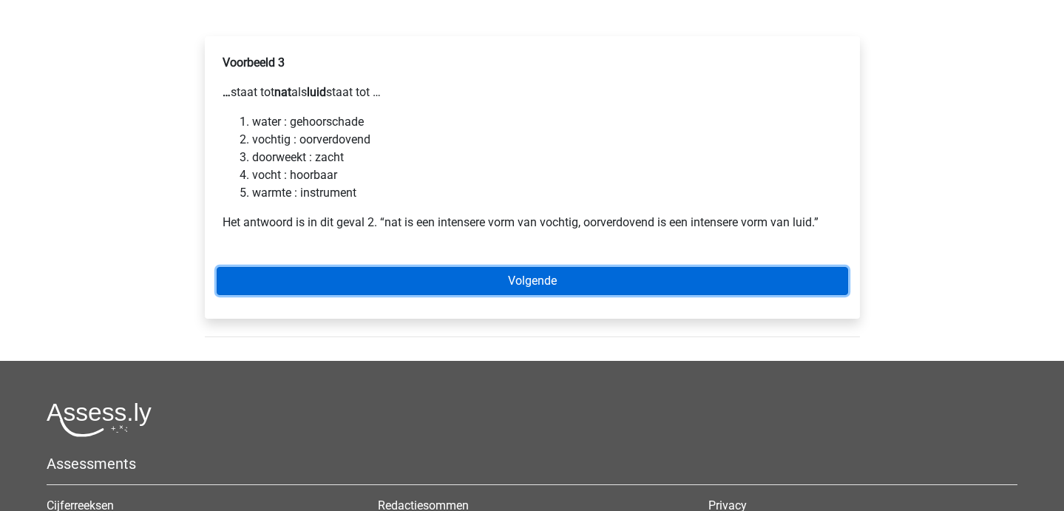
click at [322, 286] on link "Volgende" at bounding box center [532, 281] width 631 height 28
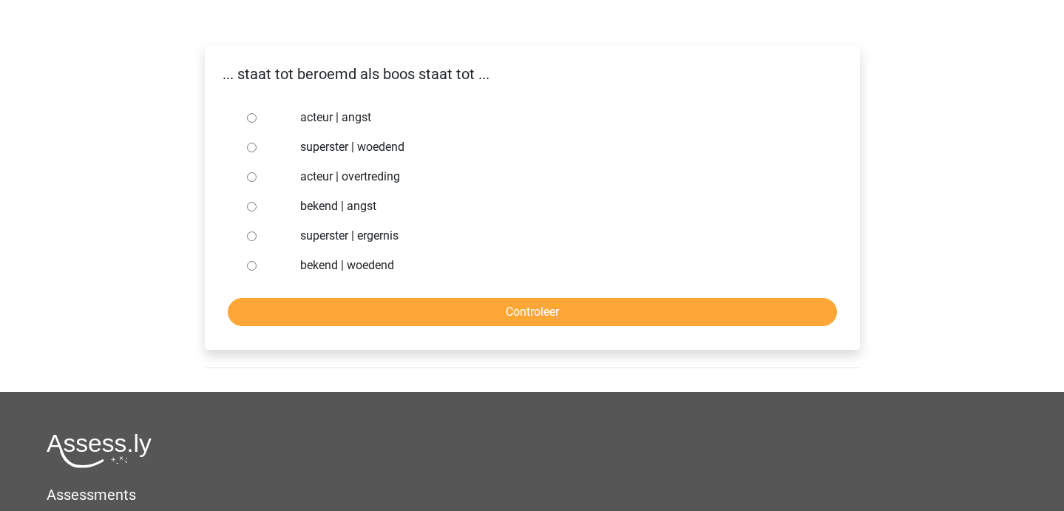
scroll to position [208, 0]
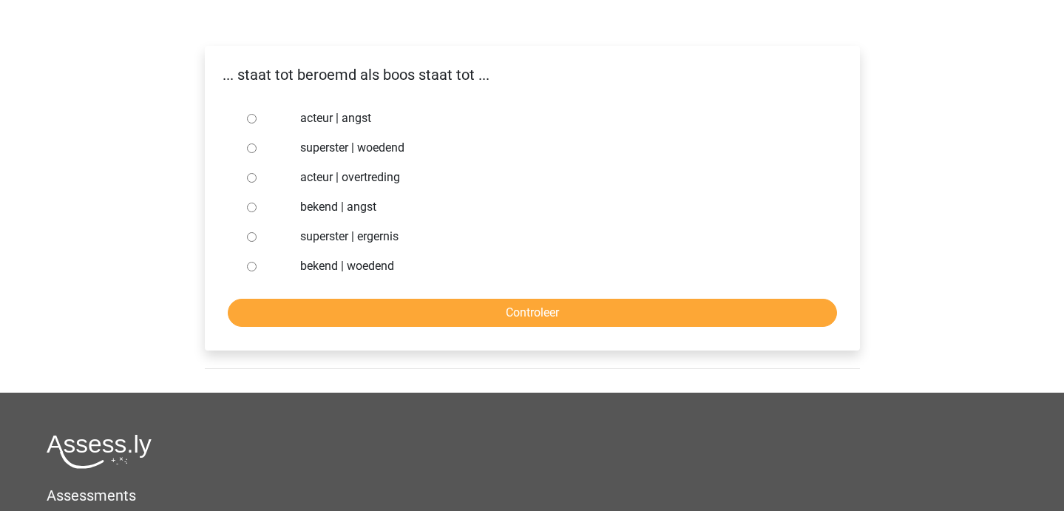
click at [245, 271] on div at bounding box center [265, 266] width 49 height 30
click at [252, 268] on input "bekend | woedend" at bounding box center [252, 267] width 10 height 10
radio input "true"
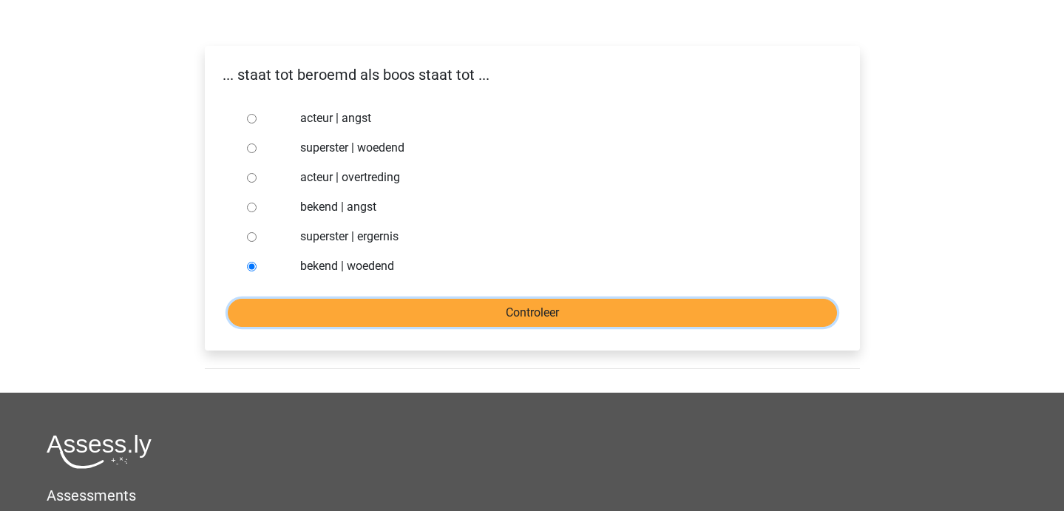
click at [285, 319] on input "Controleer" at bounding box center [532, 313] width 609 height 28
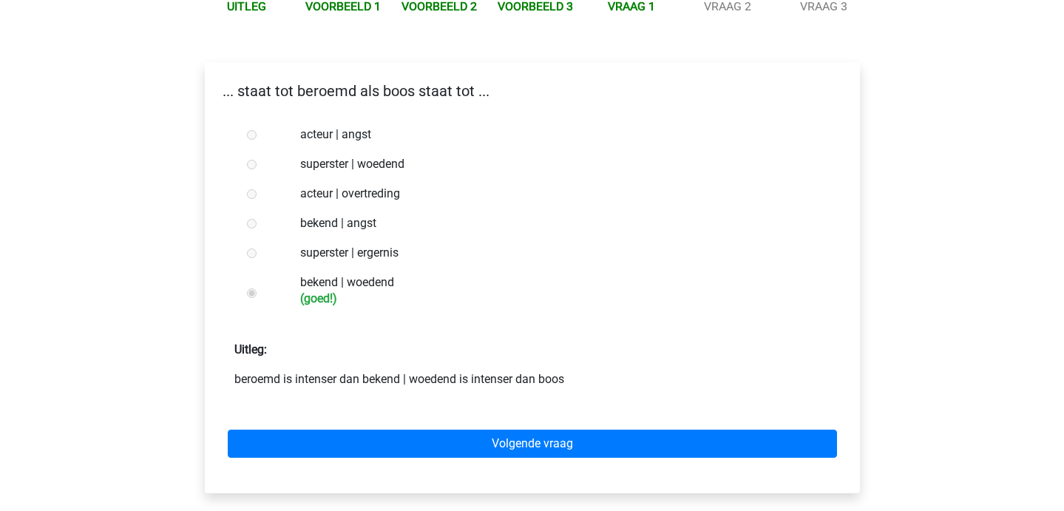
scroll to position [193, 0]
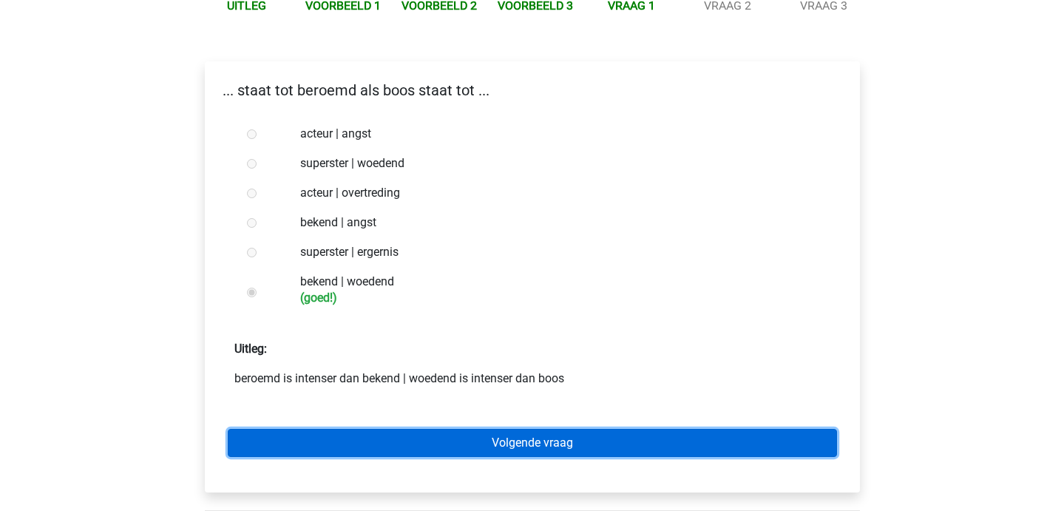
click at [321, 450] on link "Volgende vraag" at bounding box center [532, 443] width 609 height 28
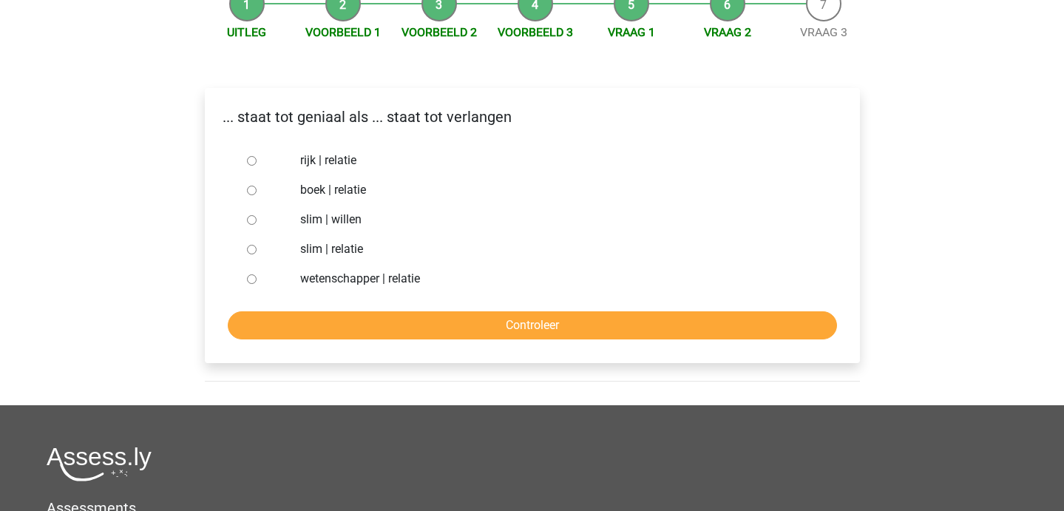
scroll to position [163, 0]
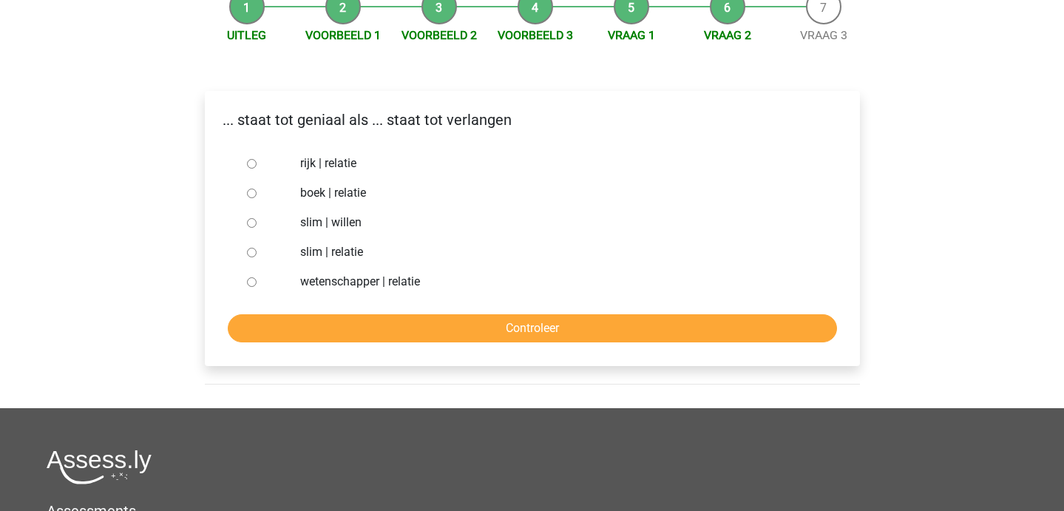
click at [255, 216] on div at bounding box center [265, 223] width 49 height 30
click at [252, 221] on input "slim | willen" at bounding box center [252, 223] width 10 height 10
radio input "true"
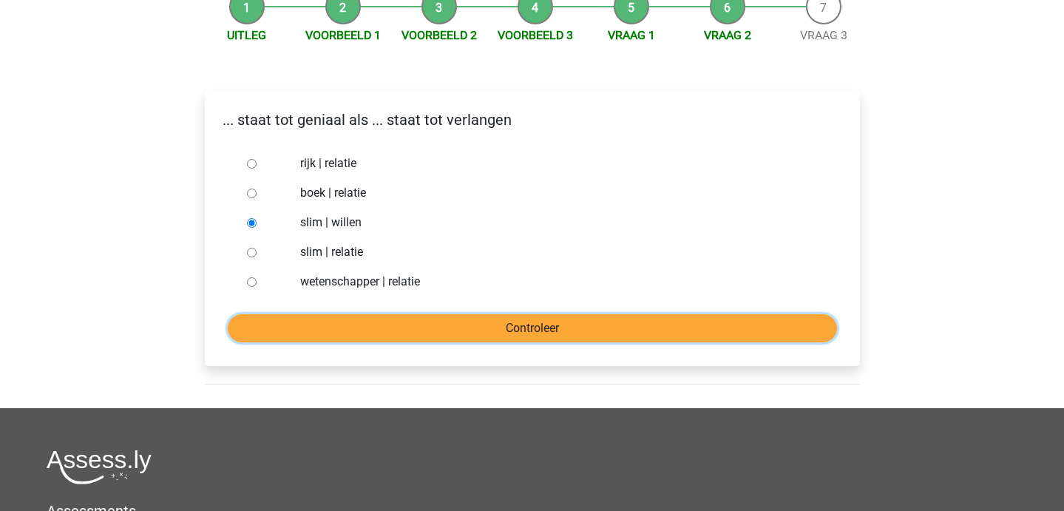
click at [310, 341] on input "Controleer" at bounding box center [532, 328] width 609 height 28
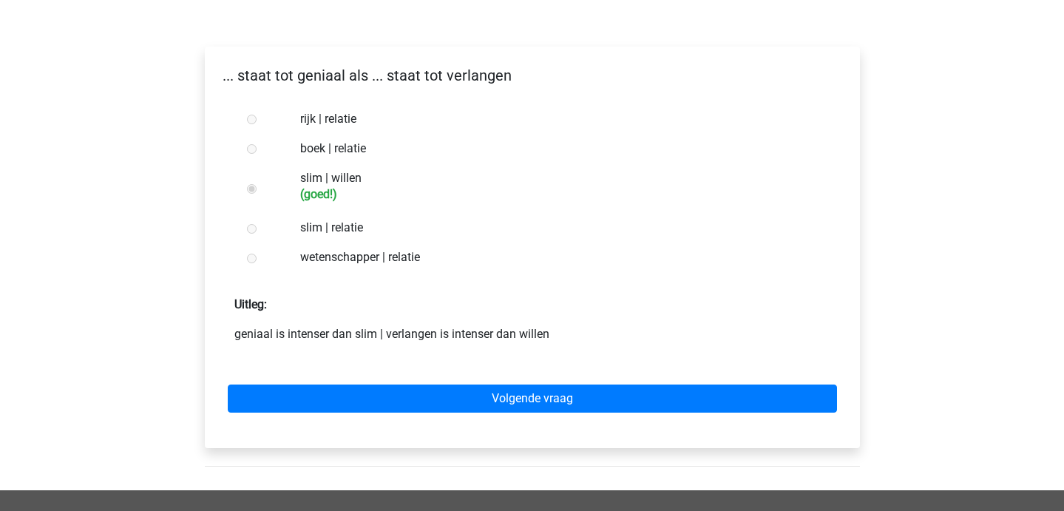
scroll to position [208, 0]
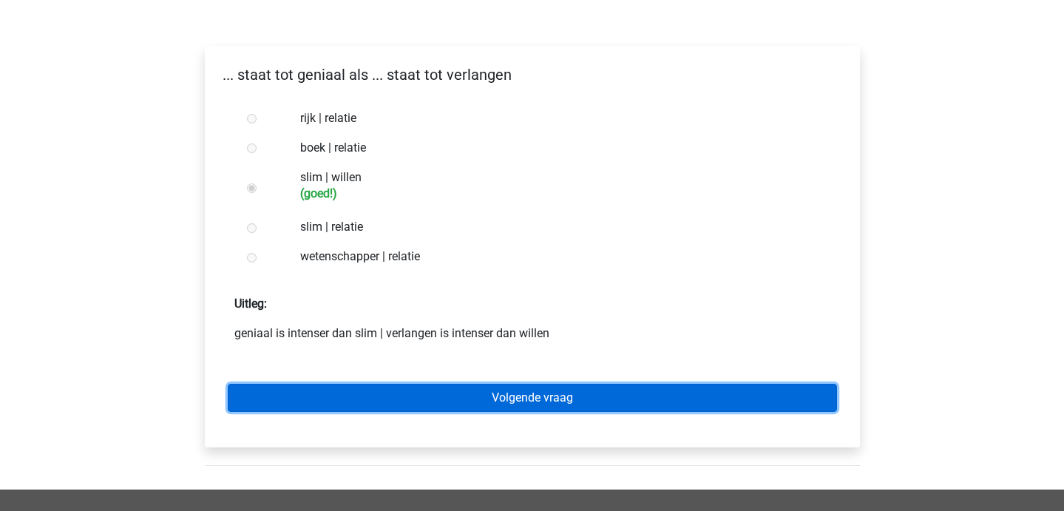
click at [342, 397] on link "Volgende vraag" at bounding box center [532, 398] width 609 height 28
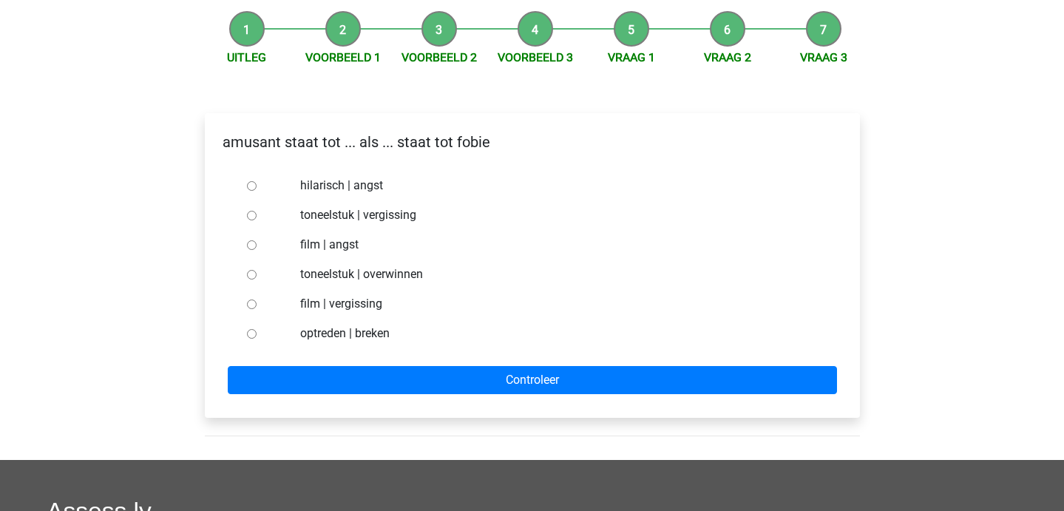
scroll to position [140, 0]
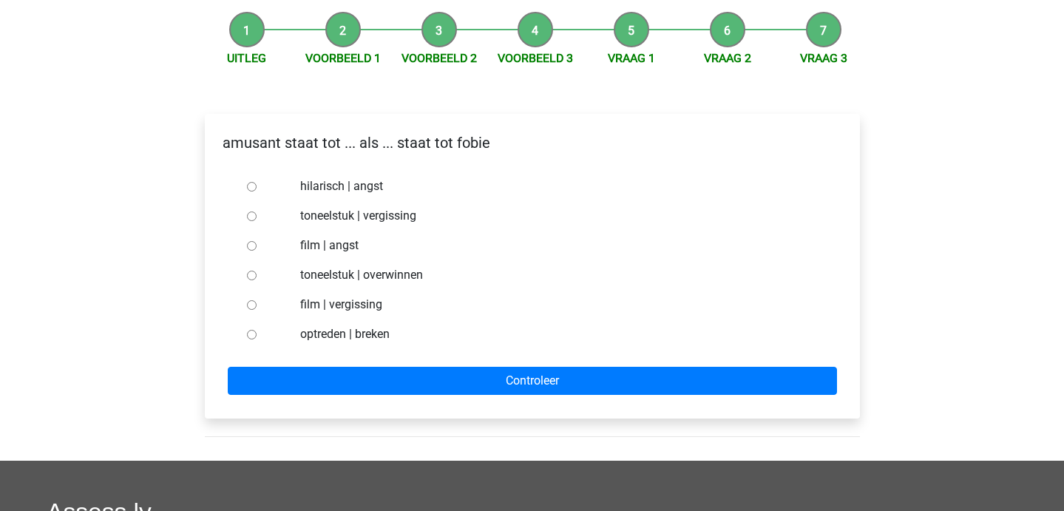
click at [271, 189] on div at bounding box center [265, 186] width 49 height 30
click at [248, 188] on input "hilarisch | angst" at bounding box center [252, 187] width 10 height 10
radio input "true"
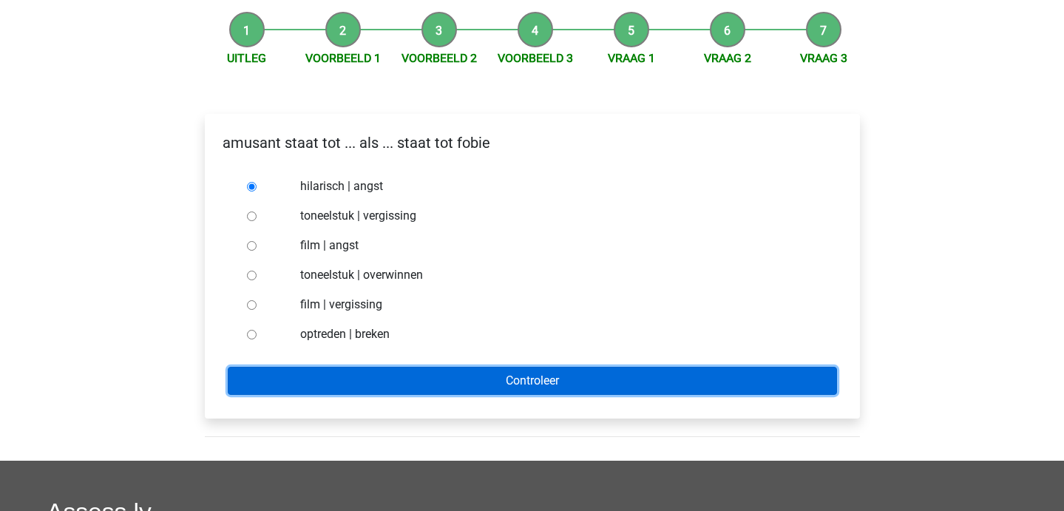
click at [282, 383] on input "Controleer" at bounding box center [532, 381] width 609 height 28
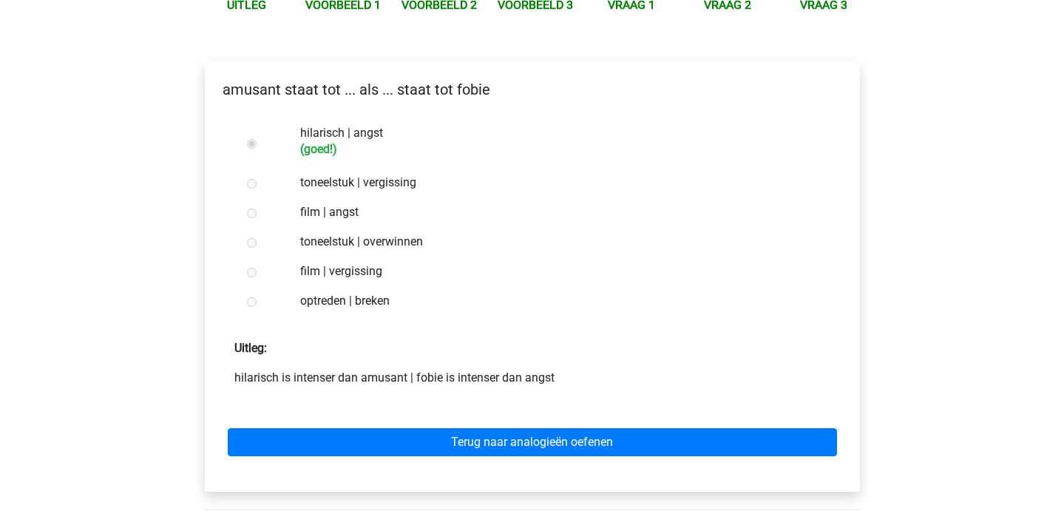
scroll to position [203, 0]
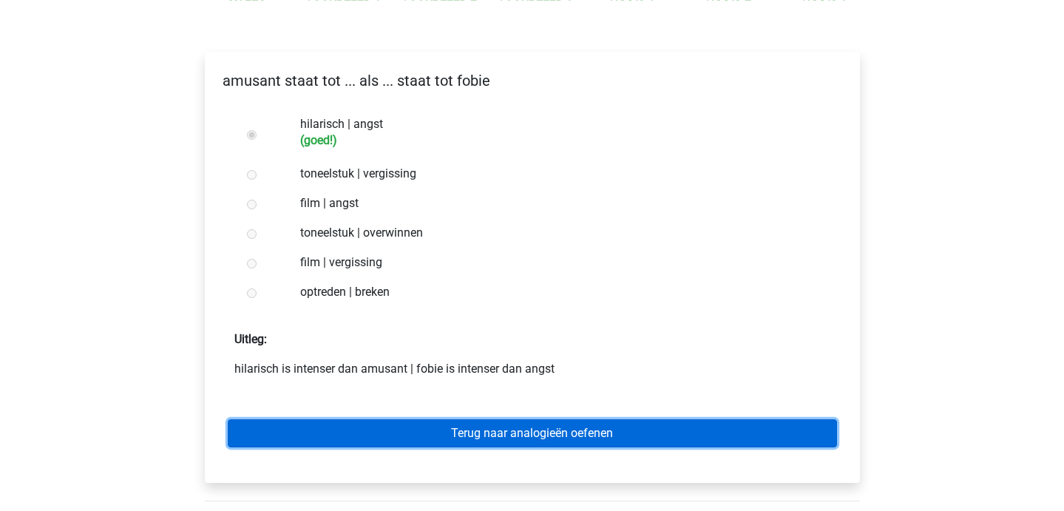
click at [378, 447] on link "Terug naar analogieën oefenen" at bounding box center [532, 433] width 609 height 28
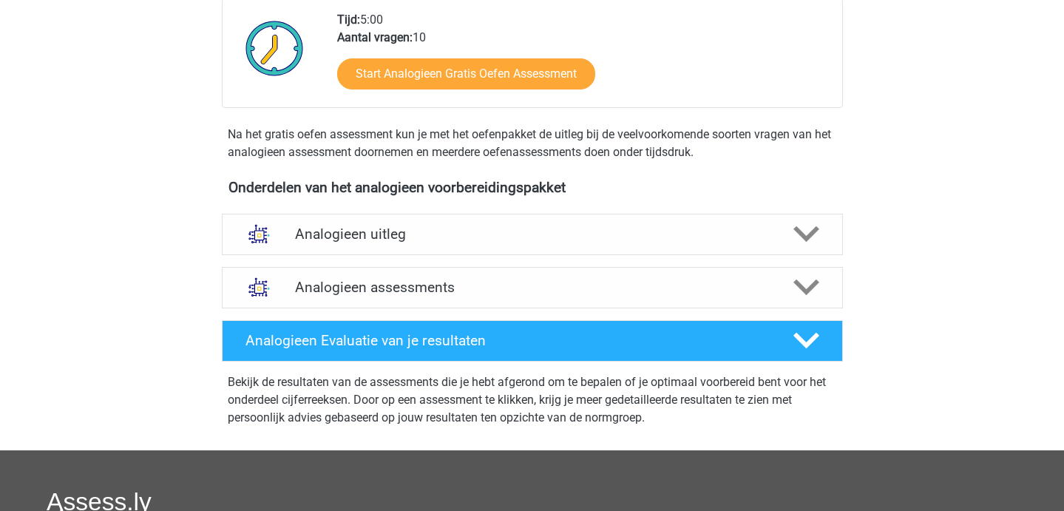
scroll to position [350, 0]
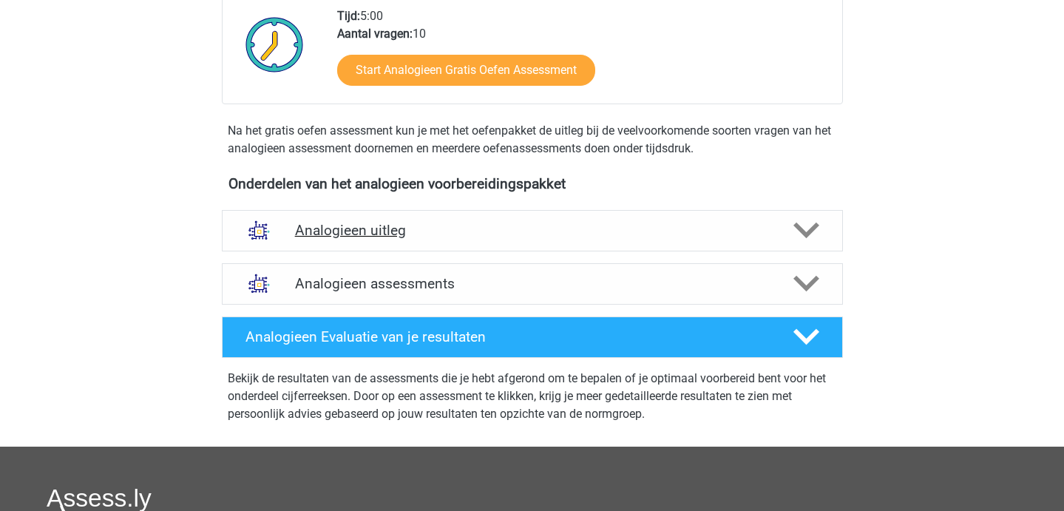
click at [403, 238] on h4 "Analogieen uitleg" at bounding box center [532, 230] width 475 height 17
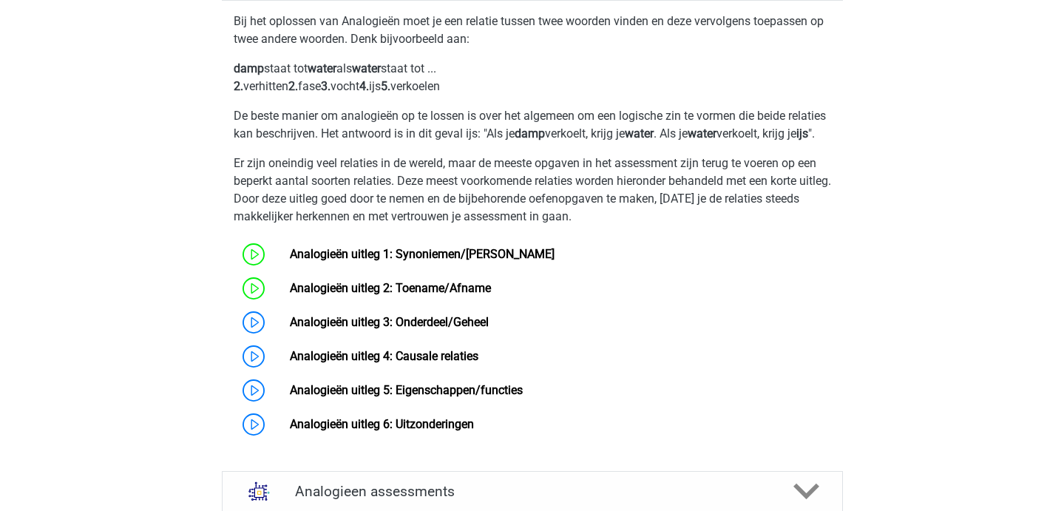
scroll to position [642, 0]
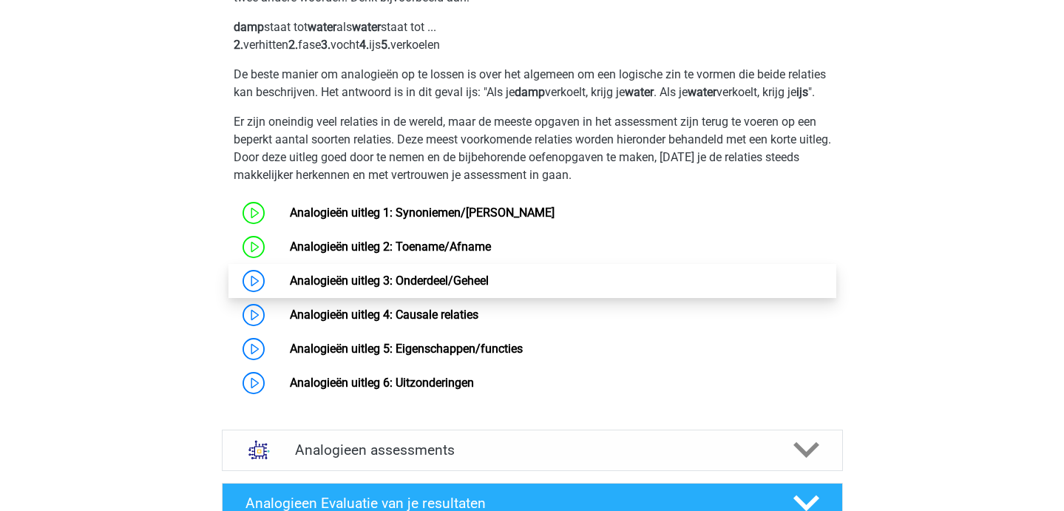
click at [391, 288] on link "Analogieën uitleg 3: Onderdeel/Geheel" at bounding box center [389, 280] width 199 height 14
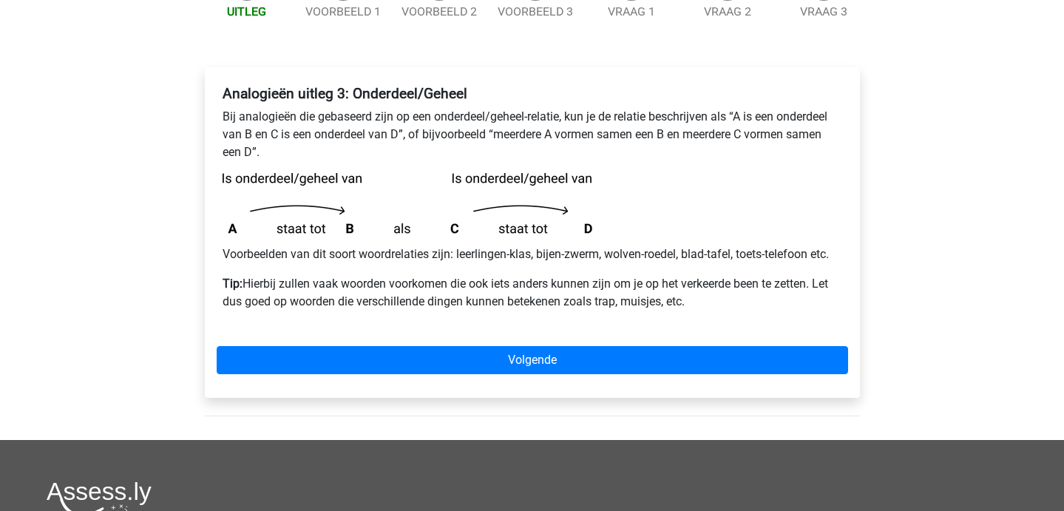
scroll to position [186, 0]
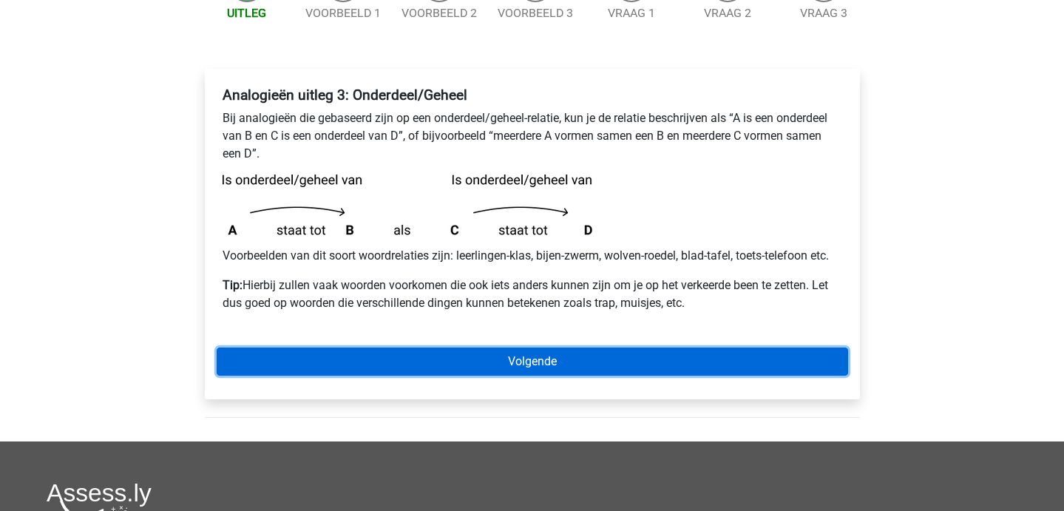
click at [592, 367] on link "Volgende" at bounding box center [532, 361] width 631 height 28
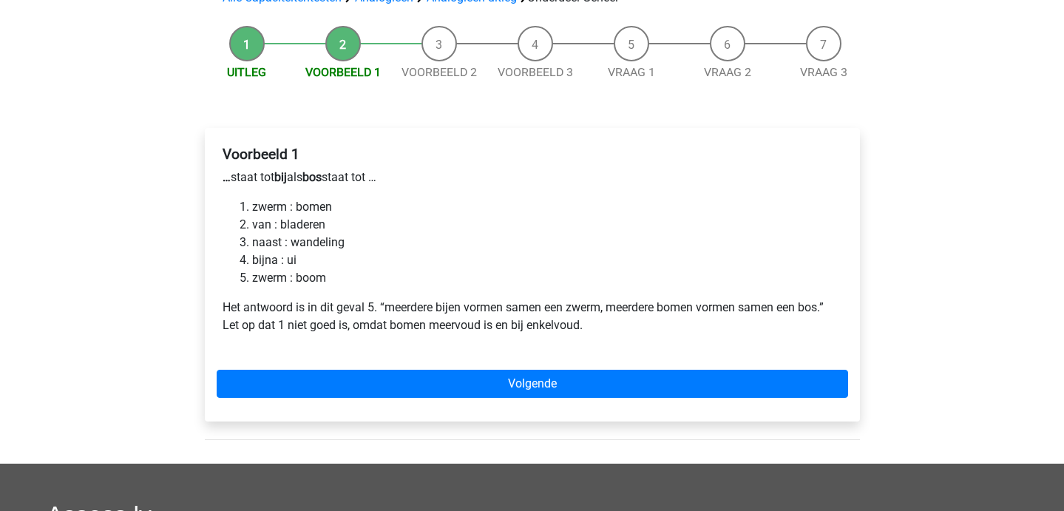
scroll to position [126, 0]
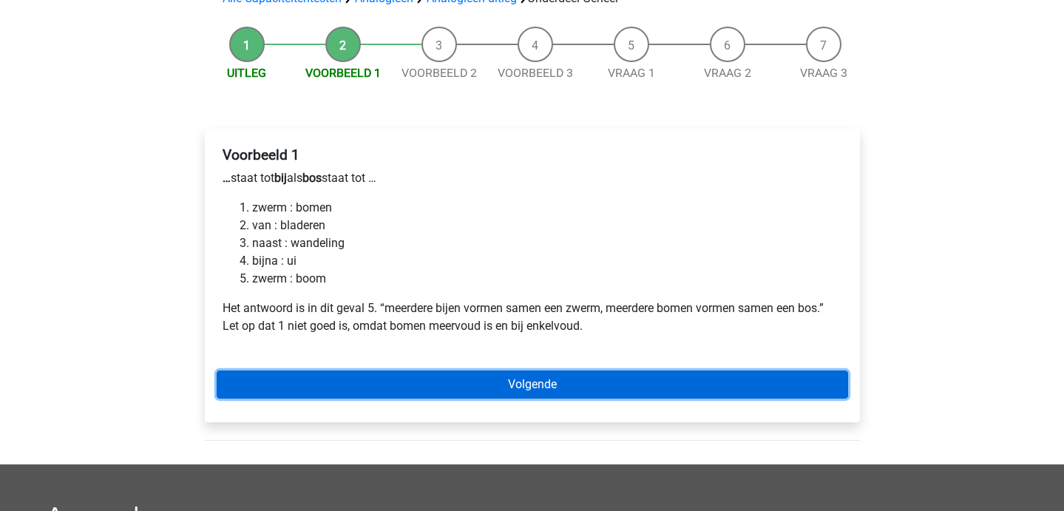
click at [305, 372] on link "Volgende" at bounding box center [532, 384] width 631 height 28
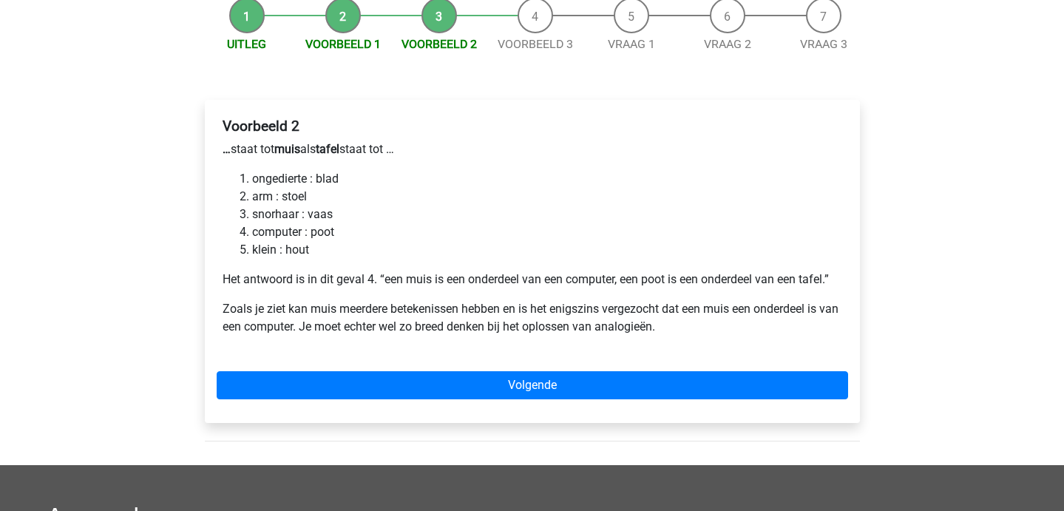
scroll to position [189, 0]
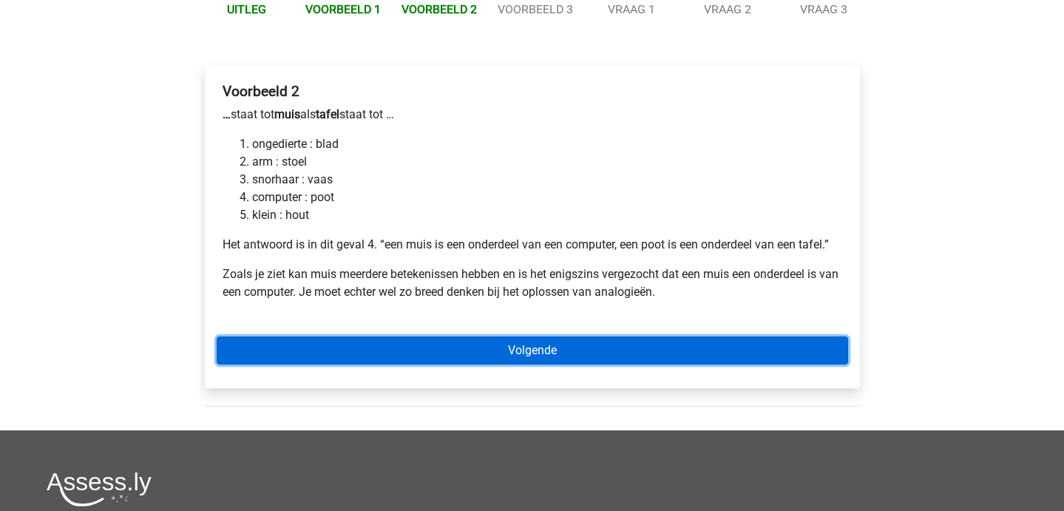
click at [433, 349] on link "Volgende" at bounding box center [532, 350] width 631 height 28
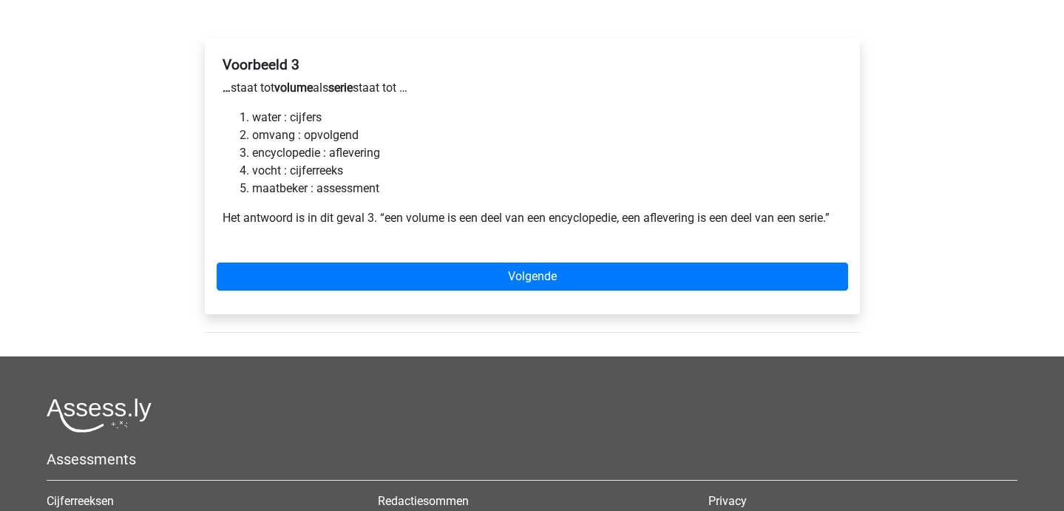
scroll to position [219, 0]
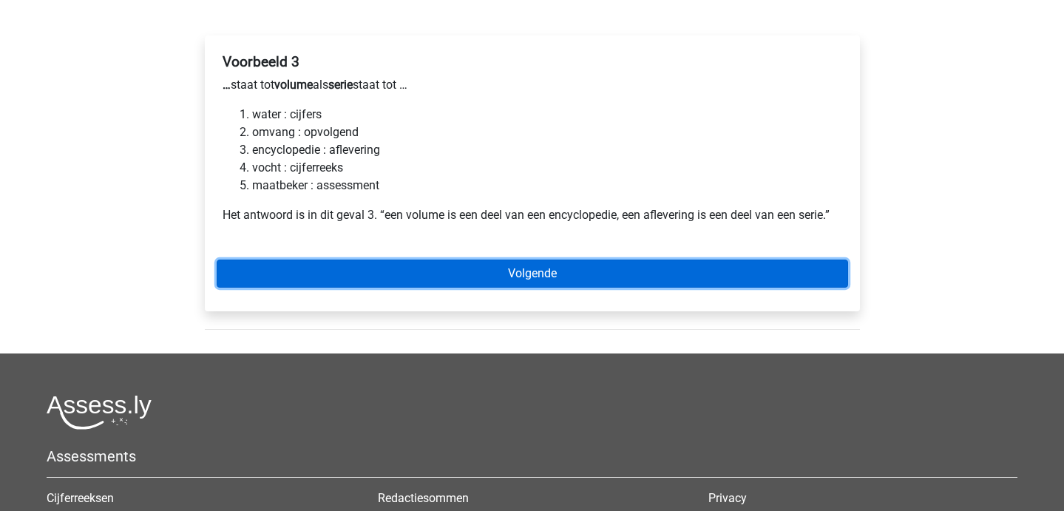
click at [276, 272] on link "Volgende" at bounding box center [532, 273] width 631 height 28
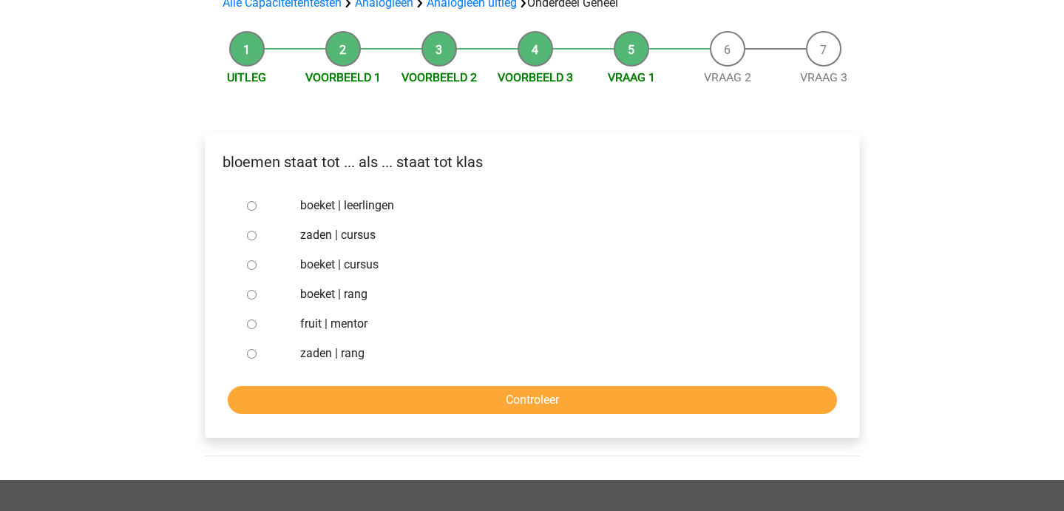
scroll to position [120, 0]
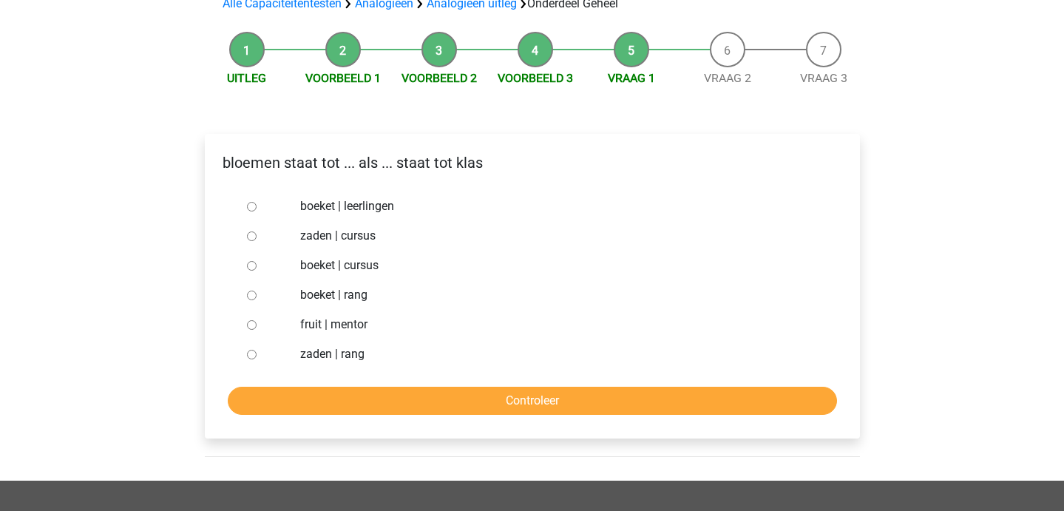
click at [251, 205] on input "boeket | leerlingen" at bounding box center [252, 207] width 10 height 10
radio input "true"
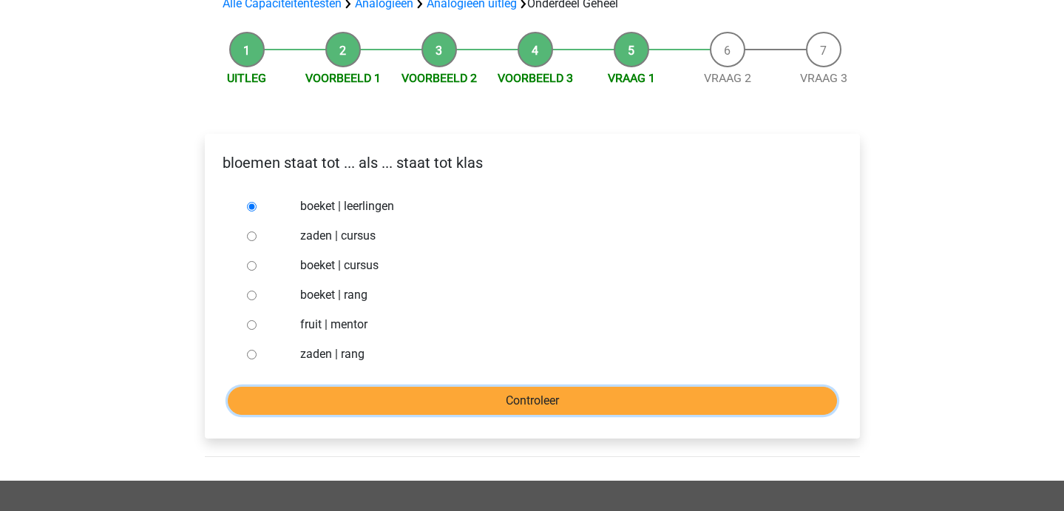
click at [401, 409] on input "Controleer" at bounding box center [532, 401] width 609 height 28
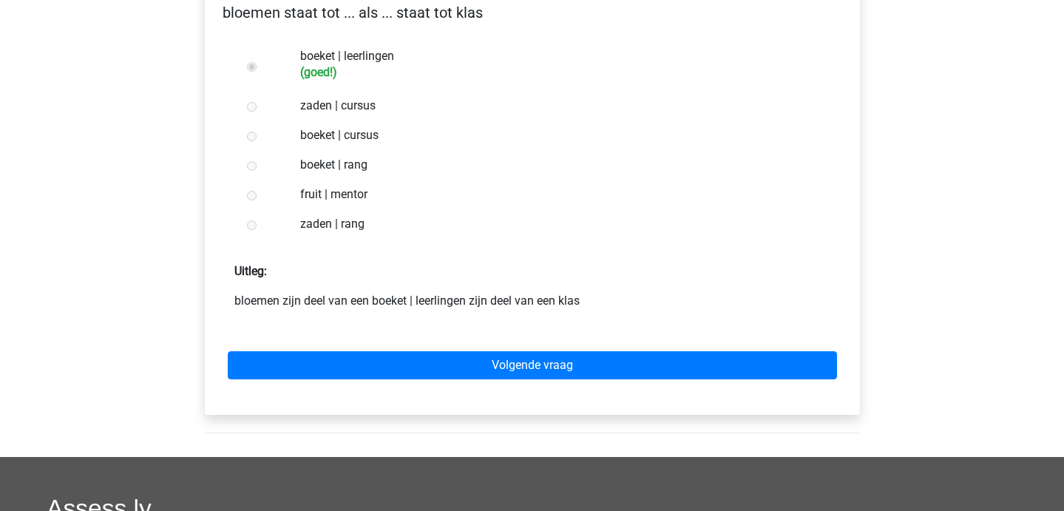
scroll to position [271, 0]
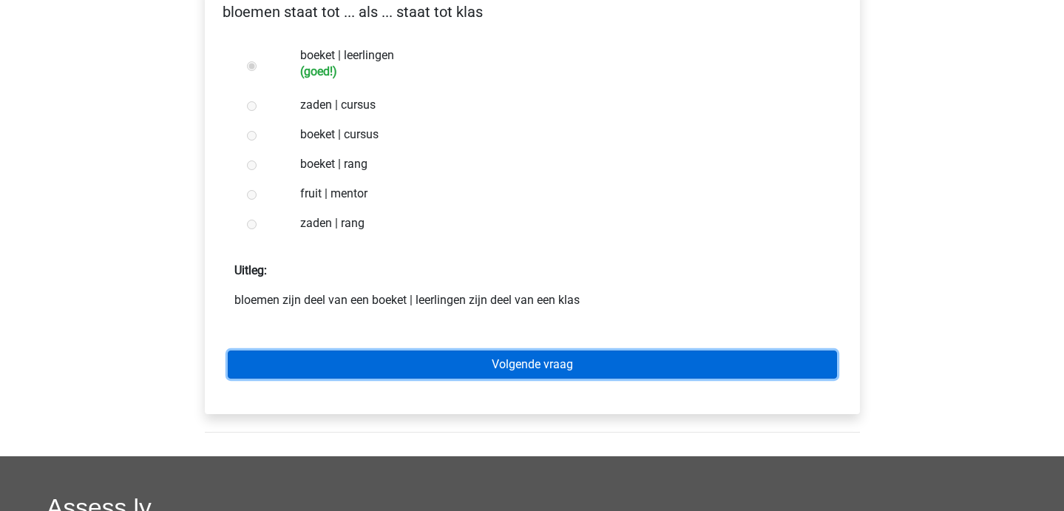
click at [403, 377] on link "Volgende vraag" at bounding box center [532, 364] width 609 height 28
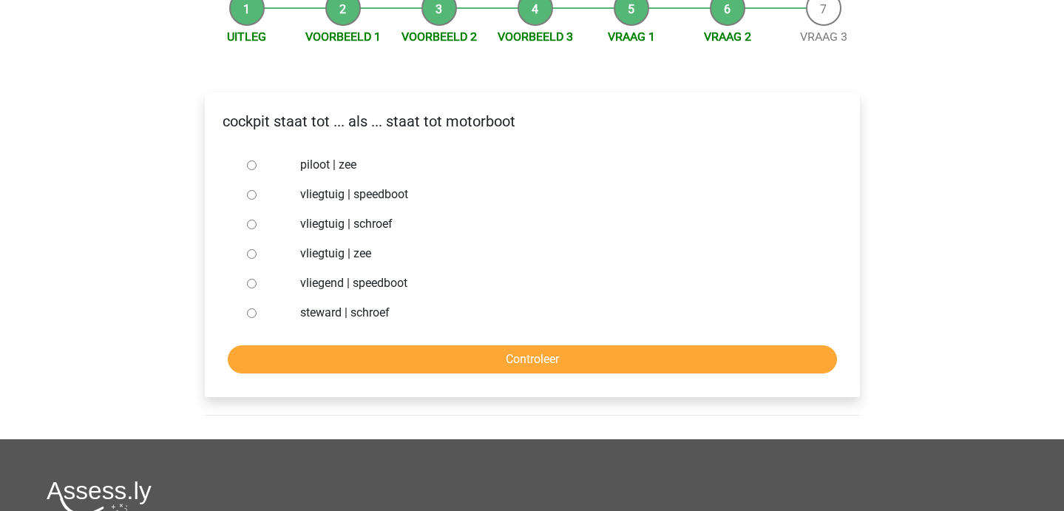
scroll to position [160, 0]
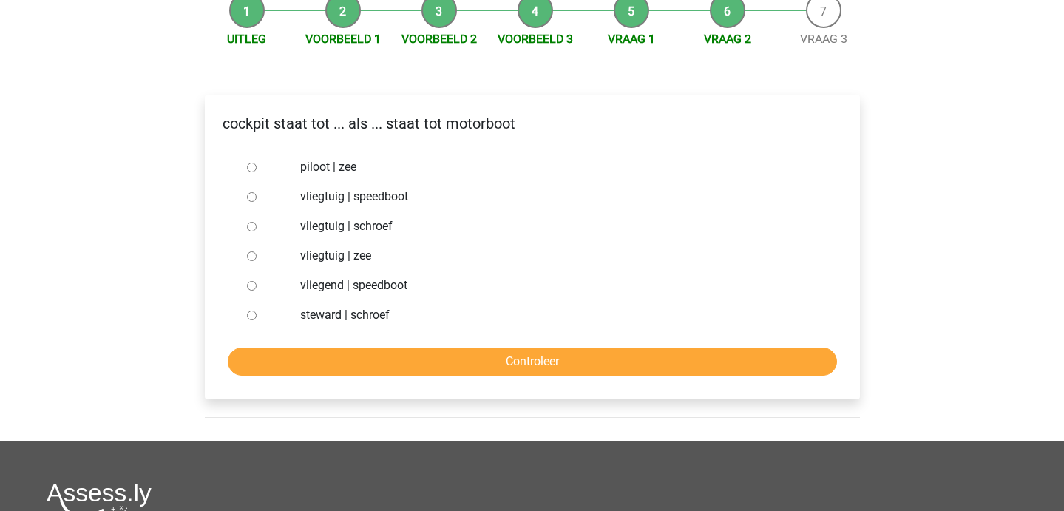
click at [253, 227] on input "vliegtuig | schroef" at bounding box center [252, 227] width 10 height 10
radio input "true"
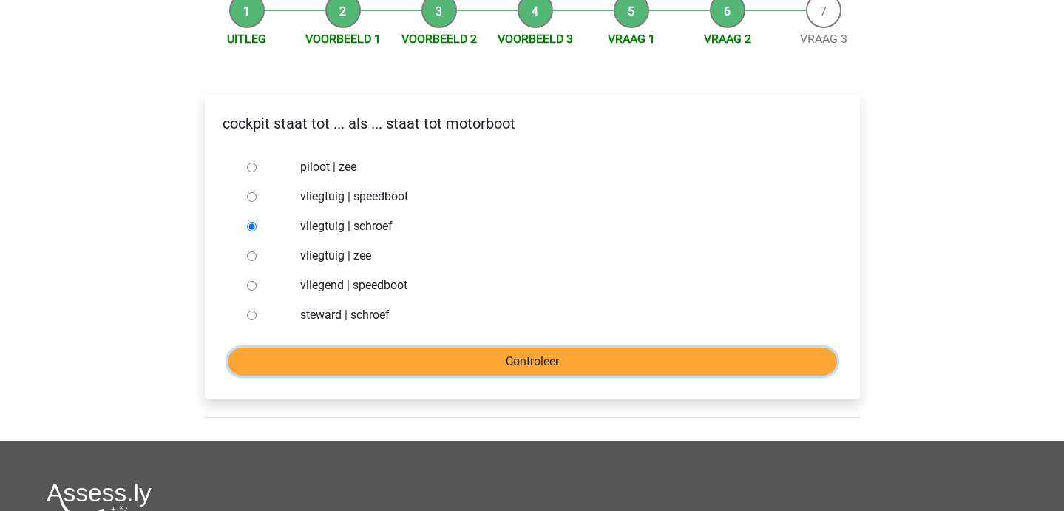
click at [412, 356] on input "Controleer" at bounding box center [532, 361] width 609 height 28
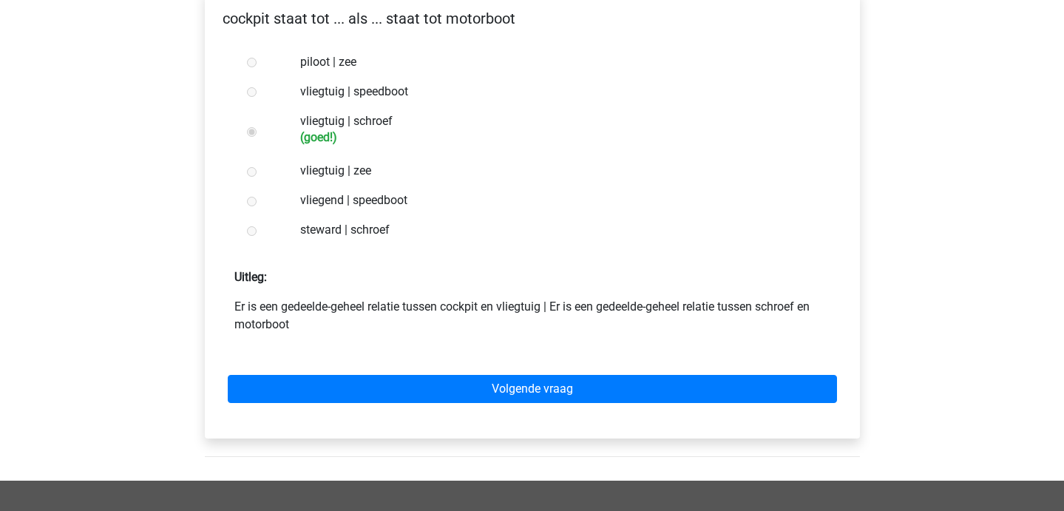
scroll to position [267, 0]
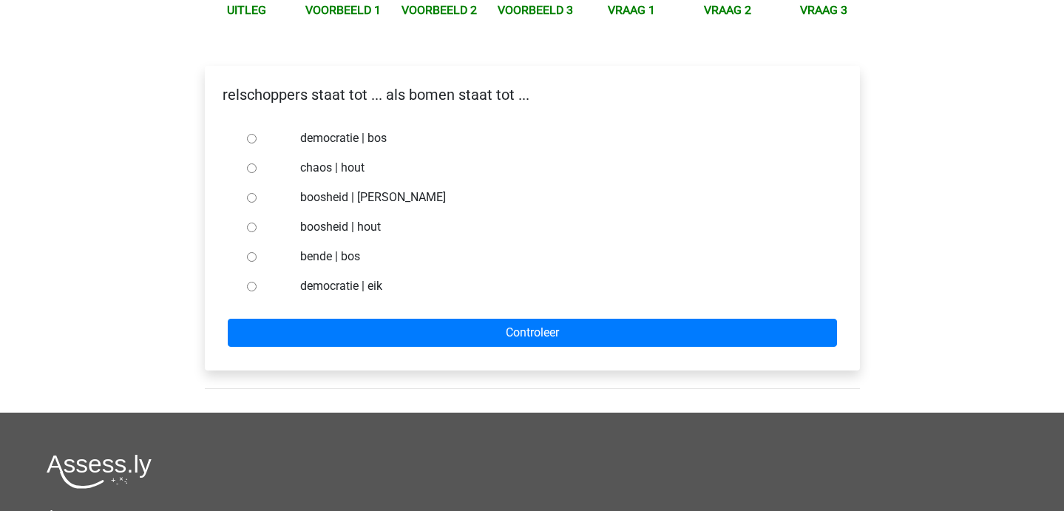
scroll to position [188, 0]
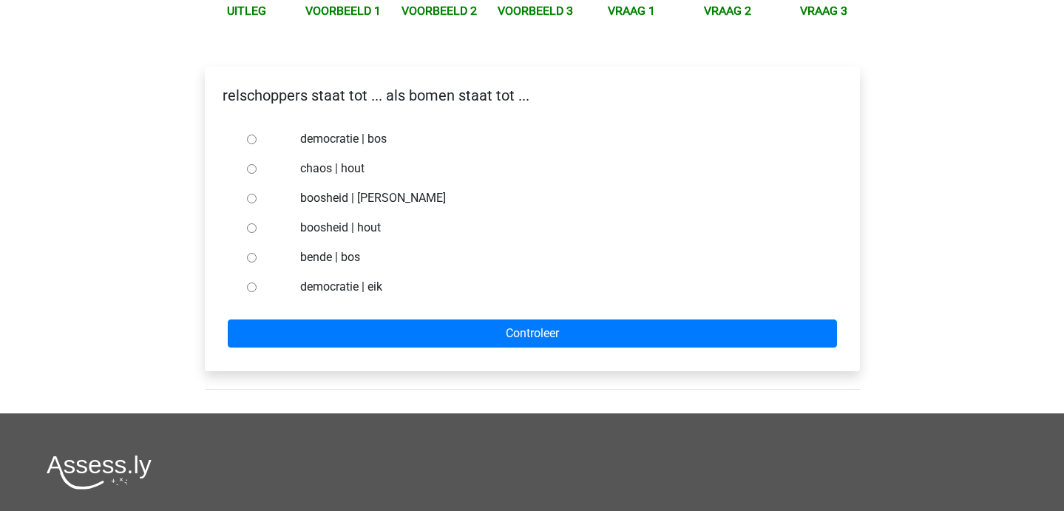
click at [255, 139] on input "democratie | bos" at bounding box center [252, 140] width 10 height 10
radio input "true"
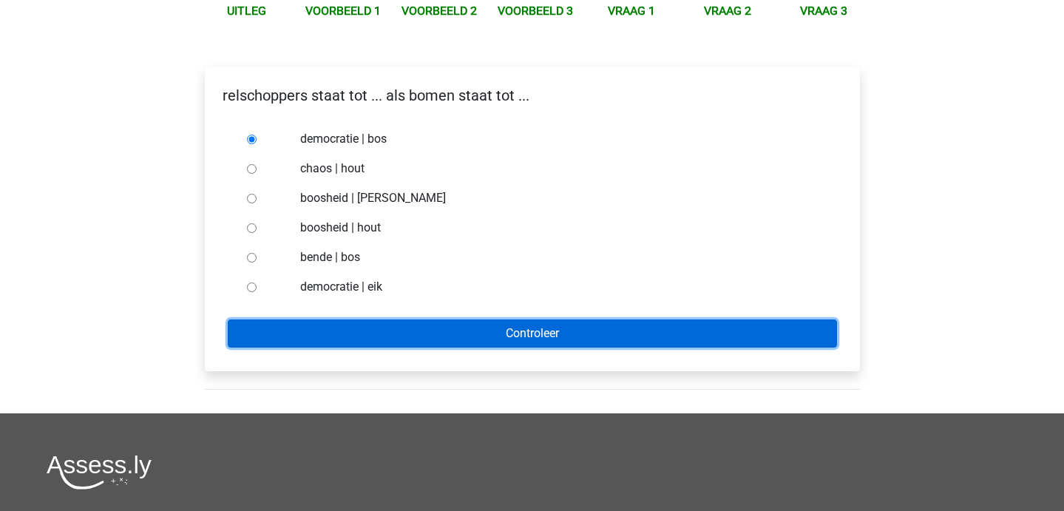
click at [344, 322] on input "Controleer" at bounding box center [532, 333] width 609 height 28
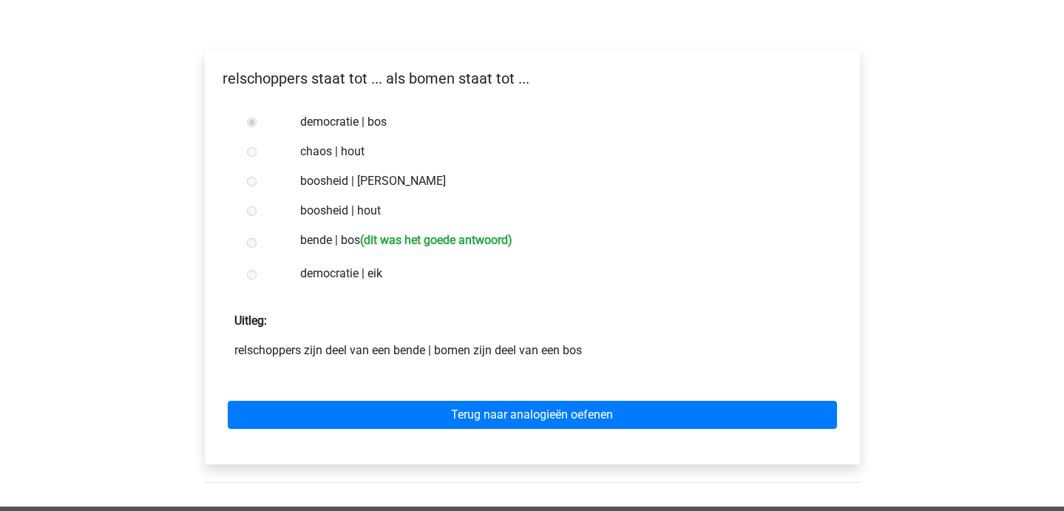
scroll to position [206, 0]
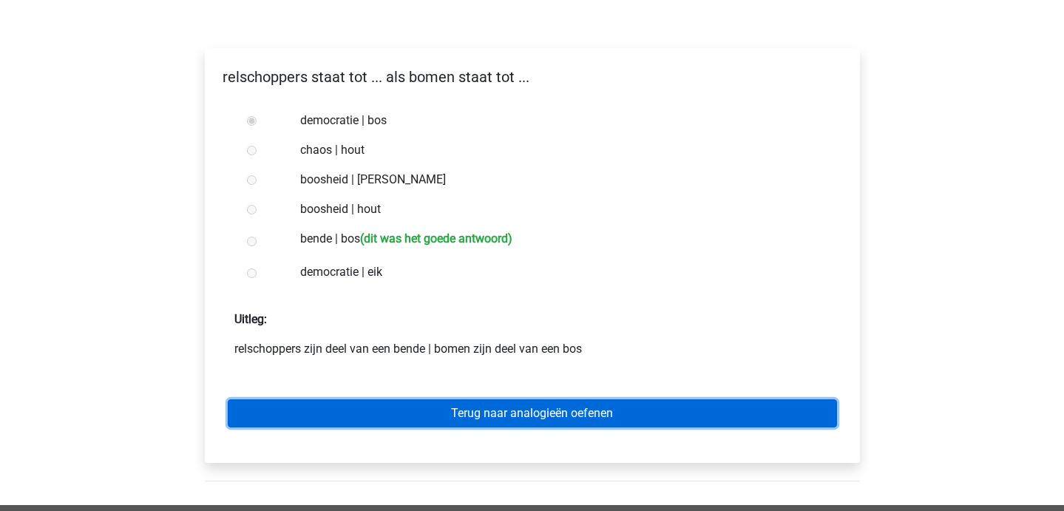
click at [532, 423] on link "Terug naar analogieën oefenen" at bounding box center [532, 413] width 609 height 28
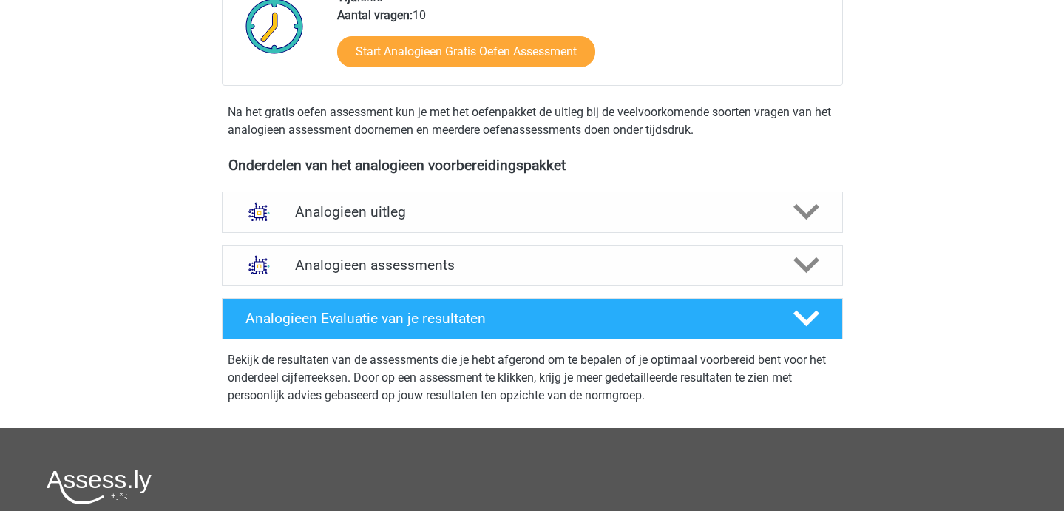
scroll to position [366, 0]
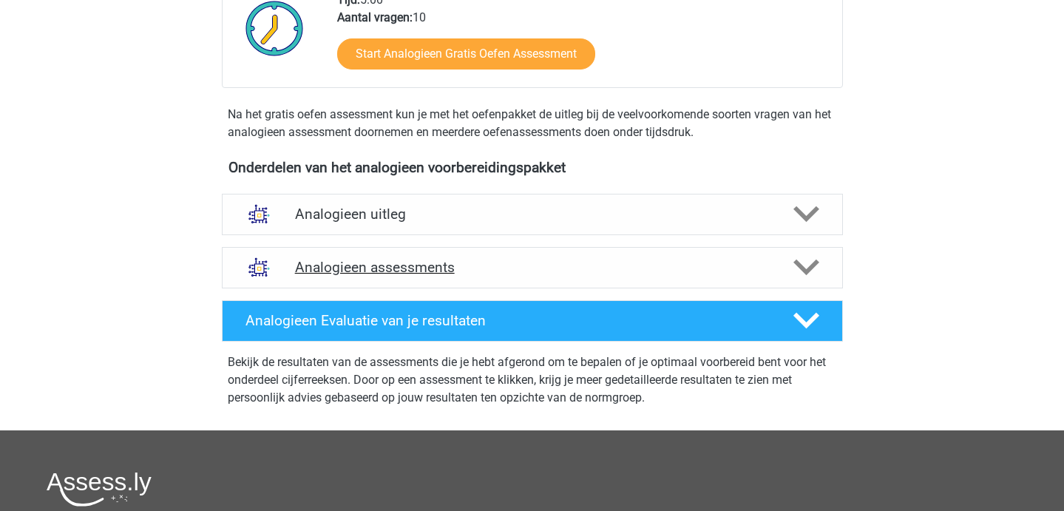
click at [472, 272] on h4 "Analogieen assessments" at bounding box center [532, 267] width 475 height 17
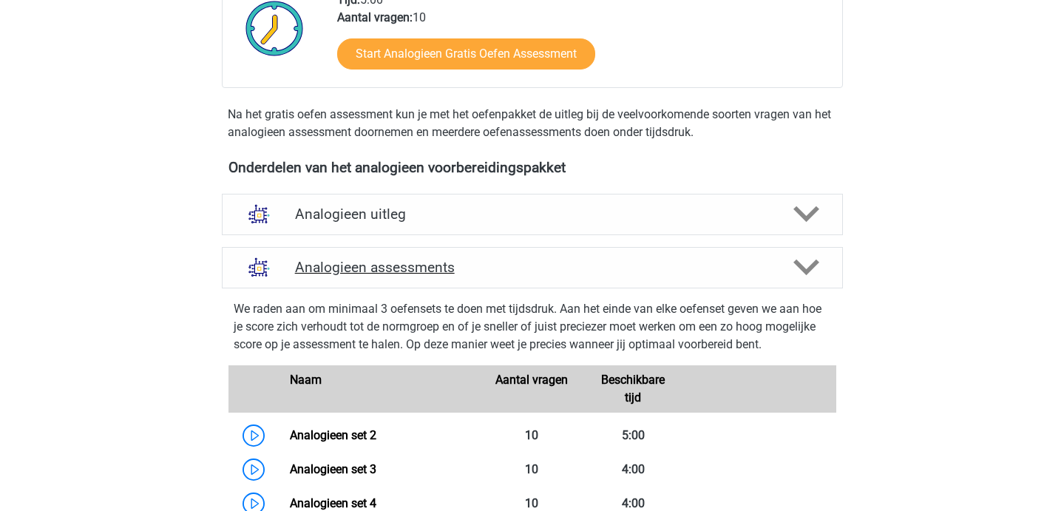
click at [472, 272] on h4 "Analogieen assessments" at bounding box center [532, 267] width 475 height 17
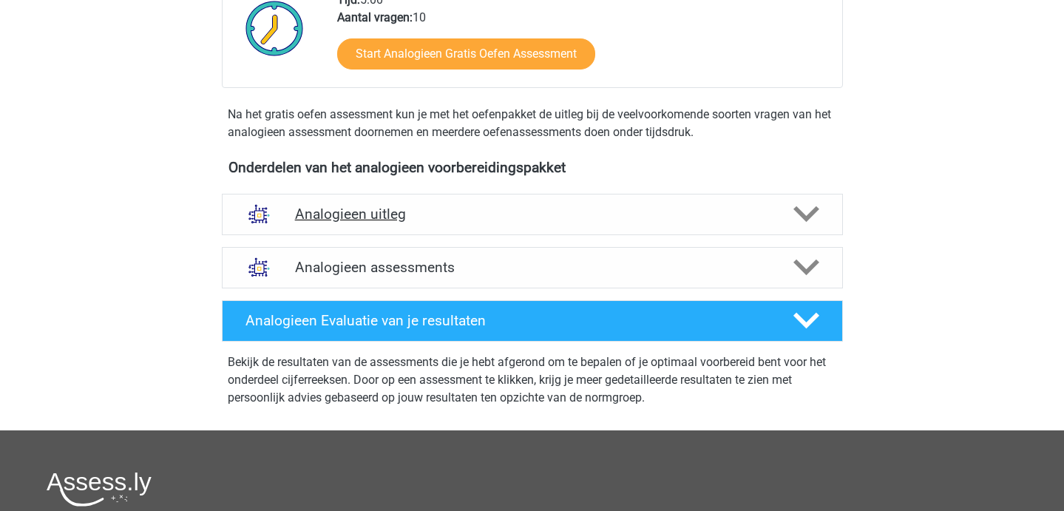
click at [446, 210] on h4 "Analogieen uitleg" at bounding box center [532, 213] width 475 height 17
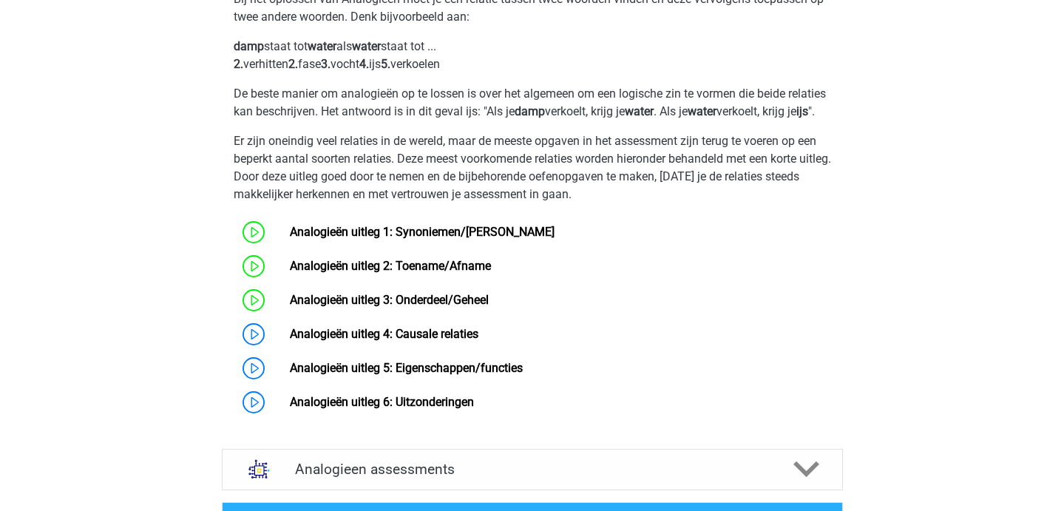
scroll to position [625, 0]
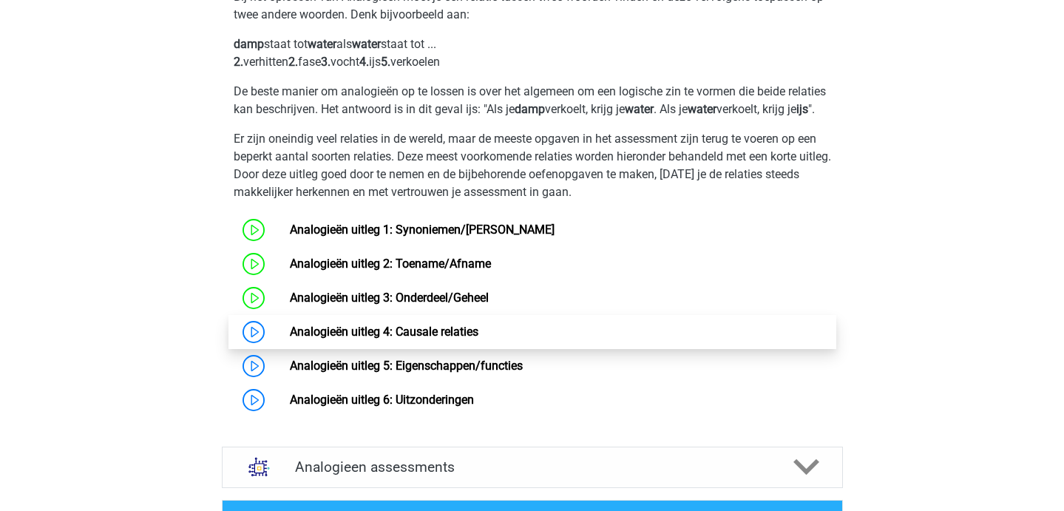
click at [373, 339] on link "Analogieën uitleg 4: Causale relaties" at bounding box center [384, 331] width 188 height 14
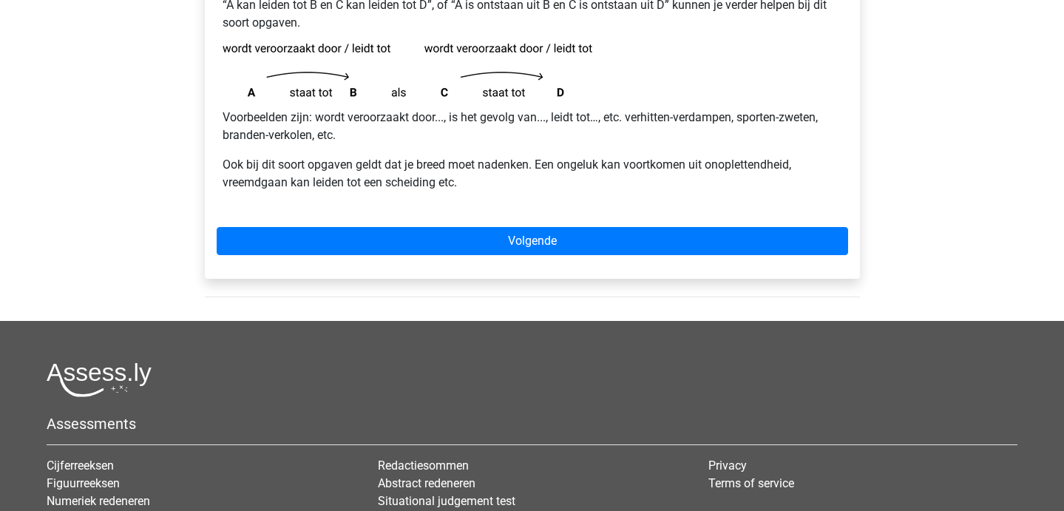
scroll to position [314, 0]
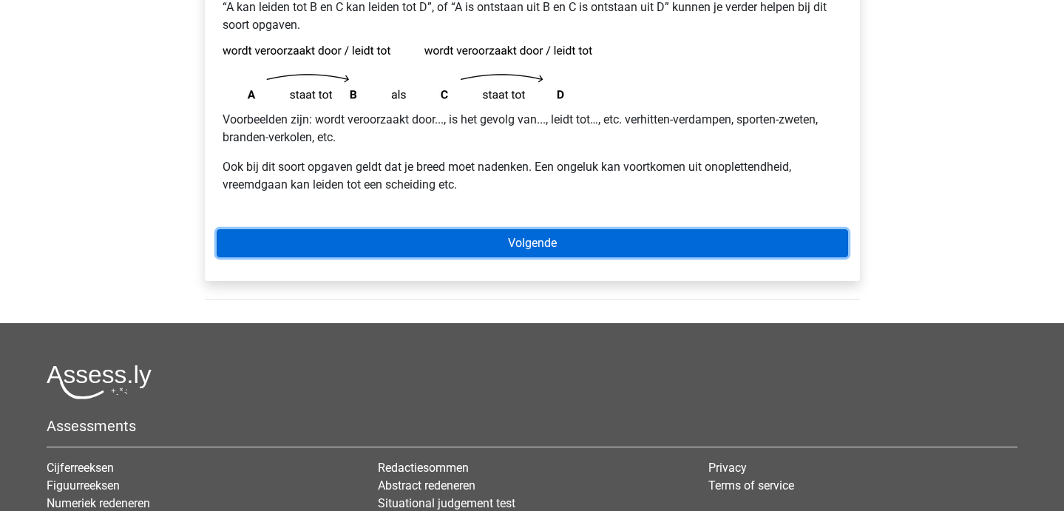
click at [386, 246] on link "Volgende" at bounding box center [532, 243] width 631 height 28
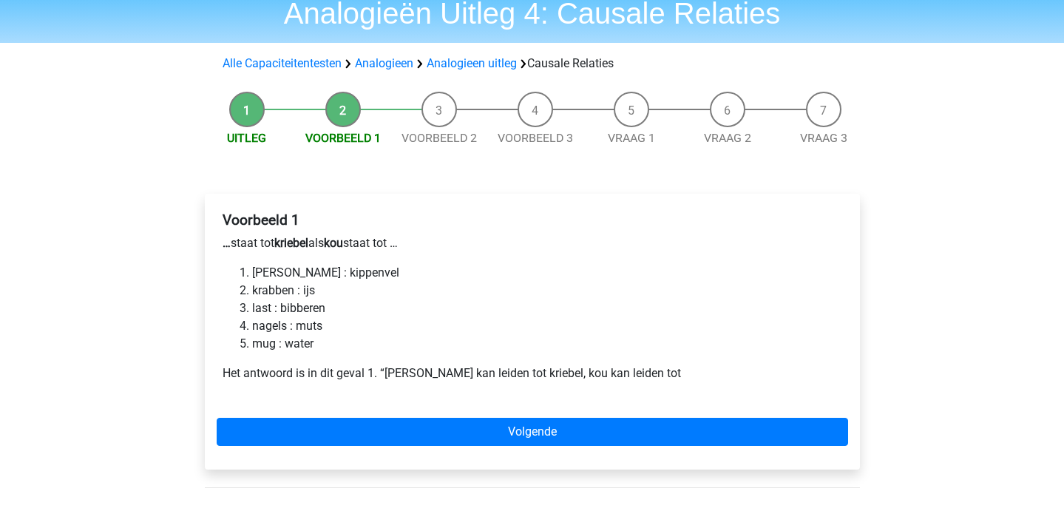
scroll to position [60, 0]
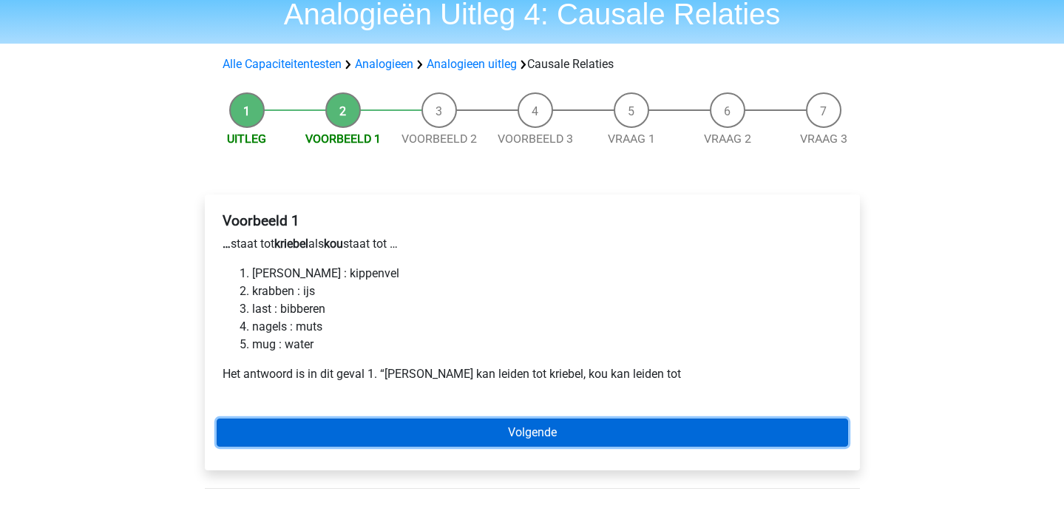
click at [520, 429] on link "Volgende" at bounding box center [532, 432] width 631 height 28
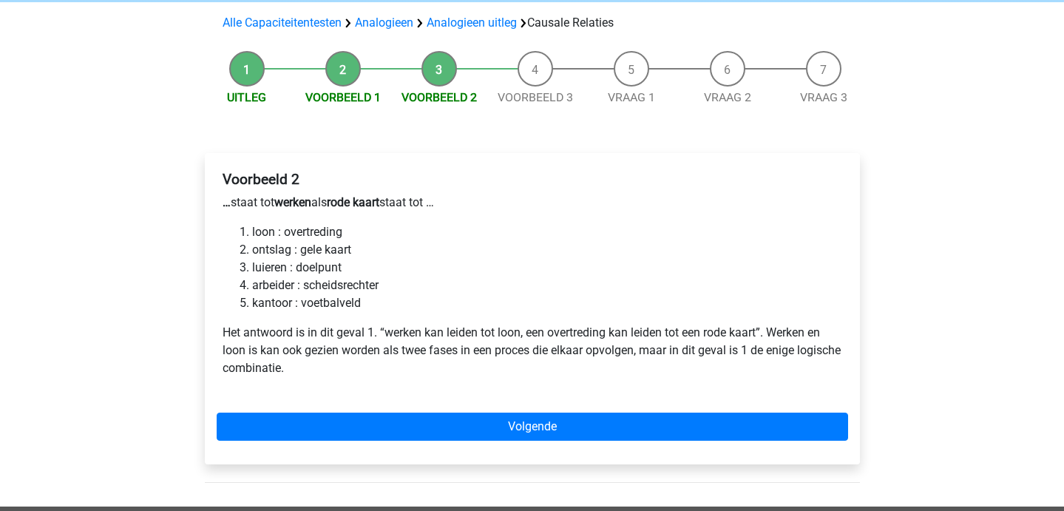
scroll to position [100, 0]
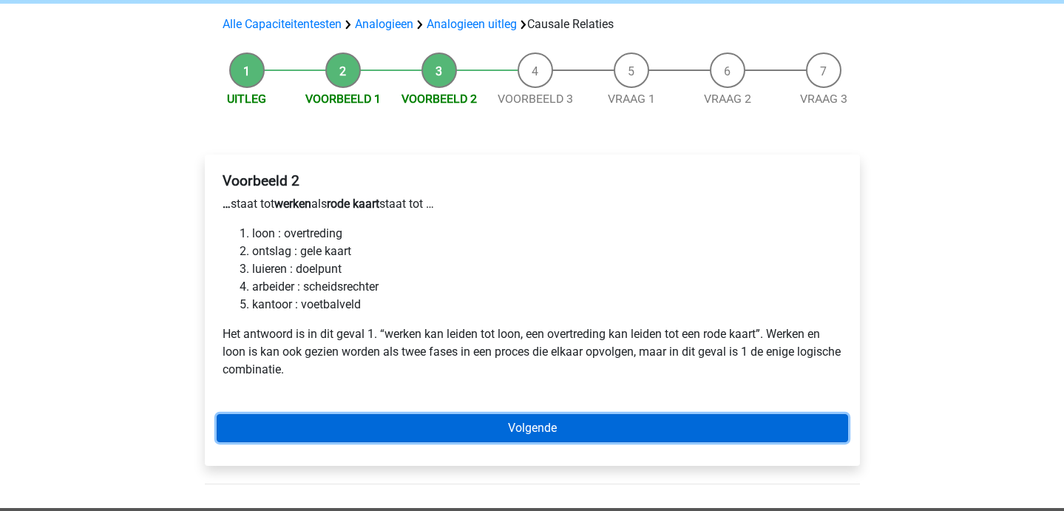
click at [351, 431] on link "Volgende" at bounding box center [532, 428] width 631 height 28
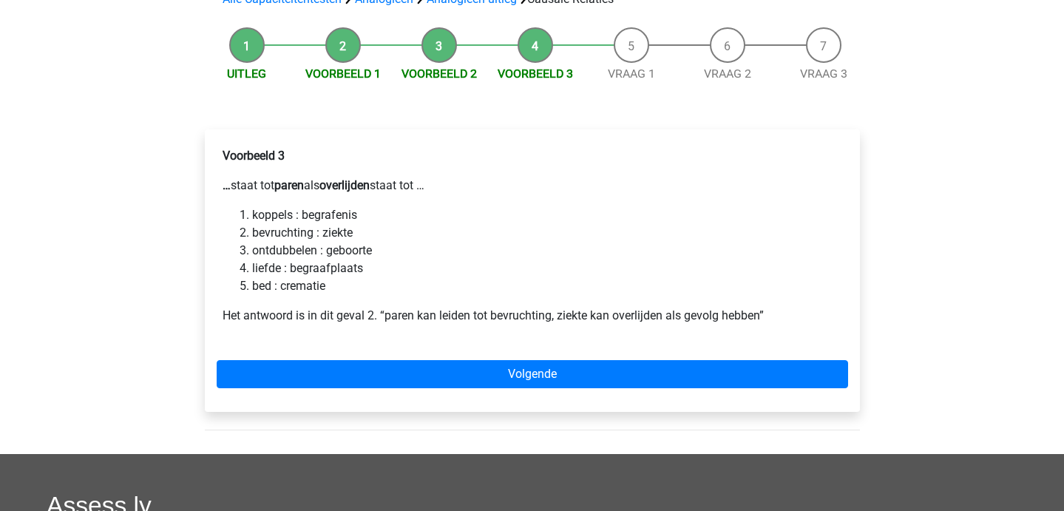
scroll to position [126, 0]
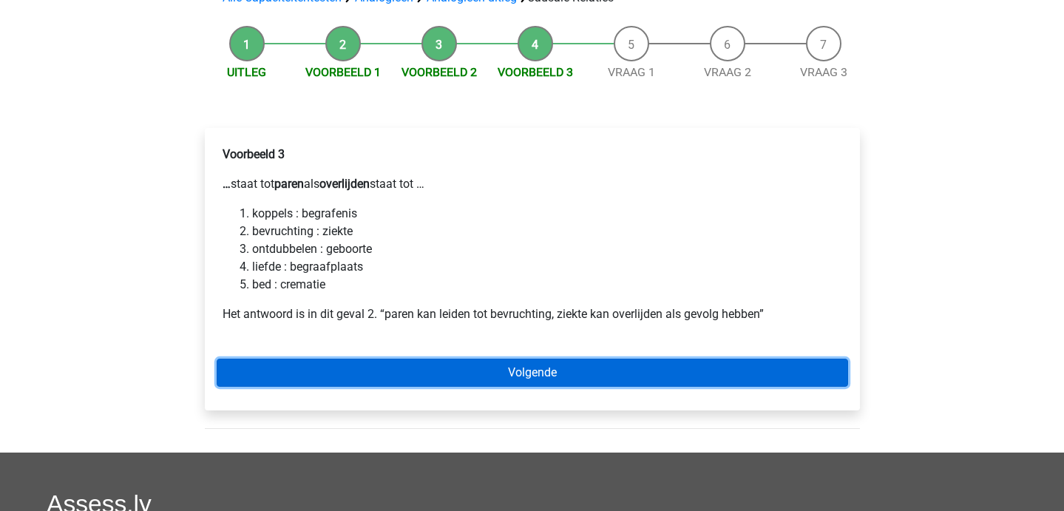
click at [369, 384] on link "Volgende" at bounding box center [532, 372] width 631 height 28
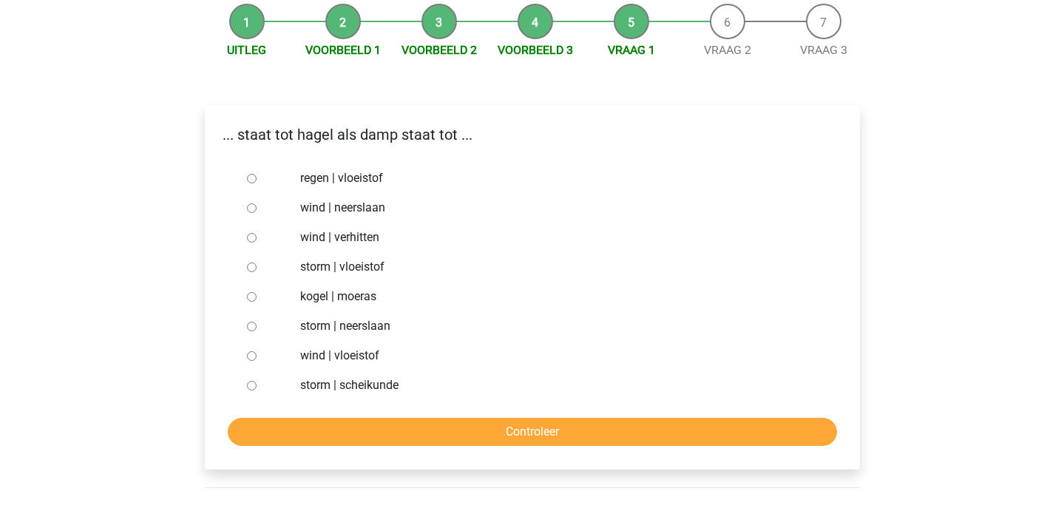
scroll to position [148, 0]
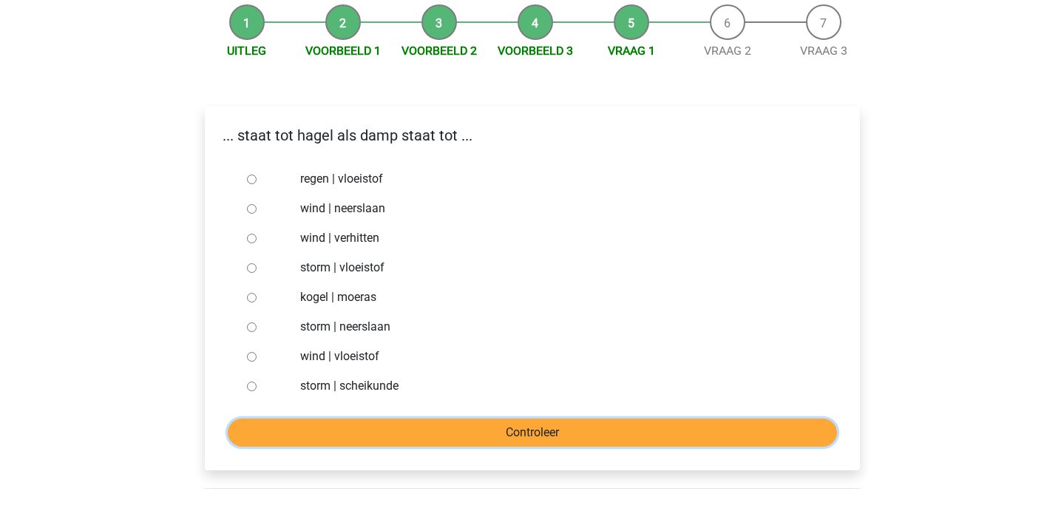
click at [344, 425] on input "Controleer" at bounding box center [532, 432] width 609 height 28
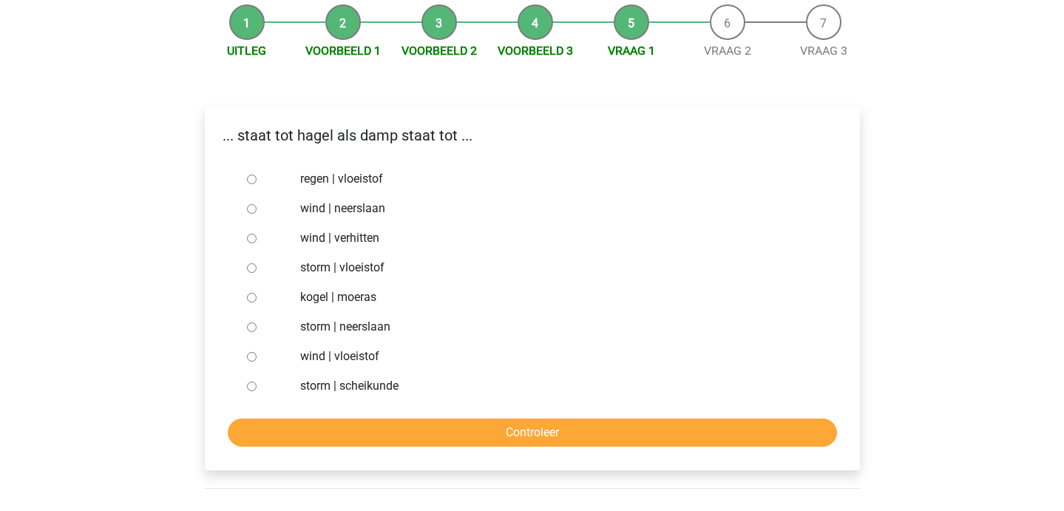
click at [256, 174] on div at bounding box center [265, 179] width 49 height 30
click at [251, 209] on input "wind | neerslaan" at bounding box center [252, 209] width 10 height 10
radio input "true"
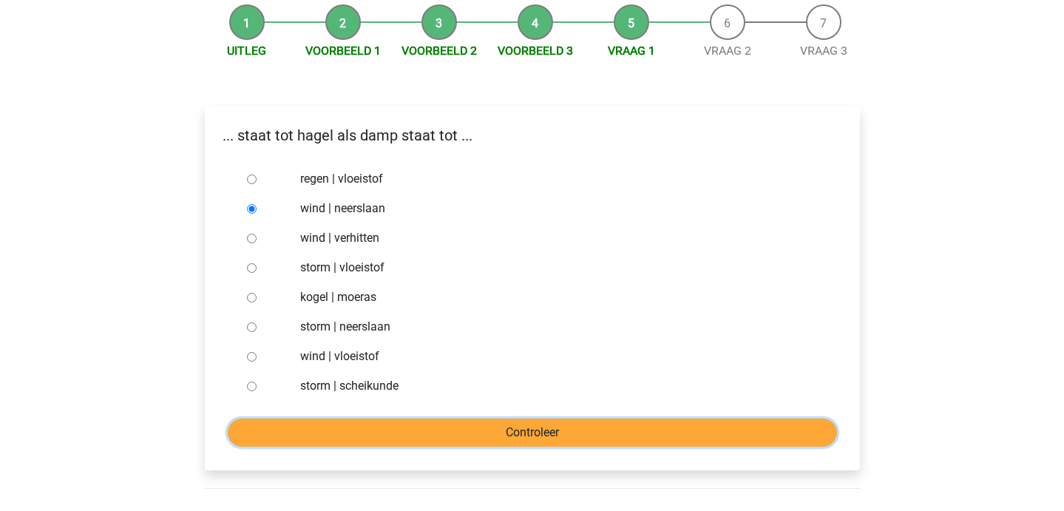
click at [364, 439] on input "Controleer" at bounding box center [532, 432] width 609 height 28
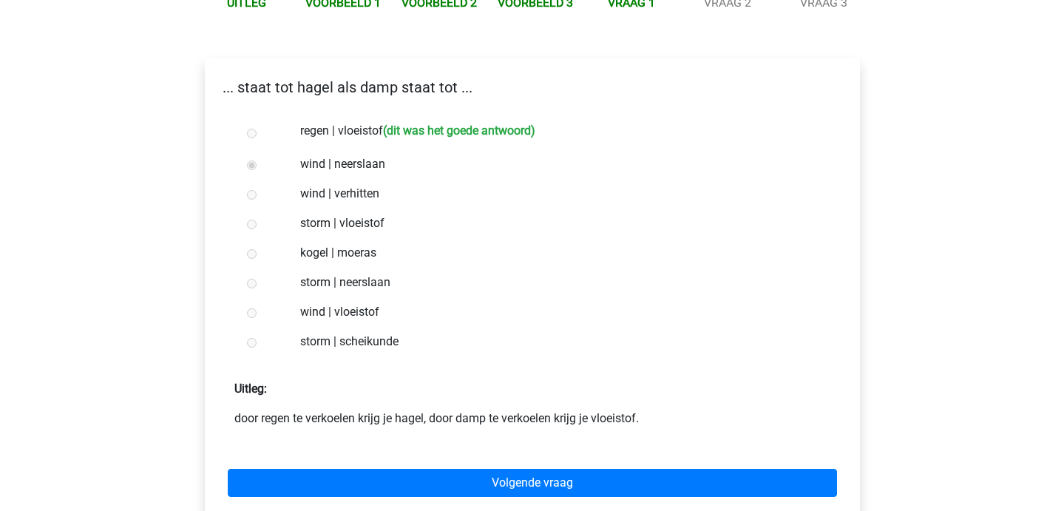
scroll to position [197, 0]
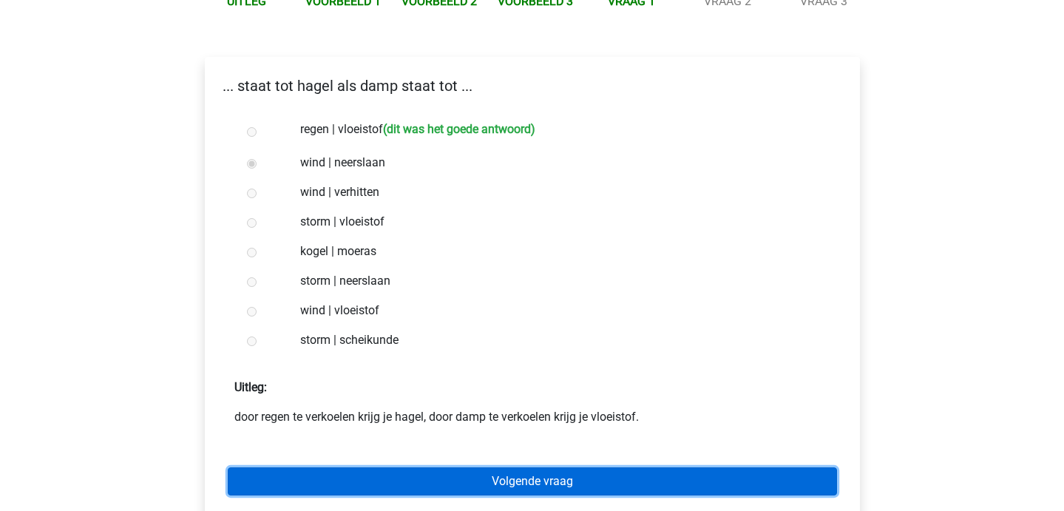
click at [364, 475] on link "Volgende vraag" at bounding box center [532, 481] width 609 height 28
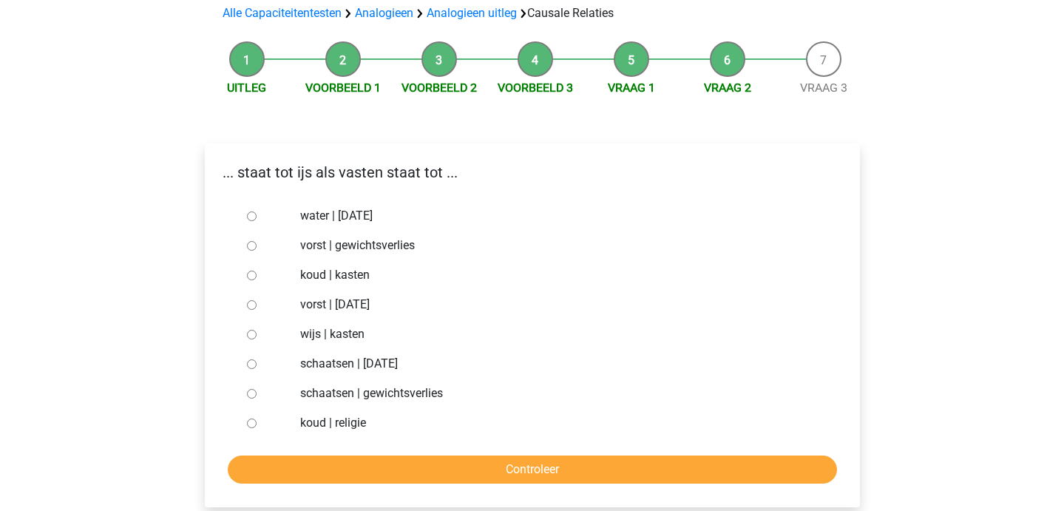
scroll to position [110, 0]
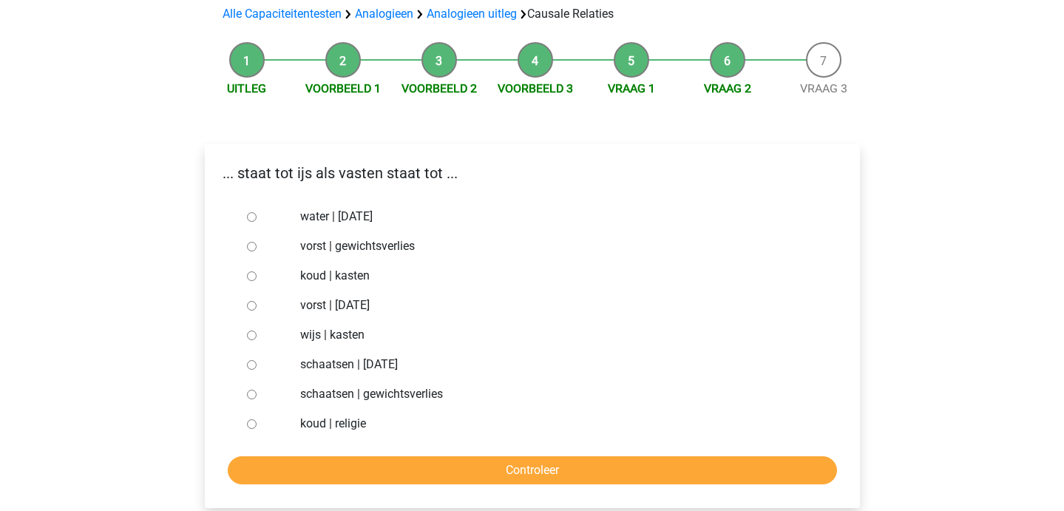
click at [242, 251] on div at bounding box center [265, 246] width 49 height 30
click at [251, 250] on input "vorst | gewichtsverlies" at bounding box center [252, 247] width 10 height 10
radio input "true"
click at [339, 454] on form "water | [DATE] vorst | gewichtsverlies [GEOGRAPHIC_DATA] | [GEOGRAPHIC_DATA] vo…" at bounding box center [532, 343] width 631 height 282
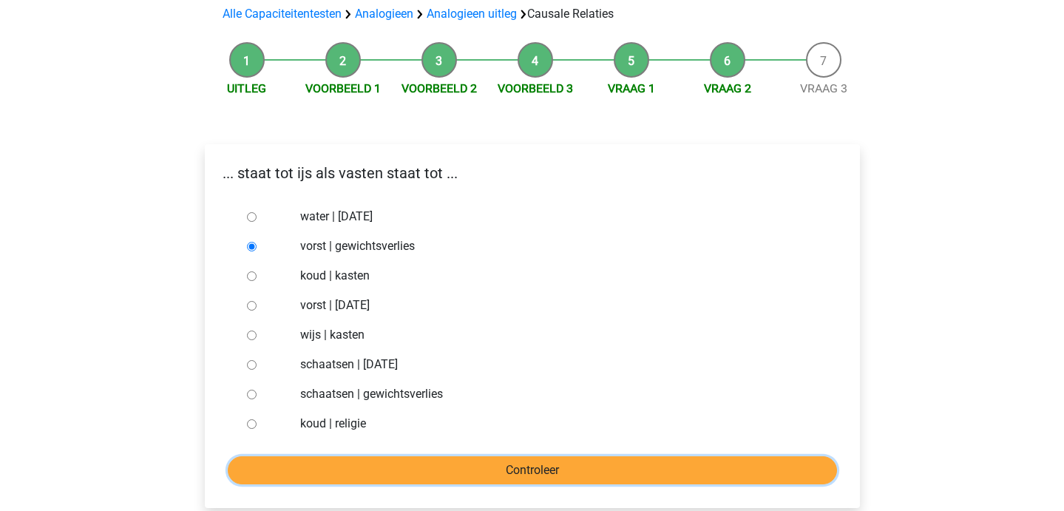
click at [339, 477] on input "Controleer" at bounding box center [532, 470] width 609 height 28
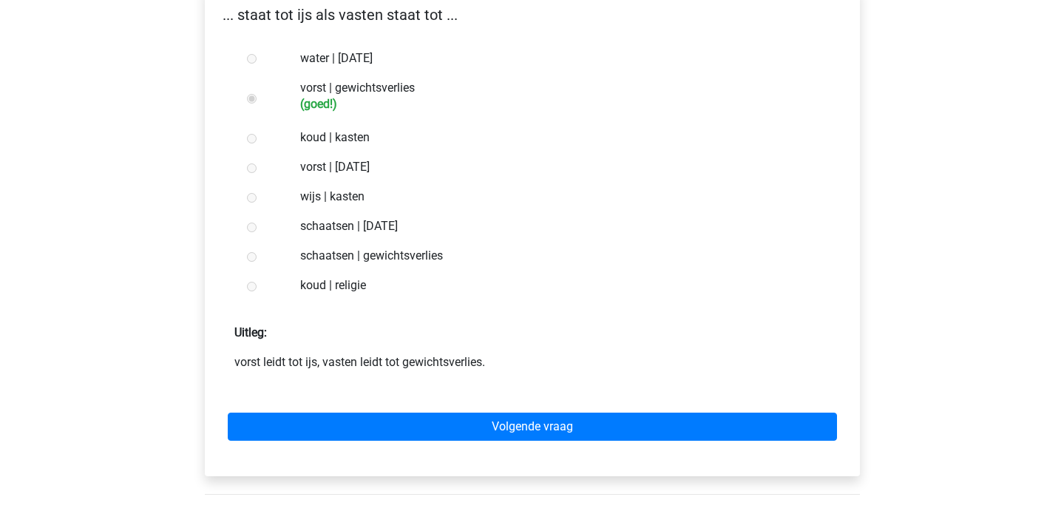
scroll to position [268, 0]
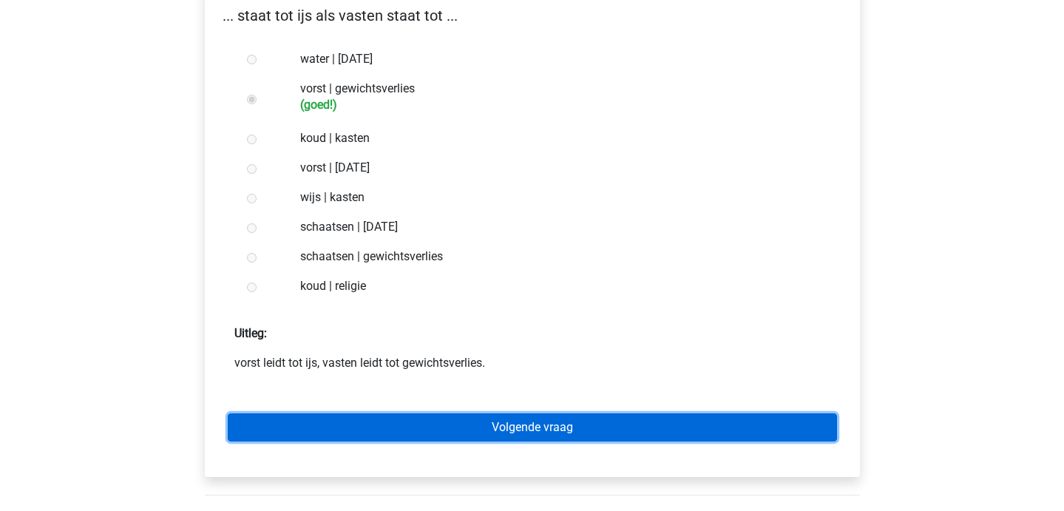
click at [394, 427] on link "Volgende vraag" at bounding box center [532, 427] width 609 height 28
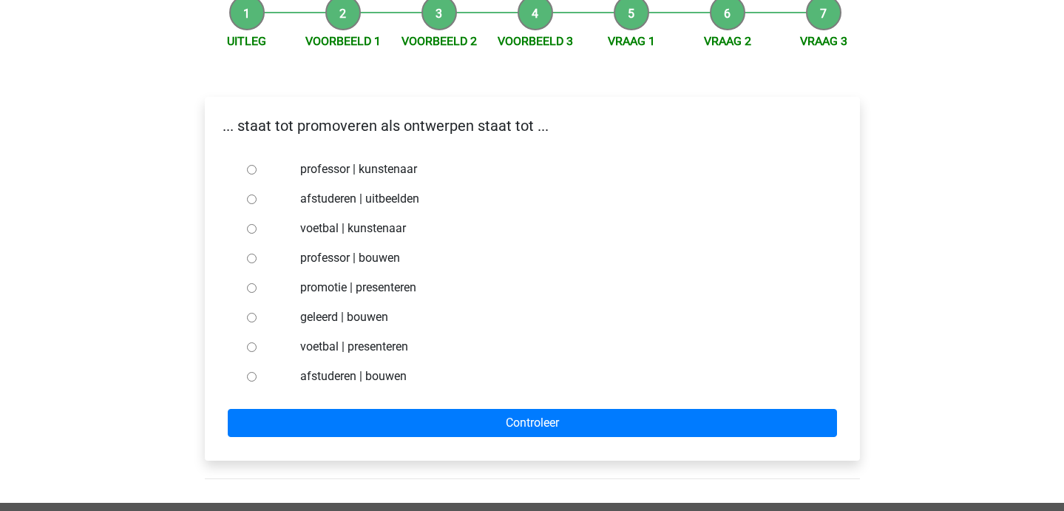
scroll to position [174, 0]
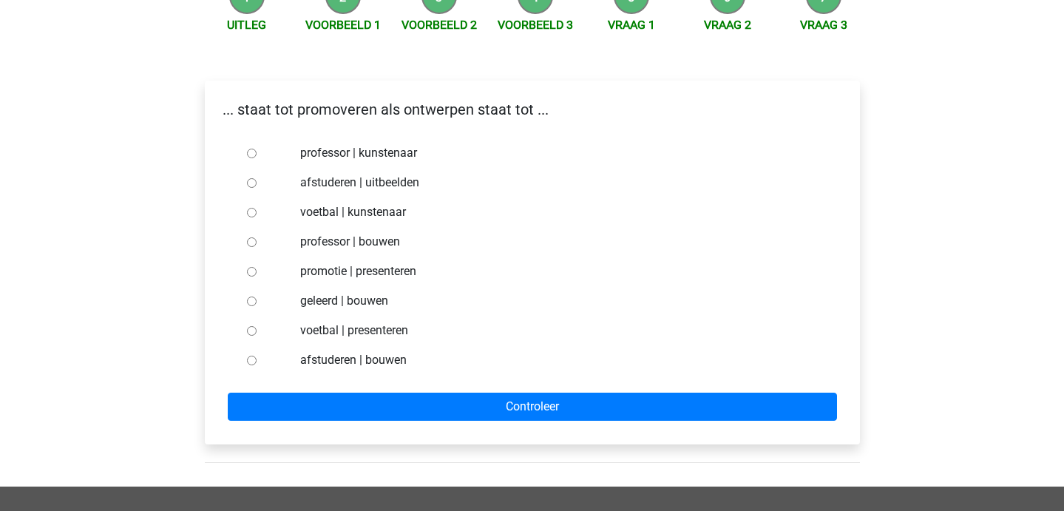
click at [244, 354] on div at bounding box center [265, 360] width 49 height 30
click at [248, 362] on input "afstuderen | bouwen" at bounding box center [252, 361] width 10 height 10
radio input "true"
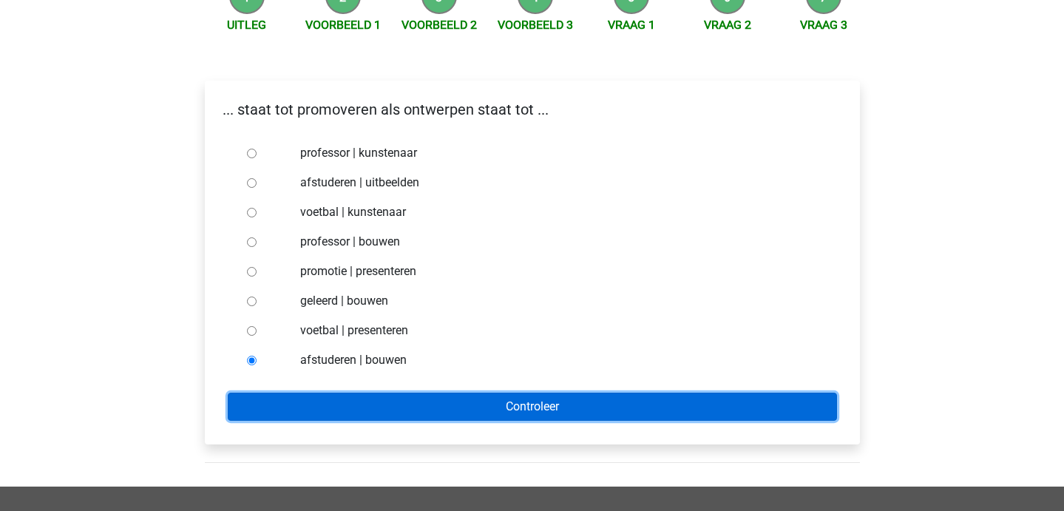
click at [338, 411] on input "Controleer" at bounding box center [532, 406] width 609 height 28
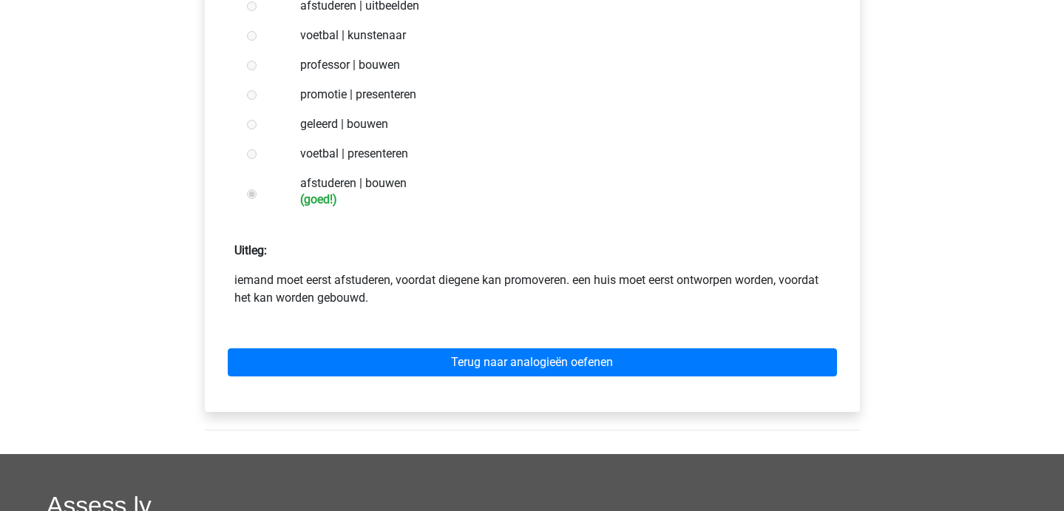
scroll to position [356, 0]
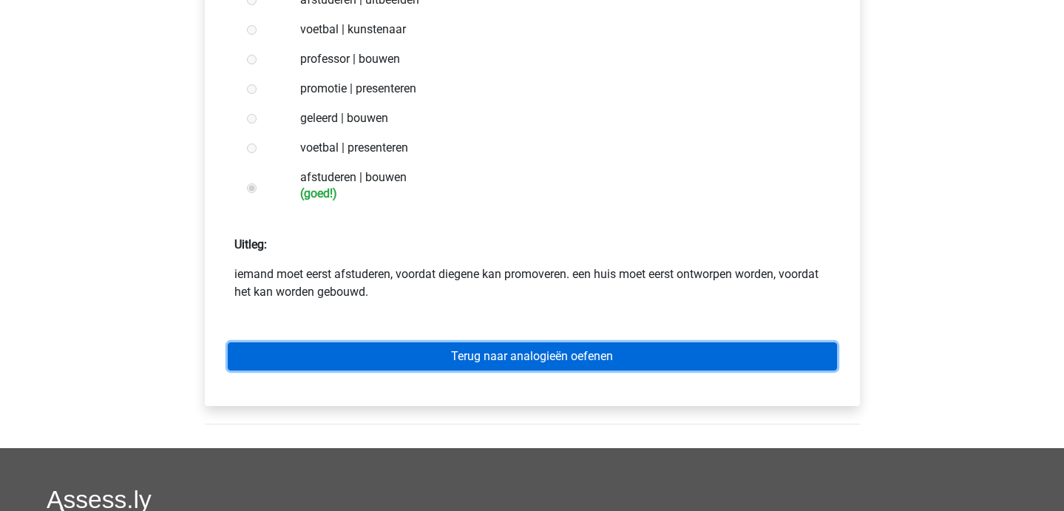
click at [455, 358] on link "Terug naar analogieën oefenen" at bounding box center [532, 356] width 609 height 28
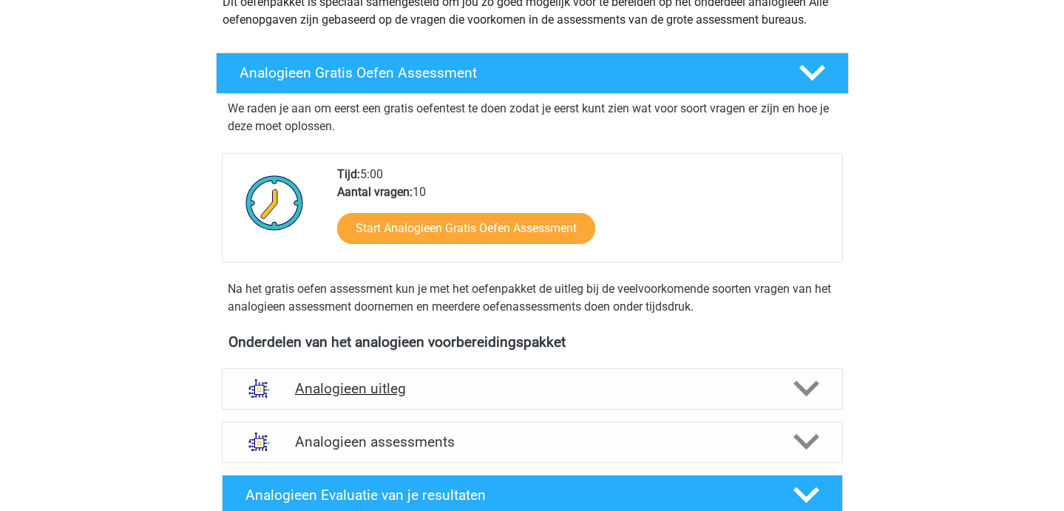
click at [436, 374] on div "Analogieen uitleg" at bounding box center [532, 388] width 621 height 41
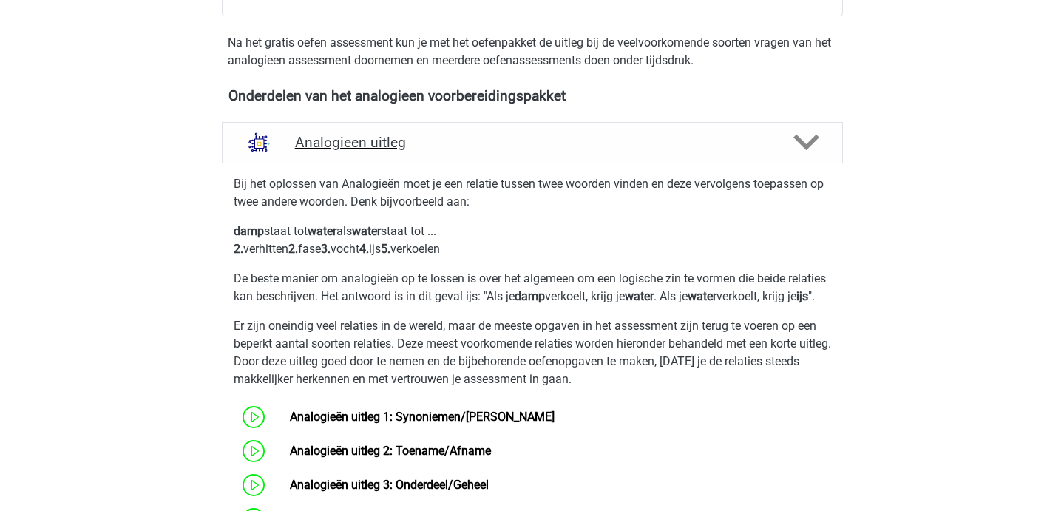
scroll to position [647, 0]
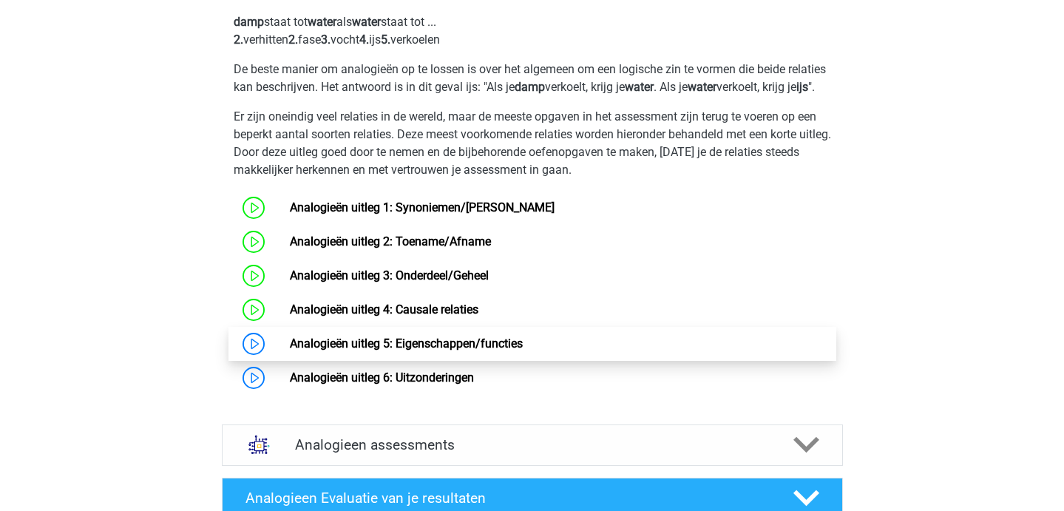
click at [387, 350] on link "Analogieën uitleg 5: Eigenschappen/functies" at bounding box center [406, 343] width 233 height 14
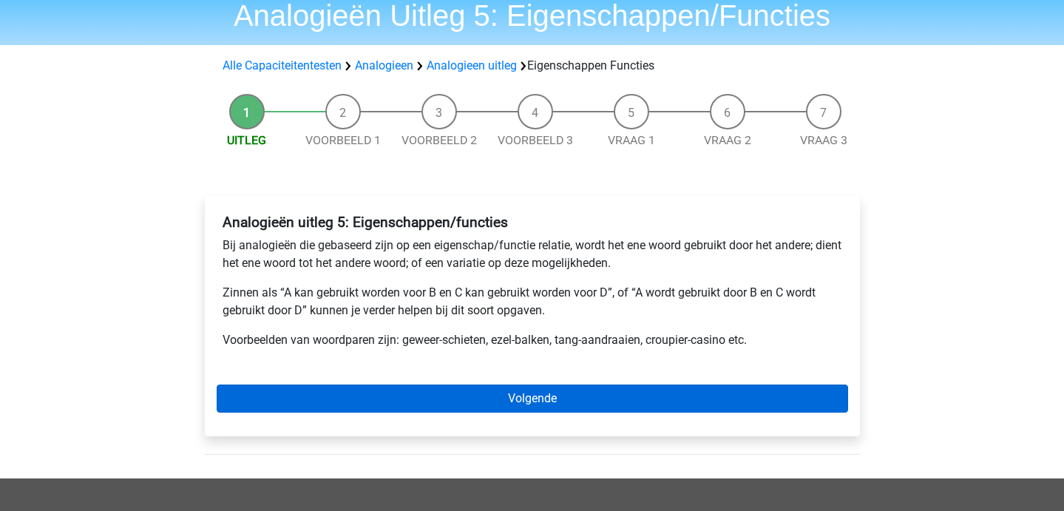
scroll to position [58, 0]
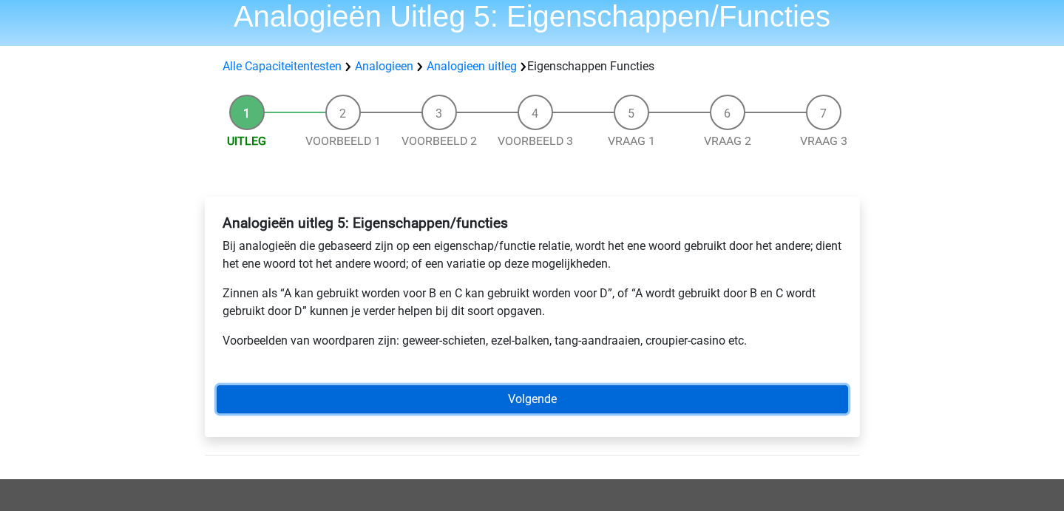
click at [422, 395] on link "Volgende" at bounding box center [532, 399] width 631 height 28
click at [548, 395] on link "Volgende" at bounding box center [532, 399] width 631 height 28
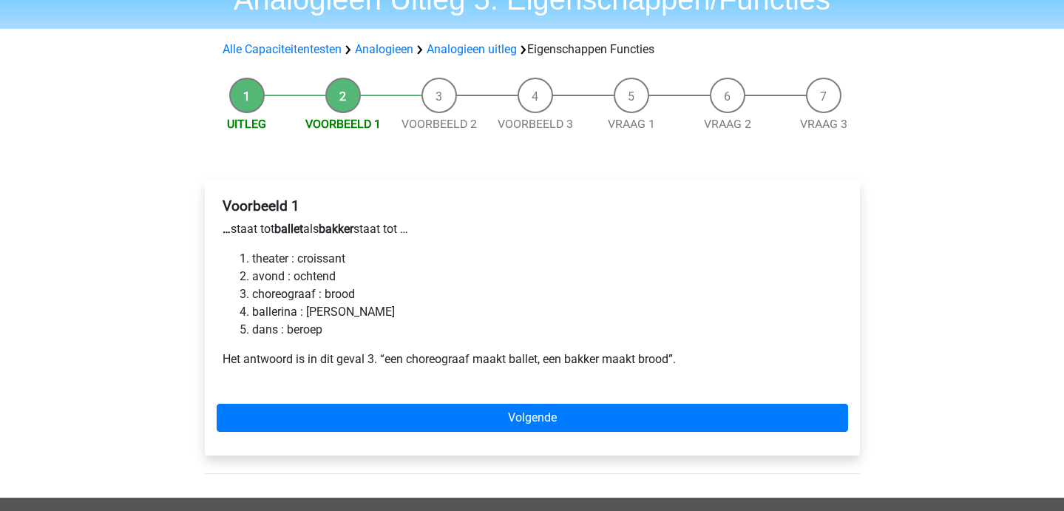
scroll to position [74, 0]
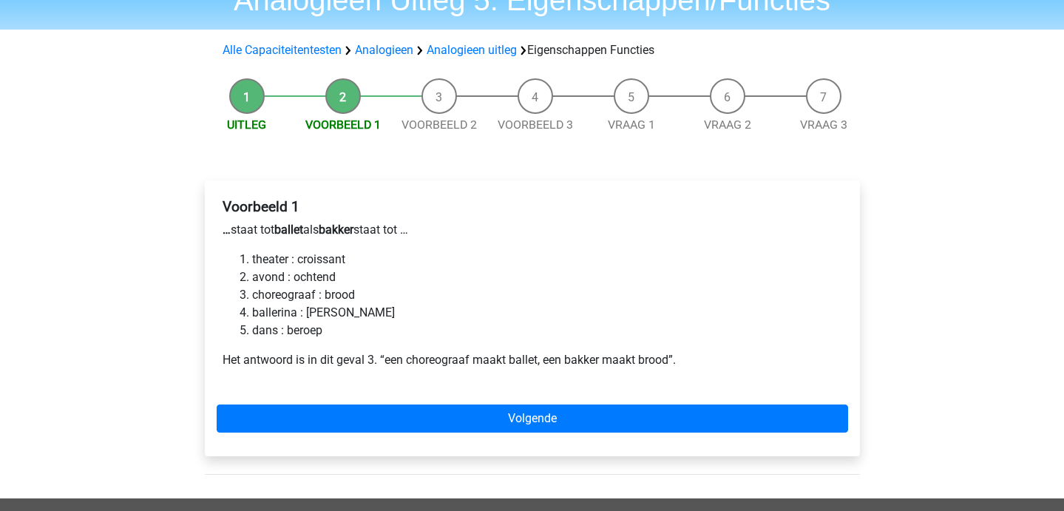
click at [254, 97] on li "Uitleg" at bounding box center [247, 105] width 96 height 55
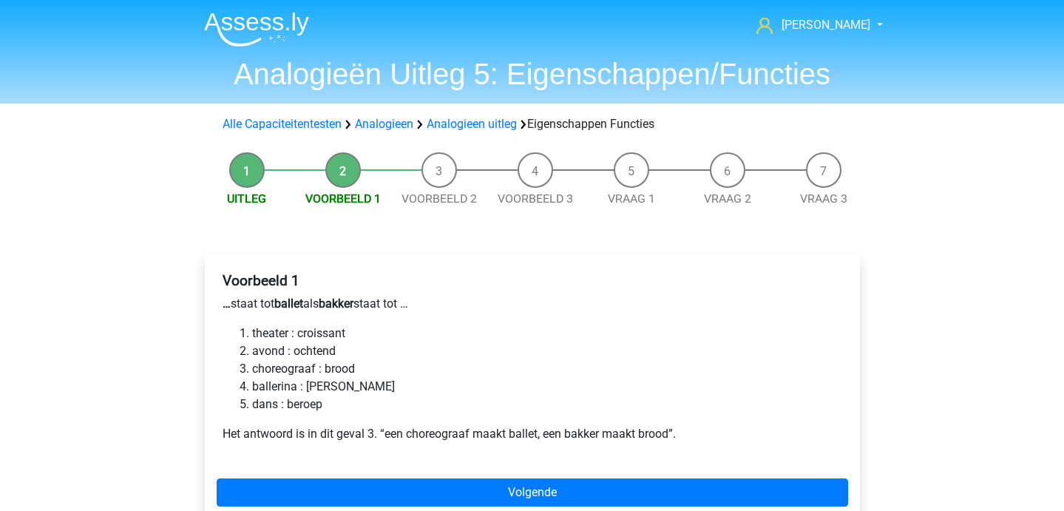
scroll to position [105, 0]
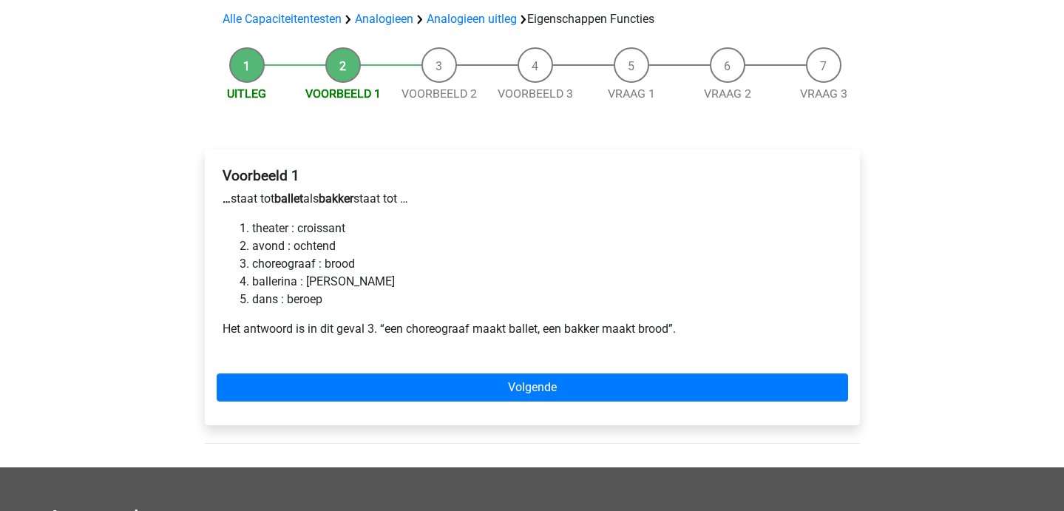
click at [370, 415] on div "Voorbeeld 1 … staat tot ballet als bakker staat tot … theater : croissant avond…" at bounding box center [532, 287] width 655 height 276
click at [364, 365] on div "Voorbeeld 1 … staat tot ballet als bakker staat tot … theater : croissant avond…" at bounding box center [532, 287] width 655 height 276
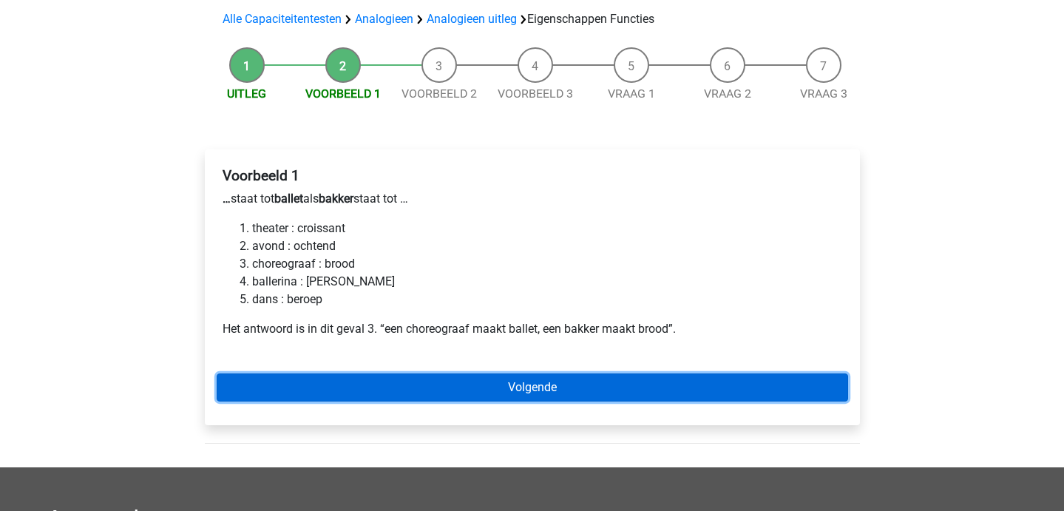
click at [449, 386] on link "Volgende" at bounding box center [532, 387] width 631 height 28
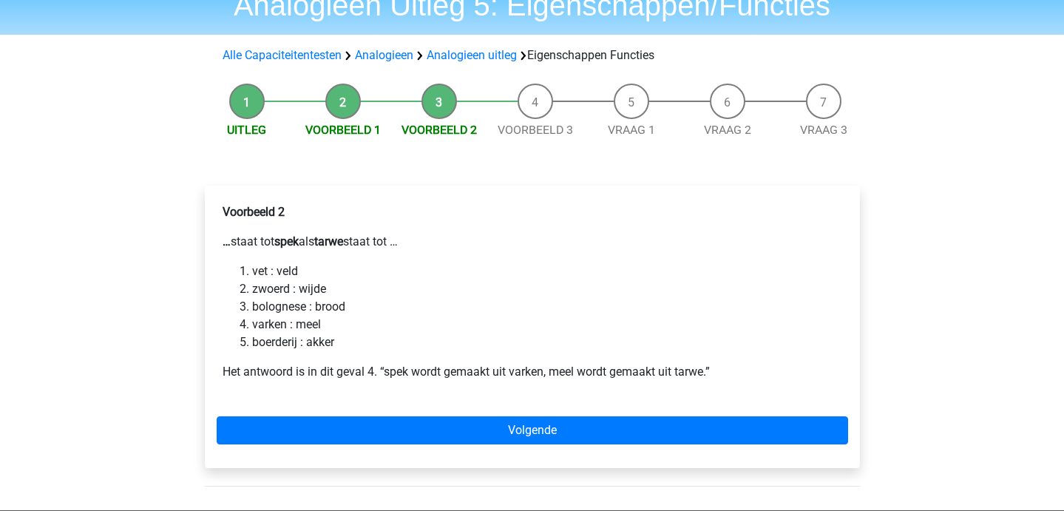
scroll to position [70, 0]
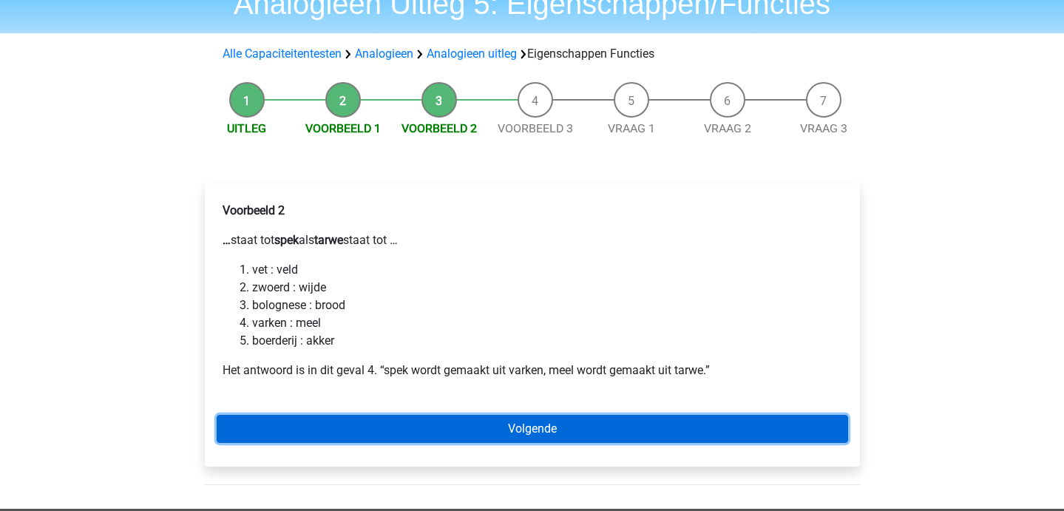
click at [552, 426] on link "Volgende" at bounding box center [532, 429] width 631 height 28
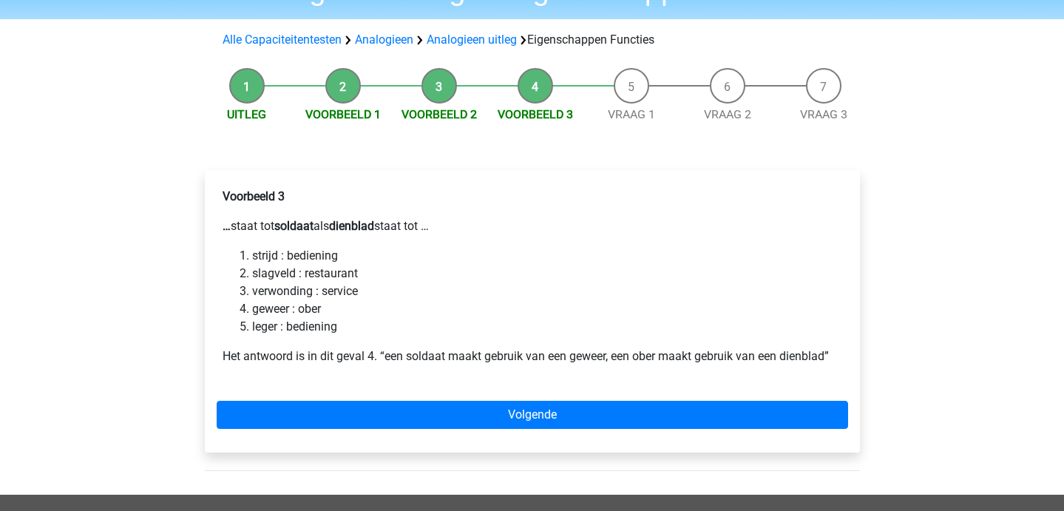
scroll to position [82, 0]
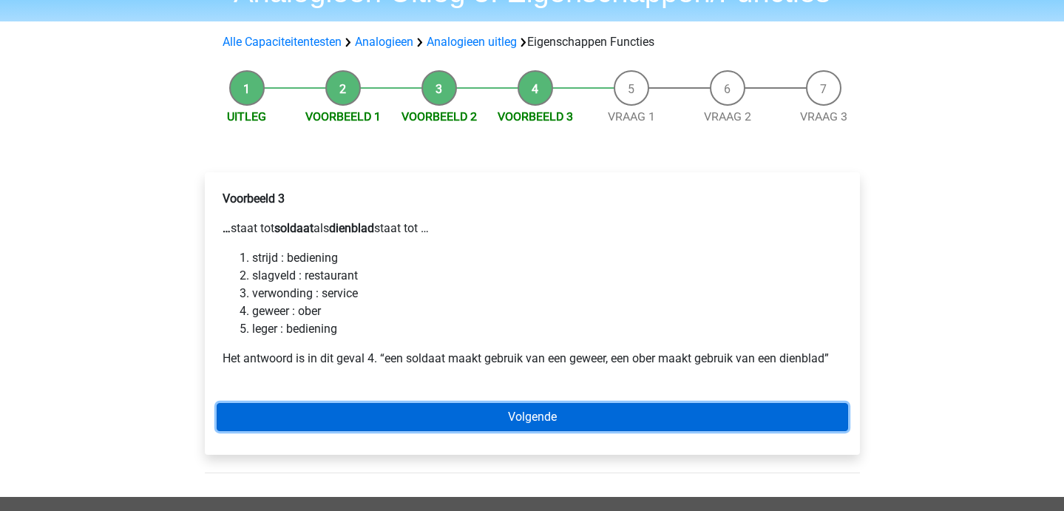
click at [386, 411] on link "Volgende" at bounding box center [532, 417] width 631 height 28
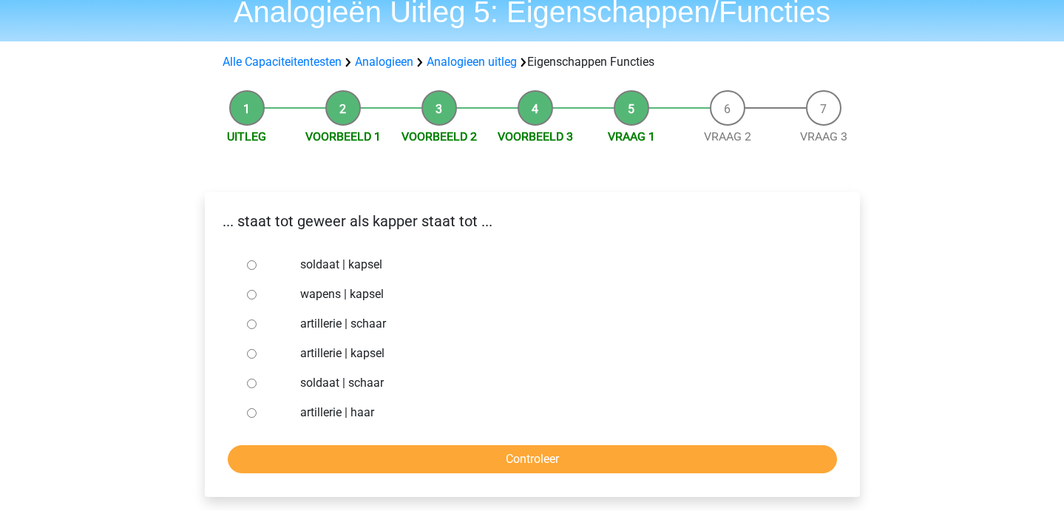
scroll to position [62, 0]
click at [248, 324] on input "artillerie | schaar" at bounding box center [252, 324] width 10 height 10
radio input "true"
click at [250, 384] on input "soldaat | schaar" at bounding box center [252, 383] width 10 height 10
radio input "true"
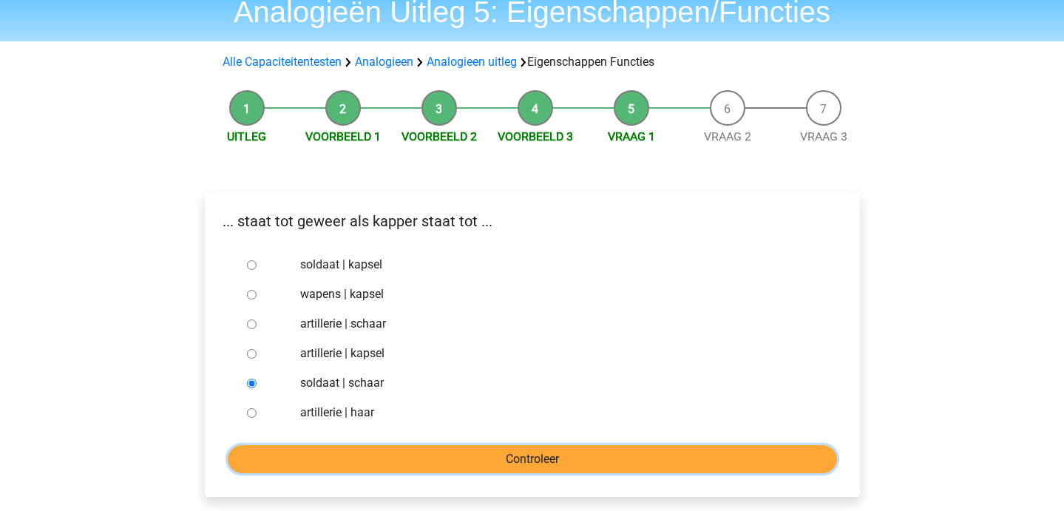
click at [331, 449] on input "Controleer" at bounding box center [532, 459] width 609 height 28
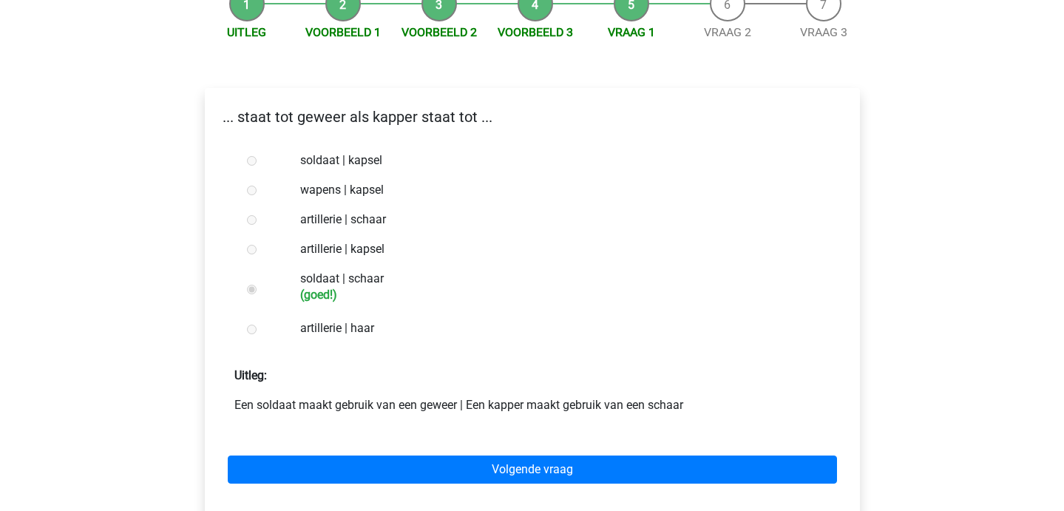
scroll to position [169, 0]
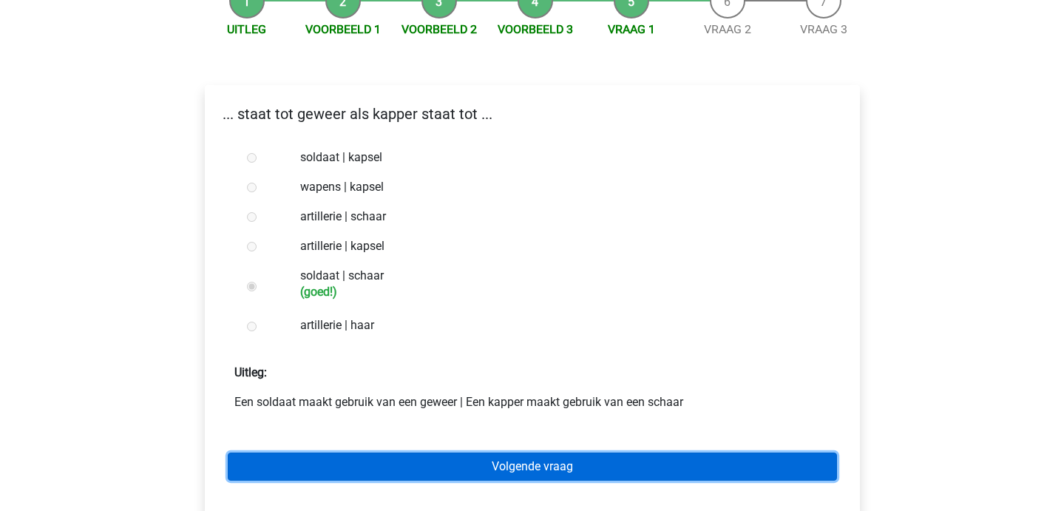
click at [349, 453] on link "Volgende vraag" at bounding box center [532, 466] width 609 height 28
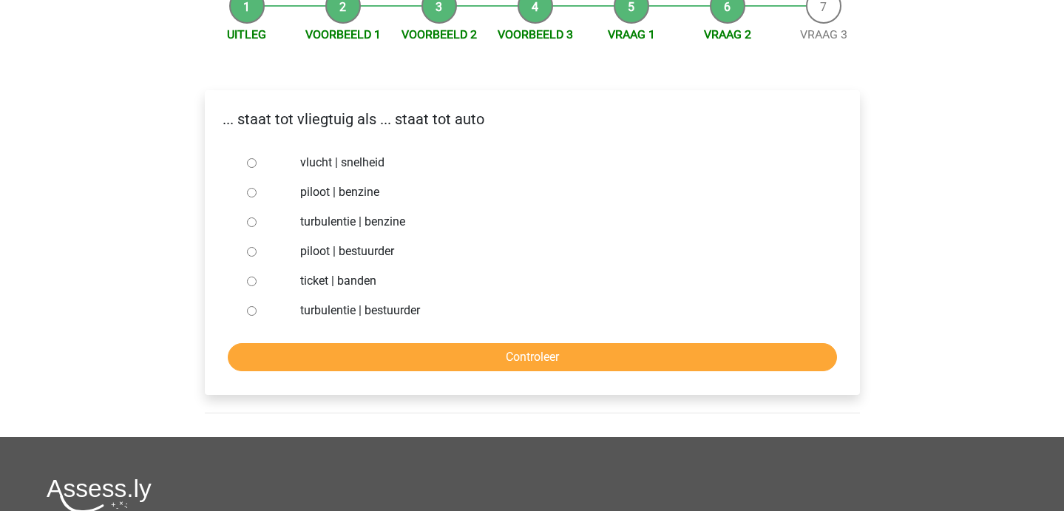
scroll to position [165, 0]
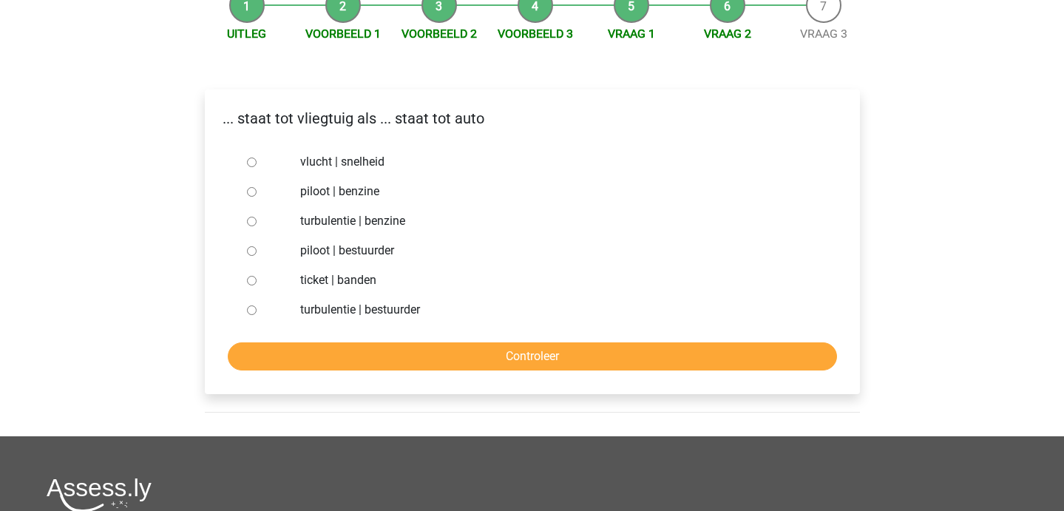
click at [248, 254] on input "piloot | bestuurder" at bounding box center [252, 251] width 10 height 10
radio input "true"
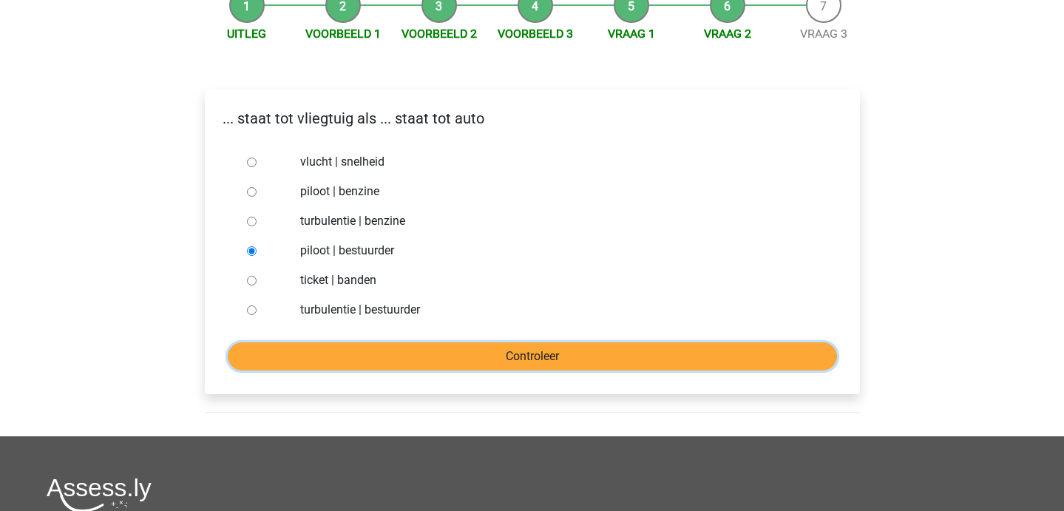
click at [332, 364] on input "Controleer" at bounding box center [532, 356] width 609 height 28
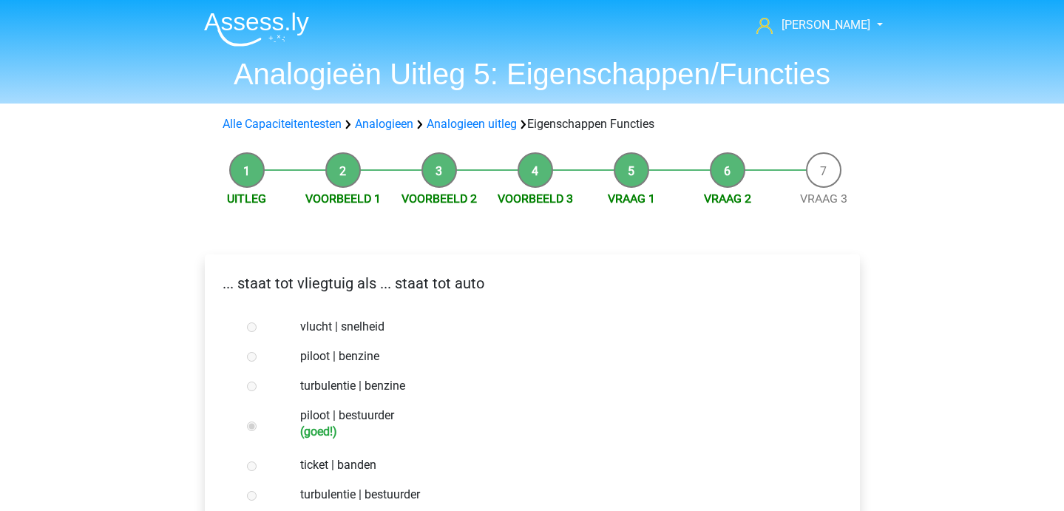
scroll to position [184, 0]
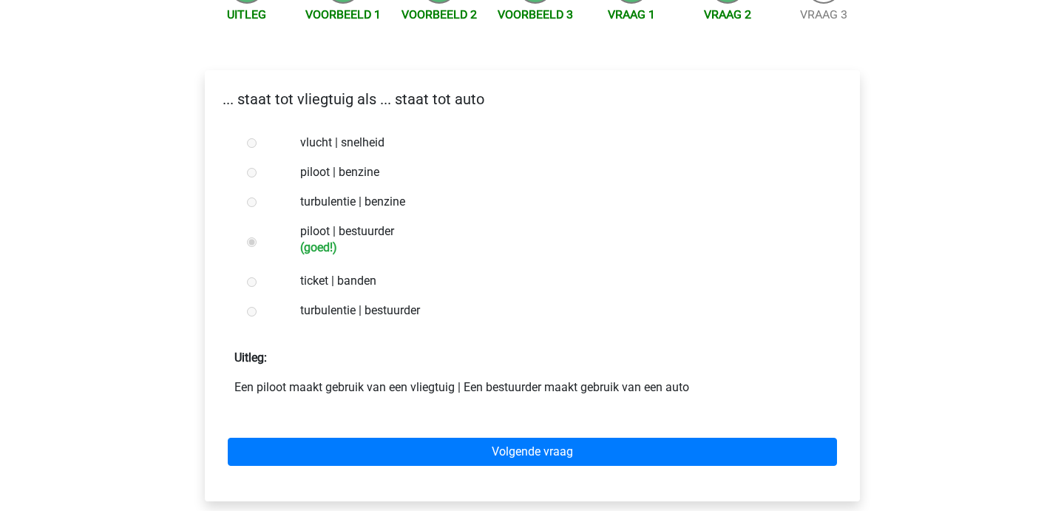
click at [323, 479] on div "Volgende vraag" at bounding box center [532, 448] width 631 height 81
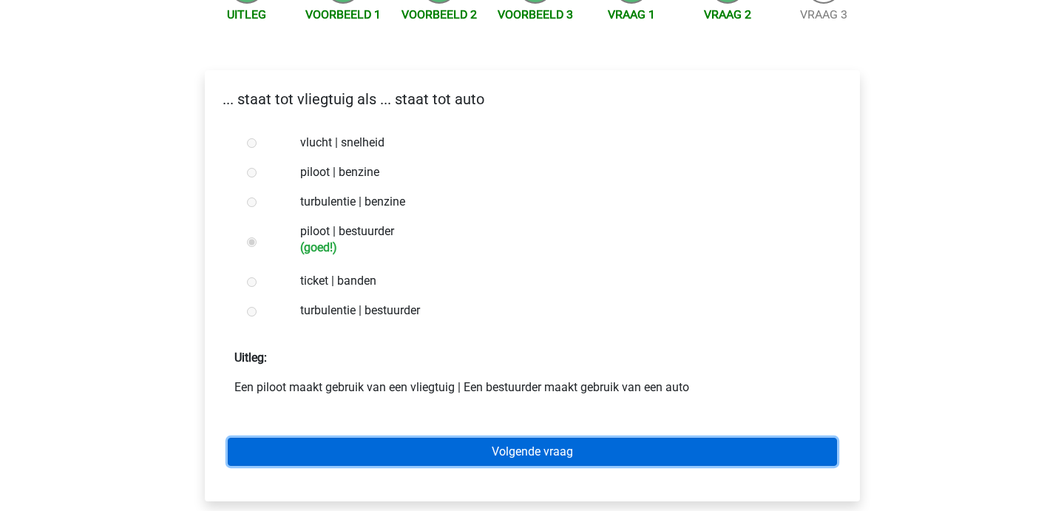
click at [311, 449] on link "Volgende vraag" at bounding box center [532, 452] width 609 height 28
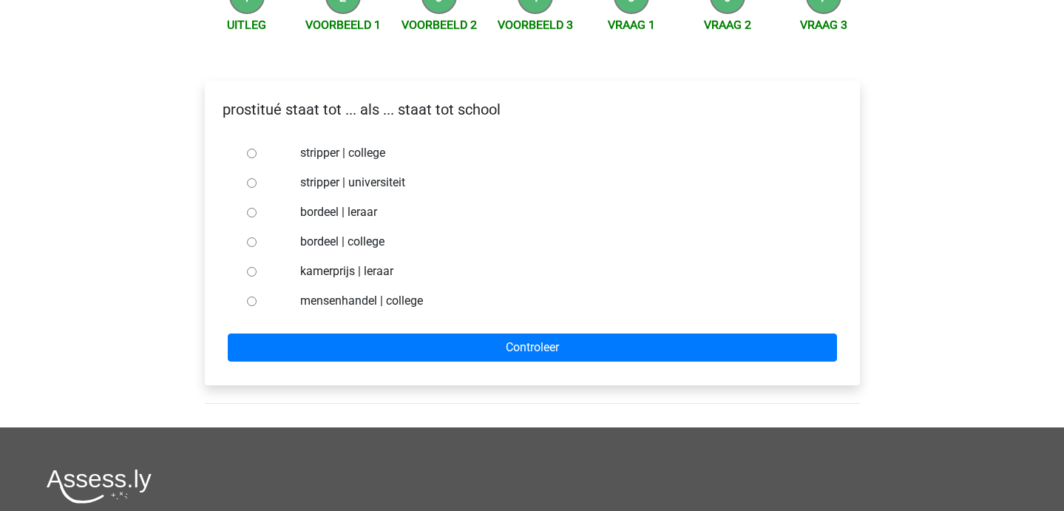
scroll to position [171, 0]
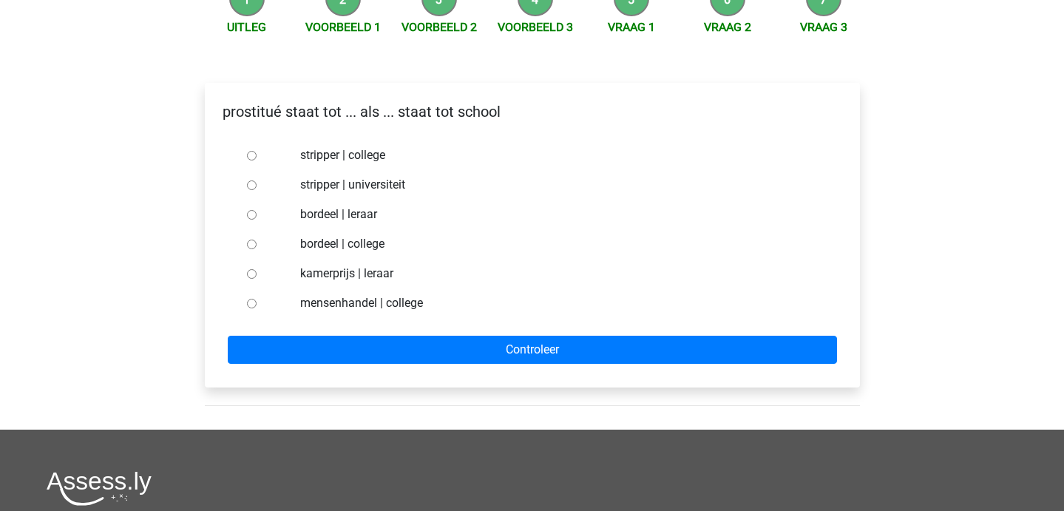
click at [245, 243] on div at bounding box center [265, 244] width 49 height 30
click at [250, 245] on input "bordeel | college" at bounding box center [252, 244] width 10 height 10
radio input "true"
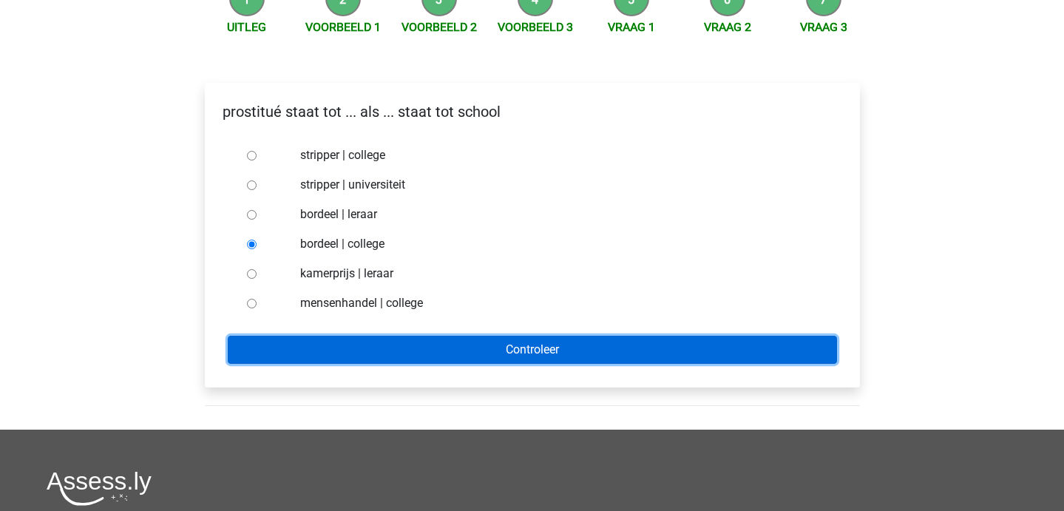
click at [300, 339] on input "Controleer" at bounding box center [532, 350] width 609 height 28
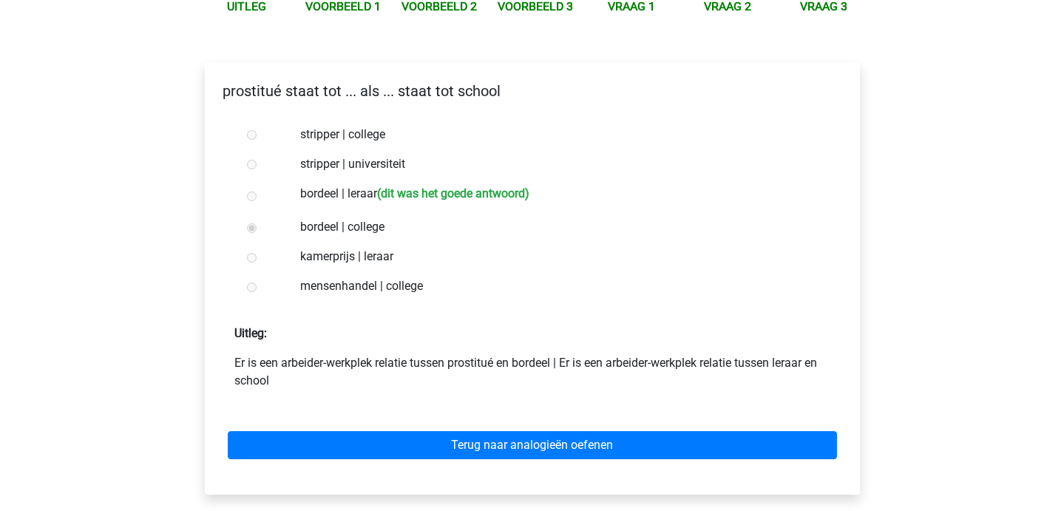
scroll to position [191, 0]
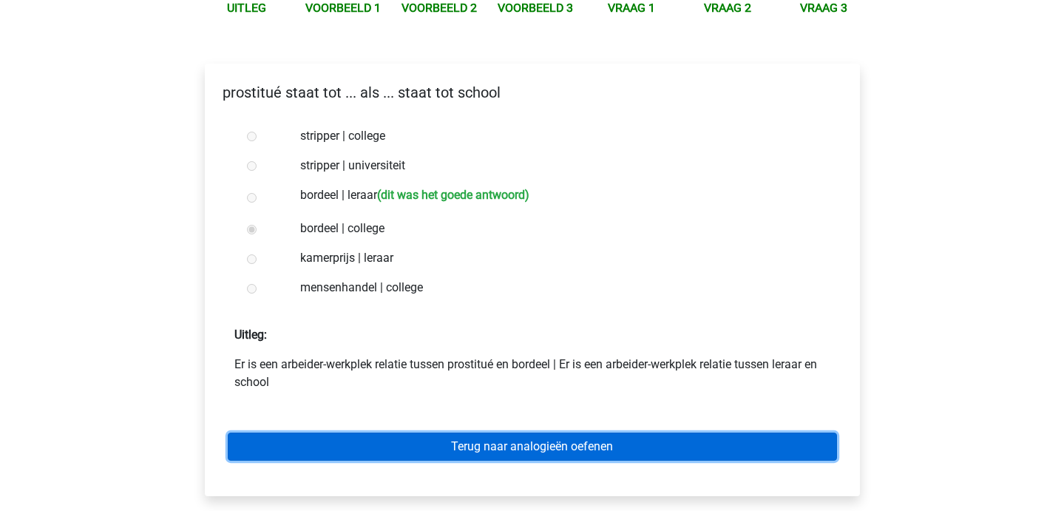
click at [427, 439] on link "Terug naar analogieën oefenen" at bounding box center [532, 446] width 609 height 28
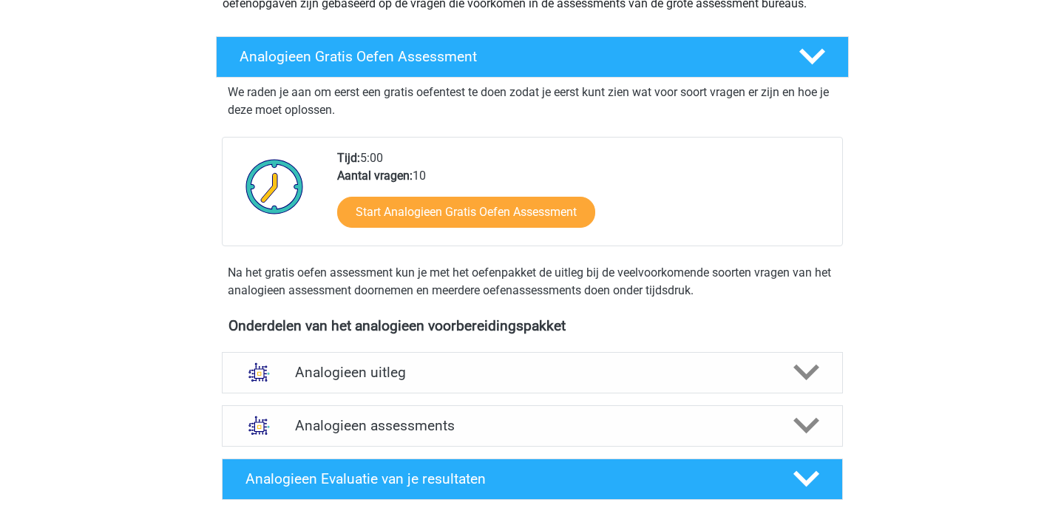
scroll to position [217, 0]
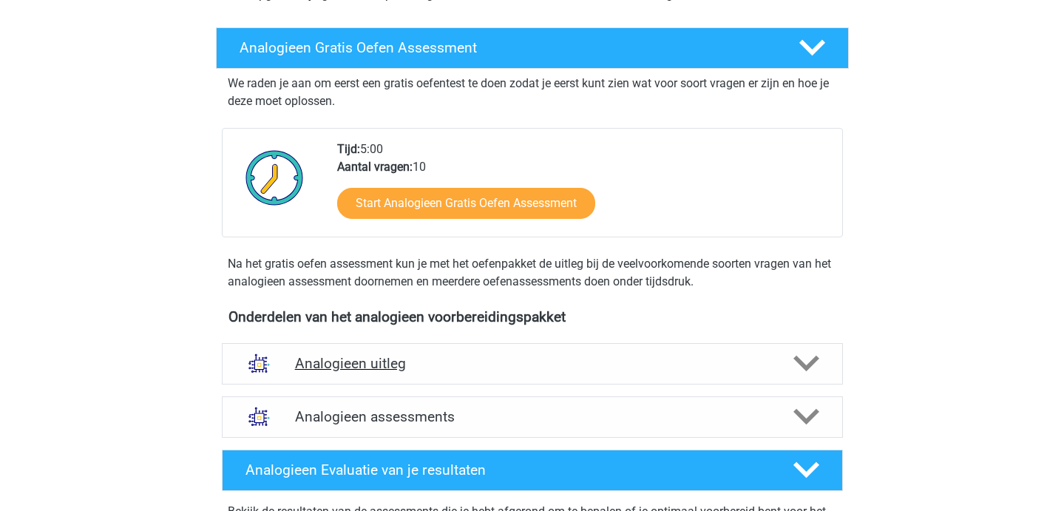
click at [427, 358] on h4 "Analogieen uitleg" at bounding box center [532, 363] width 475 height 17
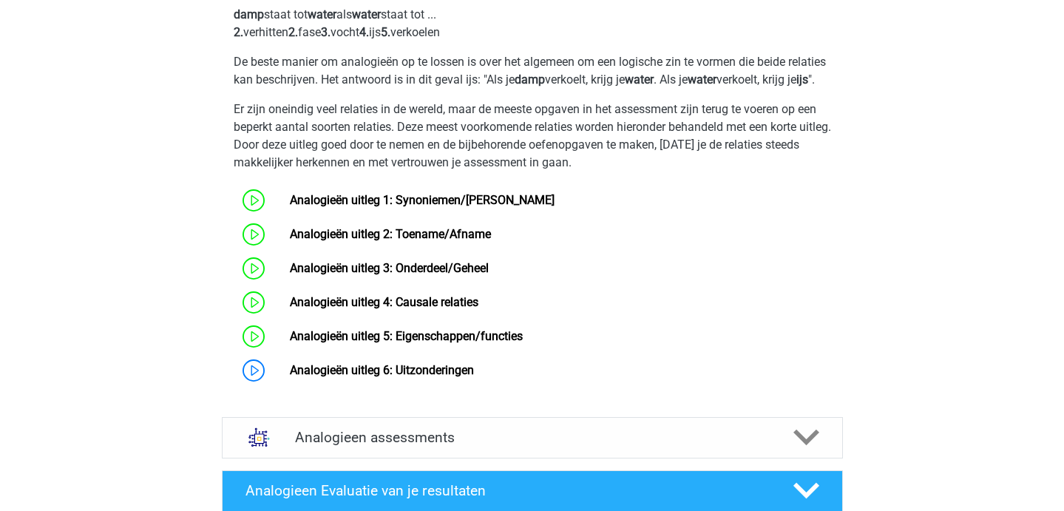
scroll to position [721, 0]
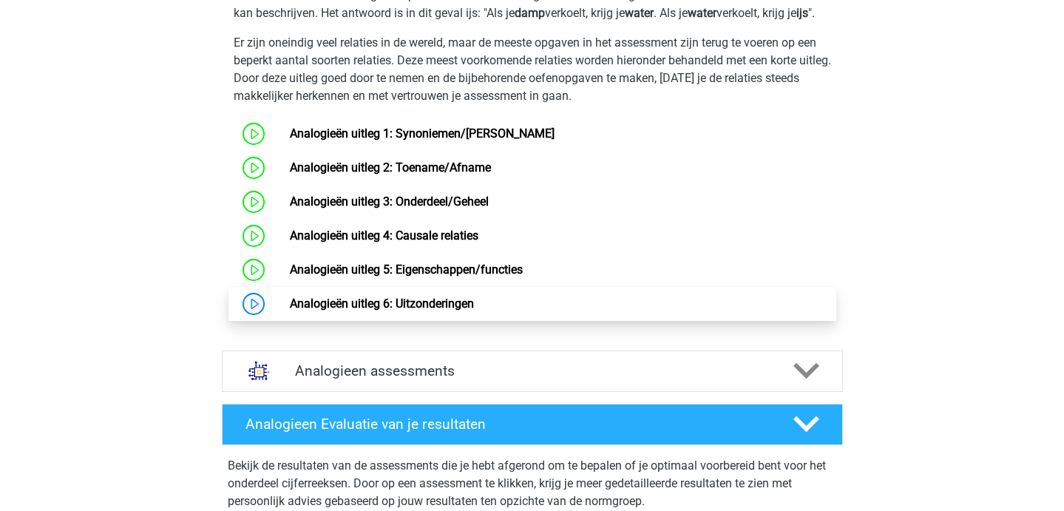
click at [411, 310] on link "Analogieën uitleg 6: Uitzonderingen" at bounding box center [382, 303] width 184 height 14
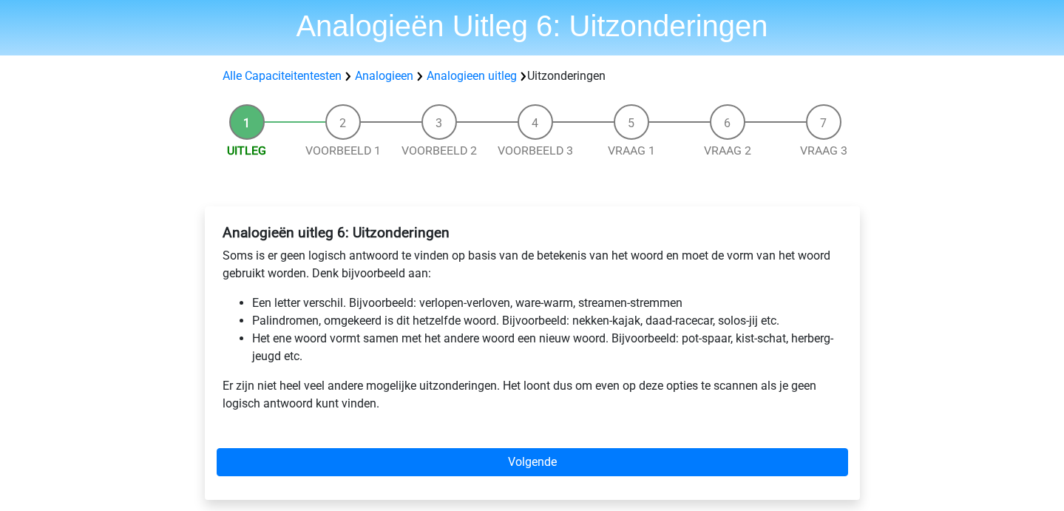
scroll to position [46, 0]
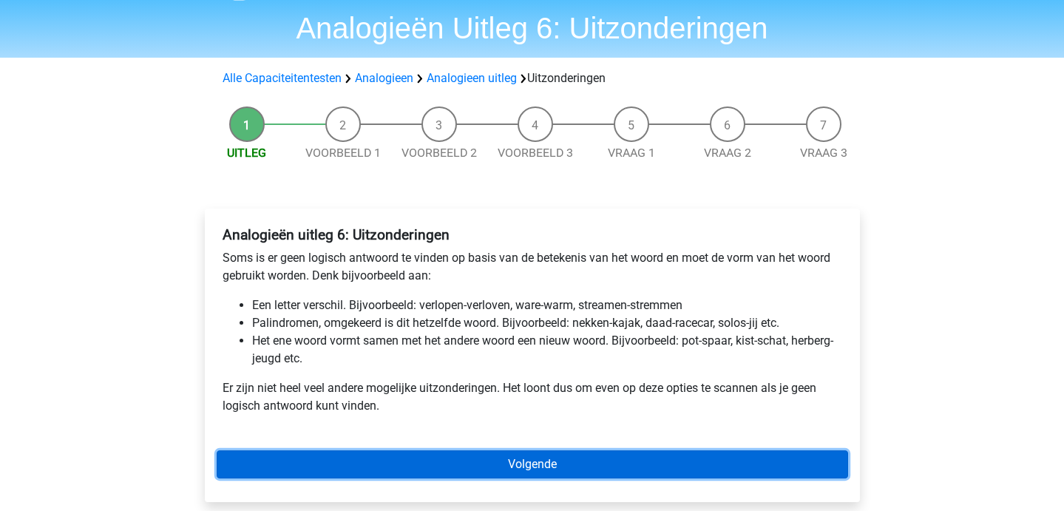
click at [339, 458] on link "Volgende" at bounding box center [532, 464] width 631 height 28
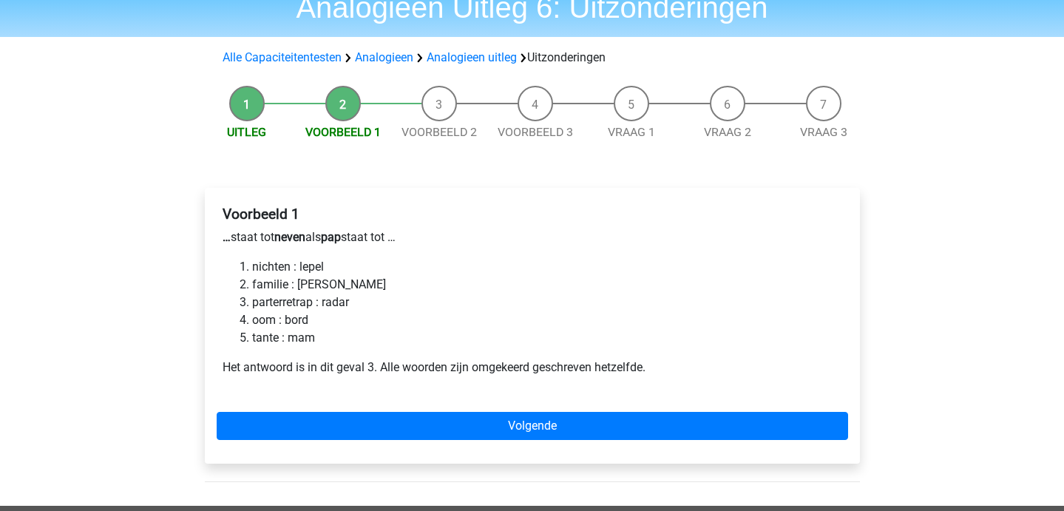
scroll to position [66, 0]
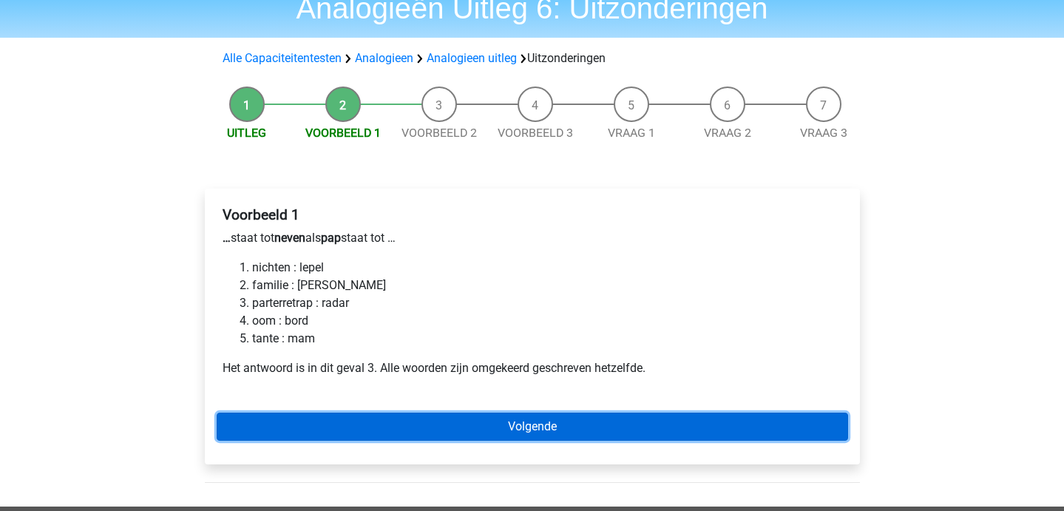
click at [437, 430] on link "Volgende" at bounding box center [532, 426] width 631 height 28
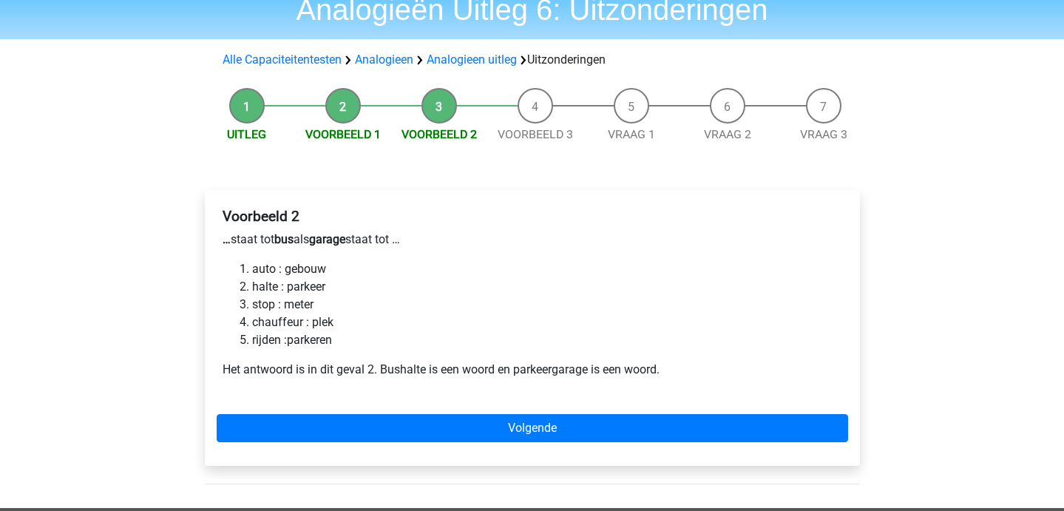
scroll to position [65, 0]
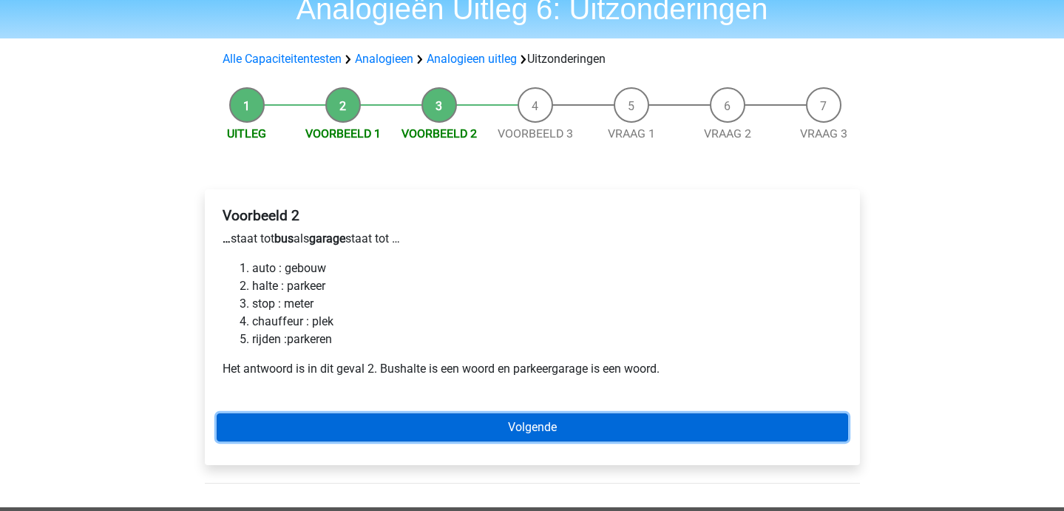
click at [331, 438] on link "Volgende" at bounding box center [532, 427] width 631 height 28
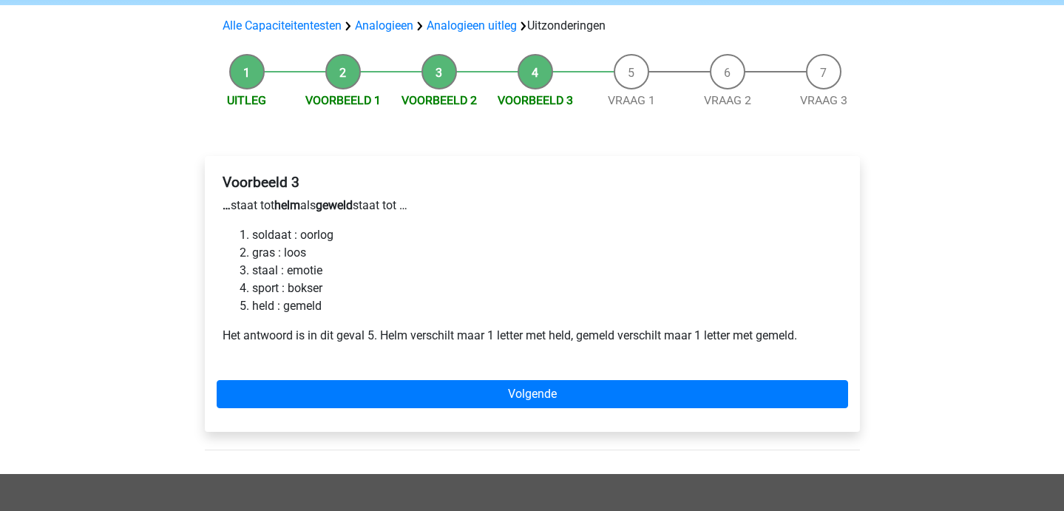
scroll to position [97, 0]
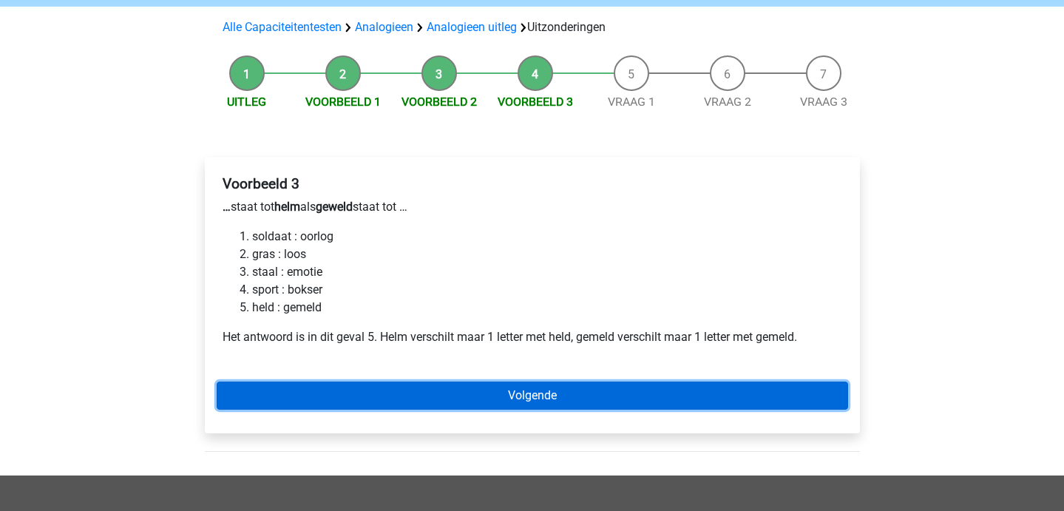
click at [374, 407] on link "Volgende" at bounding box center [532, 395] width 631 height 28
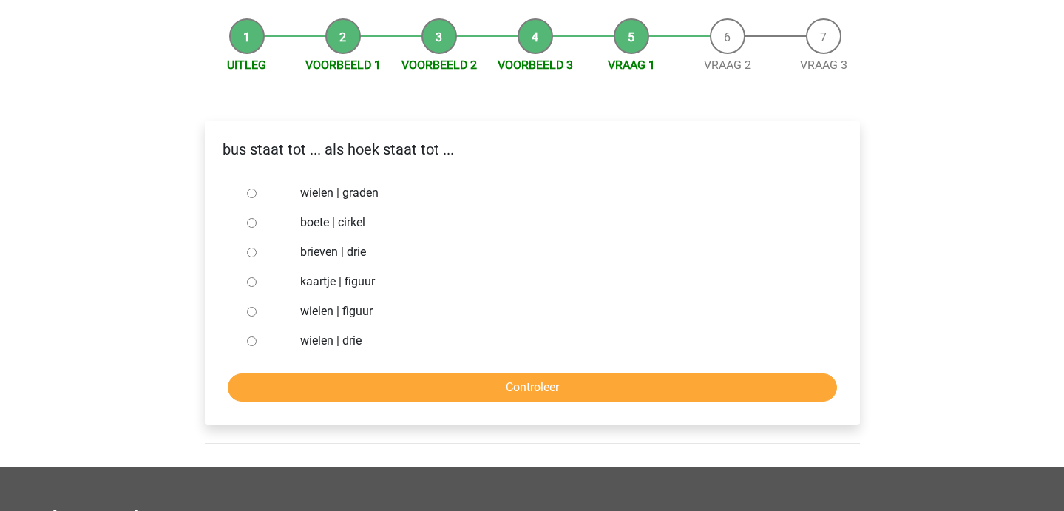
scroll to position [135, 0]
click at [241, 247] on div at bounding box center [265, 252] width 49 height 30
click at [254, 254] on input "brieven | drie" at bounding box center [252, 252] width 10 height 10
radio input "true"
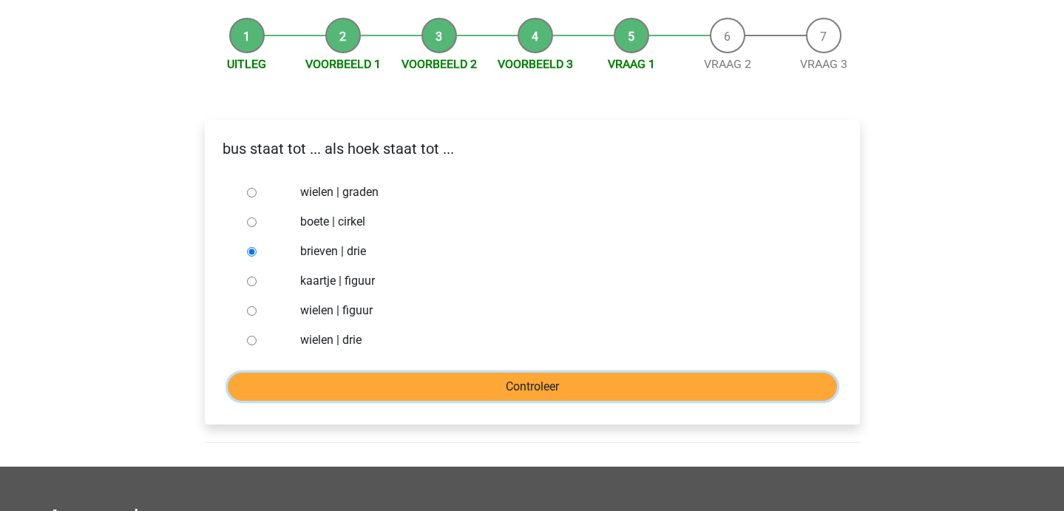
click at [296, 384] on input "Controleer" at bounding box center [532, 387] width 609 height 28
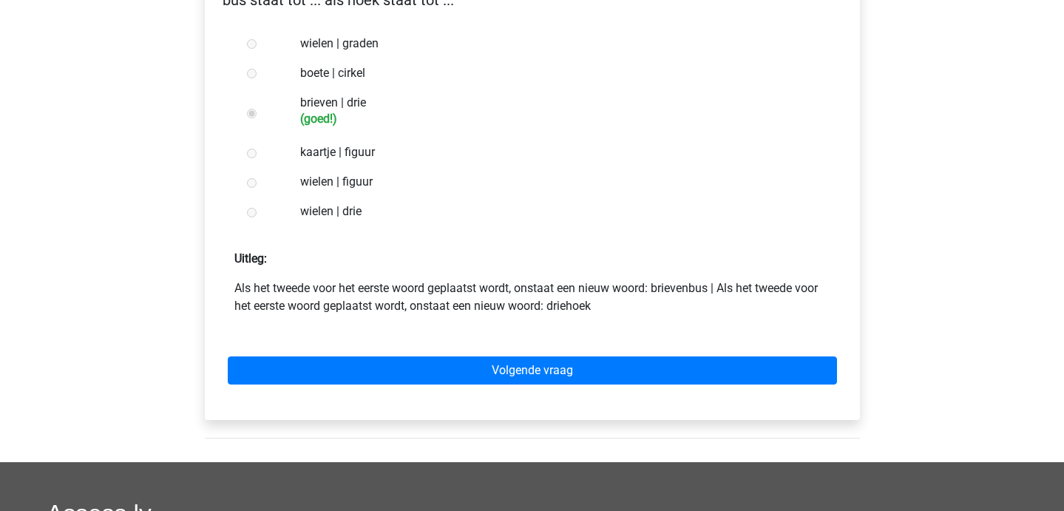
scroll to position [280, 0]
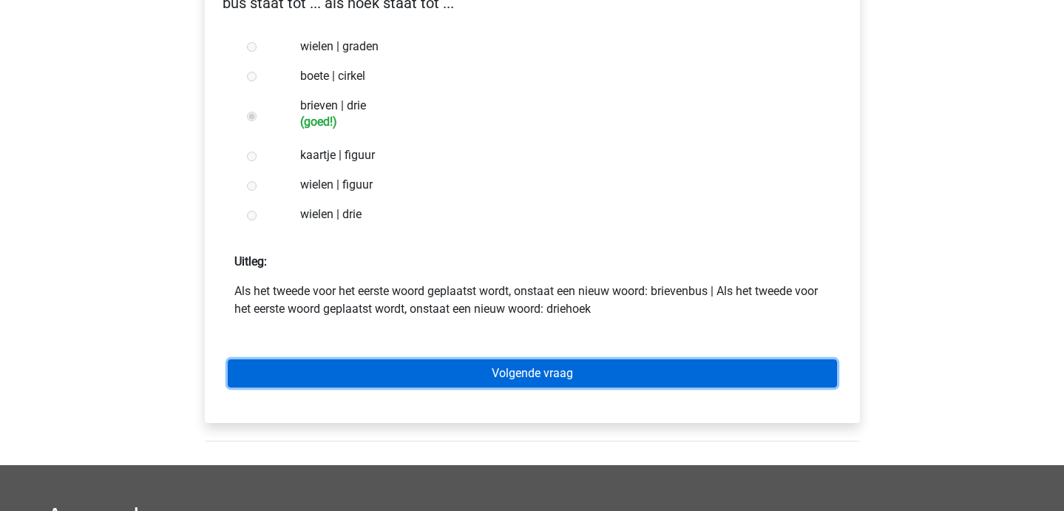
click at [296, 382] on link "Volgende vraag" at bounding box center [532, 373] width 609 height 28
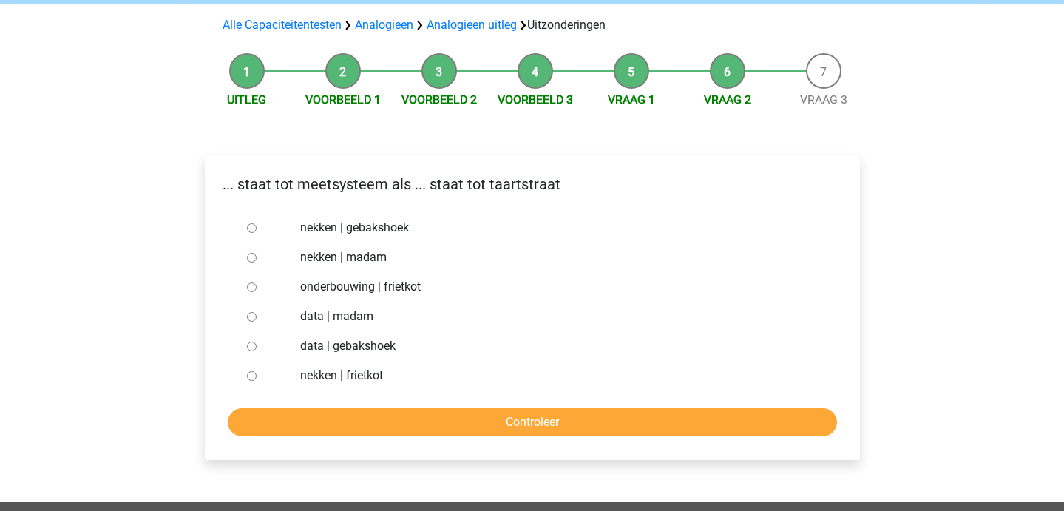
scroll to position [101, 0]
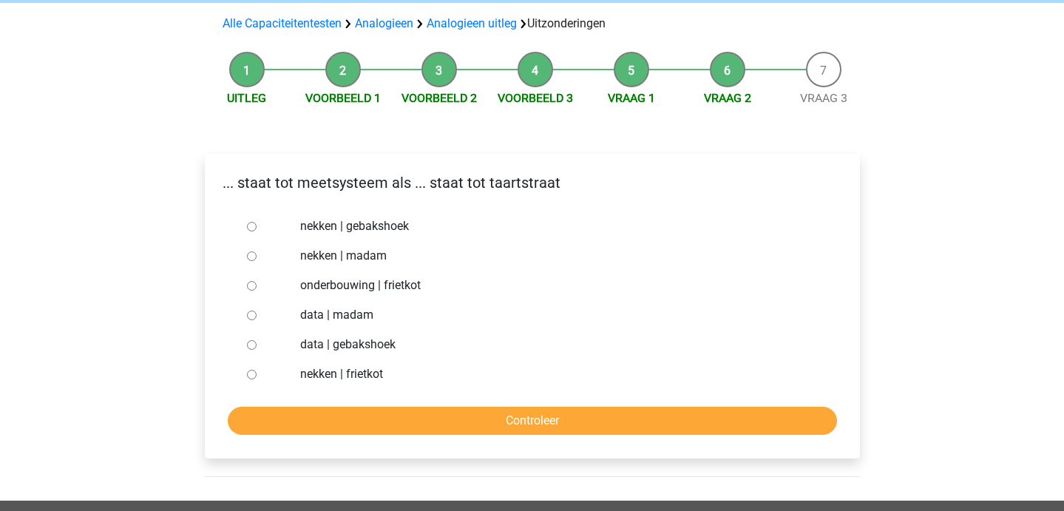
click at [259, 260] on div at bounding box center [265, 256] width 49 height 30
click at [253, 259] on input "nekken | madam" at bounding box center [252, 256] width 10 height 10
radio input "true"
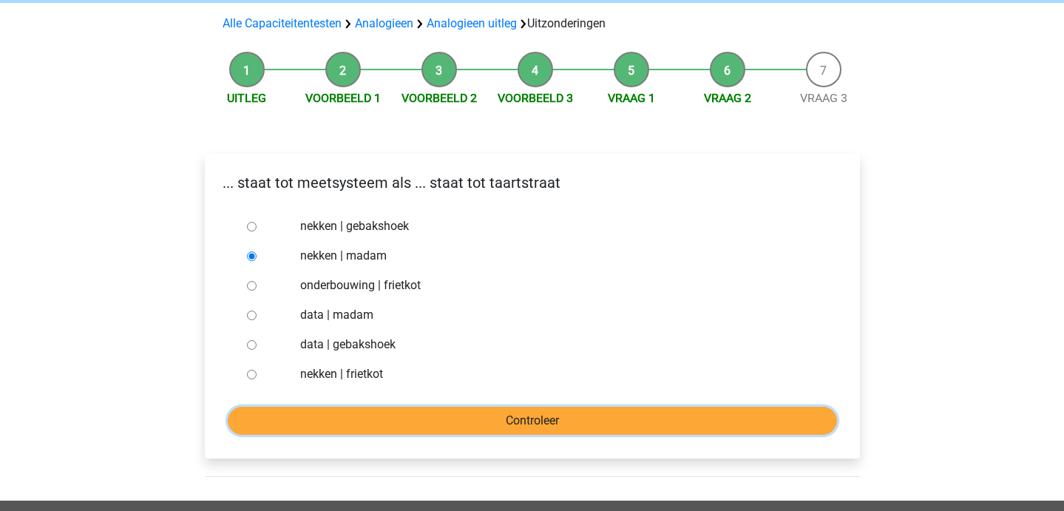
click at [341, 410] on input "Controleer" at bounding box center [532, 421] width 609 height 28
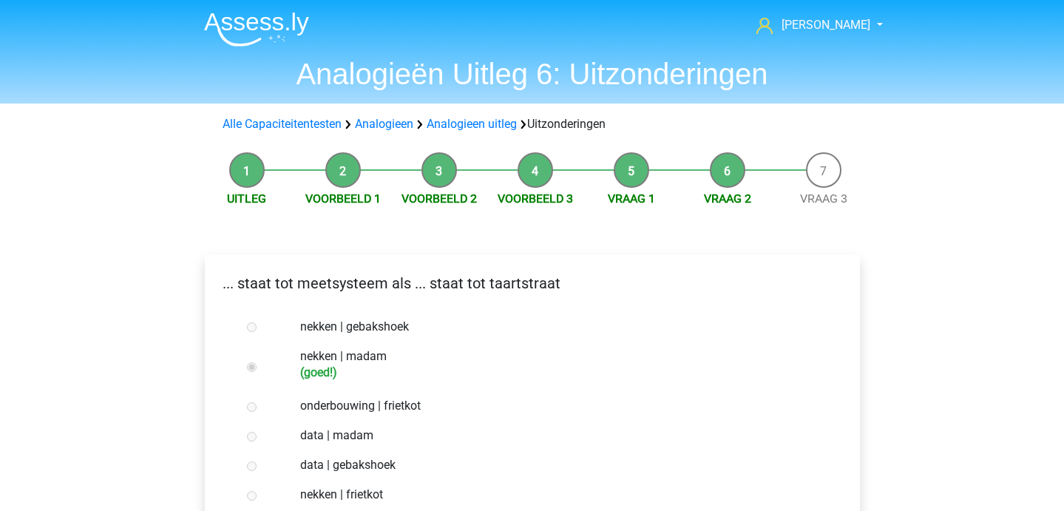
scroll to position [280, 0]
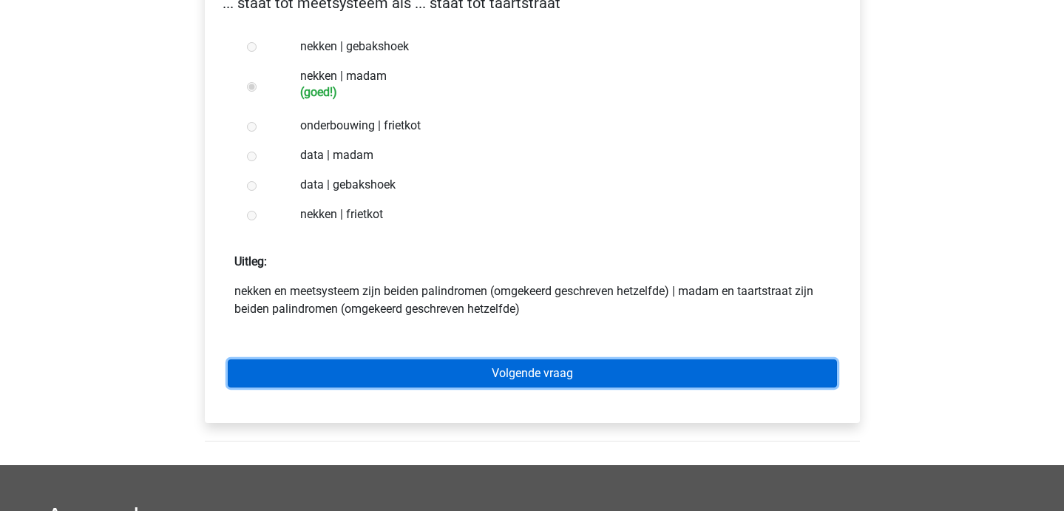
click at [388, 384] on link "Volgende vraag" at bounding box center [532, 373] width 609 height 28
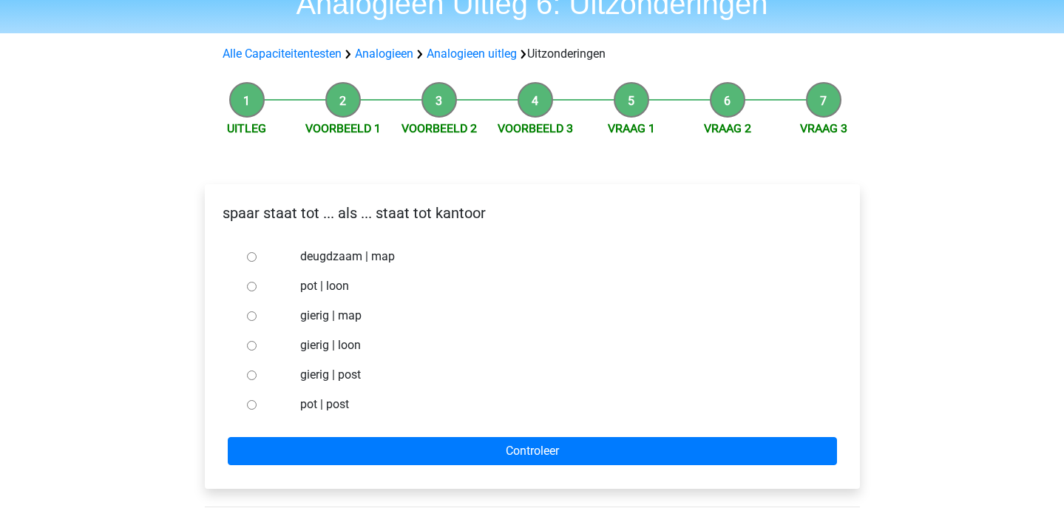
scroll to position [72, 0]
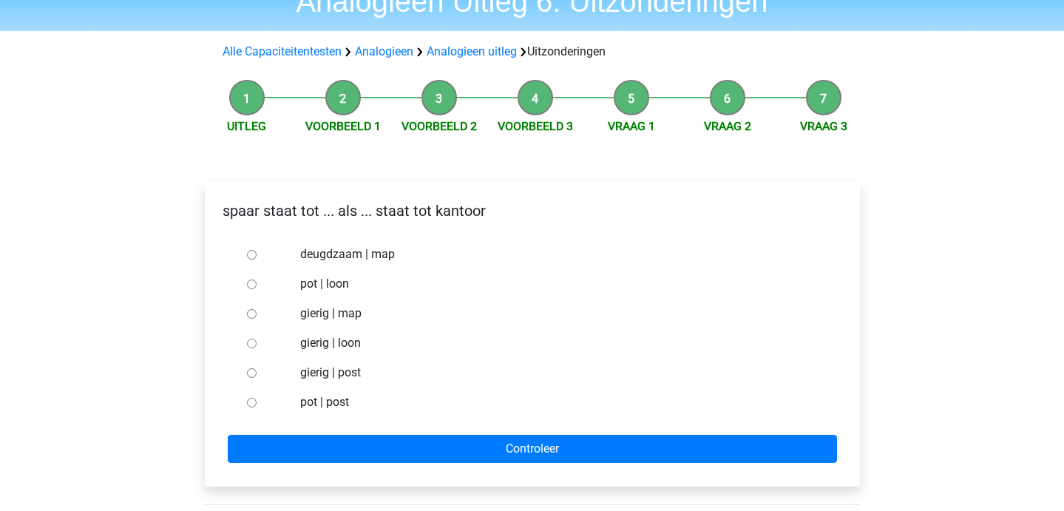
click at [253, 400] on input "pot | post" at bounding box center [252, 403] width 10 height 10
radio input "true"
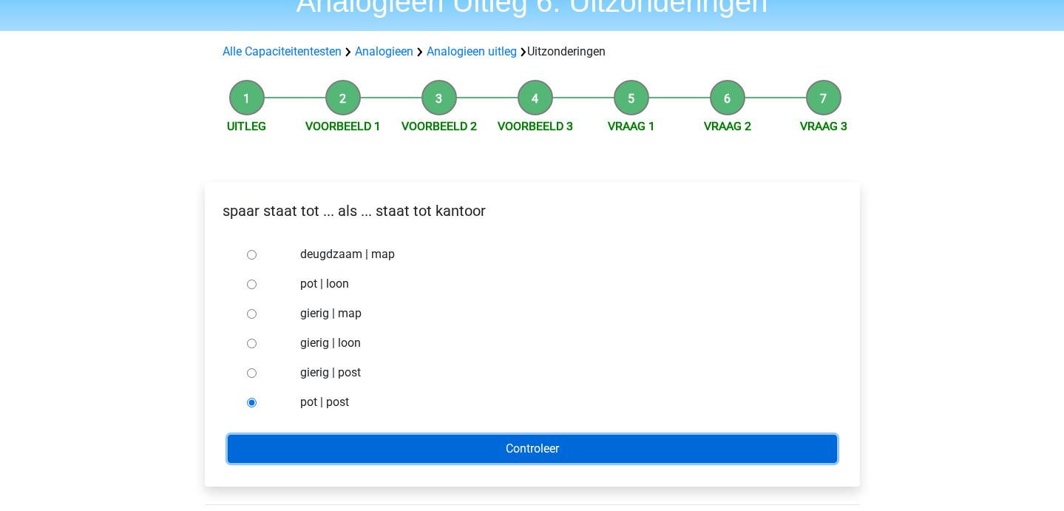
click at [297, 435] on input "Controleer" at bounding box center [532, 449] width 609 height 28
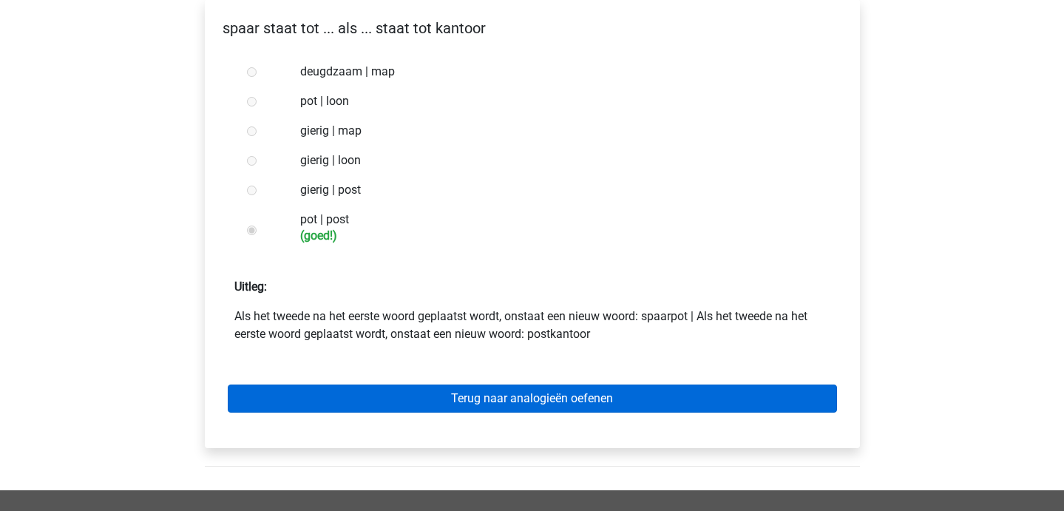
scroll to position [284, 0]
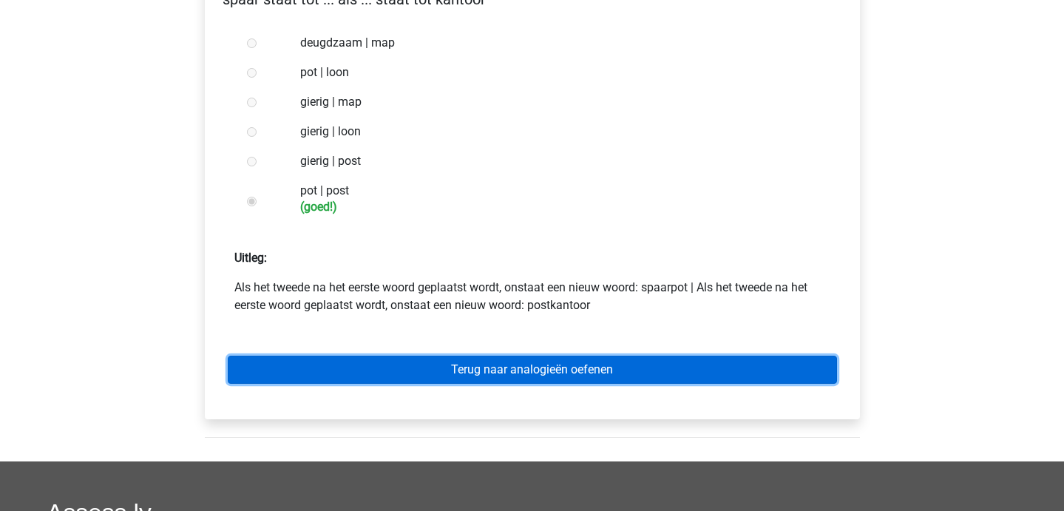
click at [373, 375] on link "Terug naar analogieën oefenen" at bounding box center [532, 370] width 609 height 28
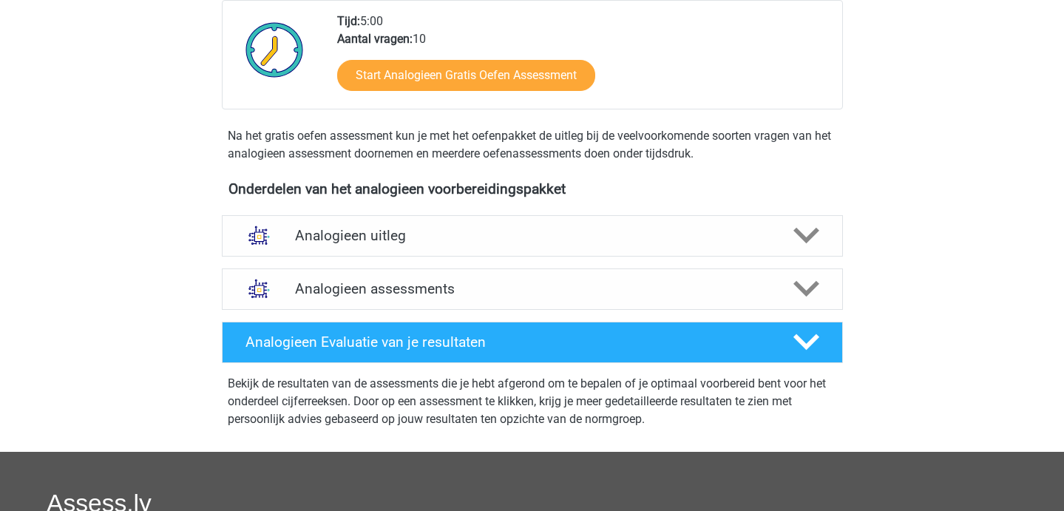
scroll to position [344, 0]
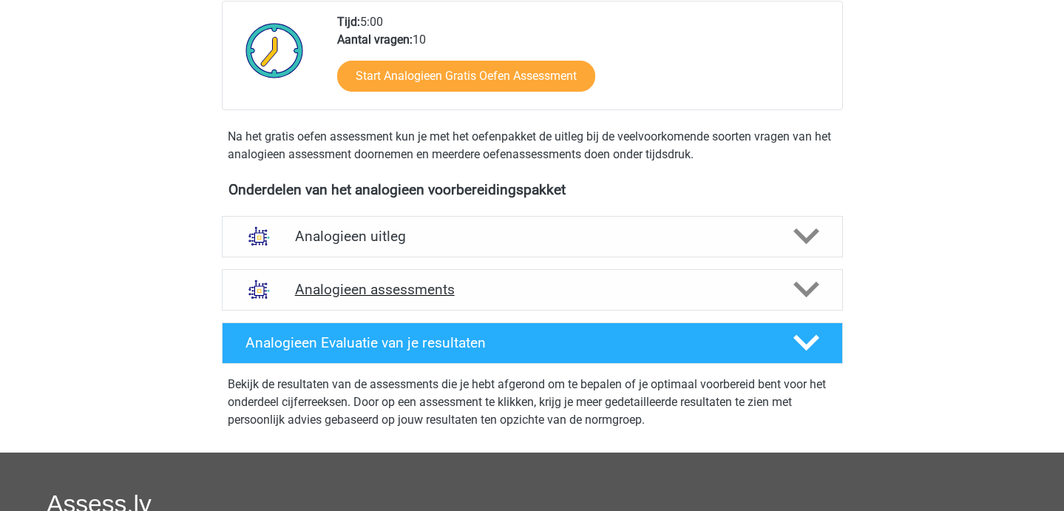
click at [407, 299] on div "Analogieen assessments" at bounding box center [532, 289] width 621 height 41
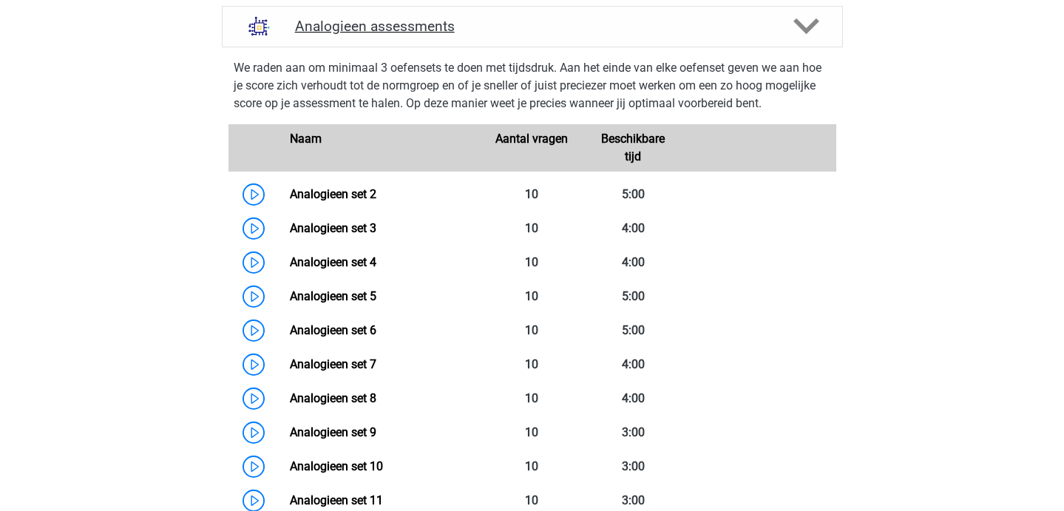
scroll to position [605, 0]
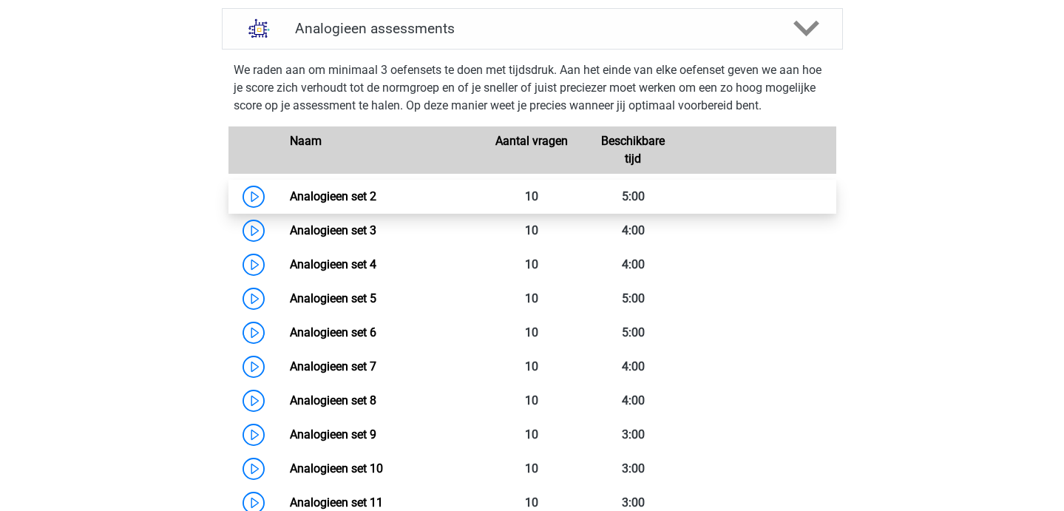
click at [290, 200] on link "Analogieen set 2" at bounding box center [333, 196] width 86 height 14
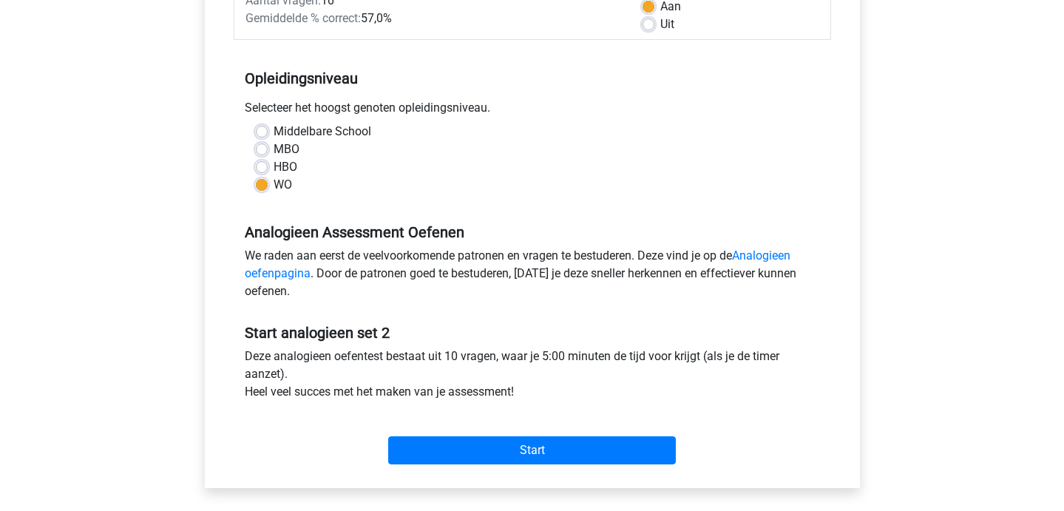
scroll to position [251, 0]
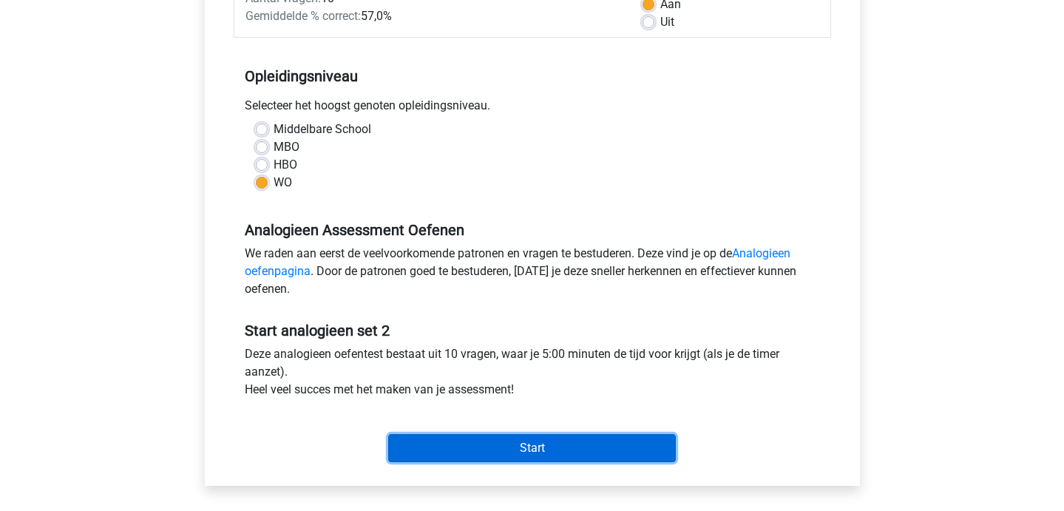
click at [492, 451] on input "Start" at bounding box center [532, 448] width 288 height 28
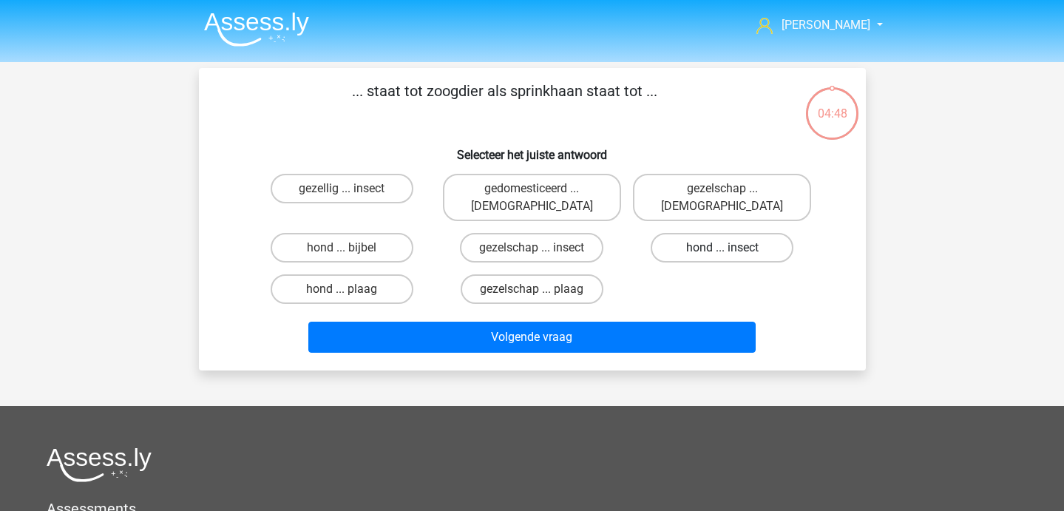
click at [733, 233] on label "hond ... insect" at bounding box center [721, 248] width 143 height 30
click at [732, 248] on input "hond ... insect" at bounding box center [727, 253] width 10 height 10
radio input "true"
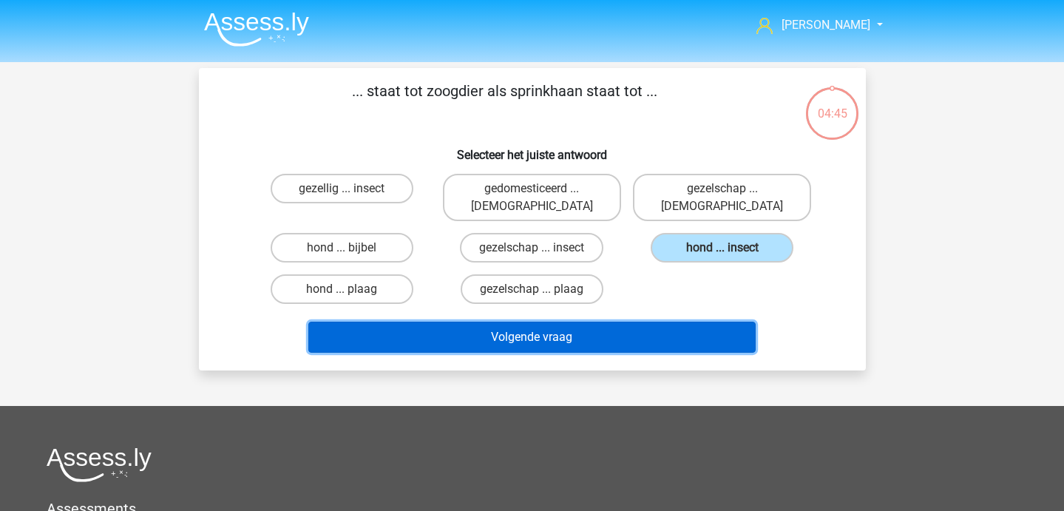
click at [650, 322] on button "Volgende vraag" at bounding box center [531, 337] width 447 height 31
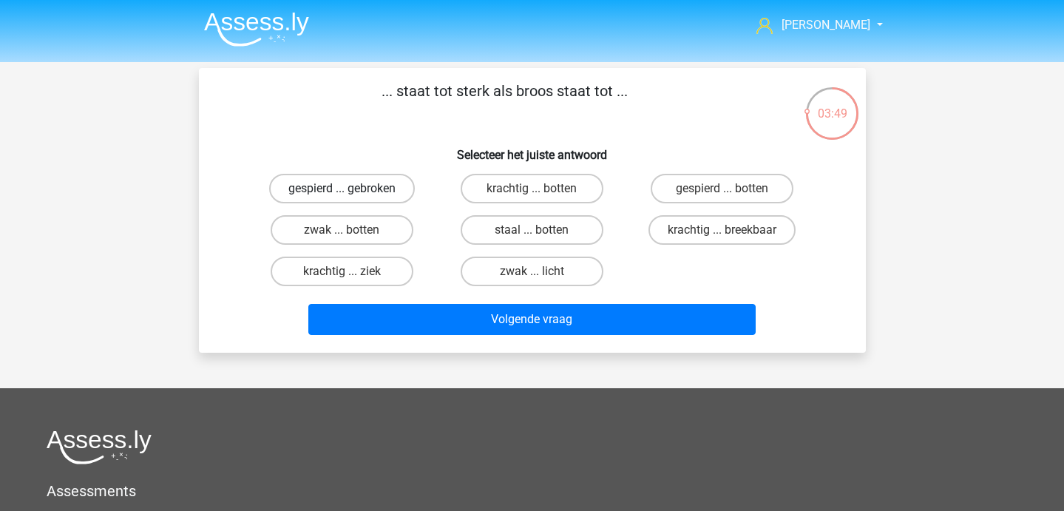
click at [380, 189] on label "gespierd ... gebroken" at bounding box center [342, 189] width 146 height 30
click at [351, 189] on input "gespierd ... gebroken" at bounding box center [346, 193] width 10 height 10
radio input "true"
click at [711, 232] on label "krachtig ... breekbaar" at bounding box center [721, 230] width 147 height 30
click at [722, 232] on input "krachtig ... breekbaar" at bounding box center [727, 235] width 10 height 10
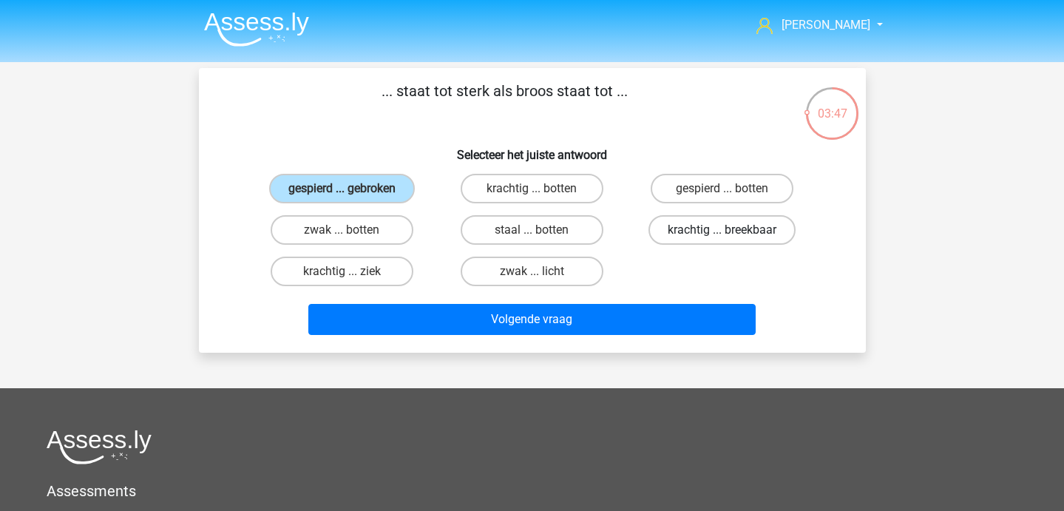
radio input "true"
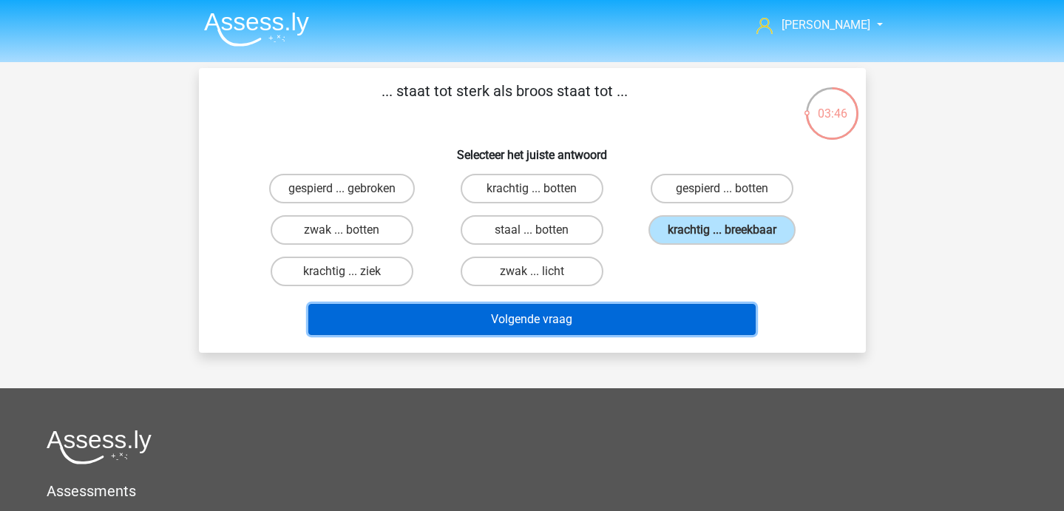
click at [669, 319] on button "Volgende vraag" at bounding box center [531, 319] width 447 height 31
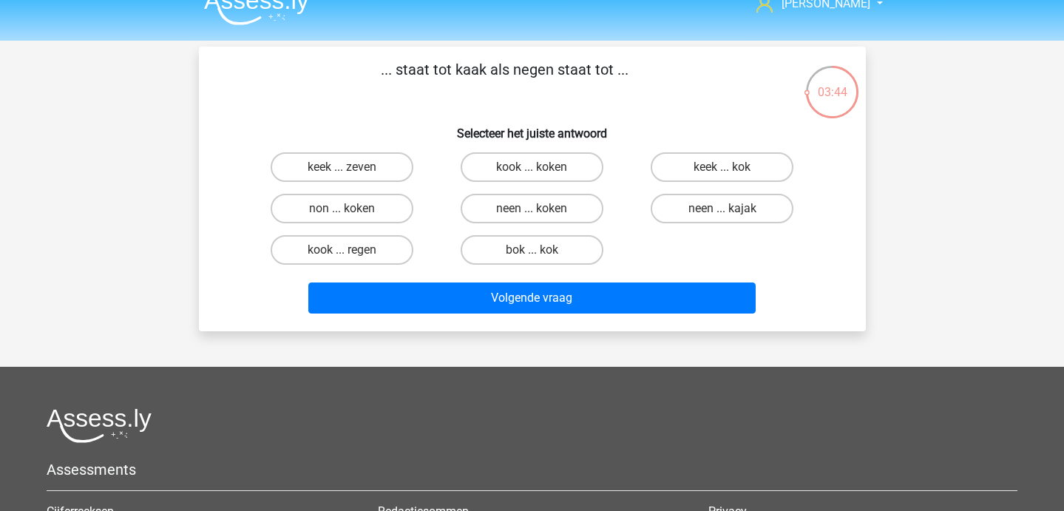
scroll to position [23, 0]
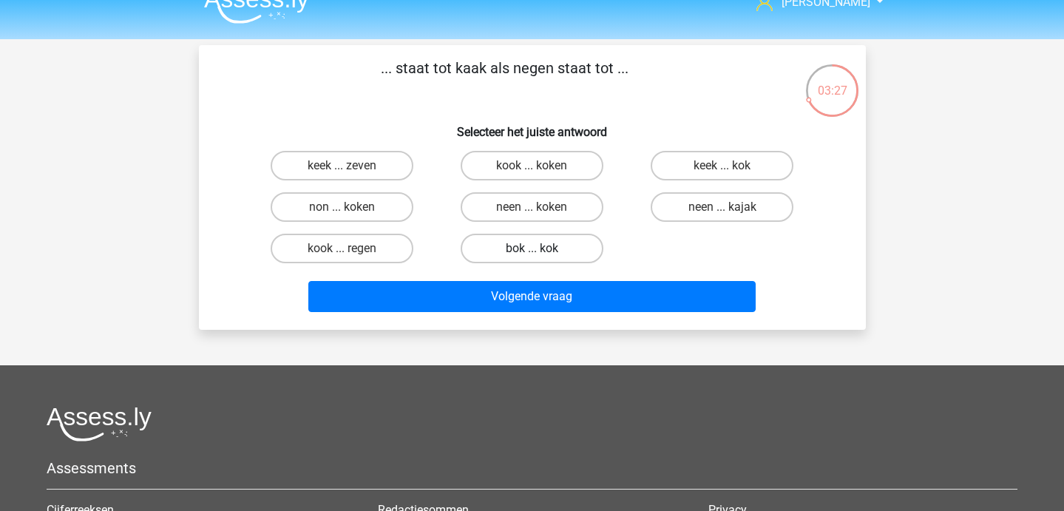
click at [517, 256] on label "bok ... kok" at bounding box center [531, 249] width 143 height 30
click at [531, 256] on input "bok ... kok" at bounding box center [536, 253] width 10 height 10
radio input "true"
click at [713, 208] on label "neen ... kajak" at bounding box center [721, 207] width 143 height 30
click at [722, 208] on input "neen ... kajak" at bounding box center [727, 212] width 10 height 10
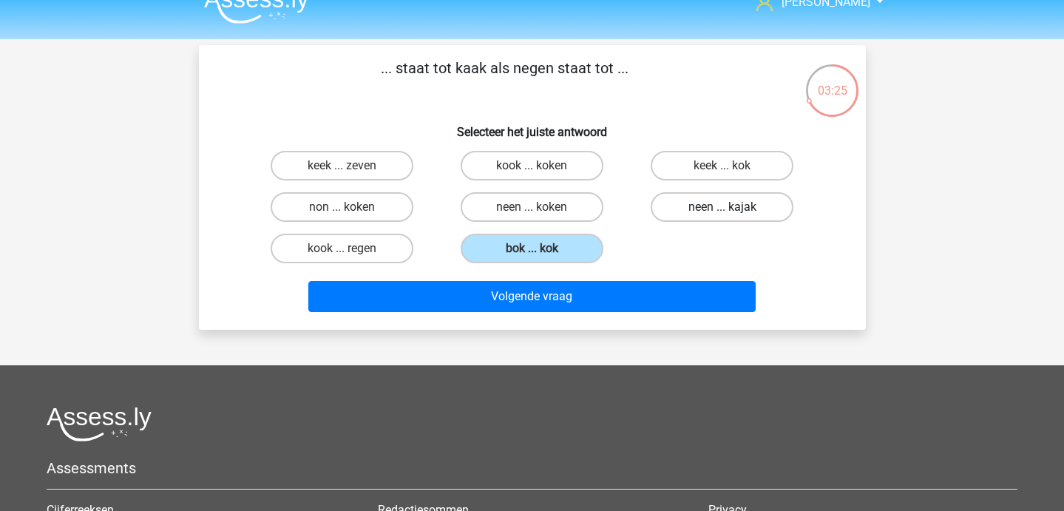
radio input "true"
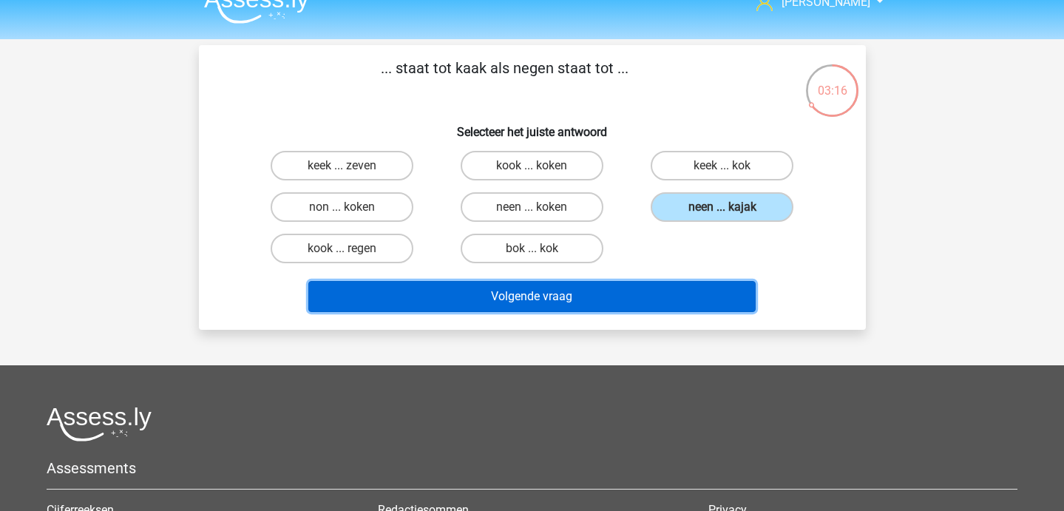
click at [687, 295] on button "Volgende vraag" at bounding box center [531, 296] width 447 height 31
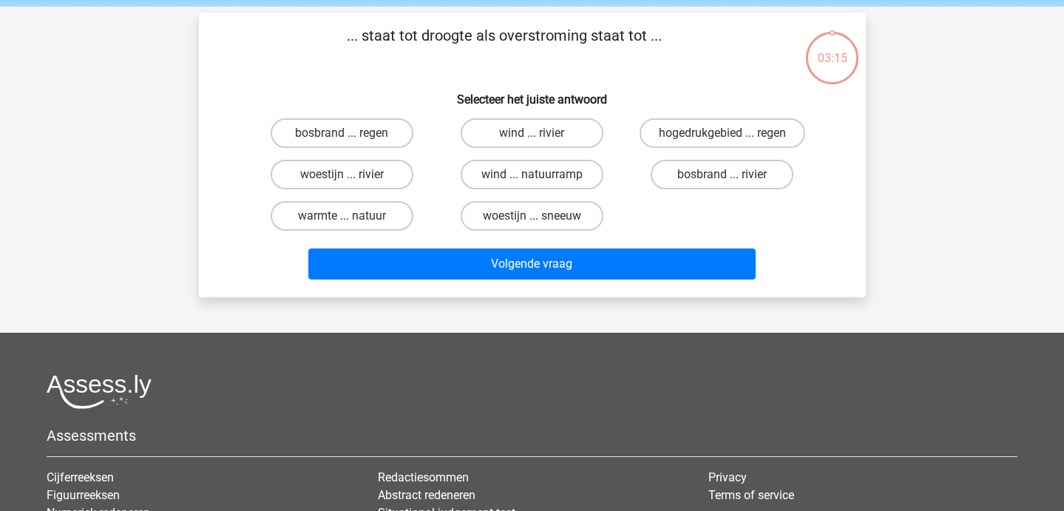
scroll to position [68, 0]
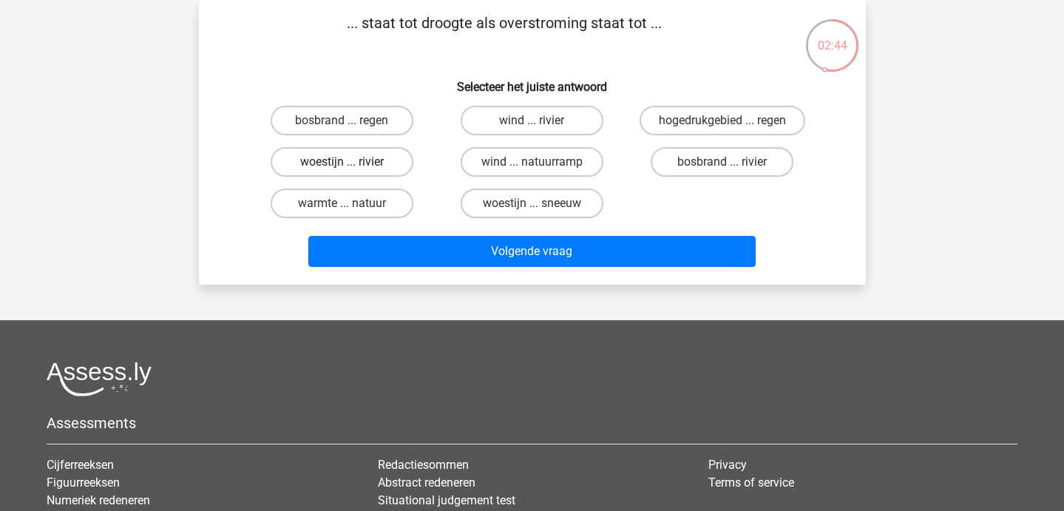
click at [371, 166] on label "woestijn ... rivier" at bounding box center [342, 162] width 143 height 30
click at [351, 166] on input "woestijn ... rivier" at bounding box center [346, 167] width 10 height 10
radio input "true"
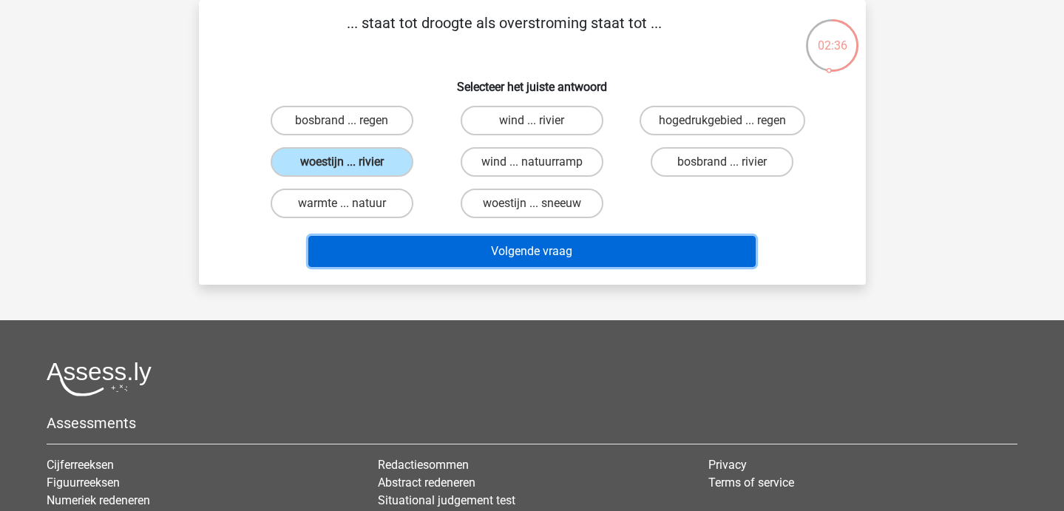
click at [424, 261] on button "Volgende vraag" at bounding box center [531, 251] width 447 height 31
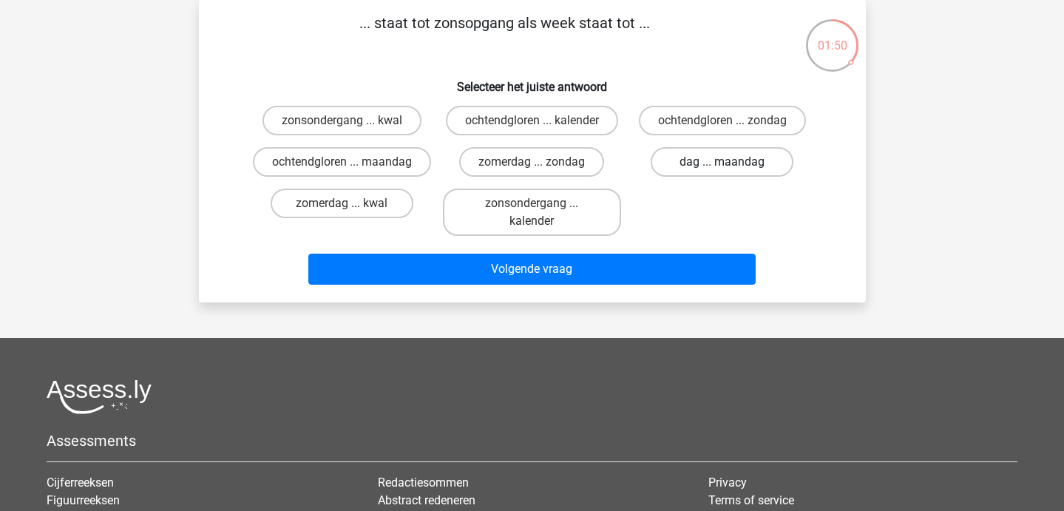
click at [681, 163] on label "dag ... maandag" at bounding box center [721, 162] width 143 height 30
click at [722, 163] on input "dag ... maandag" at bounding box center [727, 167] width 10 height 10
radio input "true"
click at [524, 169] on label "zomerdag ... zondag" at bounding box center [531, 162] width 145 height 30
click at [531, 169] on input "zomerdag ... zondag" at bounding box center [536, 167] width 10 height 10
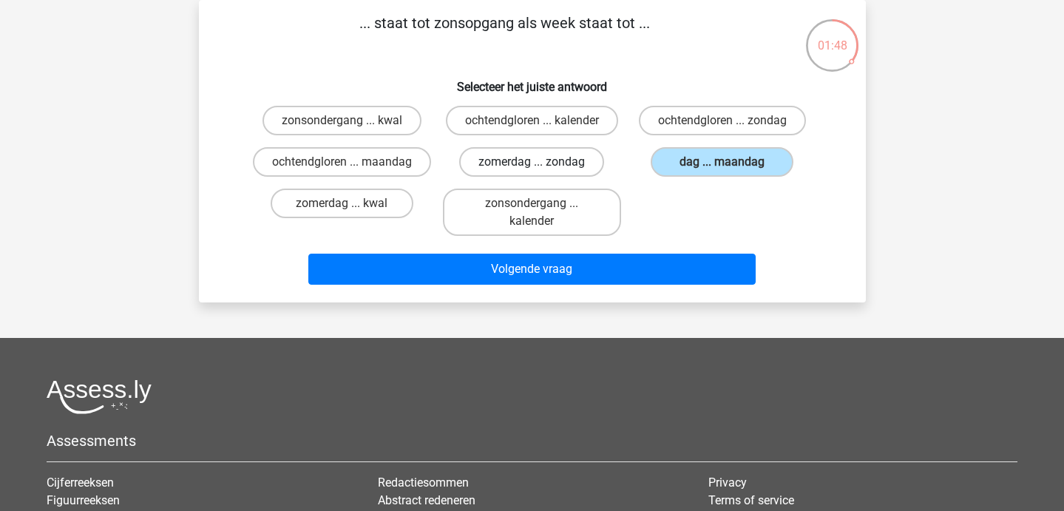
radio input "true"
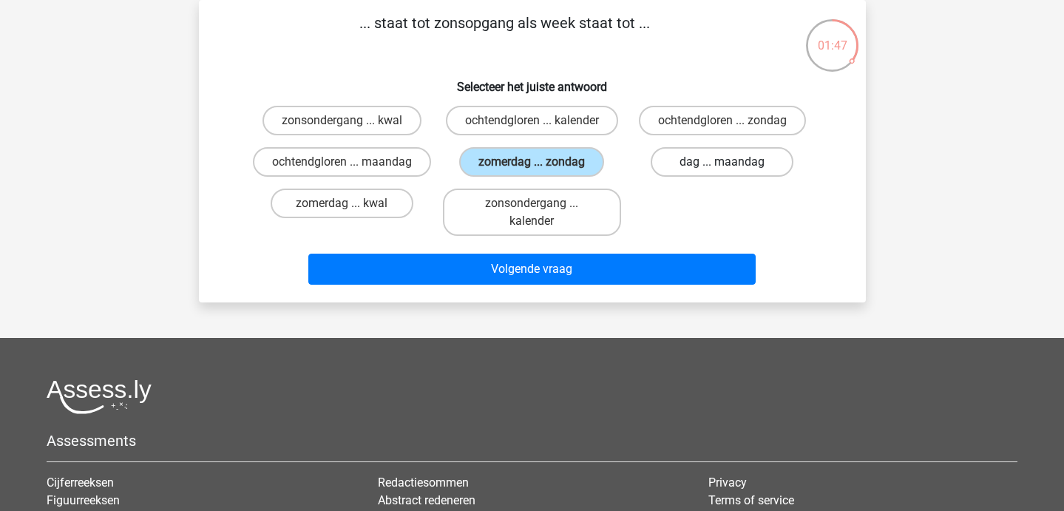
click at [675, 170] on label "dag ... maandag" at bounding box center [721, 162] width 143 height 30
click at [722, 170] on input "dag ... maandag" at bounding box center [727, 167] width 10 height 10
radio input "true"
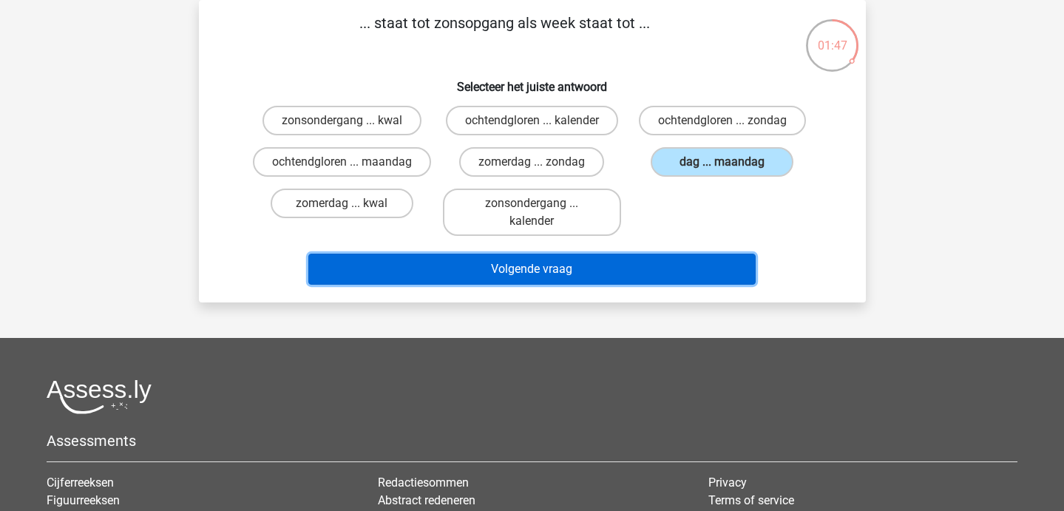
click at [654, 285] on button "Volgende vraag" at bounding box center [531, 269] width 447 height 31
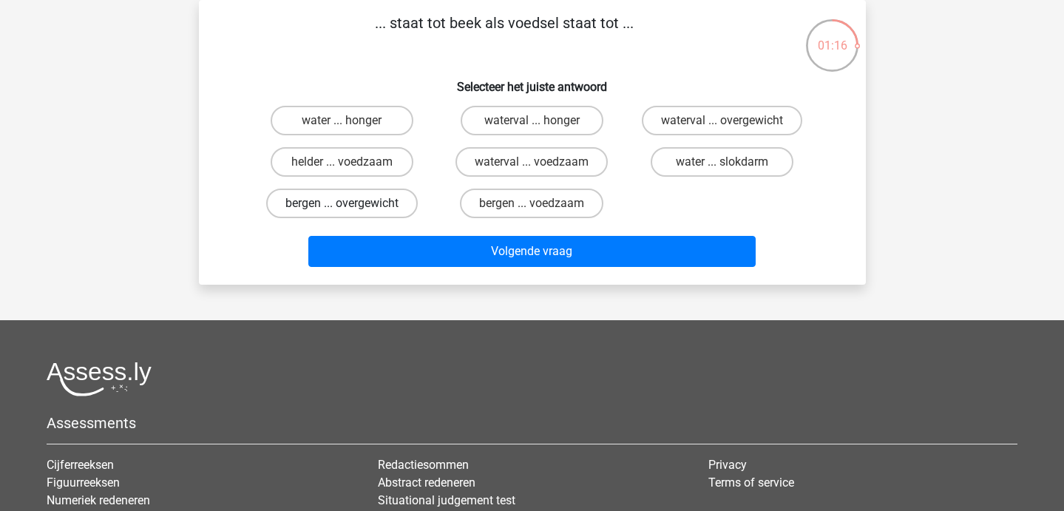
click at [337, 207] on label "bergen ... overgewicht" at bounding box center [342, 203] width 152 height 30
click at [341, 207] on input "bergen ... overgewicht" at bounding box center [346, 208] width 10 height 10
radio input "true"
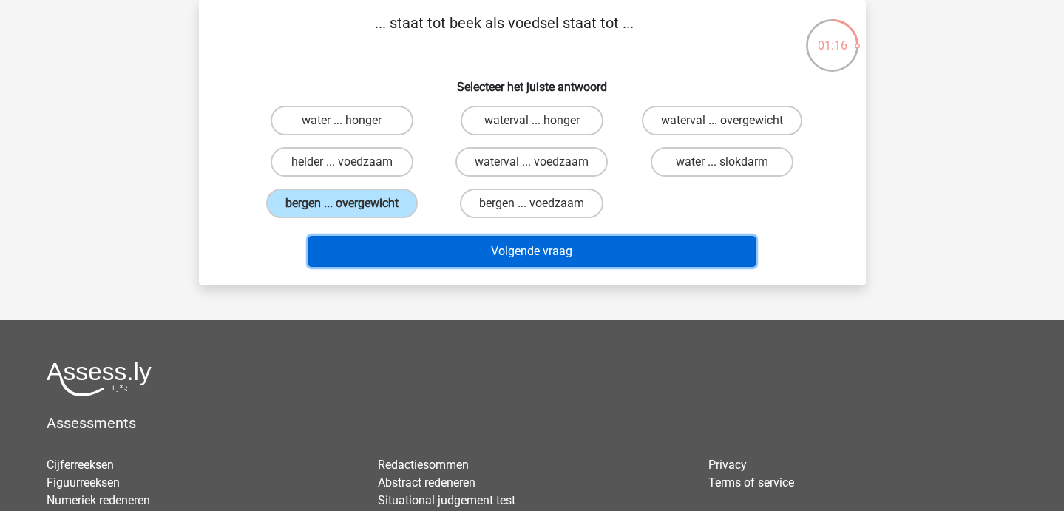
click at [368, 243] on button "Volgende vraag" at bounding box center [531, 251] width 447 height 31
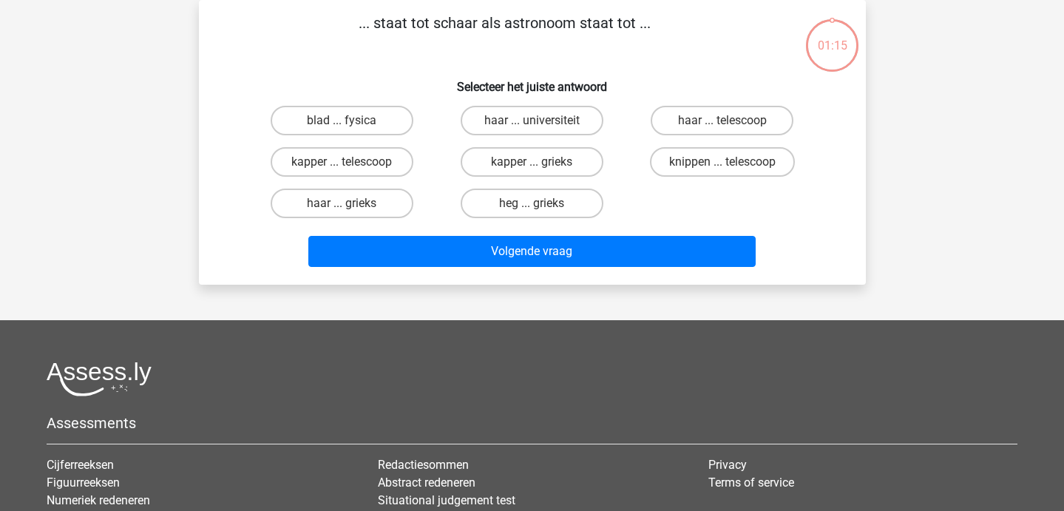
scroll to position [50, 0]
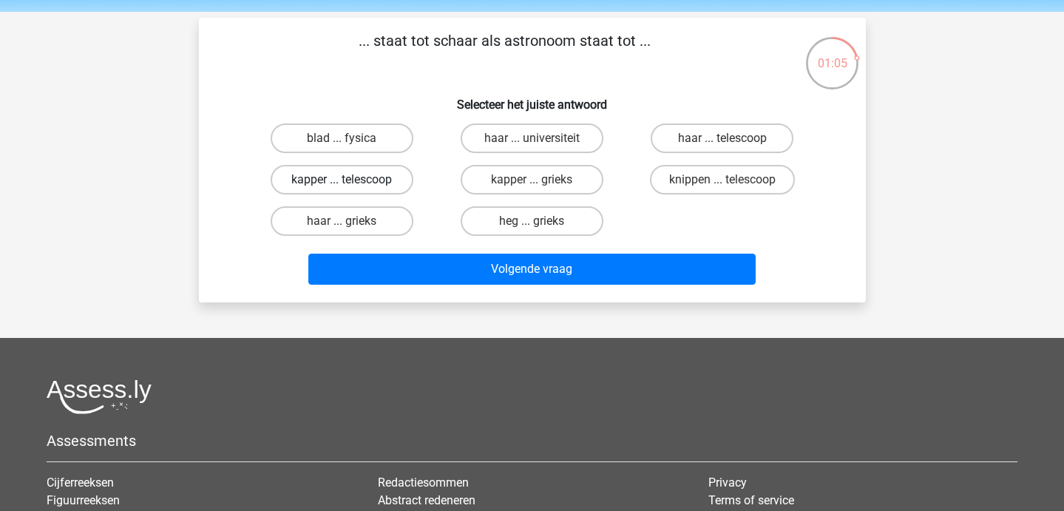
click at [358, 183] on label "kapper ... telescoop" at bounding box center [342, 180] width 143 height 30
click at [351, 183] on input "kapper ... telescoop" at bounding box center [346, 185] width 10 height 10
radio input "true"
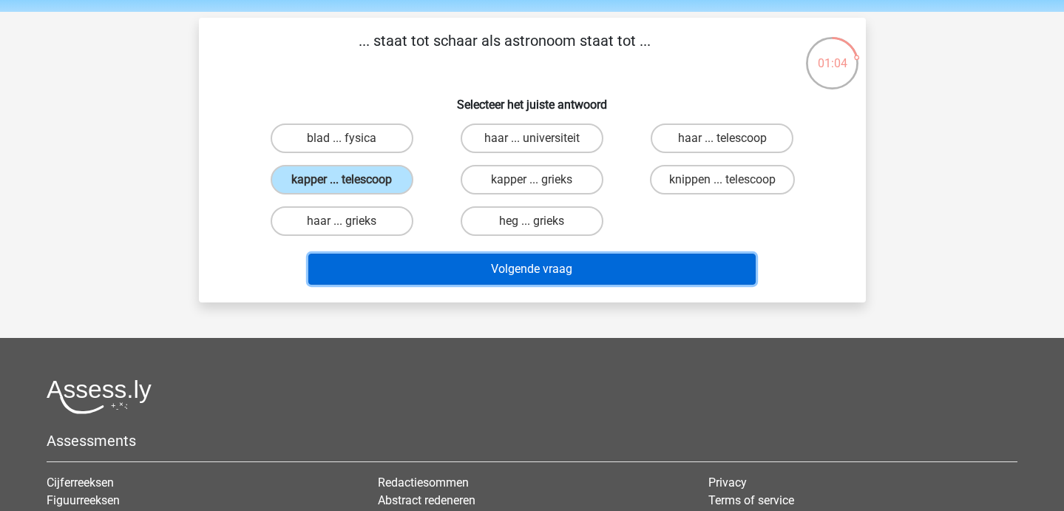
click at [383, 268] on button "Volgende vraag" at bounding box center [531, 269] width 447 height 31
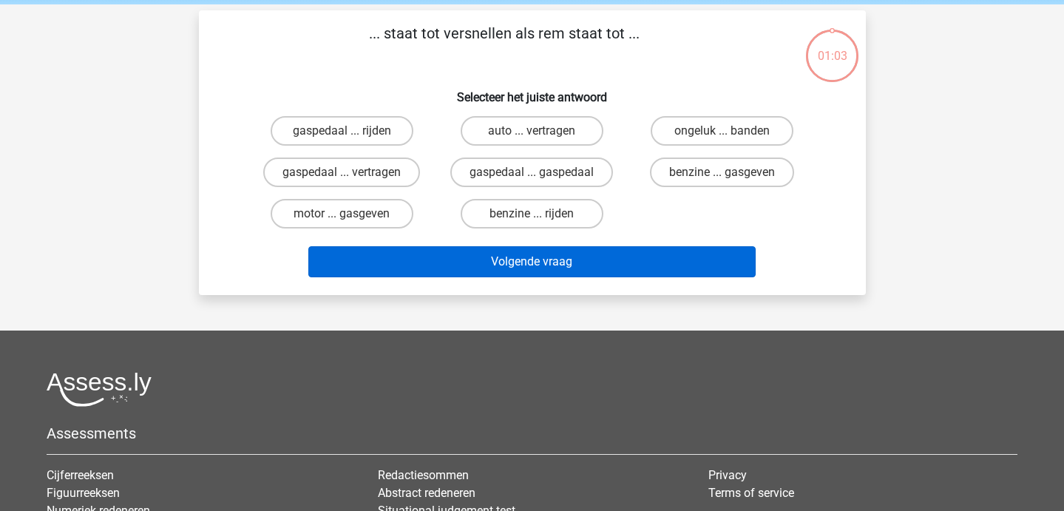
scroll to position [55, 0]
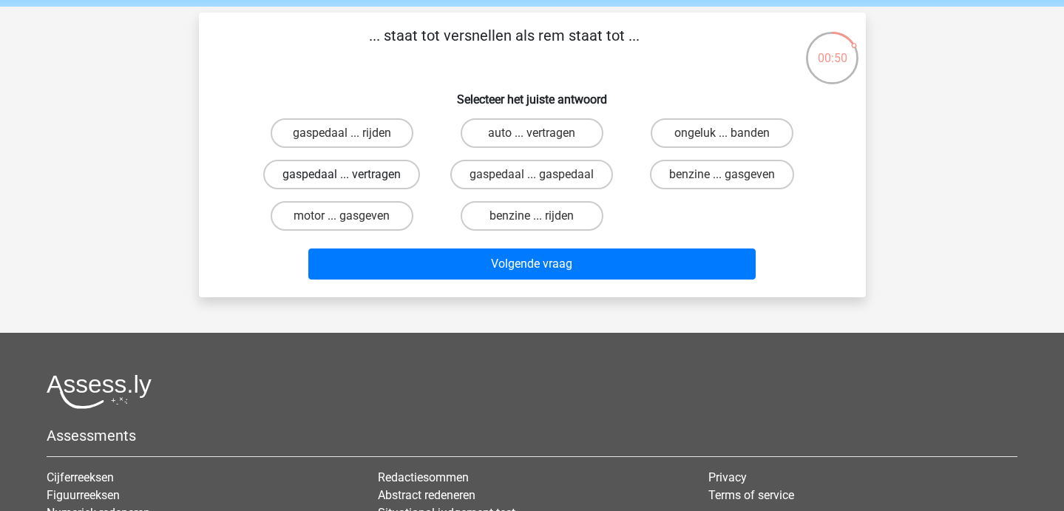
click at [401, 183] on label "gaspedaal ... vertragen" at bounding box center [341, 175] width 157 height 30
click at [351, 183] on input "gaspedaal ... vertragen" at bounding box center [346, 179] width 10 height 10
radio input "true"
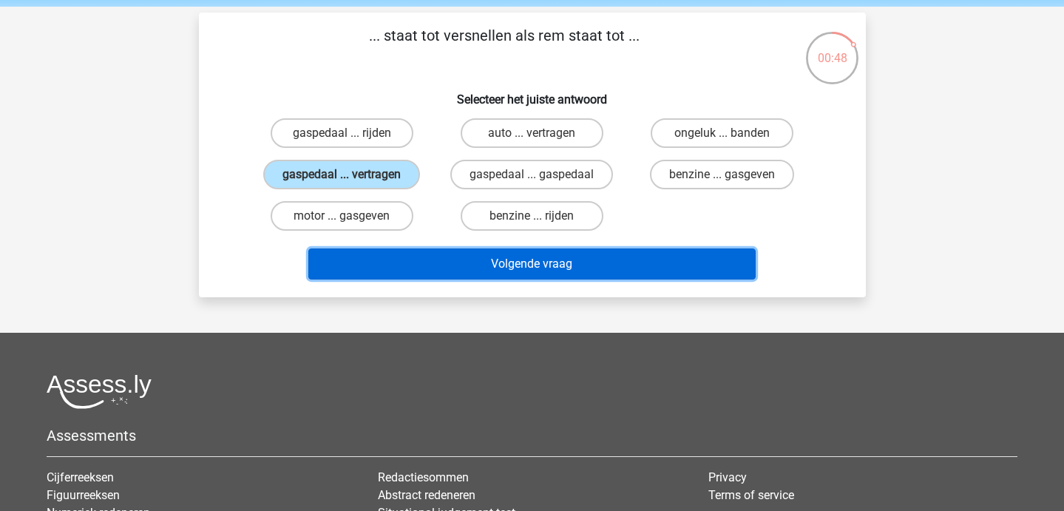
click at [424, 261] on button "Volgende vraag" at bounding box center [531, 263] width 447 height 31
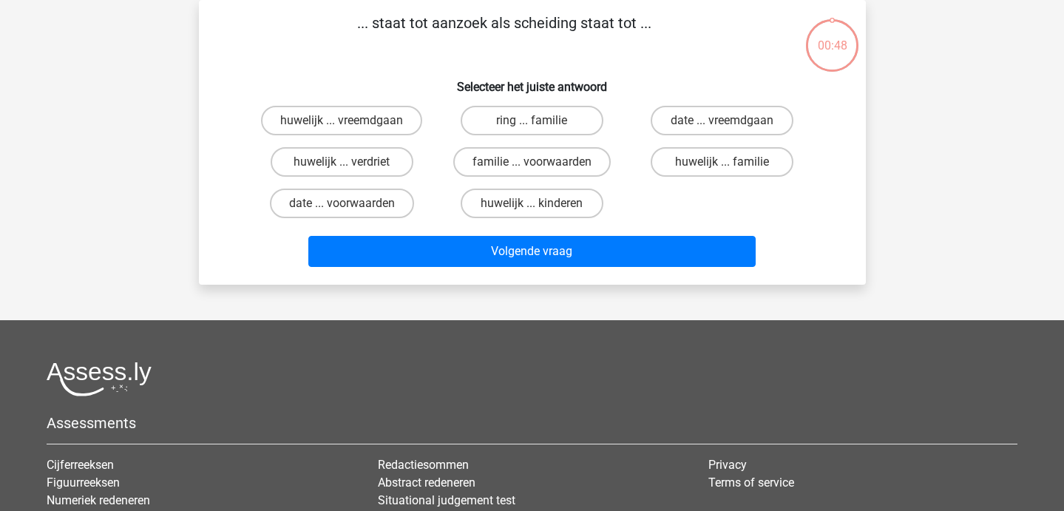
scroll to position [35, 0]
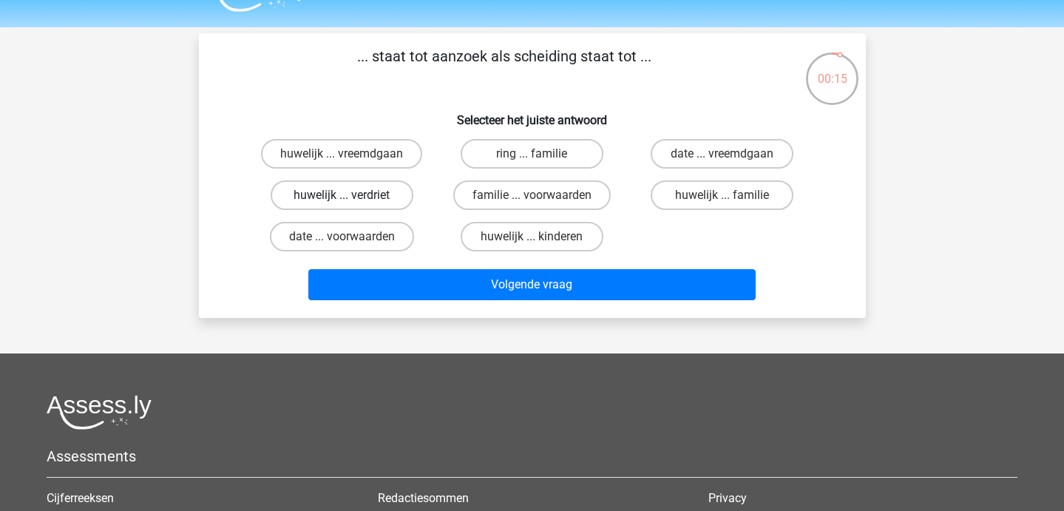
click at [394, 200] on label "huwelijk ... verdriet" at bounding box center [342, 195] width 143 height 30
click at [351, 200] on input "huwelijk ... verdriet" at bounding box center [346, 200] width 10 height 10
radio input "true"
click at [407, 262] on div "Volgende vraag" at bounding box center [531, 281] width 619 height 49
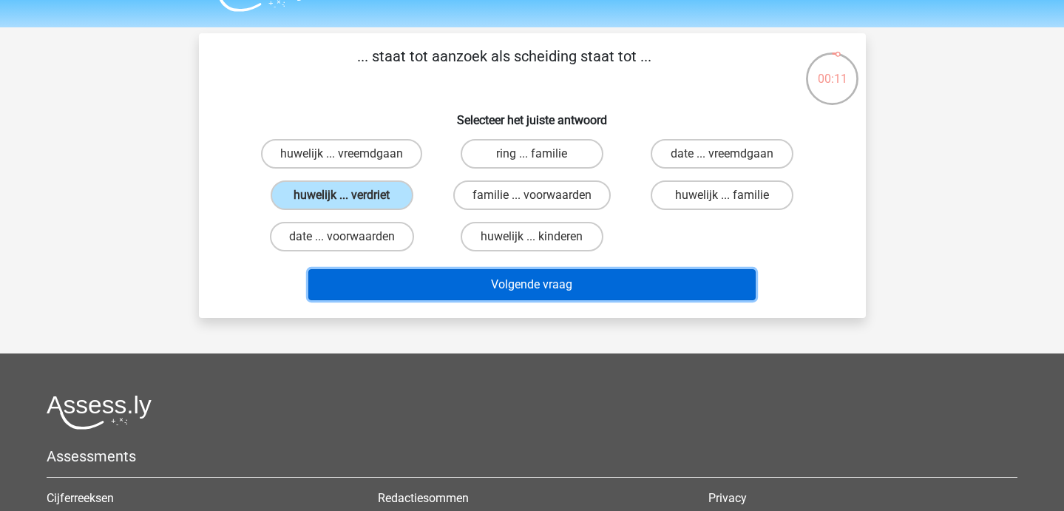
click at [524, 287] on button "Volgende vraag" at bounding box center [531, 284] width 447 height 31
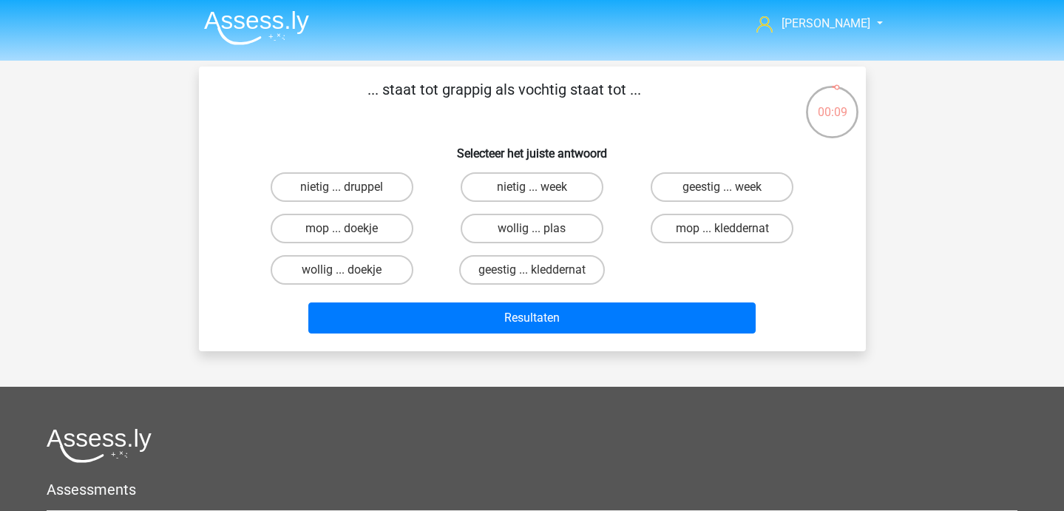
scroll to position [2, 0]
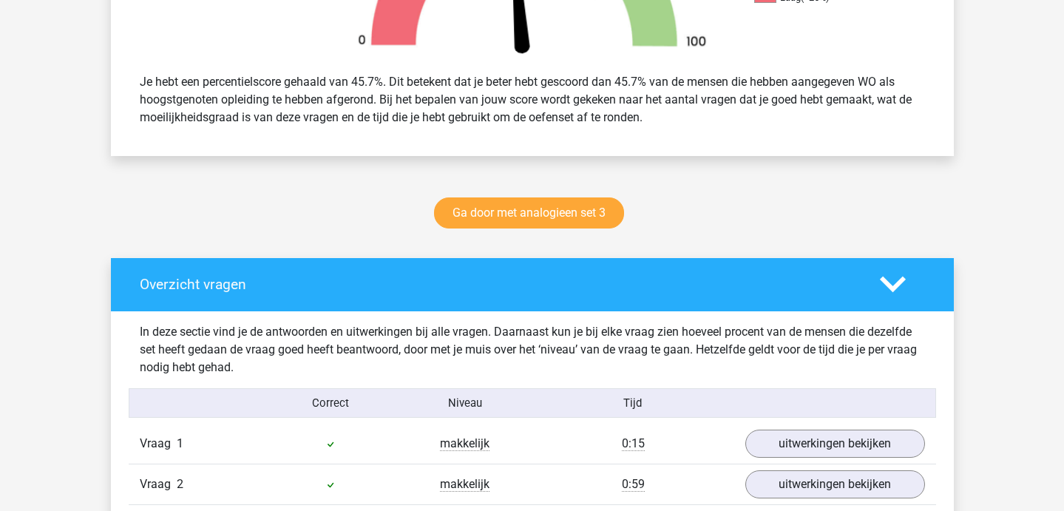
scroll to position [605, 0]
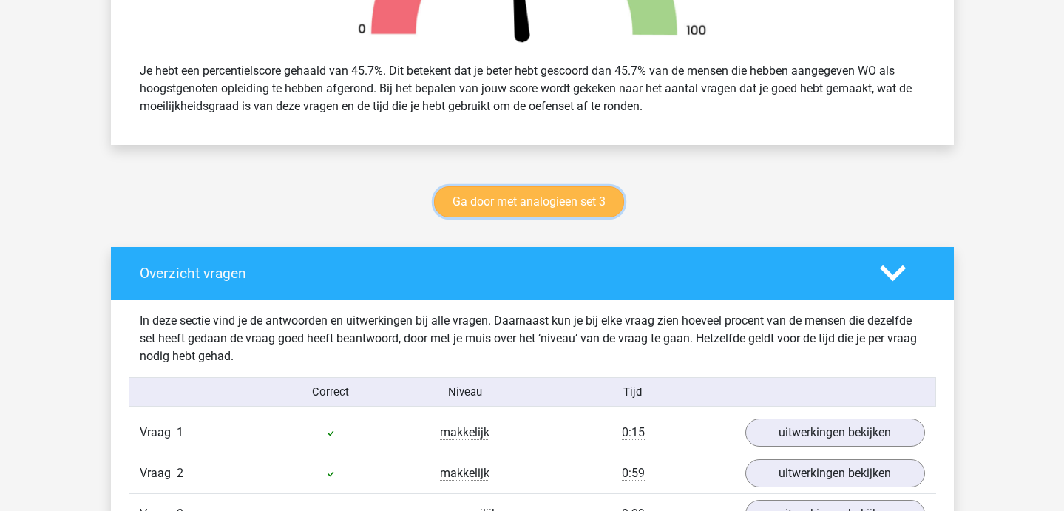
drag, startPoint x: 579, startPoint y: 207, endPoint x: 716, endPoint y: 358, distance: 204.1
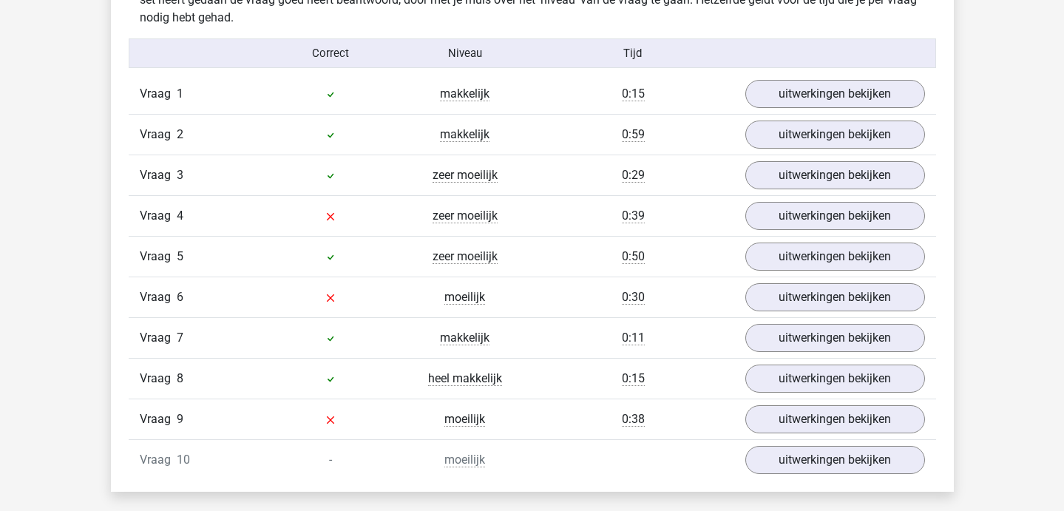
scroll to position [950, 0]
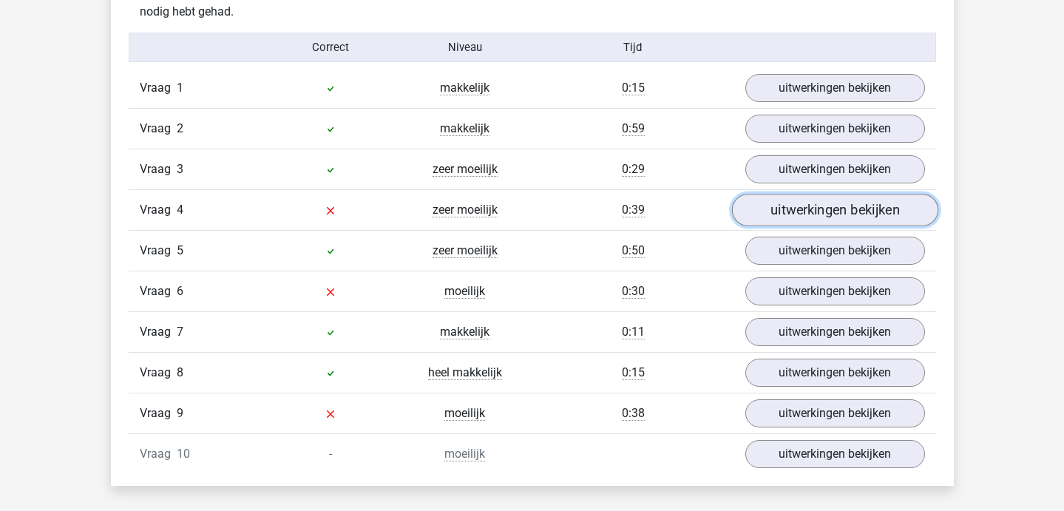
click at [764, 211] on link "uitwerkingen bekijken" at bounding box center [834, 210] width 206 height 33
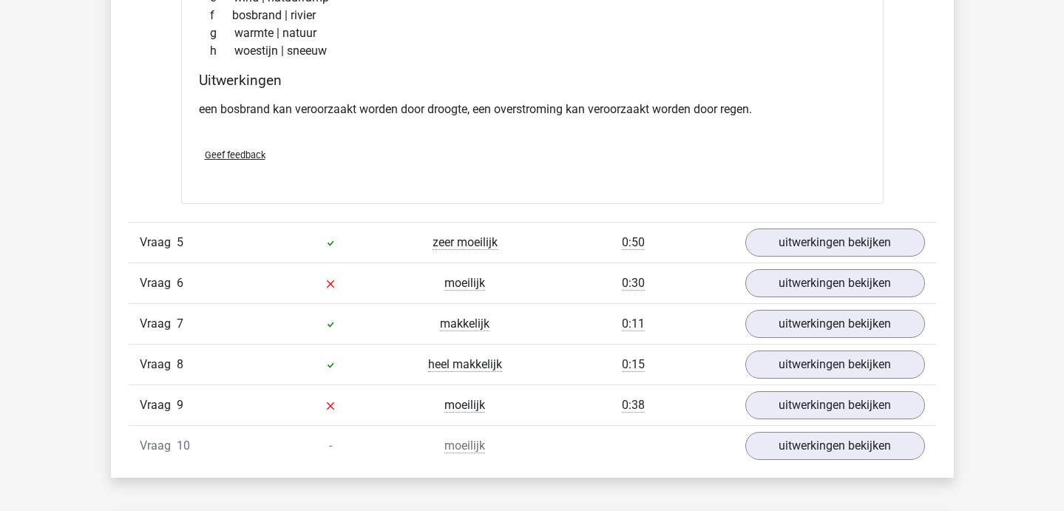
scroll to position [1368, 0]
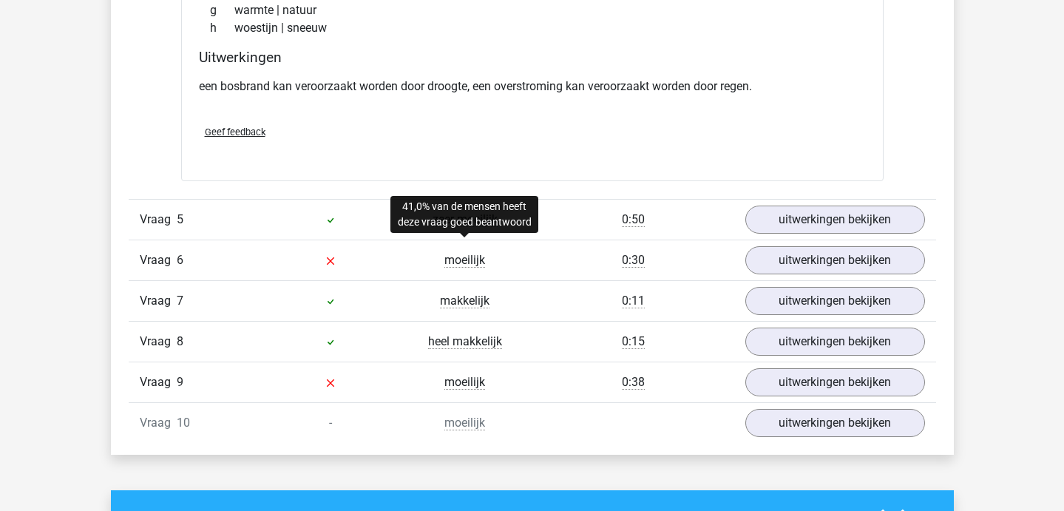
click at [464, 257] on span "moeilijk" at bounding box center [464, 260] width 41 height 15
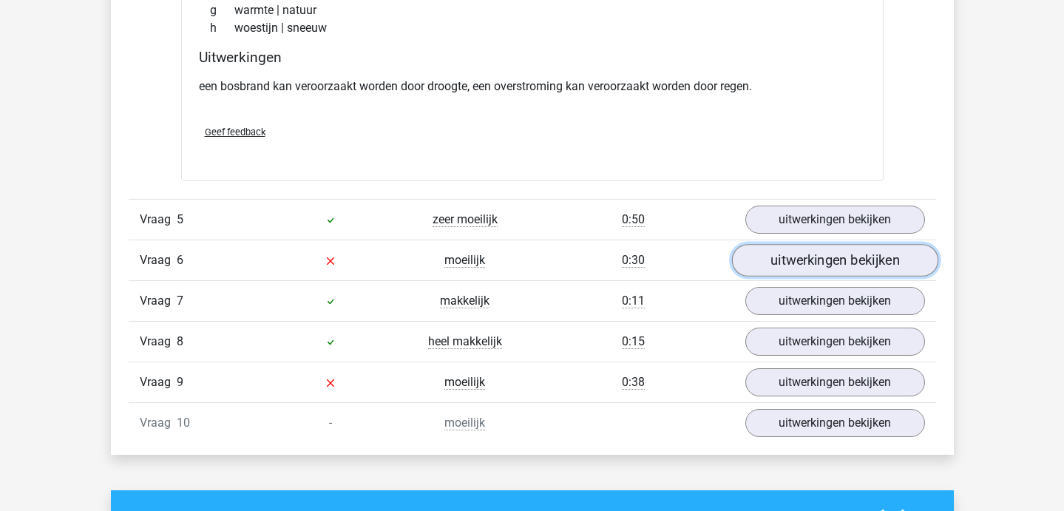
click at [806, 263] on link "uitwerkingen bekijken" at bounding box center [834, 260] width 206 height 33
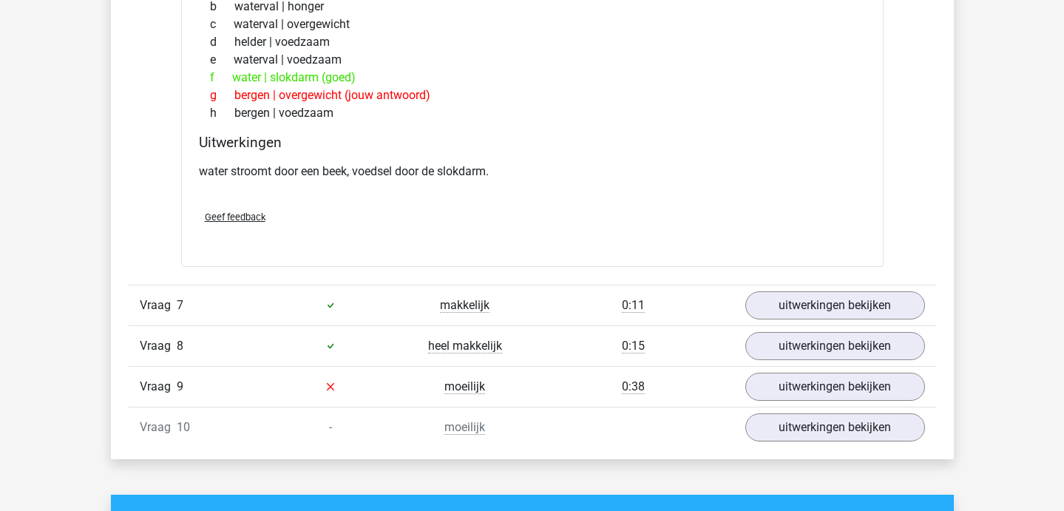
scroll to position [1750, 0]
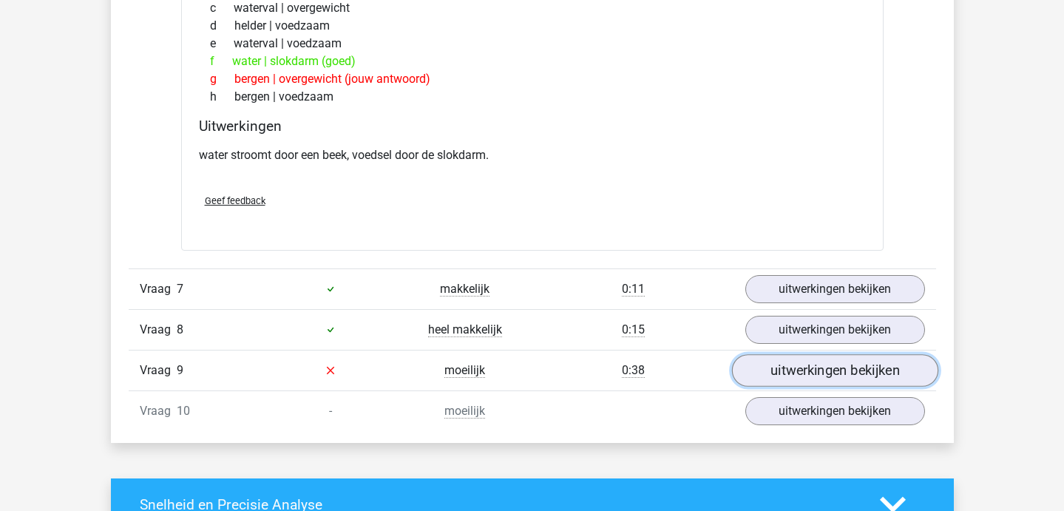
click at [797, 374] on link "uitwerkingen bekijken" at bounding box center [834, 370] width 206 height 33
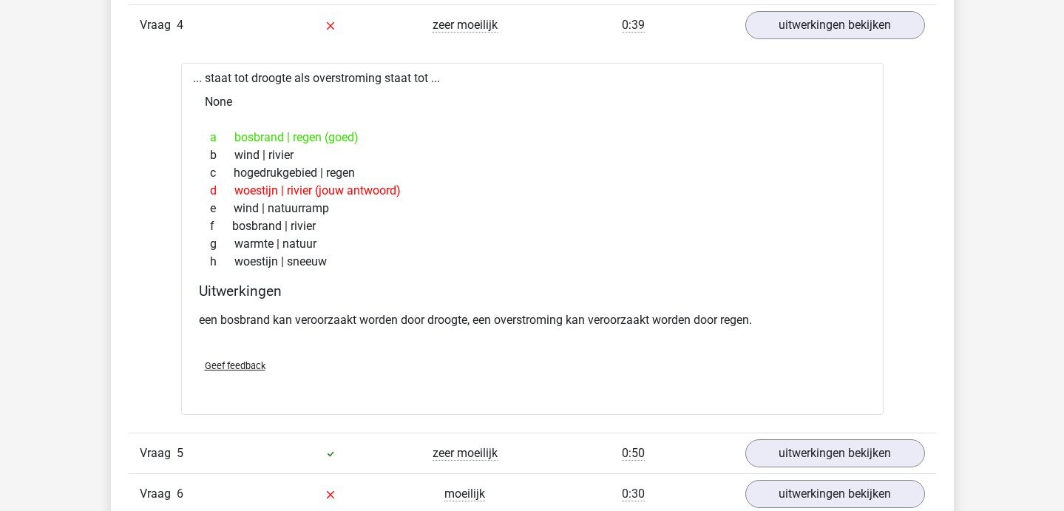
scroll to position [661, 0]
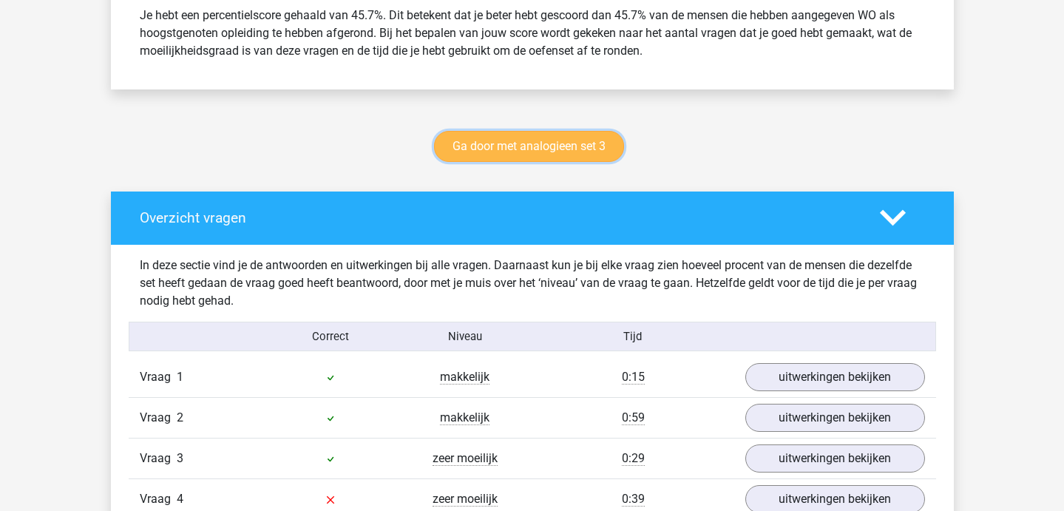
click at [509, 140] on link "Ga door met analogieen set 3" at bounding box center [529, 146] width 190 height 31
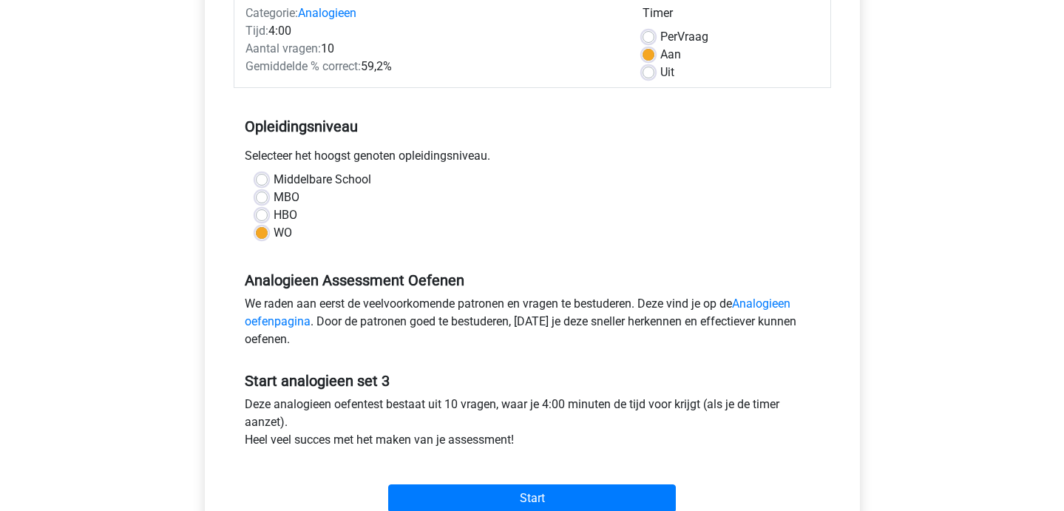
scroll to position [290, 0]
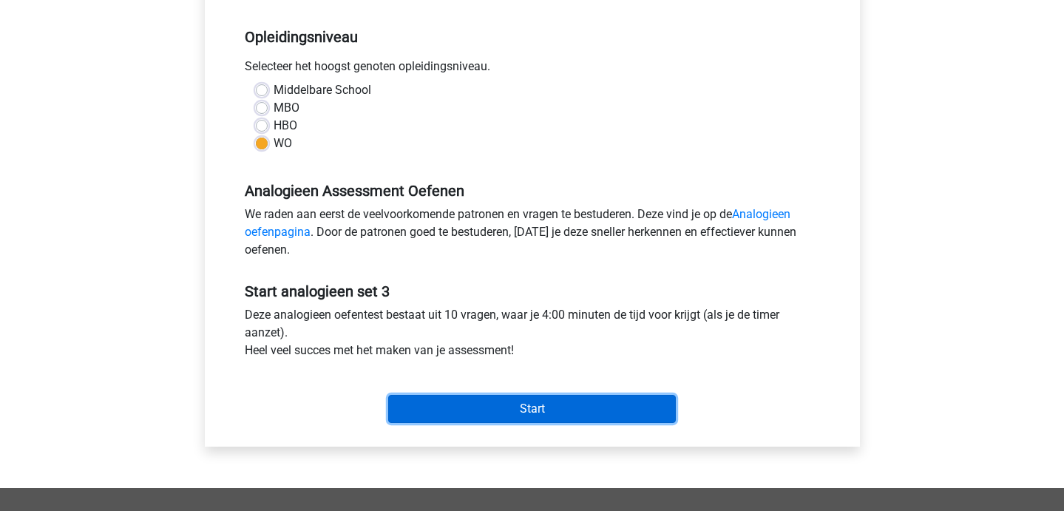
click at [434, 415] on input "Start" at bounding box center [532, 409] width 288 height 28
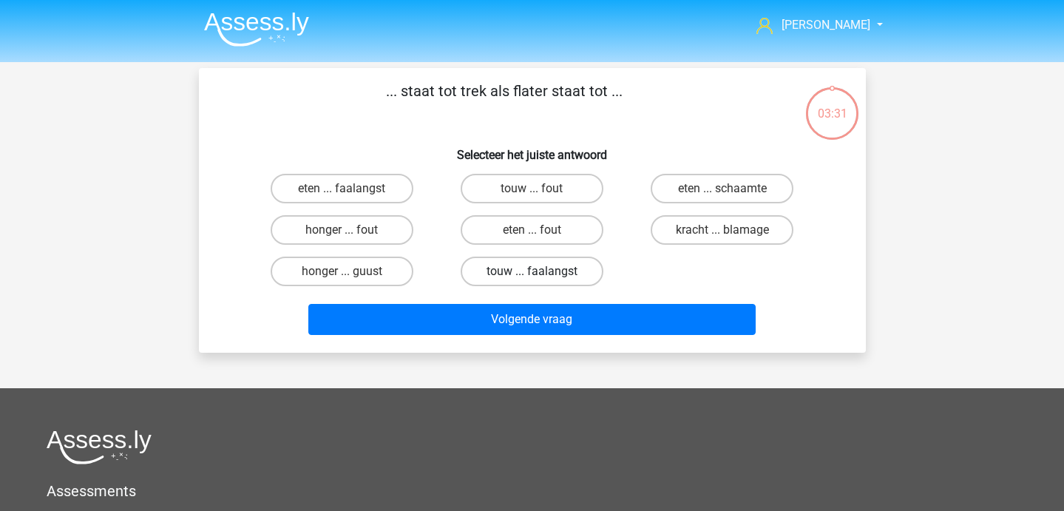
click at [478, 274] on label "touw ... faalangst" at bounding box center [531, 271] width 143 height 30
click at [531, 274] on input "touw ... faalangst" at bounding box center [536, 276] width 10 height 10
radio input "true"
click at [379, 228] on label "honger ... fout" at bounding box center [342, 230] width 143 height 30
click at [351, 230] on input "honger ... fout" at bounding box center [346, 235] width 10 height 10
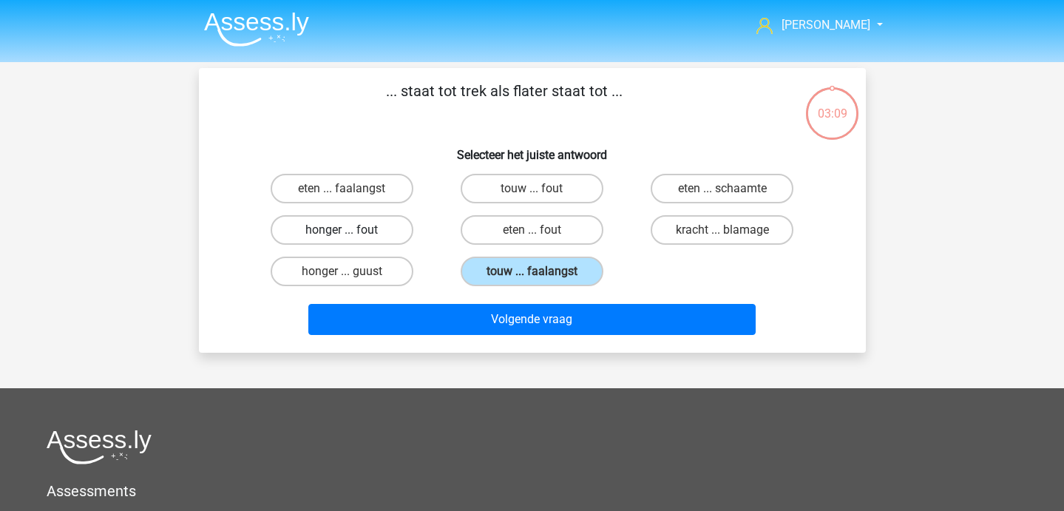
radio input "true"
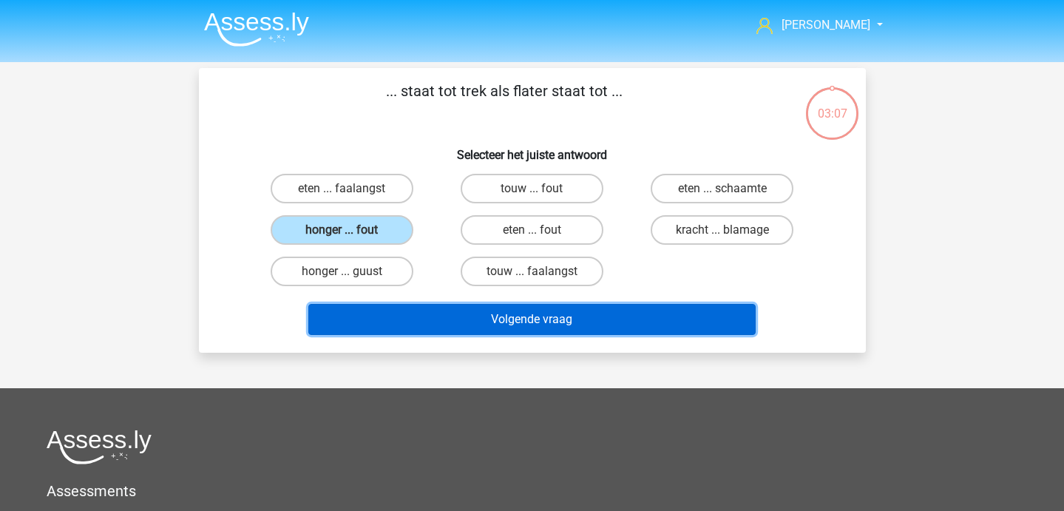
click at [455, 320] on button "Volgende vraag" at bounding box center [531, 319] width 447 height 31
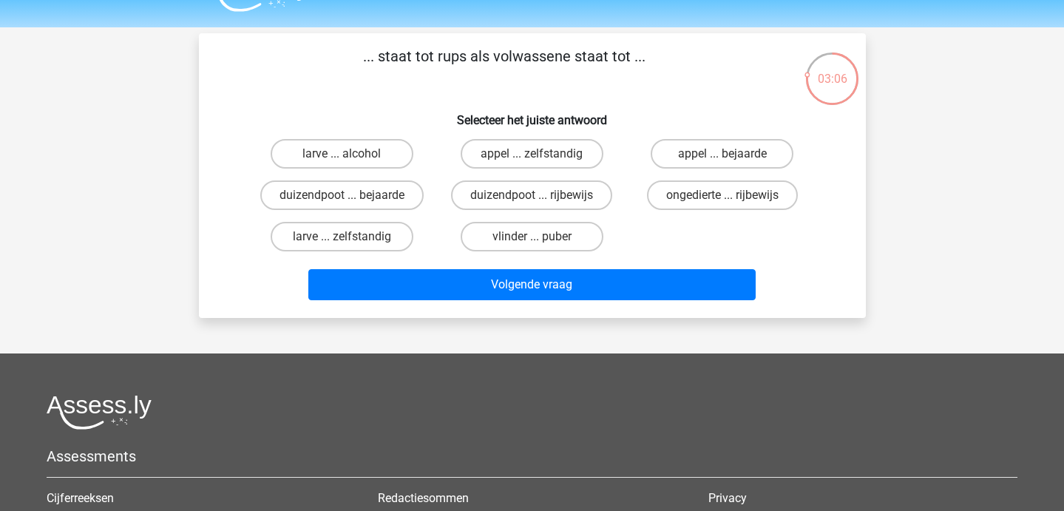
scroll to position [34, 0]
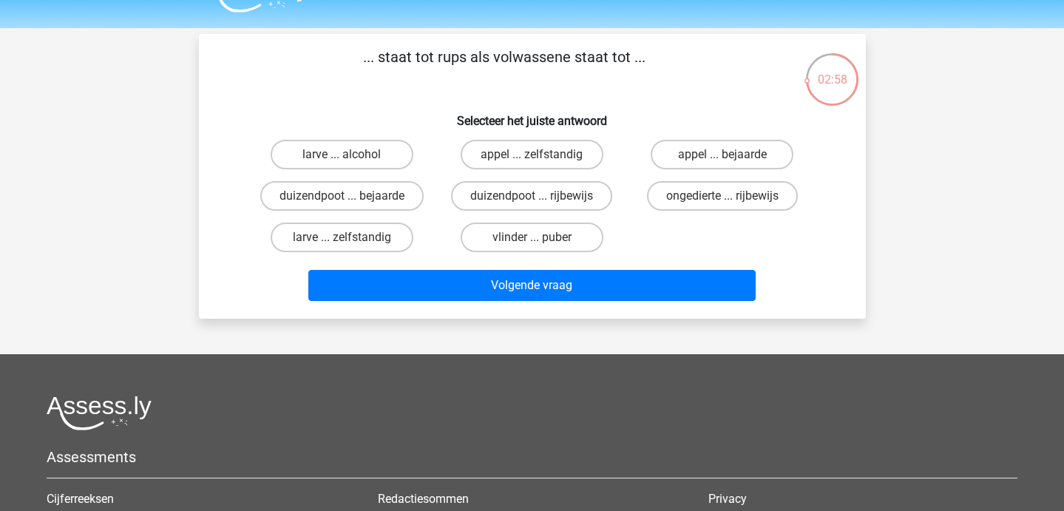
click at [608, 245] on div "vlinder ... puber" at bounding box center [532, 237] width 178 height 30
click at [557, 230] on label "vlinder ... puber" at bounding box center [531, 237] width 143 height 30
click at [541, 237] on input "vlinder ... puber" at bounding box center [536, 242] width 10 height 10
radio input "true"
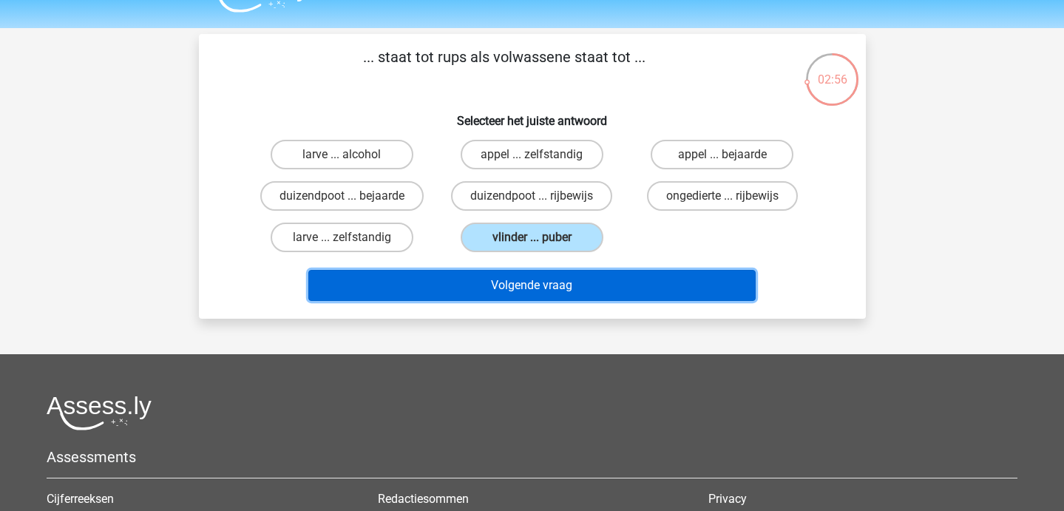
click at [571, 285] on button "Volgende vraag" at bounding box center [531, 285] width 447 height 31
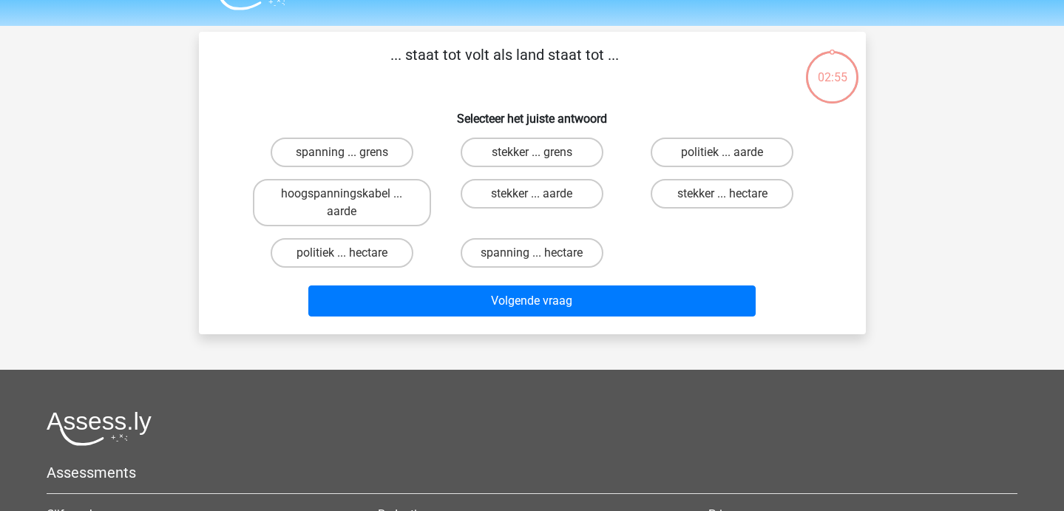
scroll to position [26, 0]
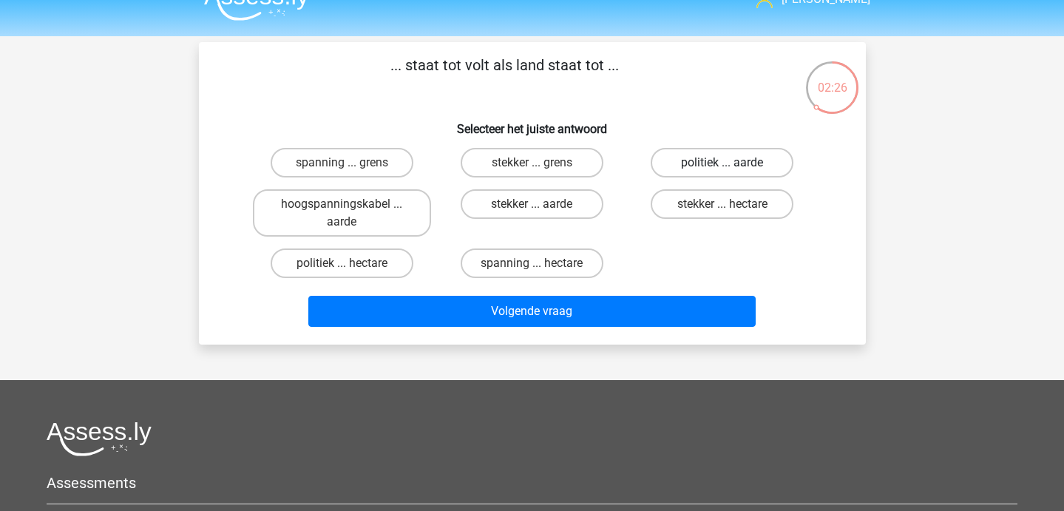
click at [698, 154] on label "politiek ... aarde" at bounding box center [721, 163] width 143 height 30
click at [722, 163] on input "politiek ... aarde" at bounding box center [727, 168] width 10 height 10
radio input "true"
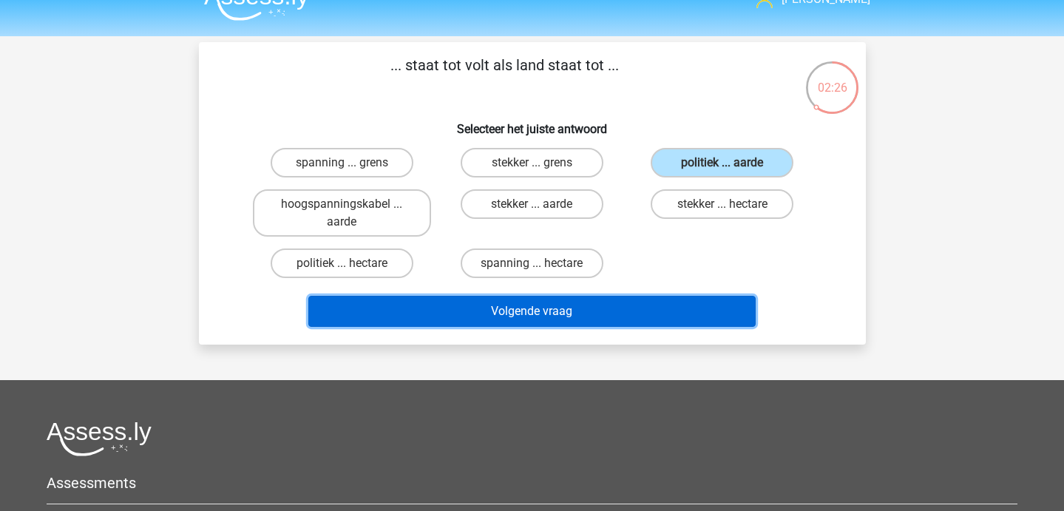
click at [647, 305] on button "Volgende vraag" at bounding box center [531, 311] width 447 height 31
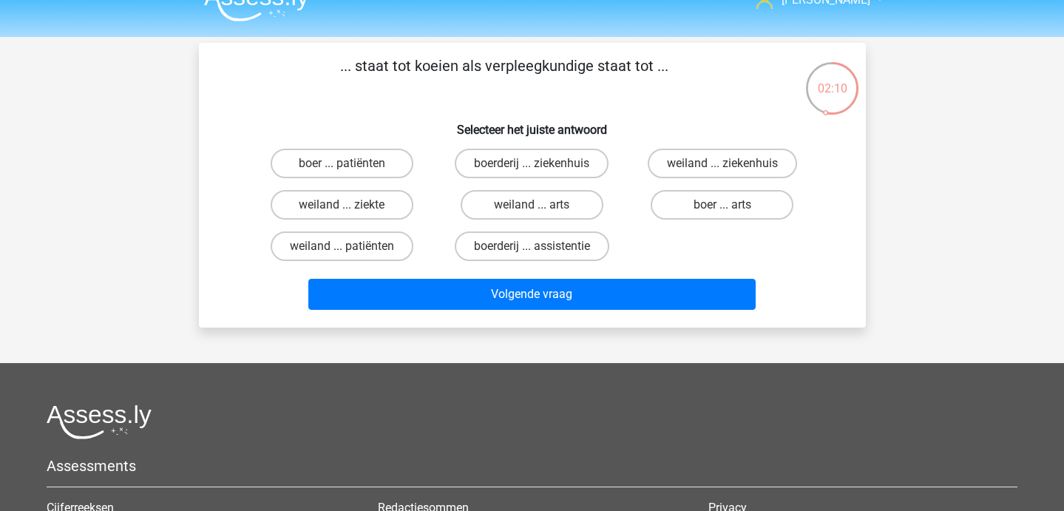
scroll to position [24, 0]
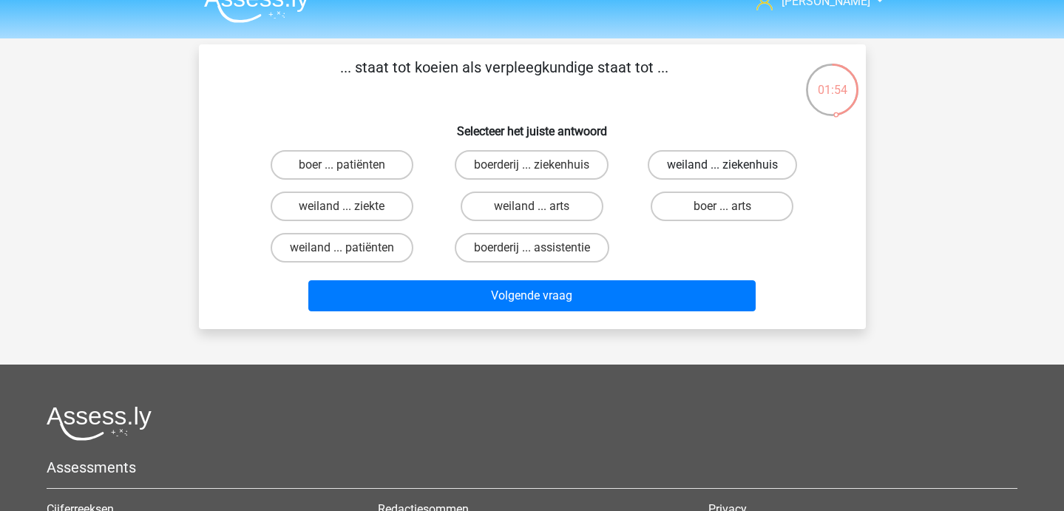
click at [683, 172] on label "weiland ... ziekenhuis" at bounding box center [721, 165] width 149 height 30
click at [722, 172] on input "weiland ... ziekenhuis" at bounding box center [727, 170] width 10 height 10
radio input "true"
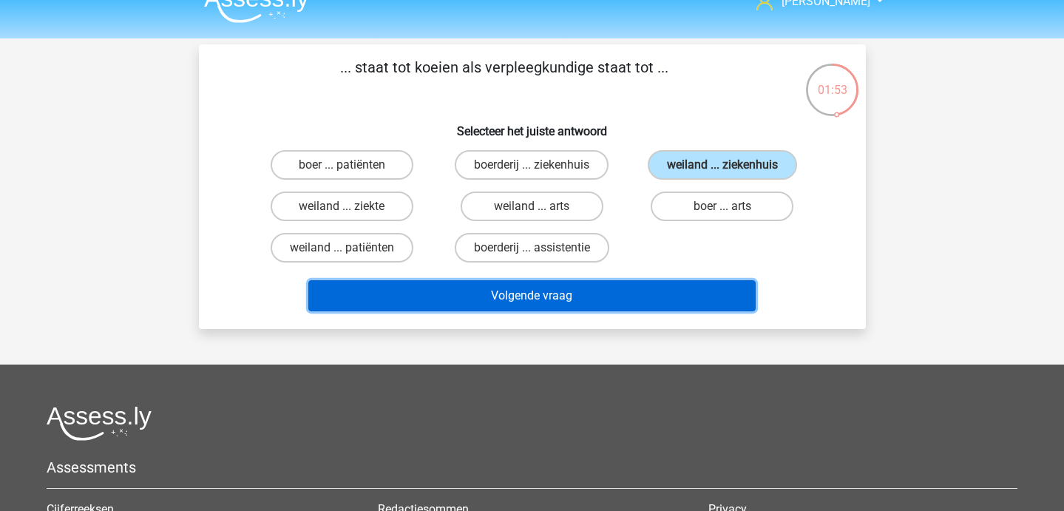
click at [609, 299] on button "Volgende vraag" at bounding box center [531, 295] width 447 height 31
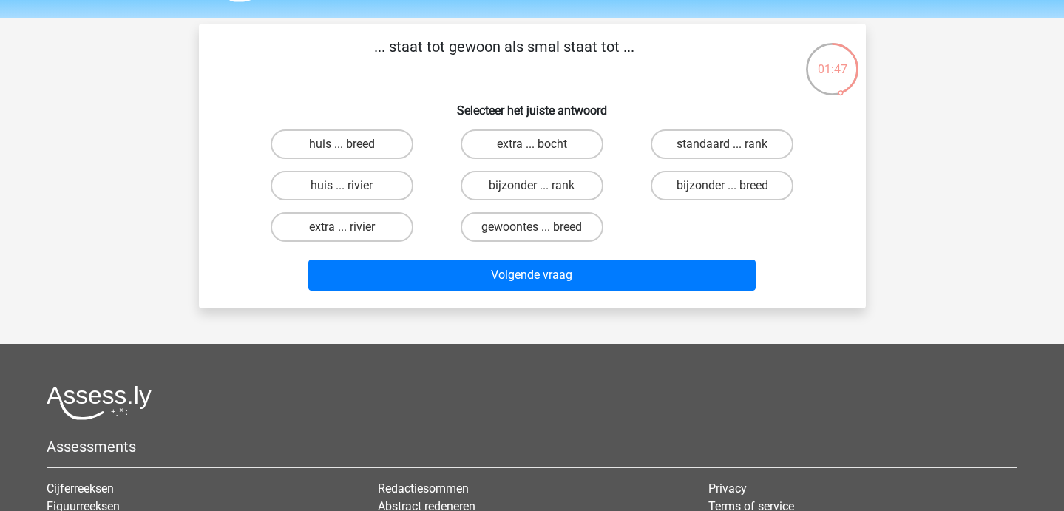
scroll to position [44, 0]
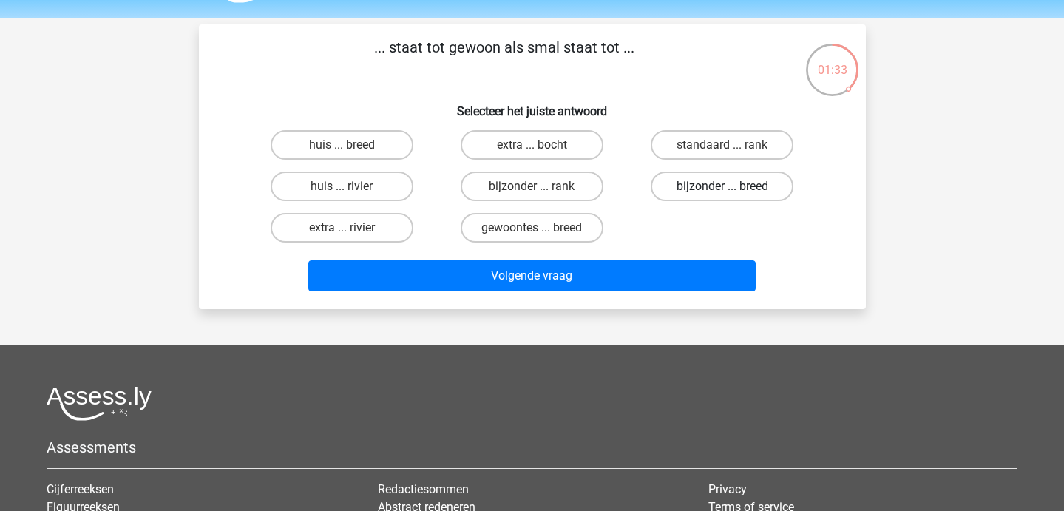
click at [694, 192] on label "bijzonder ... breed" at bounding box center [721, 186] width 143 height 30
click at [722, 192] on input "bijzonder ... breed" at bounding box center [727, 191] width 10 height 10
radio input "true"
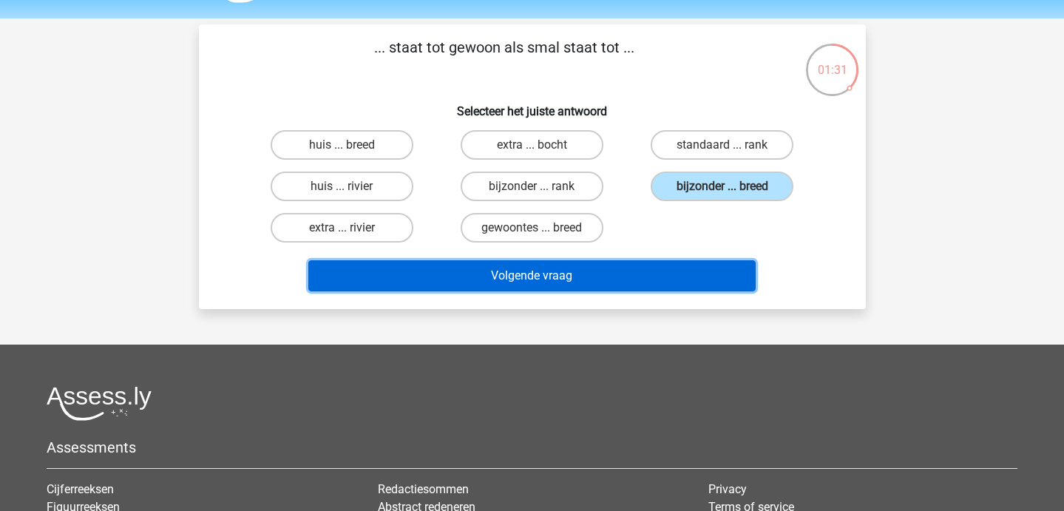
click at [612, 268] on button "Volgende vraag" at bounding box center [531, 275] width 447 height 31
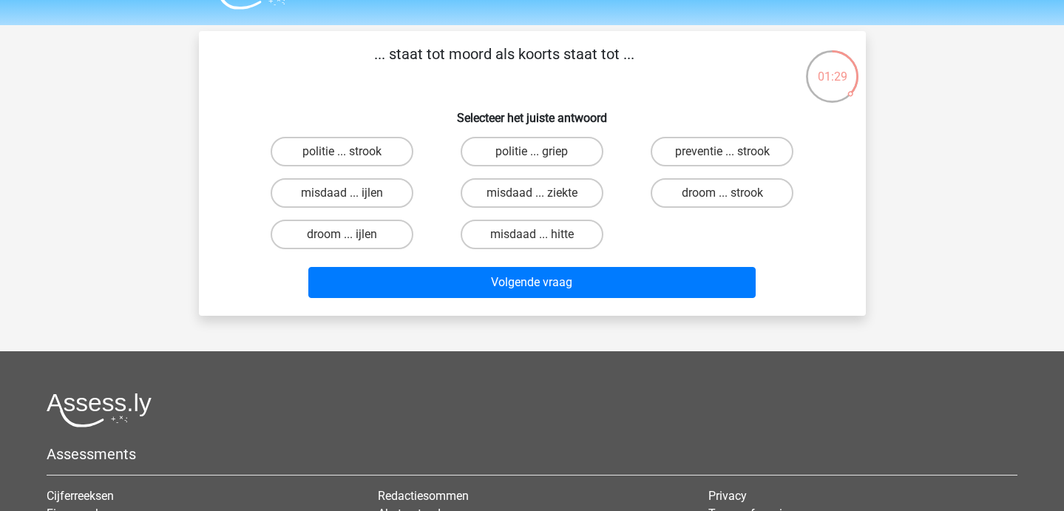
scroll to position [35, 0]
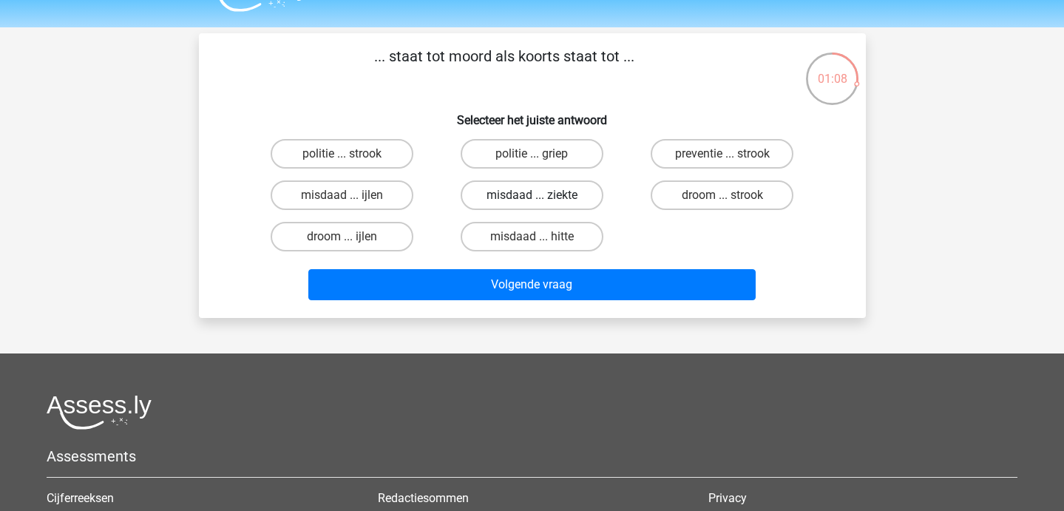
click at [526, 191] on label "misdaad ... ziekte" at bounding box center [531, 195] width 143 height 30
click at [531, 195] on input "misdaad ... ziekte" at bounding box center [536, 200] width 10 height 10
radio input "true"
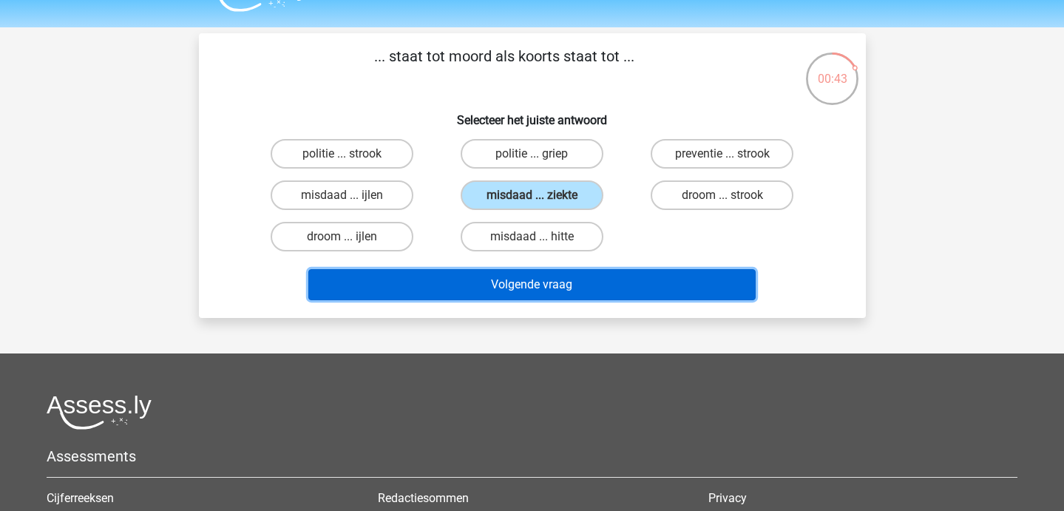
click at [569, 288] on button "Volgende vraag" at bounding box center [531, 284] width 447 height 31
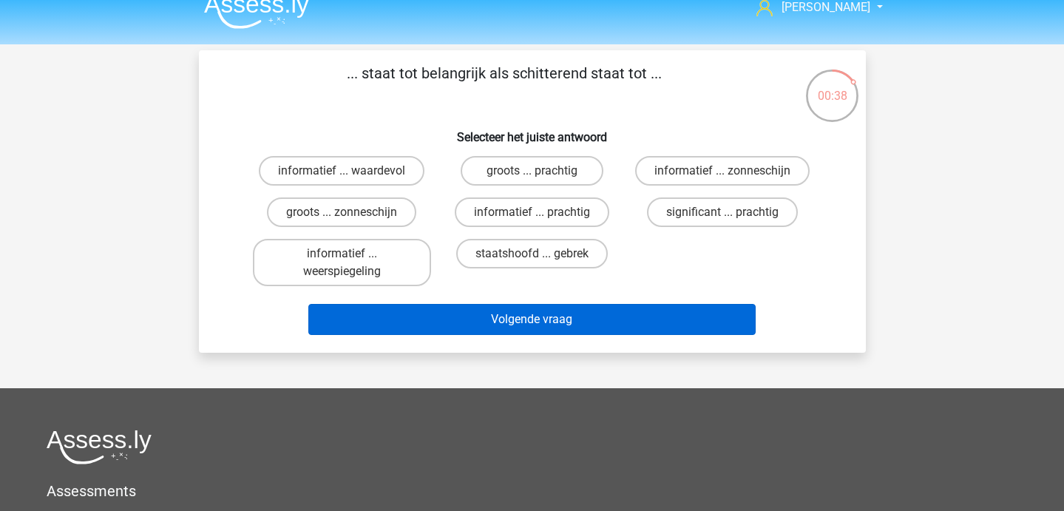
scroll to position [19, 0]
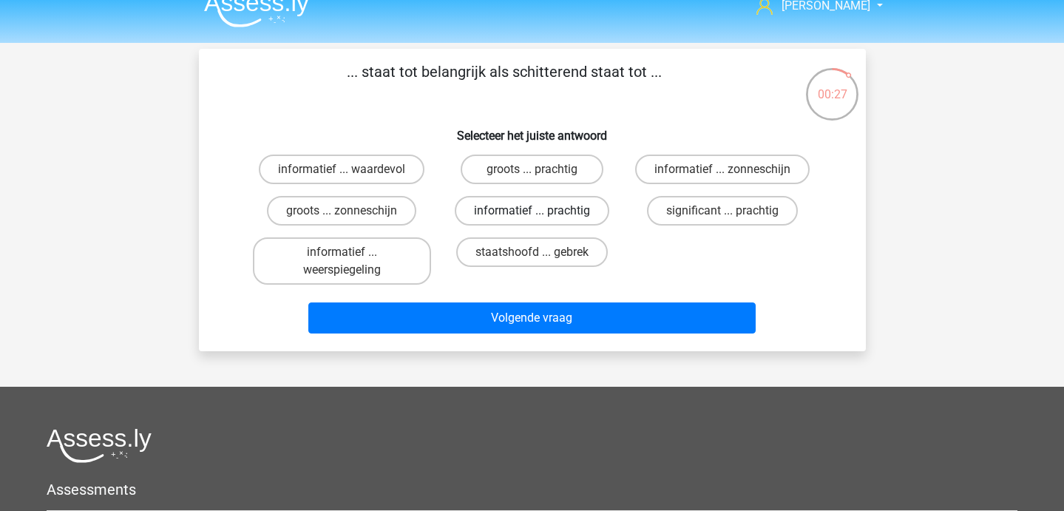
click at [546, 211] on label "informatief ... prachtig" at bounding box center [532, 211] width 154 height 30
click at [541, 211] on input "informatief ... prachtig" at bounding box center [536, 216] width 10 height 10
radio input "true"
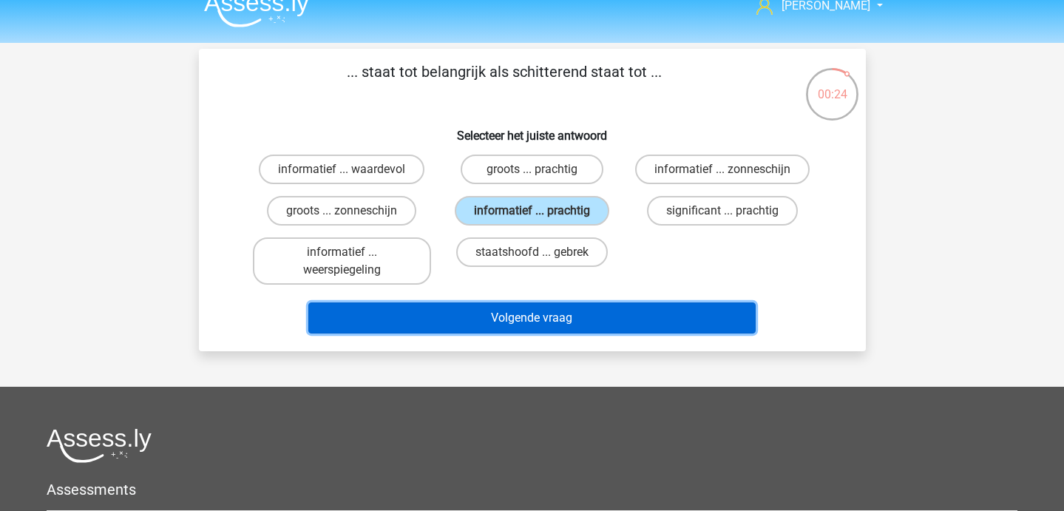
click at [539, 319] on button "Volgende vraag" at bounding box center [531, 317] width 447 height 31
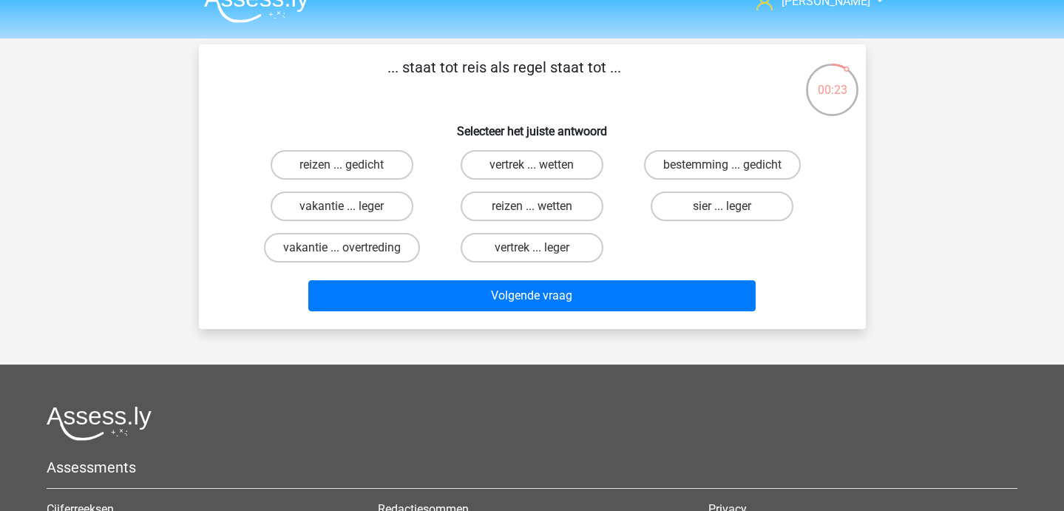
scroll to position [22, 0]
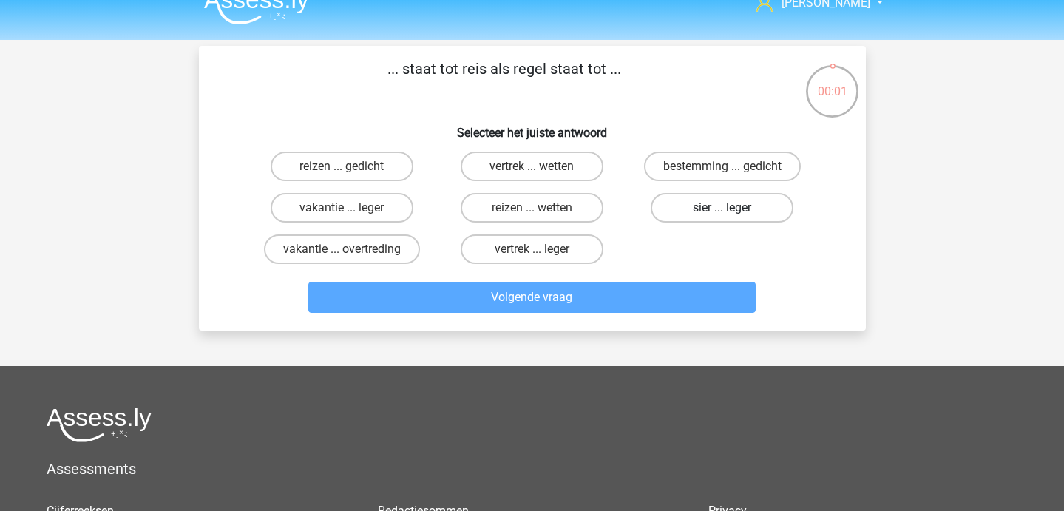
click at [691, 220] on label "sier ... leger" at bounding box center [721, 208] width 143 height 30
click at [722, 217] on input "sier ... leger" at bounding box center [727, 213] width 10 height 10
radio input "true"
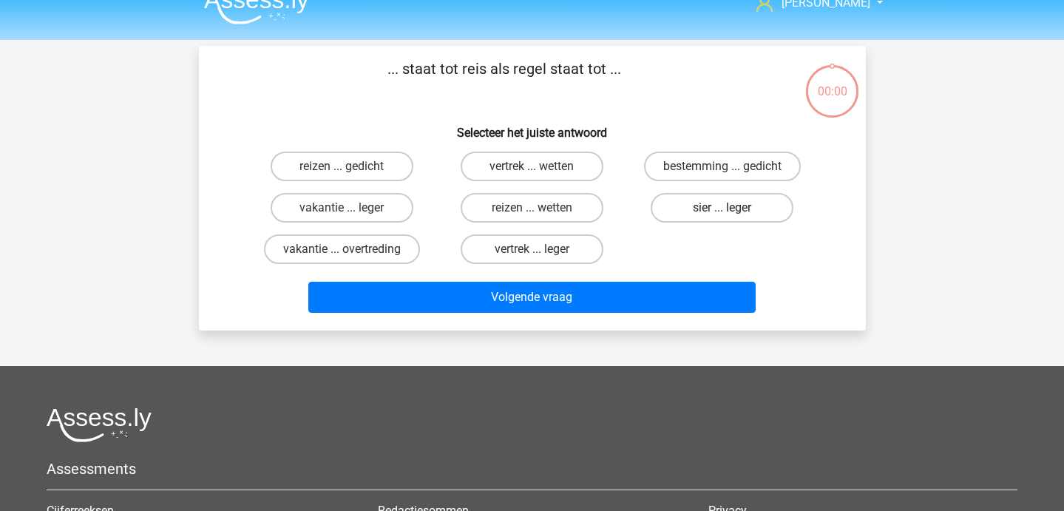
scroll to position [22, 0]
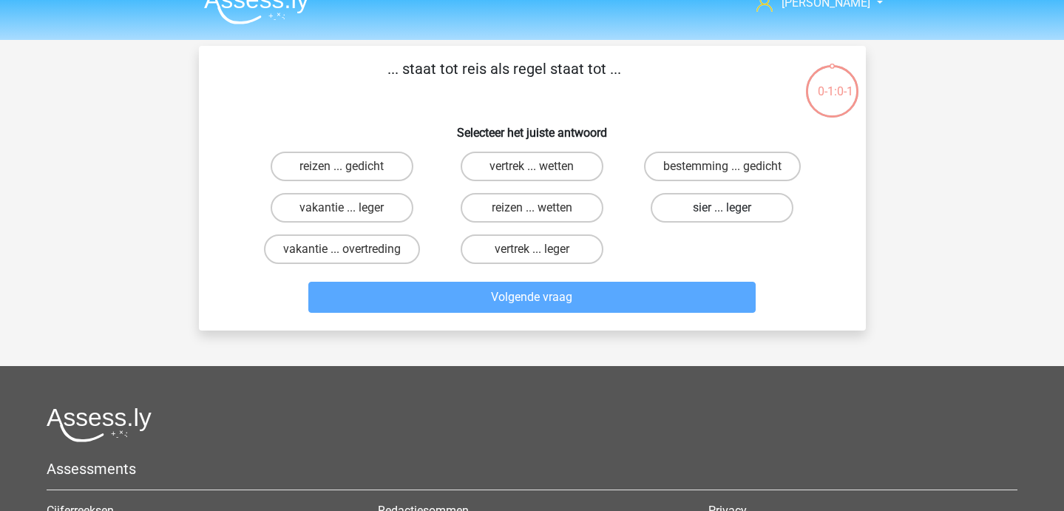
click at [684, 210] on label "sier ... leger" at bounding box center [721, 208] width 143 height 30
click at [722, 210] on input "sier ... leger" at bounding box center [727, 213] width 10 height 10
radio input "true"
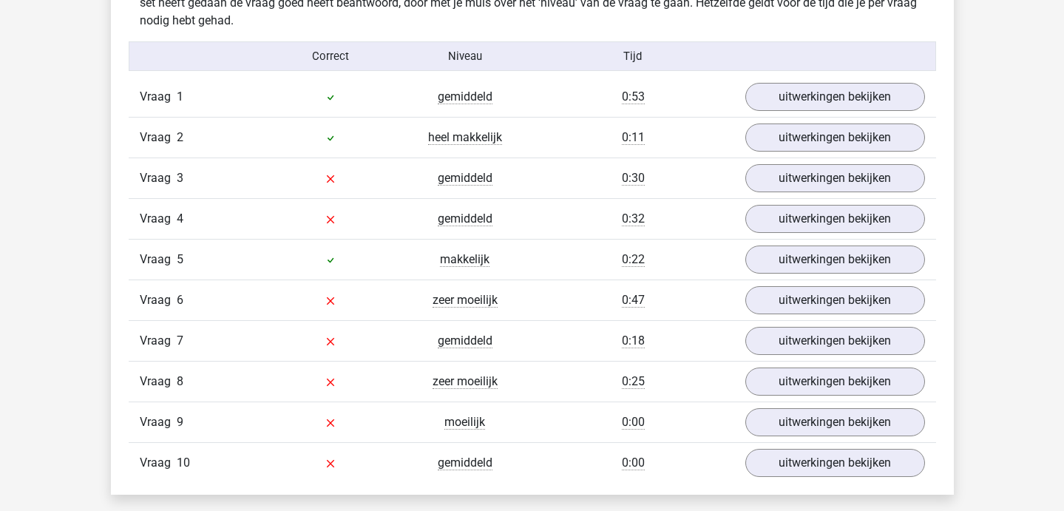
scroll to position [808, 0]
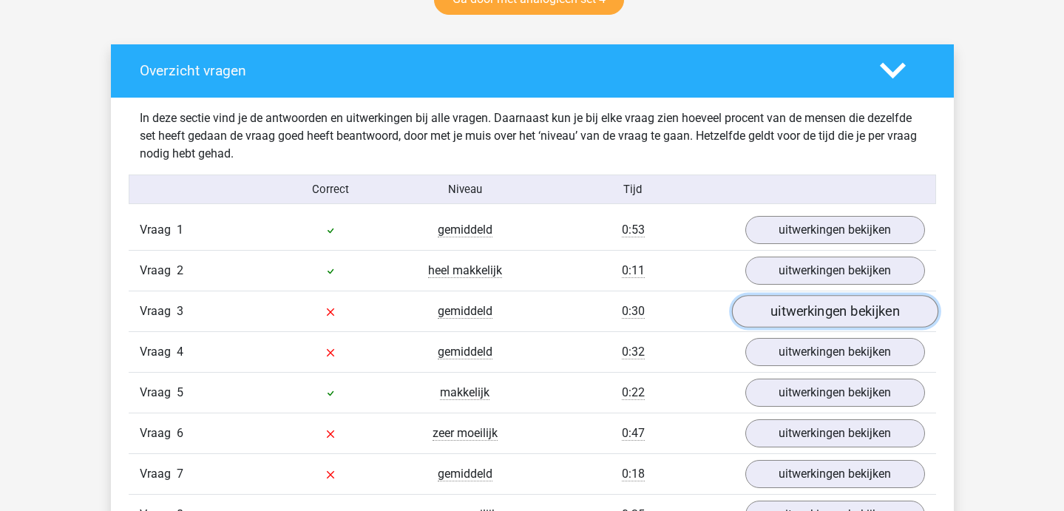
click at [793, 307] on link "uitwerkingen bekijken" at bounding box center [834, 311] width 206 height 33
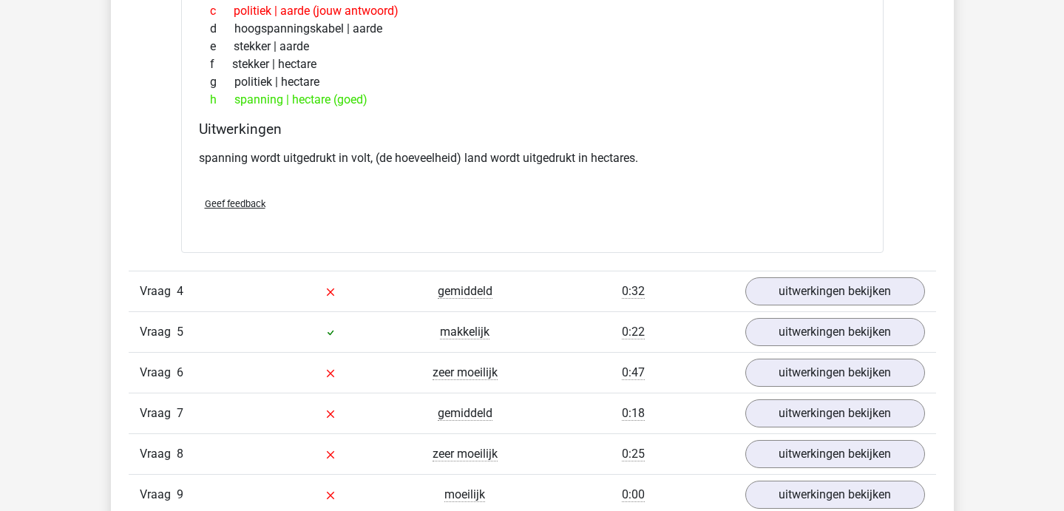
scroll to position [1242, 0]
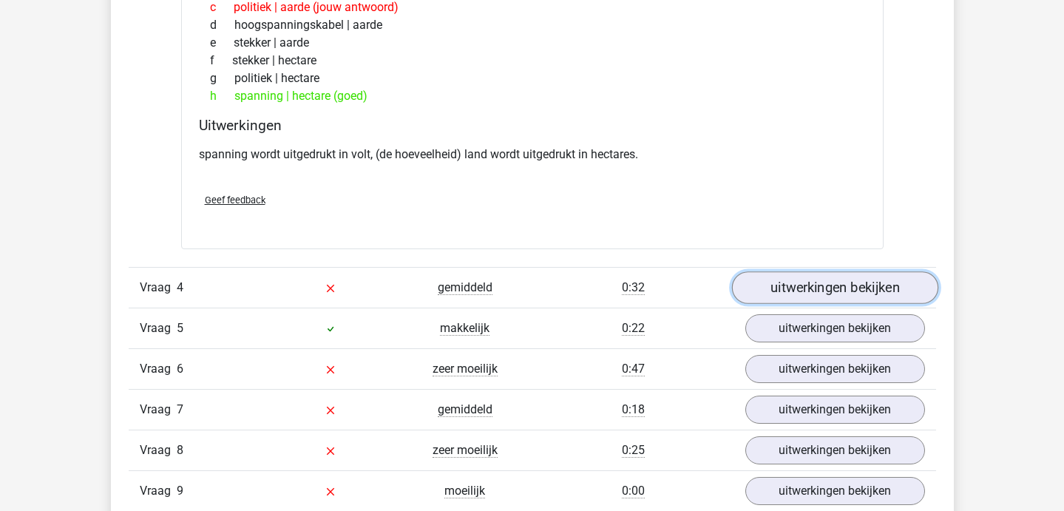
click at [760, 286] on link "uitwerkingen bekijken" at bounding box center [834, 287] width 206 height 33
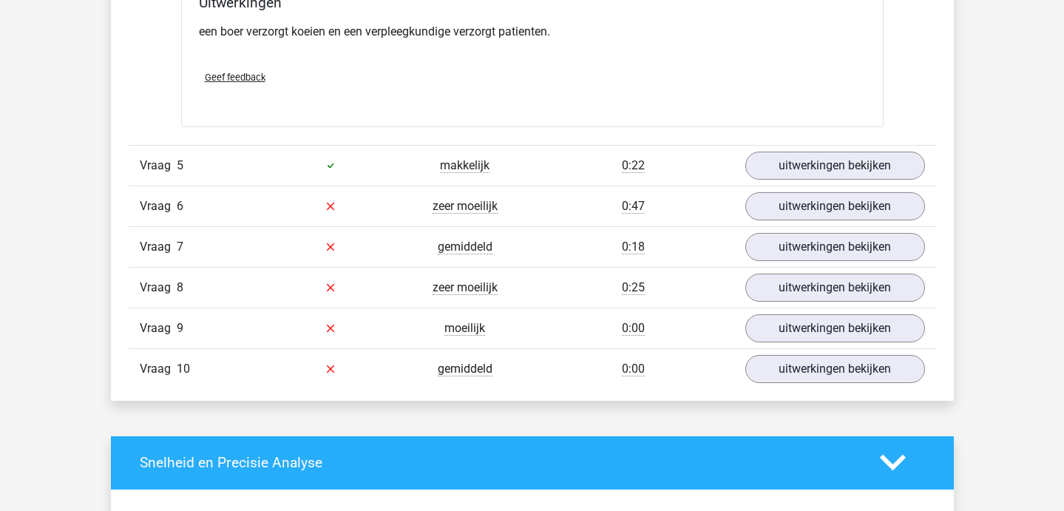
scroll to position [1788, 0]
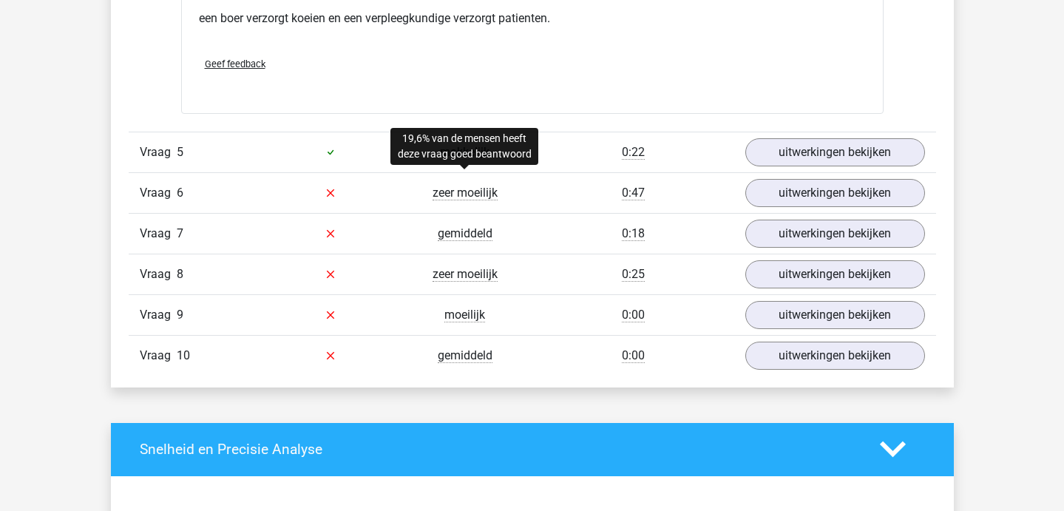
click at [455, 196] on span "zeer moeilijk" at bounding box center [464, 193] width 65 height 15
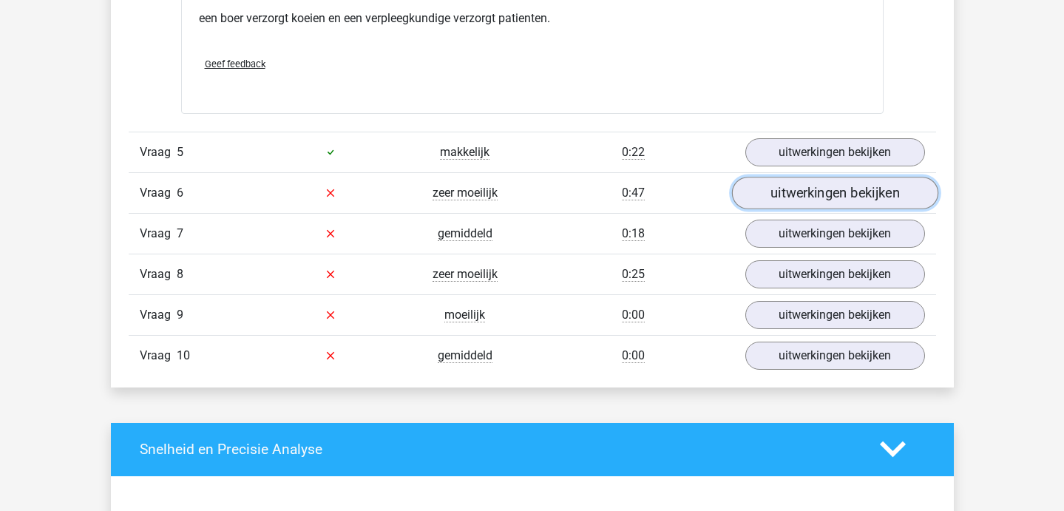
click at [783, 191] on link "uitwerkingen bekijken" at bounding box center [834, 193] width 206 height 33
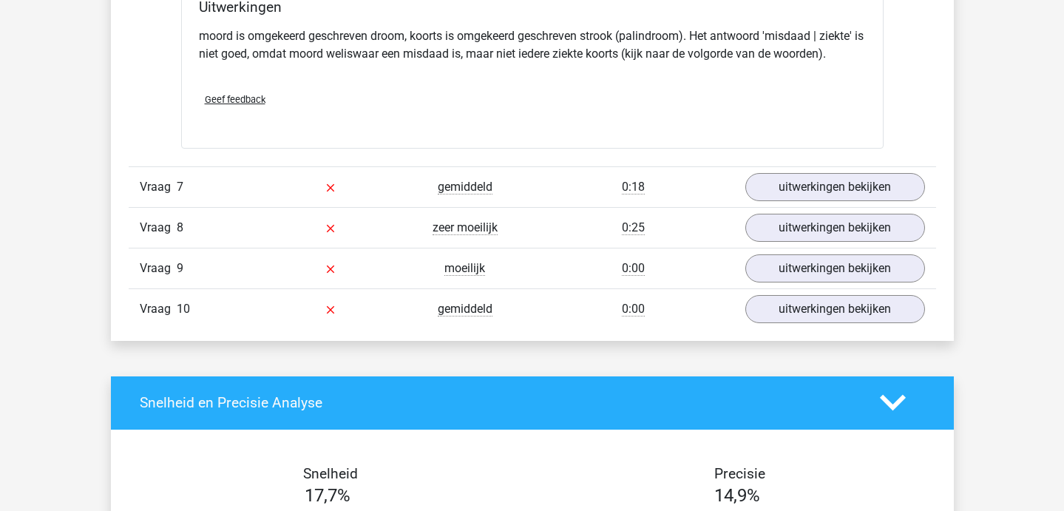
scroll to position [2234, 0]
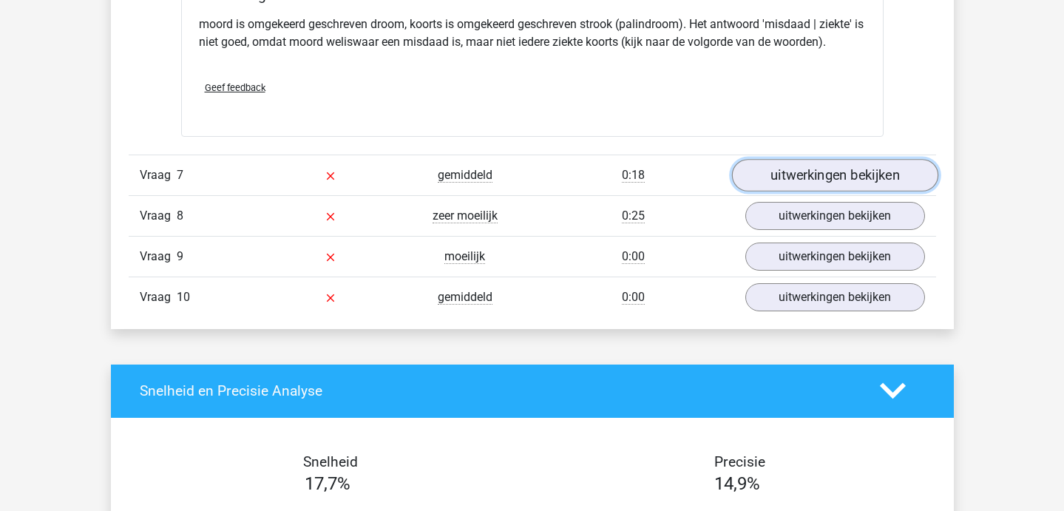
click at [784, 181] on link "uitwerkingen bekijken" at bounding box center [834, 175] width 206 height 33
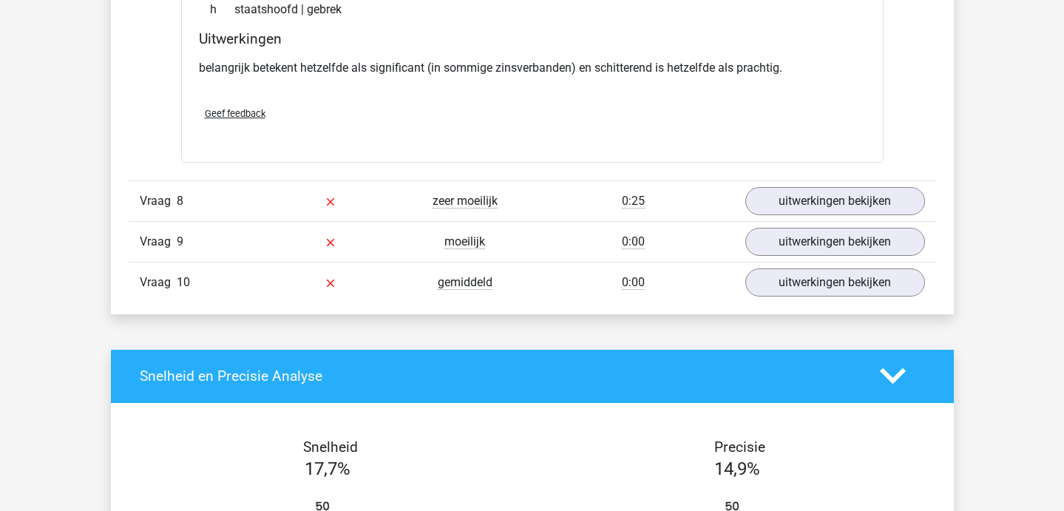
scroll to position [2621, 0]
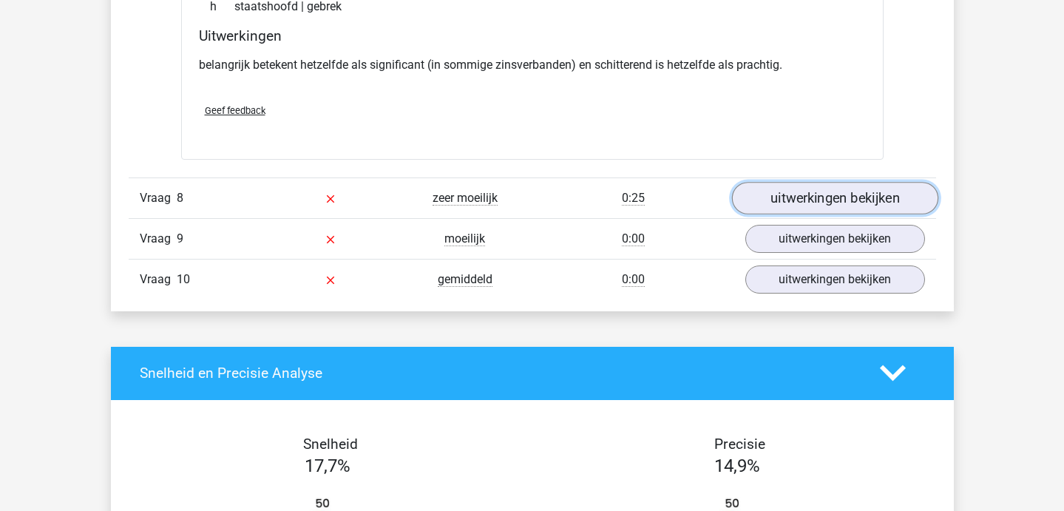
click at [837, 194] on link "uitwerkingen bekijken" at bounding box center [834, 198] width 206 height 33
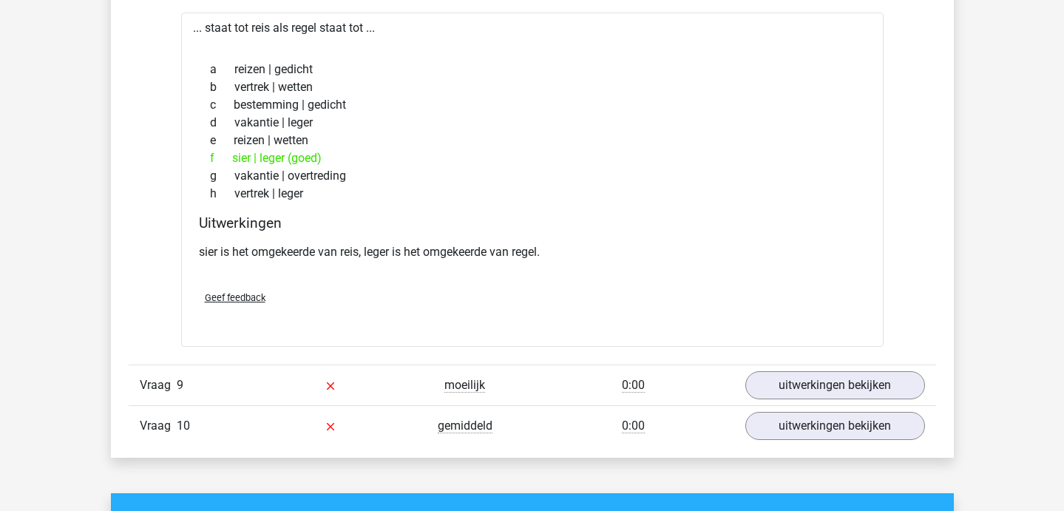
scroll to position [2897, 0]
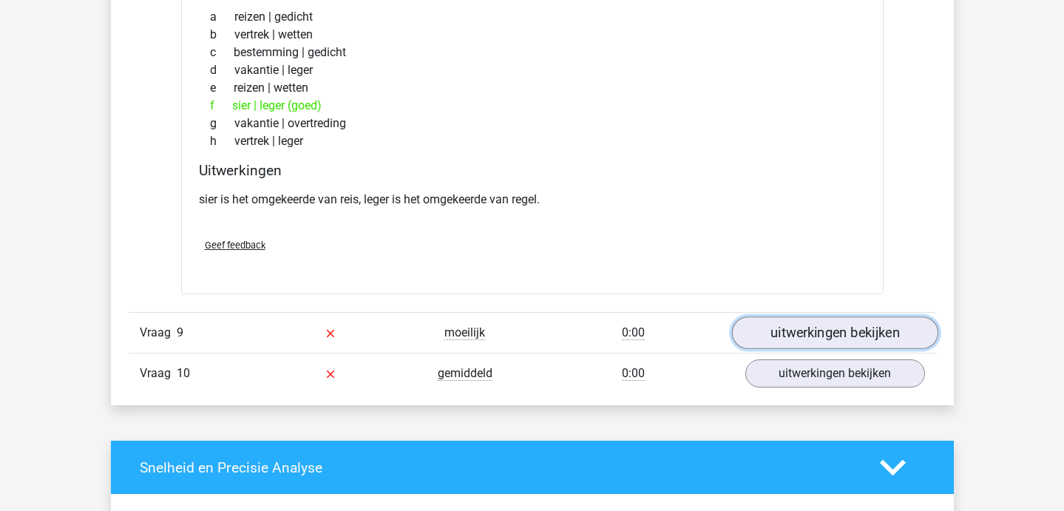
click at [795, 322] on link "uitwerkingen bekijken" at bounding box center [834, 332] width 206 height 33
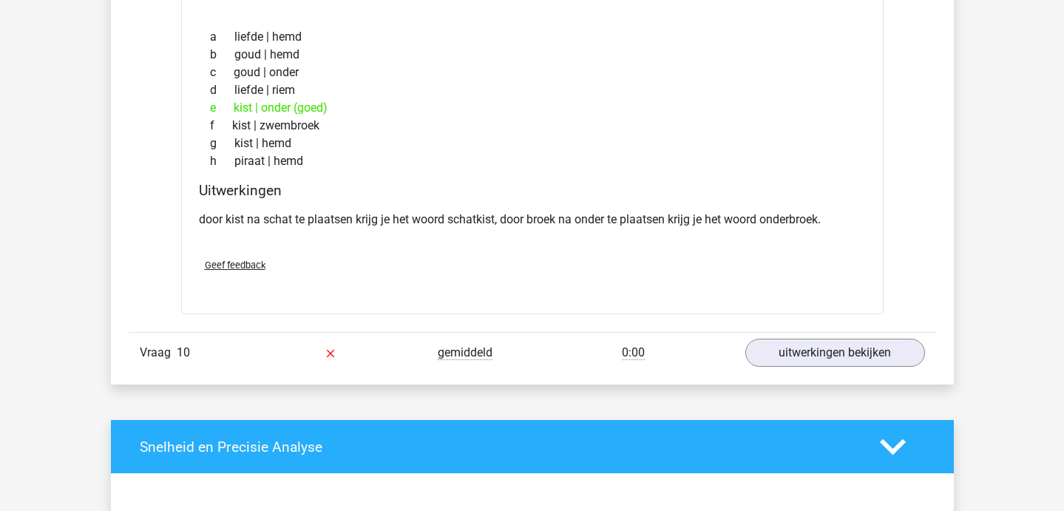
scroll to position [3290, 0]
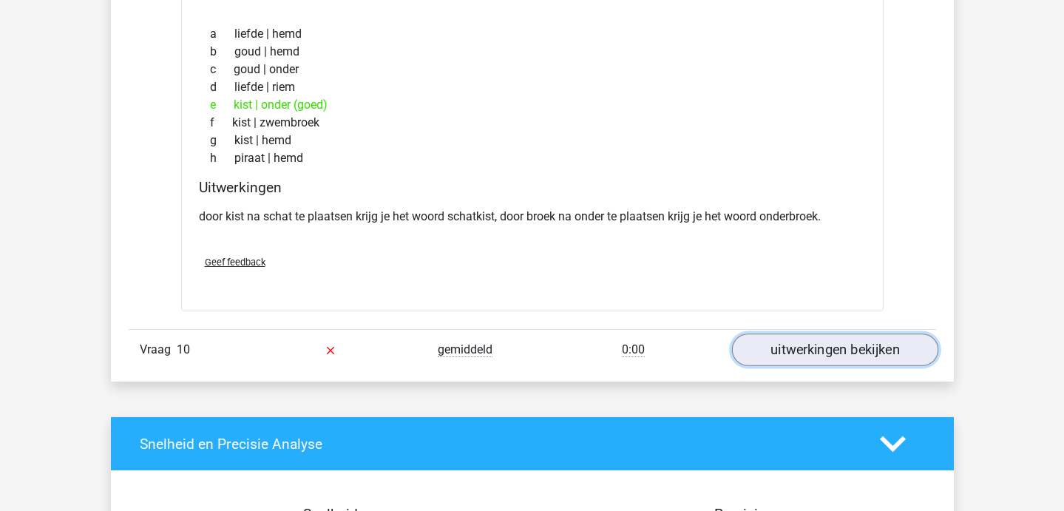
click at [778, 350] on link "uitwerkingen bekijken" at bounding box center [834, 350] width 206 height 33
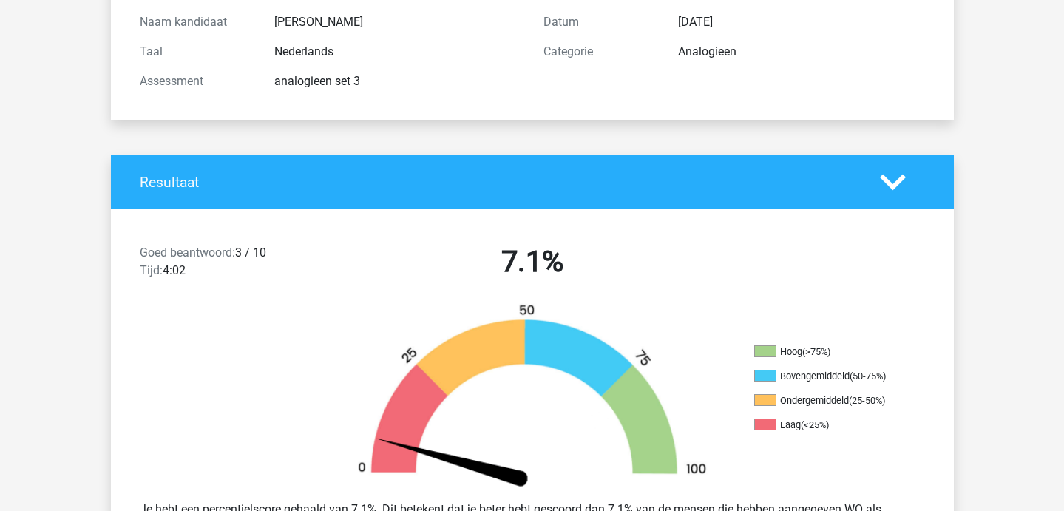
scroll to position [0, 0]
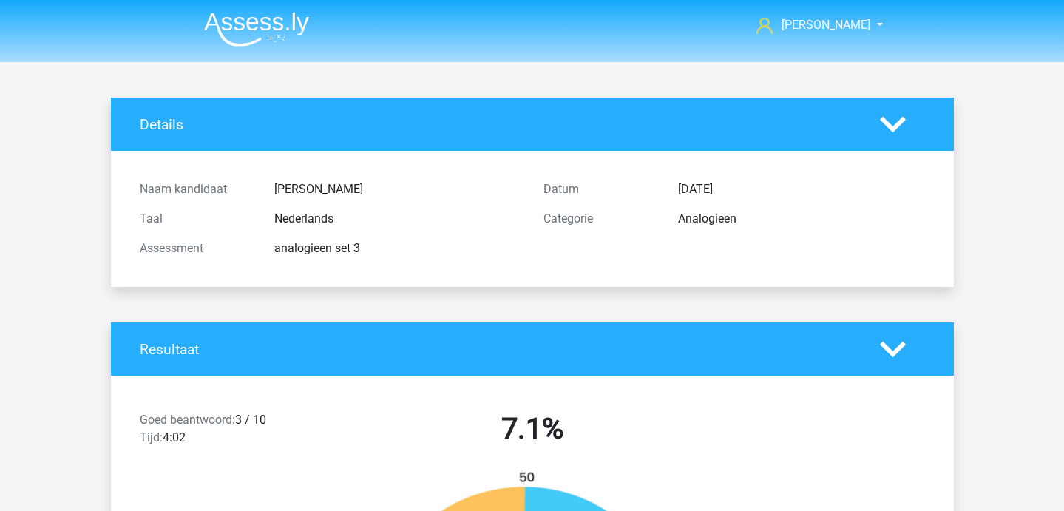
click at [268, 7] on li at bounding box center [250, 26] width 117 height 41
click at [282, 24] on img at bounding box center [256, 29] width 105 height 35
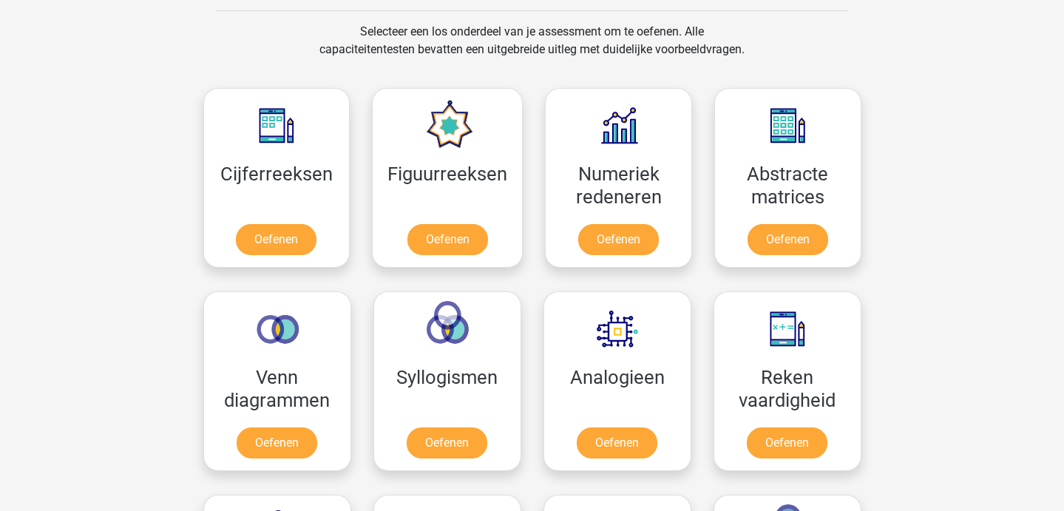
scroll to position [604, 0]
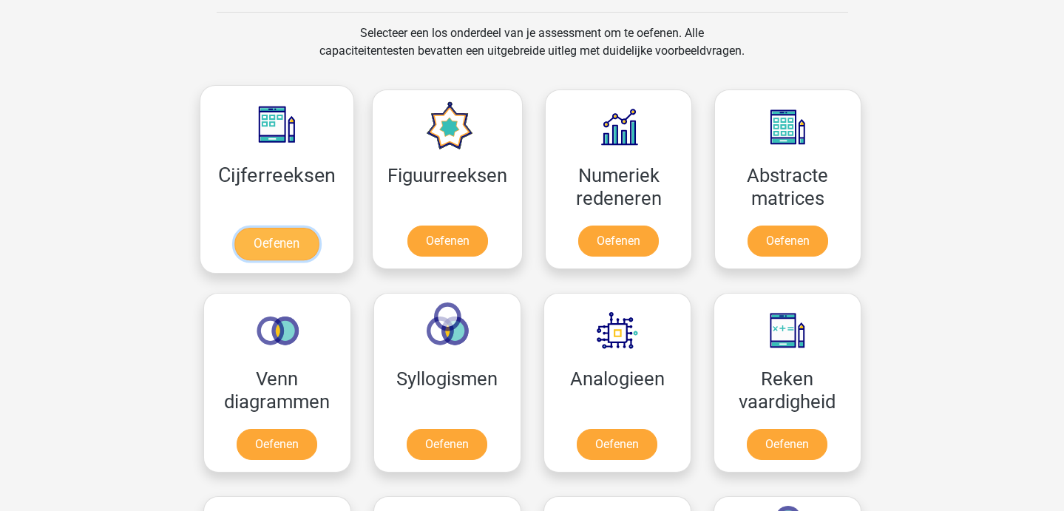
click at [289, 253] on link "Oefenen" at bounding box center [276, 244] width 84 height 33
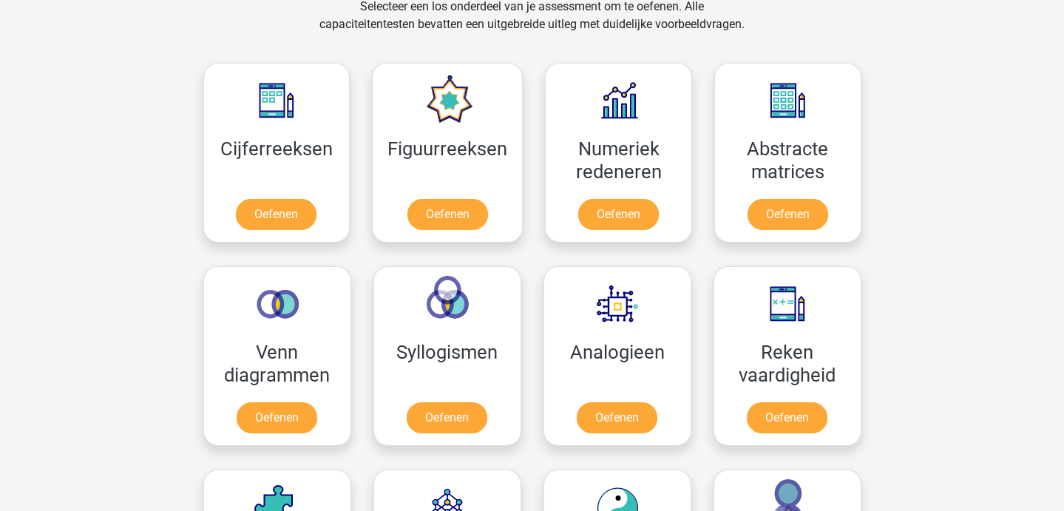
scroll to position [561, 0]
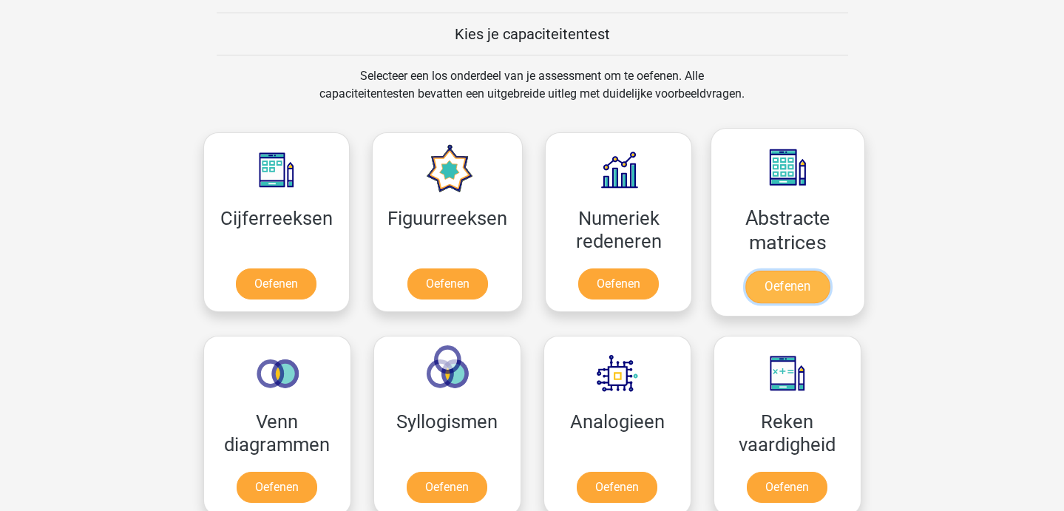
click at [778, 278] on link "Oefenen" at bounding box center [787, 287] width 84 height 33
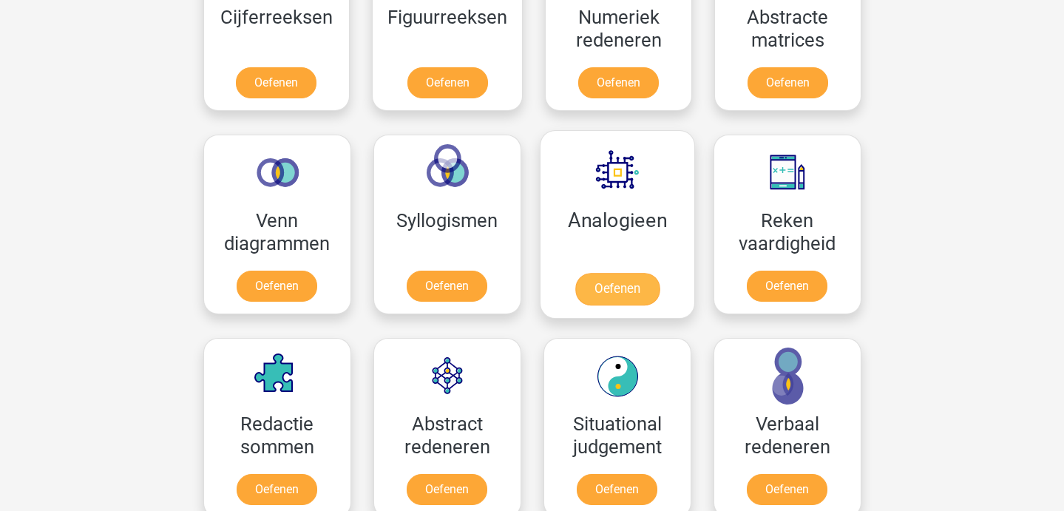
scroll to position [764, 0]
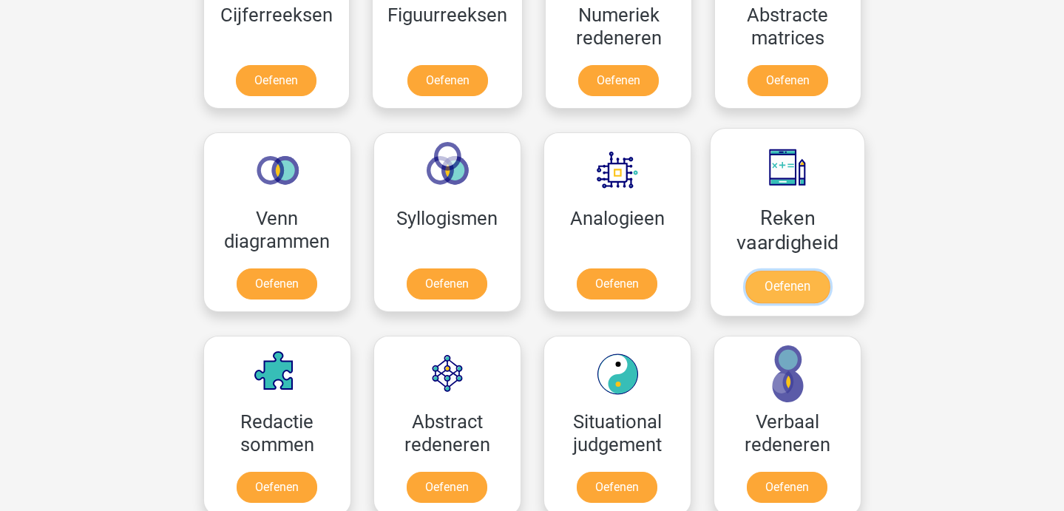
click at [784, 293] on link "Oefenen" at bounding box center [786, 287] width 84 height 33
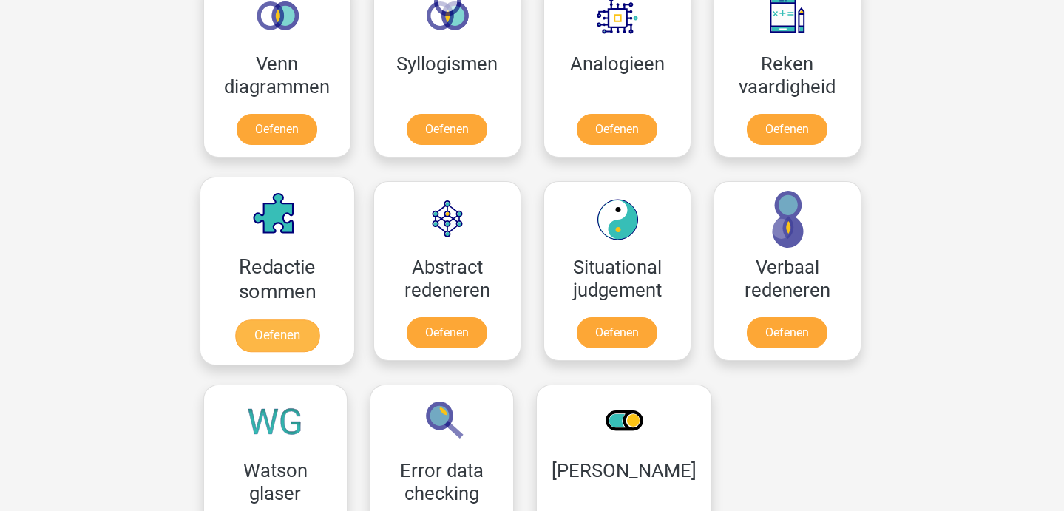
scroll to position [954, 0]
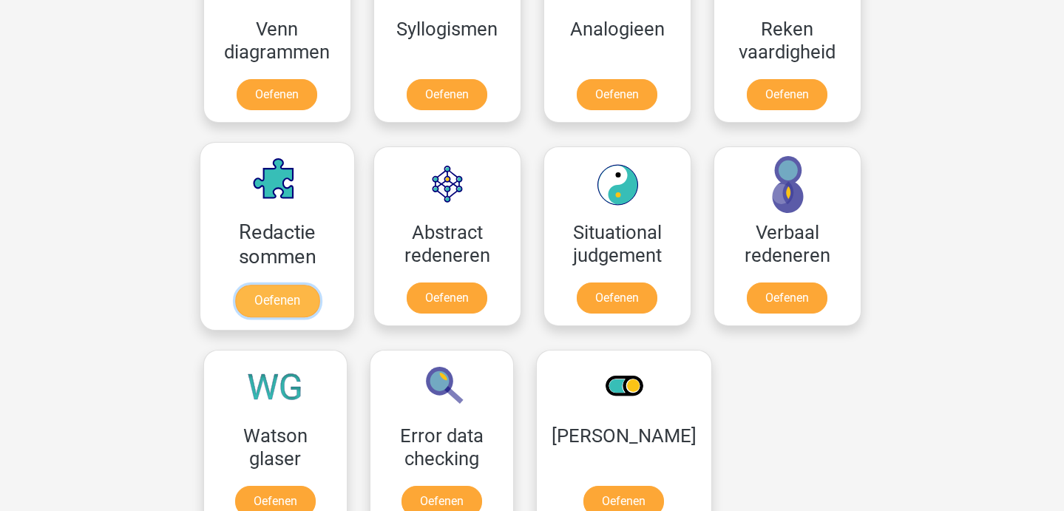
click at [319, 285] on link "Oefenen" at bounding box center [276, 301] width 84 height 33
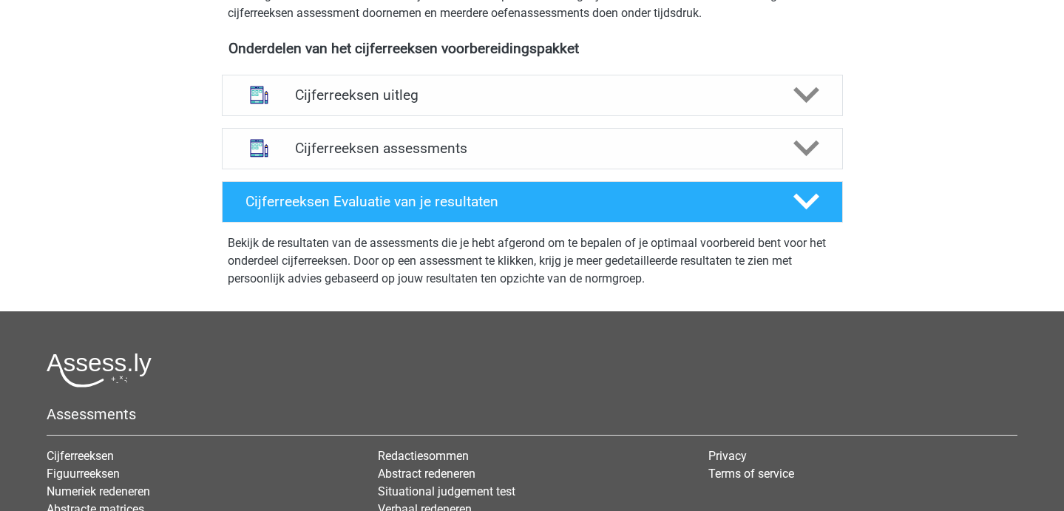
scroll to position [525, 0]
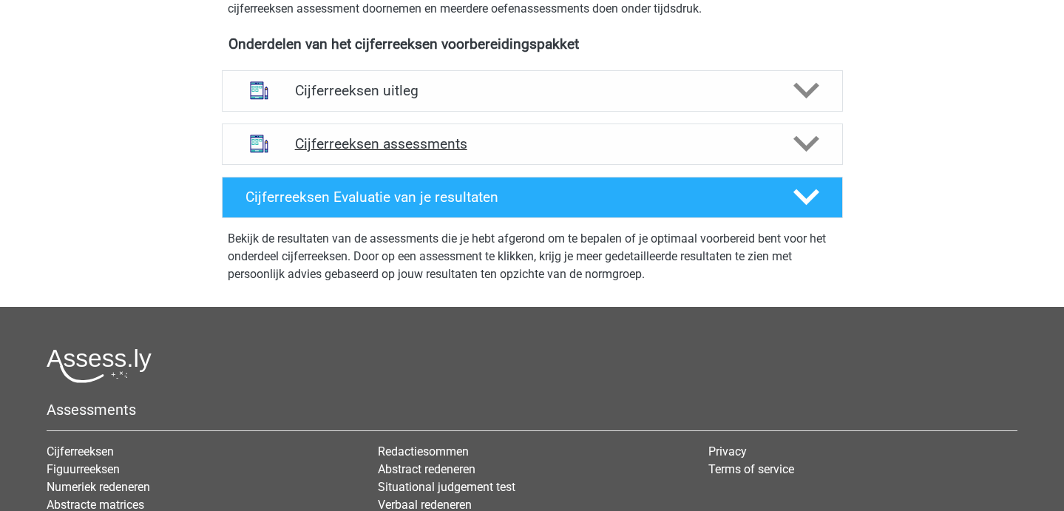
click at [432, 152] on h4 "Cijferreeksen assessments" at bounding box center [532, 143] width 475 height 17
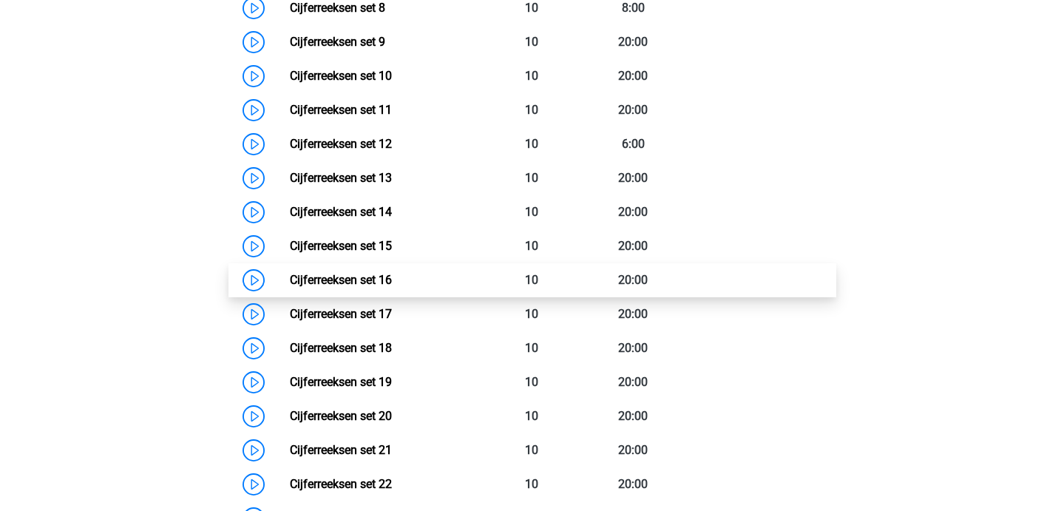
scroll to position [1020, 0]
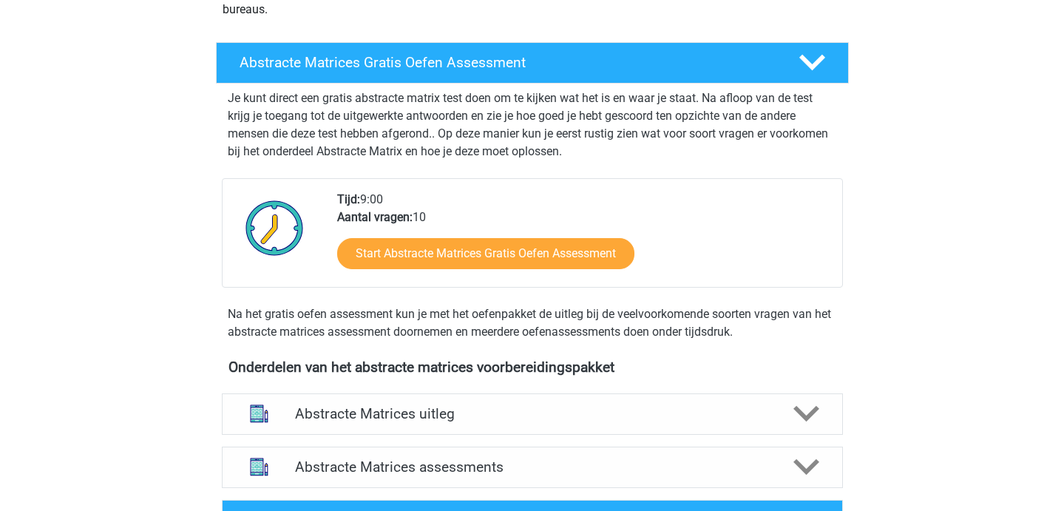
scroll to position [275, 0]
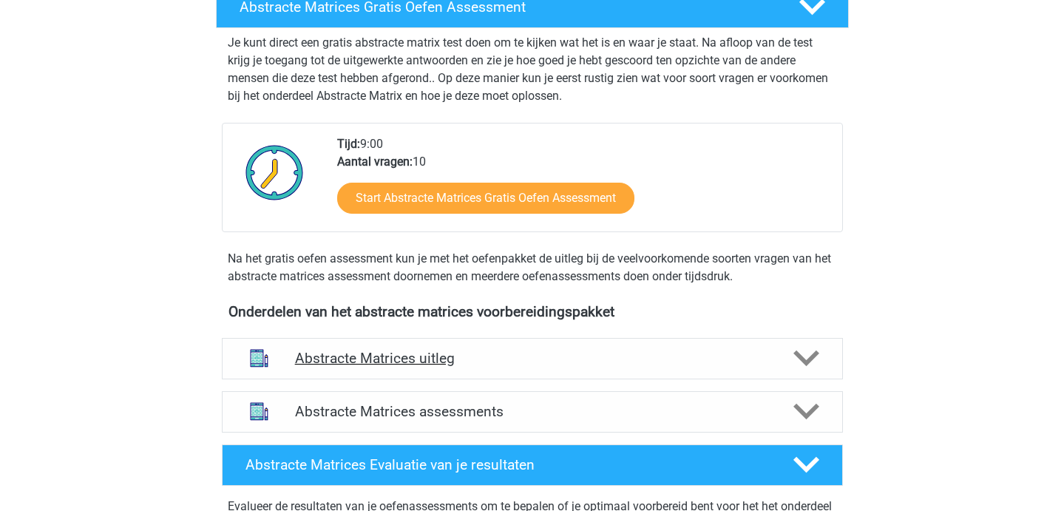
click at [439, 359] on h4 "Abstracte Matrices uitleg" at bounding box center [532, 358] width 475 height 17
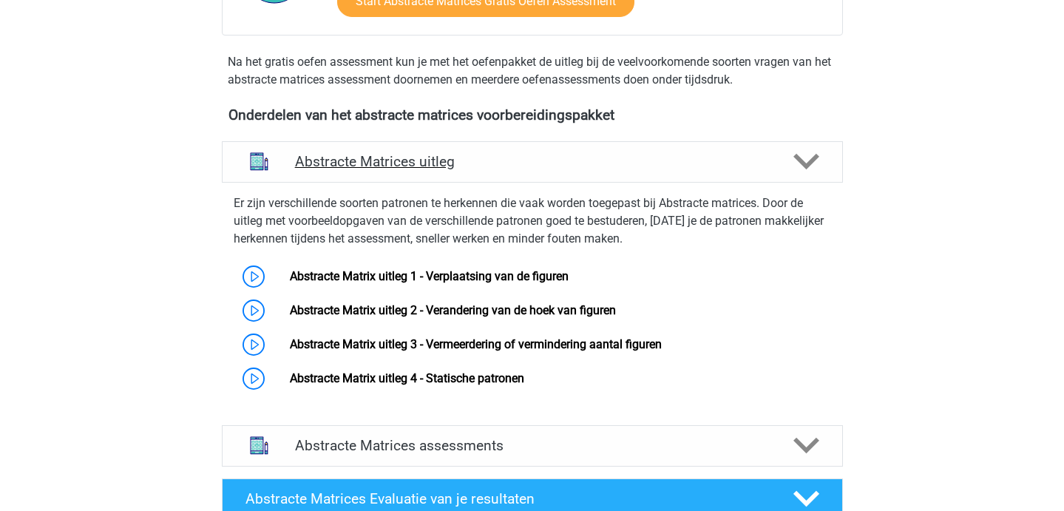
scroll to position [471, 0]
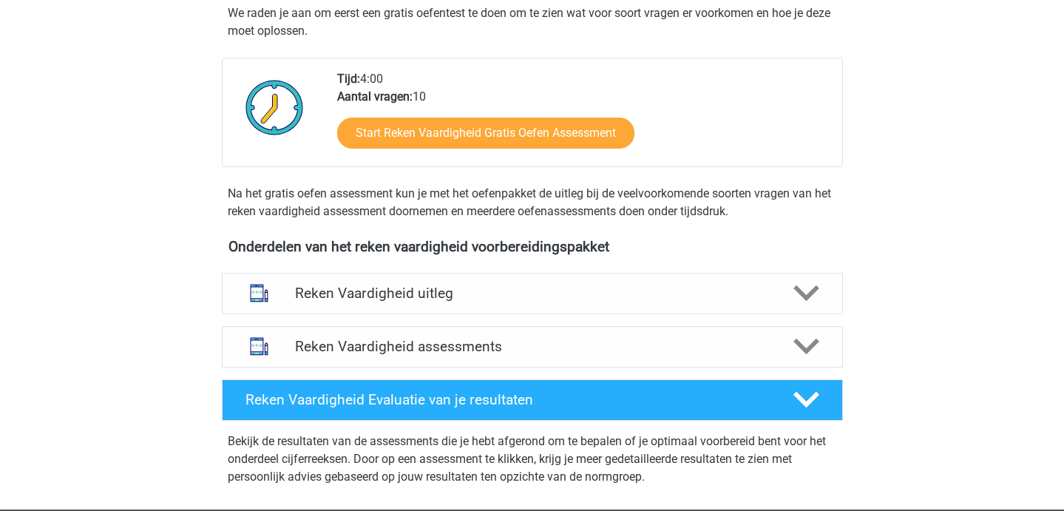
scroll to position [221, 0]
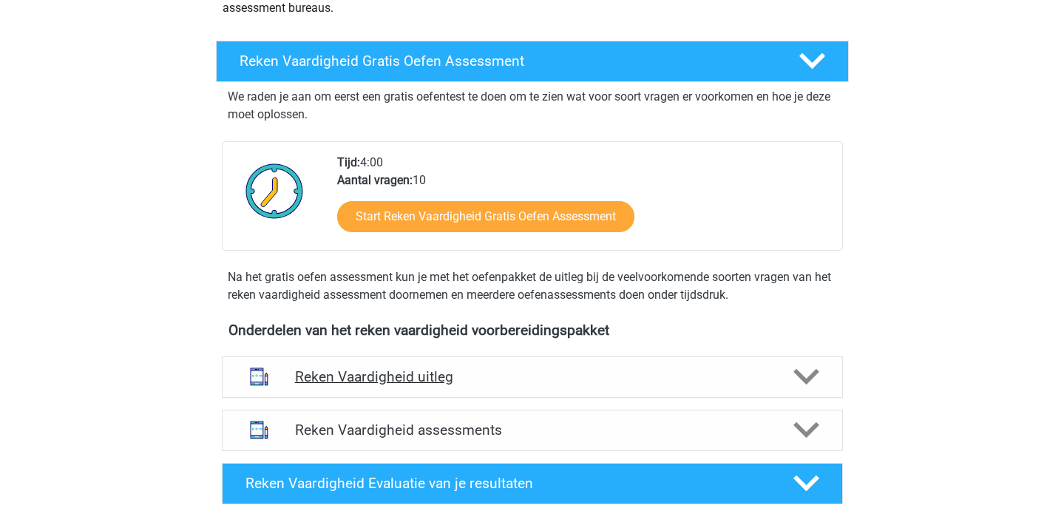
click at [456, 369] on h4 "Reken Vaardigheid uitleg" at bounding box center [532, 376] width 475 height 17
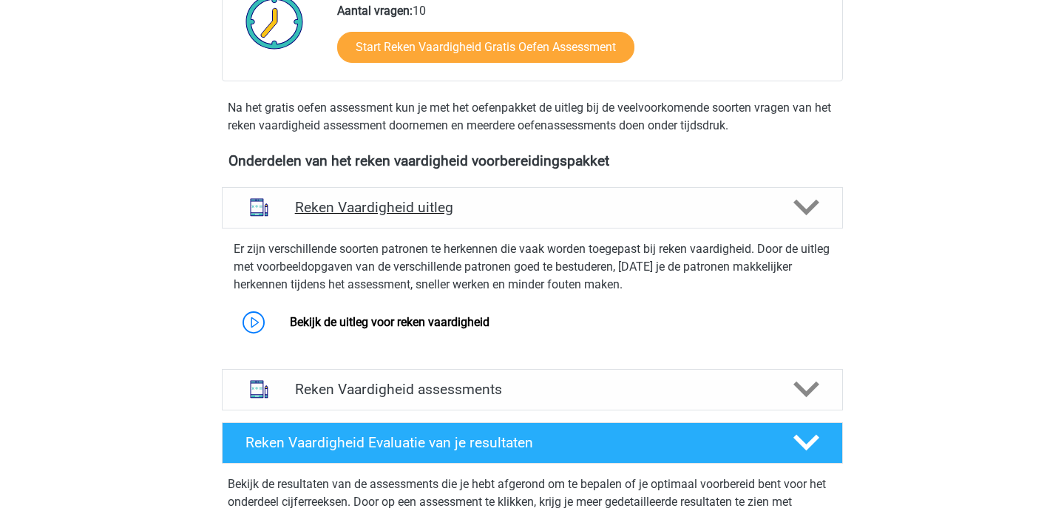
scroll to position [389, 0]
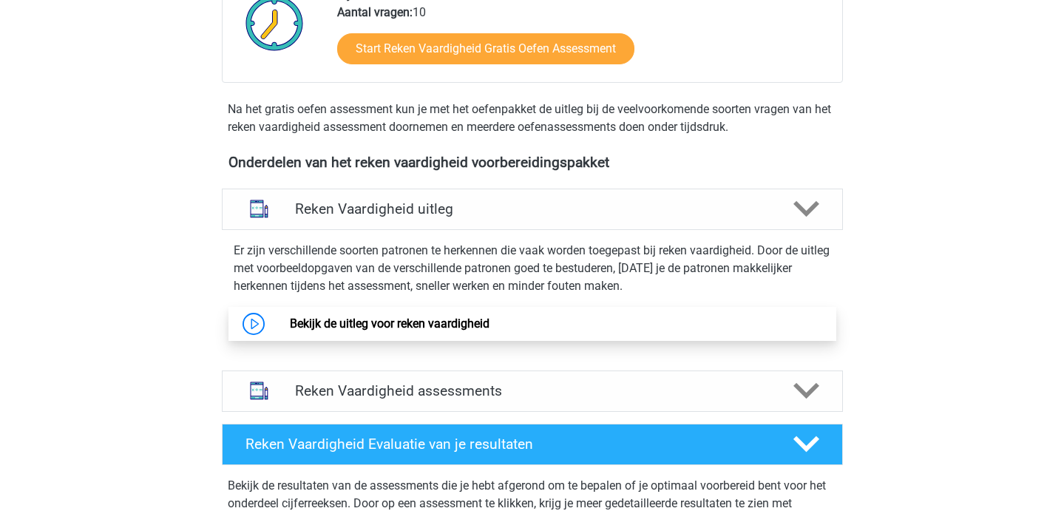
click at [447, 320] on link "Bekijk de uitleg voor reken vaardigheid" at bounding box center [390, 323] width 200 height 14
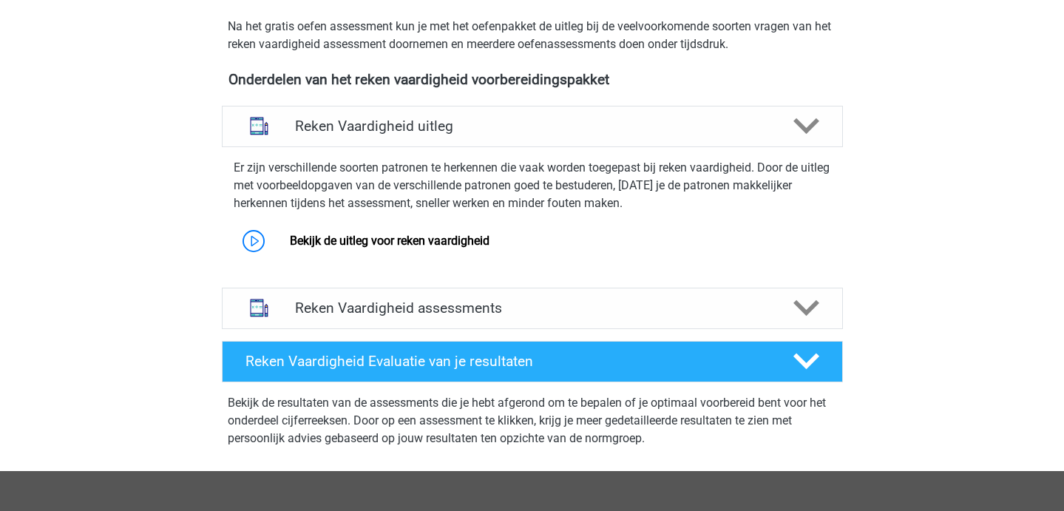
scroll to position [472, 0]
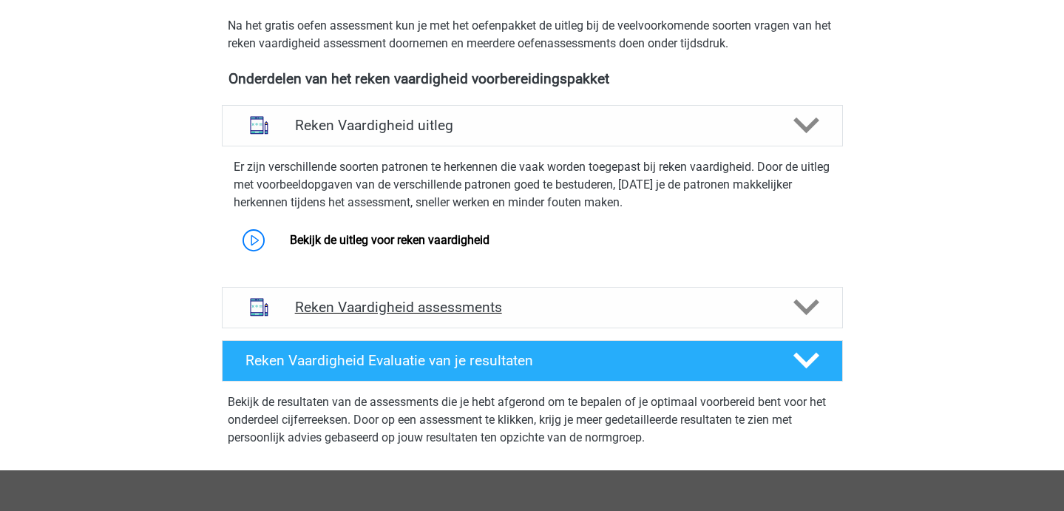
click at [456, 320] on div "Reken Vaardigheid assessments" at bounding box center [532, 307] width 621 height 41
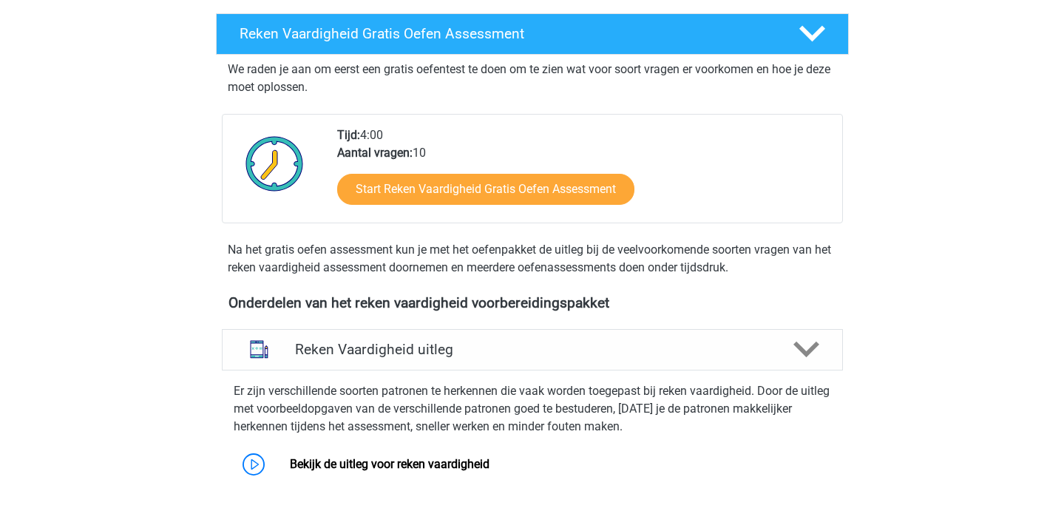
scroll to position [0, 0]
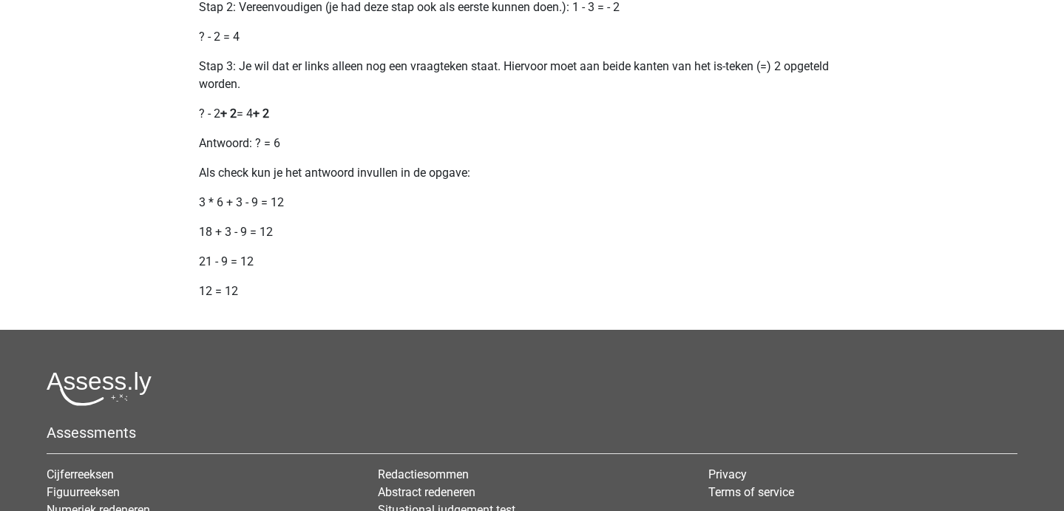
scroll to position [1841, 0]
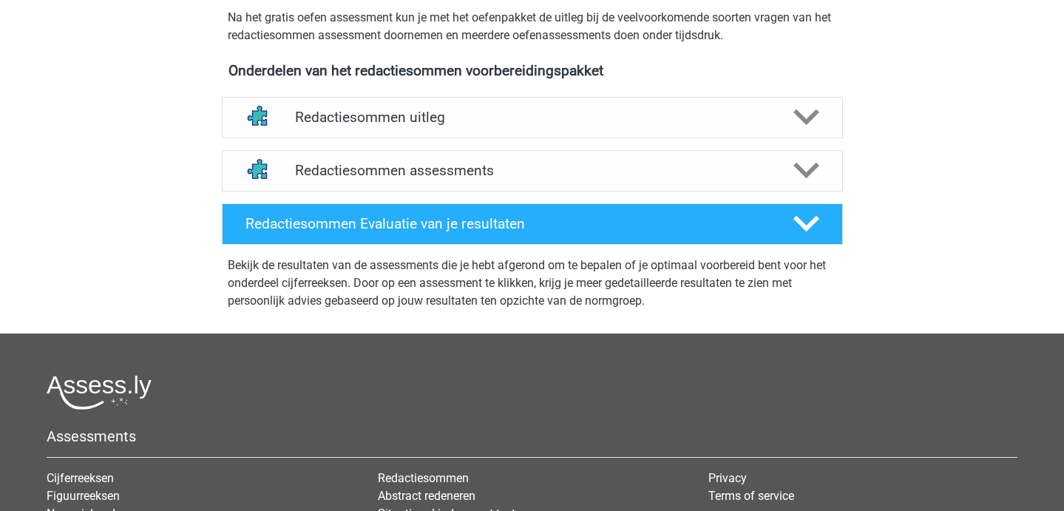
scroll to position [472, 0]
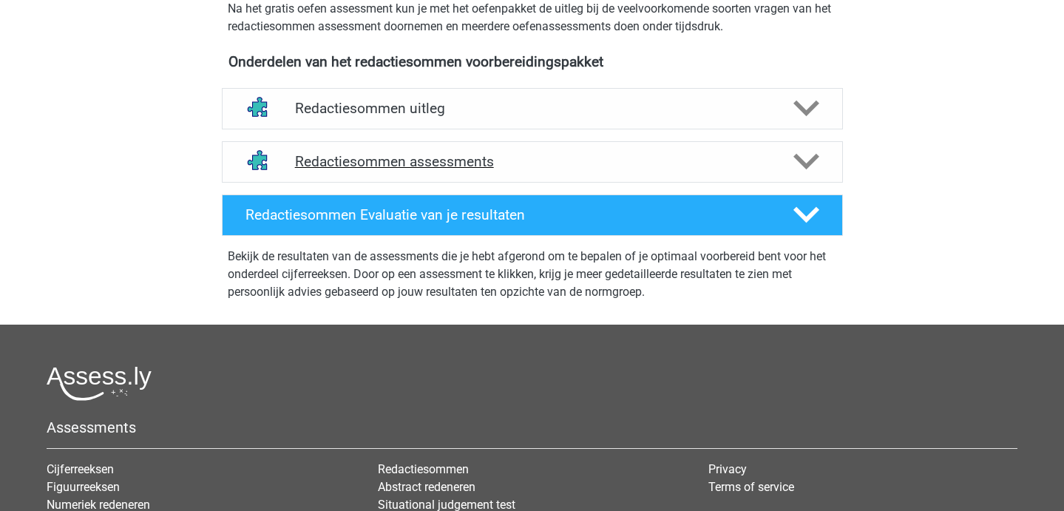
click at [475, 170] on h4 "Redactiesommen assessments" at bounding box center [532, 161] width 475 height 17
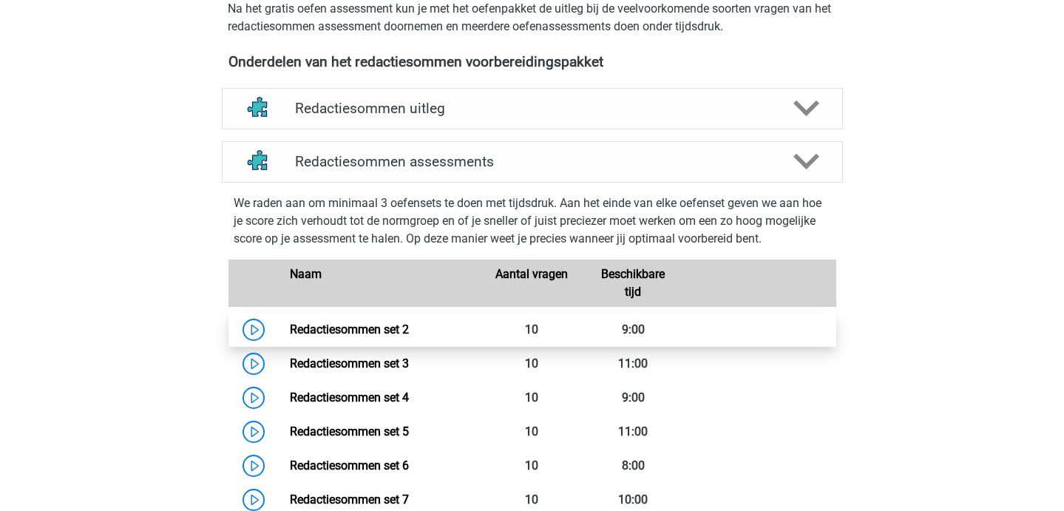
click at [380, 336] on link "Redactiesommen set 2" at bounding box center [349, 329] width 119 height 14
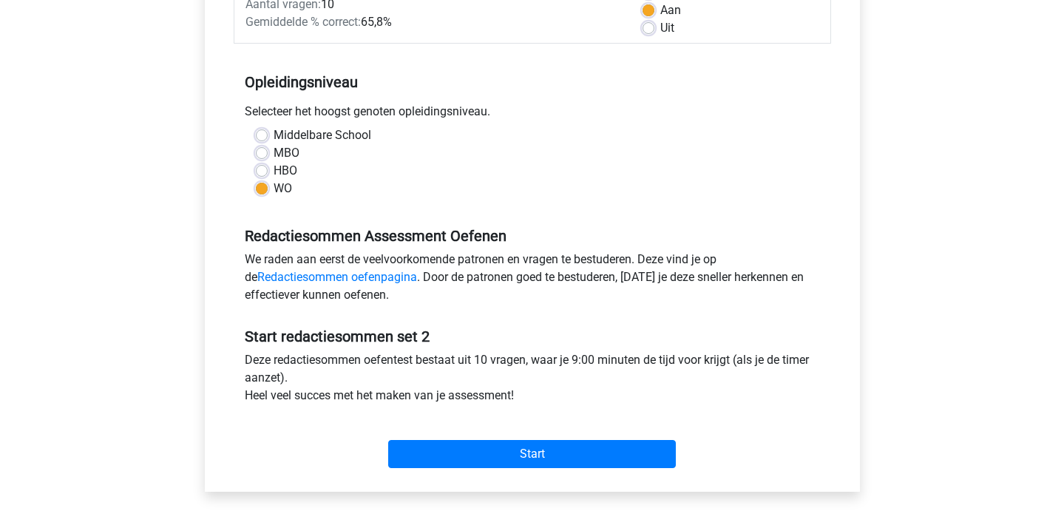
scroll to position [276, 0]
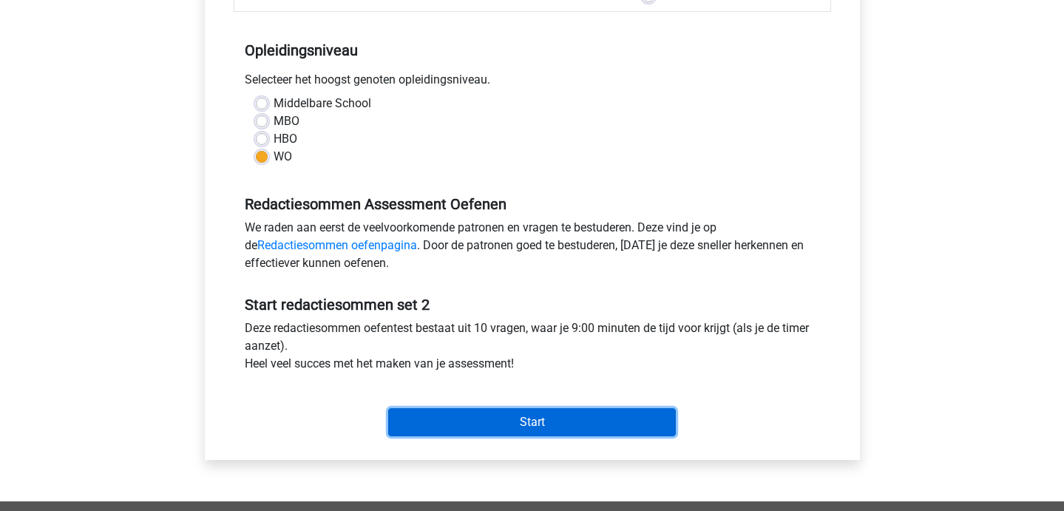
click at [445, 415] on input "Start" at bounding box center [532, 422] width 288 height 28
